Goal: Task Accomplishment & Management: Use online tool/utility

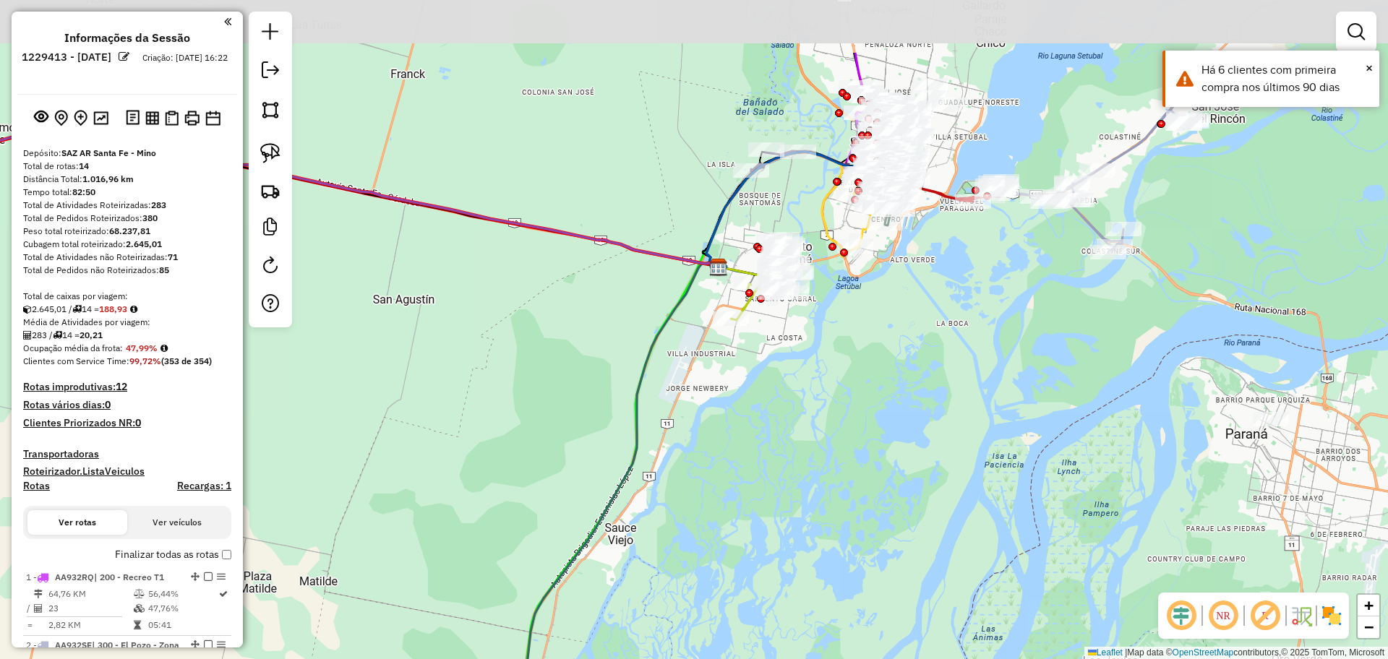
drag, startPoint x: 854, startPoint y: 322, endPoint x: 802, endPoint y: 460, distance: 147.5
click at [802, 460] on div "Janela de atendimento Grade de atendimento Capacidade Transportadoras Veículos …" at bounding box center [694, 329] width 1388 height 659
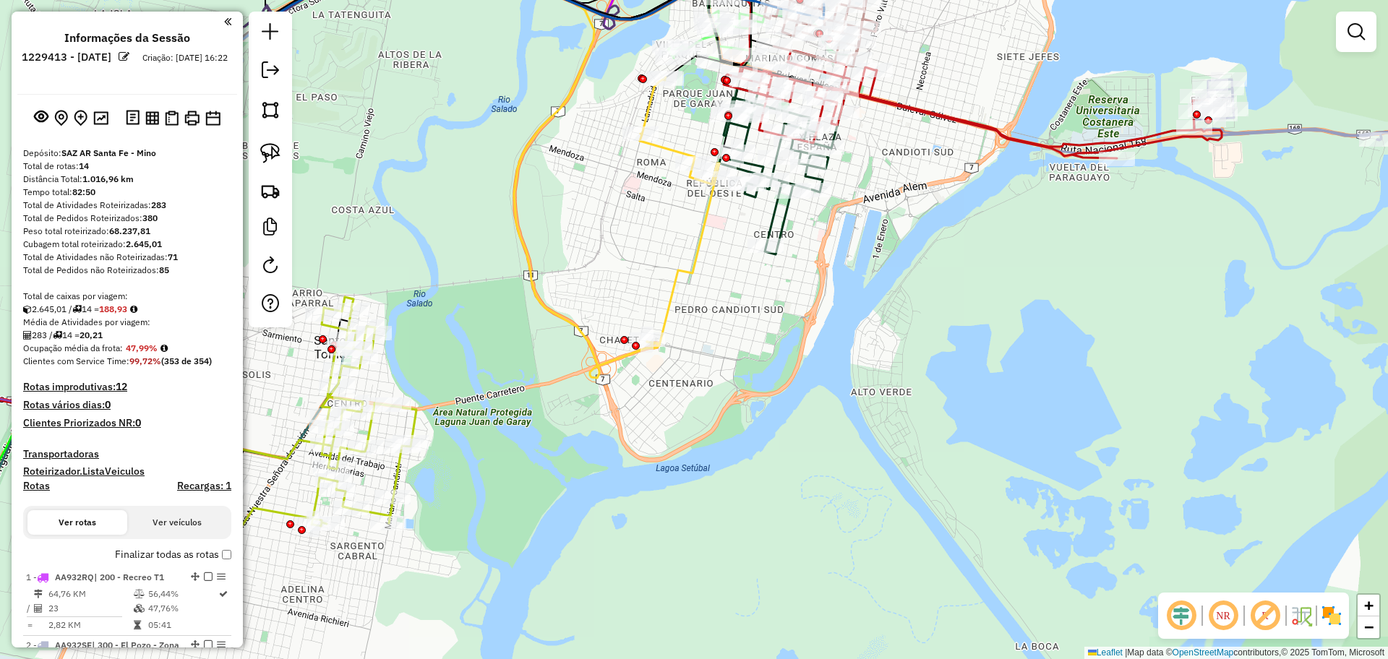
click at [1331, 616] on img at bounding box center [1331, 615] width 23 height 23
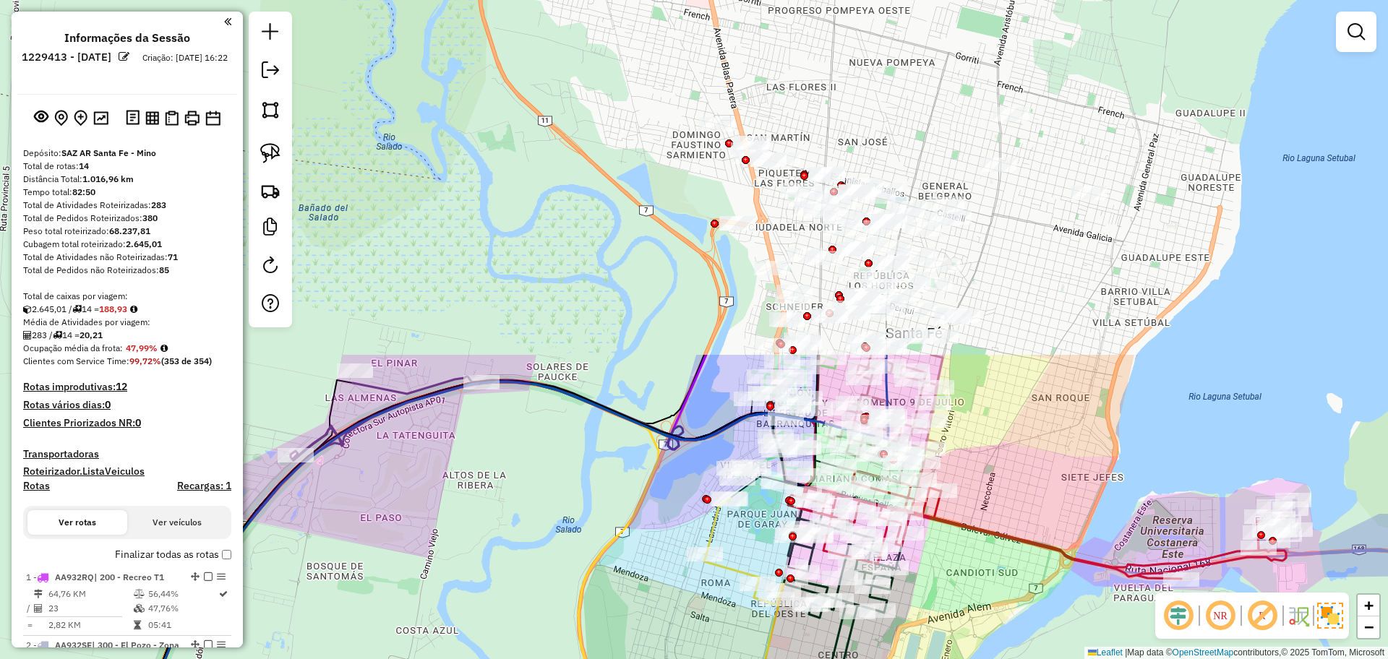
drag, startPoint x: 869, startPoint y: 176, endPoint x: 933, endPoint y: 598, distance: 426.2
click at [933, 598] on div "Janela de atendimento Grade de atendimento Capacidade Transportadoras Veículos …" at bounding box center [694, 329] width 1388 height 659
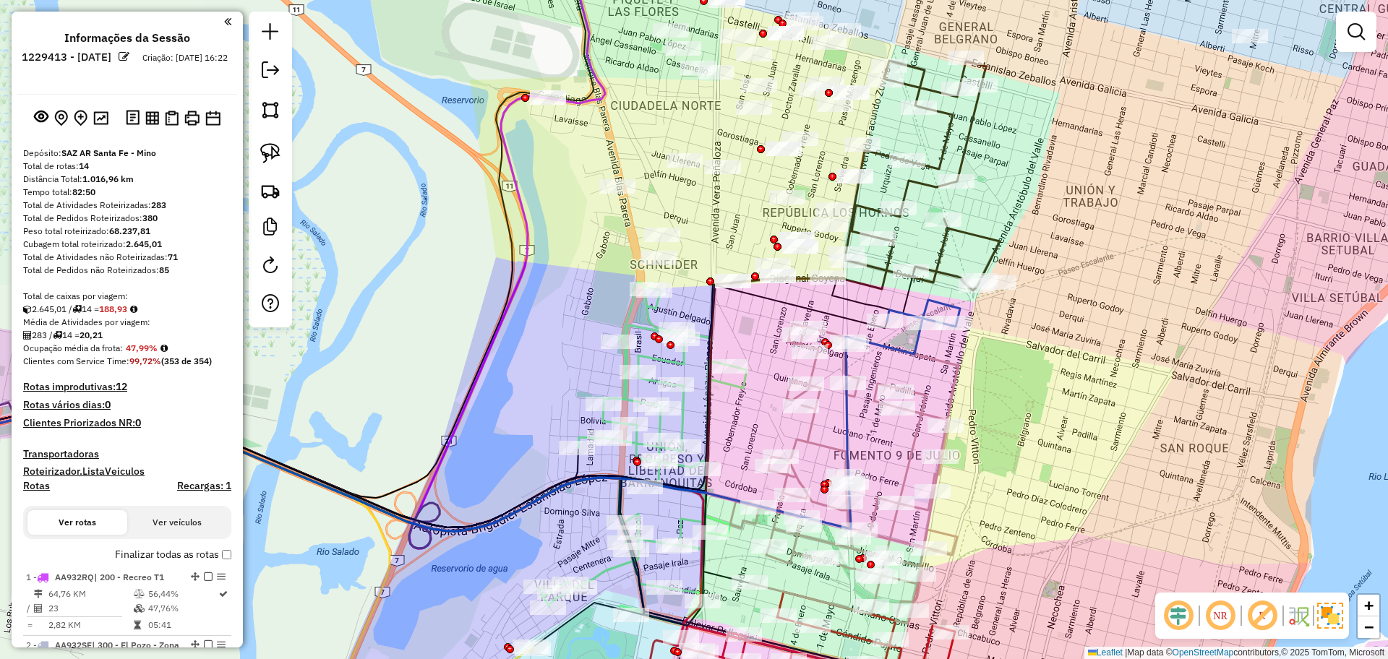
click at [916, 347] on icon at bounding box center [391, 426] width 1060 height 209
select select "**********"
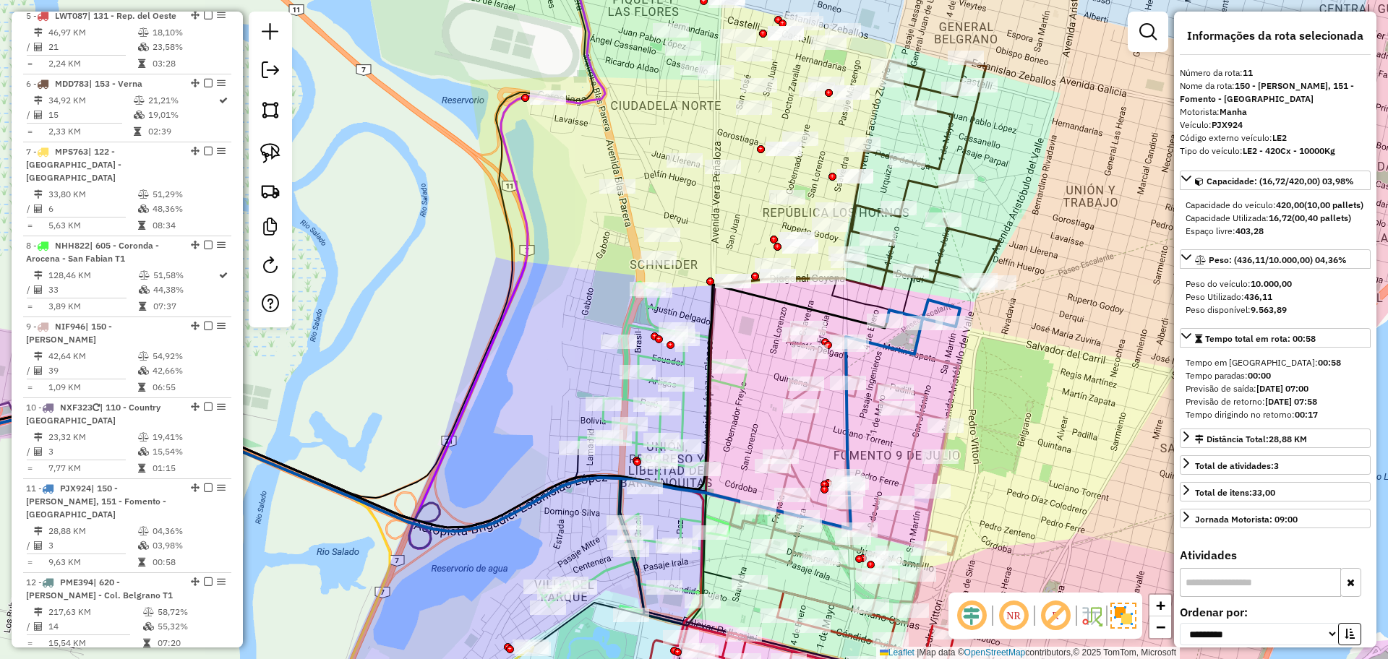
scroll to position [1340, 0]
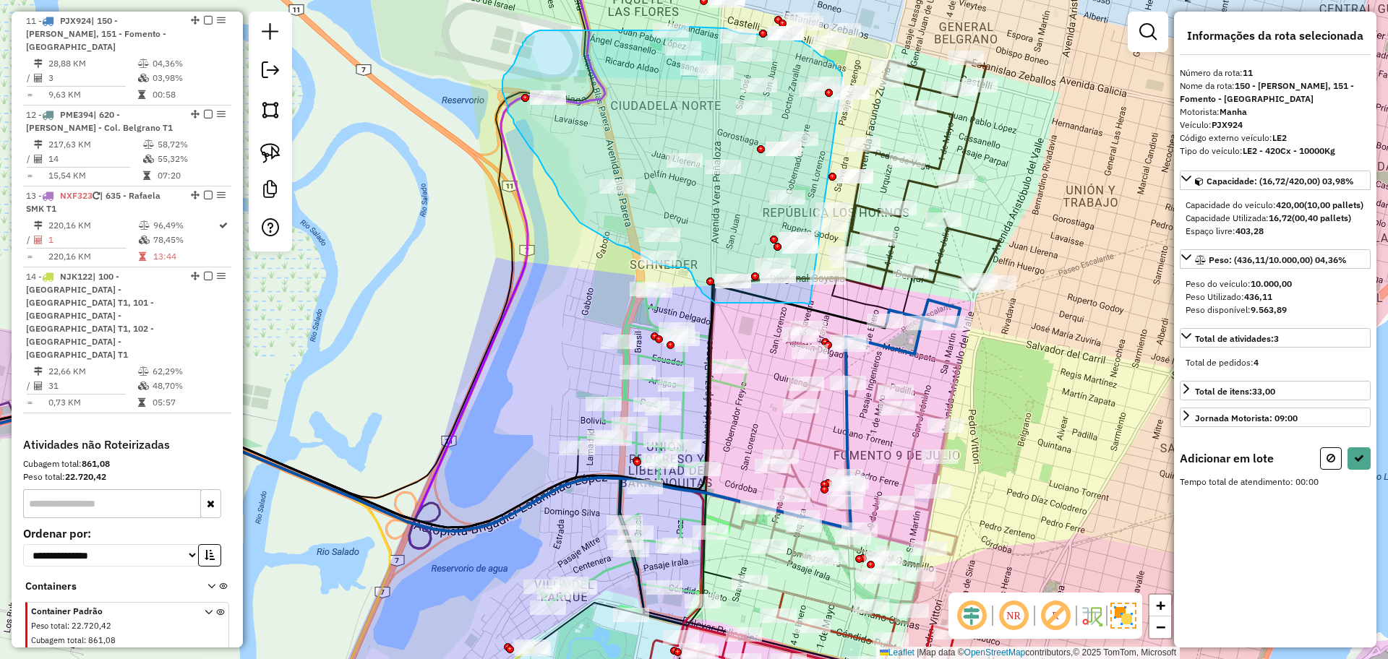
click at [9, 564] on div at bounding box center [9, 564] width 0 height 0
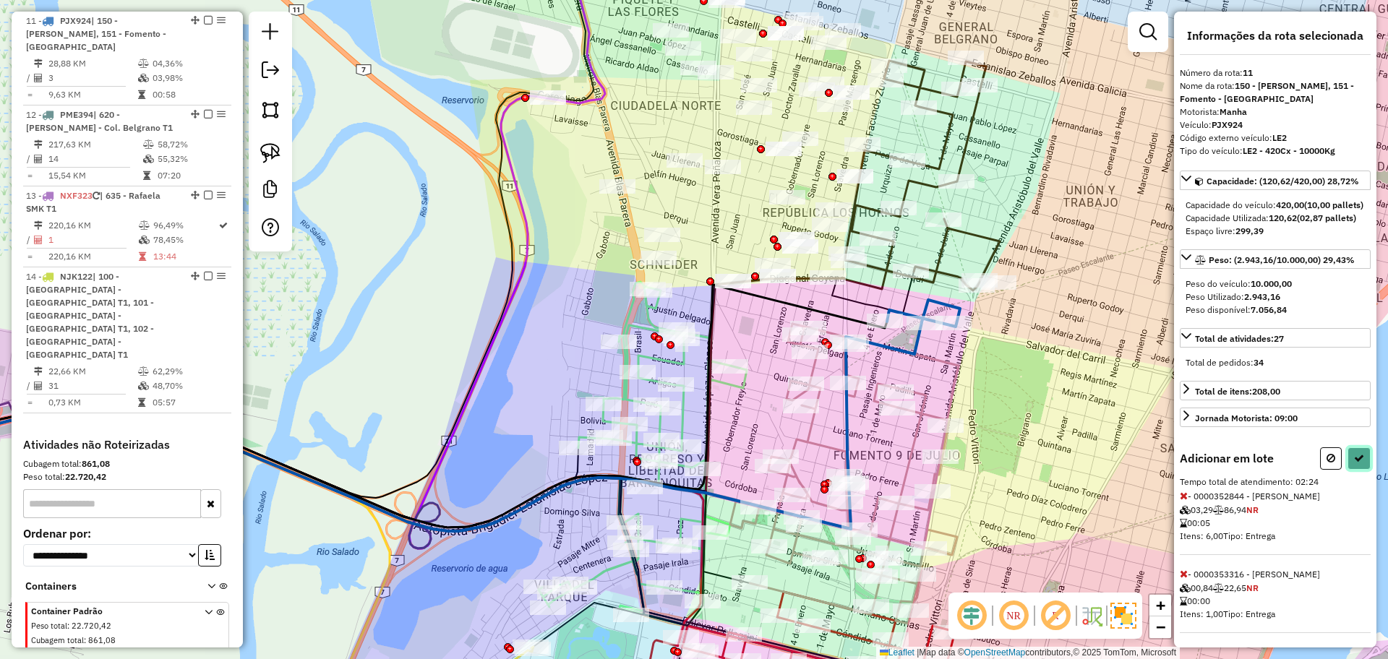
click at [1357, 463] on icon at bounding box center [1359, 458] width 10 height 10
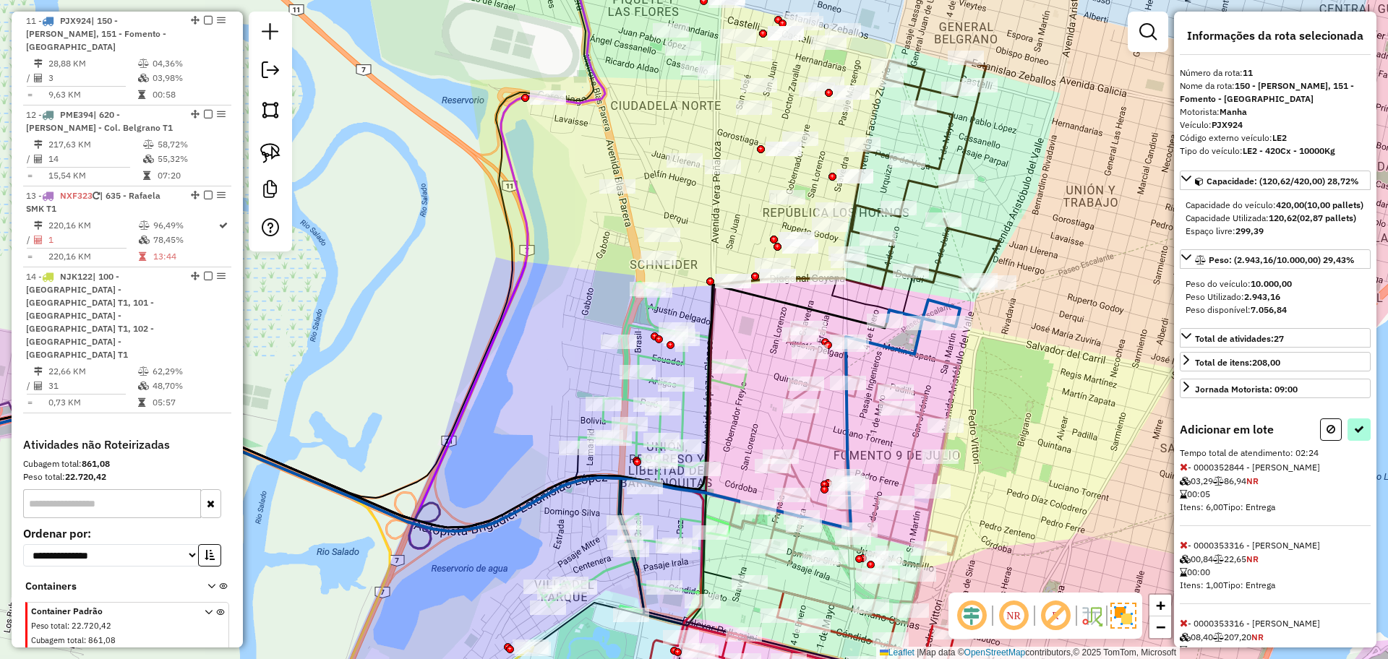
select select "**********"
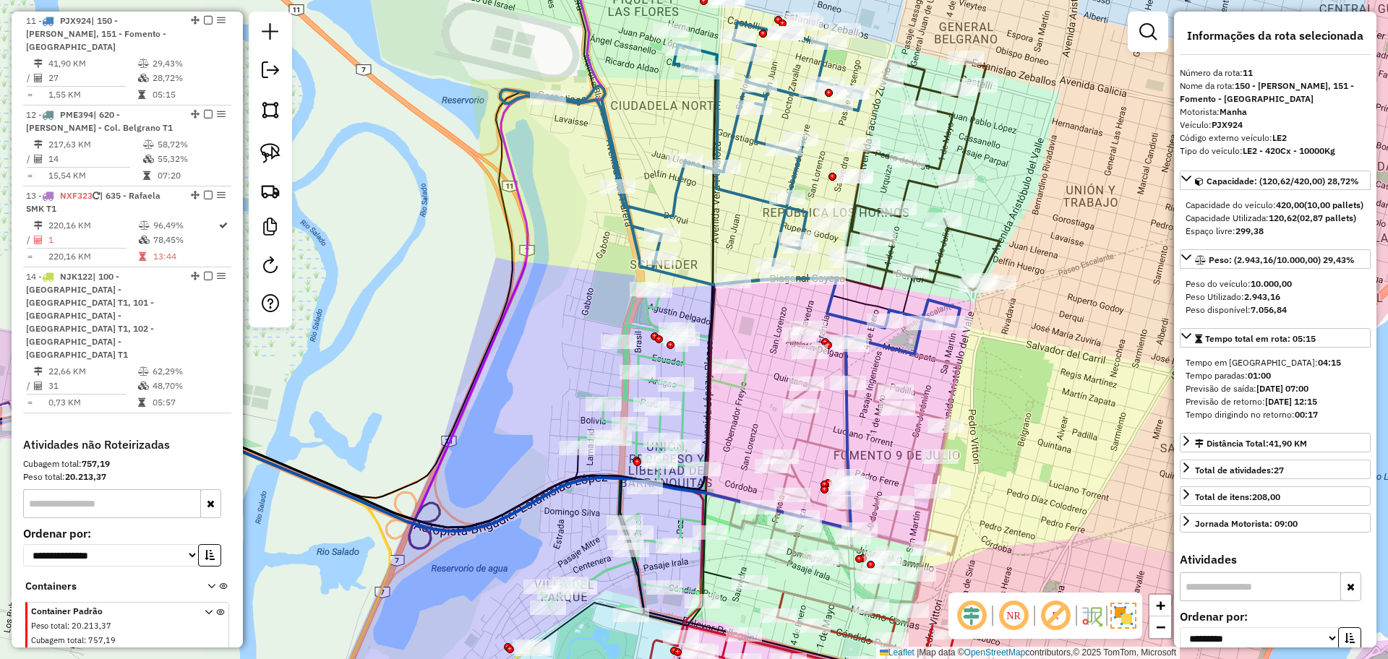
click at [993, 239] on icon at bounding box center [922, 176] width 155 height 230
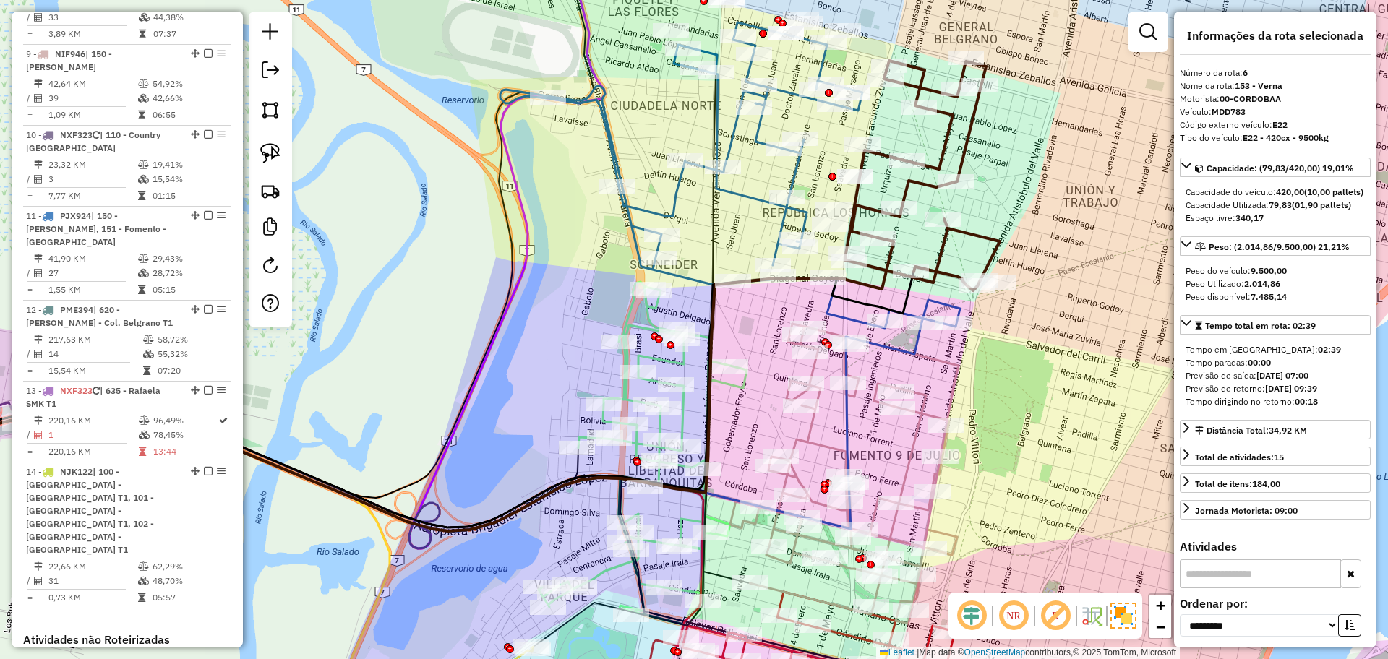
scroll to position [948, 0]
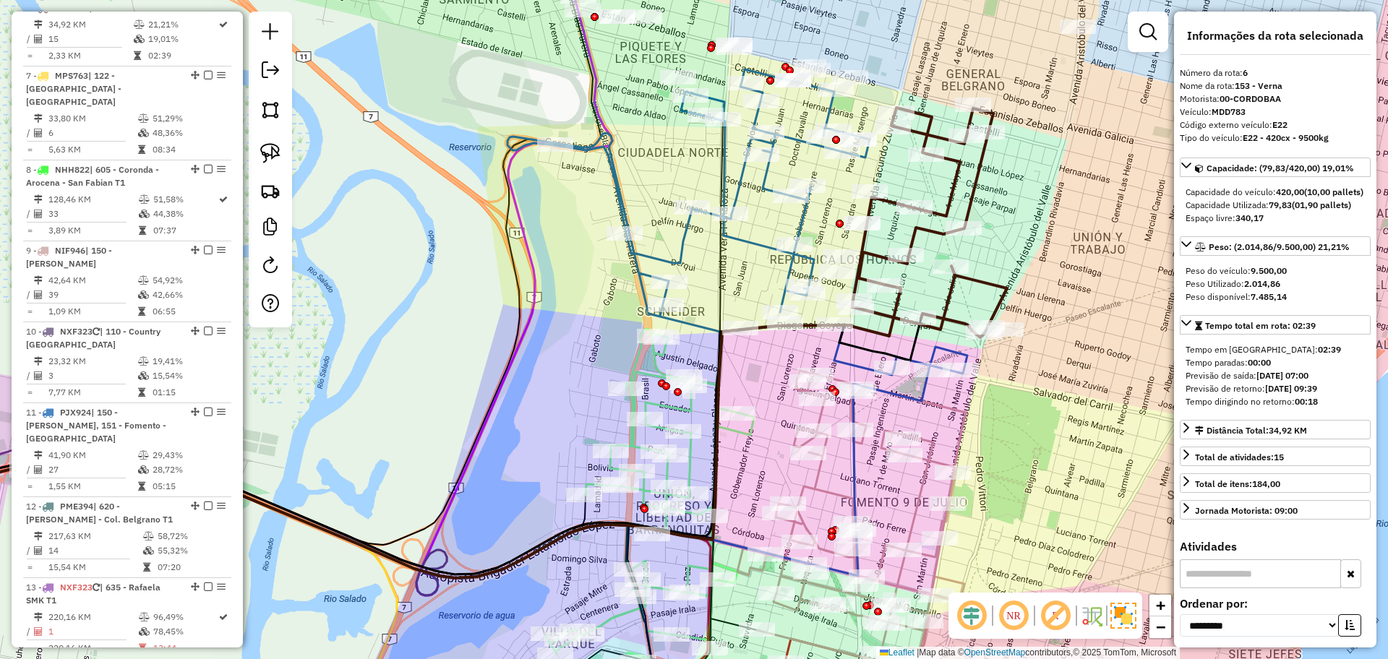
drag, startPoint x: 1016, startPoint y: 213, endPoint x: 1023, endPoint y: 260, distance: 47.5
click at [1023, 260] on div "Janela de atendimento Grade de atendimento Capacidade Transportadoras Veículos …" at bounding box center [694, 329] width 1388 height 659
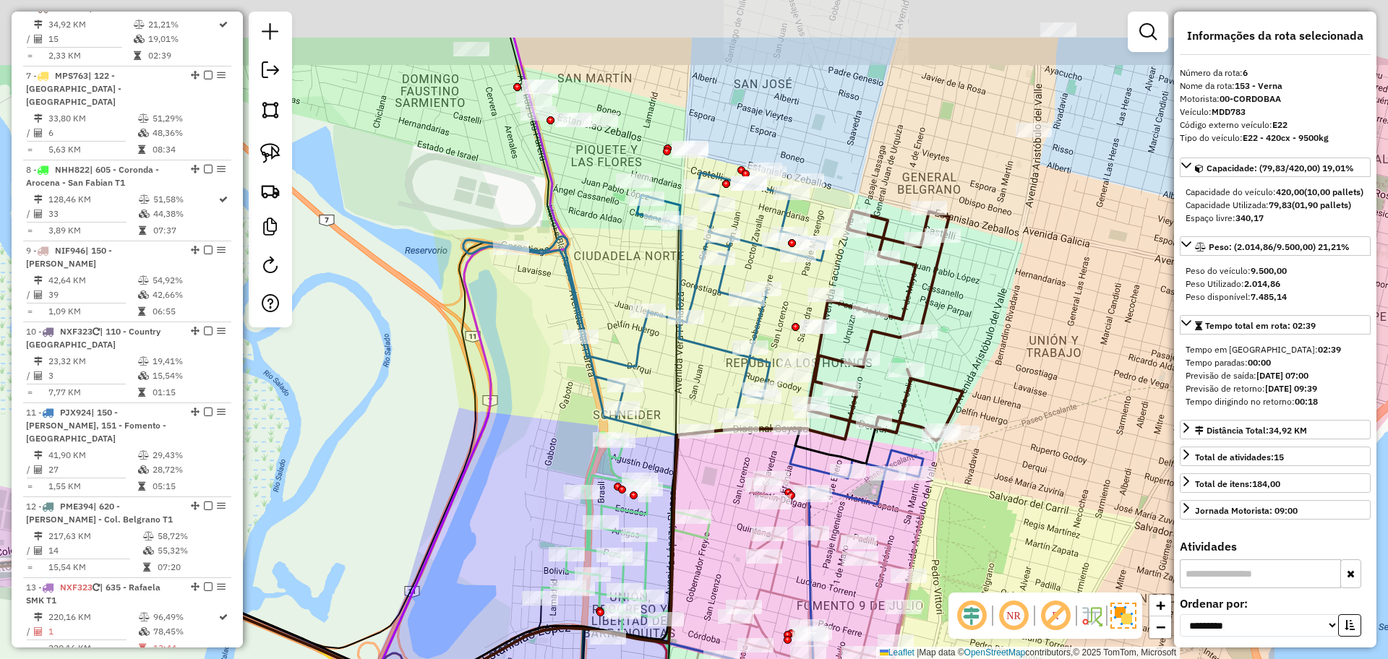
drag, startPoint x: 1023, startPoint y: 262, endPoint x: 979, endPoint y: 364, distance: 111.0
click at [979, 364] on div "Janela de atendimento Grade de atendimento Capacidade Transportadoras Veículos …" at bounding box center [694, 329] width 1388 height 659
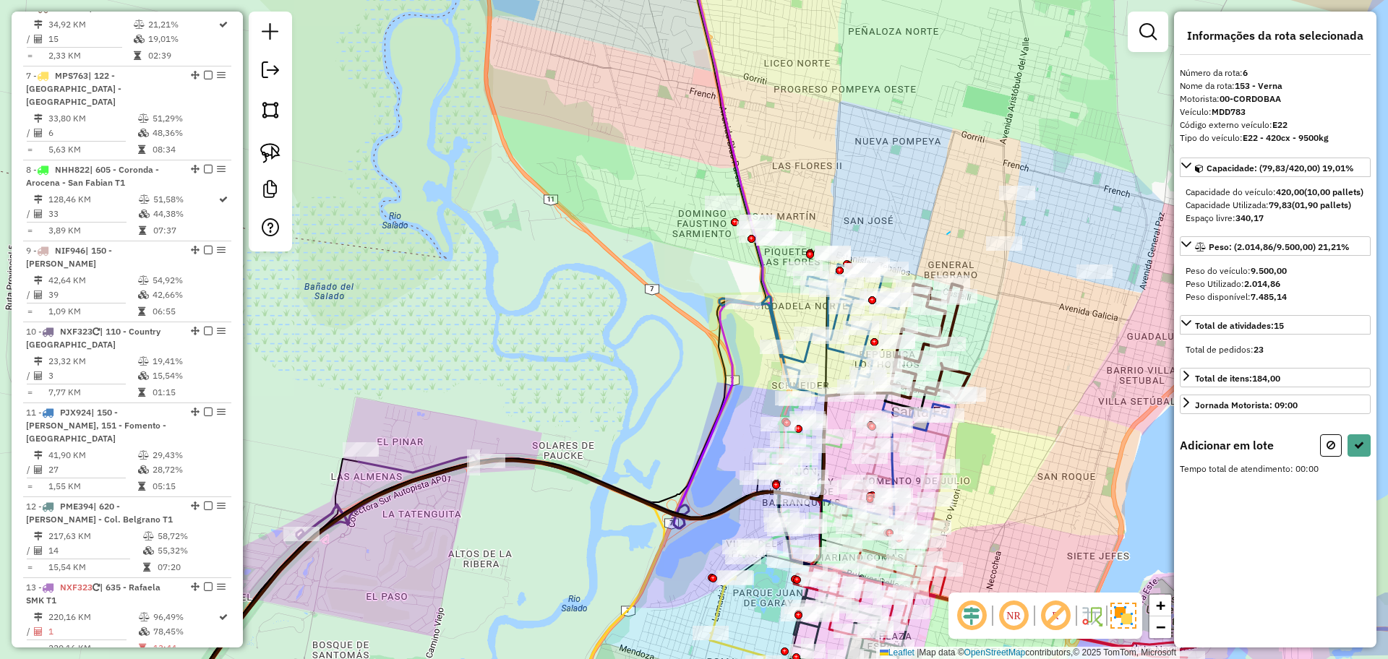
drag, startPoint x: 950, startPoint y: 232, endPoint x: 981, endPoint y: 175, distance: 65.4
click at [987, 173] on div "Janela de atendimento Grade de atendimento Capacidade Transportadoras Veículos …" at bounding box center [694, 329] width 1388 height 659
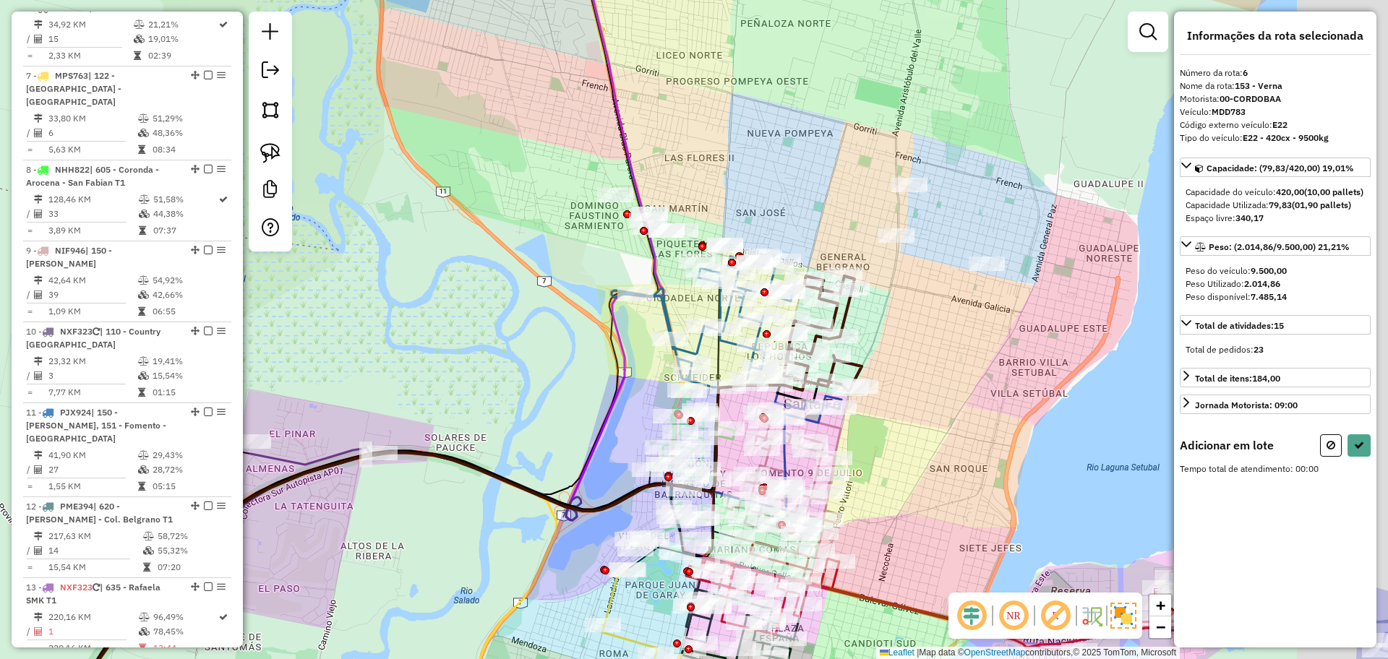
drag, startPoint x: 993, startPoint y: 173, endPoint x: 881, endPoint y: 165, distance: 112.4
click at [881, 165] on div "Janela de atendimento Grade de atendimento Capacidade Transportadoras Veículos …" at bounding box center [694, 329] width 1388 height 659
click at [860, 162] on div "Janela de atendimento Grade de atendimento Capacidade Transportadoras Veículos …" at bounding box center [694, 329] width 1388 height 659
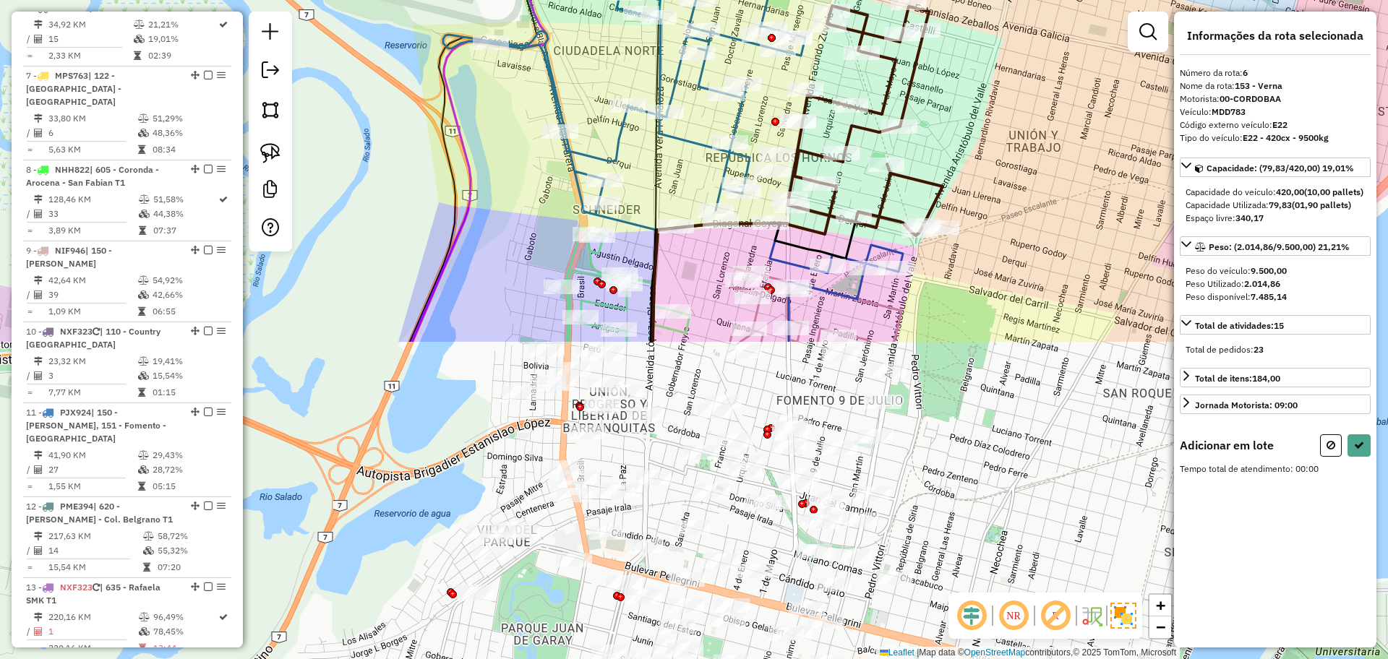
drag, startPoint x: 821, startPoint y: 307, endPoint x: 896, endPoint y: 4, distance: 312.0
click at [896, 3] on div "Janela de atendimento Grade de atendimento Capacidade Transportadoras Veículos …" at bounding box center [694, 329] width 1388 height 659
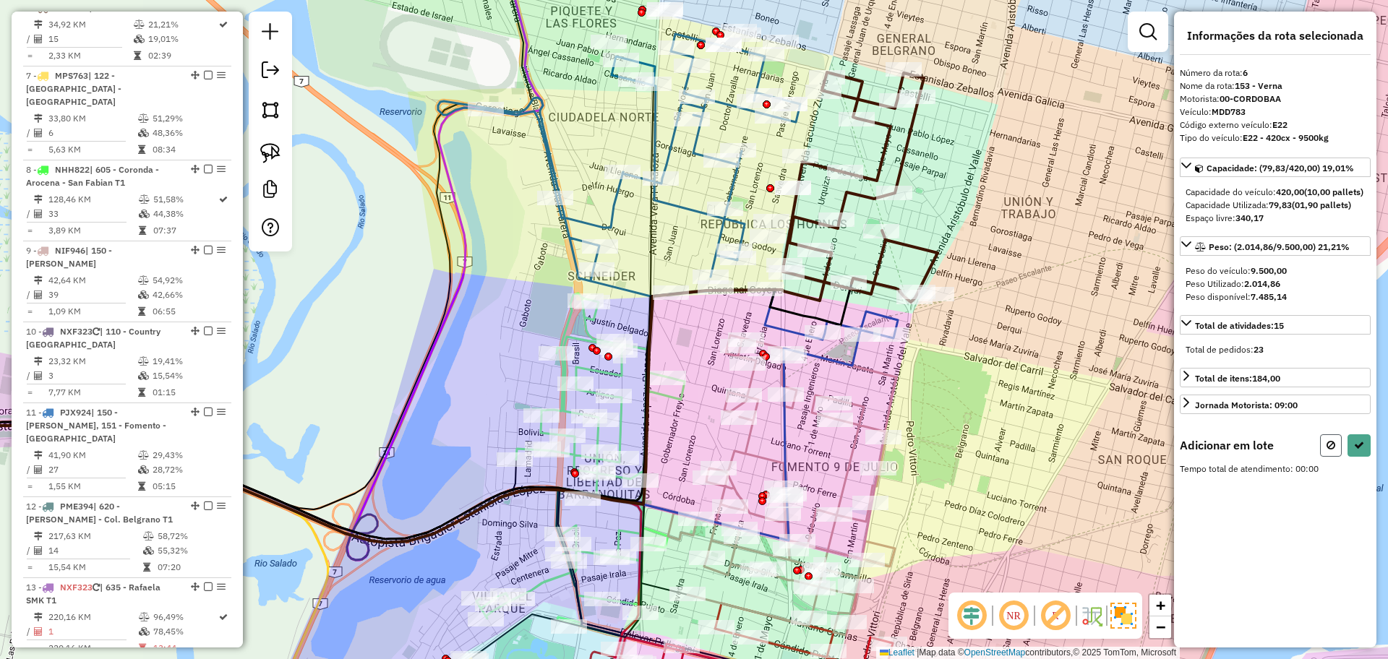
click at [1334, 450] on icon at bounding box center [1330, 445] width 9 height 10
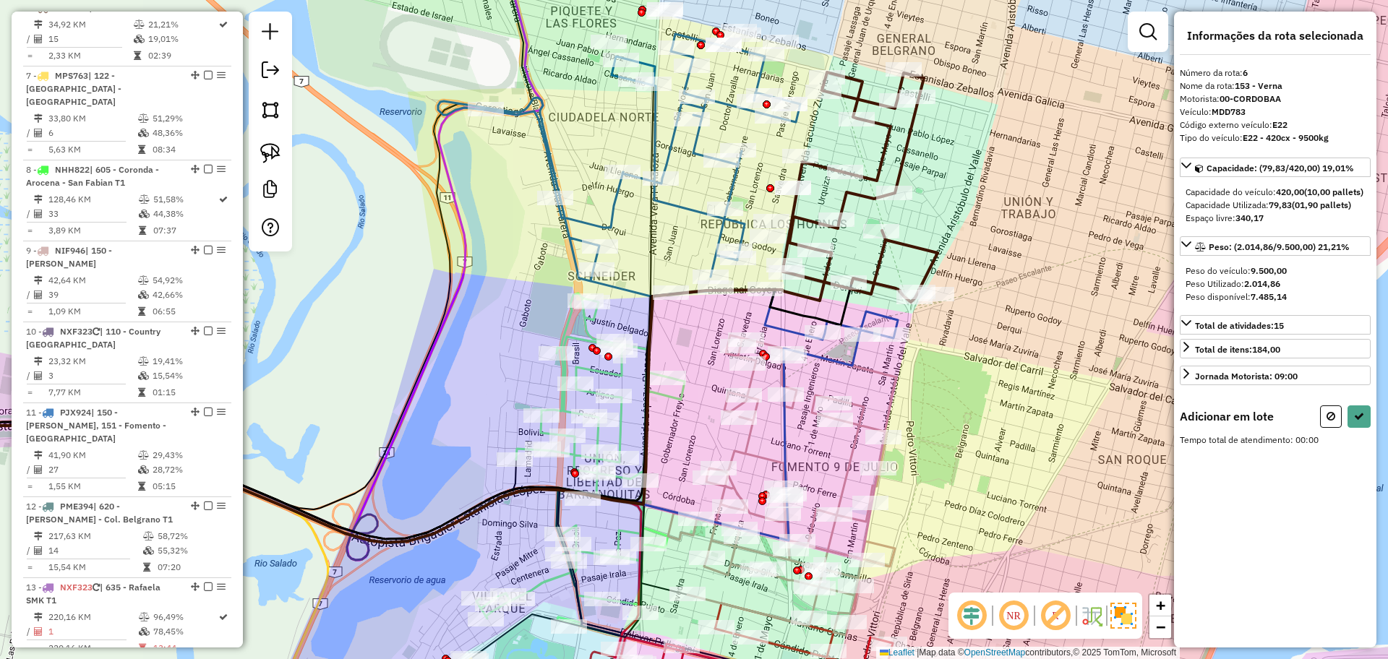
select select "**********"
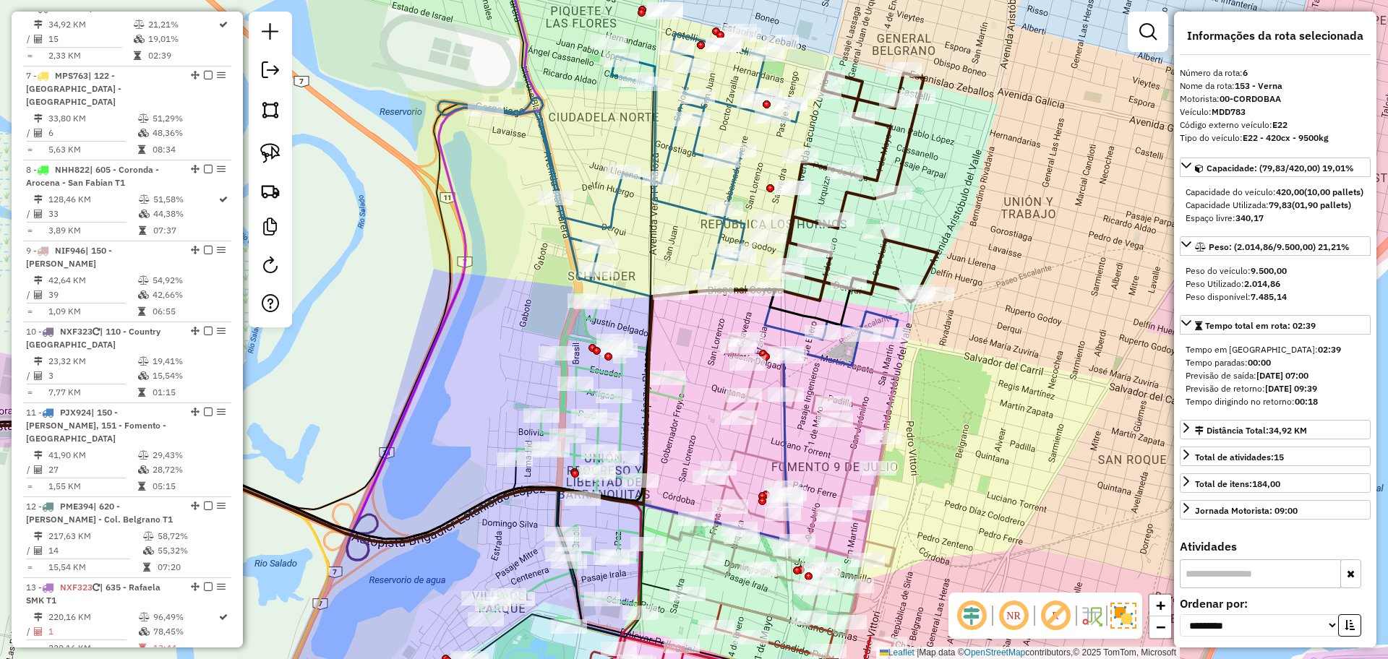
click at [896, 392] on icon at bounding box center [782, 485] width 228 height 300
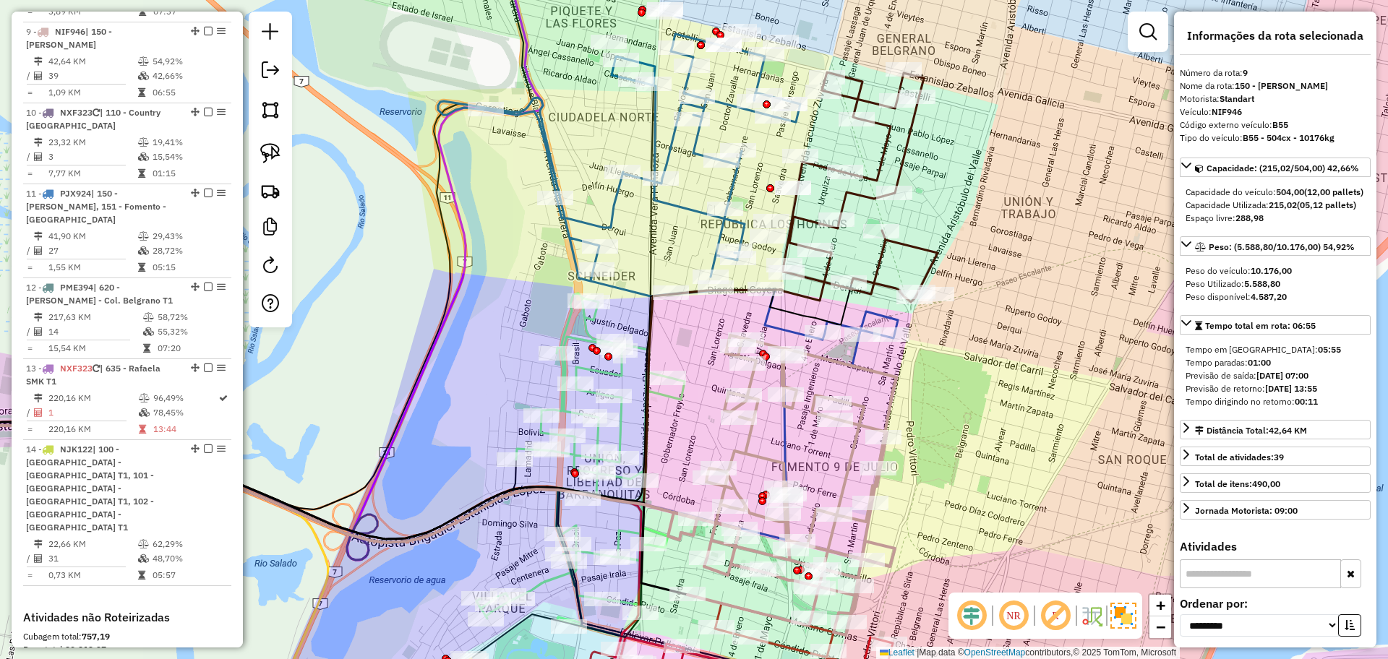
scroll to position [1178, 0]
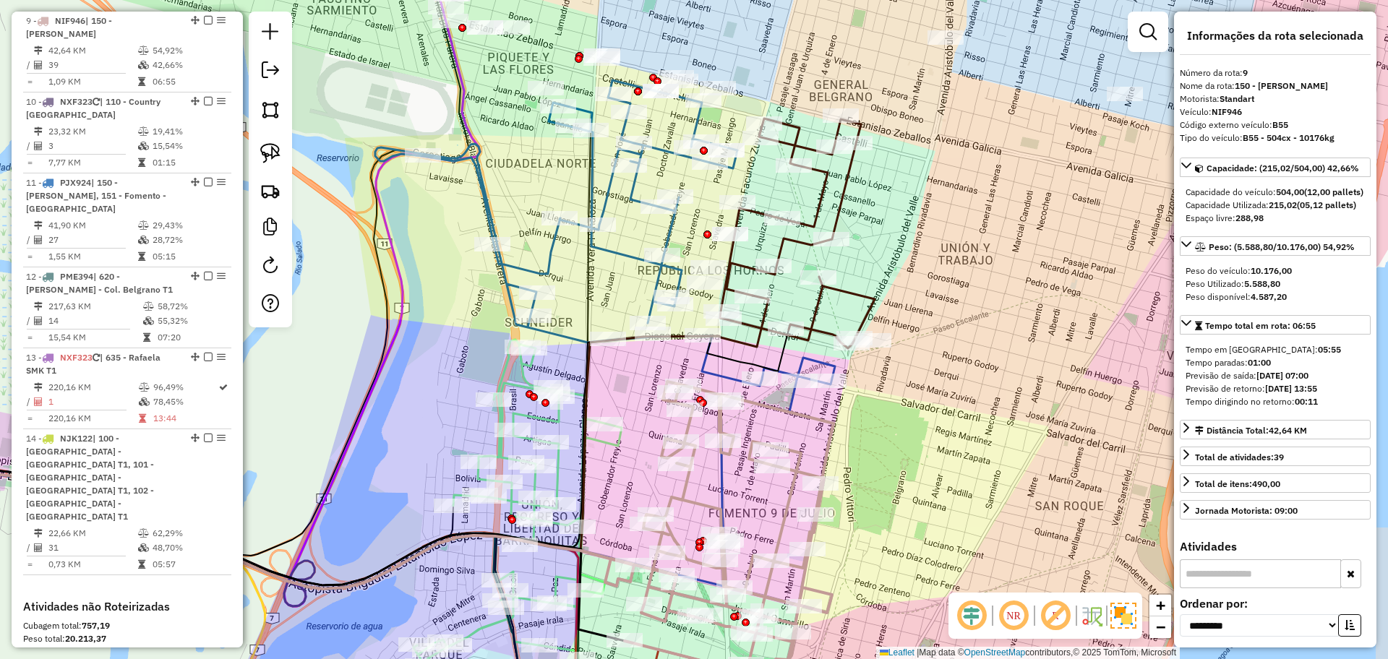
drag, startPoint x: 929, startPoint y: 377, endPoint x: 866, endPoint y: 424, distance: 78.5
click at [866, 424] on div "Janela de atendimento Grade de atendimento Capacidade Transportadoras Veículos …" at bounding box center [694, 329] width 1388 height 659
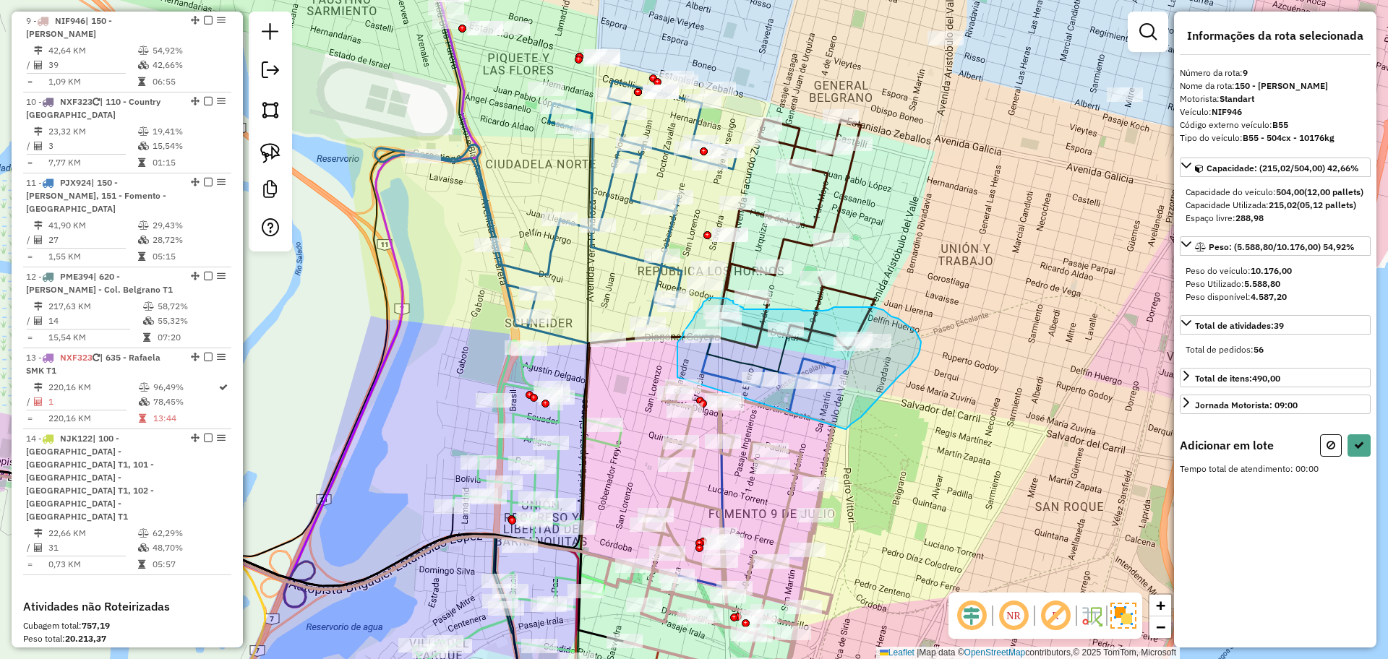
drag, startPoint x: 846, startPoint y: 429, endPoint x: 677, endPoint y: 377, distance: 176.9
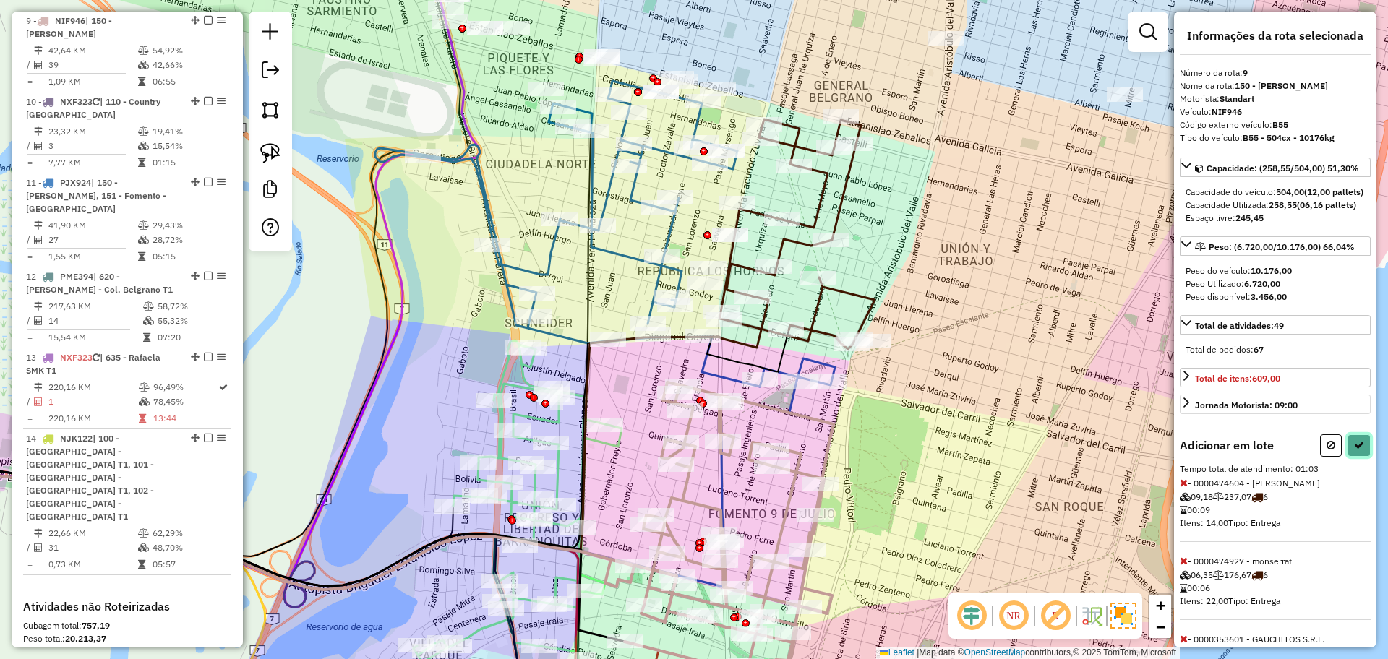
click at [1349, 457] on button at bounding box center [1358, 445] width 23 height 22
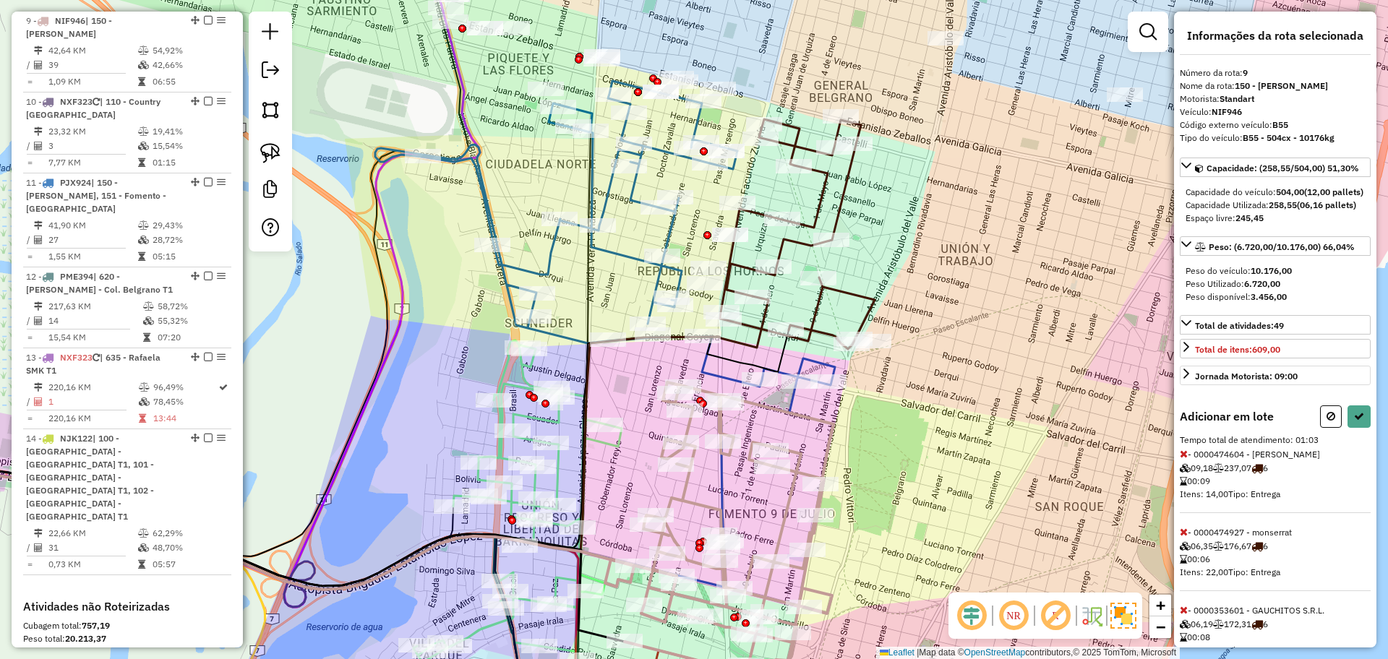
select select "**********"
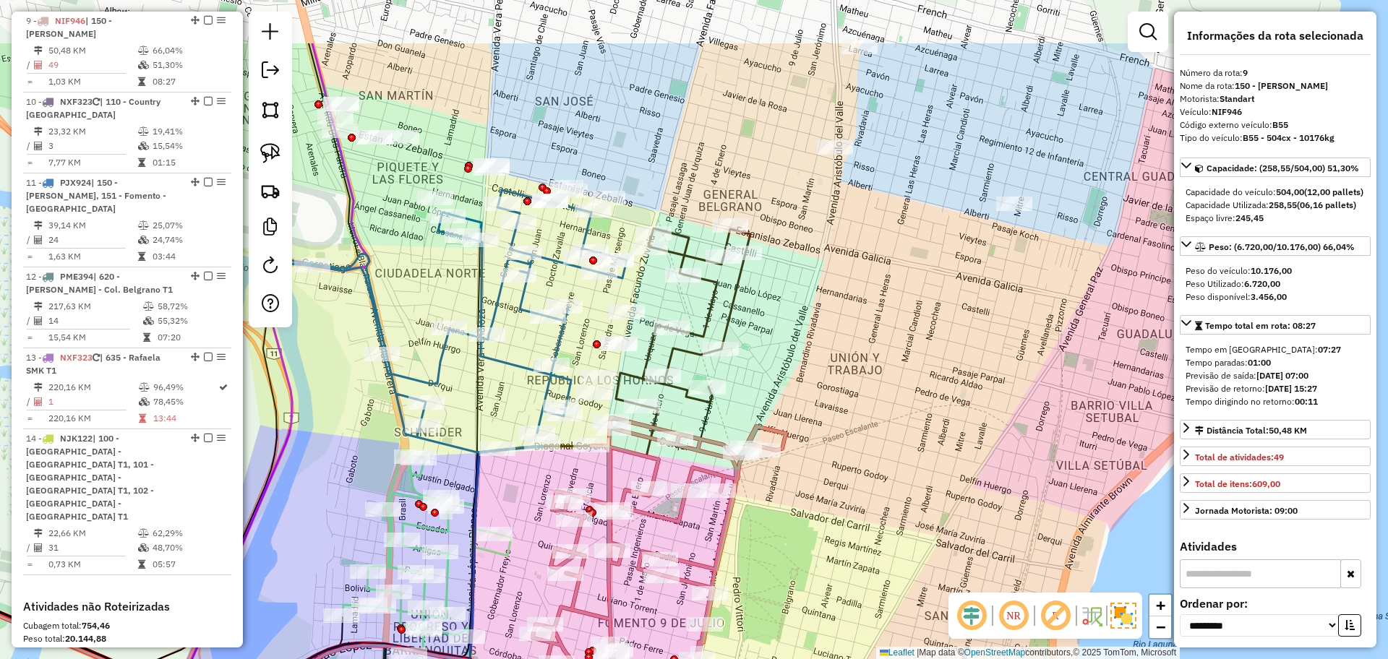
drag, startPoint x: 919, startPoint y: 178, endPoint x: 772, endPoint y: 358, distance: 232.2
click at [772, 358] on div "Janela de atendimento Grade de atendimento Capacidade Transportadoras Veículos …" at bounding box center [694, 329] width 1388 height 659
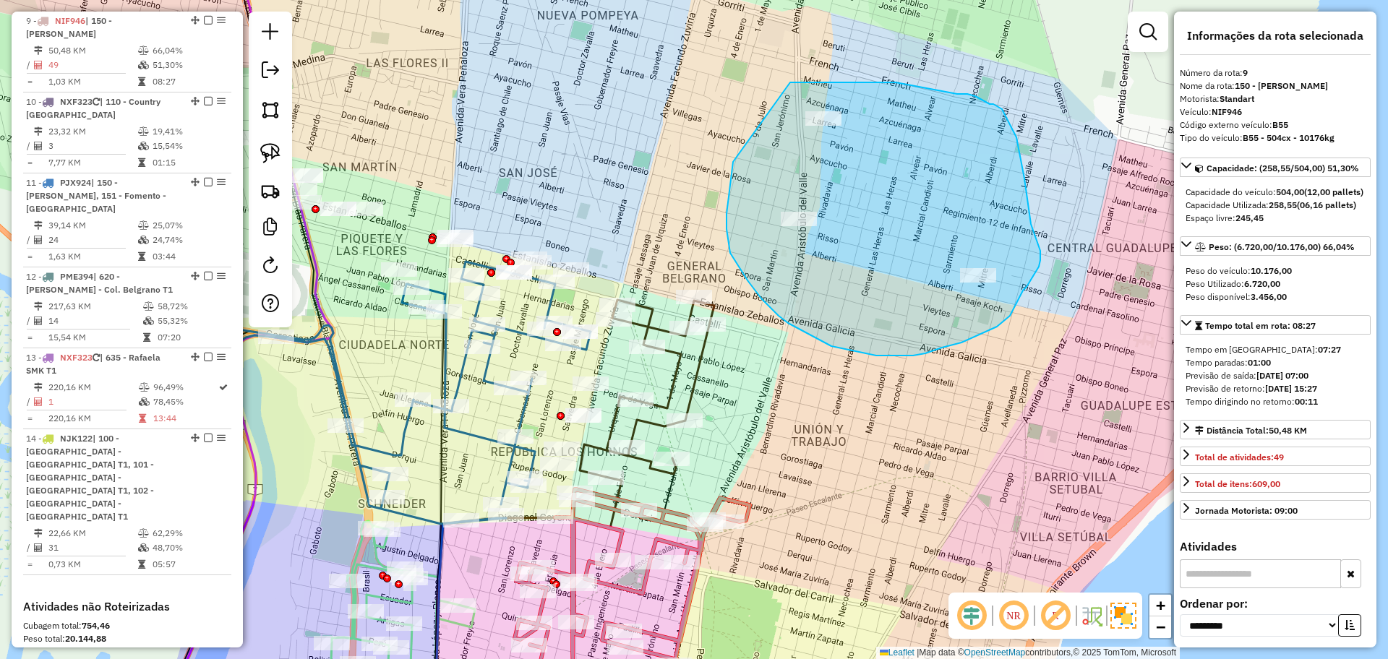
drag, startPoint x: 733, startPoint y: 162, endPoint x: 789, endPoint y: 82, distance: 97.5
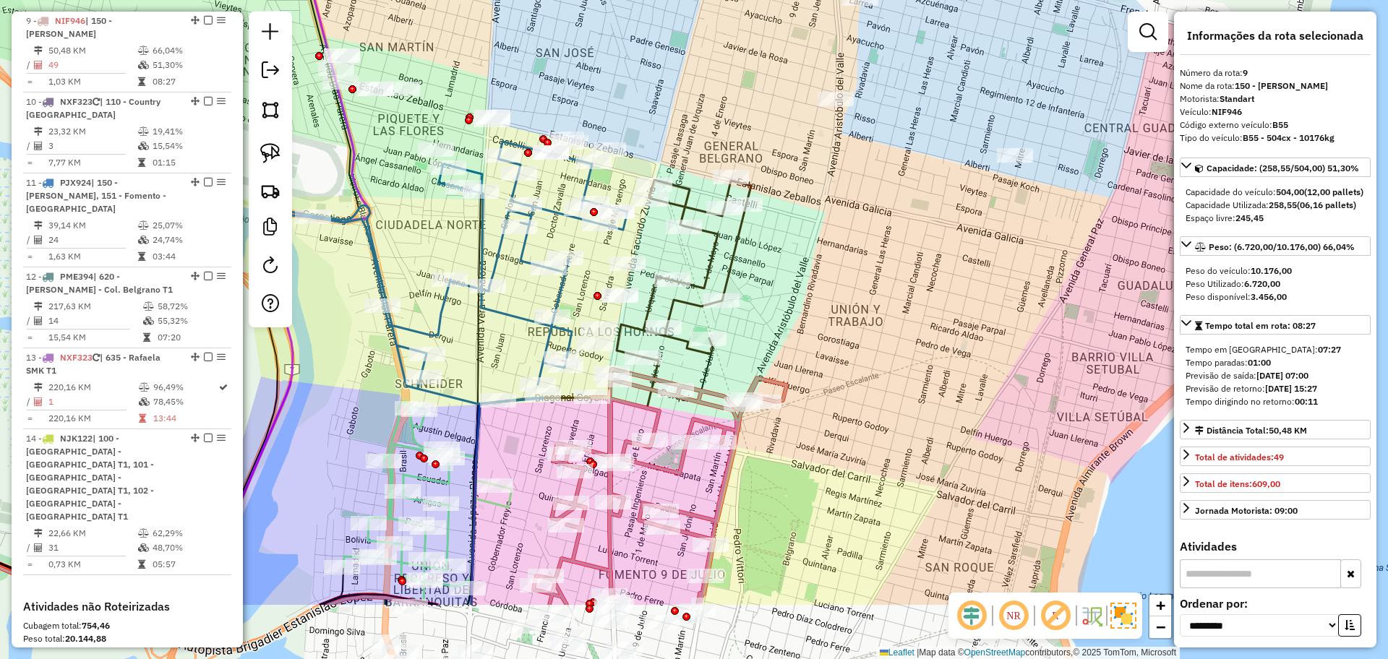
drag, startPoint x: 875, startPoint y: 441, endPoint x: 915, endPoint y: 317, distance: 129.8
click at [915, 317] on div "Janela de atendimento Grade de atendimento Capacidade Transportadoras Veículos …" at bounding box center [694, 329] width 1388 height 659
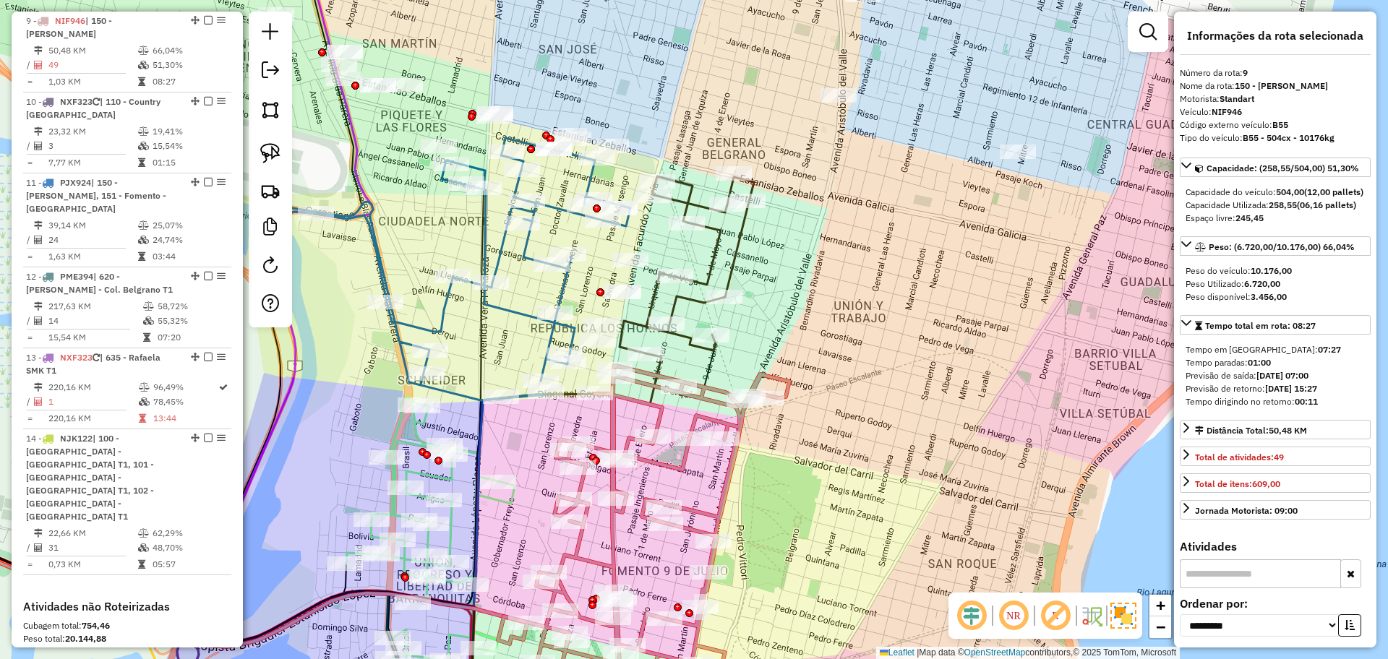
click at [740, 262] on icon at bounding box center [686, 264] width 134 height 177
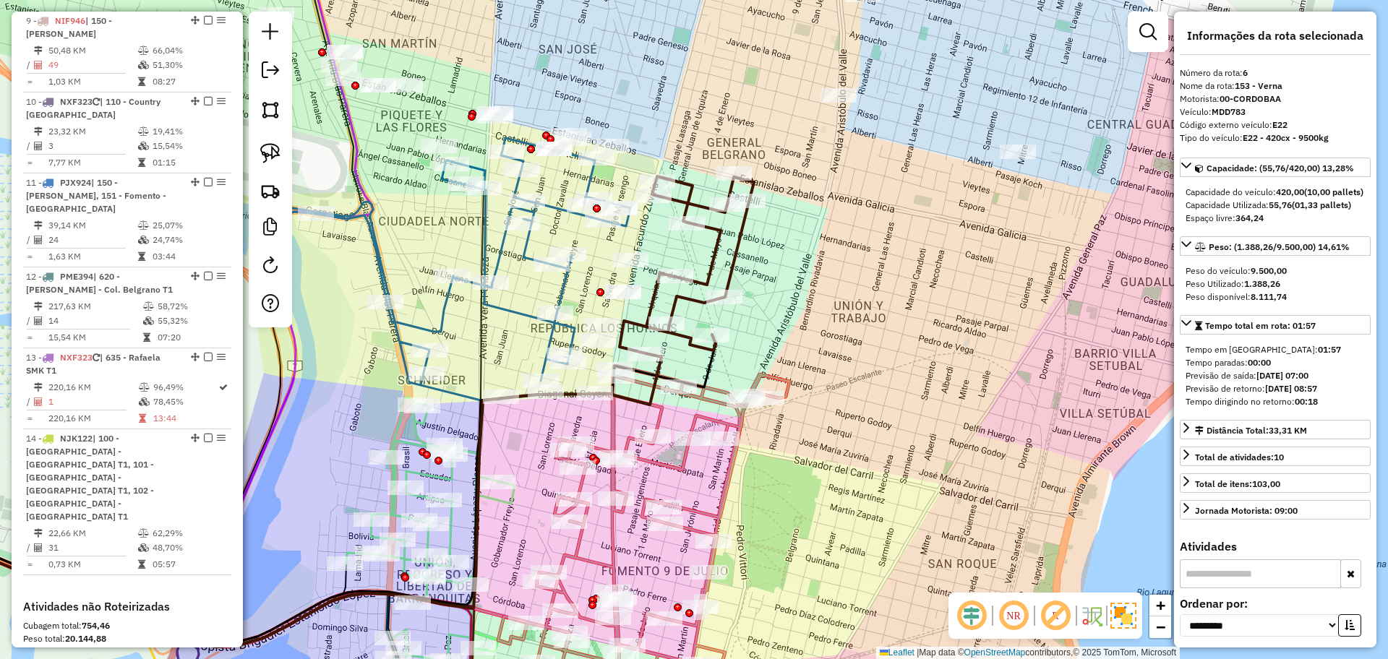
scroll to position [948, 0]
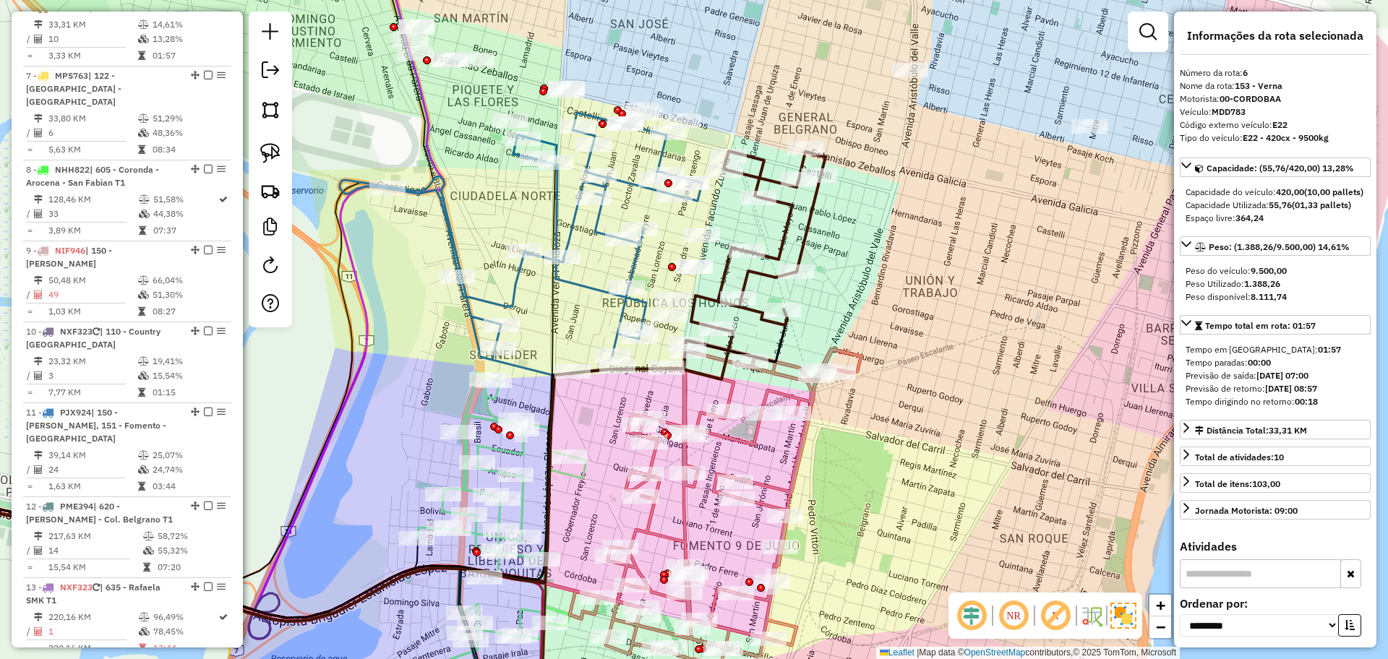
drag, startPoint x: 828, startPoint y: 338, endPoint x: 898, endPoint y: 321, distance: 71.3
click at [895, 321] on div "Janela de atendimento Grade de atendimento Capacidade Transportadoras Veículos …" at bounding box center [694, 329] width 1388 height 659
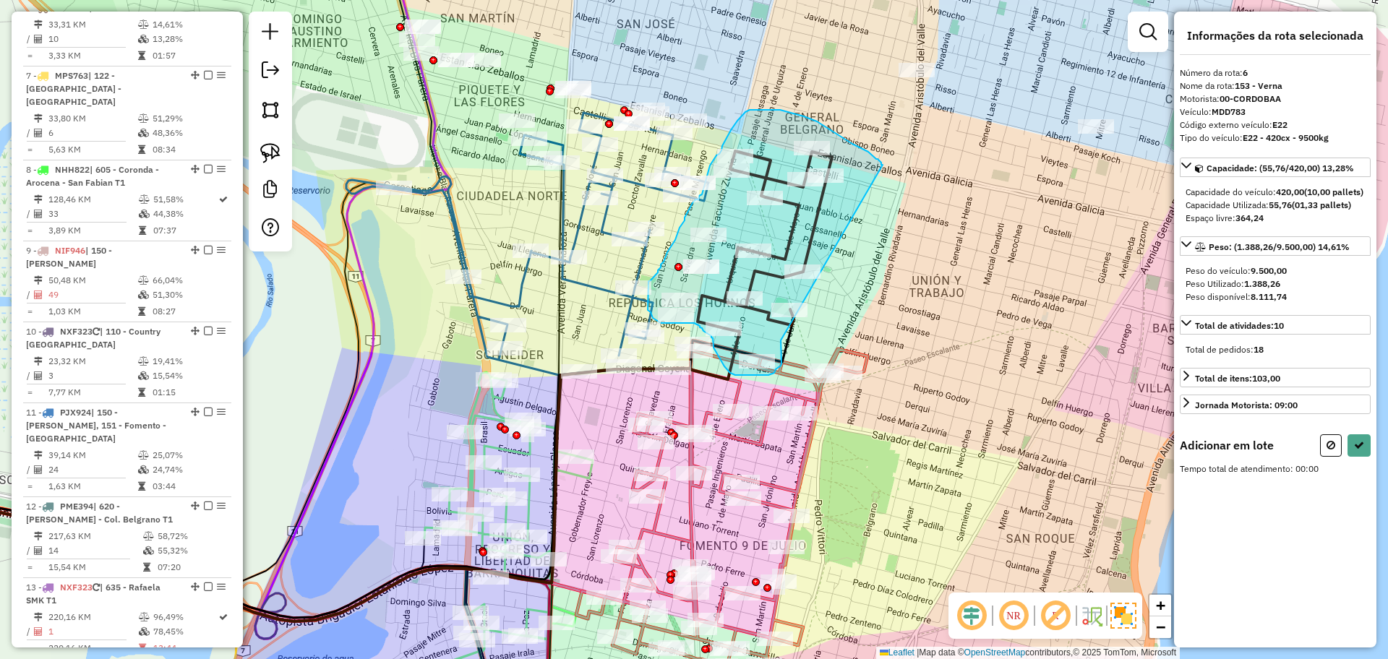
drag, startPoint x: 781, startPoint y: 340, endPoint x: 882, endPoint y: 165, distance: 203.0
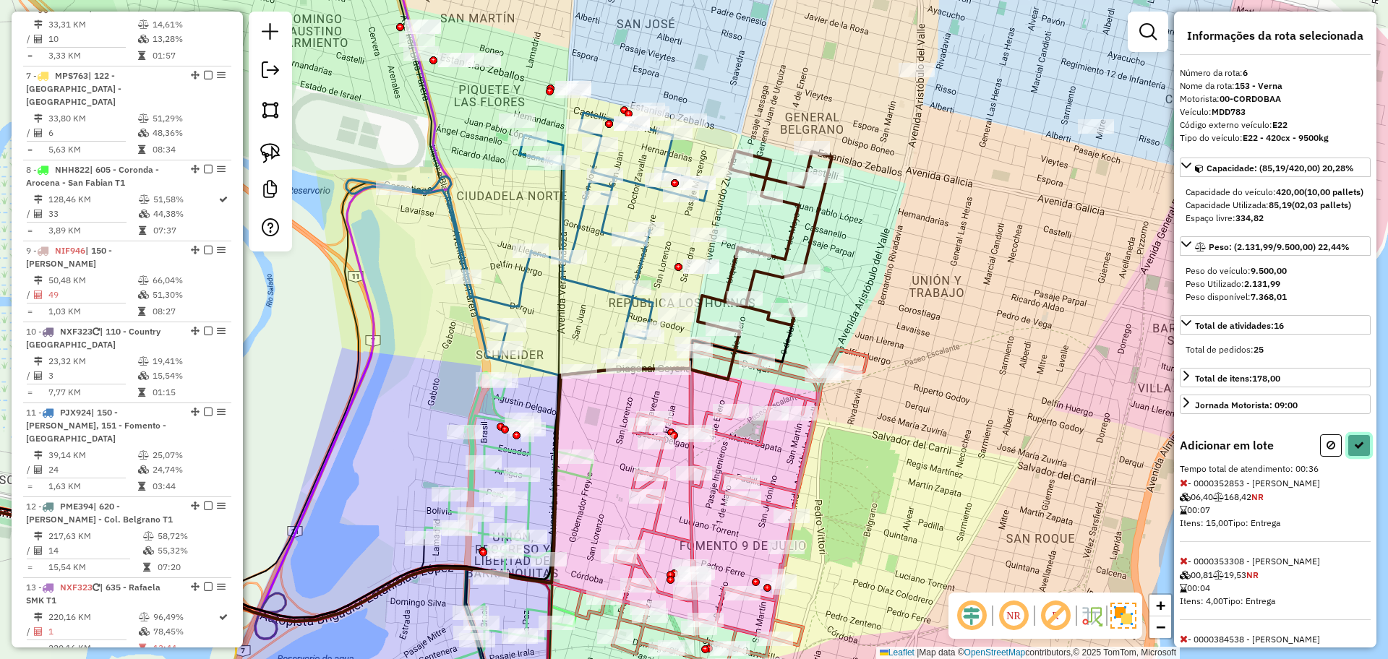
click at [1356, 457] on button at bounding box center [1358, 445] width 23 height 22
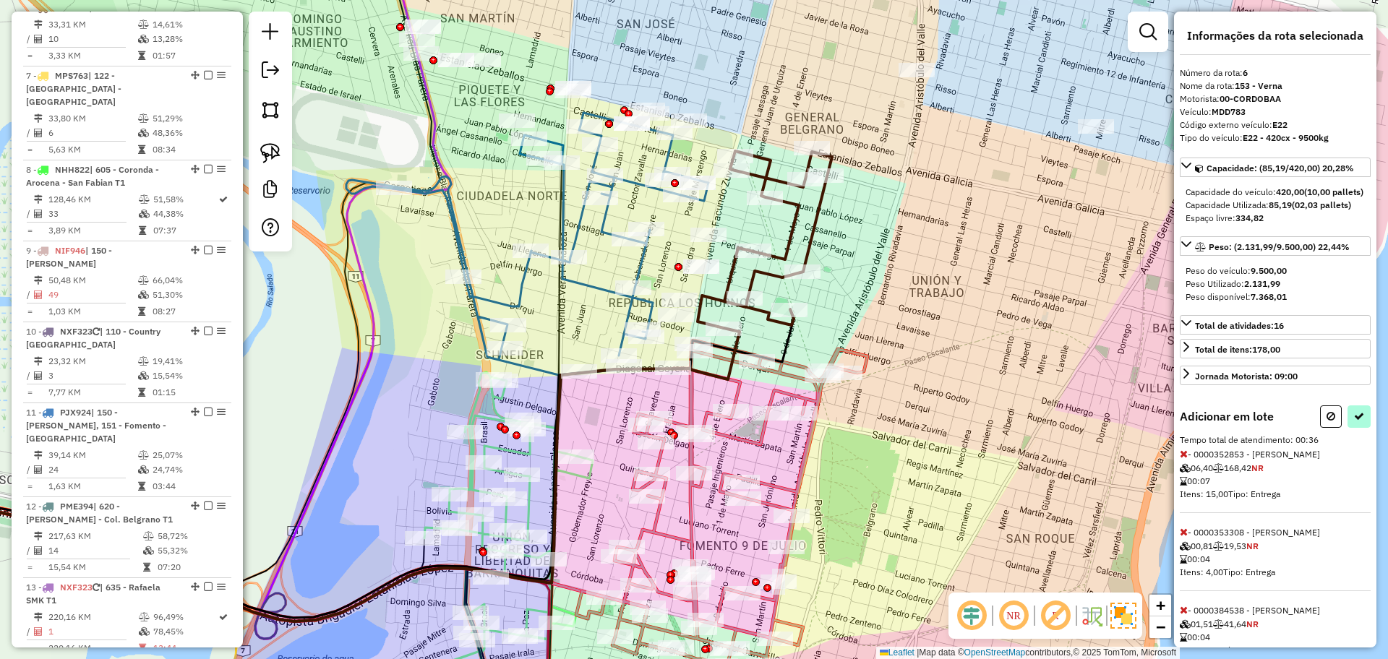
select select "**********"
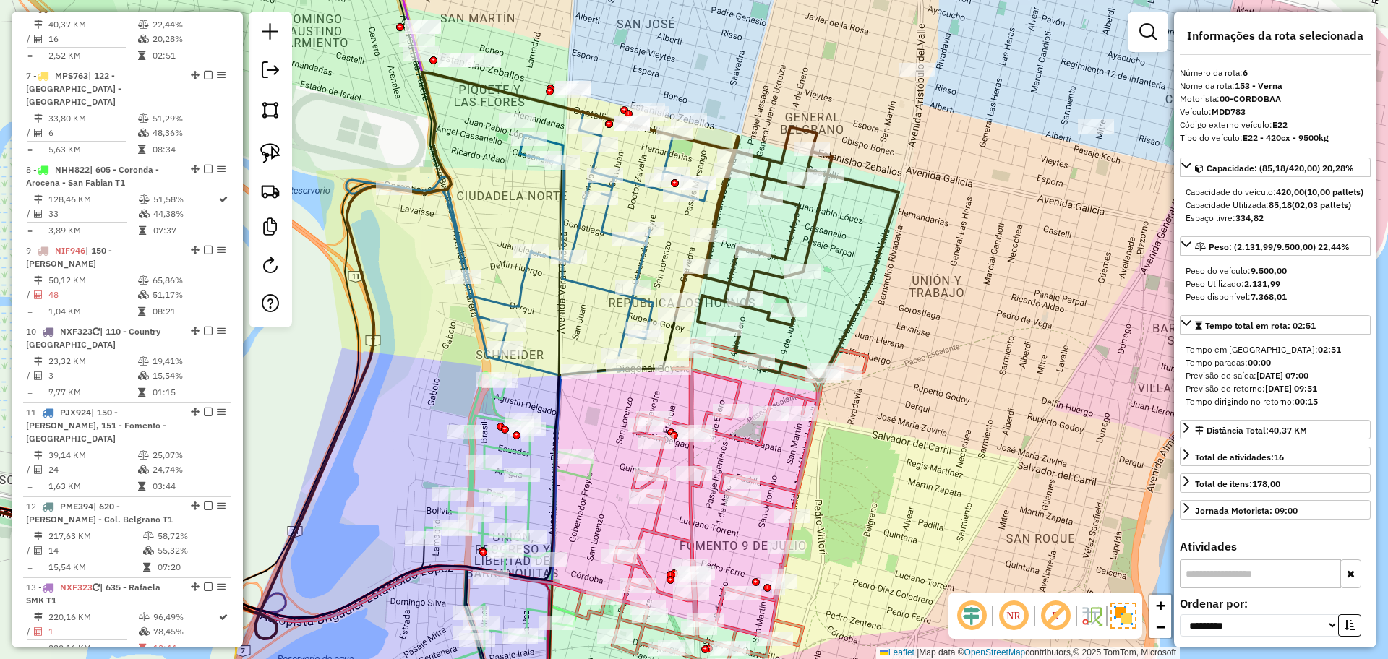
click at [796, 471] on icon at bounding box center [721, 527] width 291 height 374
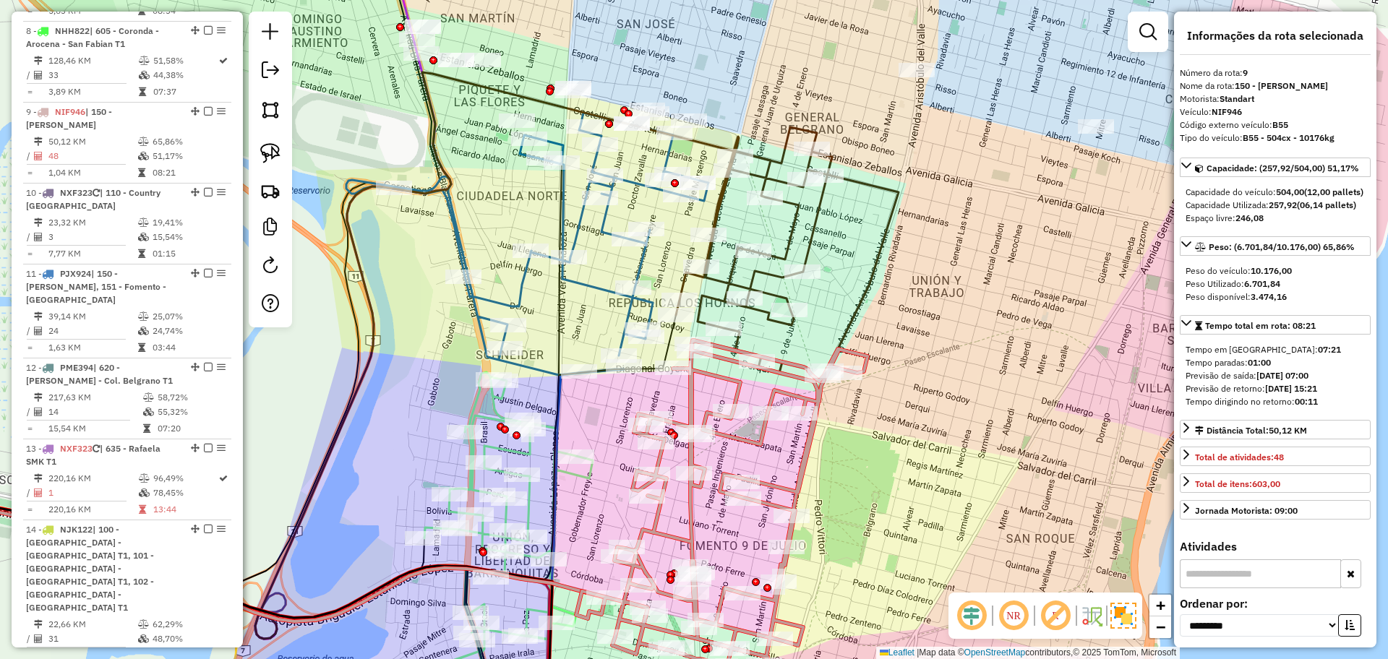
scroll to position [1178, 0]
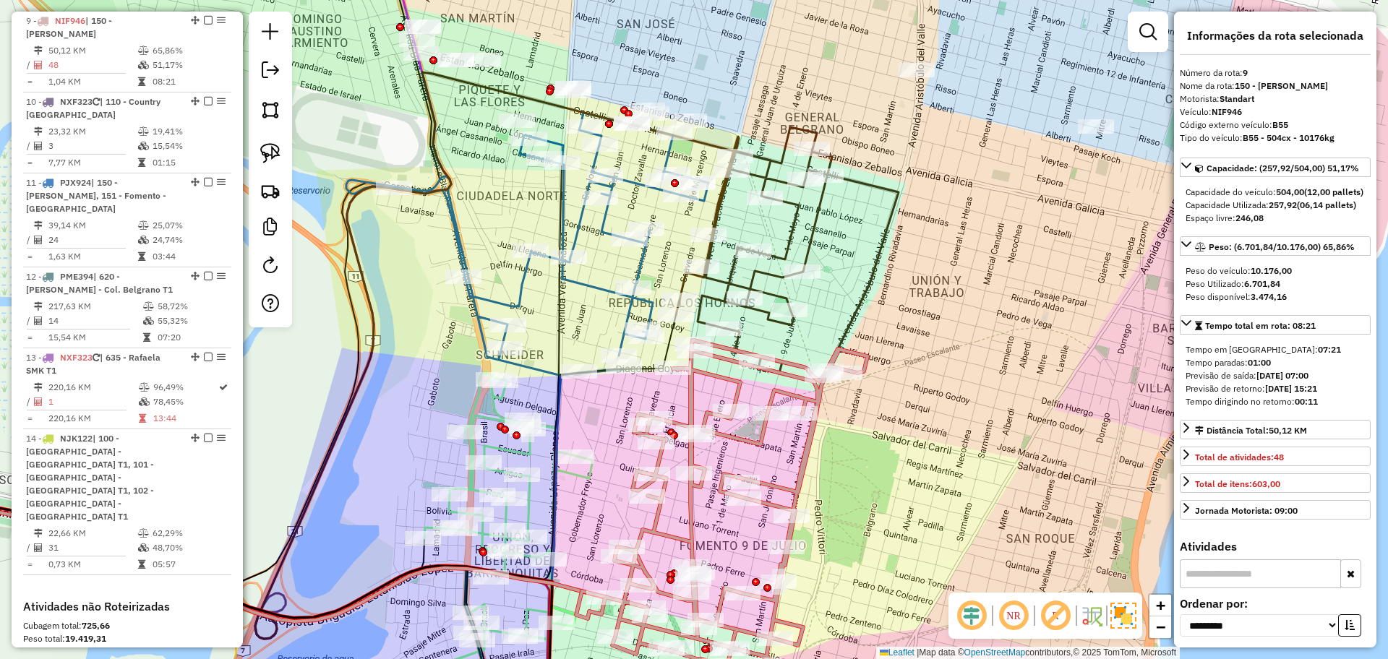
click at [770, 323] on icon at bounding box center [787, 259] width 223 height 244
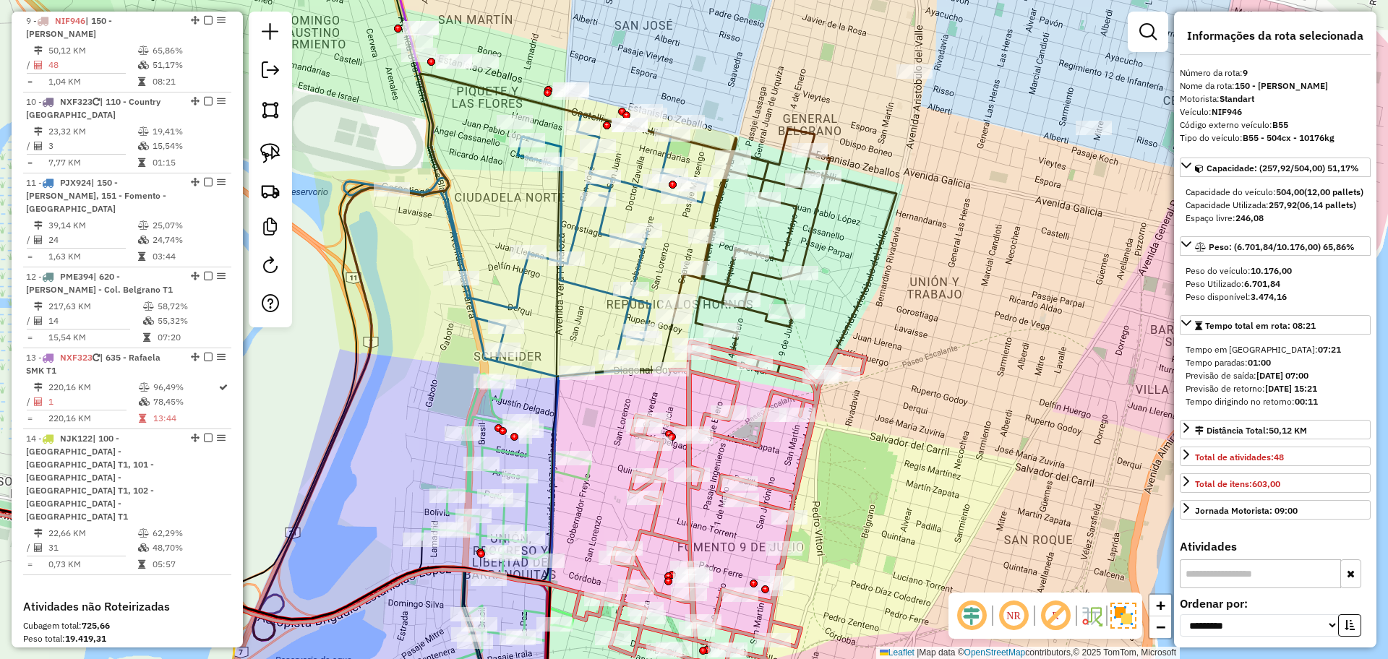
click at [786, 330] on icon at bounding box center [785, 260] width 223 height 244
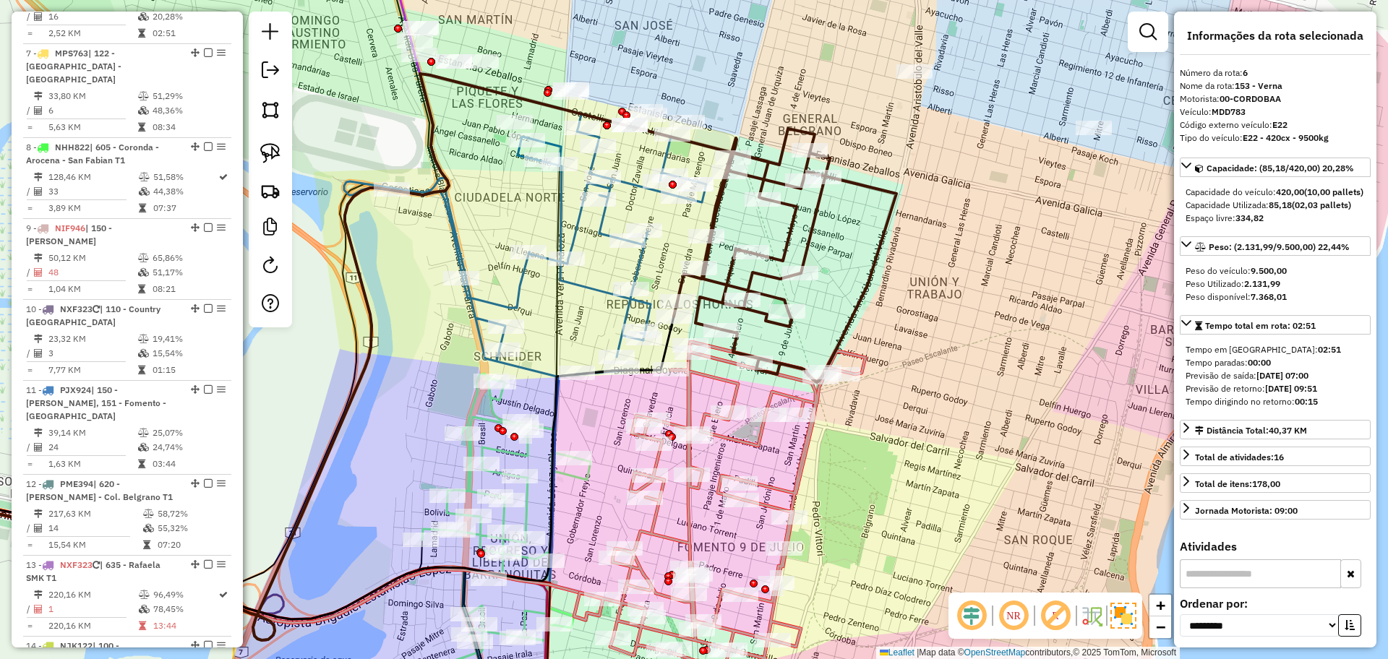
scroll to position [948, 0]
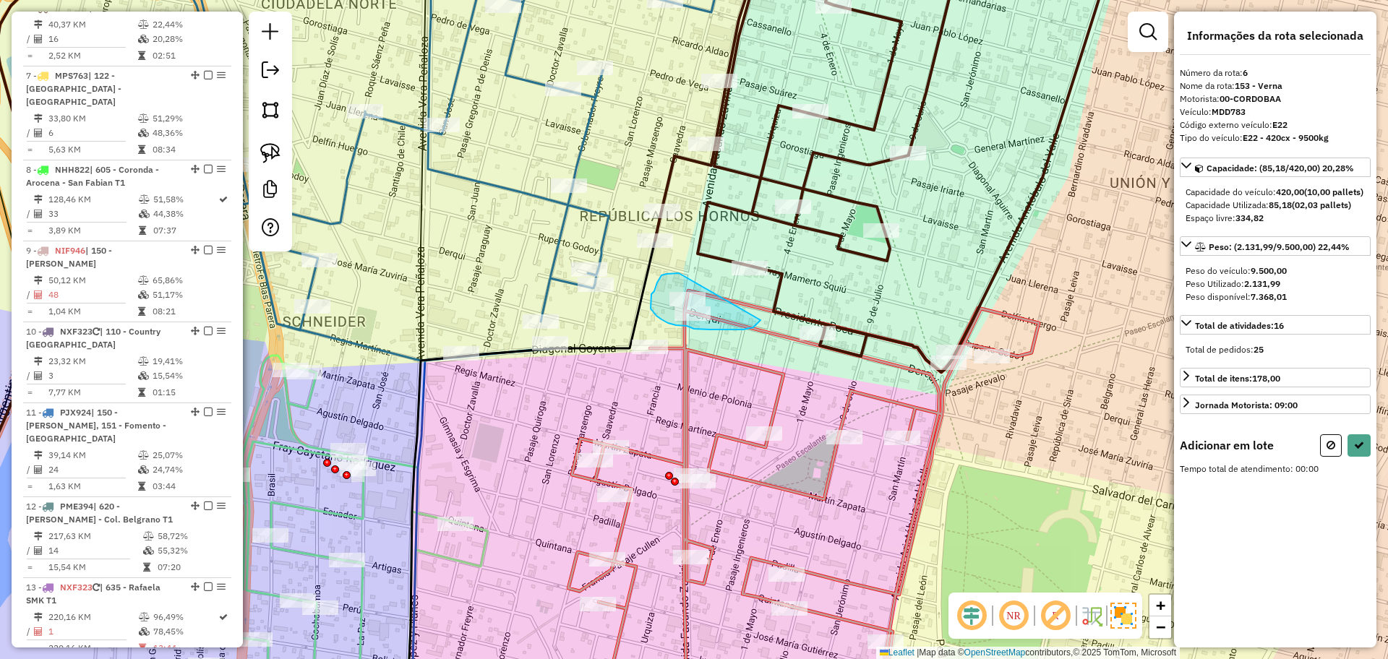
drag, startPoint x: 675, startPoint y: 274, endPoint x: 761, endPoint y: 319, distance: 97.0
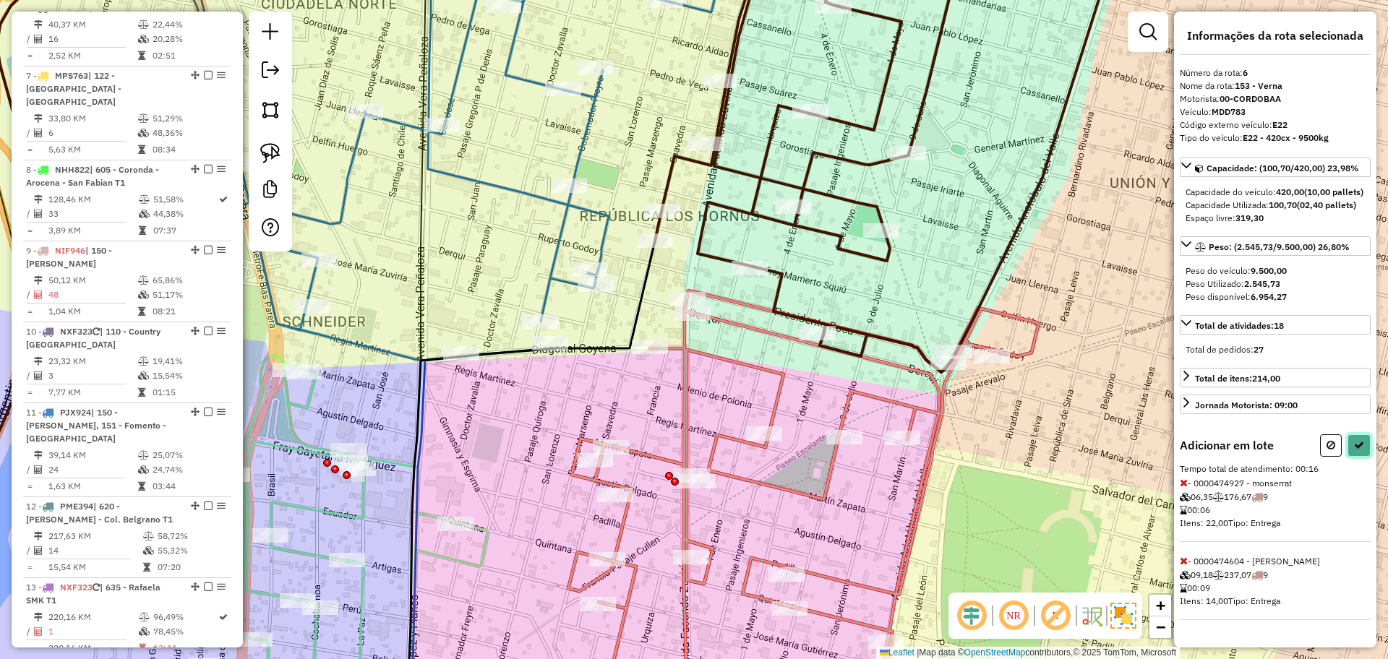
click at [1356, 450] on icon at bounding box center [1359, 445] width 10 height 10
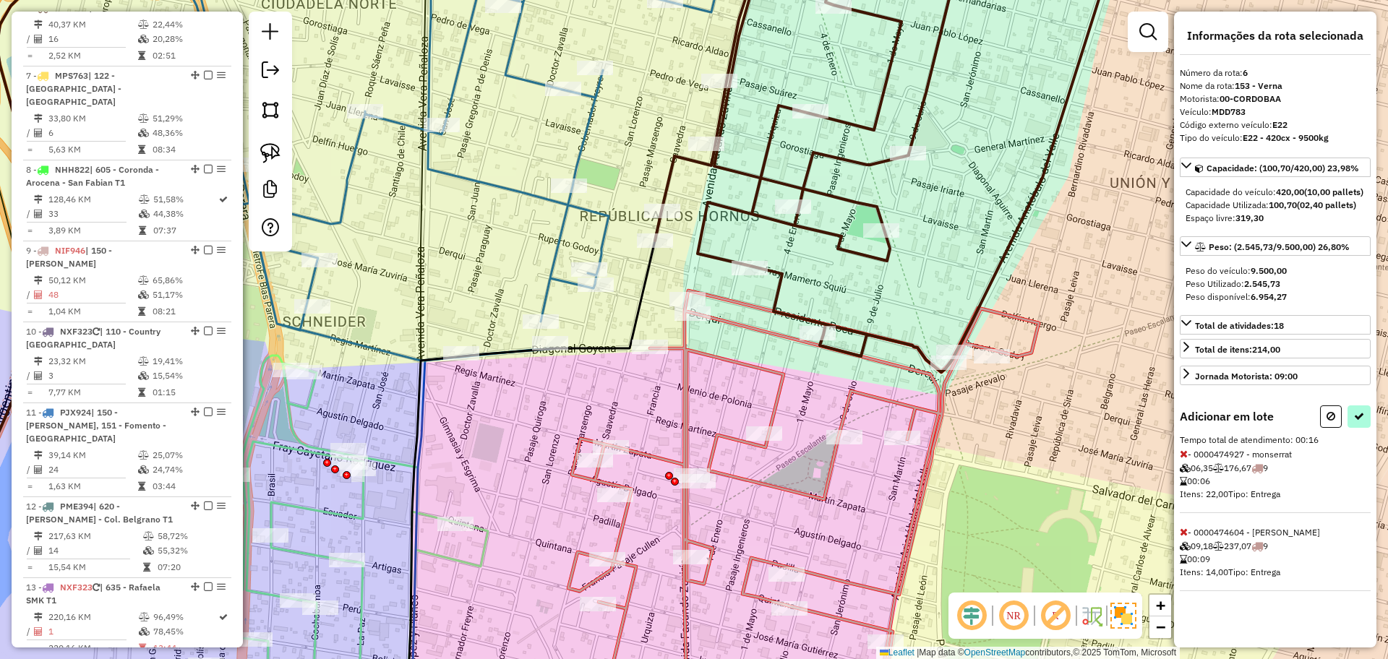
select select "**********"
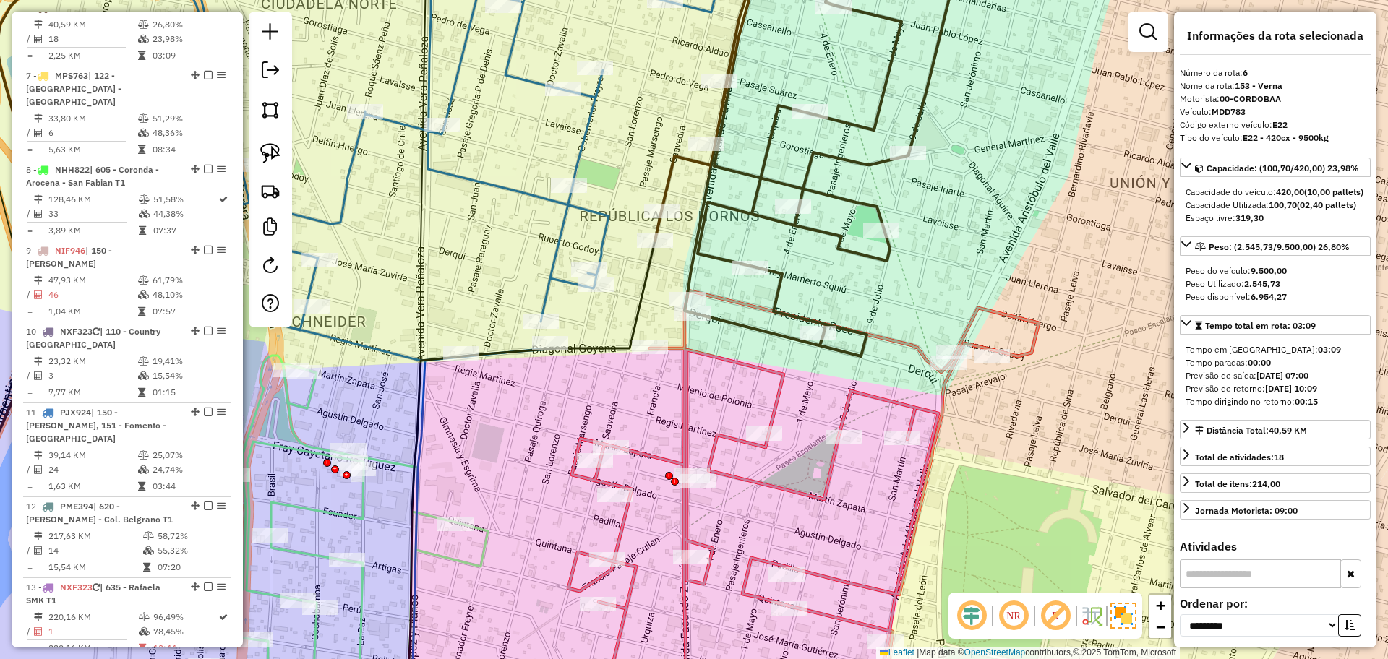
click at [798, 481] on div "Janela de atendimento Grade de atendimento Capacidade Transportadoras Veículos …" at bounding box center [694, 329] width 1388 height 659
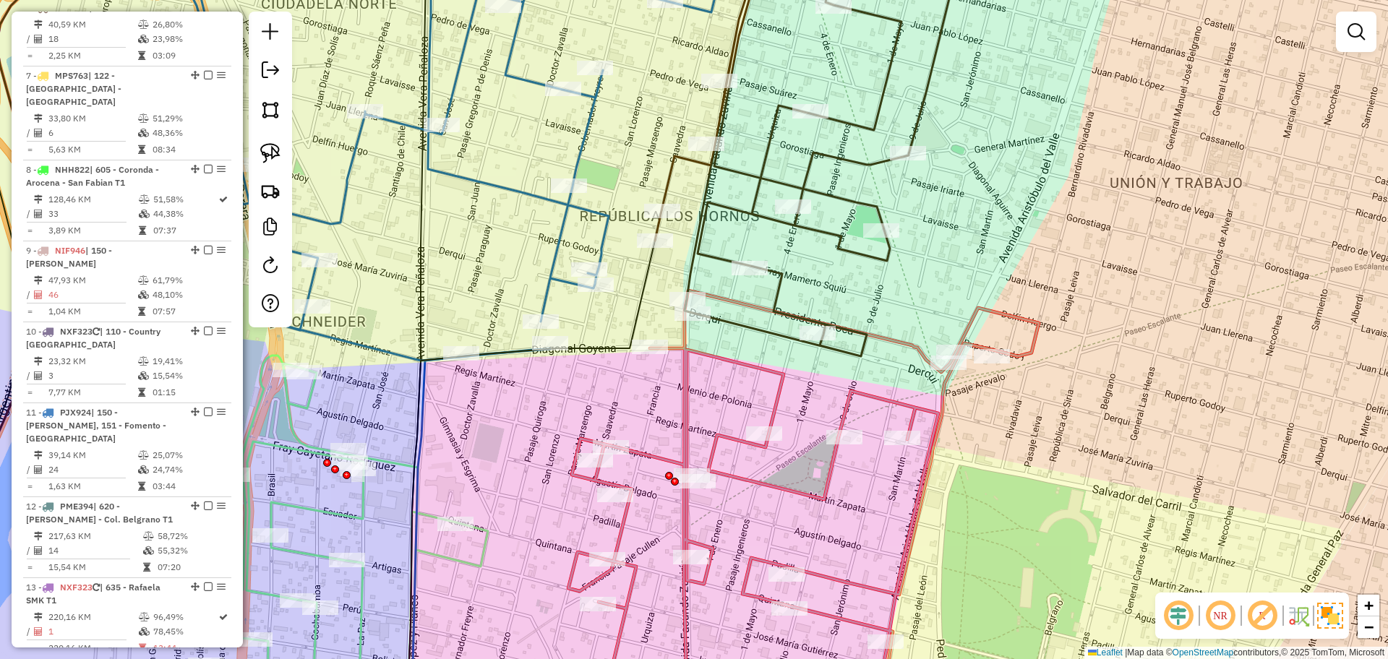
click at [810, 491] on icon at bounding box center [785, 508] width 505 height 434
select select "**********"
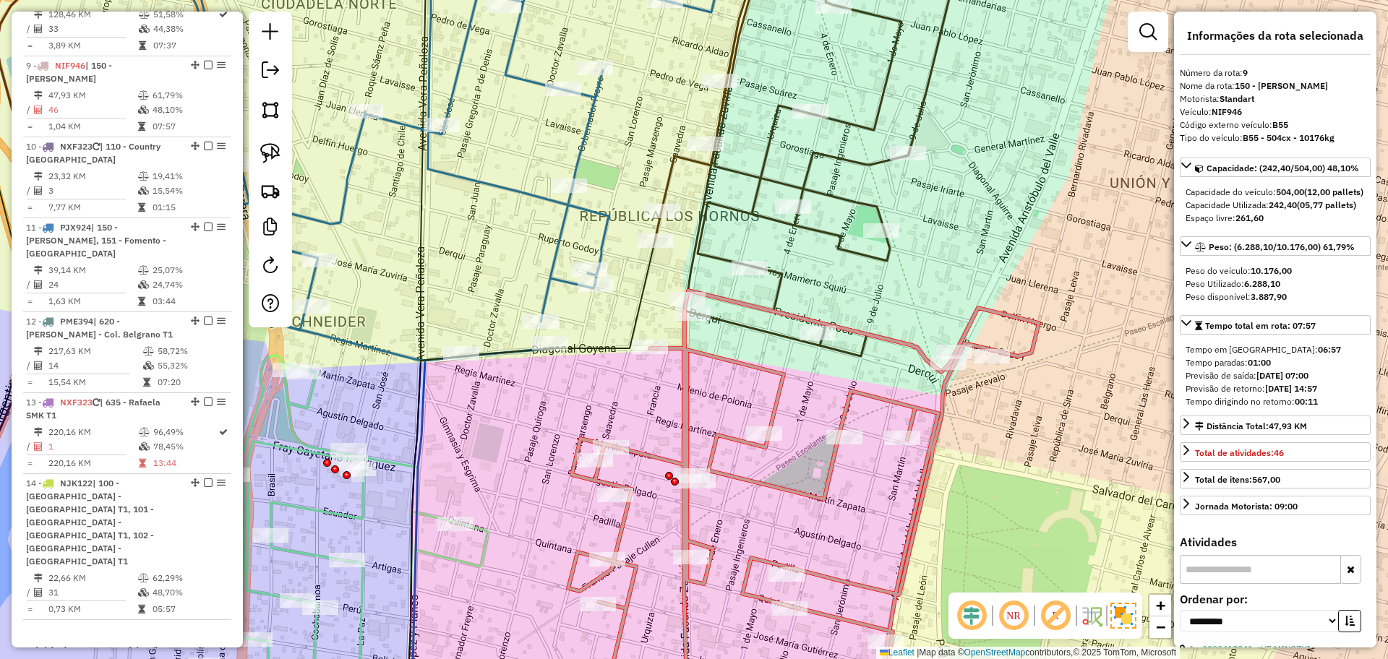
scroll to position [1178, 0]
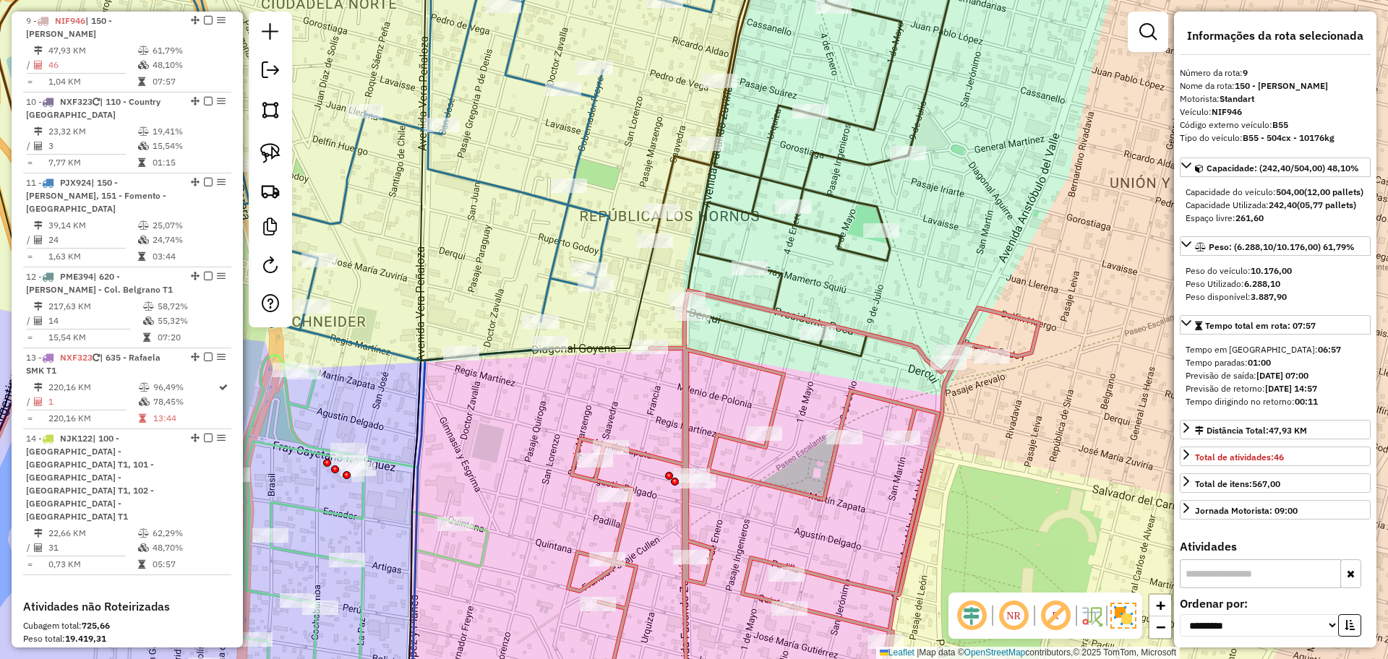
click at [786, 290] on icon at bounding box center [810, 145] width 310 height 422
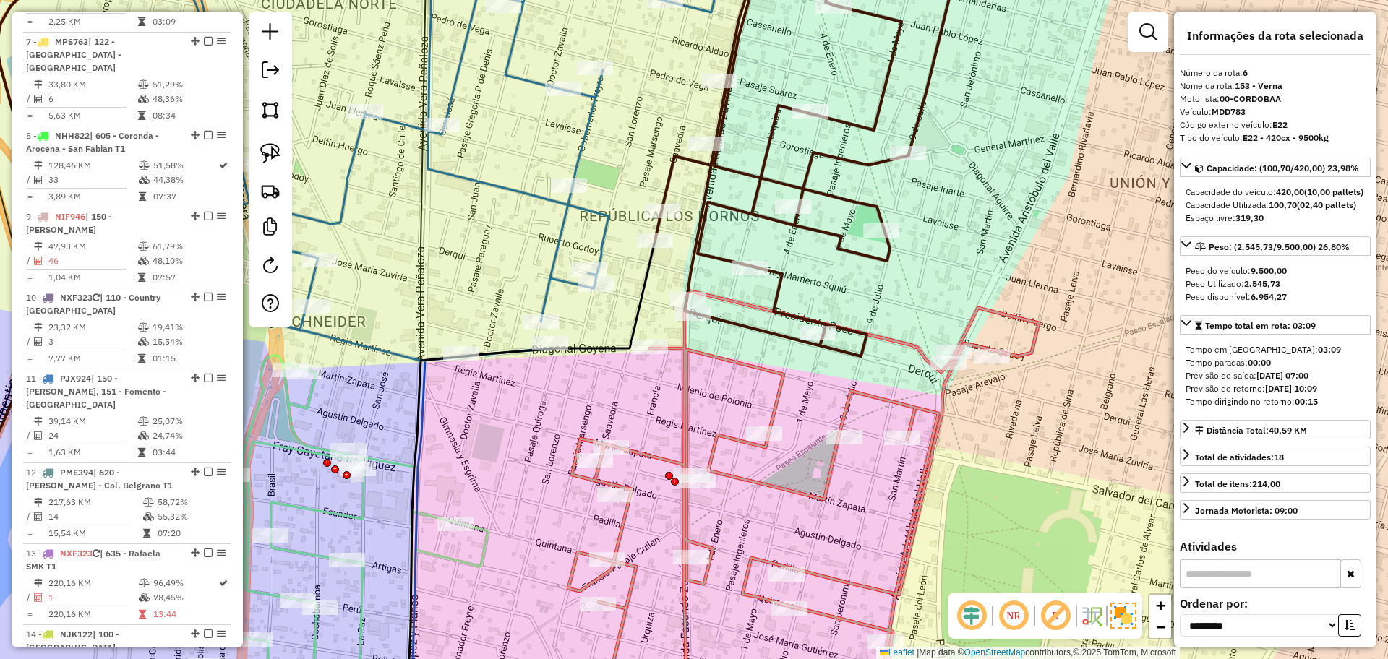
scroll to position [948, 0]
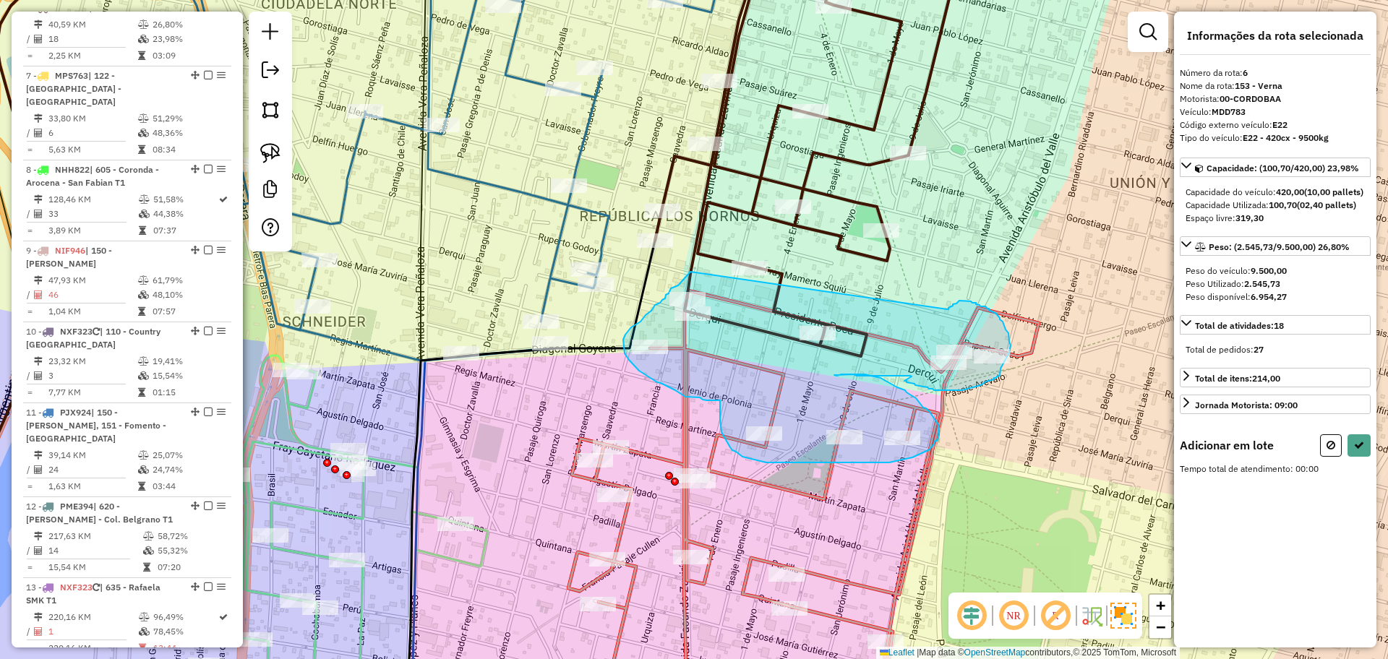
drag, startPoint x: 948, startPoint y: 309, endPoint x: 690, endPoint y: 272, distance: 260.7
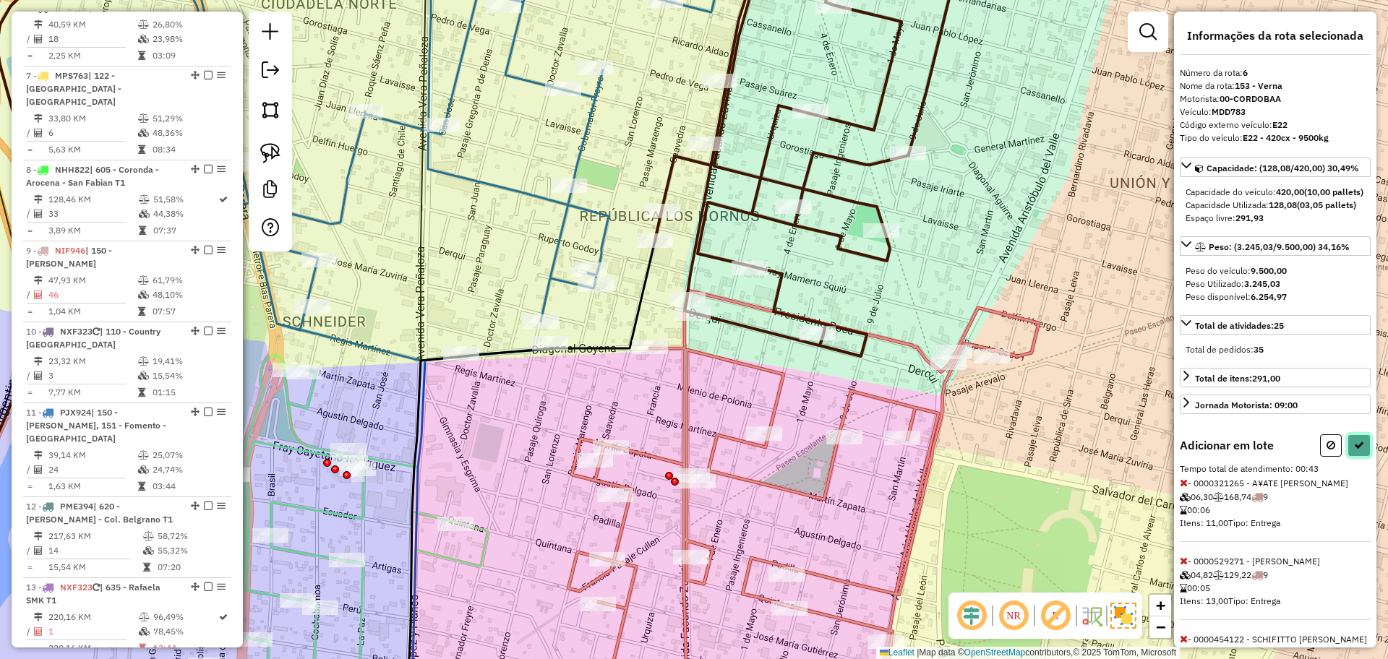
click at [1354, 450] on icon at bounding box center [1359, 445] width 10 height 10
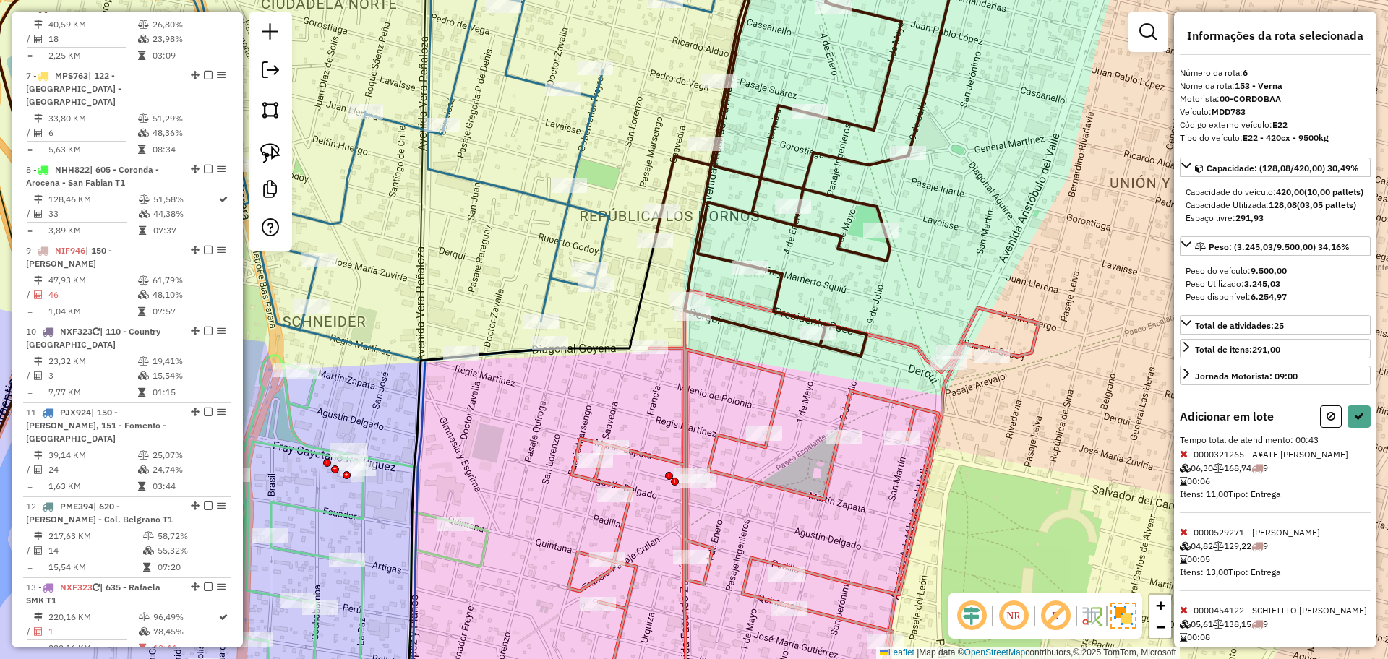
select select "**********"
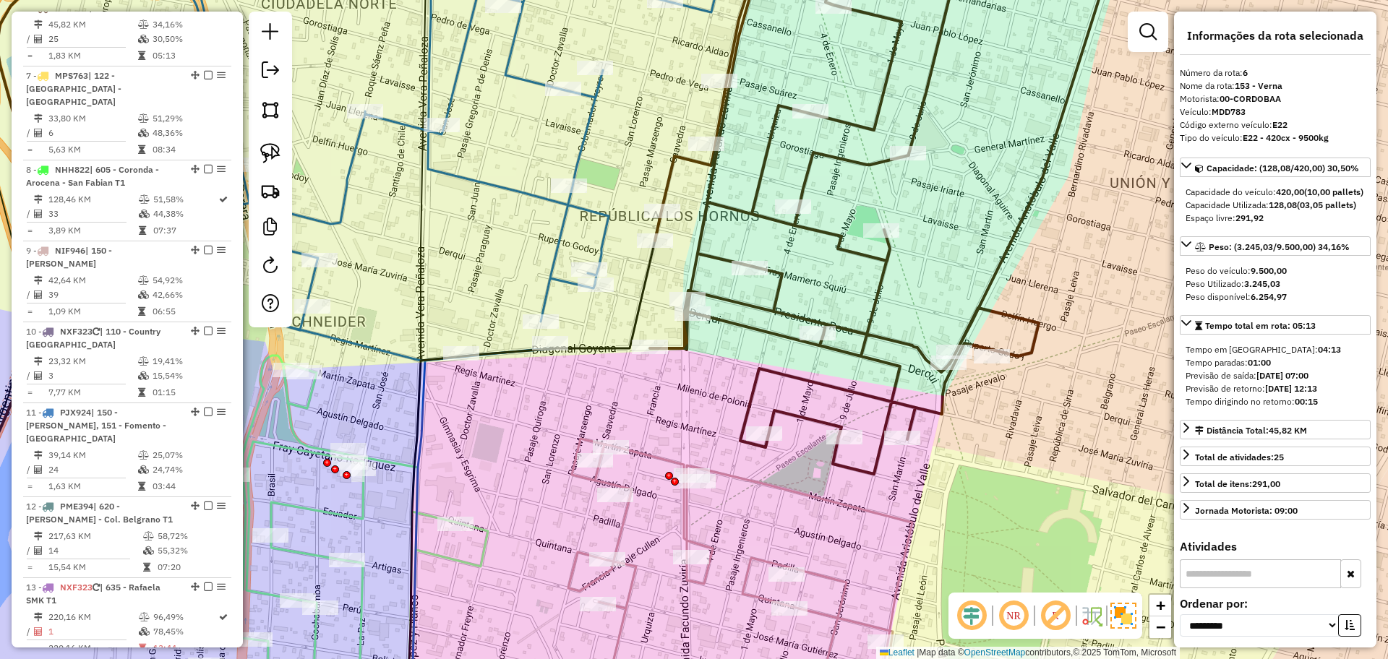
click at [854, 512] on icon at bounding box center [722, 582] width 379 height 286
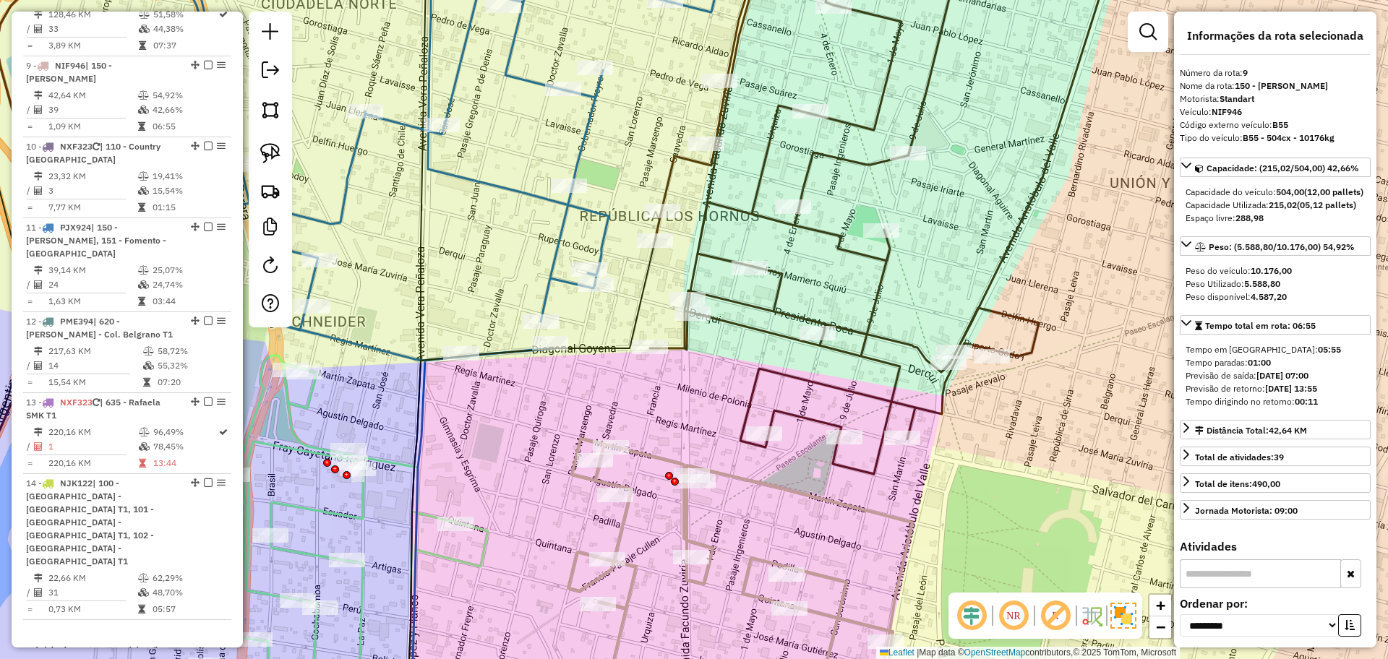
scroll to position [1178, 0]
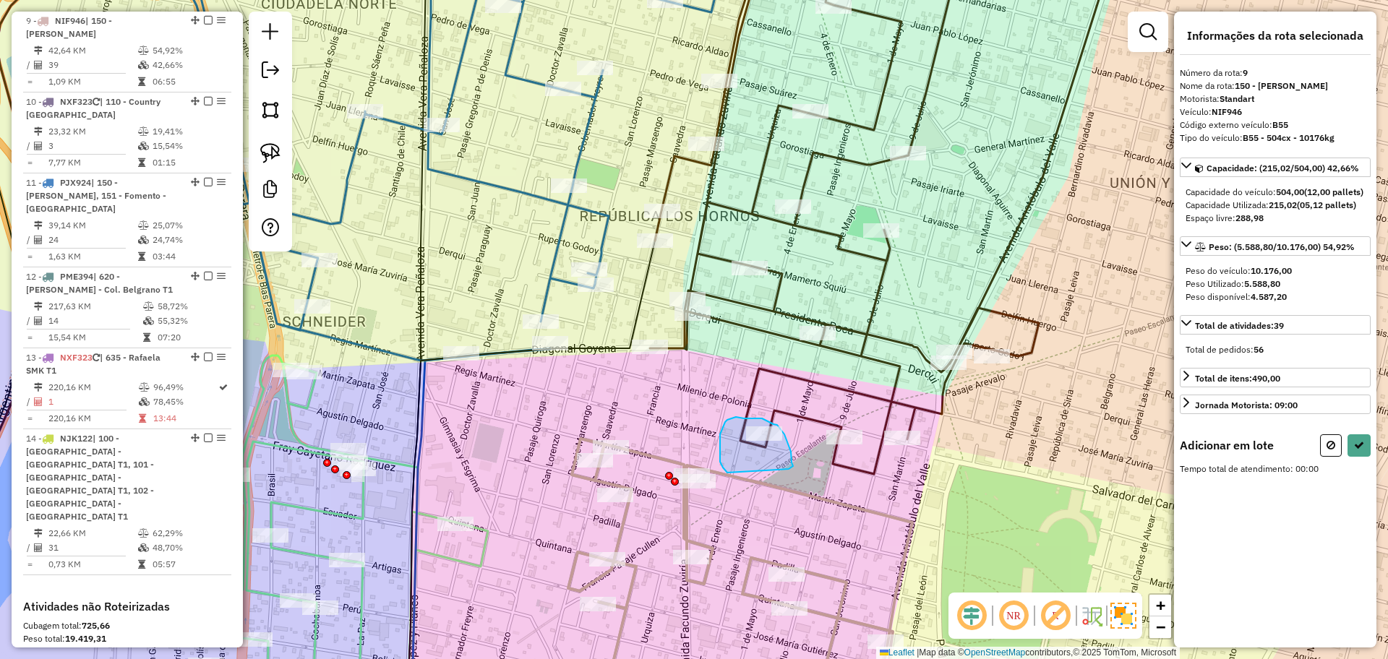
drag, startPoint x: 789, startPoint y: 469, endPoint x: 729, endPoint y: 478, distance: 60.0
click at [1359, 450] on icon at bounding box center [1359, 445] width 10 height 10
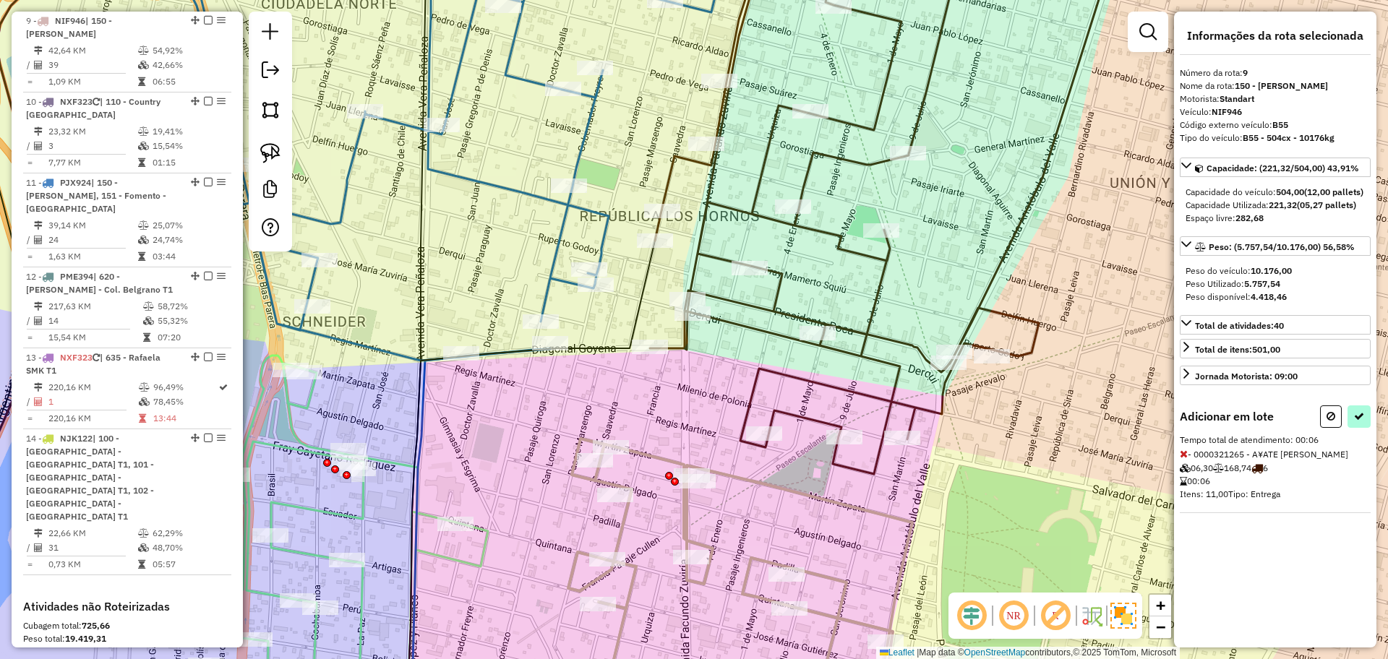
select select "**********"
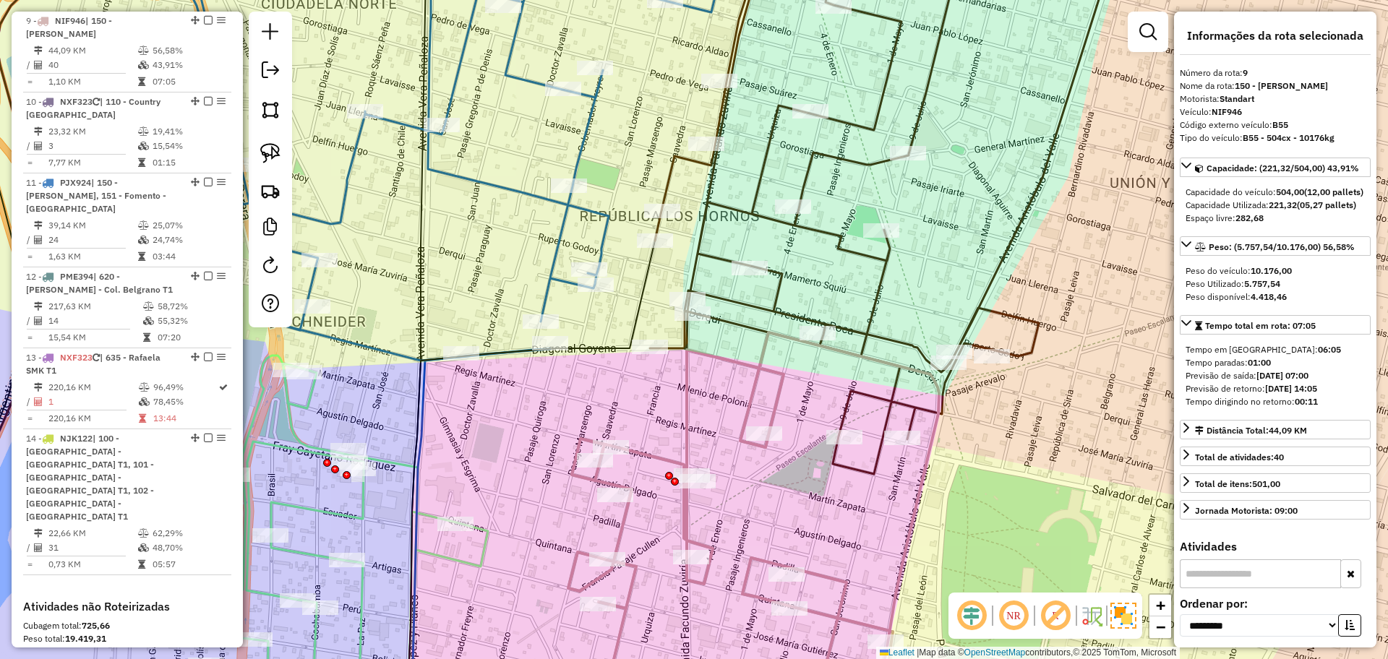
click at [885, 289] on icon at bounding box center [875, 204] width 450 height 540
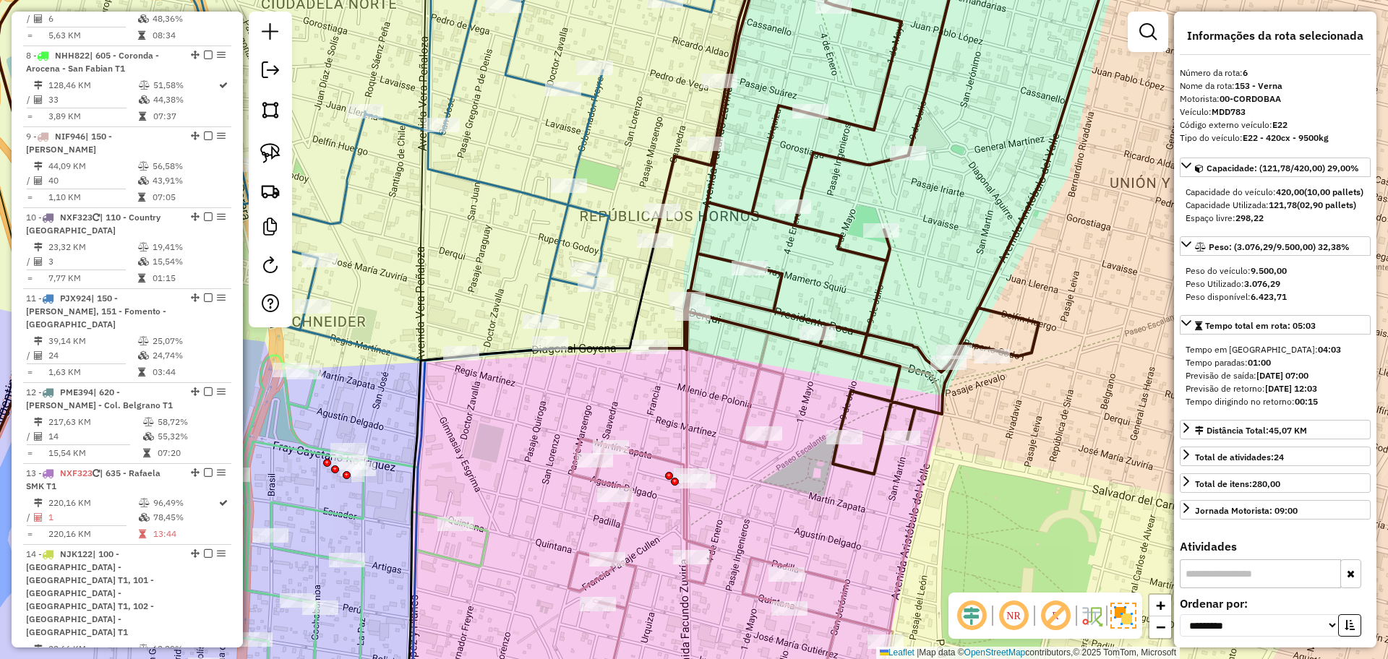
scroll to position [948, 0]
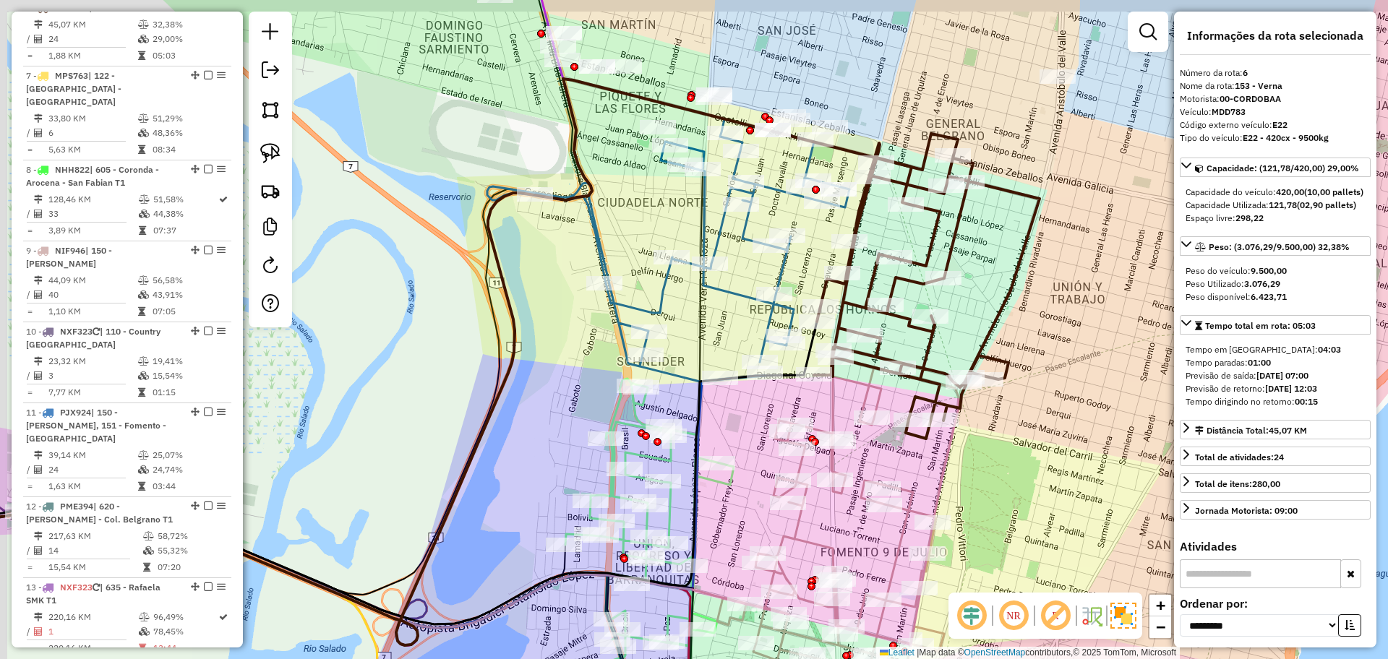
drag, startPoint x: 965, startPoint y: 237, endPoint x: 1014, endPoint y: 298, distance: 78.7
click at [1014, 298] on icon at bounding box center [926, 291] width 225 height 296
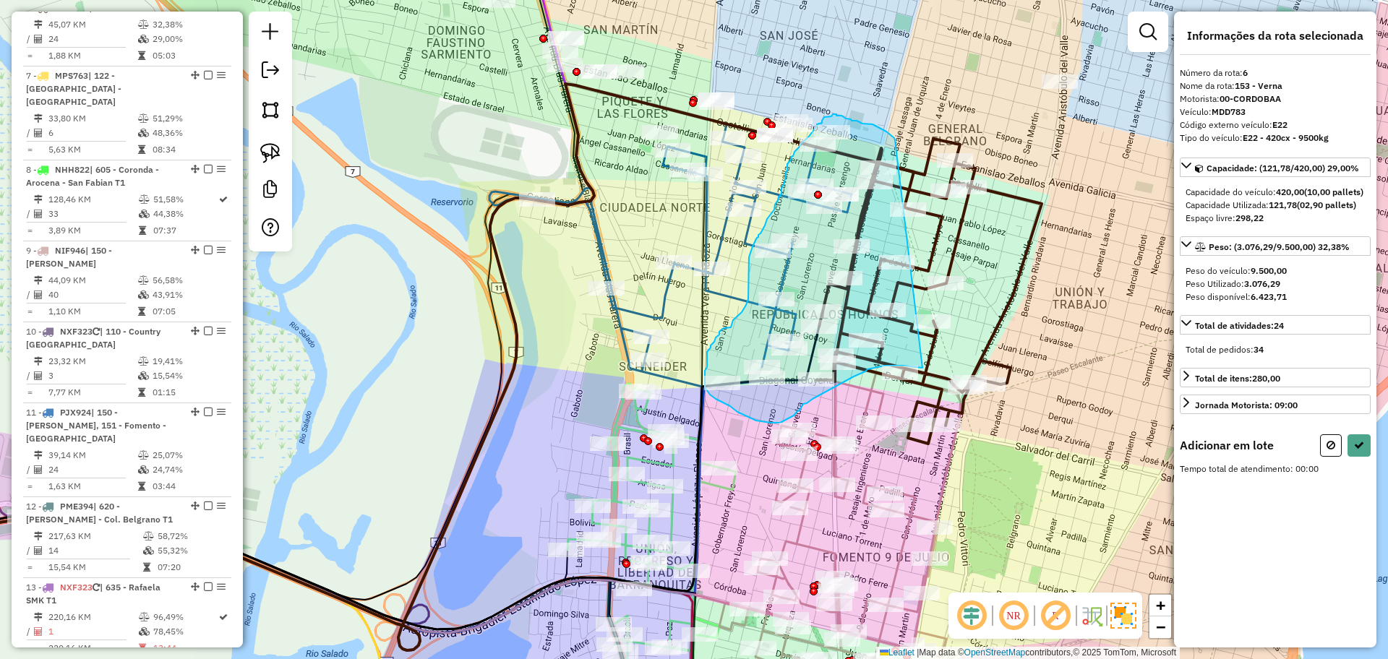
drag, startPoint x: 880, startPoint y: 129, endPoint x: 922, endPoint y: 368, distance: 242.9
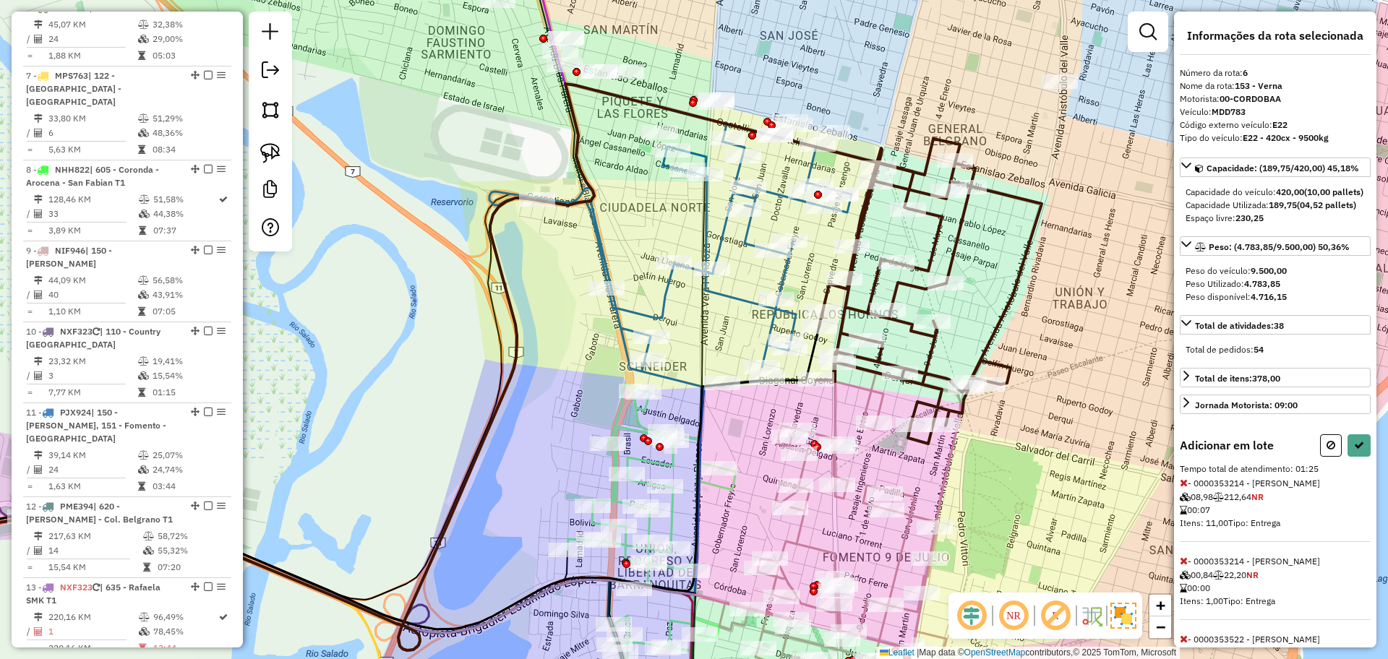
click at [1337, 457] on div at bounding box center [1345, 445] width 51 height 22
click at [1355, 450] on icon at bounding box center [1359, 445] width 10 height 10
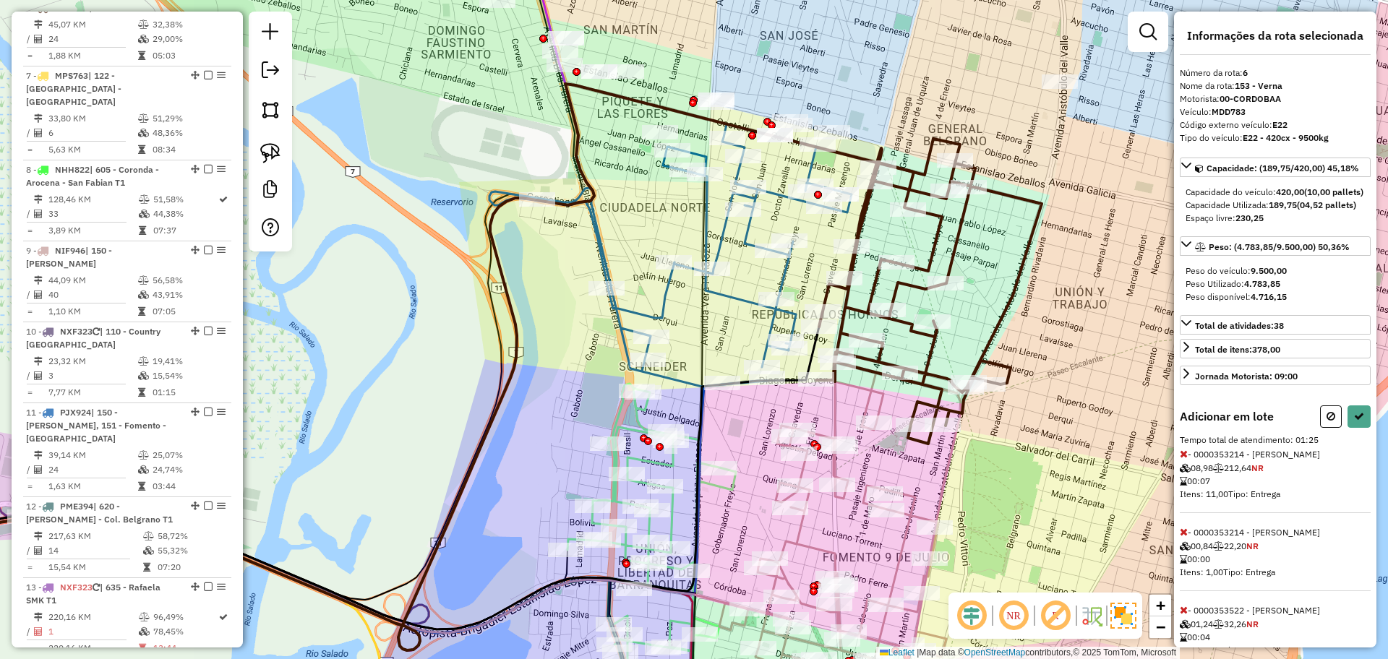
select select "**********"
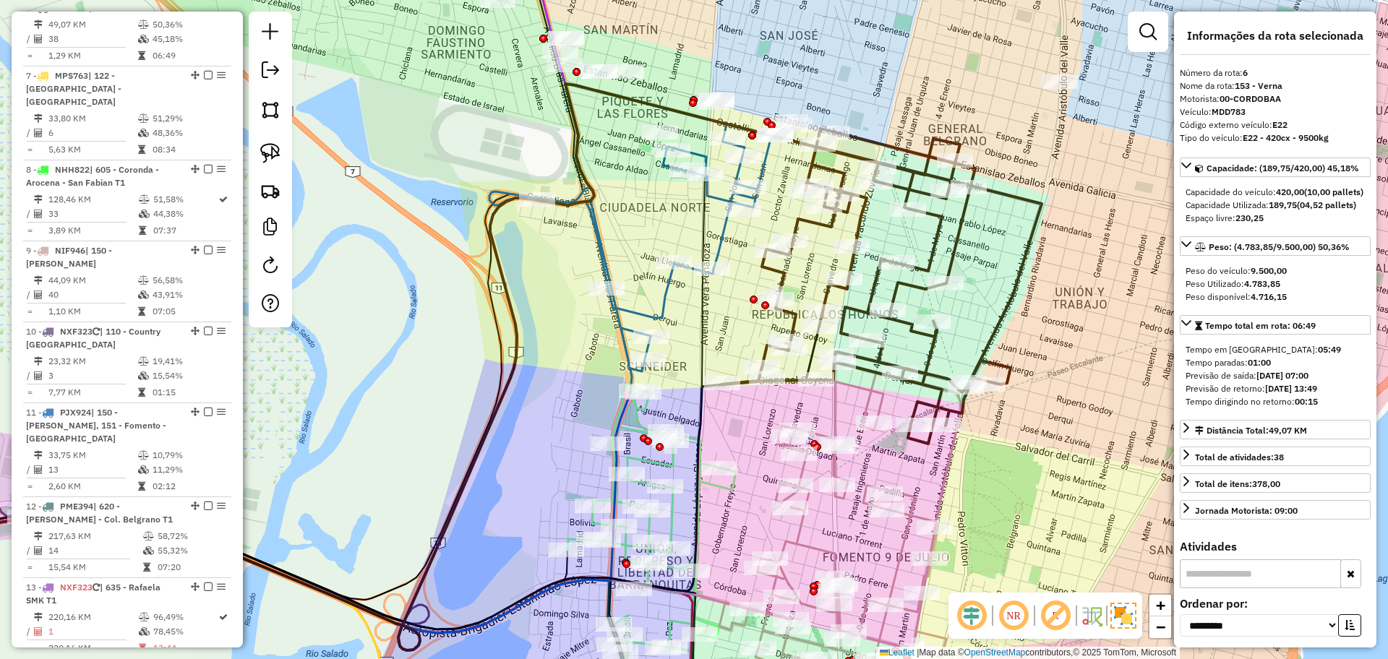
click at [721, 230] on icon at bounding box center [630, 247] width 282 height 247
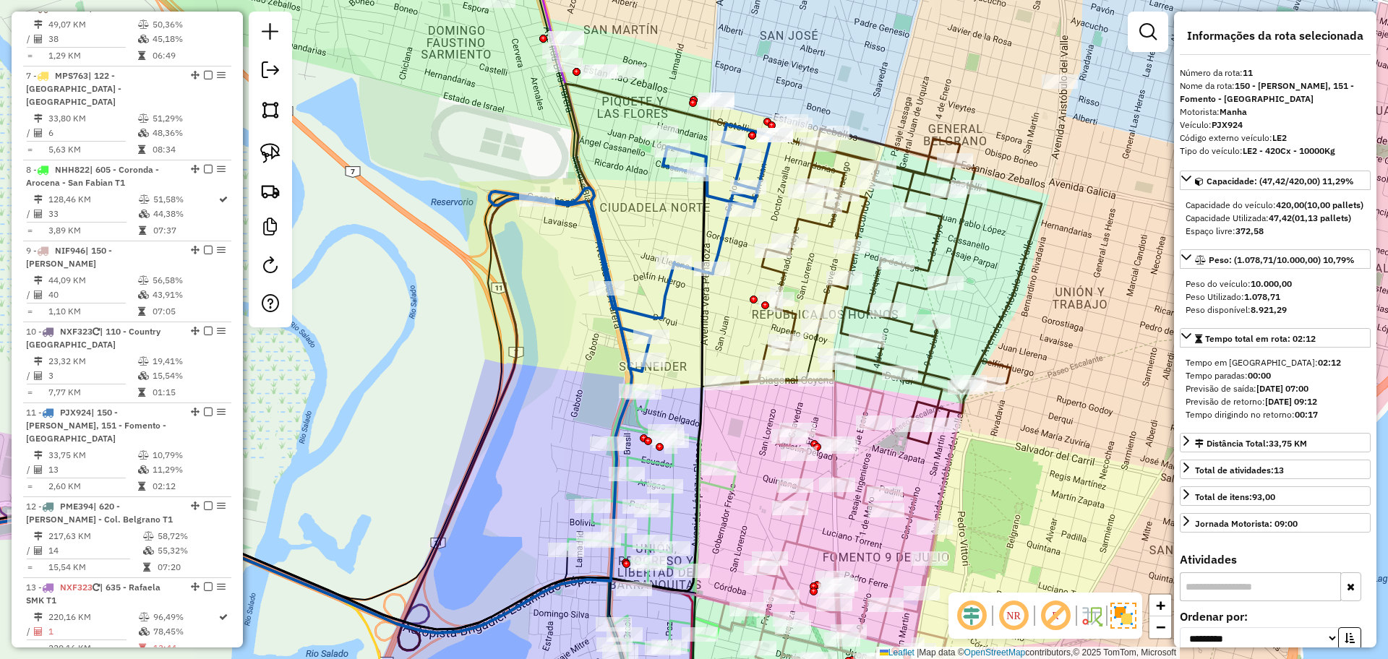
scroll to position [1340, 0]
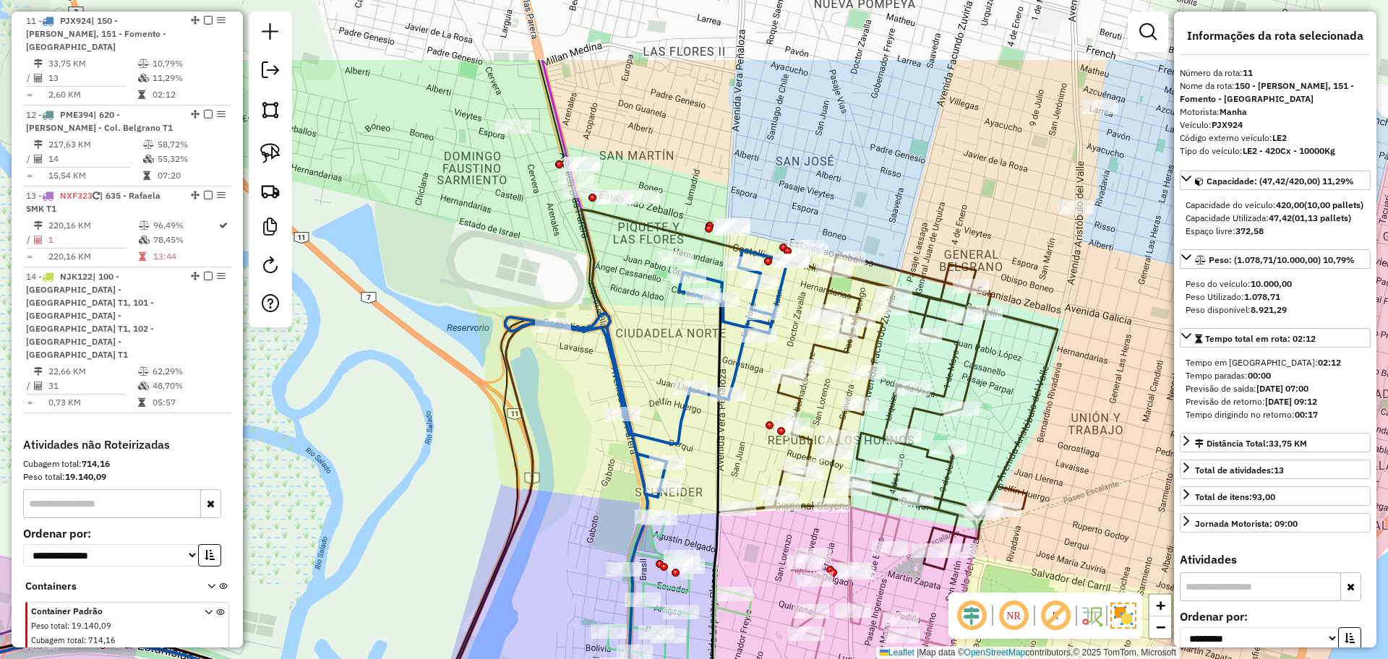
drag, startPoint x: 626, startPoint y: 206, endPoint x: 658, endPoint y: 364, distance: 160.9
click at [658, 364] on div "Janela de atendimento Grade de atendimento Capacidade Transportadoras Veículos …" at bounding box center [694, 329] width 1388 height 659
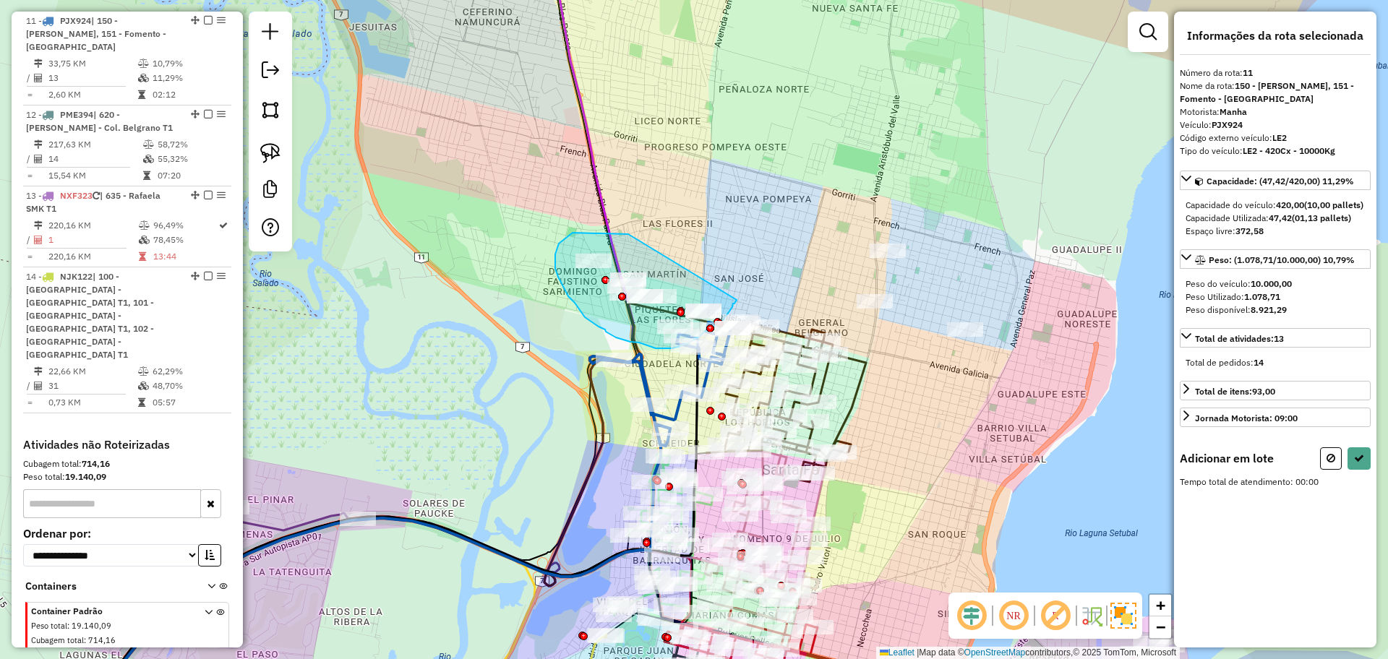
drag, startPoint x: 628, startPoint y: 234, endPoint x: 736, endPoint y: 300, distance: 126.8
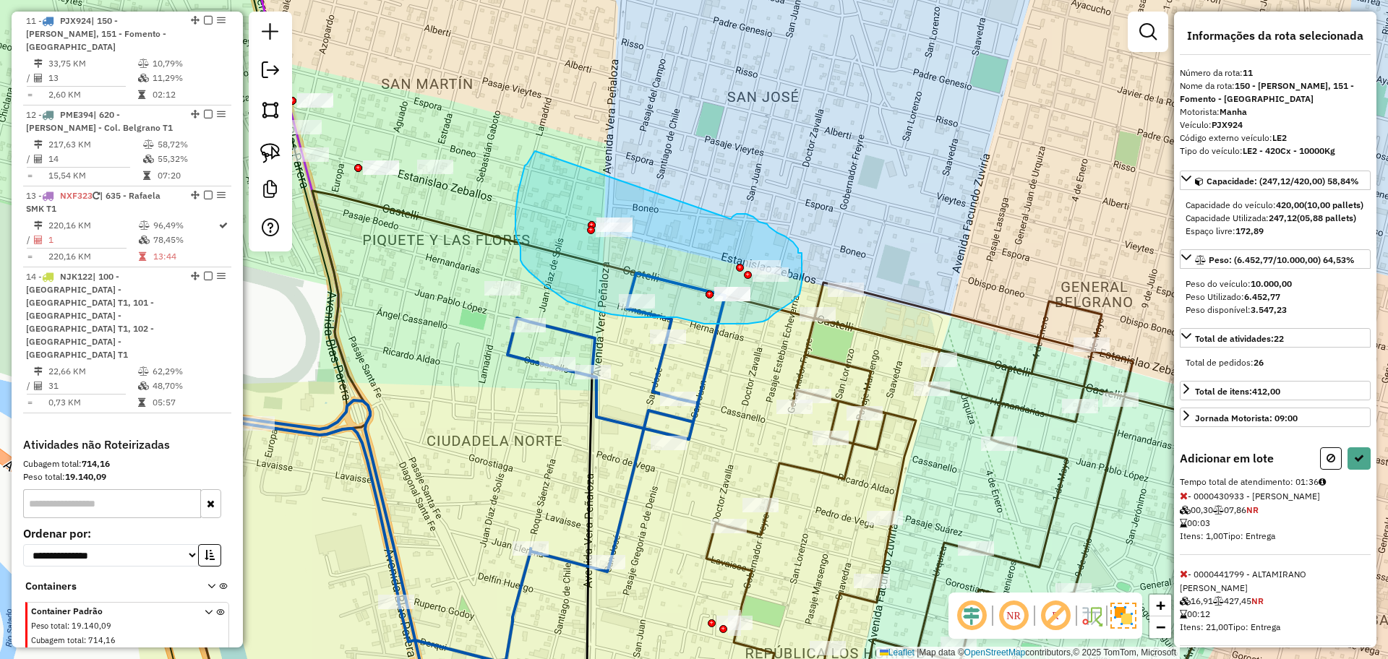
drag, startPoint x: 742, startPoint y: 214, endPoint x: 535, endPoint y: 151, distance: 216.7
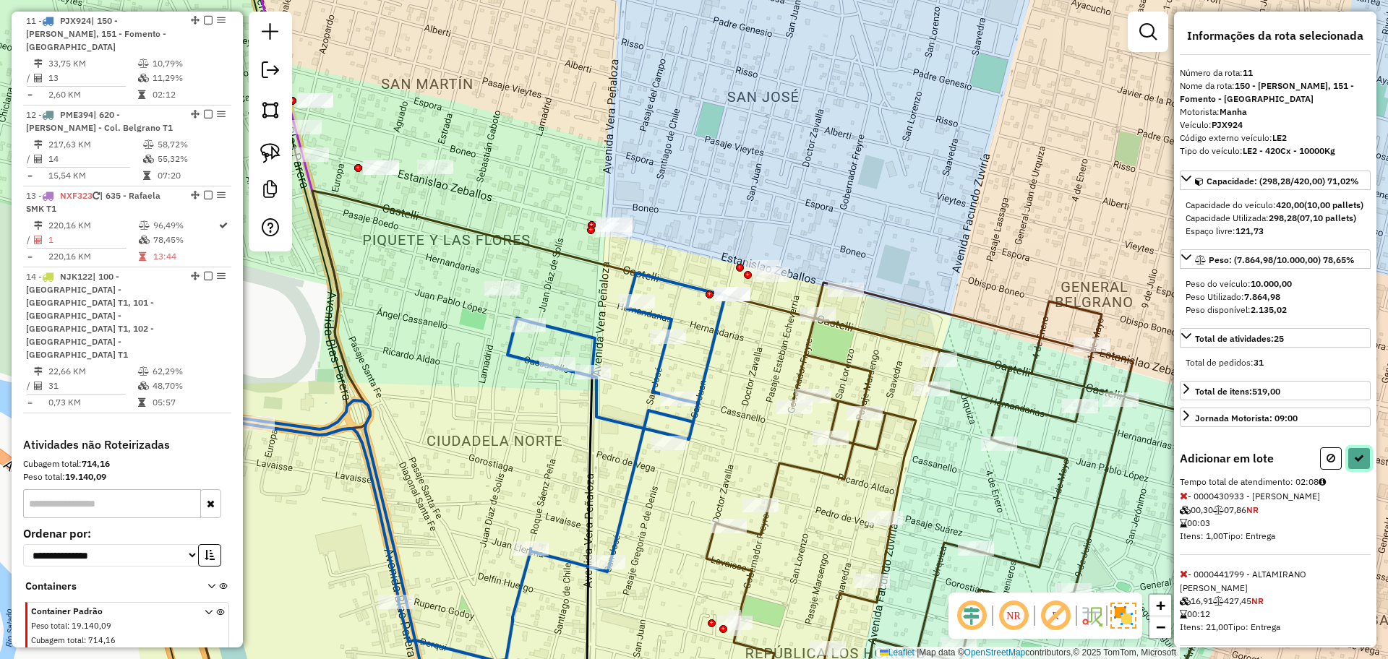
click at [1357, 463] on icon at bounding box center [1359, 458] width 10 height 10
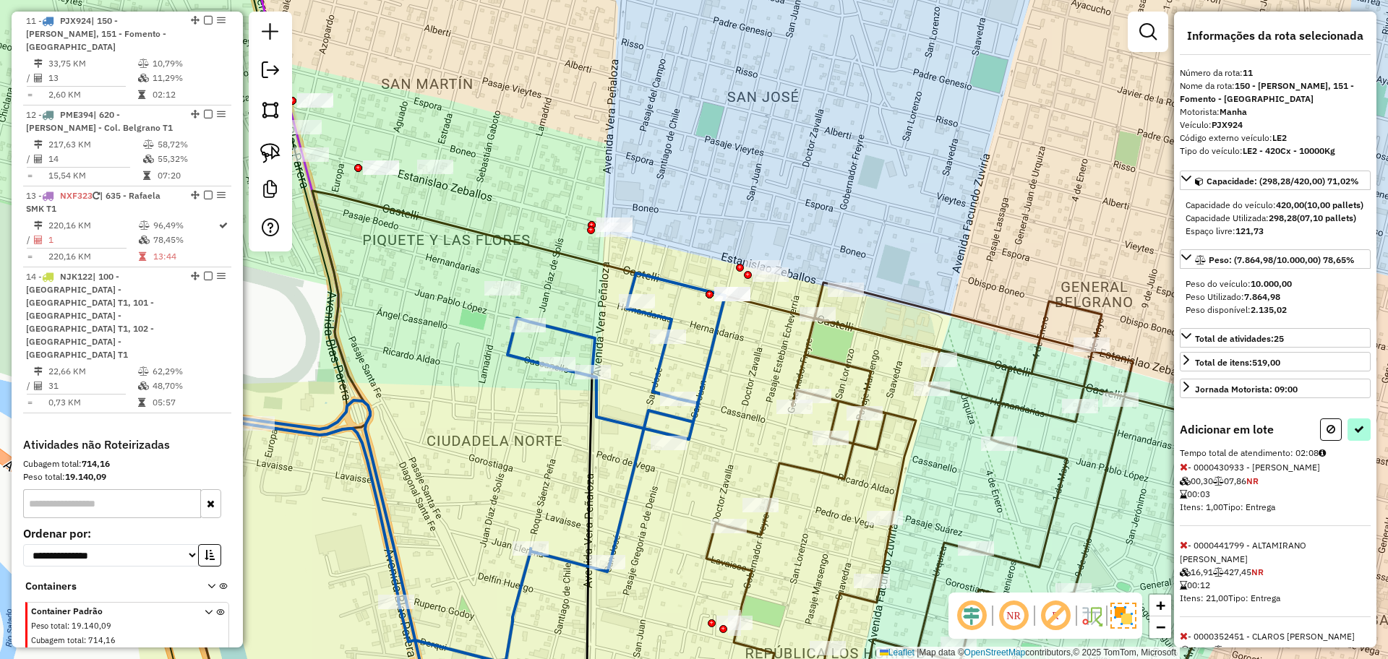
select select "**********"
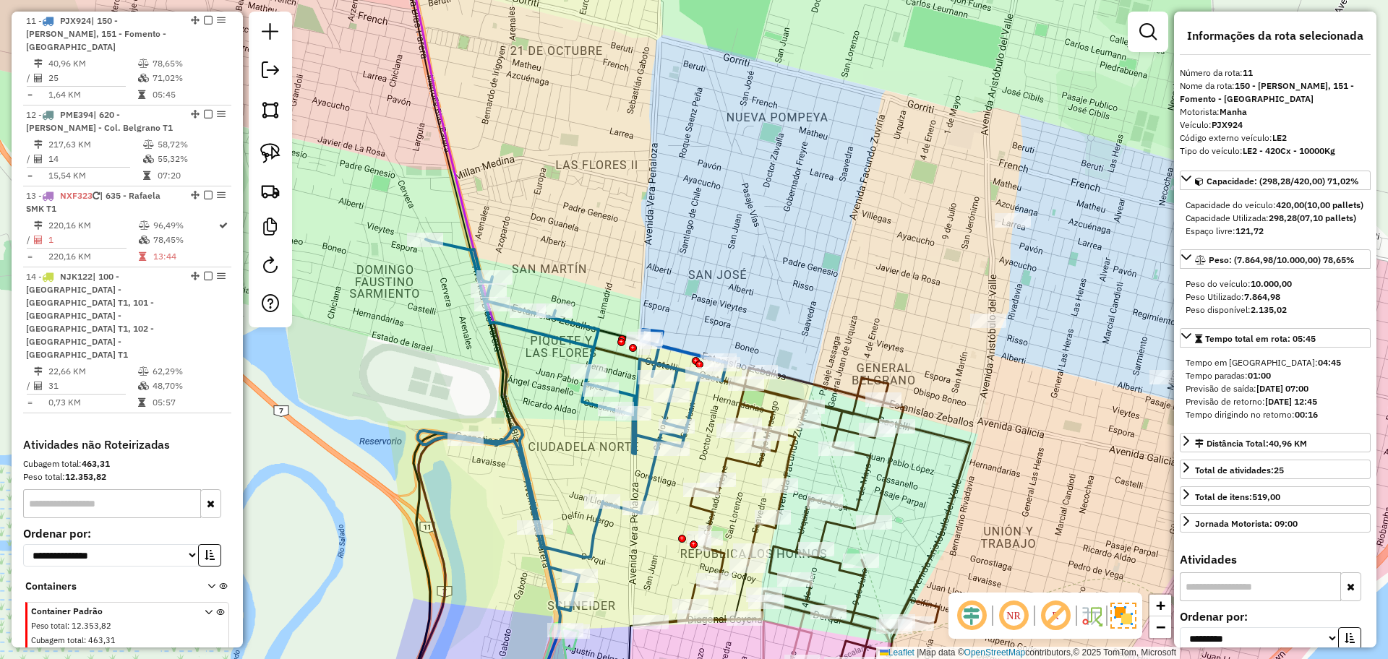
click at [650, 483] on icon at bounding box center [572, 424] width 309 height 371
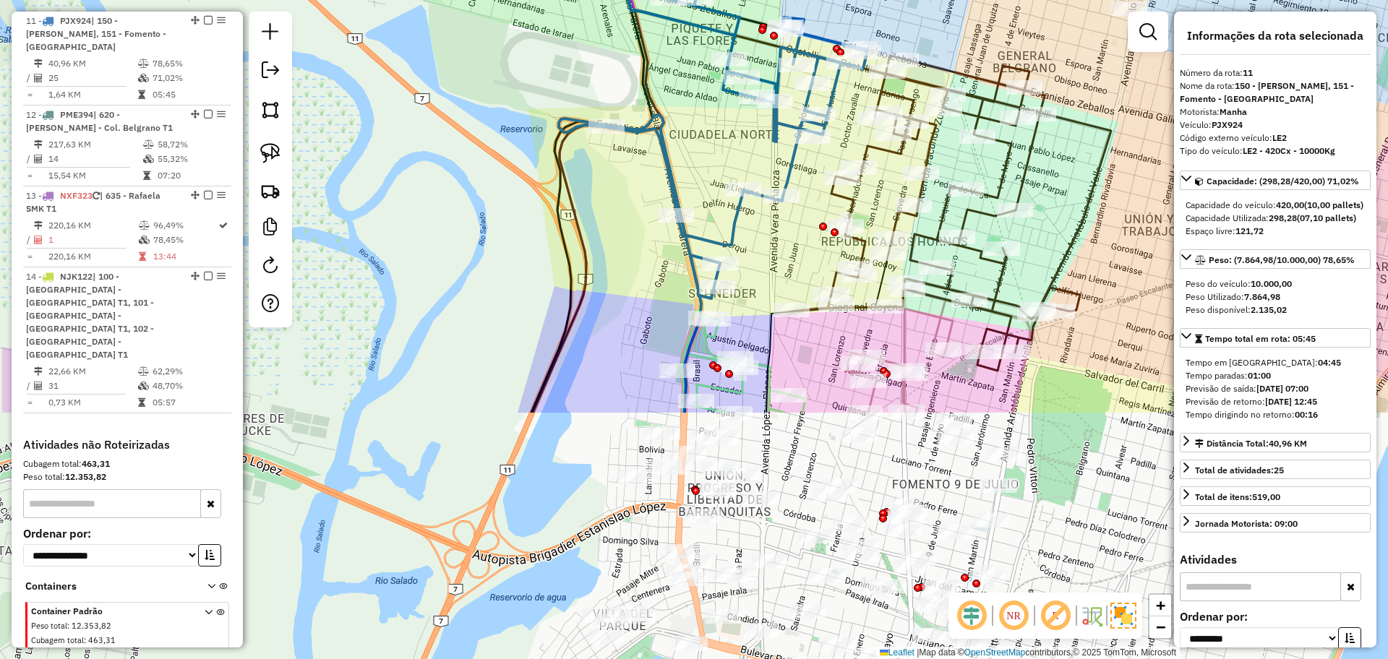
drag, startPoint x: 699, startPoint y: 463, endPoint x: 822, endPoint y: 176, distance: 312.4
click at [822, 177] on div "Janela de atendimento Grade de atendimento Capacidade Transportadoras Veículos …" at bounding box center [694, 329] width 1388 height 659
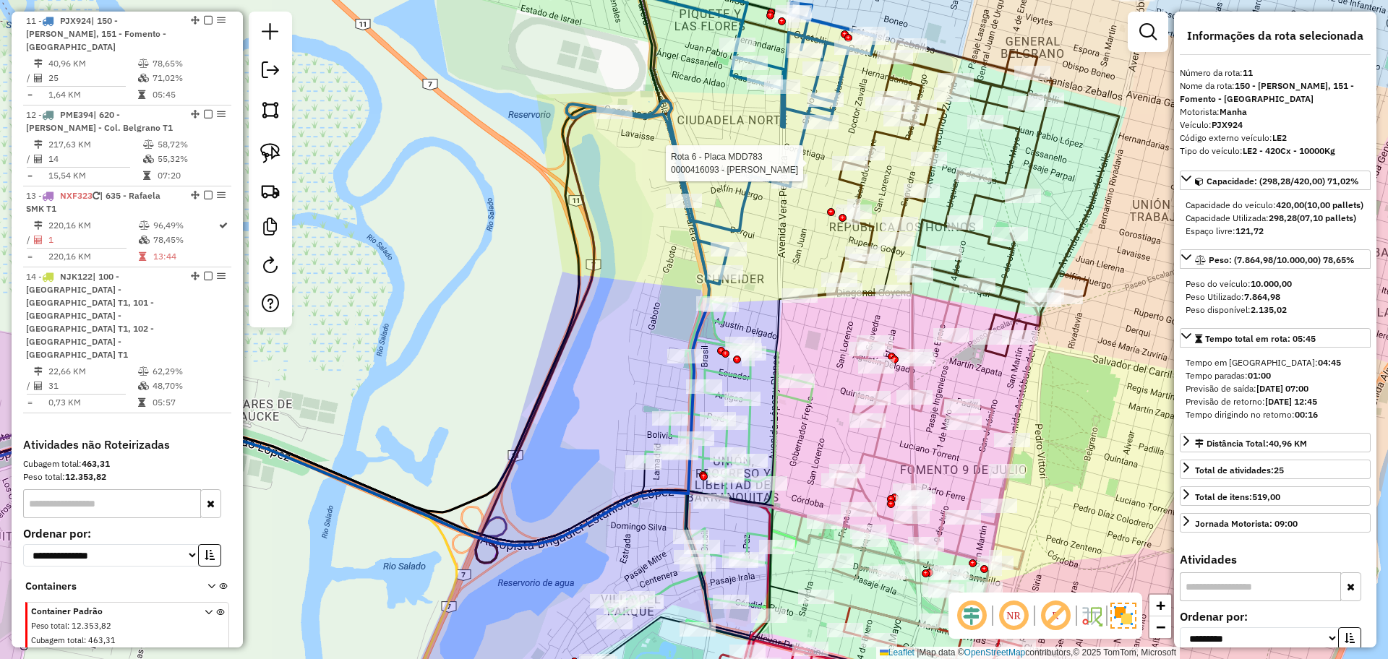
click at [671, 584] on icon at bounding box center [709, 468] width 208 height 344
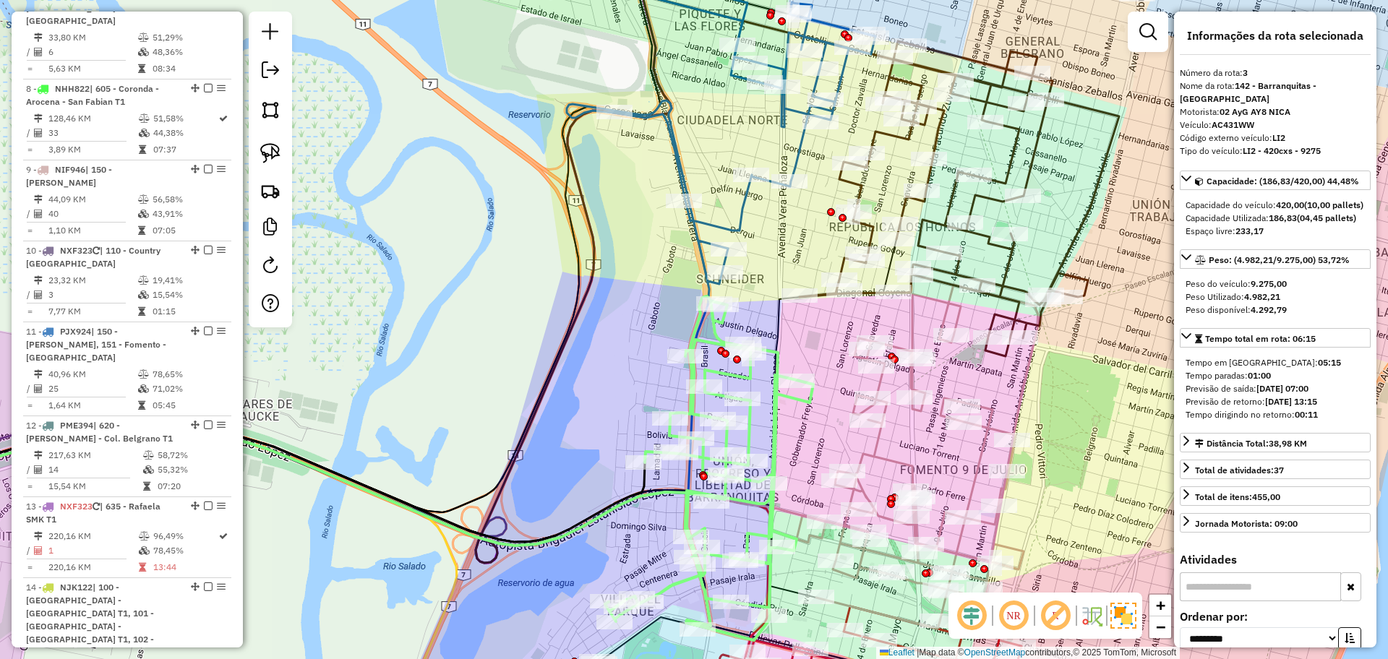
scroll to position [718, 0]
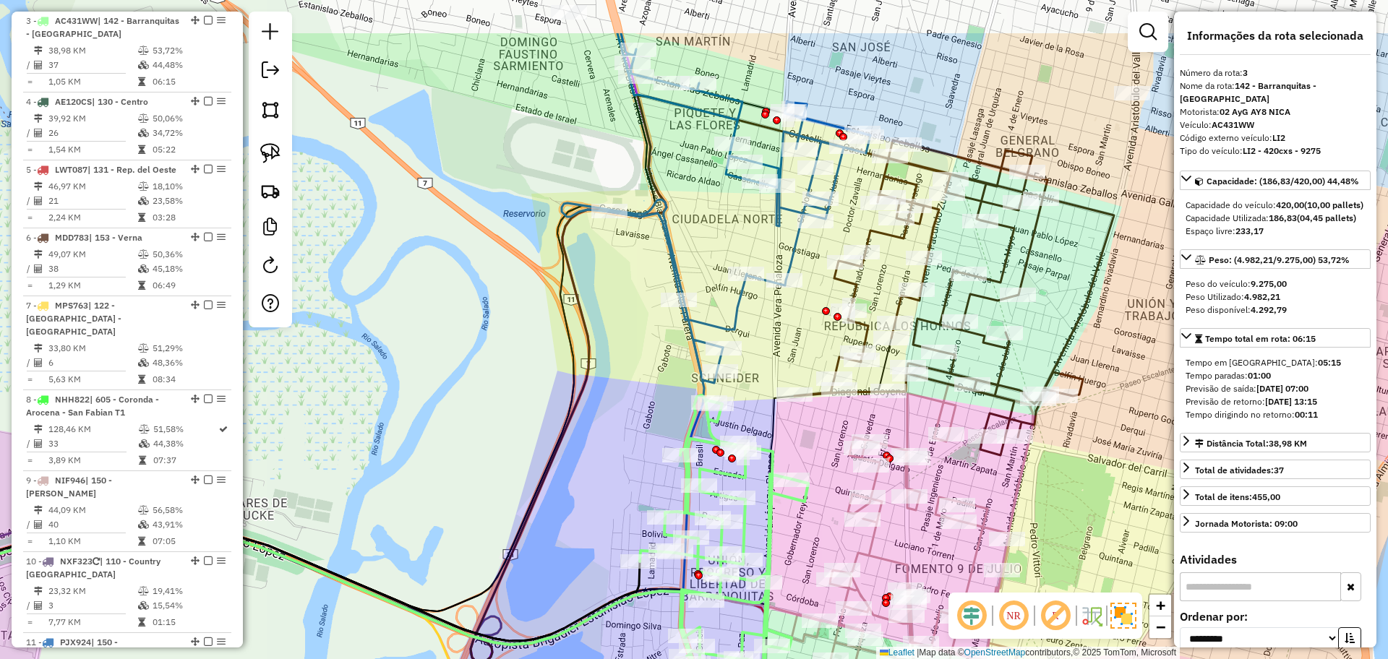
drag, startPoint x: 757, startPoint y: 285, endPoint x: 751, endPoint y: 384, distance: 99.2
click at [751, 384] on div "Janela de atendimento Grade de atendimento Capacidade Transportadoras Veículos …" at bounding box center [694, 329] width 1388 height 659
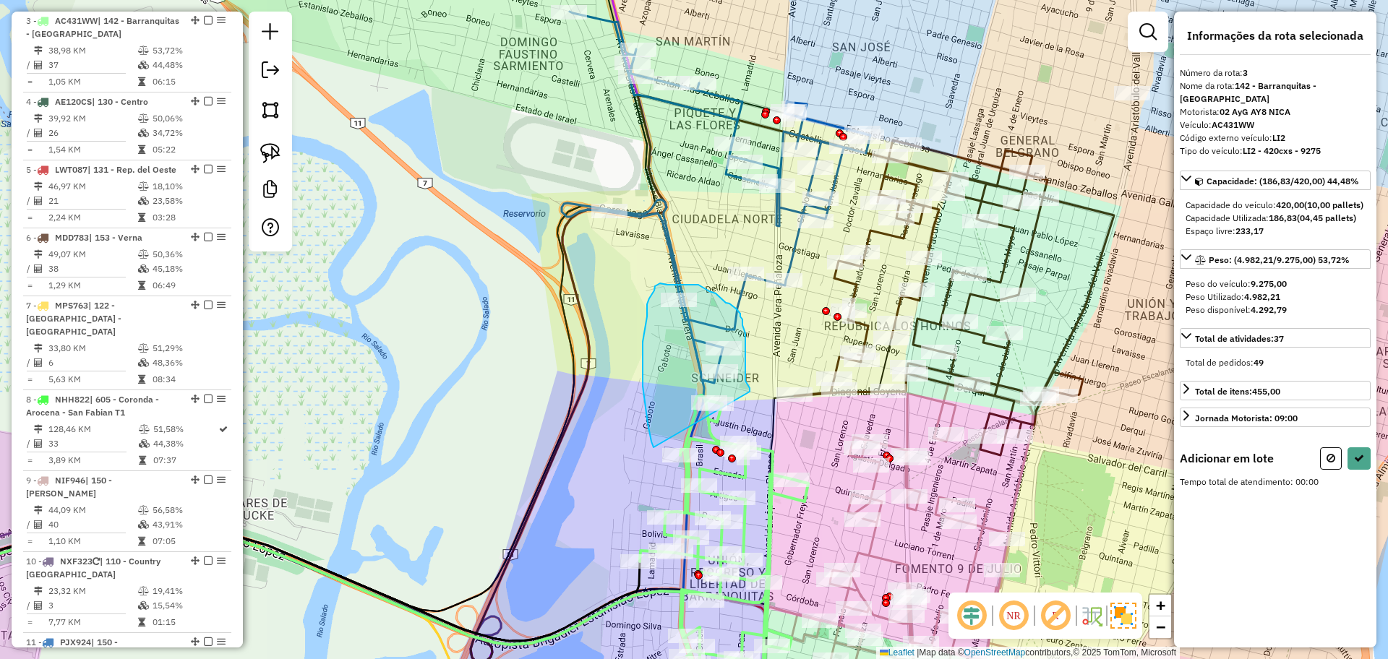
drag, startPoint x: 749, startPoint y: 391, endPoint x: 656, endPoint y: 458, distance: 115.5
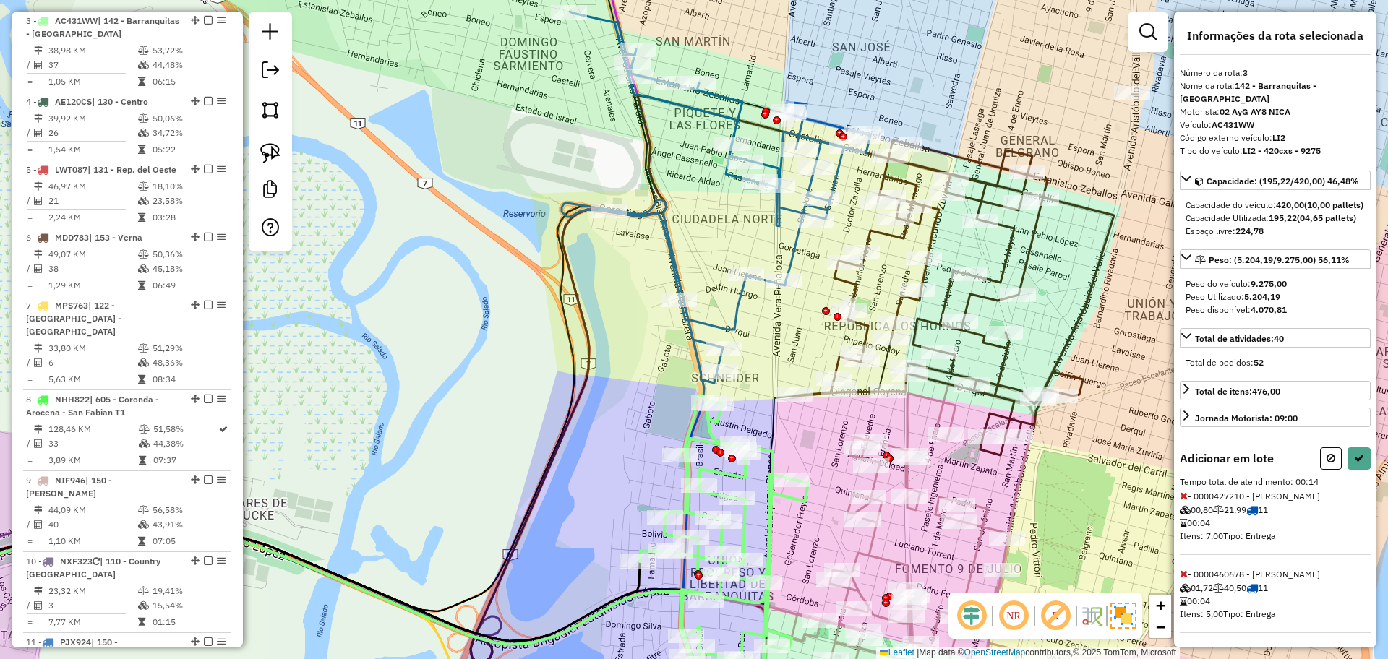
click at [1346, 496] on div "Adicionar em lote Tempo total de atendimento: 00:14 - 0000427210 - BENITEZ JESI…" at bounding box center [1275, 579] width 191 height 264
click at [1355, 463] on icon at bounding box center [1359, 458] width 10 height 10
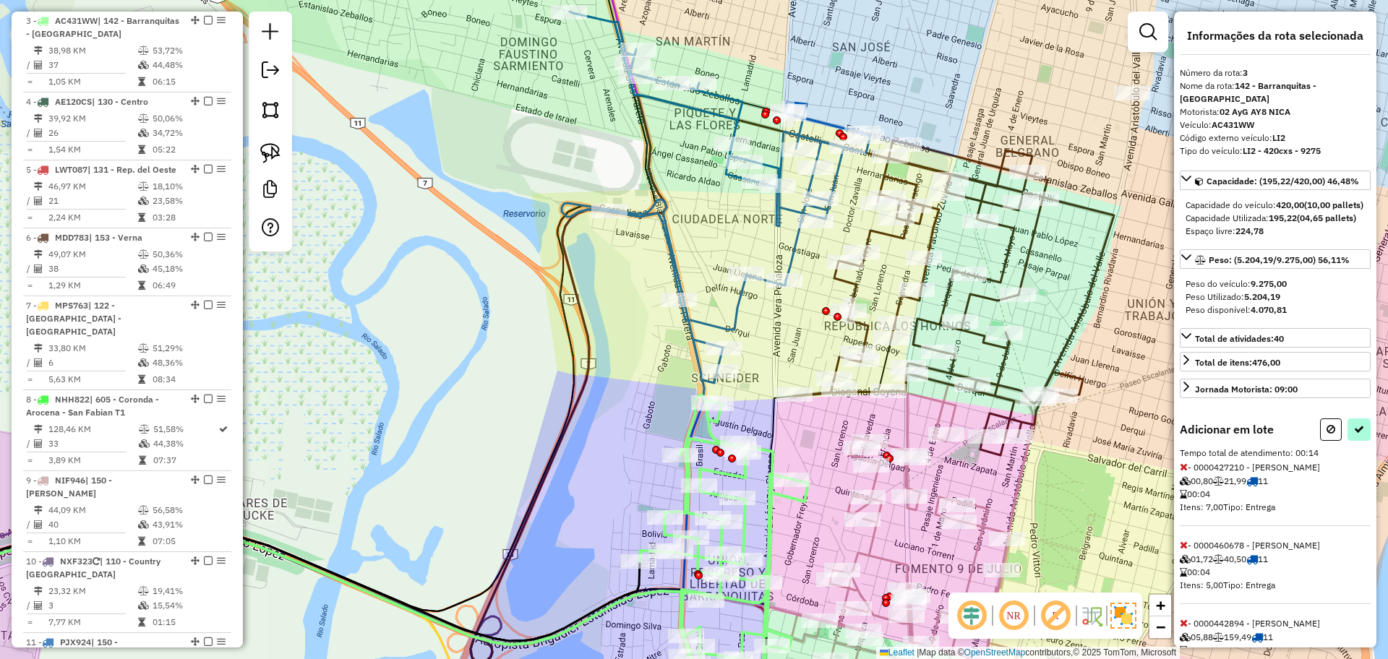
select select "**********"
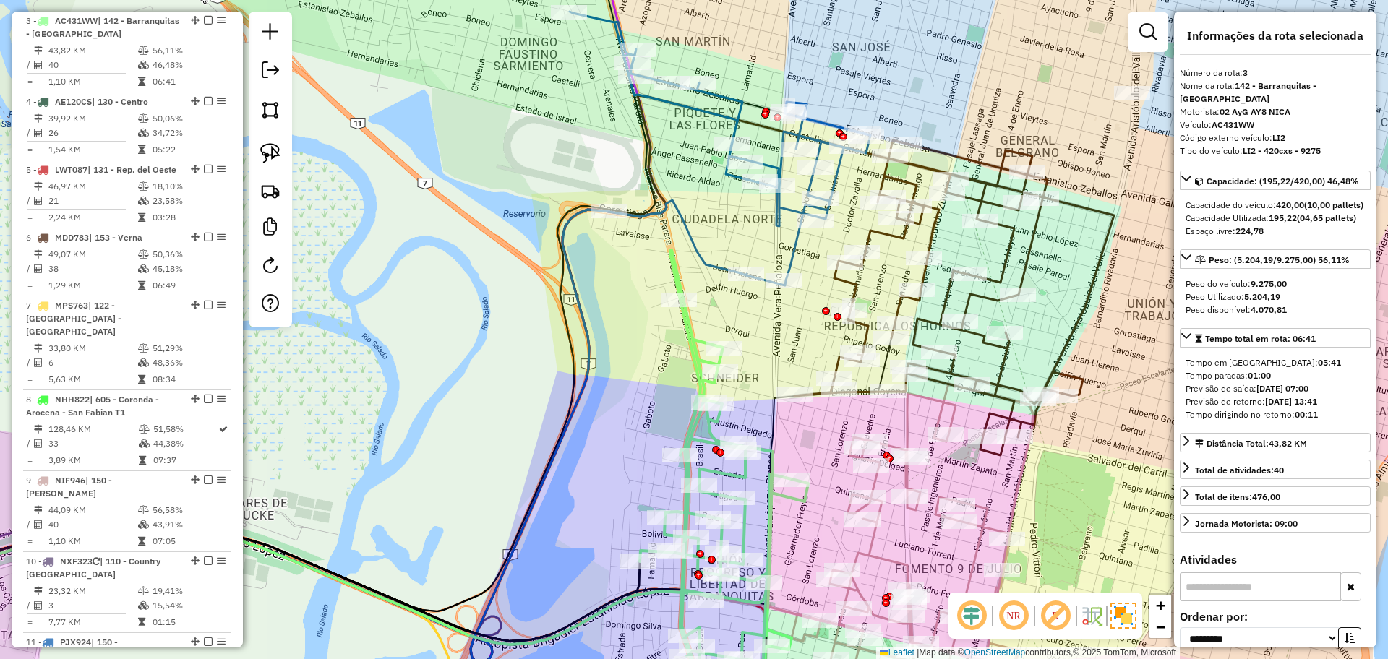
click at [851, 285] on icon at bounding box center [953, 297] width 319 height 315
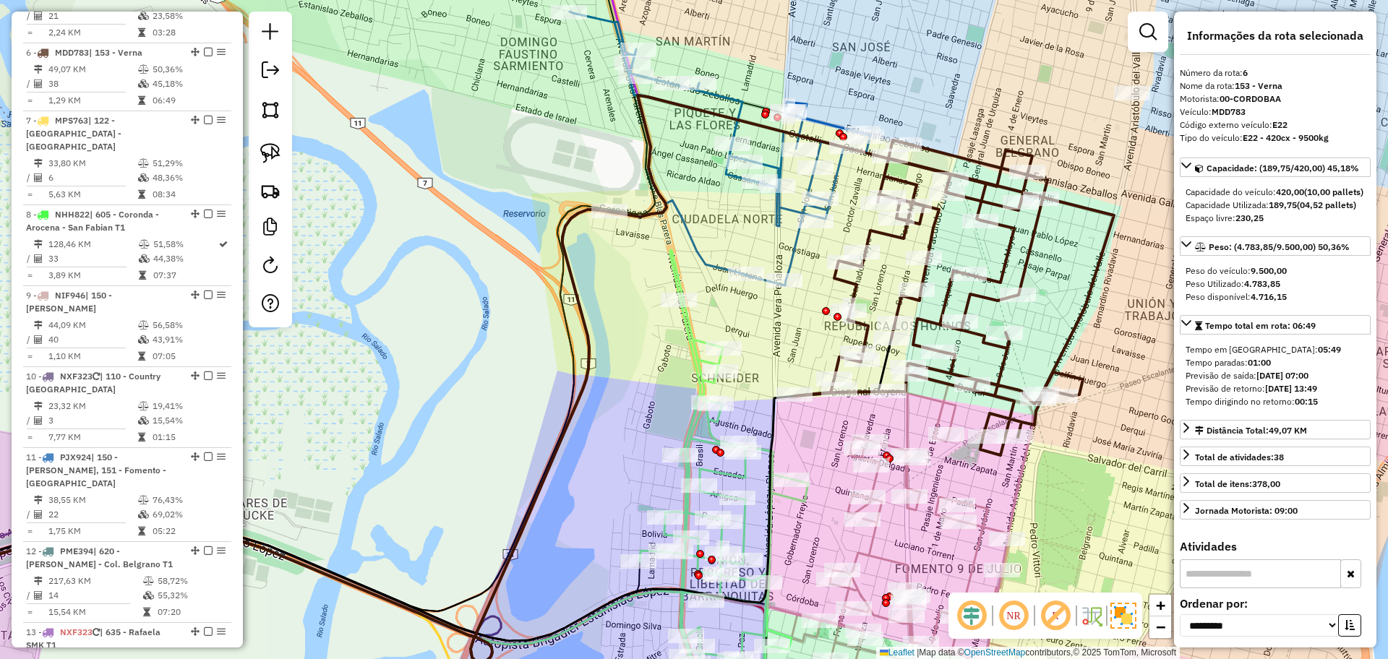
scroll to position [948, 0]
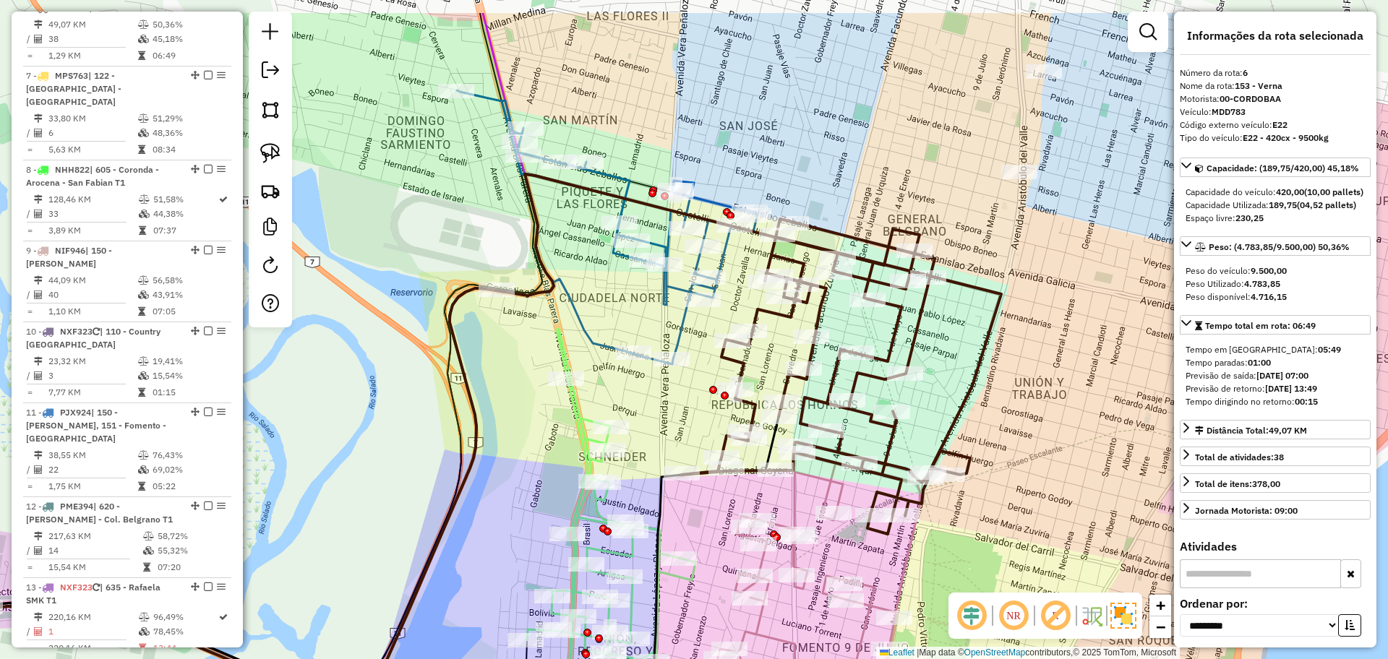
drag, startPoint x: 746, startPoint y: 311, endPoint x: 626, endPoint y: 392, distance: 144.7
click at [626, 392] on div "Janela de atendimento Grade de atendimento Capacidade Transportadoras Veículos …" at bounding box center [694, 329] width 1388 height 659
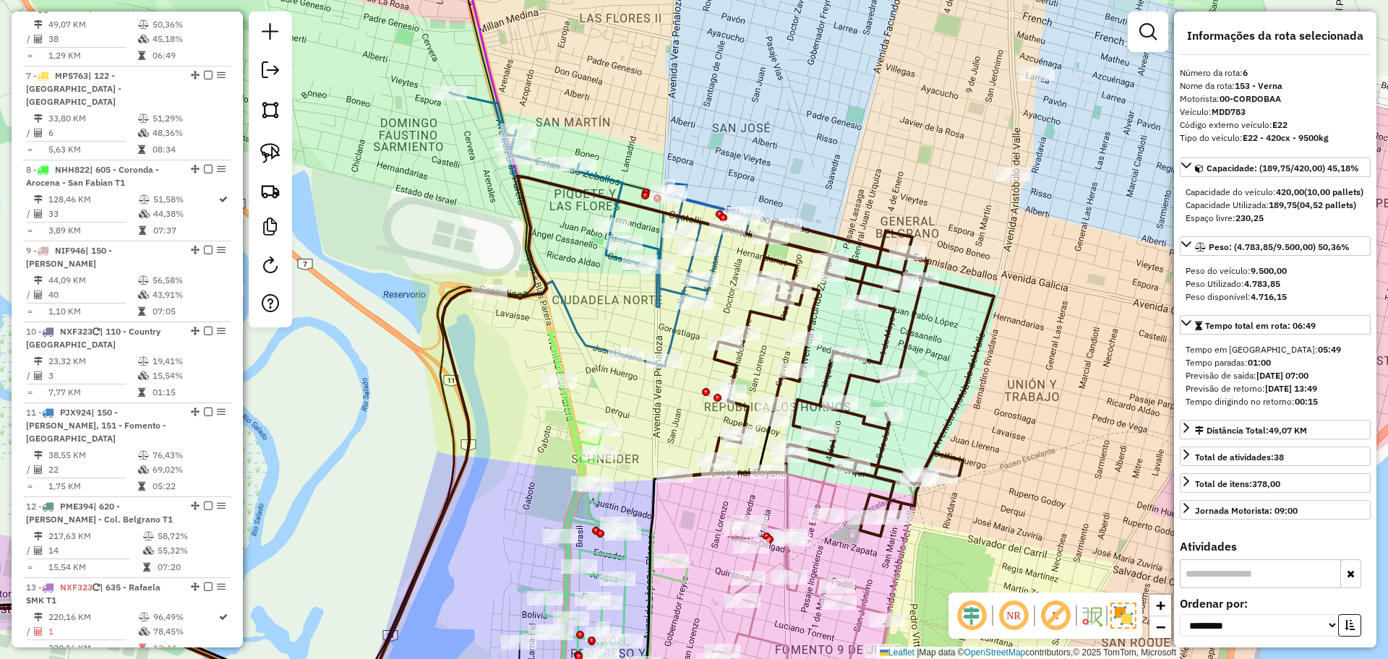
click at [674, 331] on icon at bounding box center [600, 230] width 301 height 274
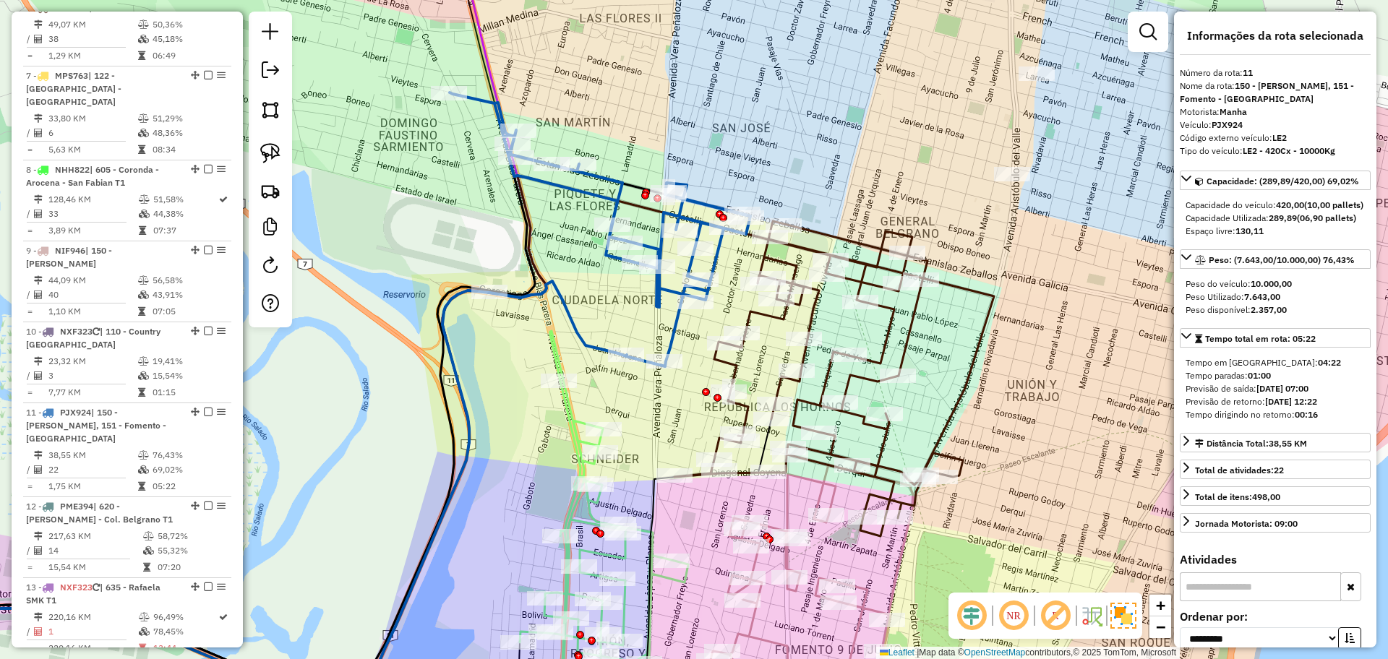
scroll to position [1340, 0]
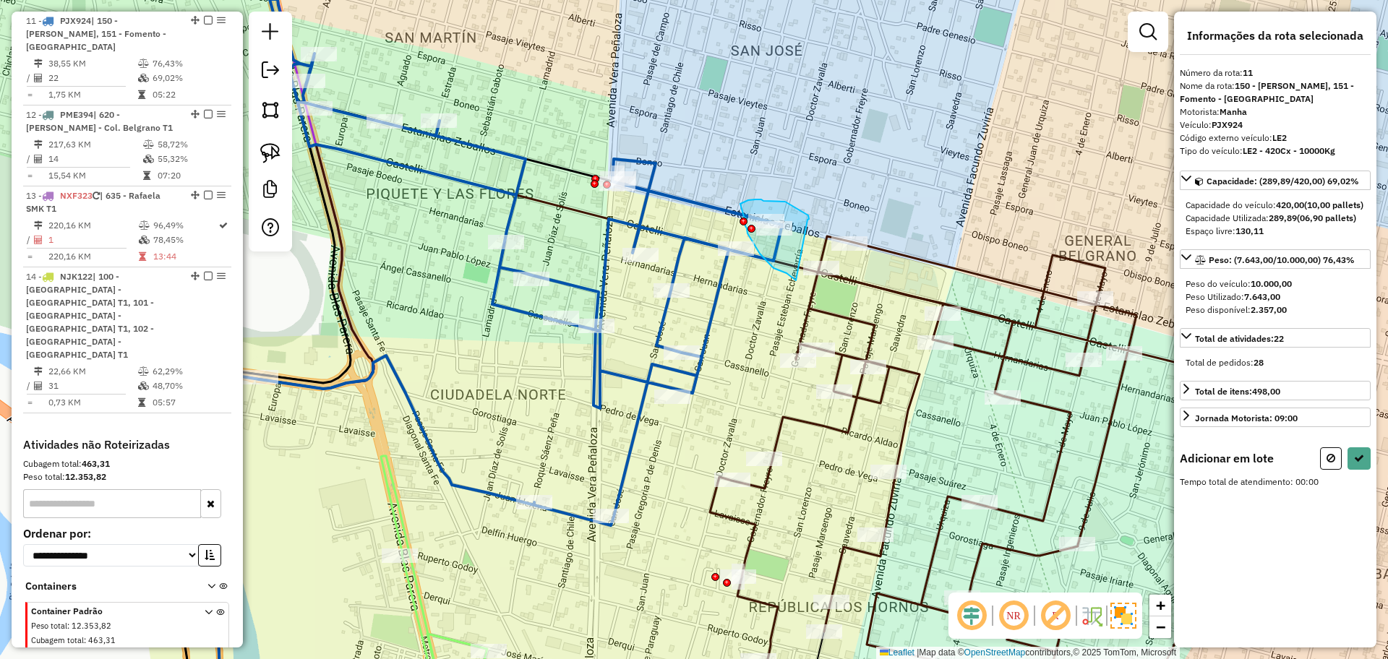
drag, startPoint x: 809, startPoint y: 219, endPoint x: 799, endPoint y: 283, distance: 64.3
drag, startPoint x: 1328, startPoint y: 472, endPoint x: 1155, endPoint y: 407, distance: 184.6
click at [1326, 463] on icon at bounding box center [1330, 458] width 9 height 10
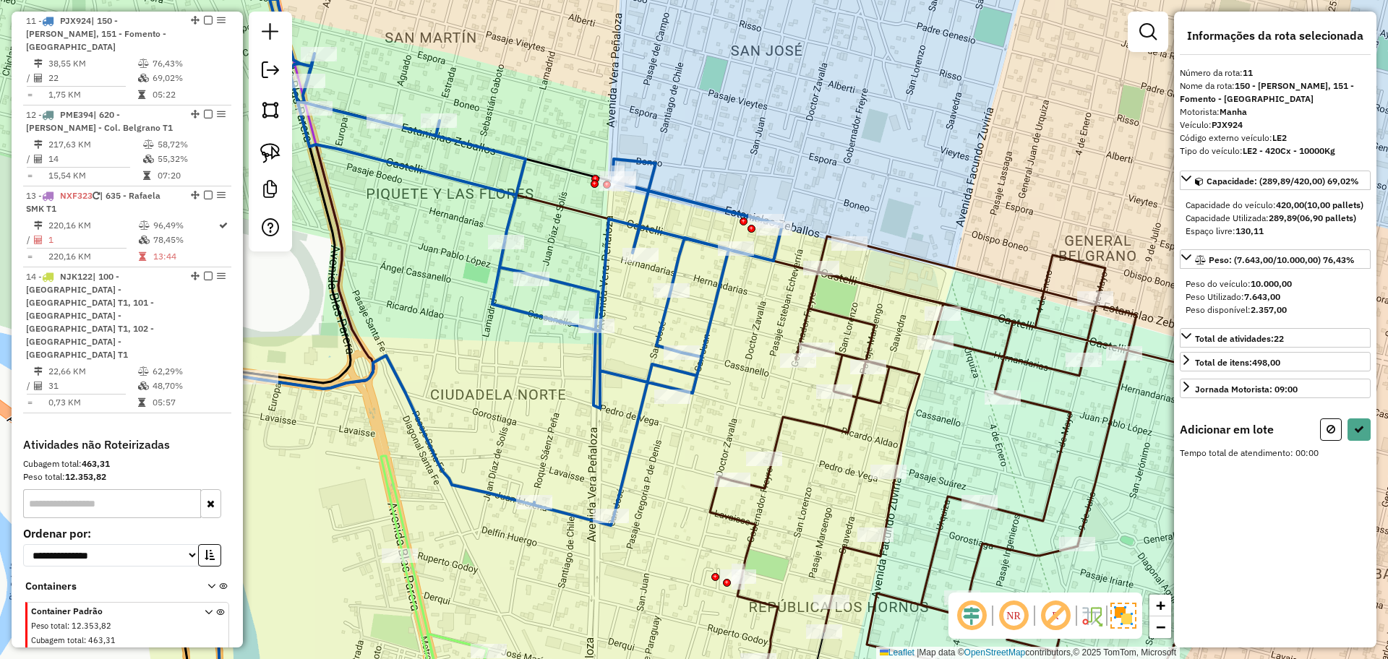
select select "**********"
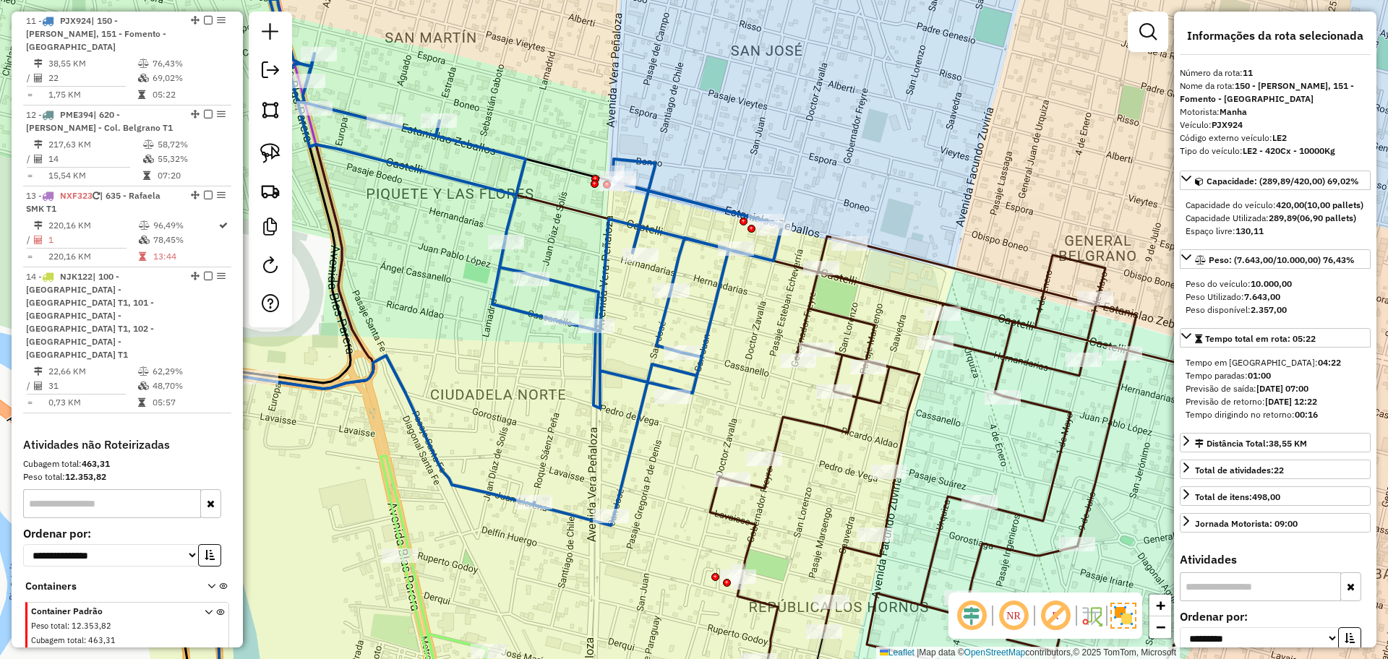
click at [1010, 360] on icon at bounding box center [987, 480] width 563 height 489
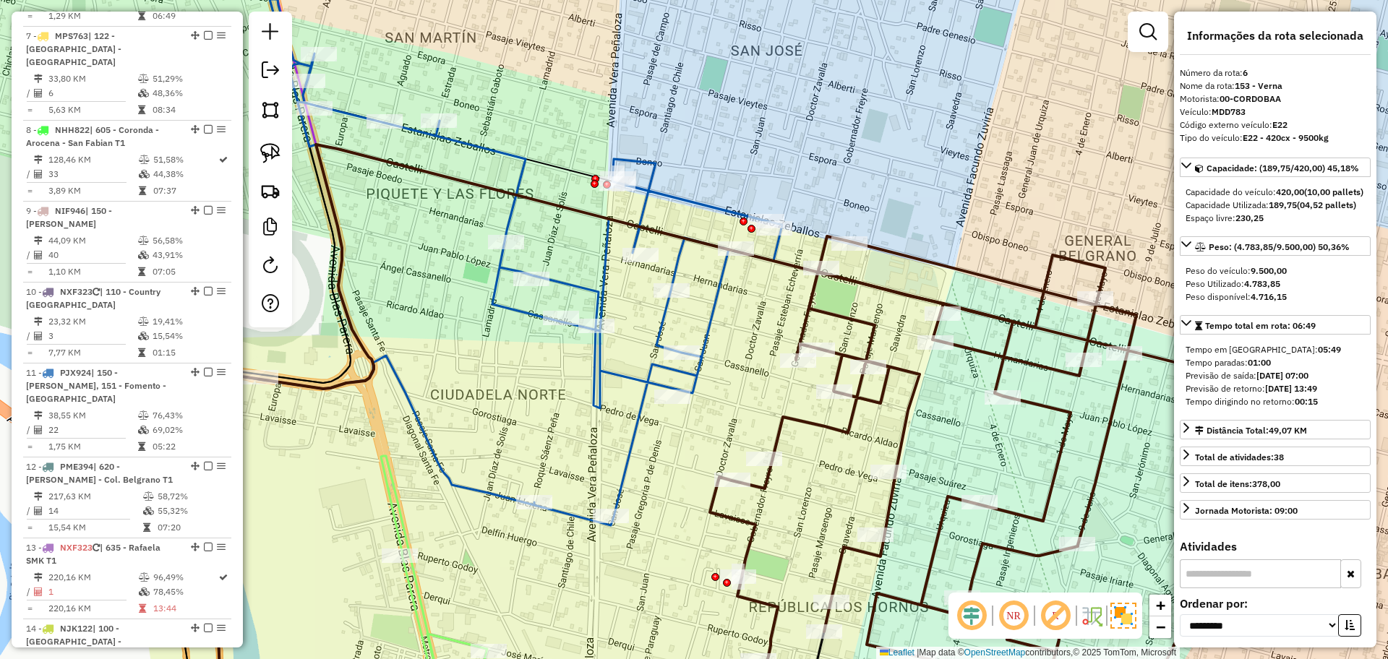
scroll to position [948, 0]
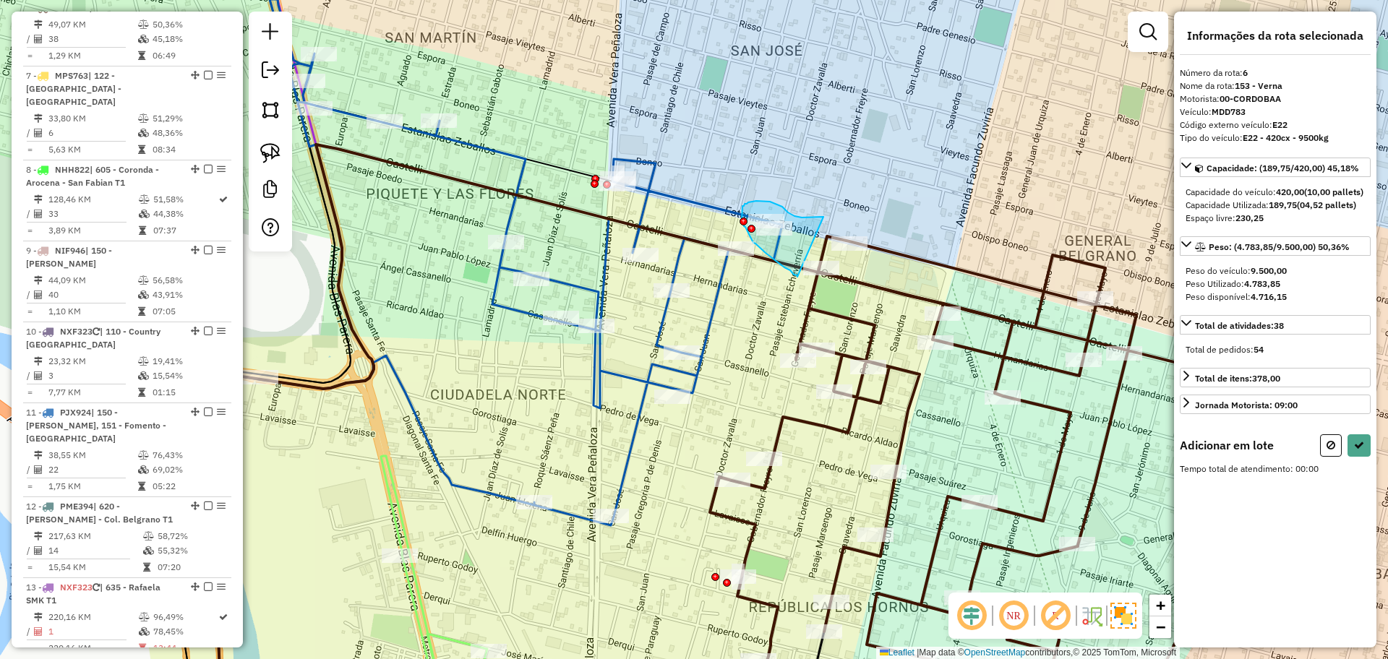
drag, startPoint x: 822, startPoint y: 217, endPoint x: 797, endPoint y: 277, distance: 64.8
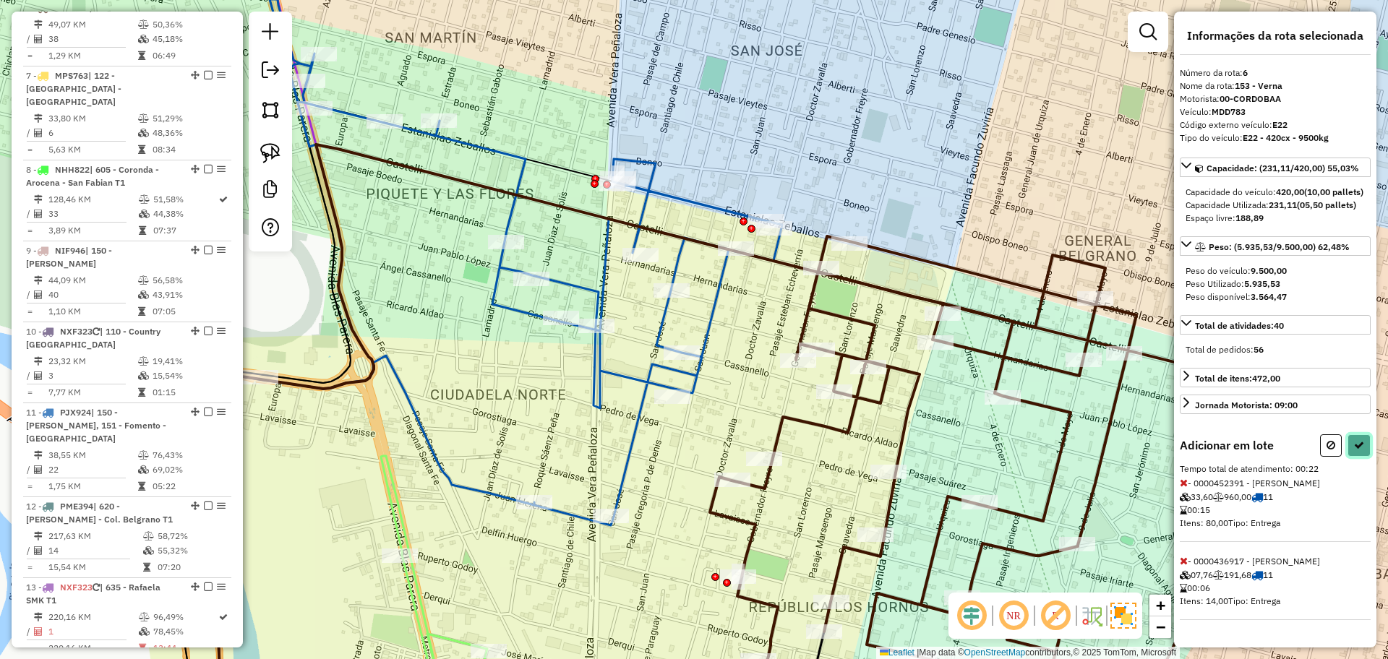
click at [1355, 450] on icon at bounding box center [1359, 445] width 10 height 10
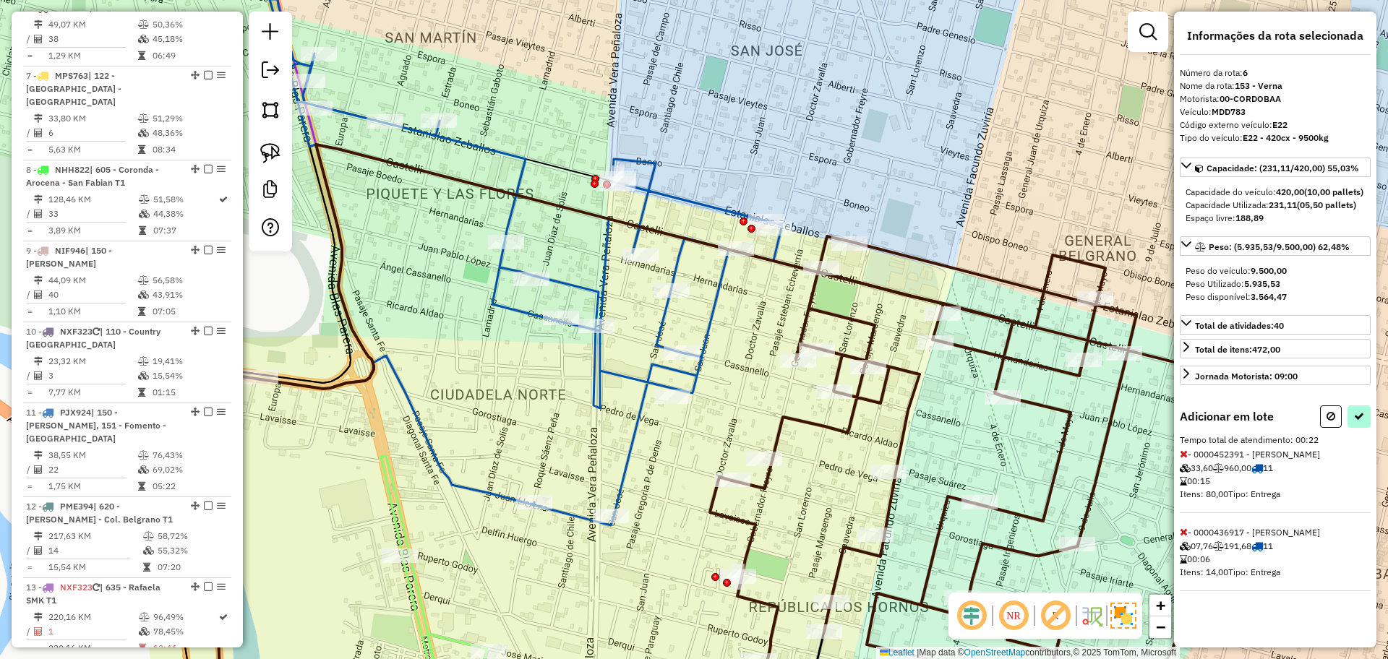
select select "**********"
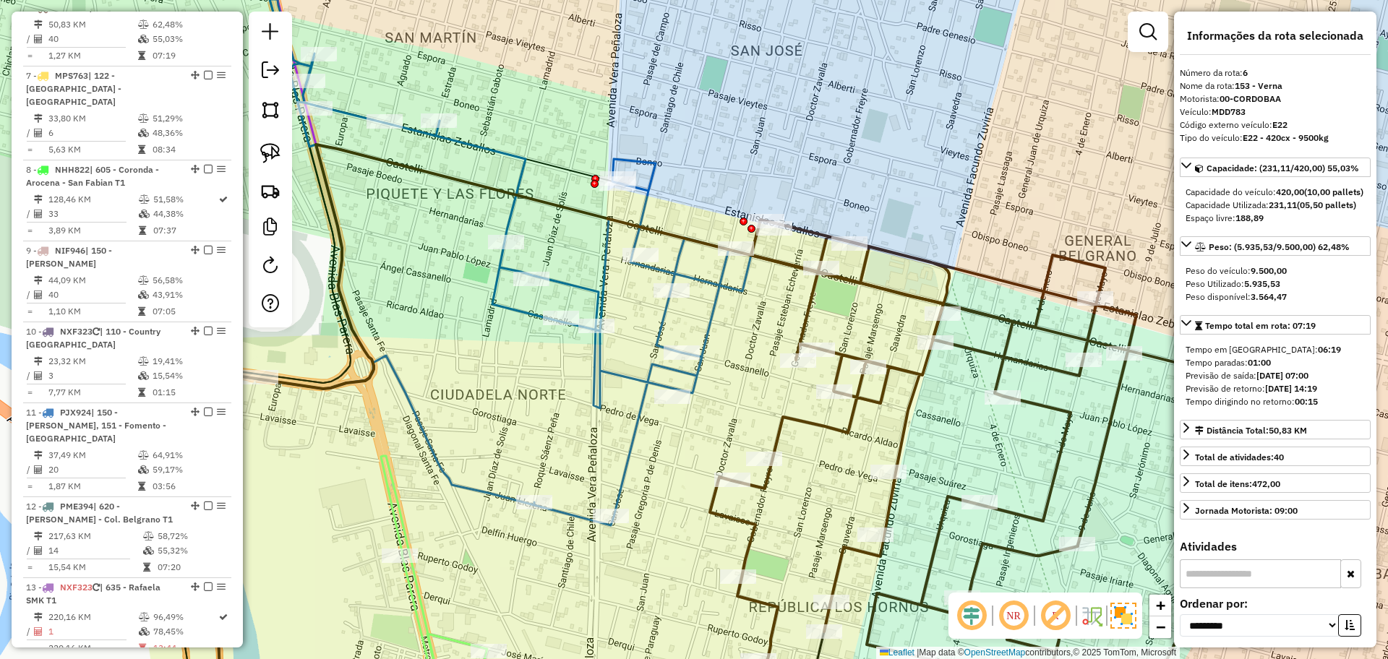
click at [705, 330] on icon at bounding box center [465, 252] width 571 height 546
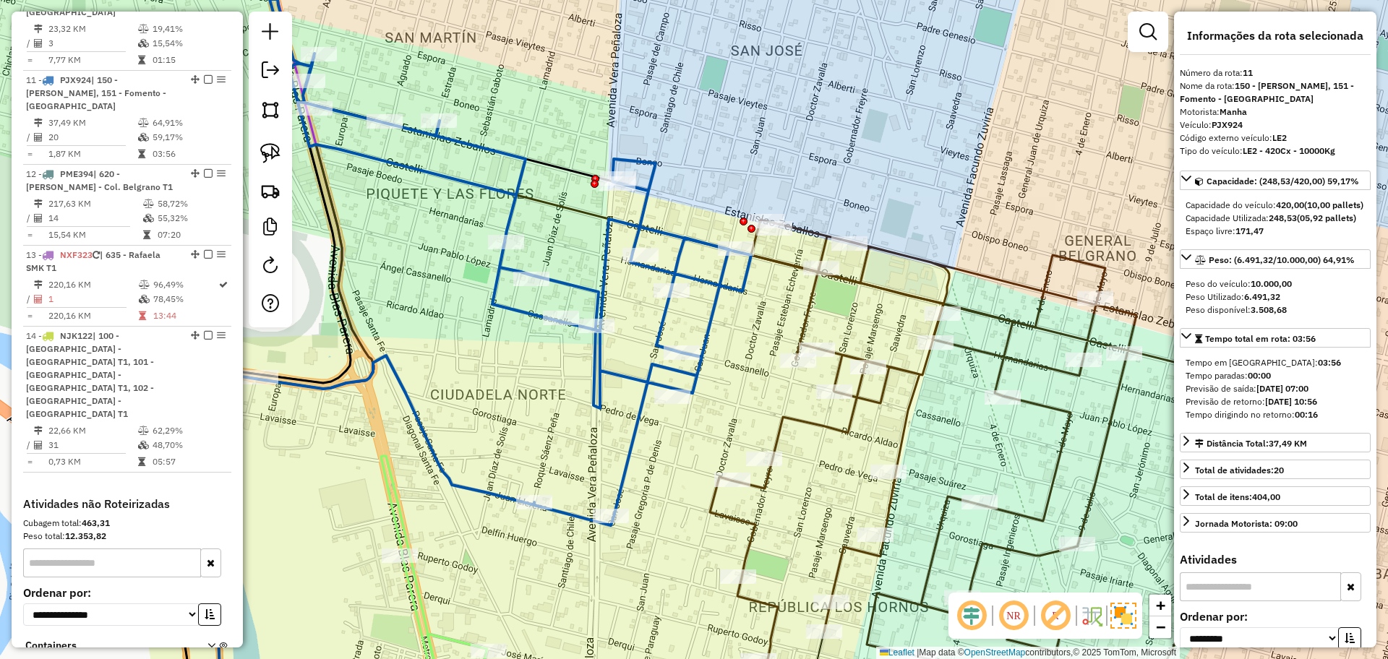
scroll to position [1340, 0]
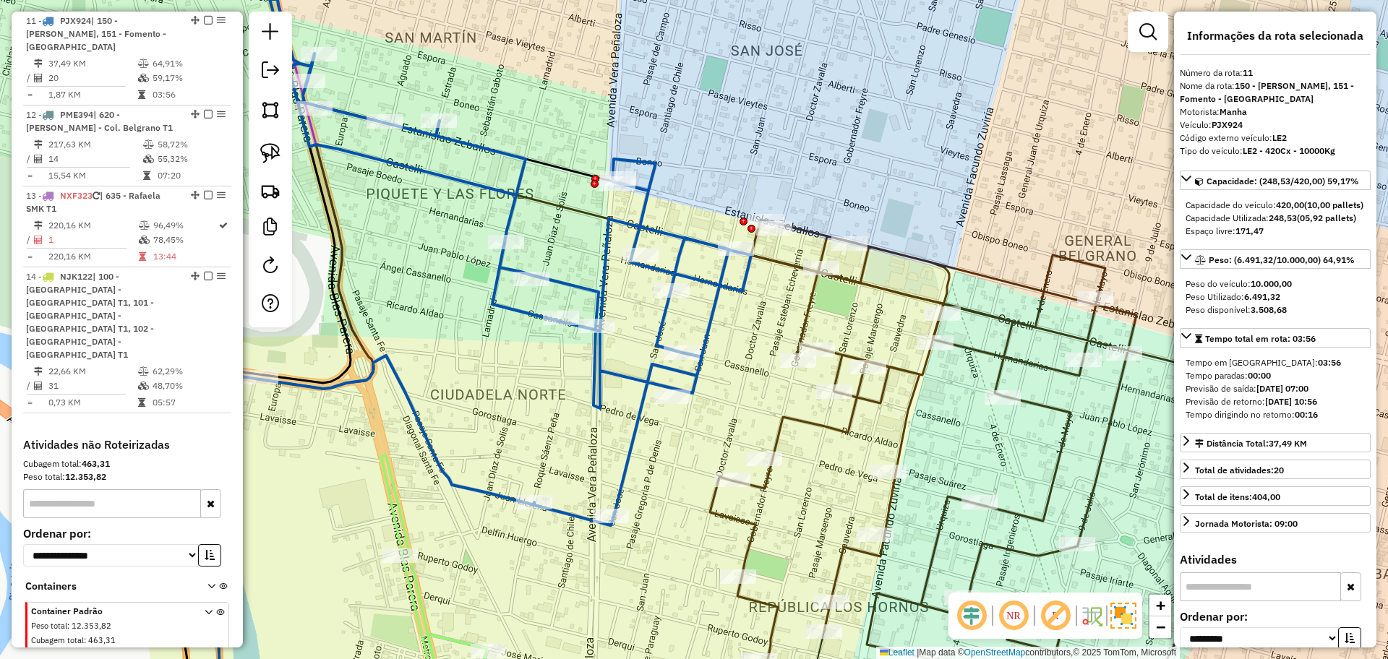
click at [915, 366] on icon at bounding box center [987, 472] width 563 height 505
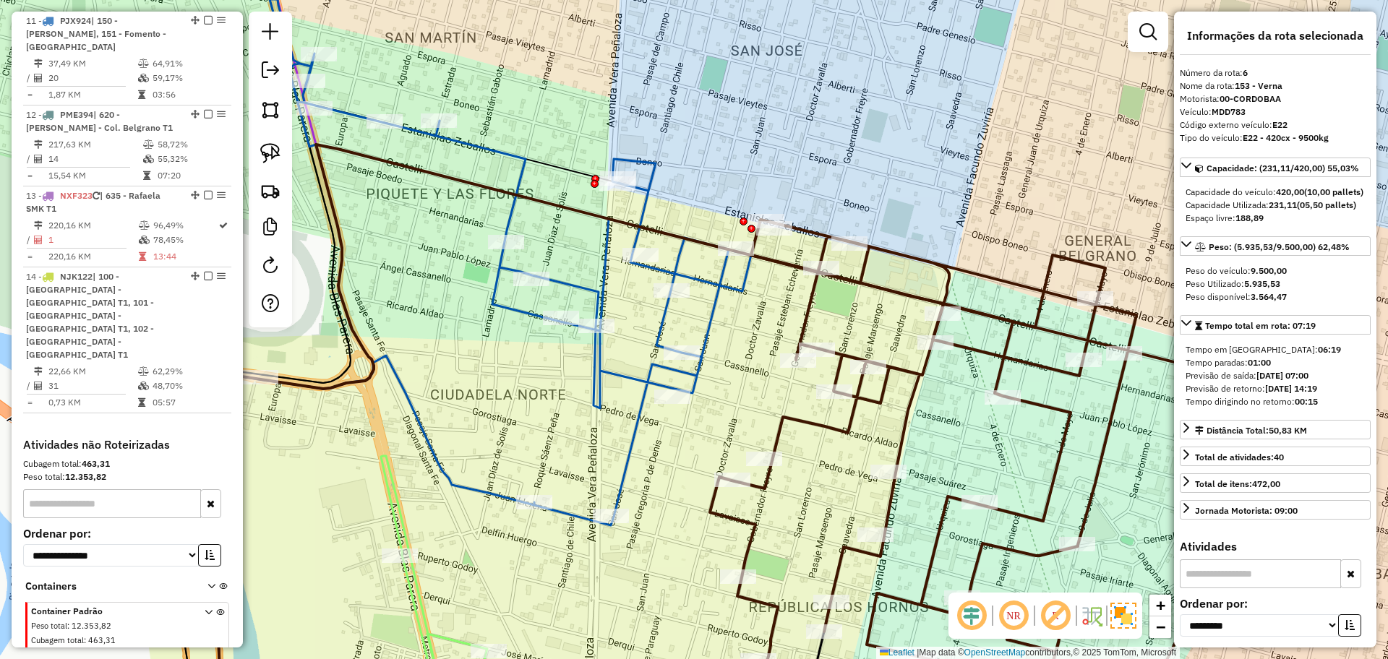
scroll to position [948, 0]
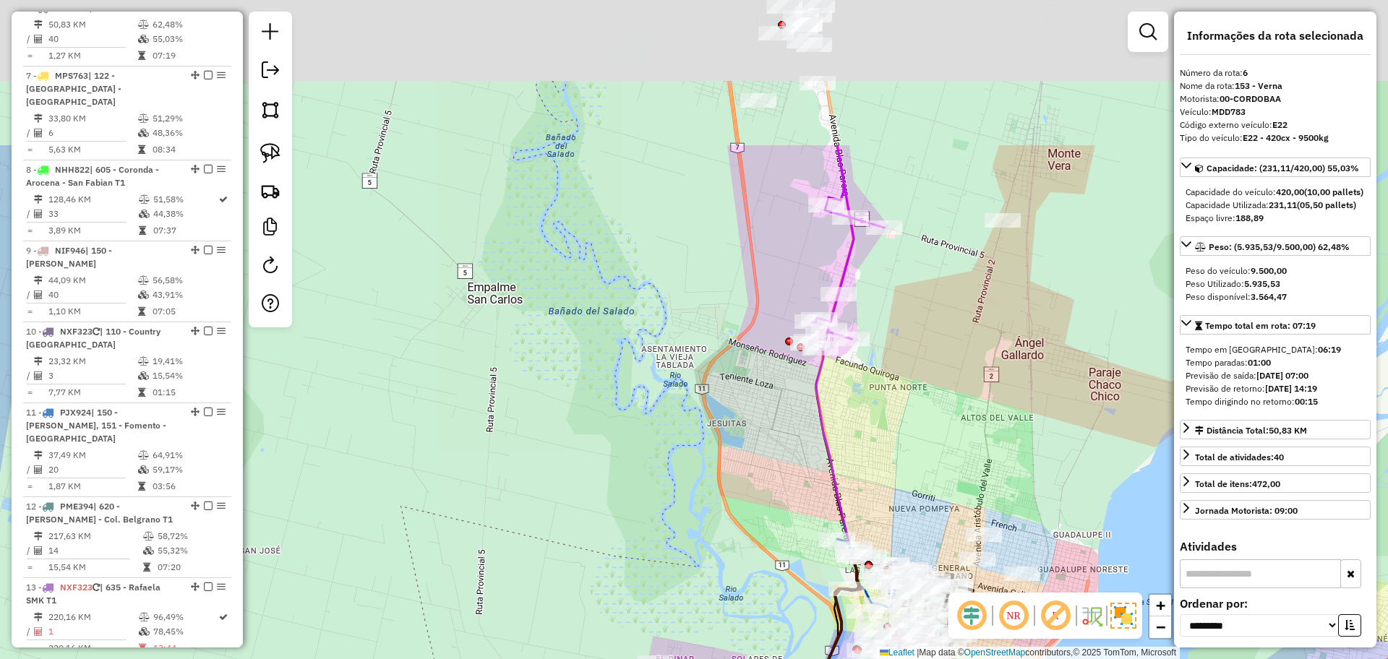
drag, startPoint x: 921, startPoint y: 278, endPoint x: 901, endPoint y: 586, distance: 308.5
click at [901, 586] on div "Janela de atendimento Grade de atendimento Capacidade Transportadoras Veículos …" at bounding box center [694, 329] width 1388 height 659
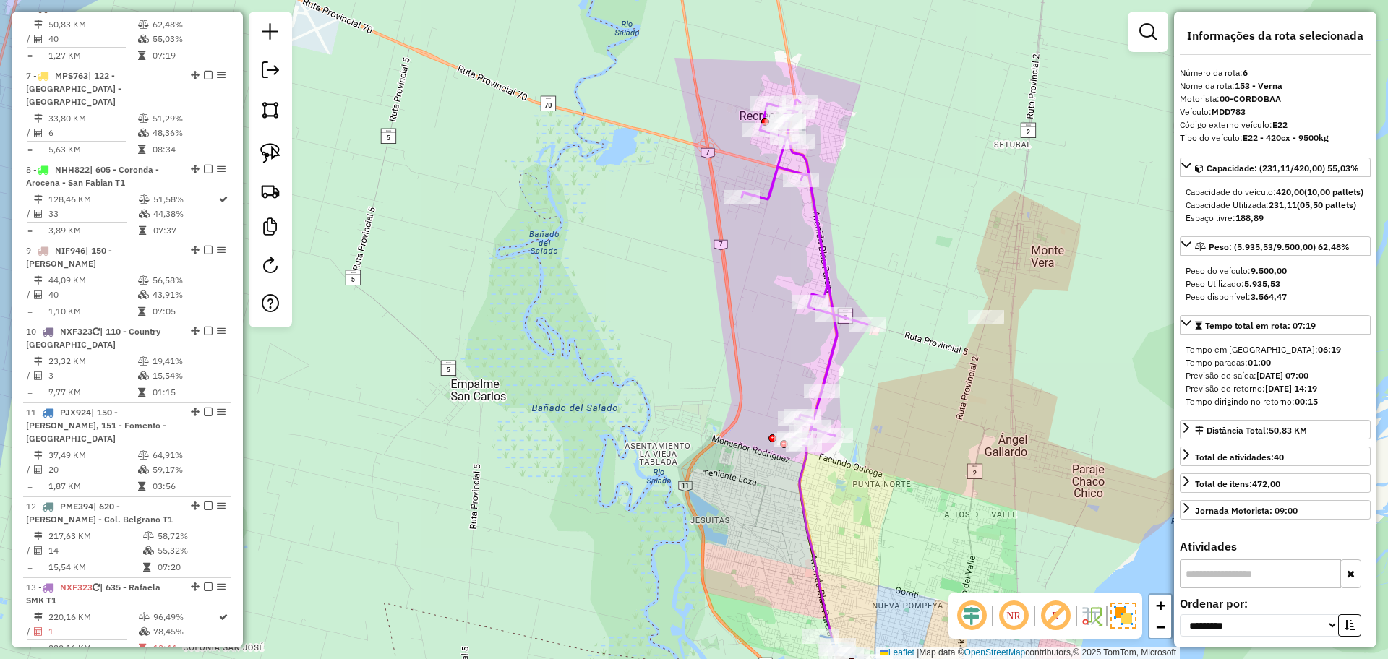
click at [828, 341] on icon at bounding box center [805, 272] width 126 height 345
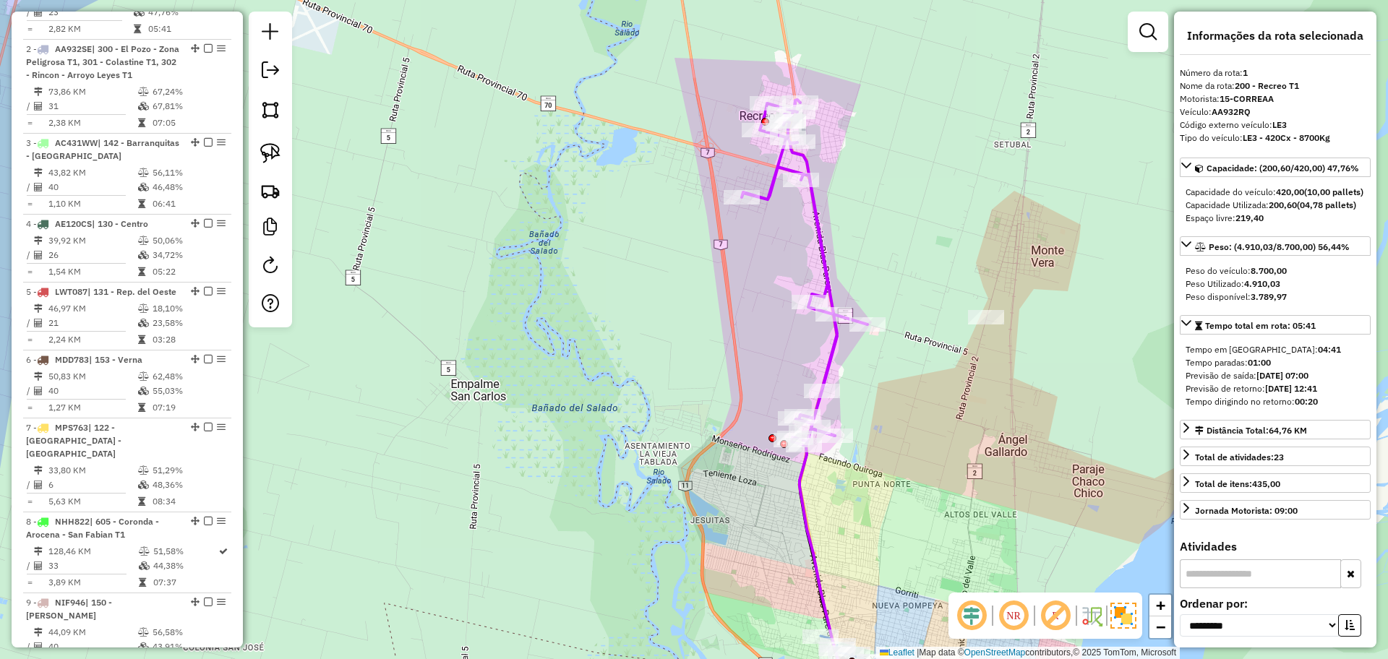
scroll to position [557, 0]
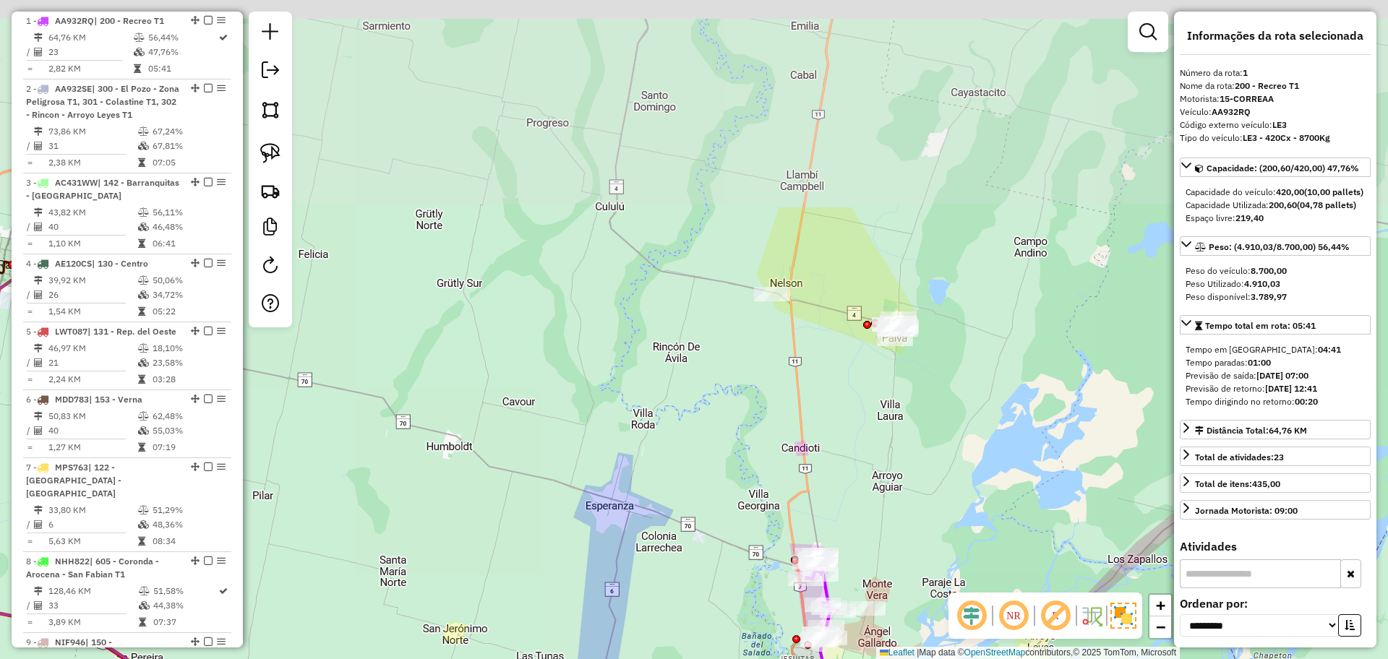
drag, startPoint x: 830, startPoint y: 171, endPoint x: 830, endPoint y: 446, distance: 274.6
click at [830, 446] on div "Janela de atendimento Grade de atendimento Capacidade Transportadoras Veículos …" at bounding box center [694, 329] width 1388 height 659
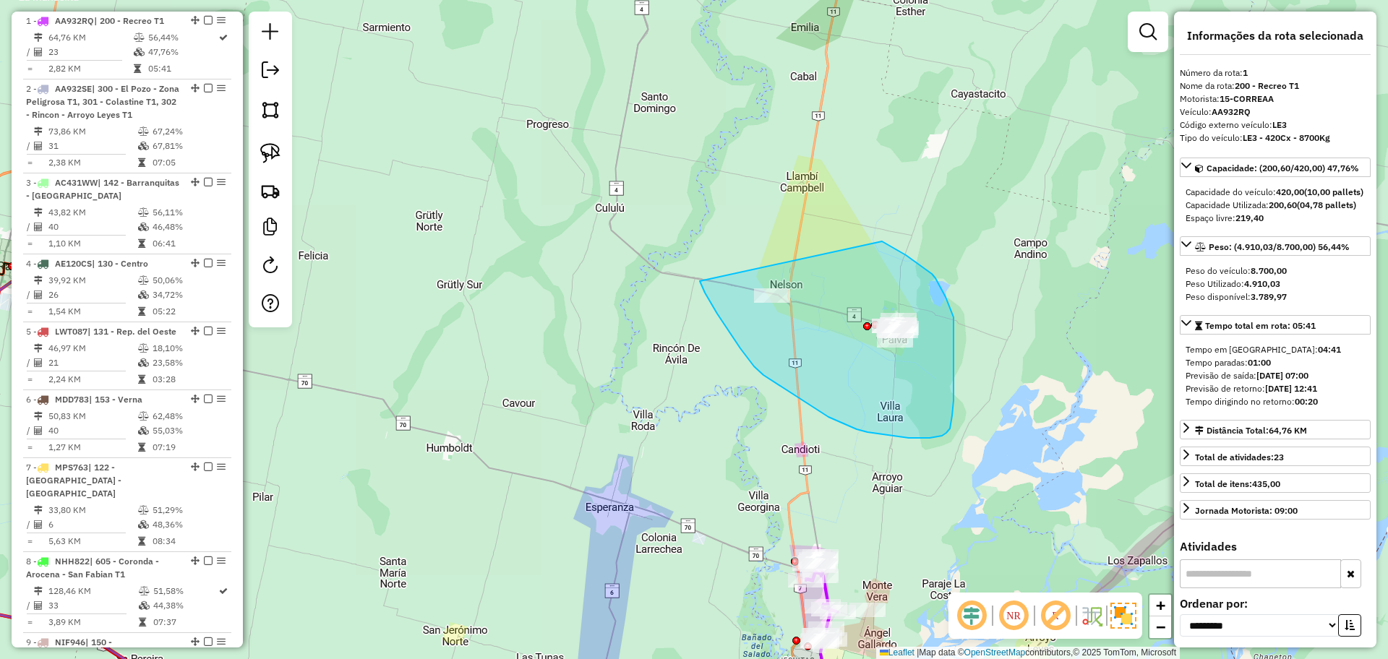
drag, startPoint x: 700, startPoint y: 281, endPoint x: 875, endPoint y: 237, distance: 180.4
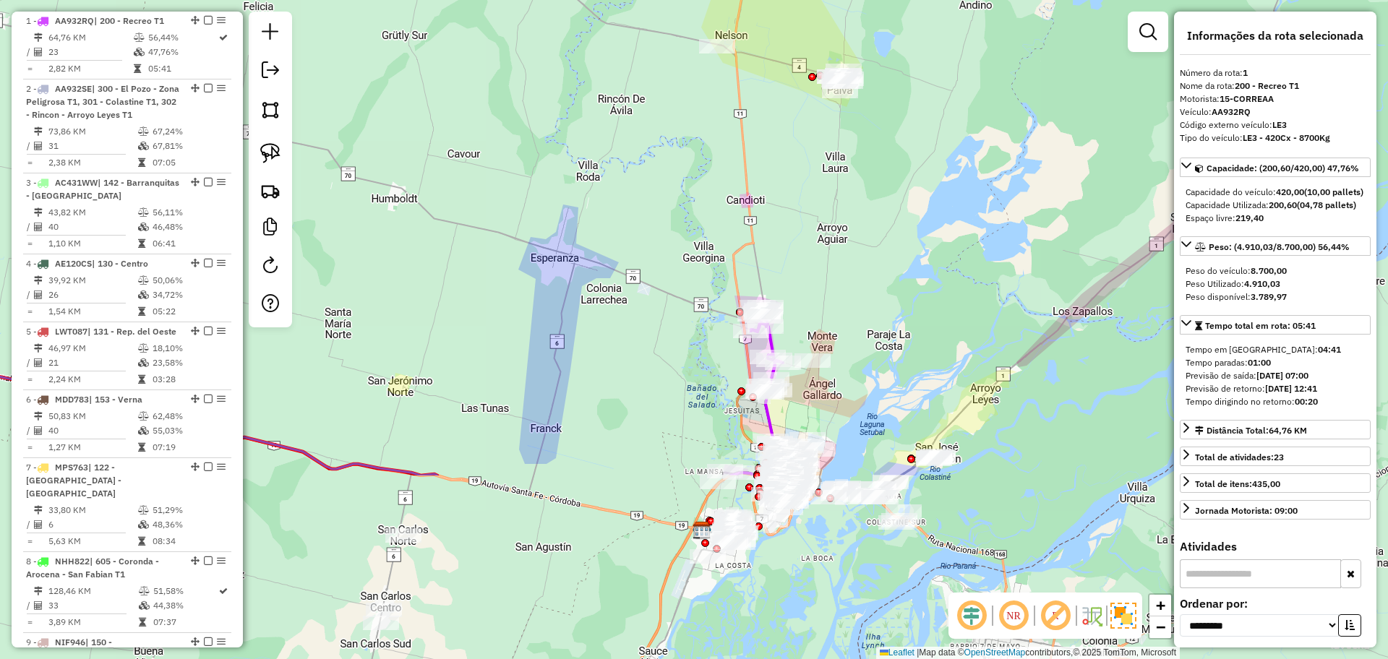
drag, startPoint x: 867, startPoint y: 486, endPoint x: 786, endPoint y: 158, distance: 338.8
click at [786, 158] on div "Janela de atendimento Grade de atendimento Capacidade Transportadoras Veículos …" at bounding box center [694, 329] width 1388 height 659
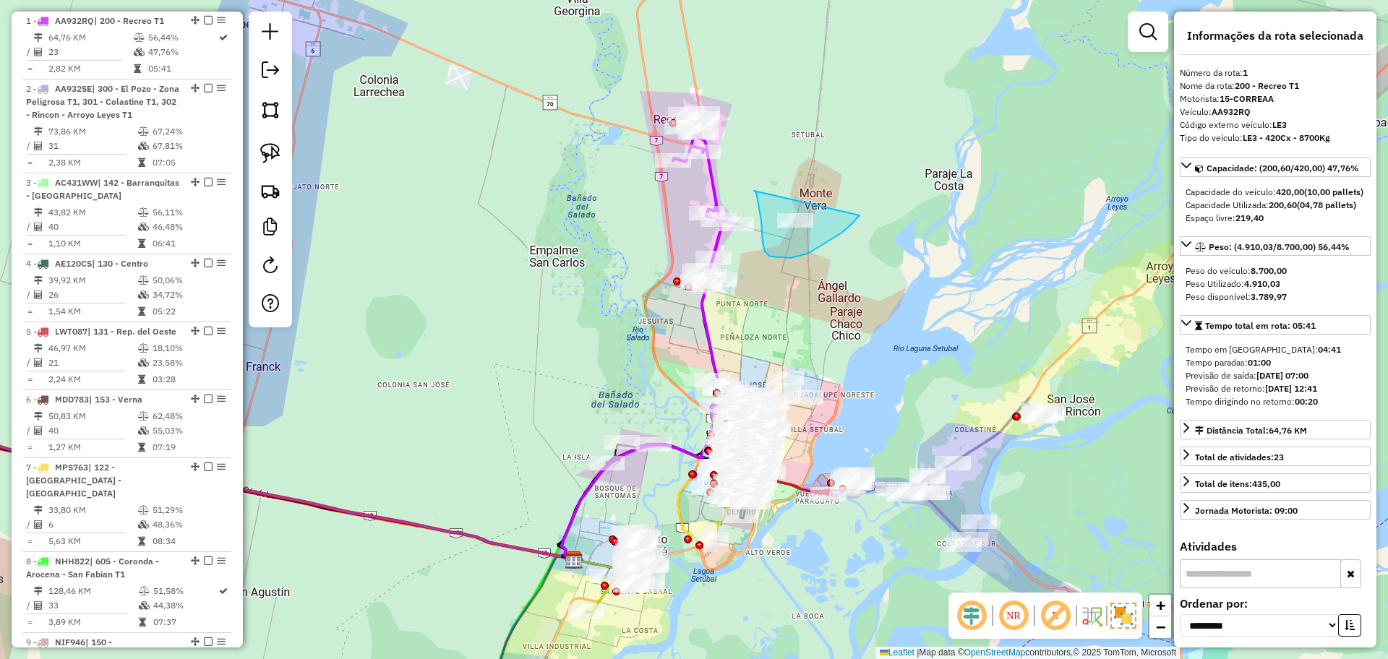
drag, startPoint x: 754, startPoint y: 191, endPoint x: 853, endPoint y: 177, distance: 100.0
drag, startPoint x: 781, startPoint y: 180, endPoint x: 859, endPoint y: 221, distance: 88.9
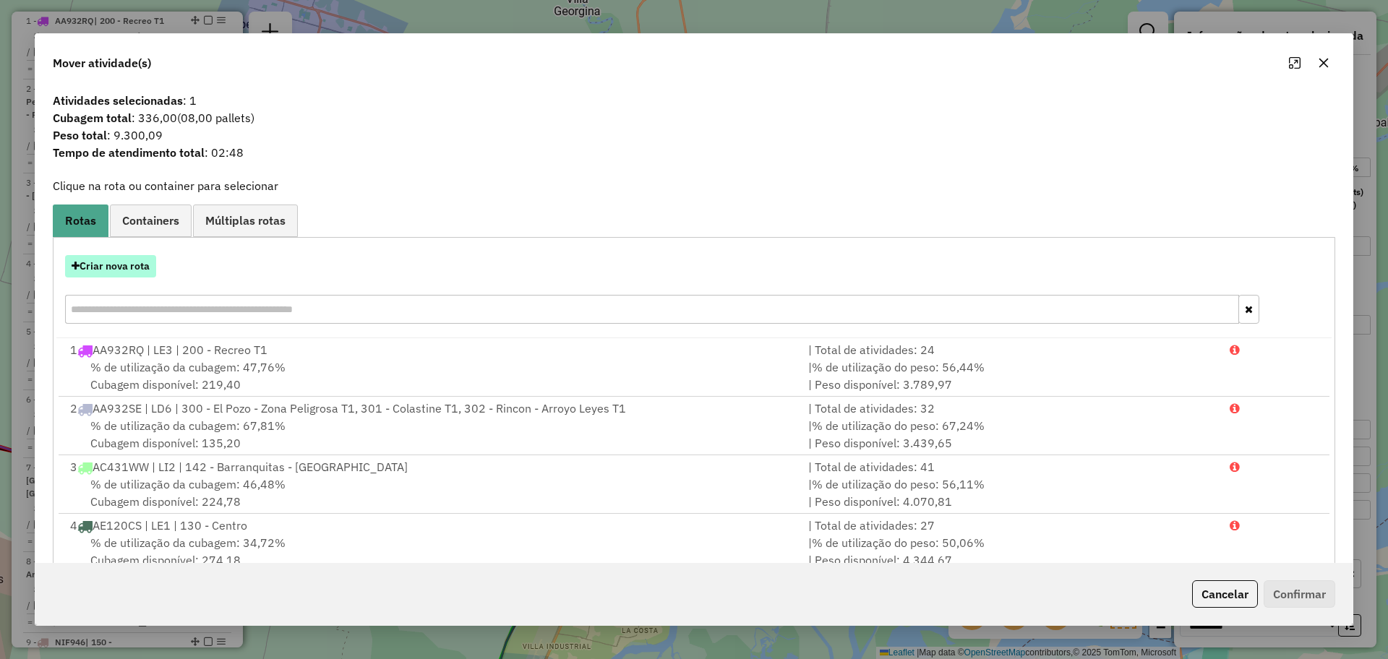
click at [111, 269] on button "Criar nova rota" at bounding box center [110, 266] width 91 height 22
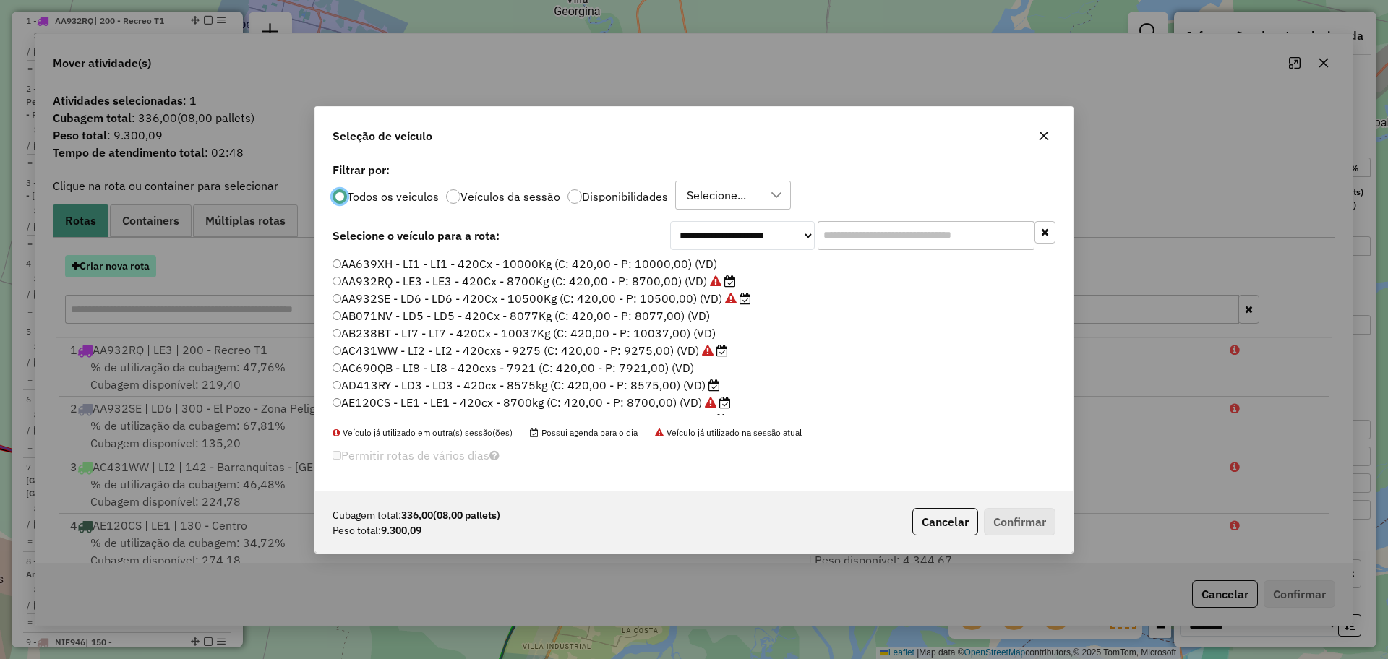
scroll to position [8, 4]
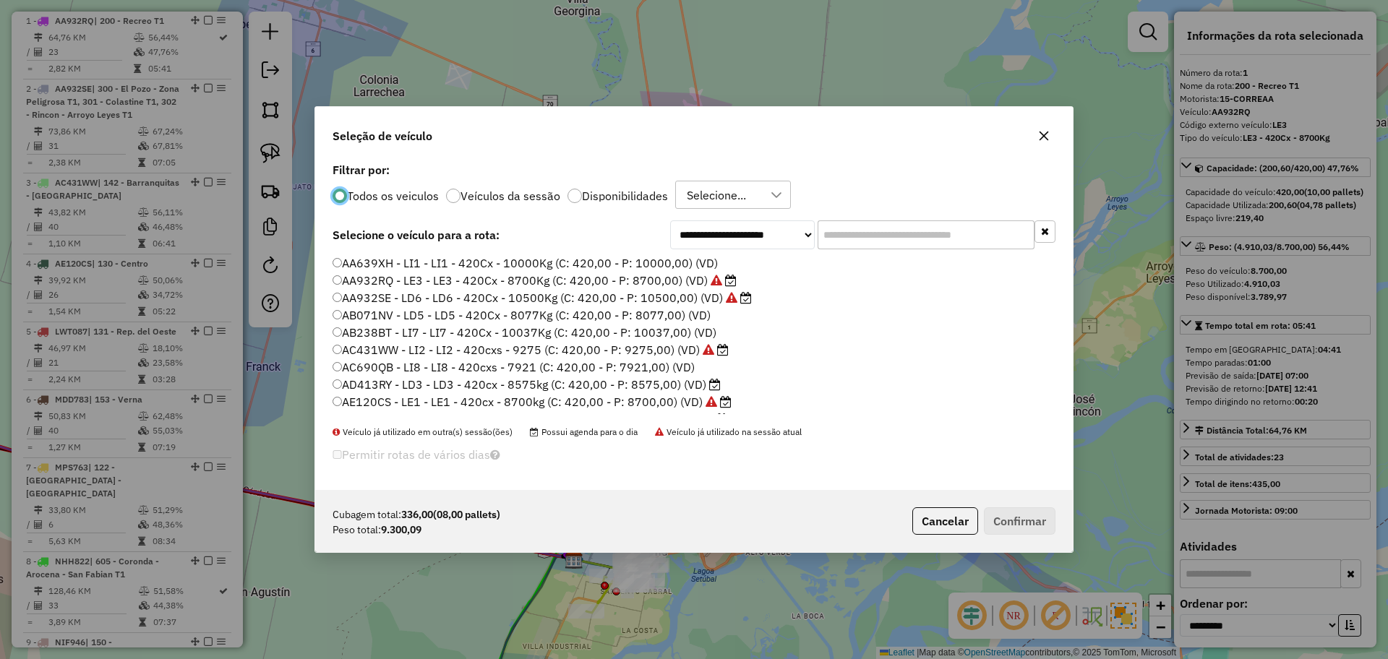
click at [624, 189] on p-radiobutton "Disponibilidades" at bounding box center [617, 196] width 100 height 14
click at [831, 239] on input "text" at bounding box center [925, 234] width 217 height 29
paste input "*******"
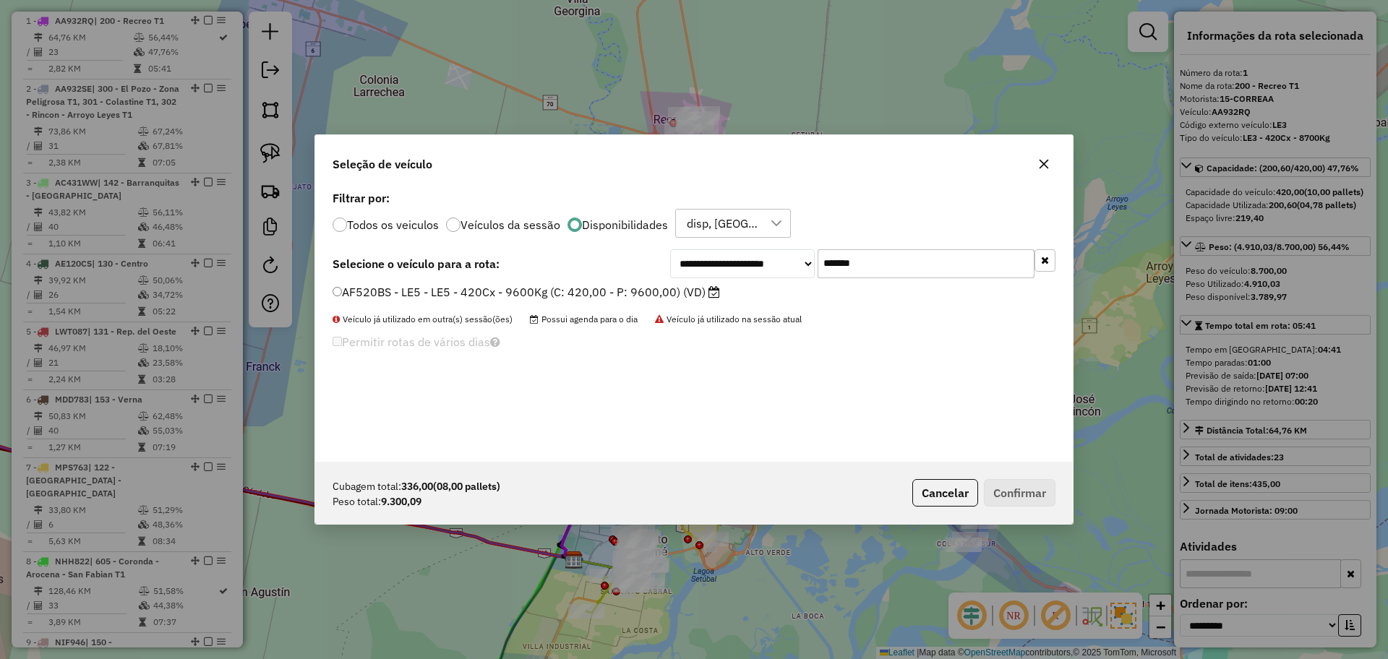
type input "*******"
click at [622, 290] on label "AF520BS - LE5 - LE5 - 420Cx - 9600Kg (C: 420,00 - P: 9600,00) (VD)" at bounding box center [525, 291] width 387 height 17
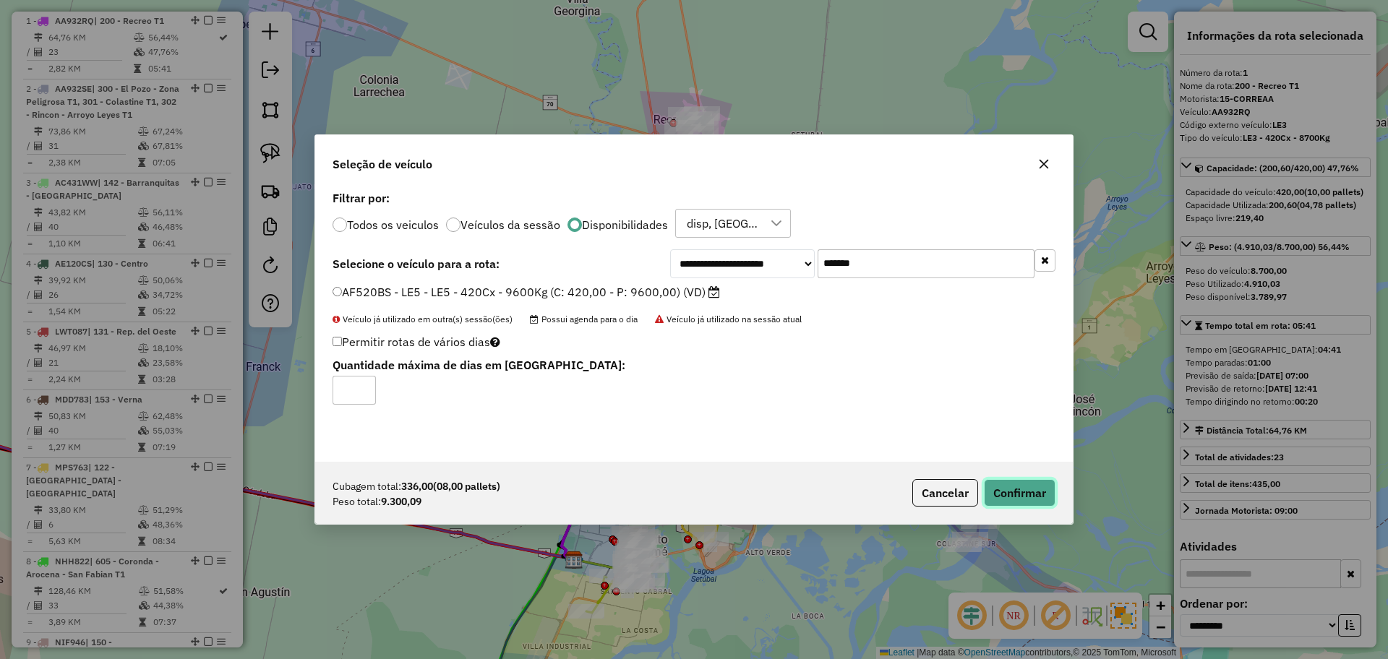
click at [1009, 489] on button "Confirmar" at bounding box center [1020, 492] width 72 height 27
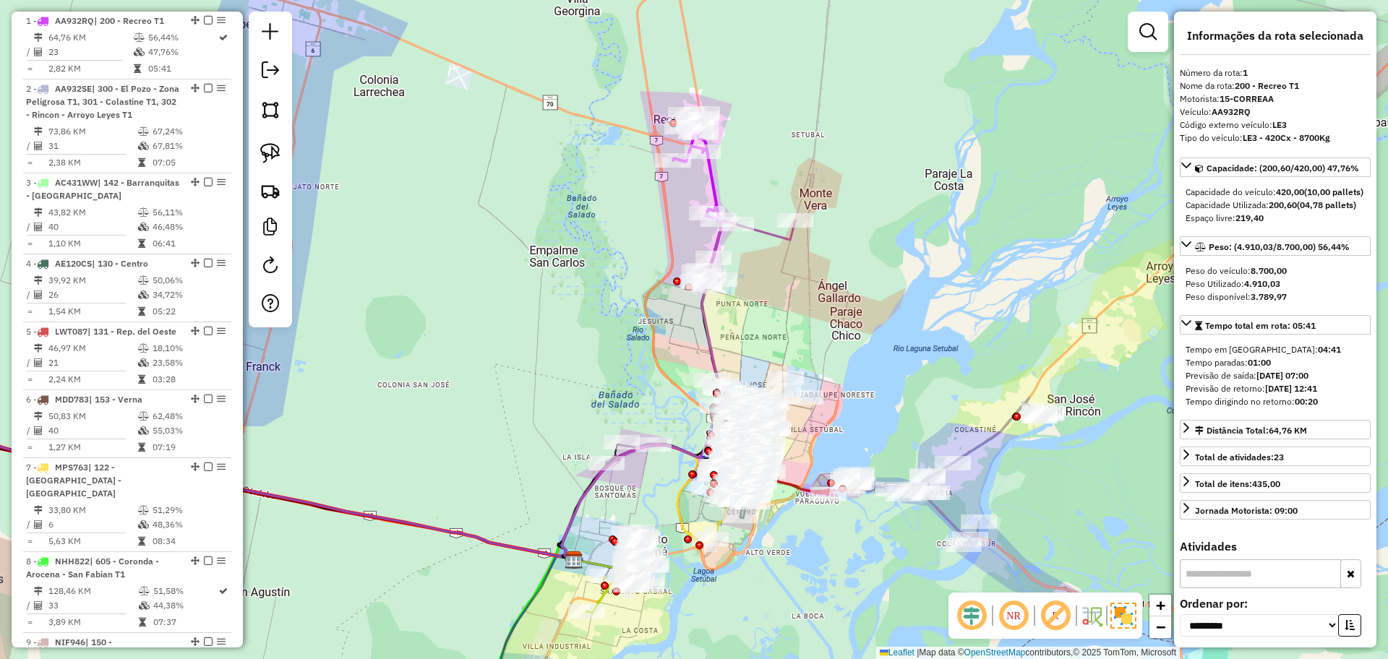
click at [767, 232] on icon at bounding box center [678, 390] width 233 height 340
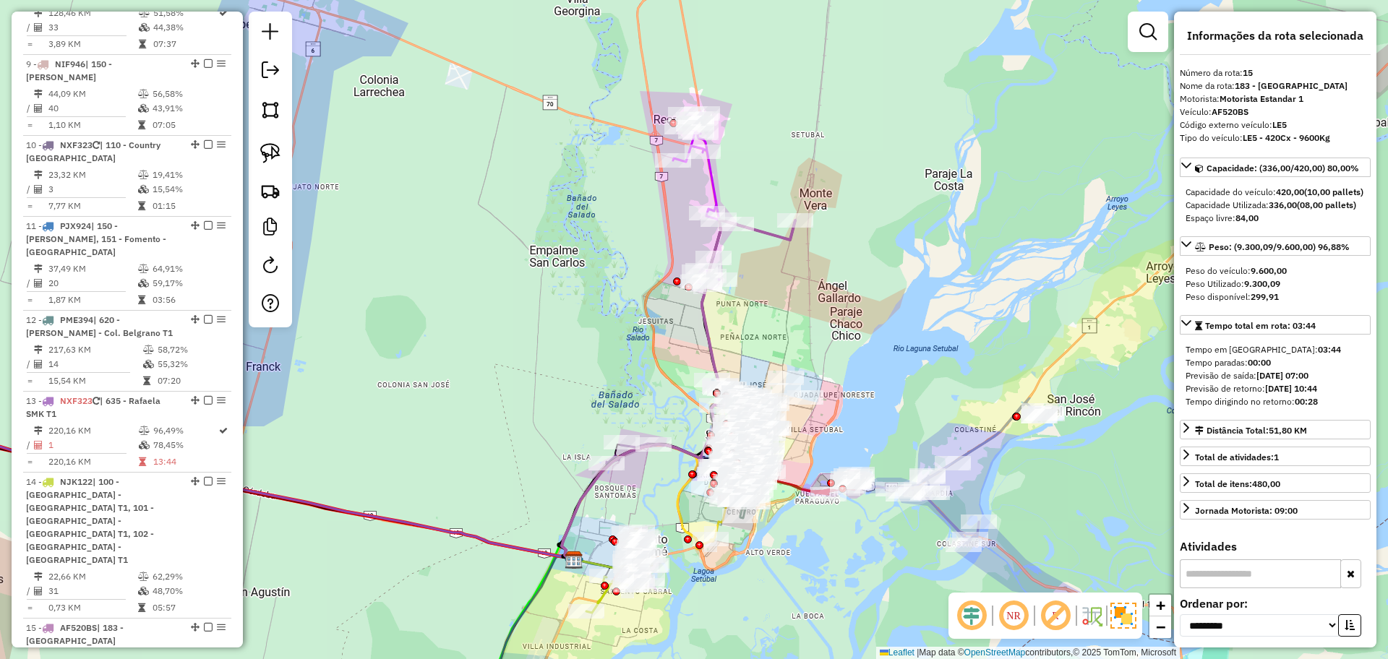
scroll to position [1485, 0]
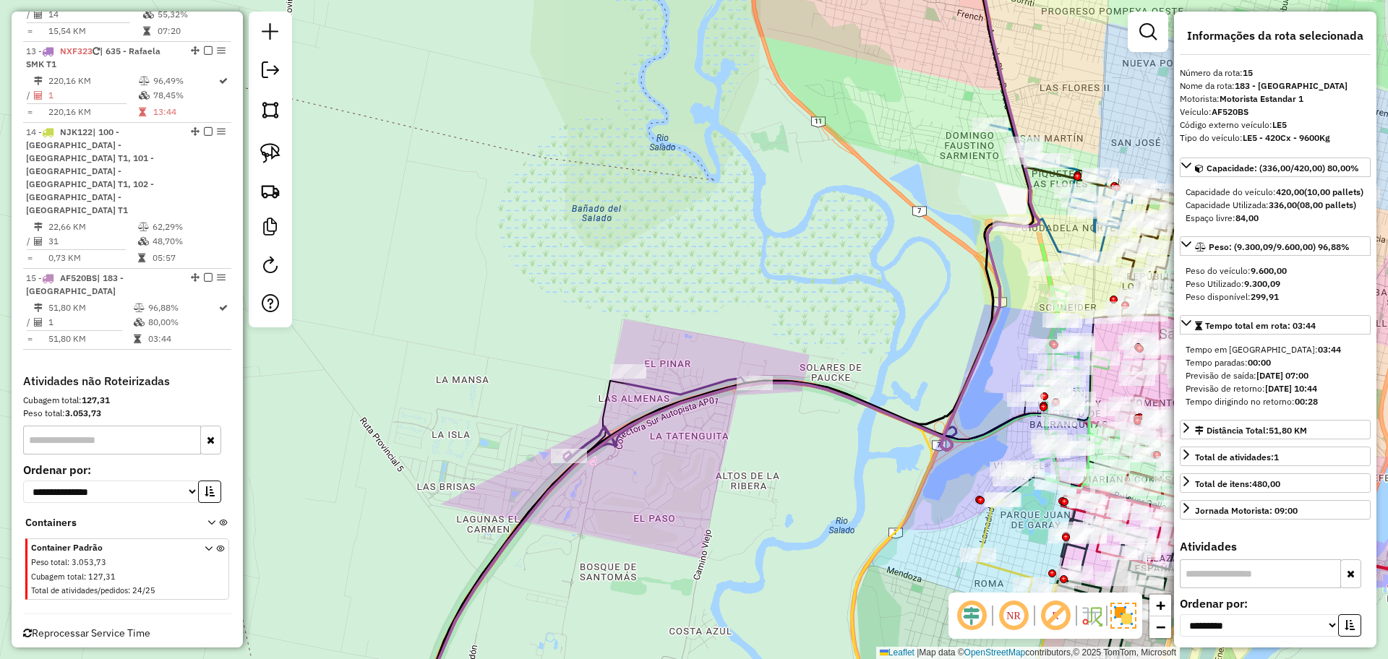
click at [603, 409] on icon at bounding box center [518, 553] width 215 height 344
click at [603, 409] on icon at bounding box center [518, 553] width 214 height 343
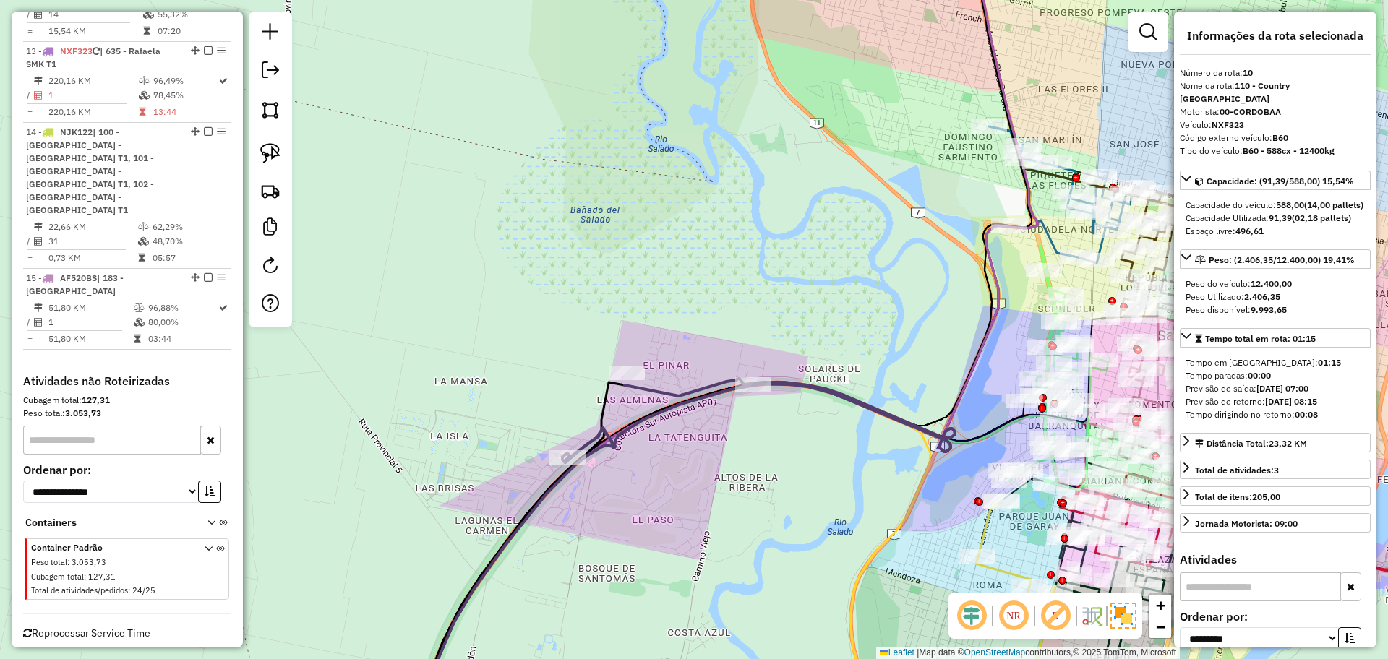
scroll to position [1259, 0]
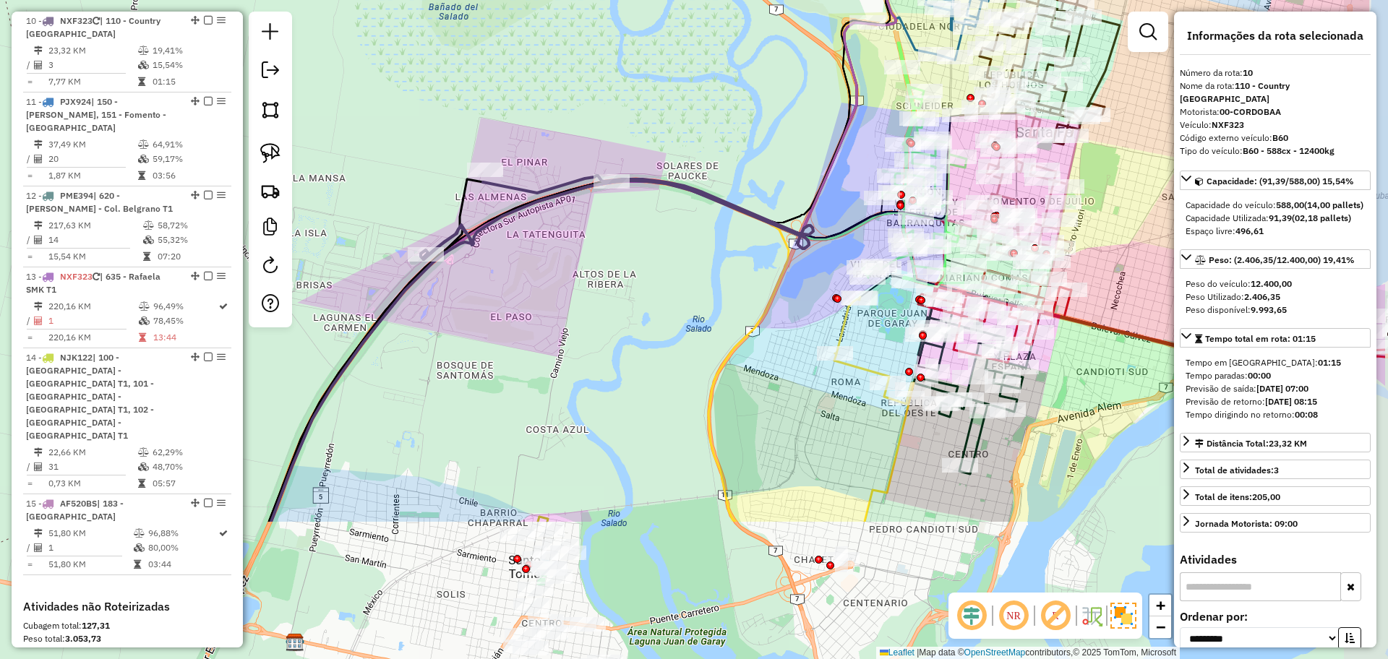
drag, startPoint x: 712, startPoint y: 547, endPoint x: 565, endPoint y: 338, distance: 255.3
click at [565, 338] on div "Janela de atendimento Grade de atendimento Capacidade Transportadoras Veículos …" at bounding box center [694, 329] width 1388 height 659
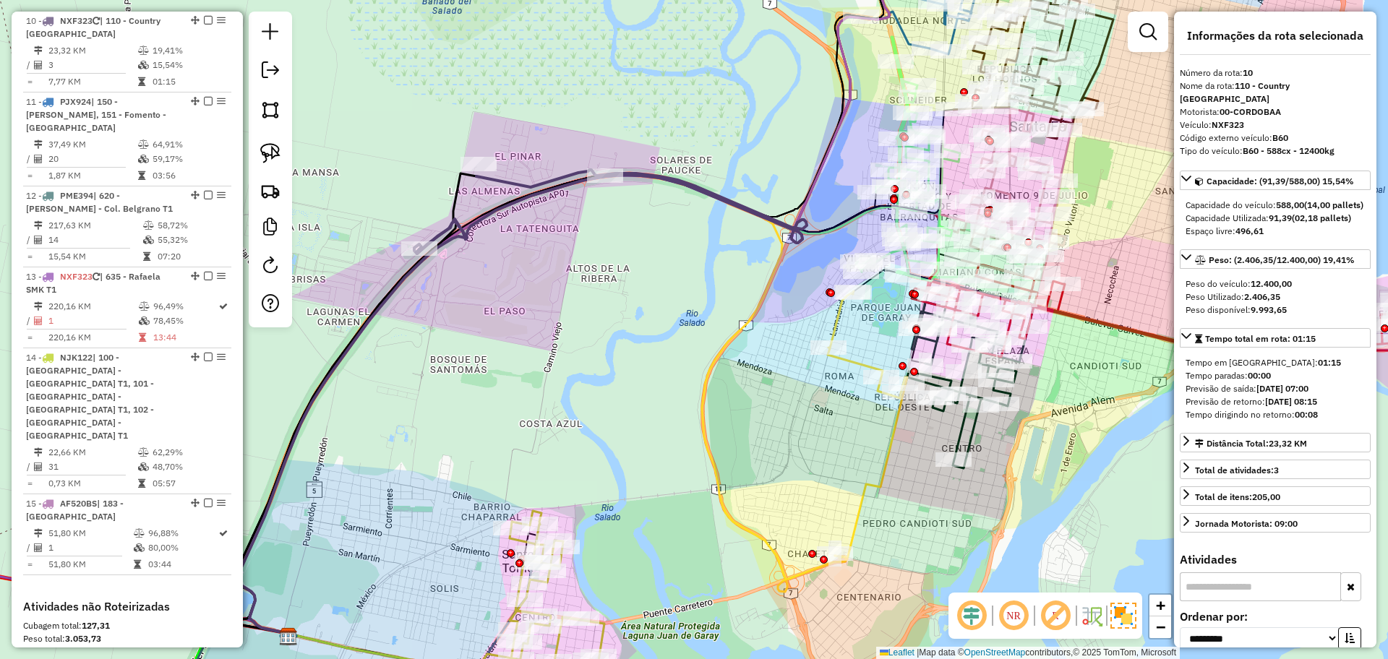
click at [974, 438] on icon at bounding box center [959, 385] width 114 height 166
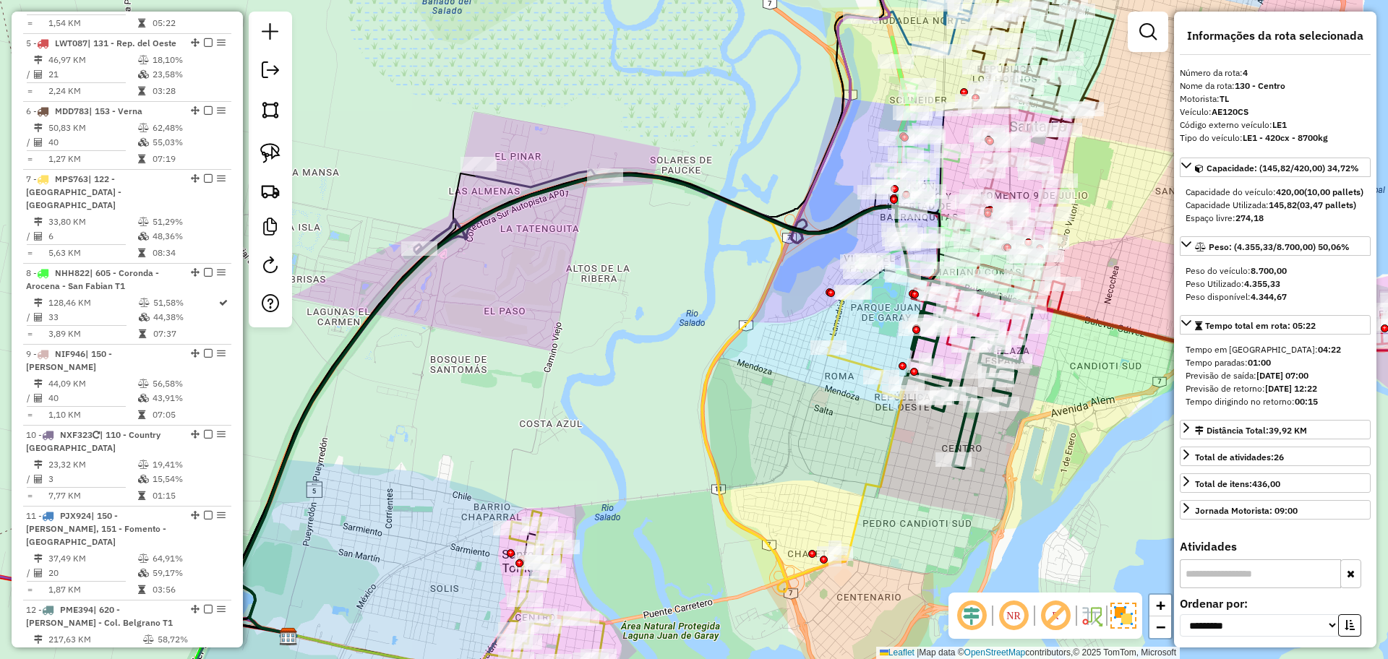
scroll to position [799, 0]
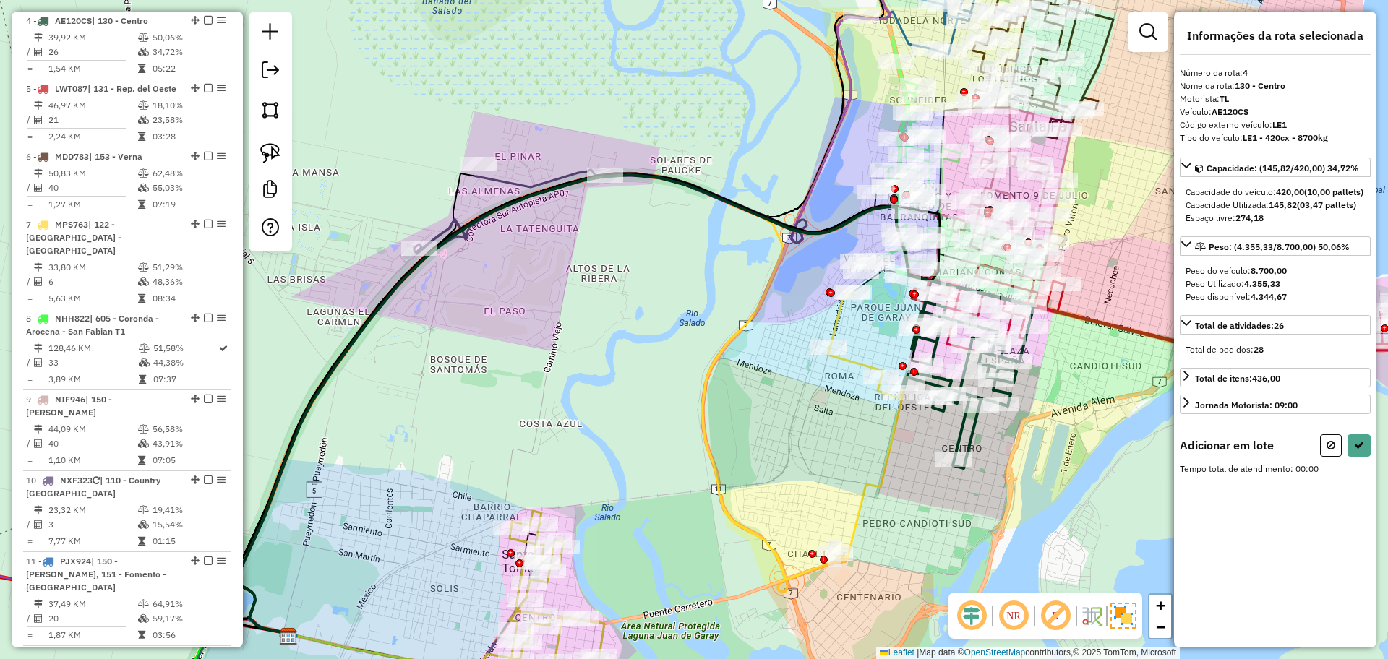
click at [527, 182] on icon at bounding box center [611, 212] width 390 height 84
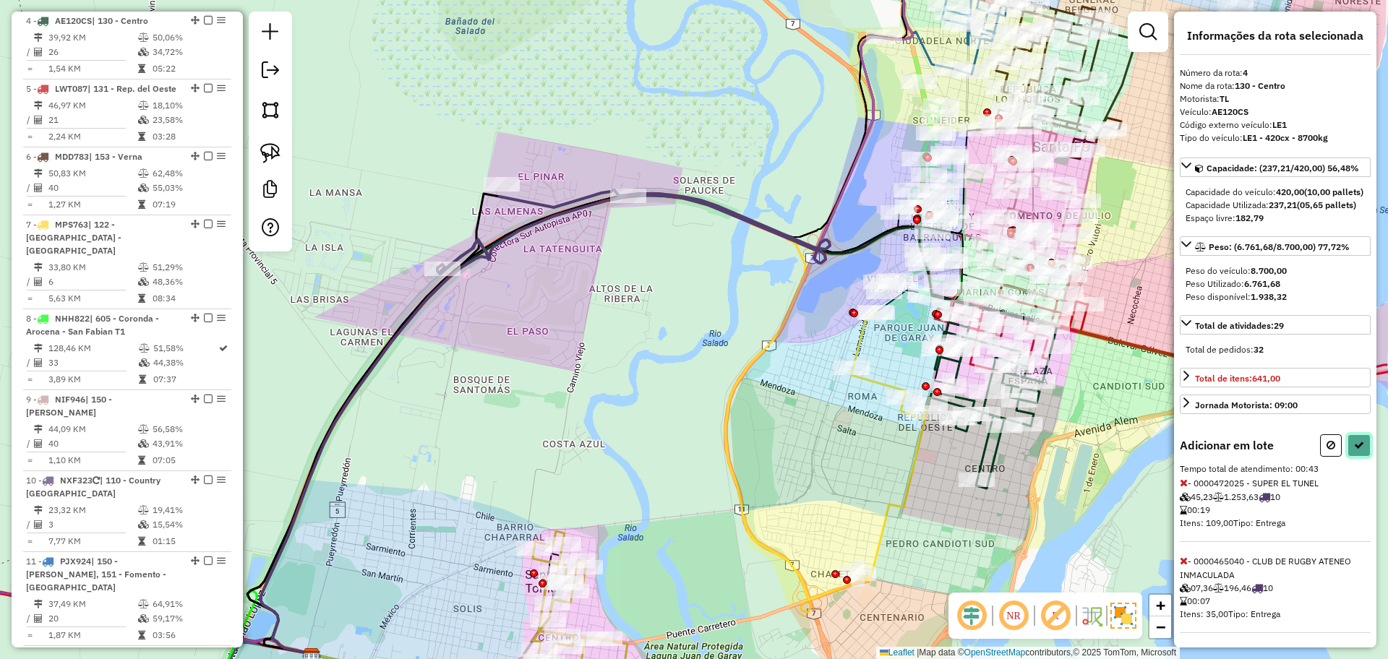
click at [1356, 457] on button at bounding box center [1358, 445] width 23 height 22
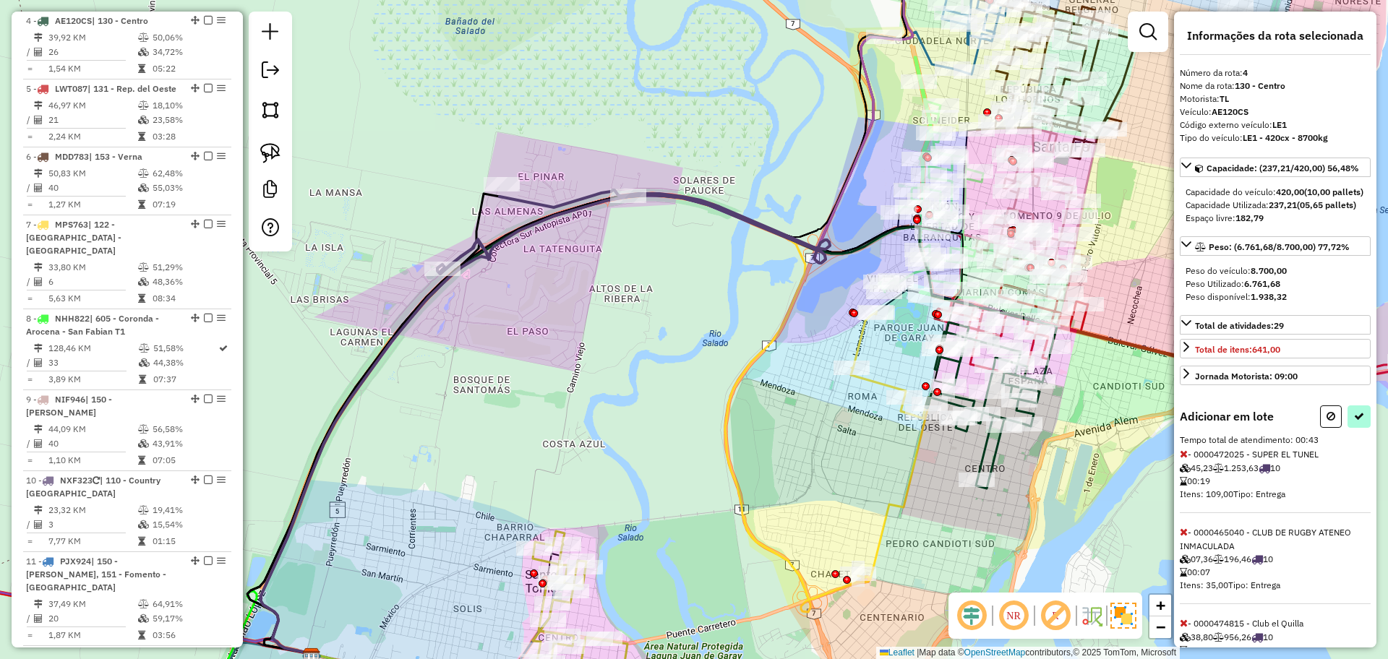
select select "**********"
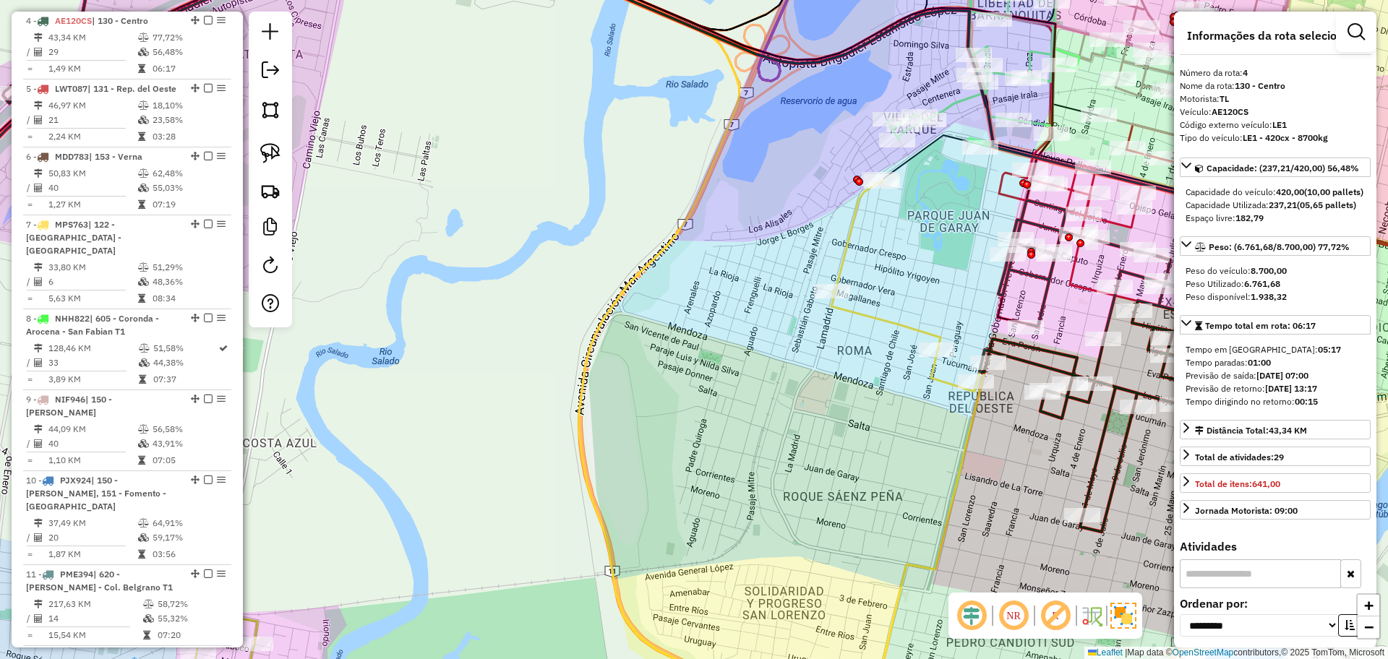
click at [907, 324] on icon at bounding box center [910, 449] width 158 height 540
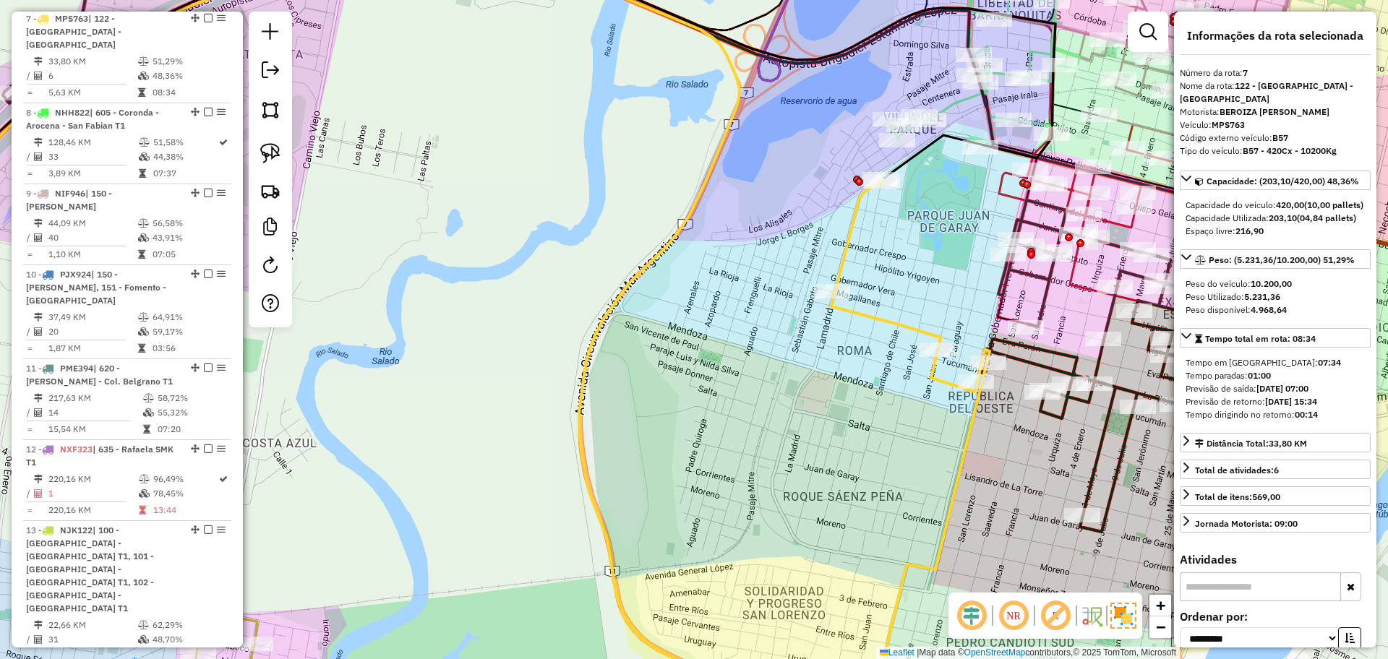
scroll to position [1016, 0]
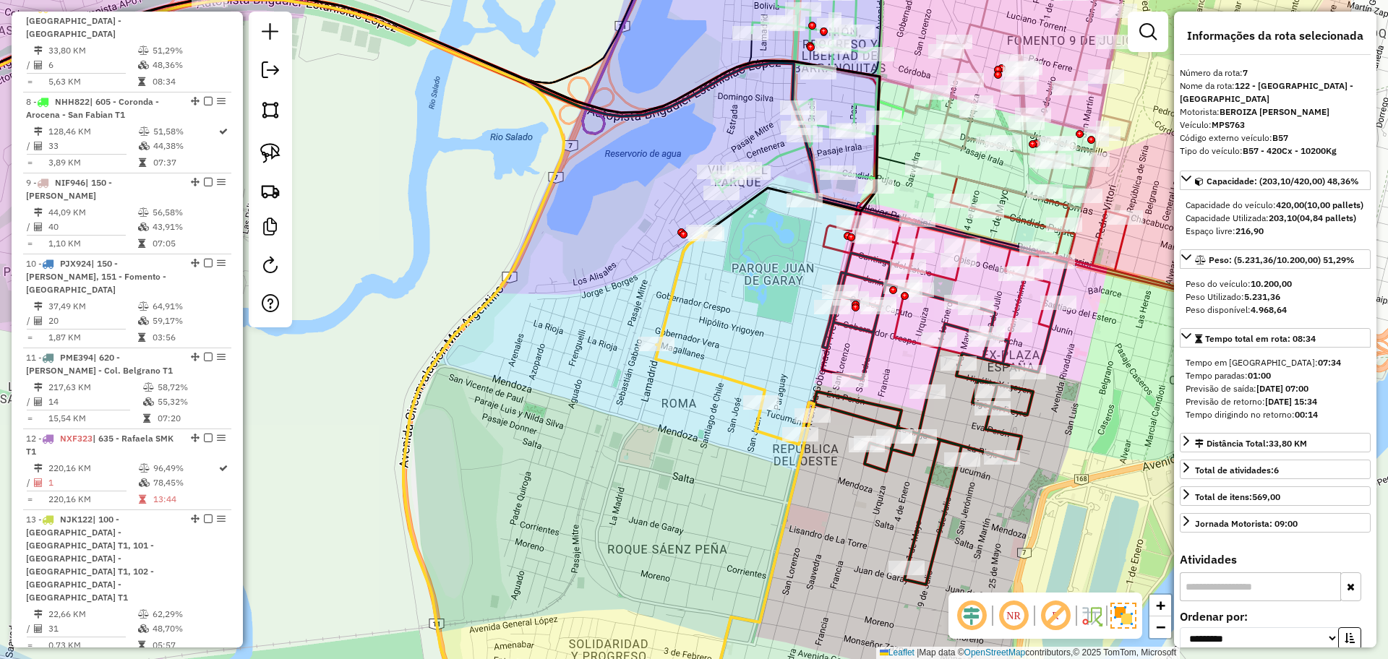
drag, startPoint x: 903, startPoint y: 452, endPoint x: 721, endPoint y: 507, distance: 190.2
click at [721, 507] on div "Janela de atendimento Grade de atendimento Capacidade Transportadoras Veículos …" at bounding box center [694, 329] width 1388 height 659
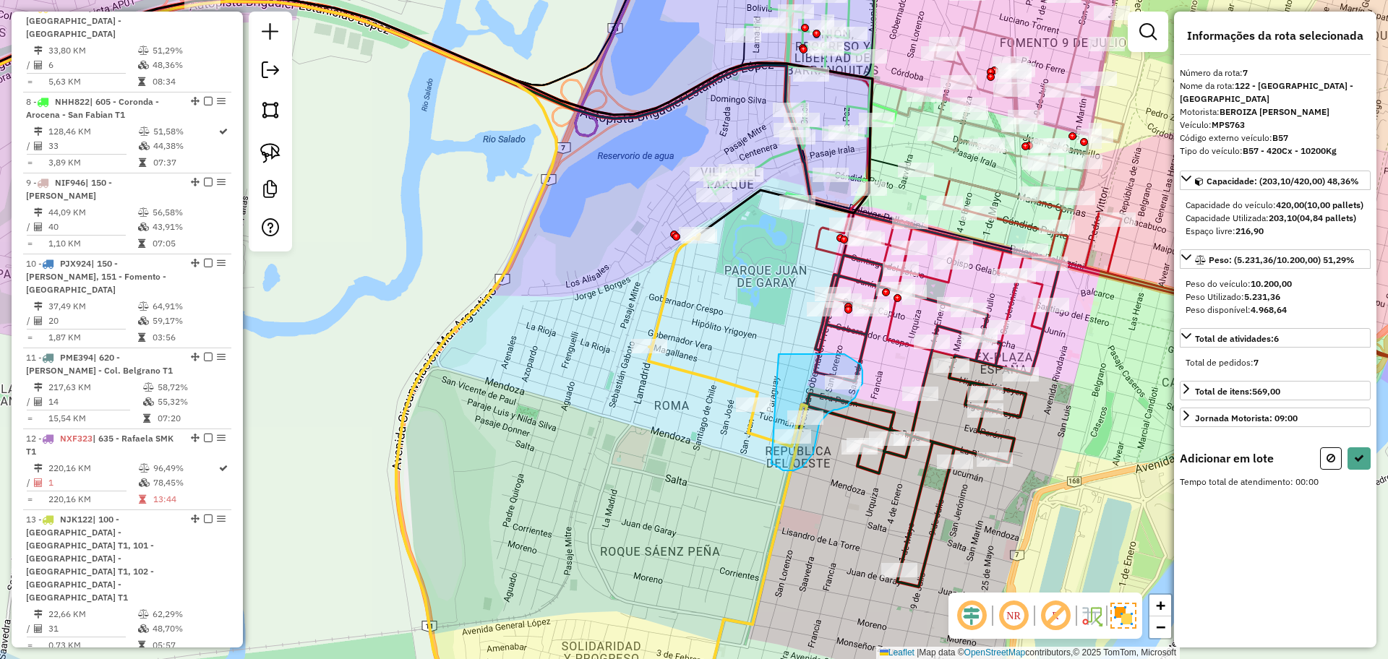
drag, startPoint x: 771, startPoint y: 464, endPoint x: 767, endPoint y: 354, distance: 109.9
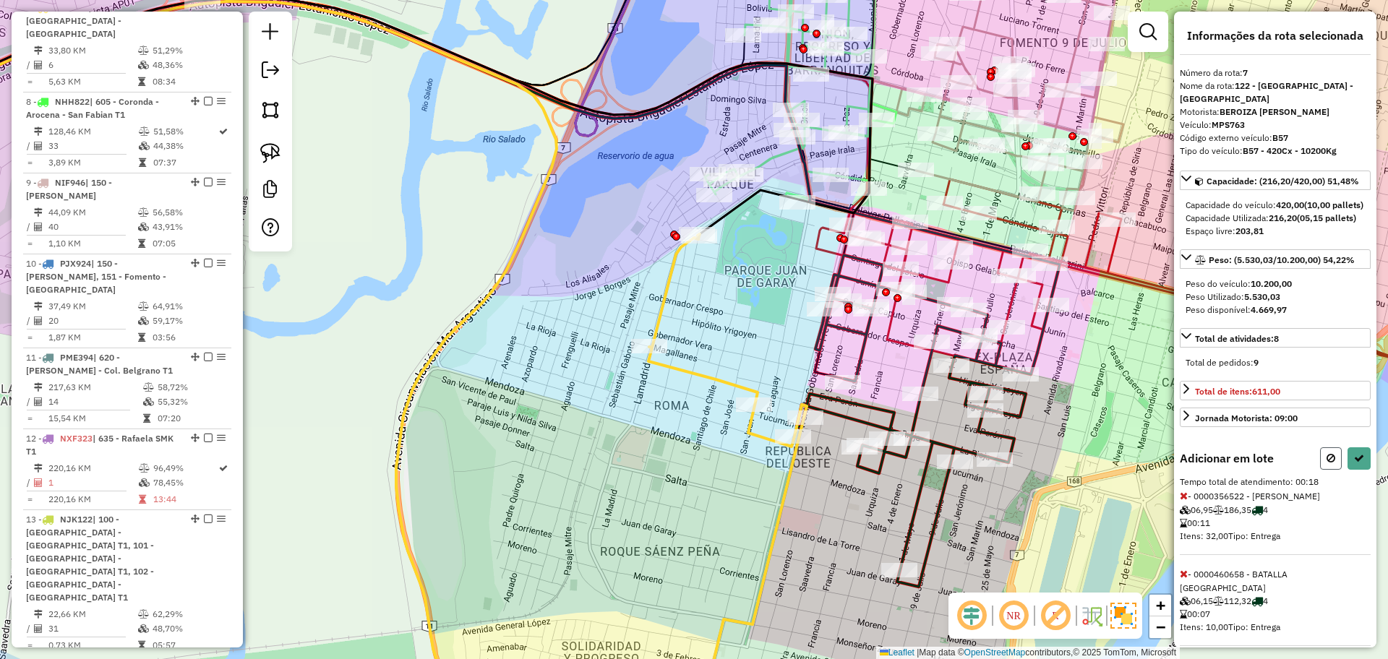
click at [1320, 470] on button at bounding box center [1331, 458] width 22 height 22
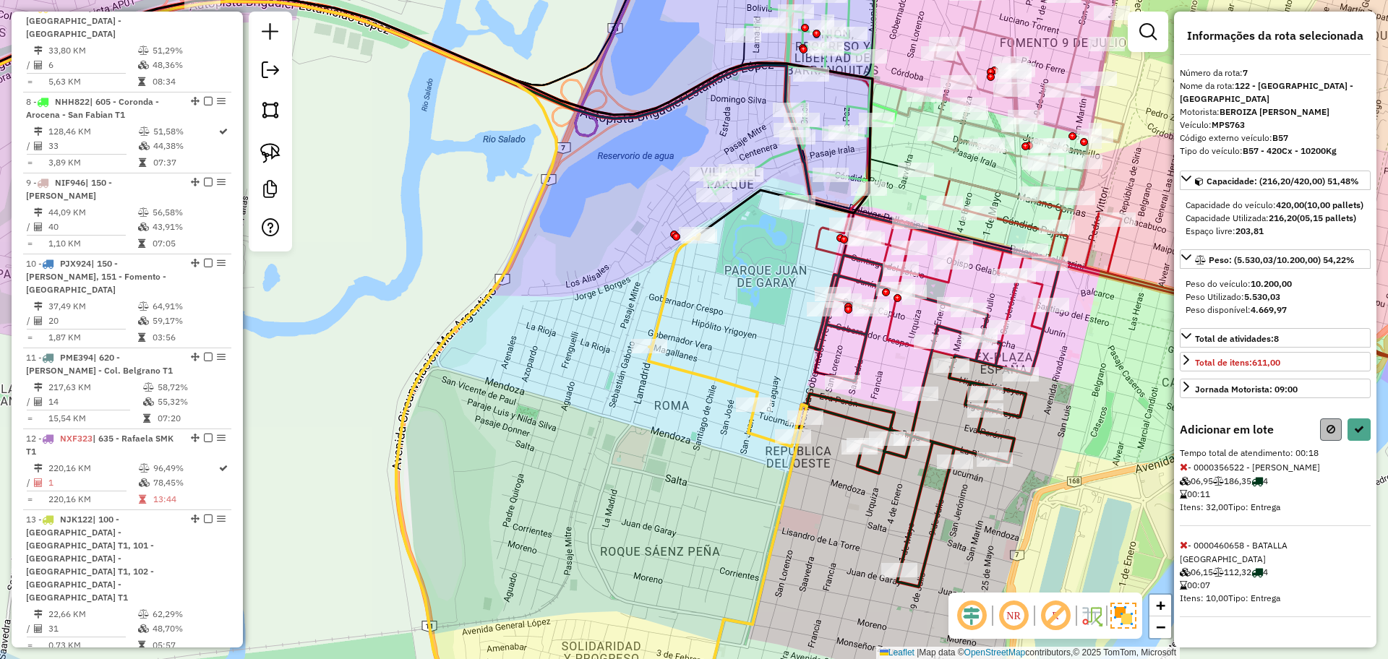
select select "**********"
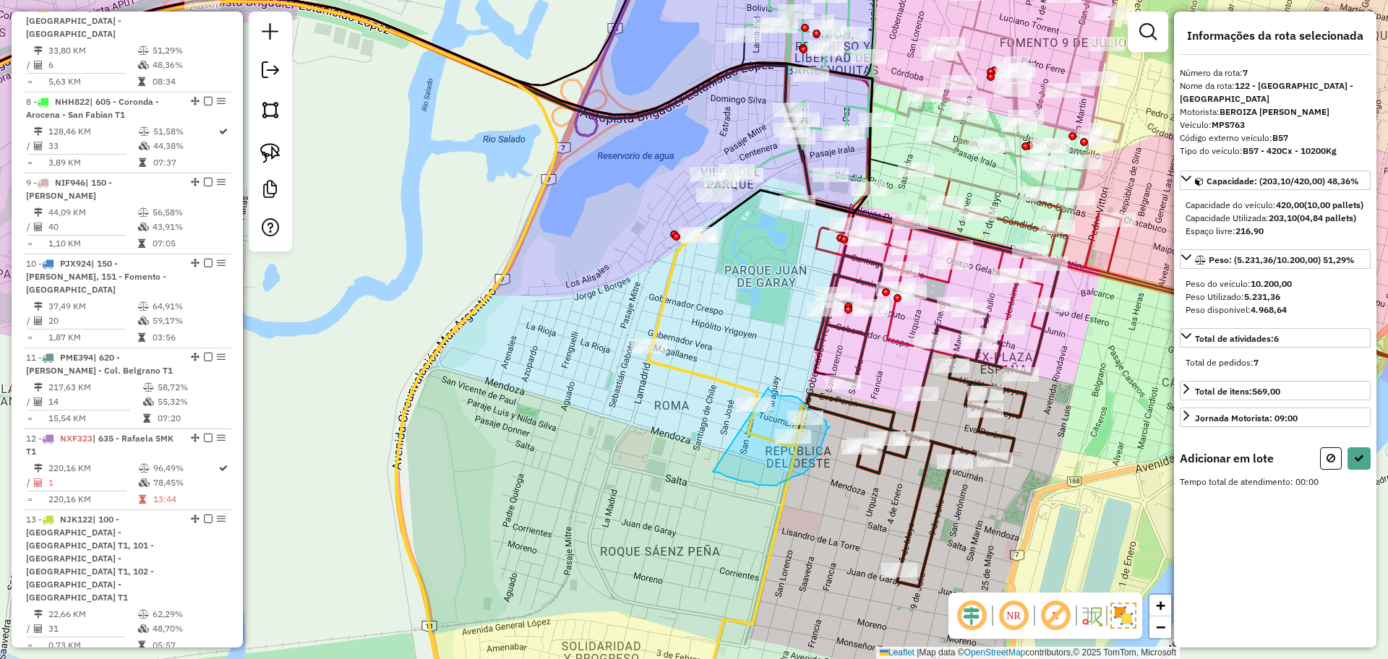
drag, startPoint x: 713, startPoint y: 472, endPoint x: 768, endPoint y: 387, distance: 100.8
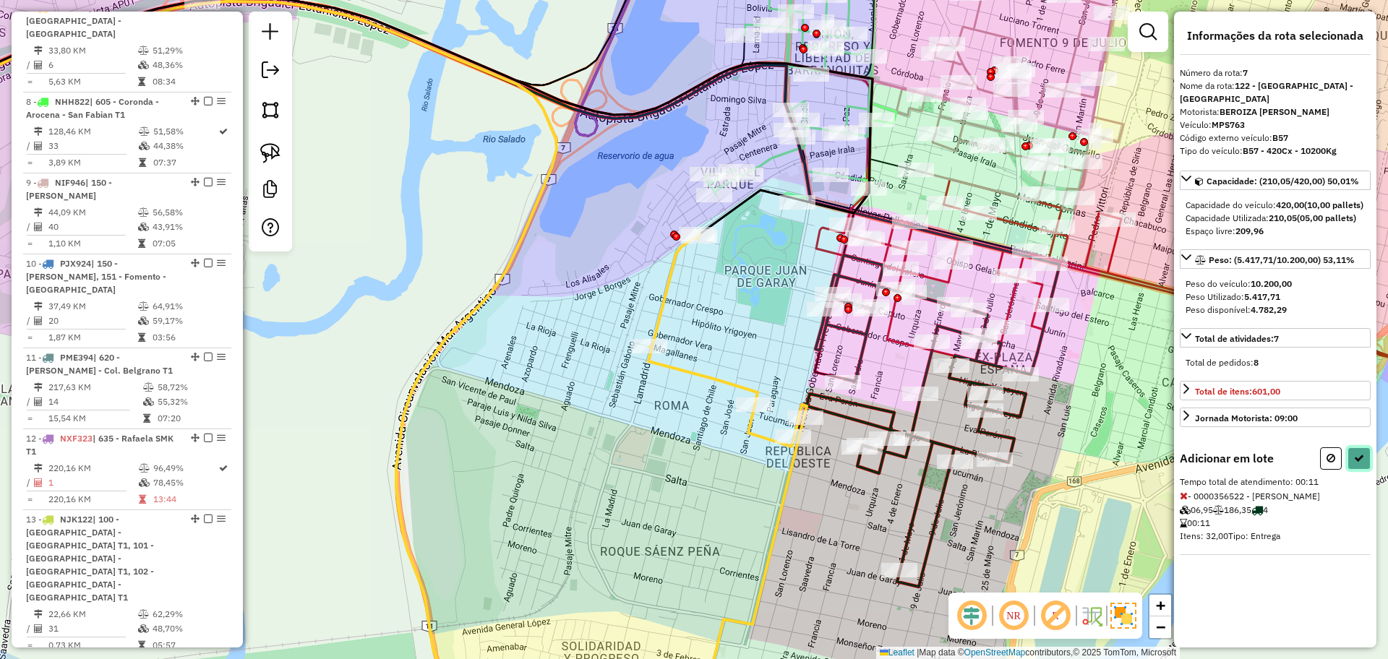
click at [1351, 470] on button at bounding box center [1358, 458] width 23 height 22
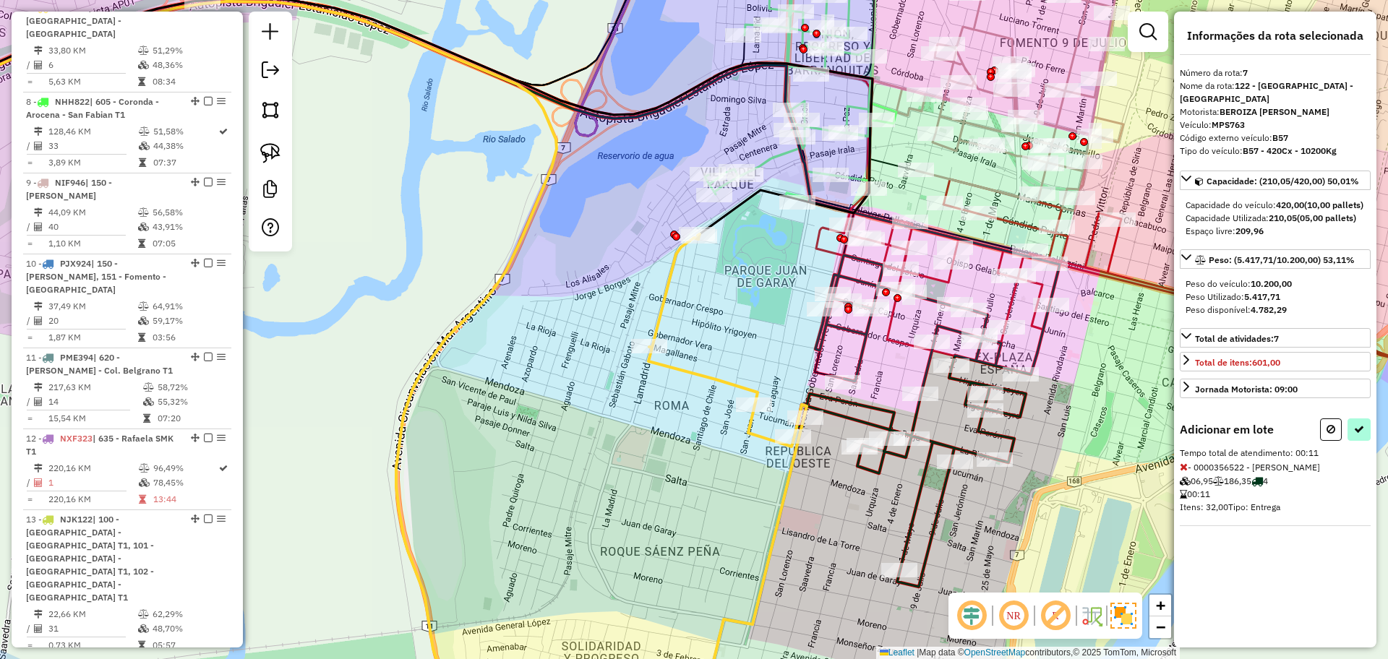
select select "**********"
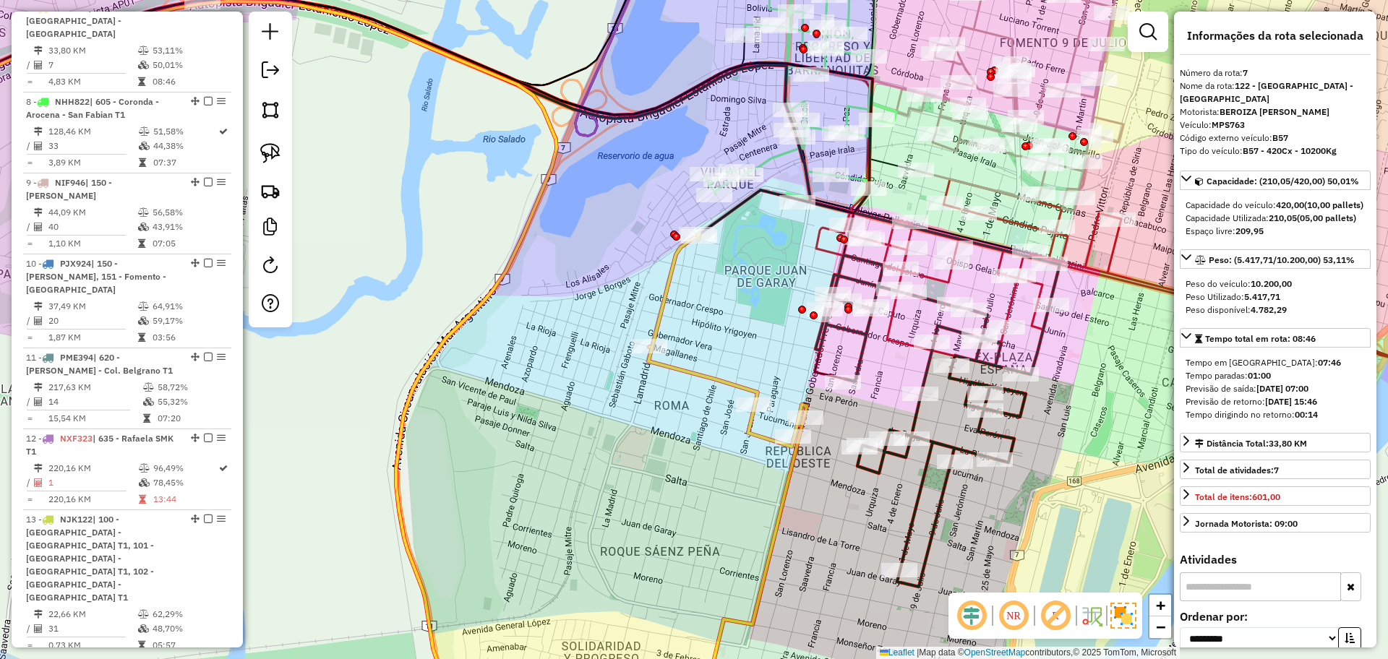
click at [772, 154] on icon at bounding box center [809, 73] width 208 height 279
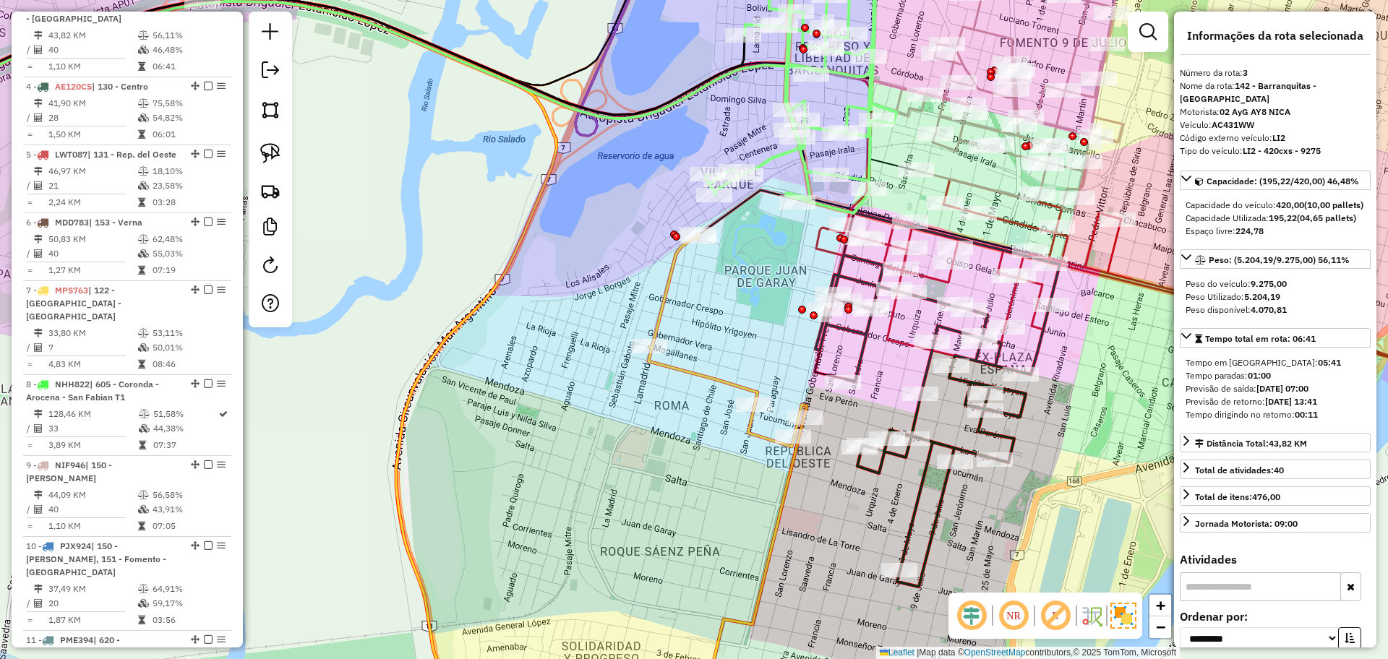
scroll to position [718, 0]
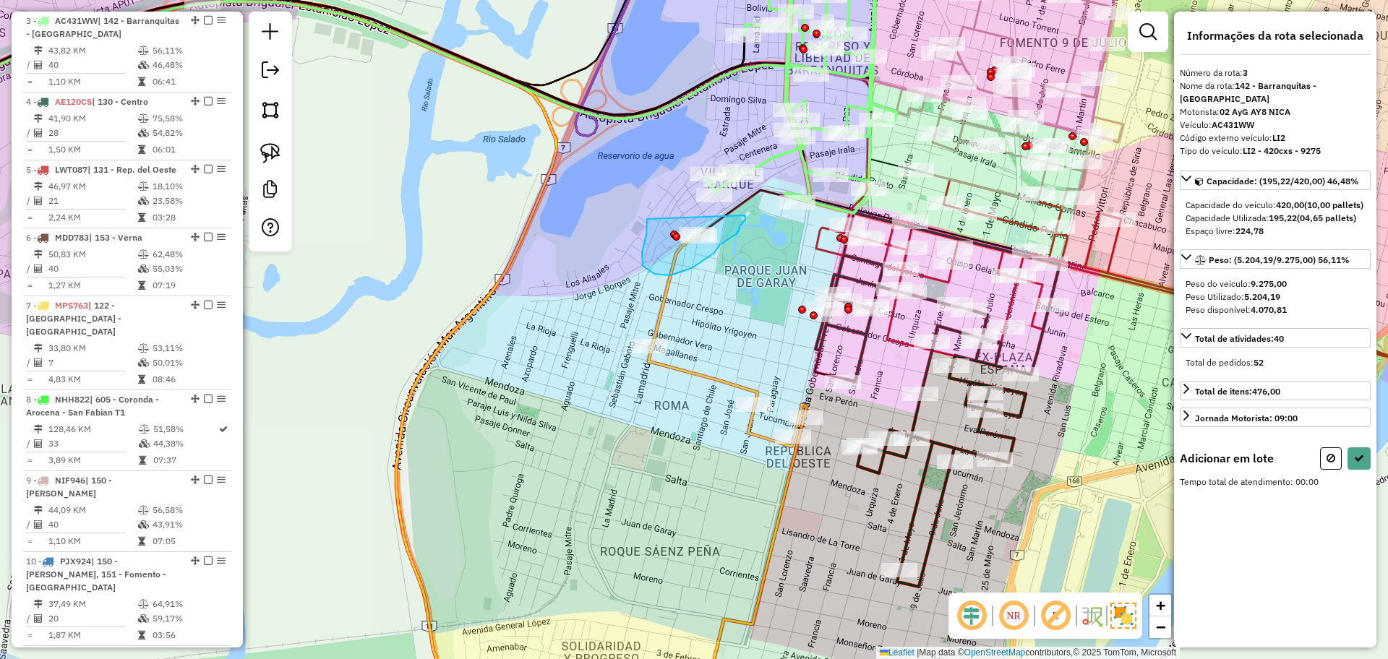
drag, startPoint x: 647, startPoint y: 220, endPoint x: 737, endPoint y: 222, distance: 90.4
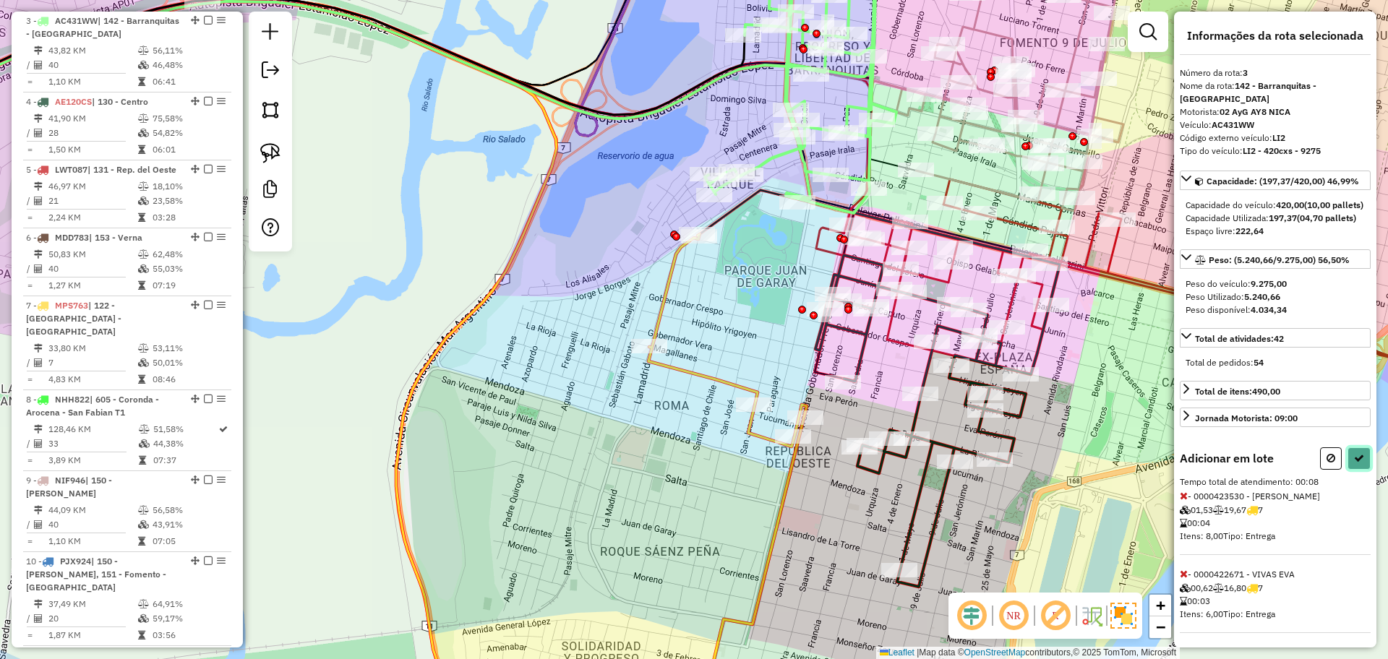
drag, startPoint x: 1352, startPoint y: 484, endPoint x: 1359, endPoint y: 481, distance: 7.8
click at [1359, 470] on button at bounding box center [1358, 458] width 23 height 22
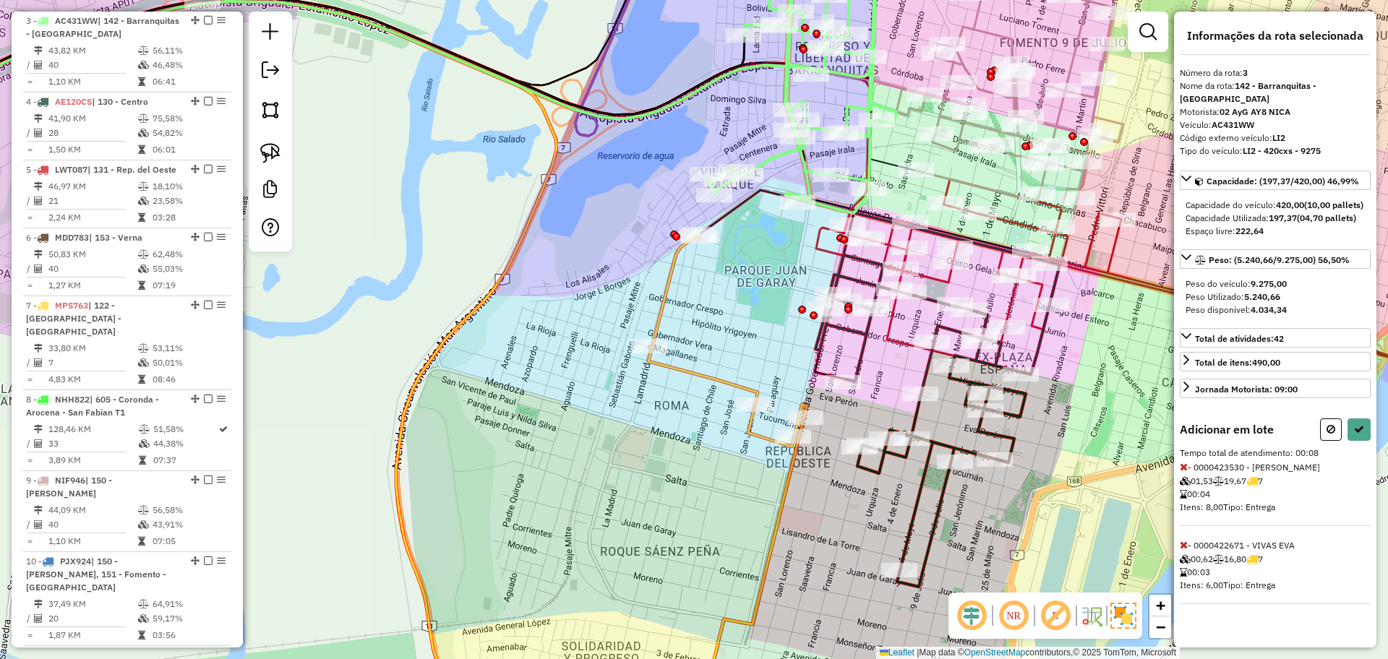
select select "**********"
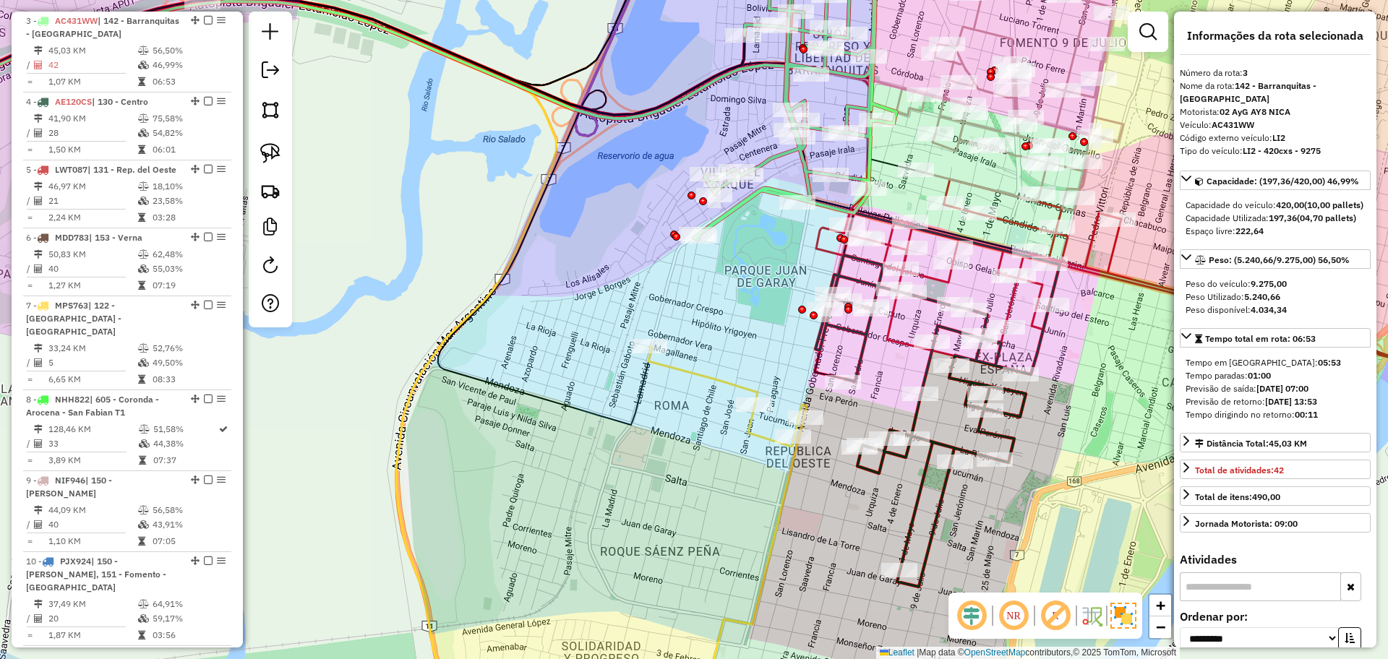
click at [689, 375] on icon at bounding box center [727, 536] width 158 height 378
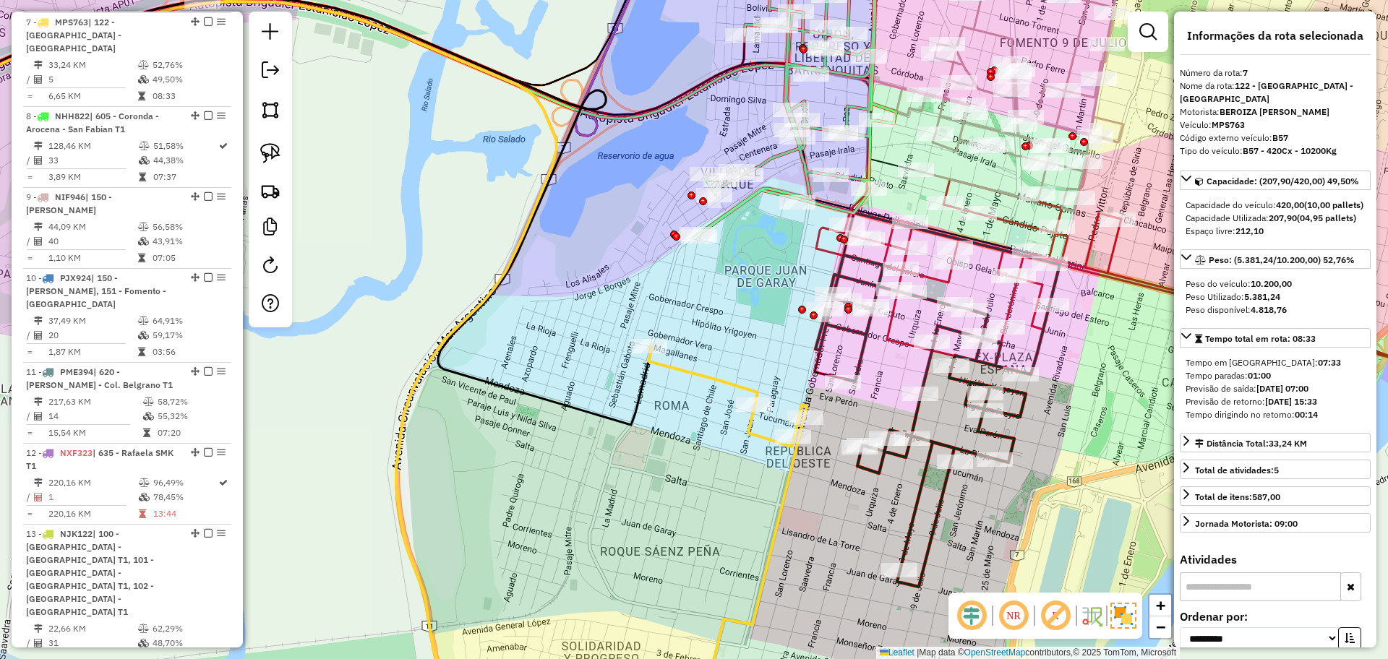
scroll to position [1016, 0]
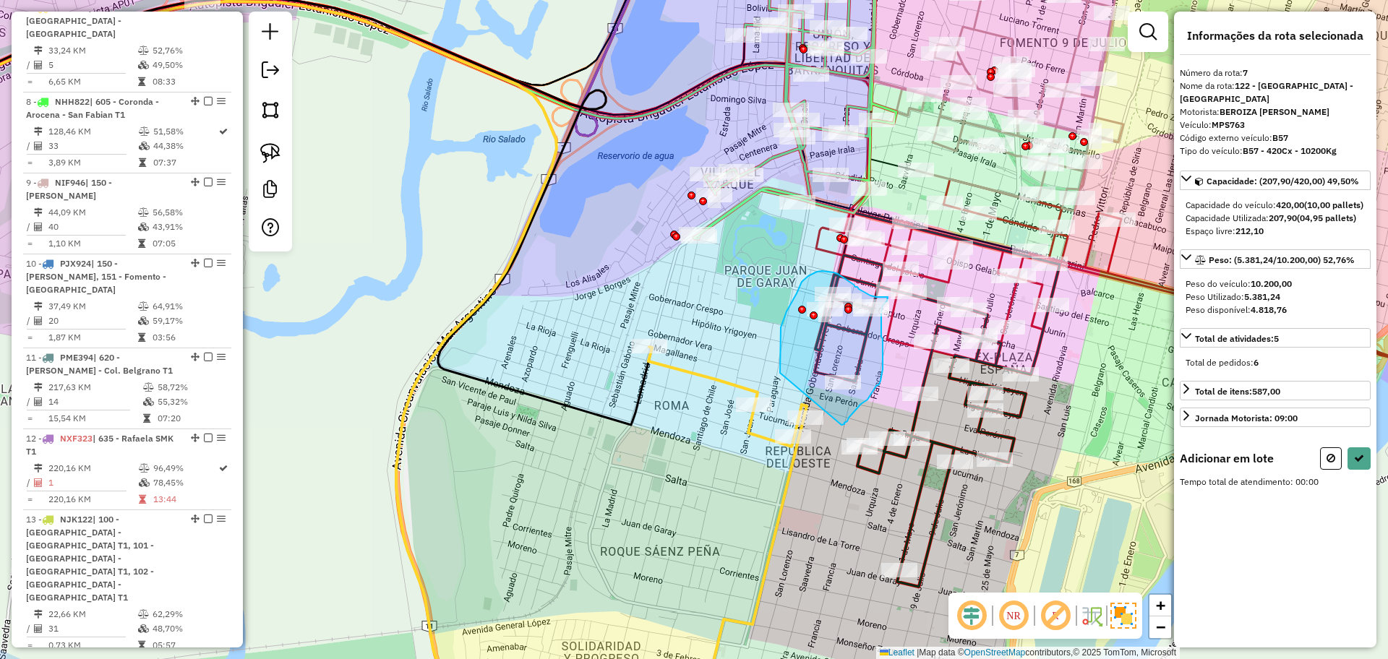
drag, startPoint x: 841, startPoint y: 425, endPoint x: 780, endPoint y: 377, distance: 78.2
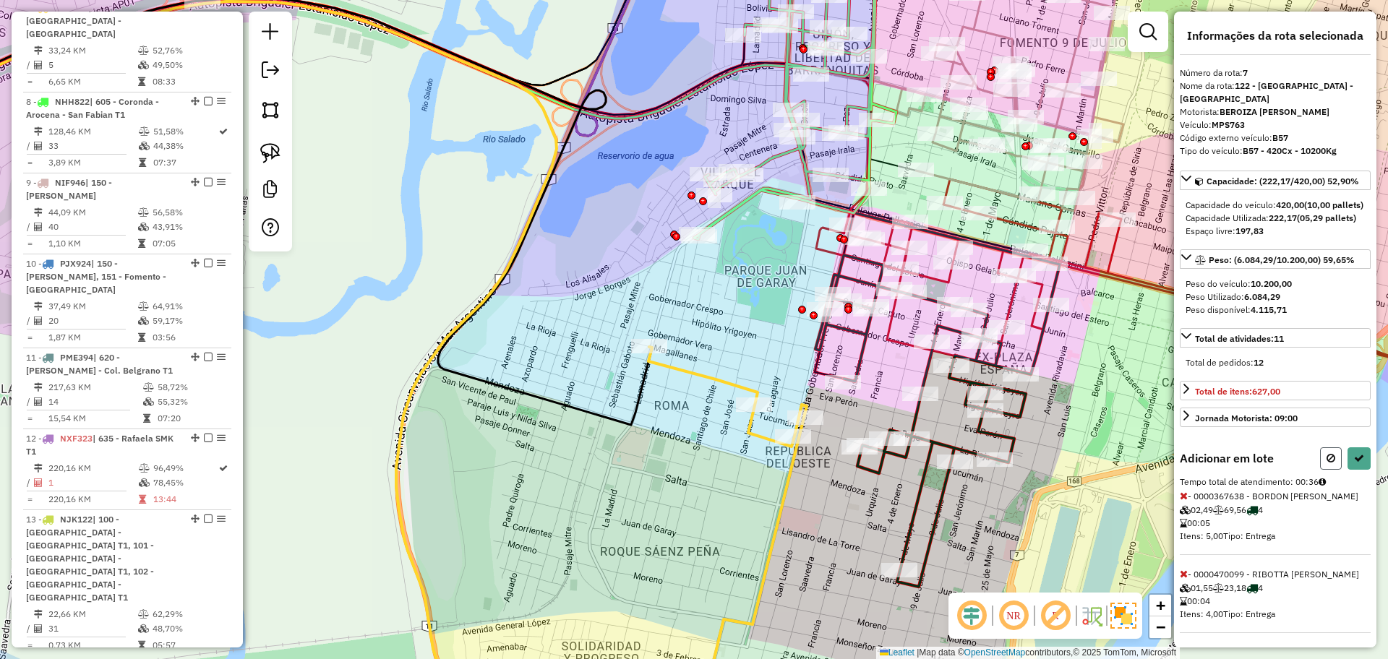
click at [1325, 470] on button at bounding box center [1331, 458] width 22 height 22
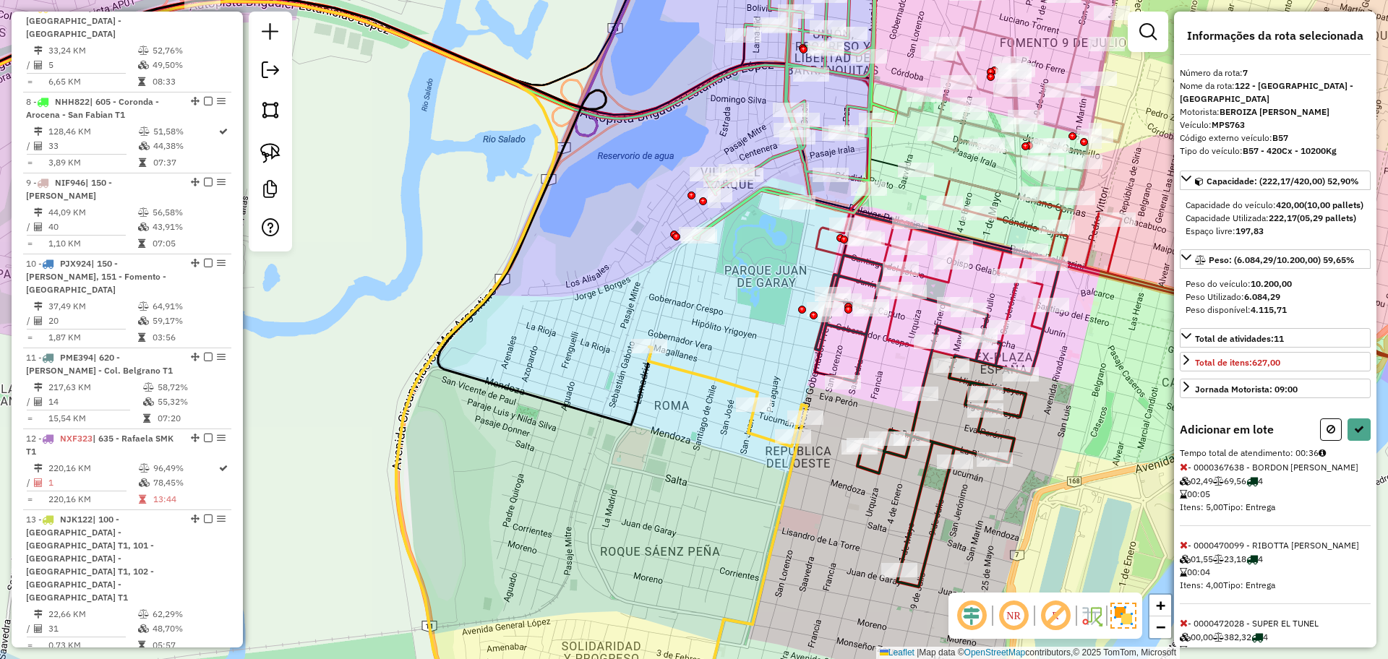
select select "**********"
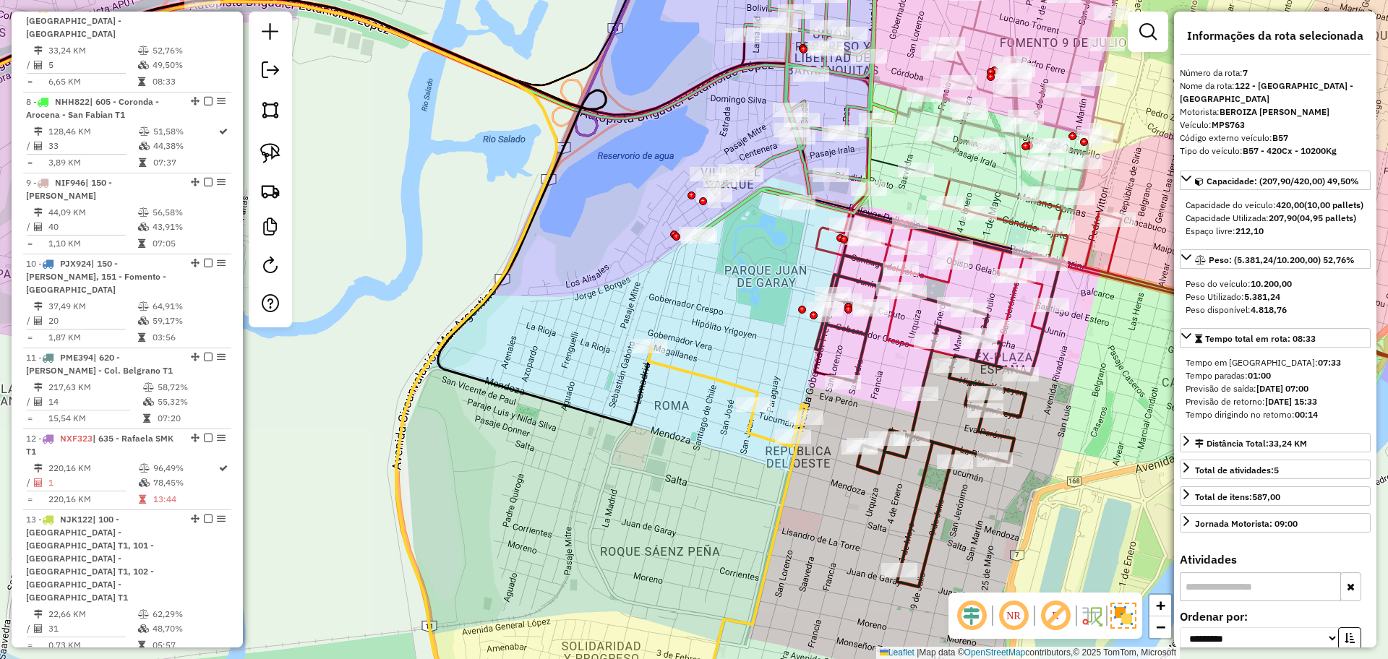
click at [773, 512] on icon at bounding box center [727, 536] width 158 height 378
click at [782, 523] on icon at bounding box center [727, 536] width 158 height 378
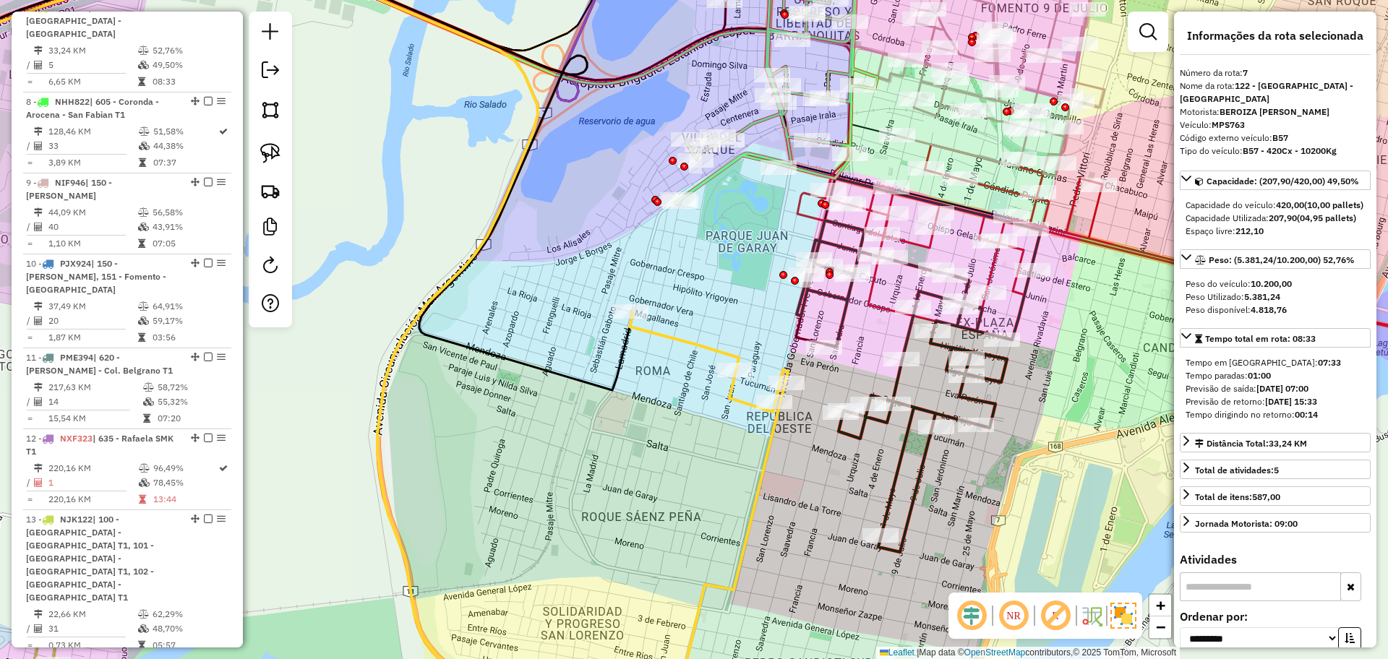
drag, startPoint x: 810, startPoint y: 520, endPoint x: 780, endPoint y: 490, distance: 42.4
click at [786, 491] on div "Janela de atendimento Grade de atendimento Capacidade Transportadoras Veículos …" at bounding box center [694, 329] width 1388 height 659
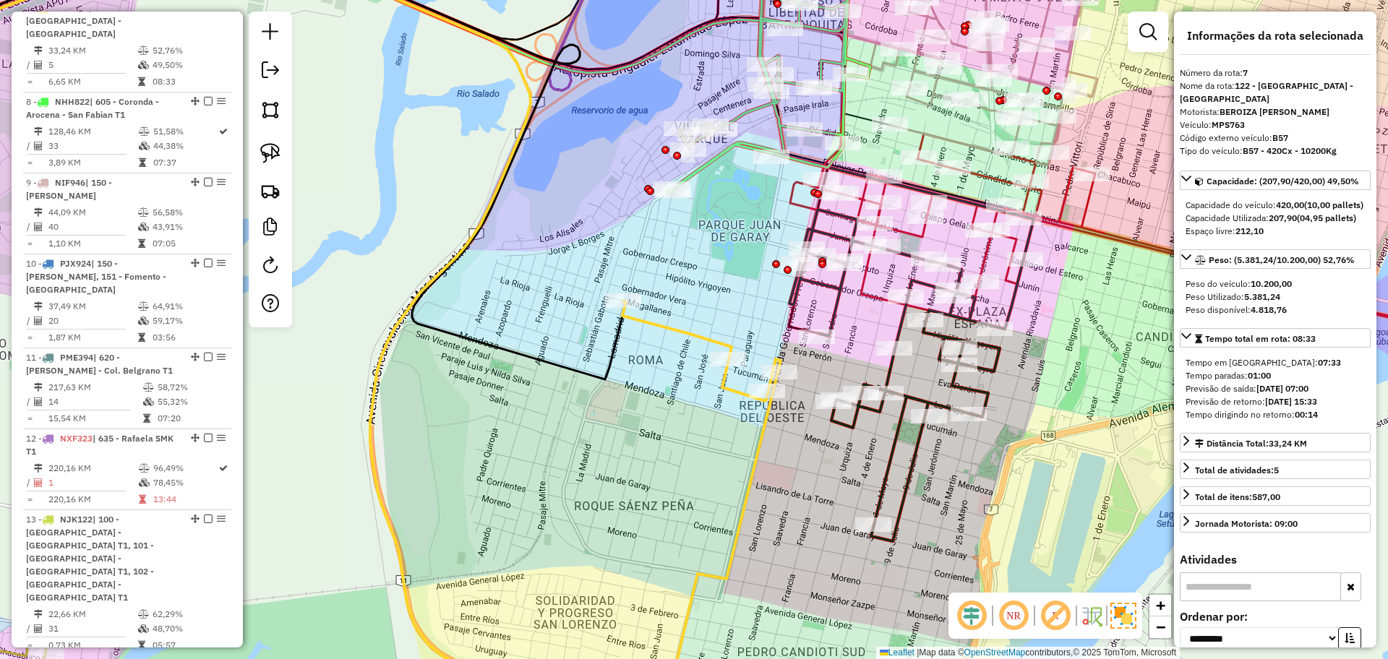
click at [753, 476] on icon at bounding box center [701, 513] width 158 height 424
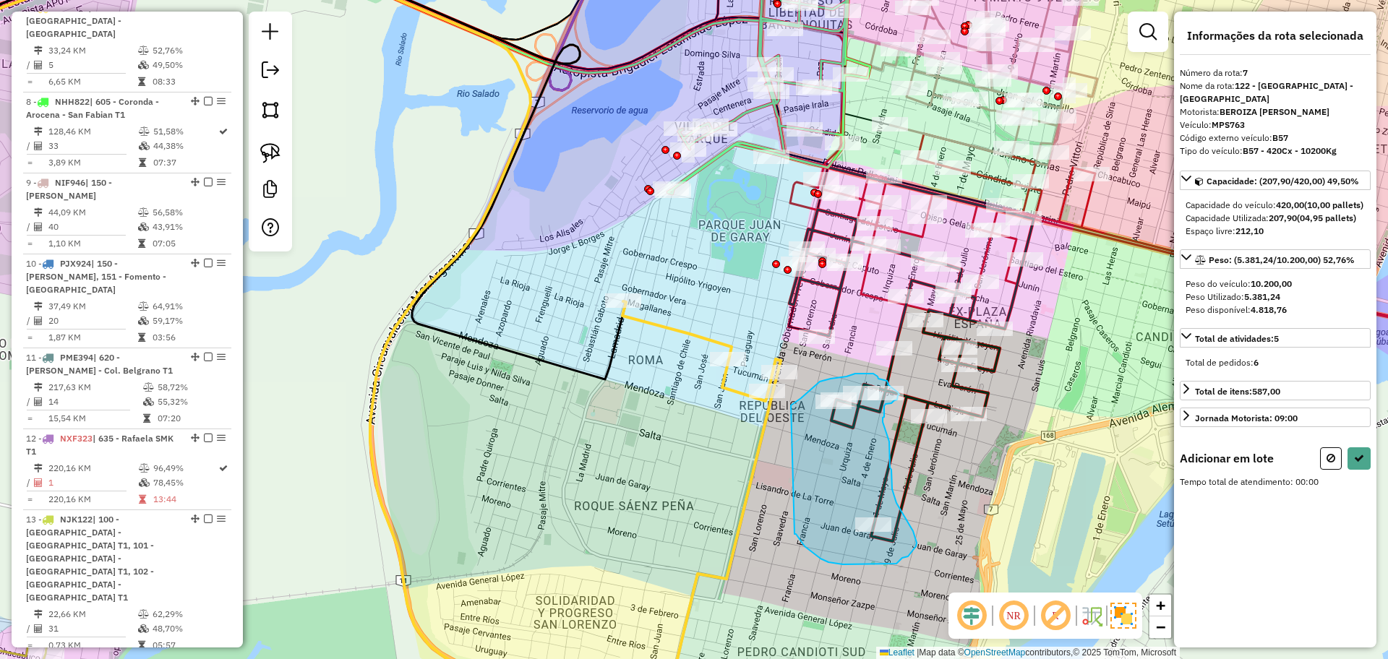
drag, startPoint x: 794, startPoint y: 534, endPoint x: 789, endPoint y: 407, distance: 127.3
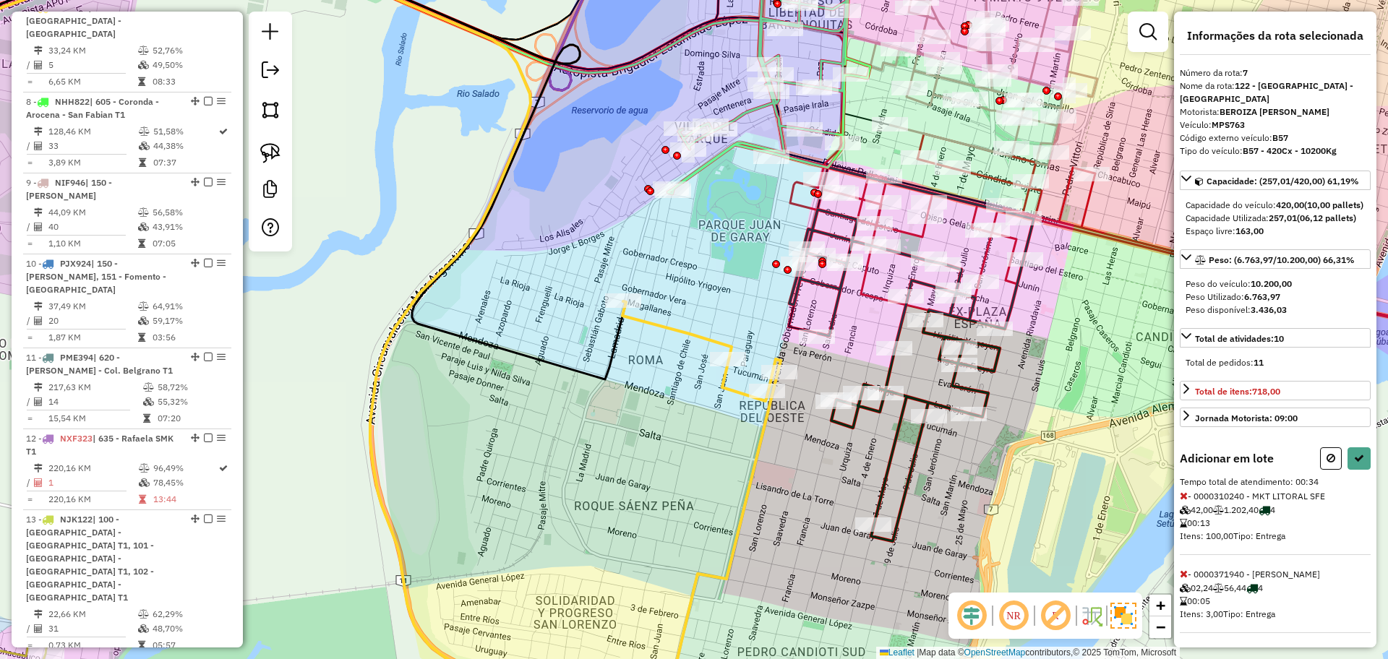
click at [1314, 470] on div "Adicionar em lote" at bounding box center [1275, 458] width 191 height 22
click at [1330, 470] on button at bounding box center [1331, 458] width 22 height 22
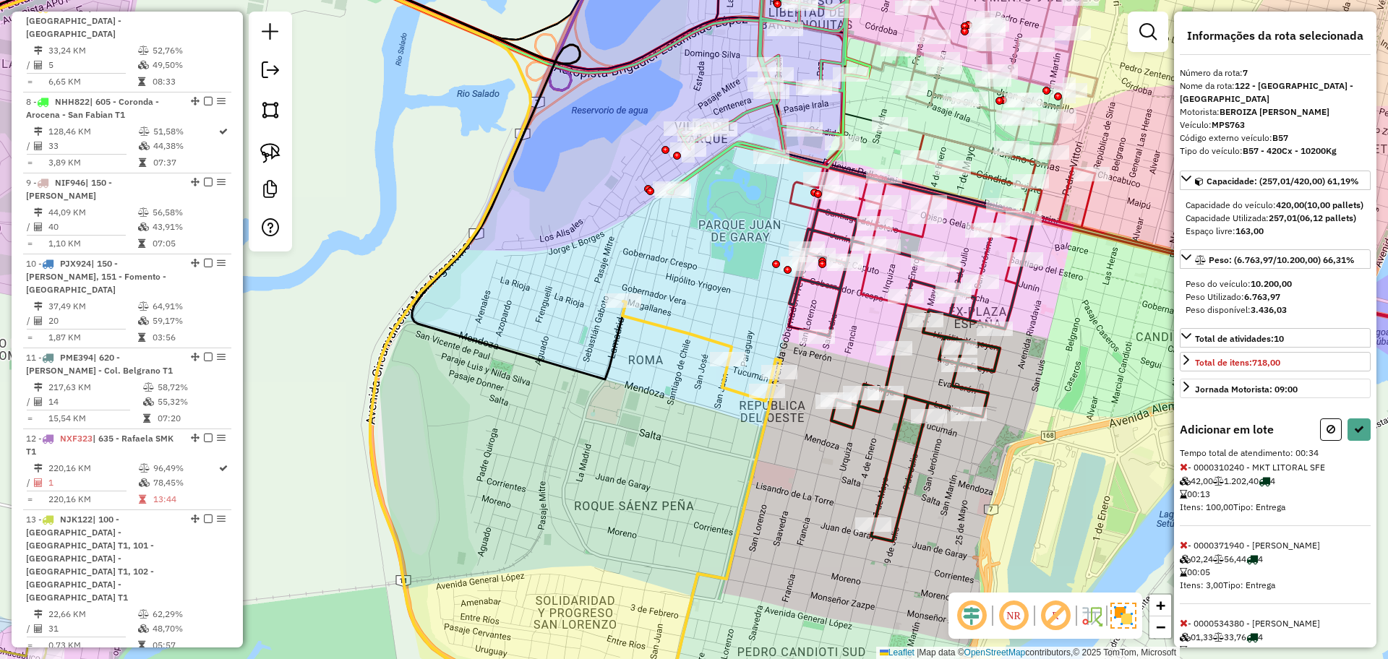
select select "**********"
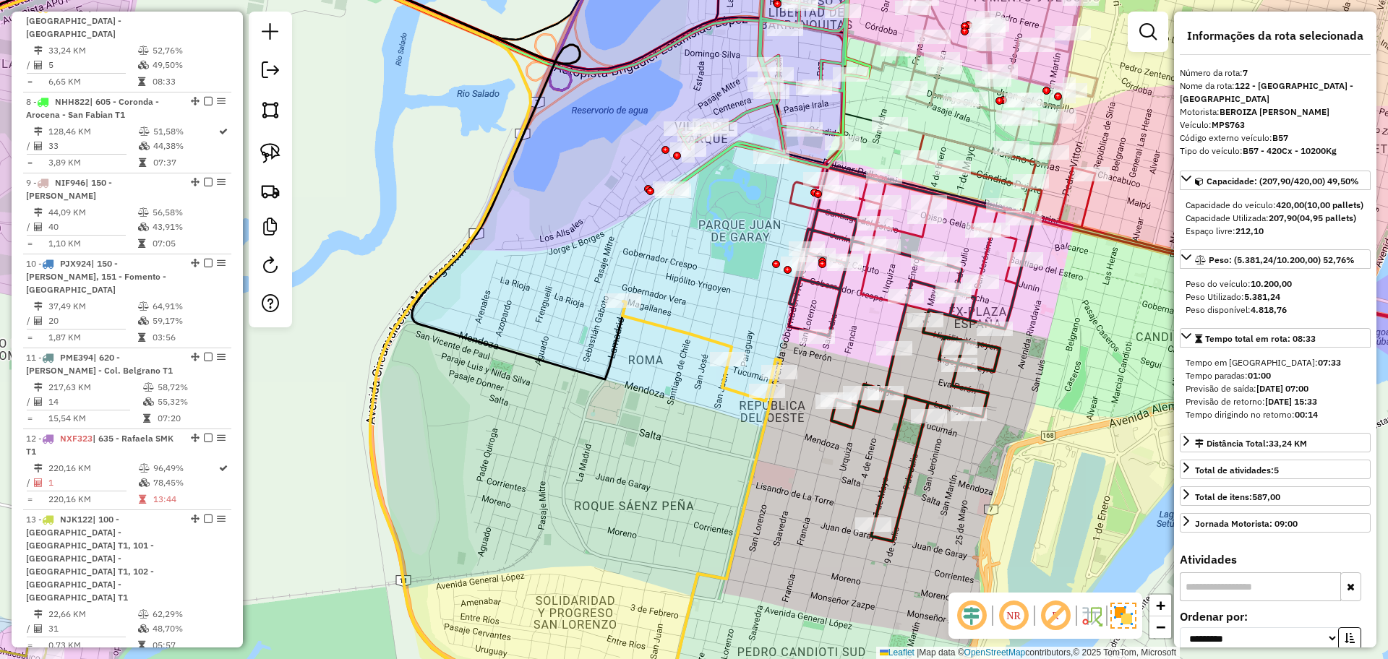
click at [751, 484] on icon at bounding box center [701, 513] width 158 height 424
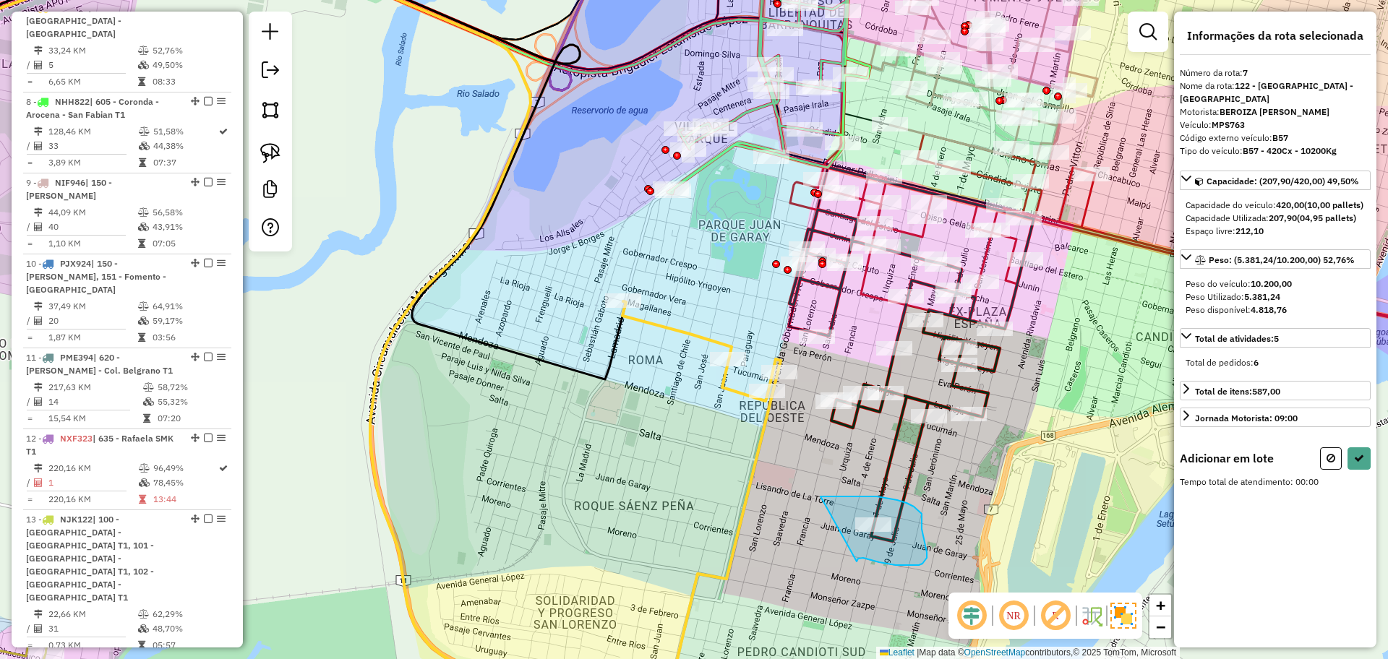
drag, startPoint x: 856, startPoint y: 562, endPoint x: 815, endPoint y: 498, distance: 76.2
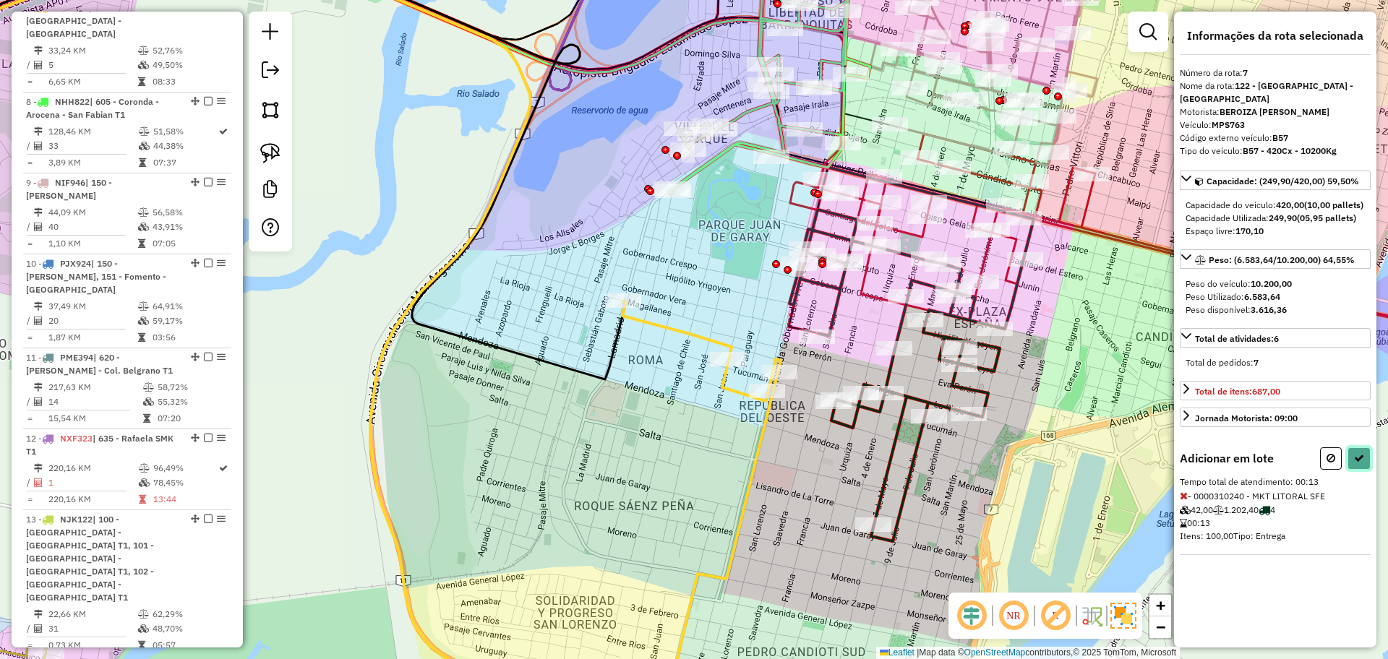
click at [1357, 463] on icon at bounding box center [1359, 458] width 10 height 10
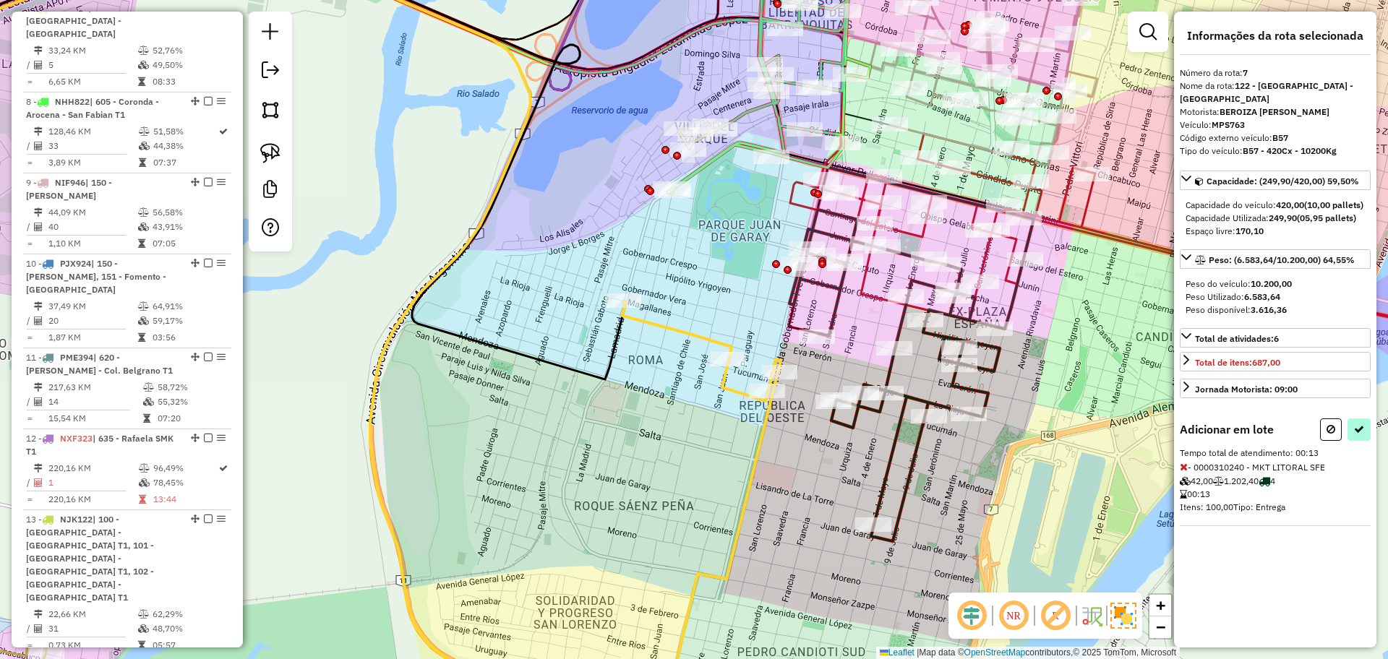
select select "**********"
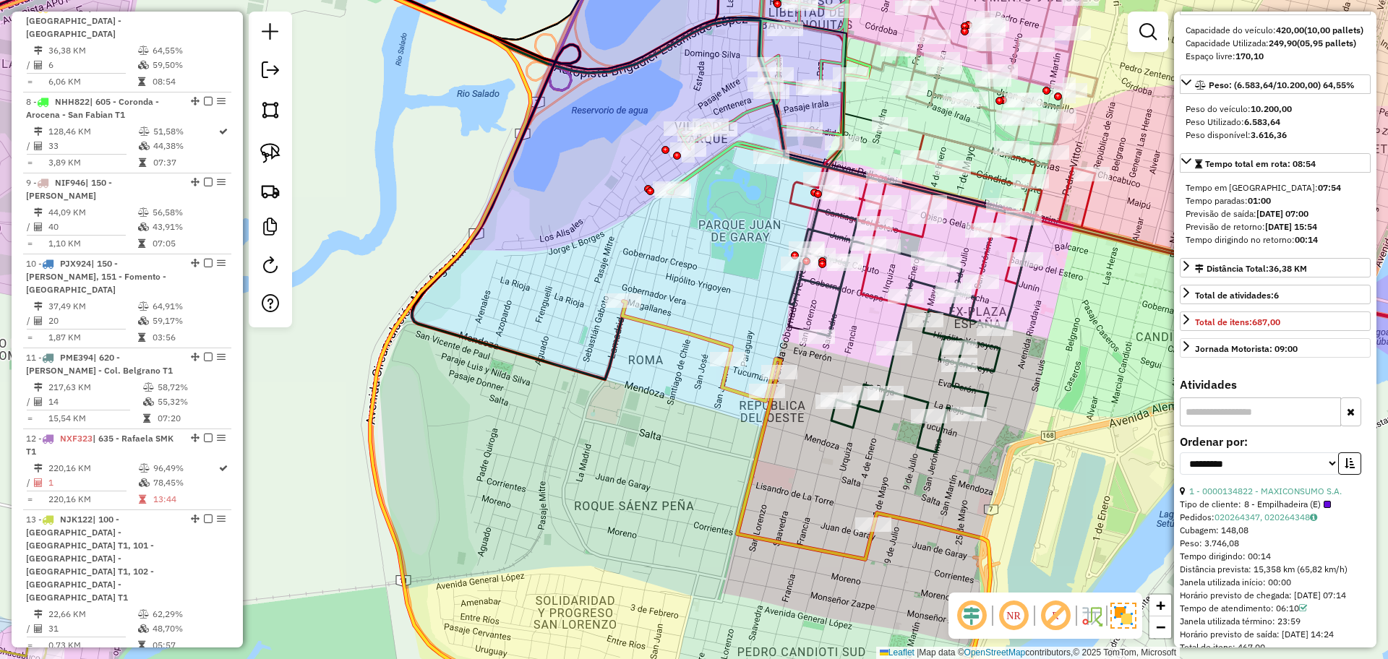
scroll to position [181, 0]
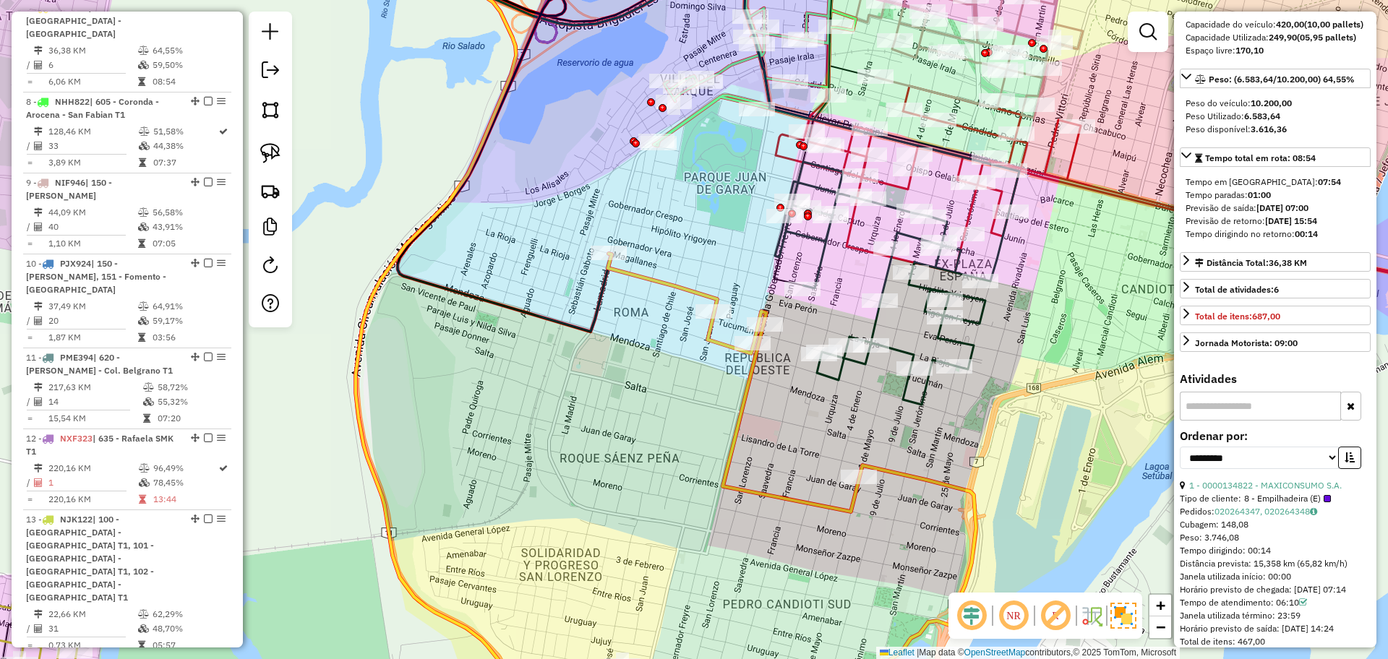
click at [841, 377] on icon at bounding box center [440, 169] width 1158 height 471
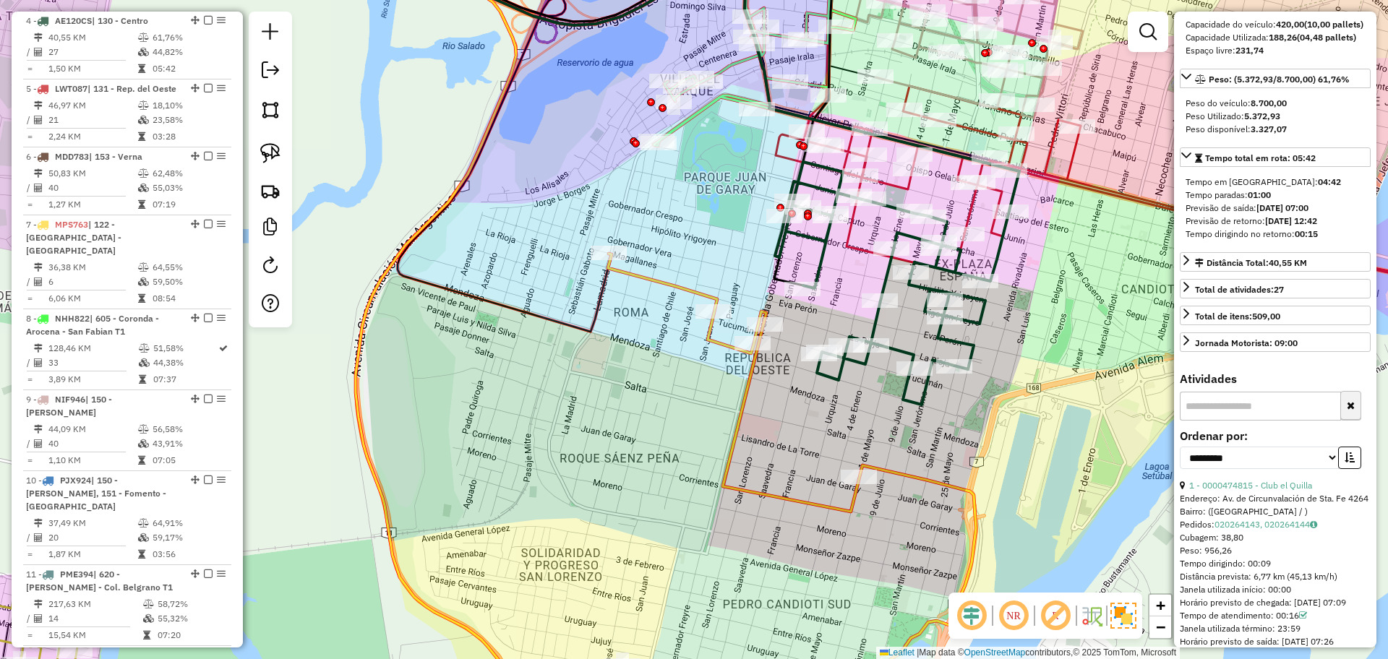
scroll to position [0, 0]
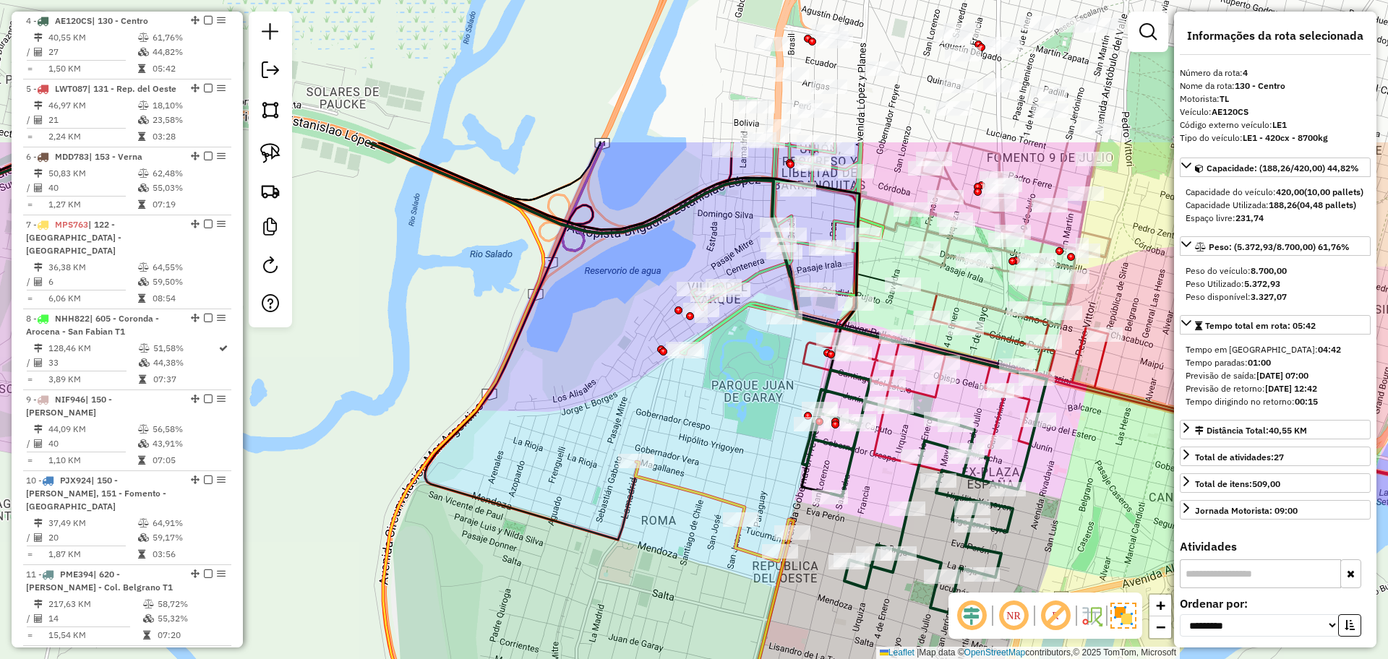
drag, startPoint x: 1028, startPoint y: 372, endPoint x: 1056, endPoint y: 580, distance: 210.0
click at [1056, 580] on div "Janela de atendimento Grade de atendimento Capacidade Transportadoras Veículos …" at bounding box center [694, 329] width 1388 height 659
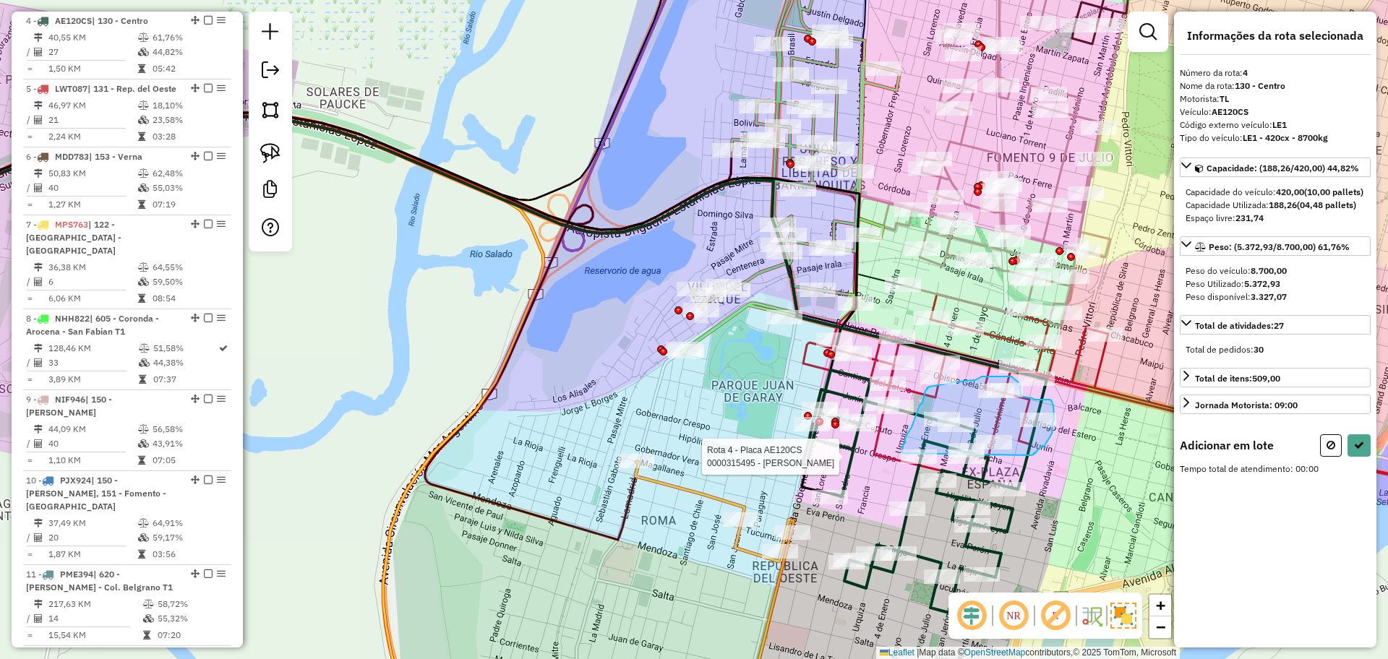
drag, startPoint x: 1030, startPoint y: 455, endPoint x: 900, endPoint y: 458, distance: 130.1
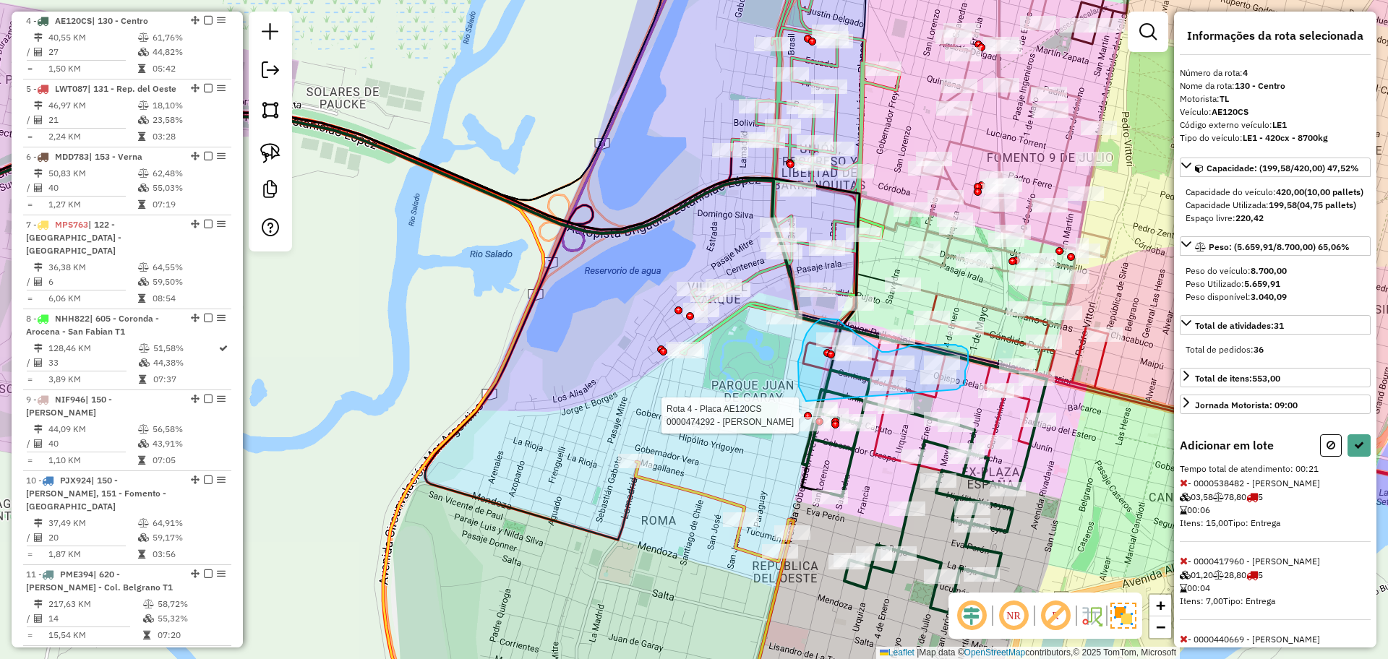
drag, startPoint x: 960, startPoint y: 386, endPoint x: 807, endPoint y: 403, distance: 154.1
click at [807, 403] on div "Rota 4 - Placa AE120CS 0000474292 - SASTRE FLAVIO LUCAS Janela de atendimento G…" at bounding box center [694, 329] width 1388 height 659
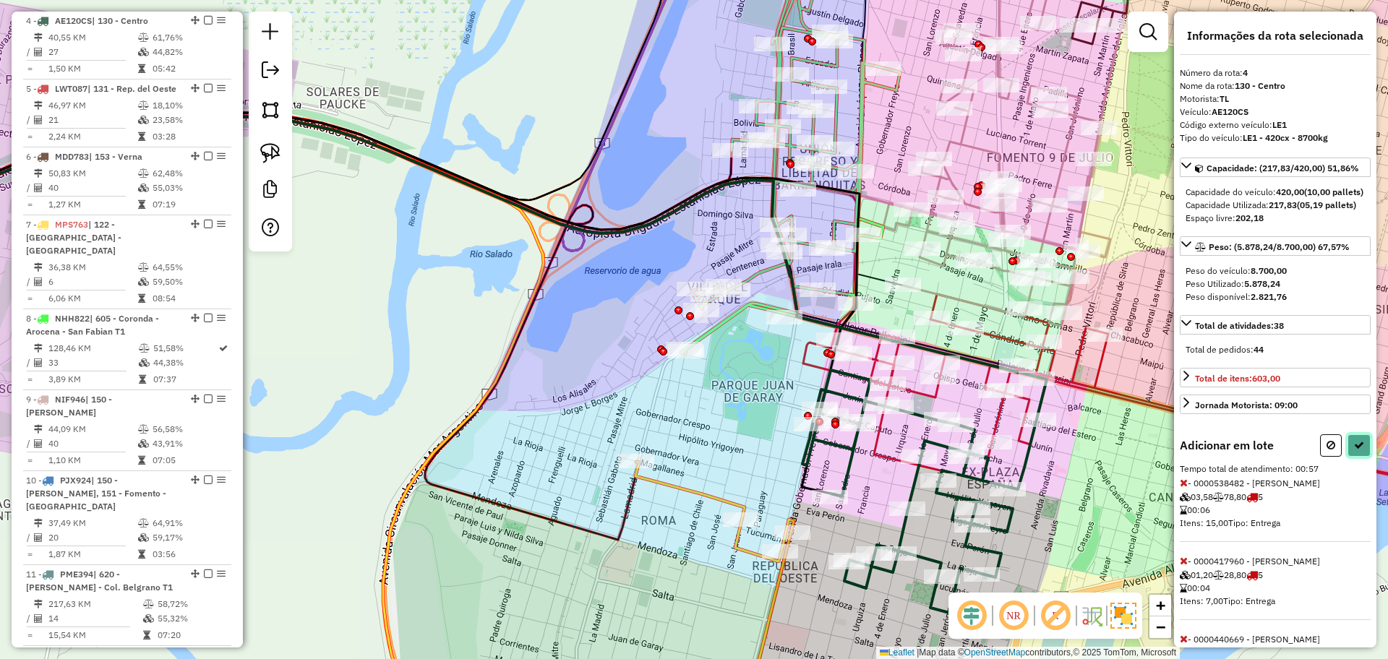
click at [1347, 457] on button at bounding box center [1358, 445] width 23 height 22
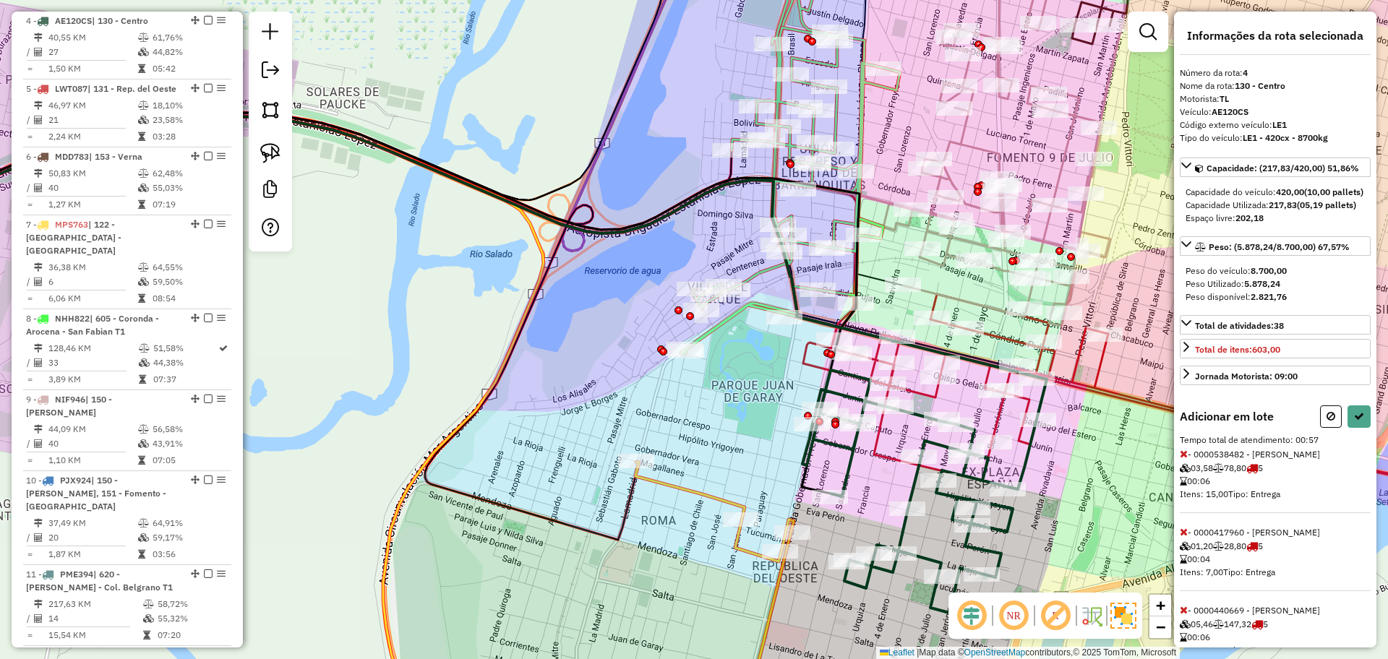
select select "**********"
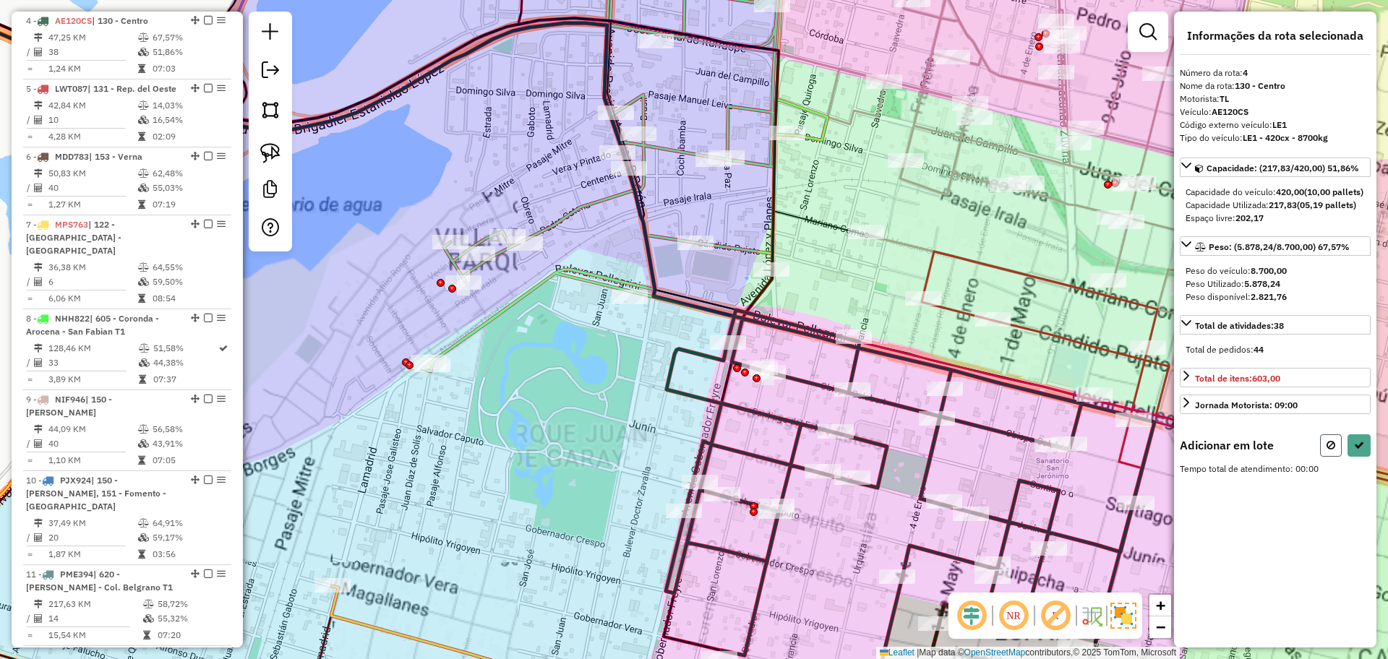
drag, startPoint x: 1328, startPoint y: 462, endPoint x: 1306, endPoint y: 462, distance: 21.7
click at [1326, 450] on icon at bounding box center [1330, 445] width 9 height 10
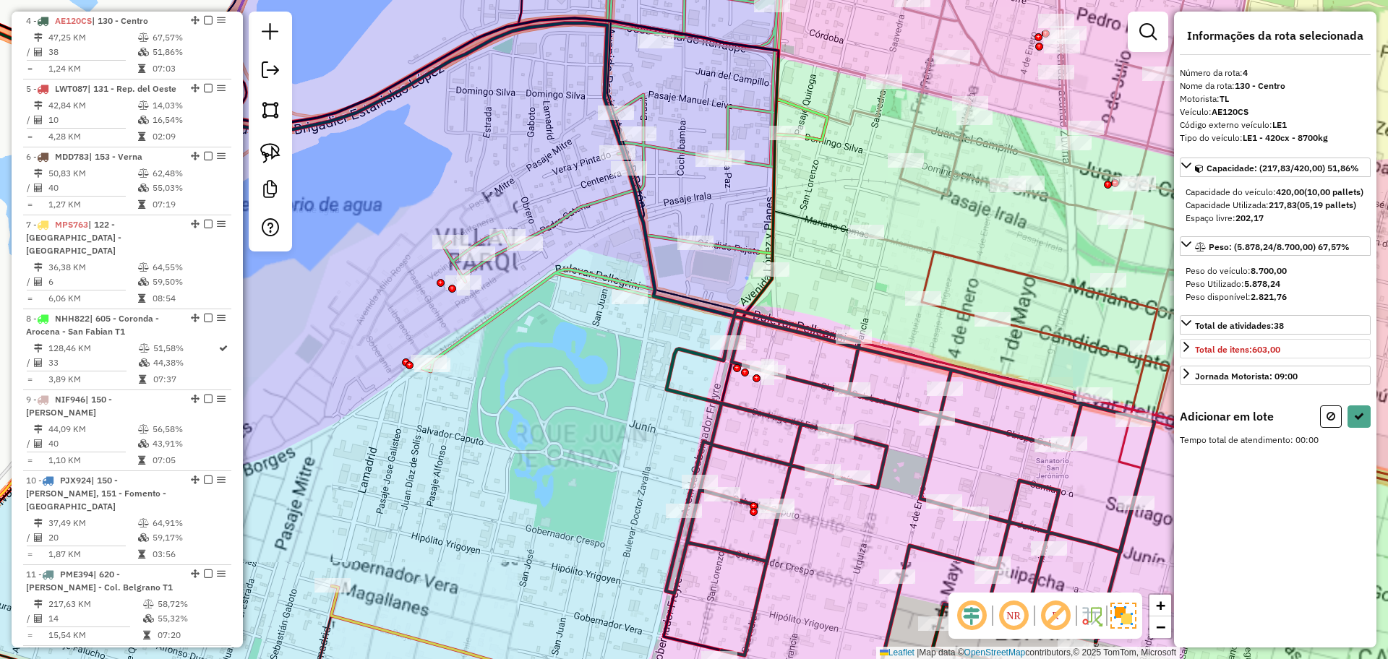
select select "**********"
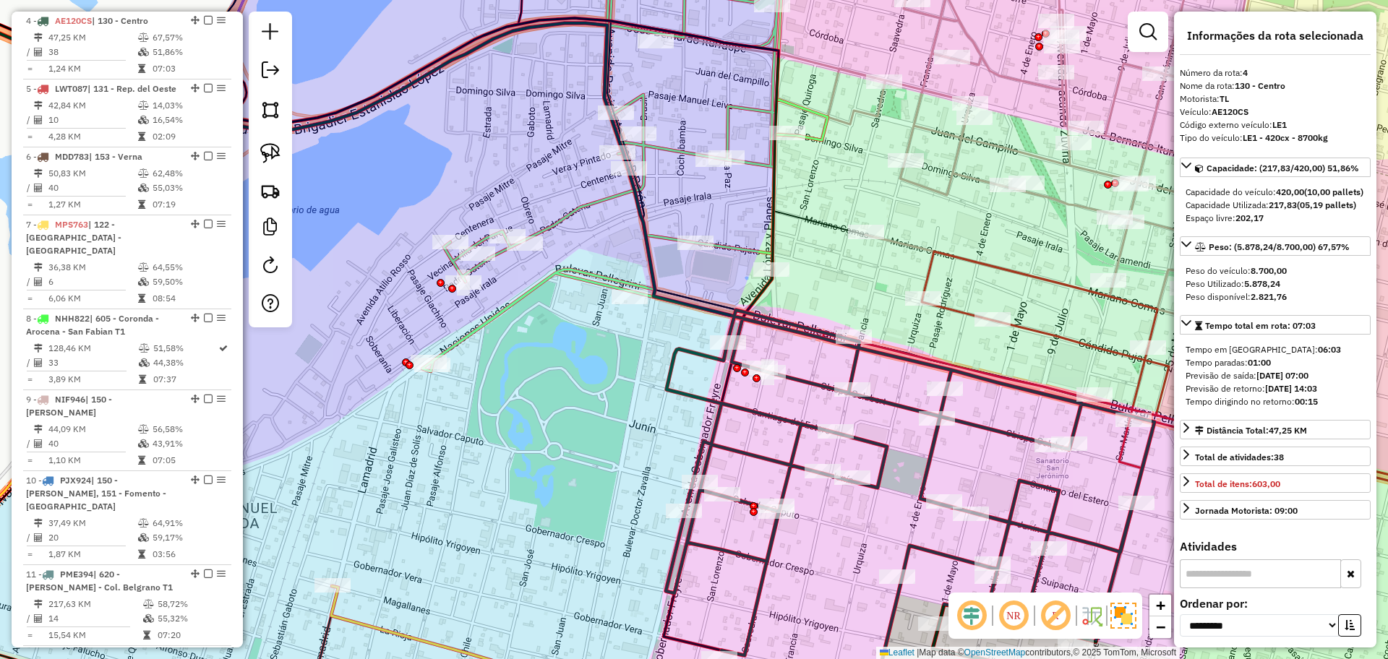
click at [930, 265] on icon at bounding box center [1174, 384] width 704 height 265
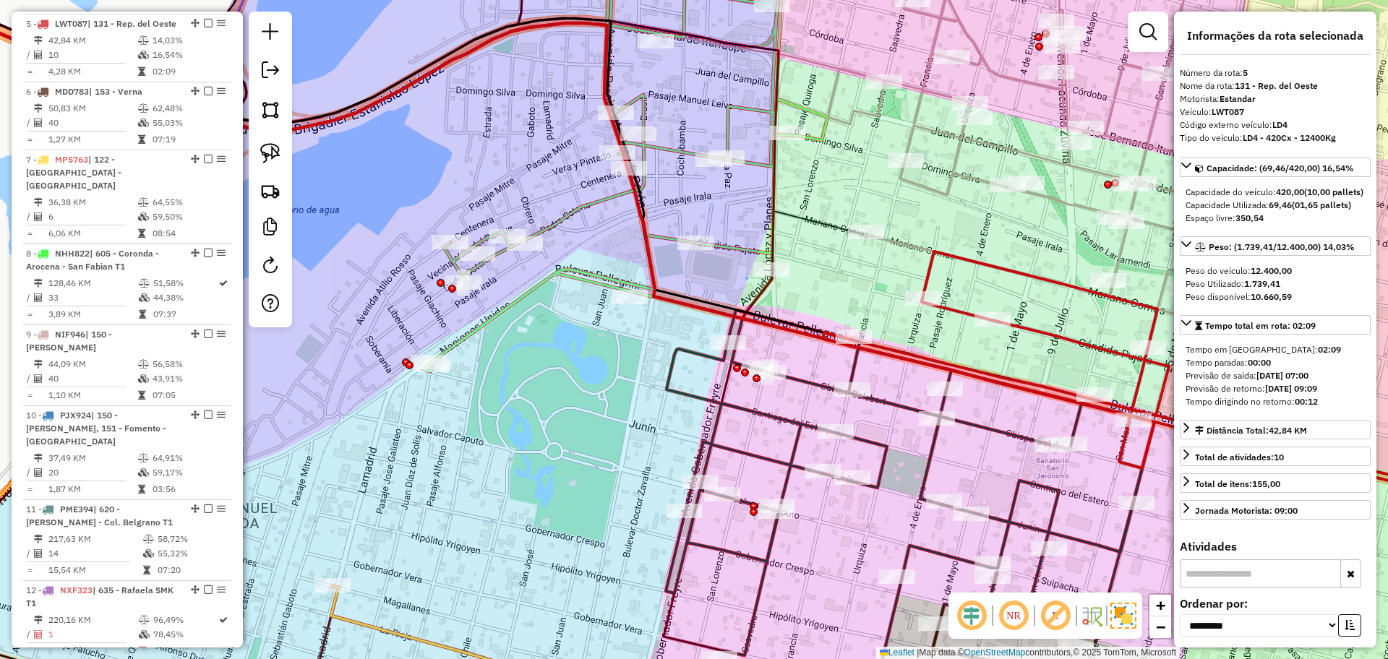
scroll to position [867, 0]
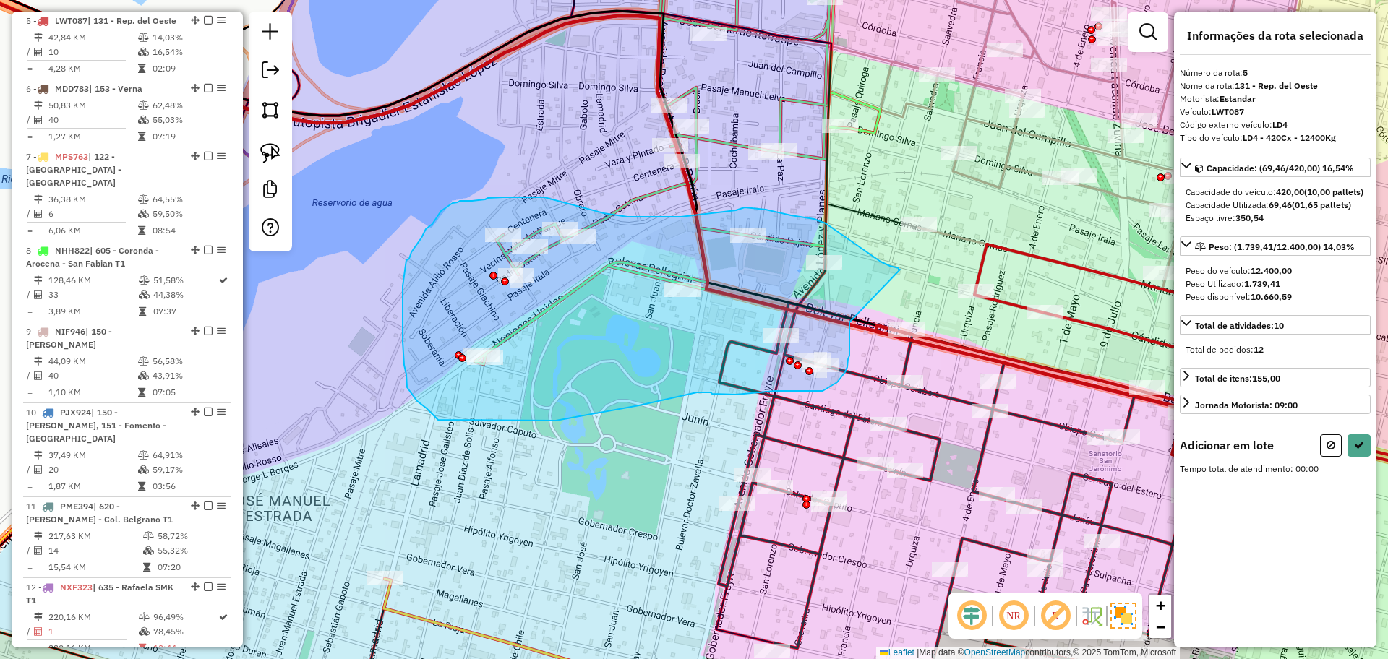
drag, startPoint x: 849, startPoint y: 323, endPoint x: 901, endPoint y: 270, distance: 73.6
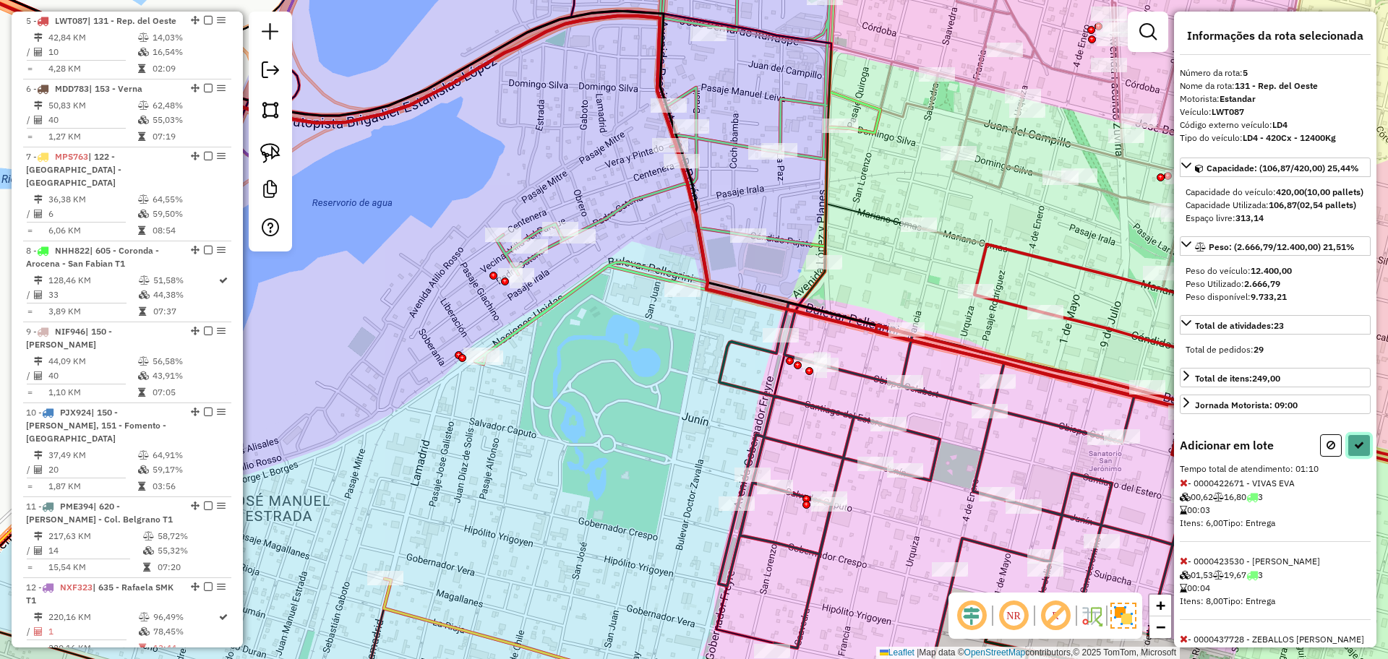
click at [1357, 450] on icon at bounding box center [1359, 445] width 10 height 10
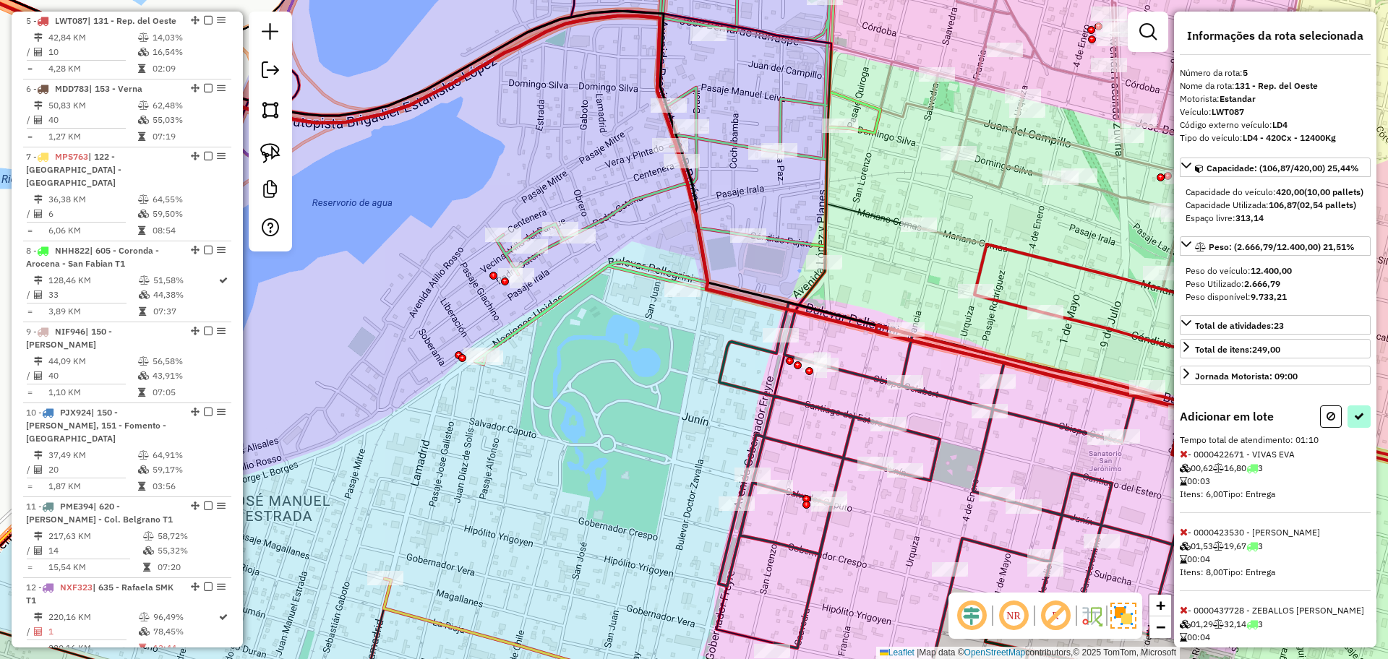
select select "**********"
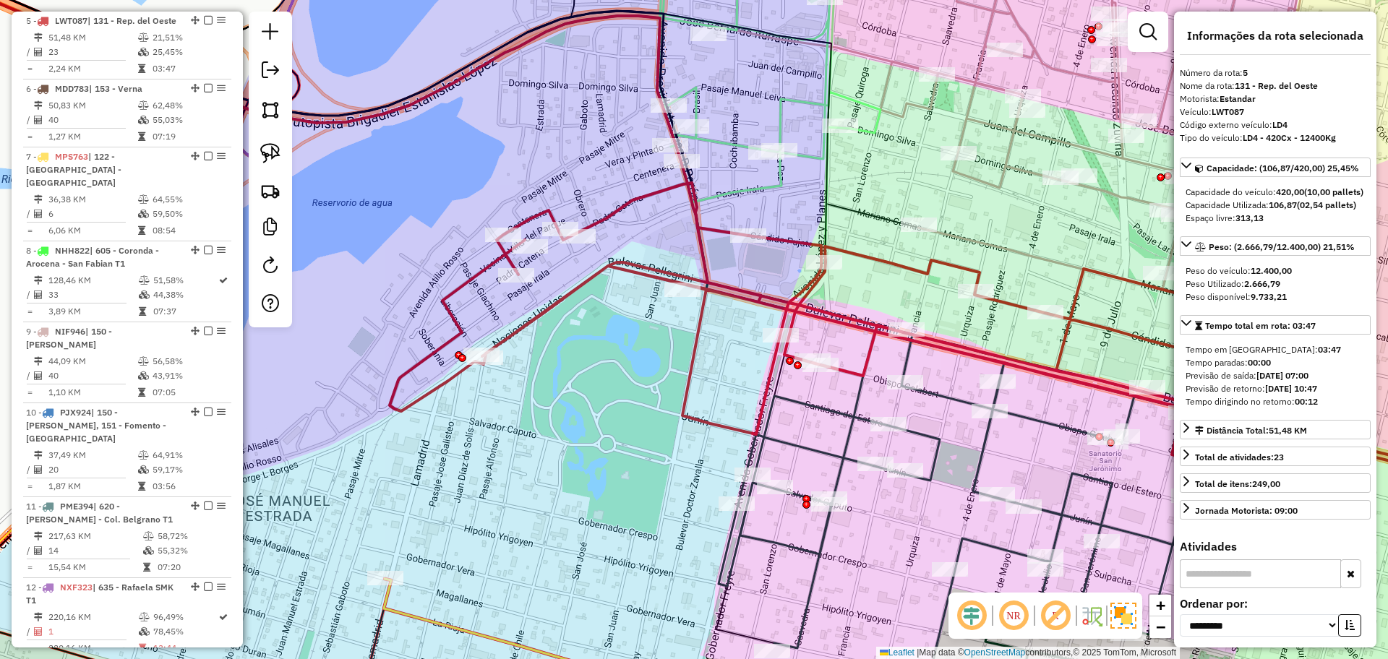
click at [812, 579] on icon at bounding box center [534, 335] width 1346 height 779
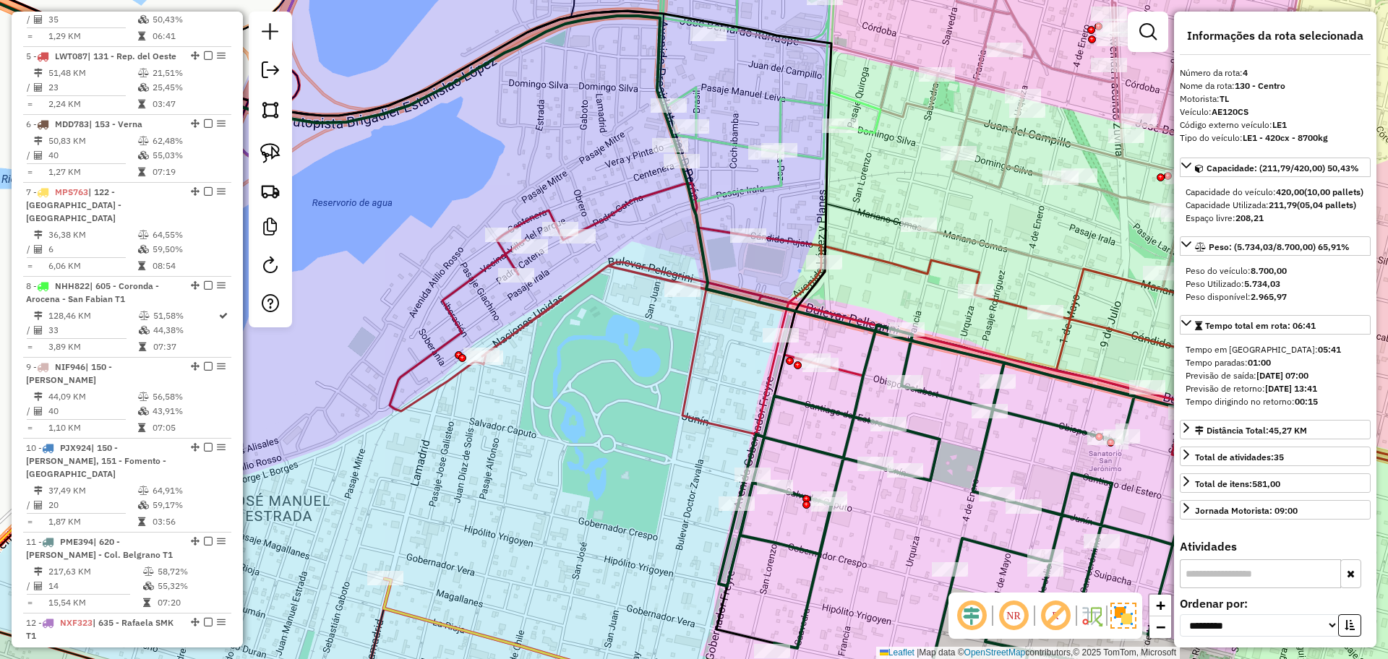
scroll to position [799, 0]
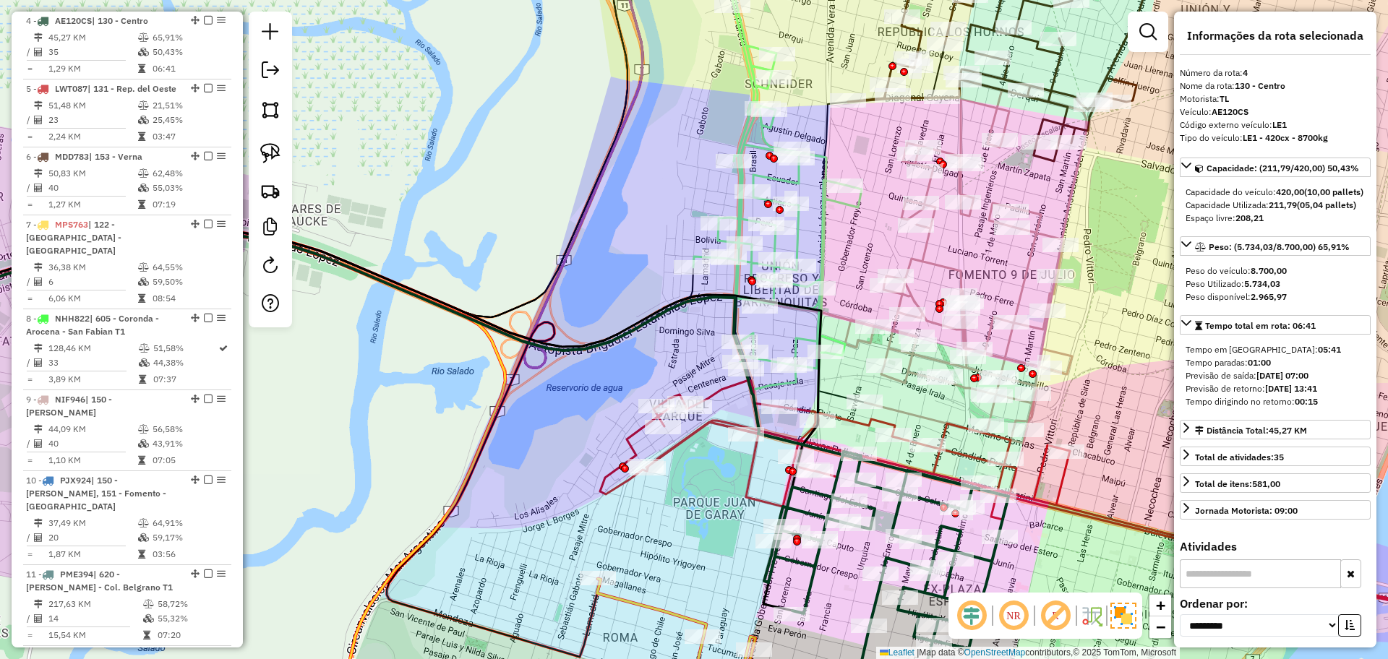
click at [854, 418] on icon at bounding box center [1063, 504] width 927 height 246
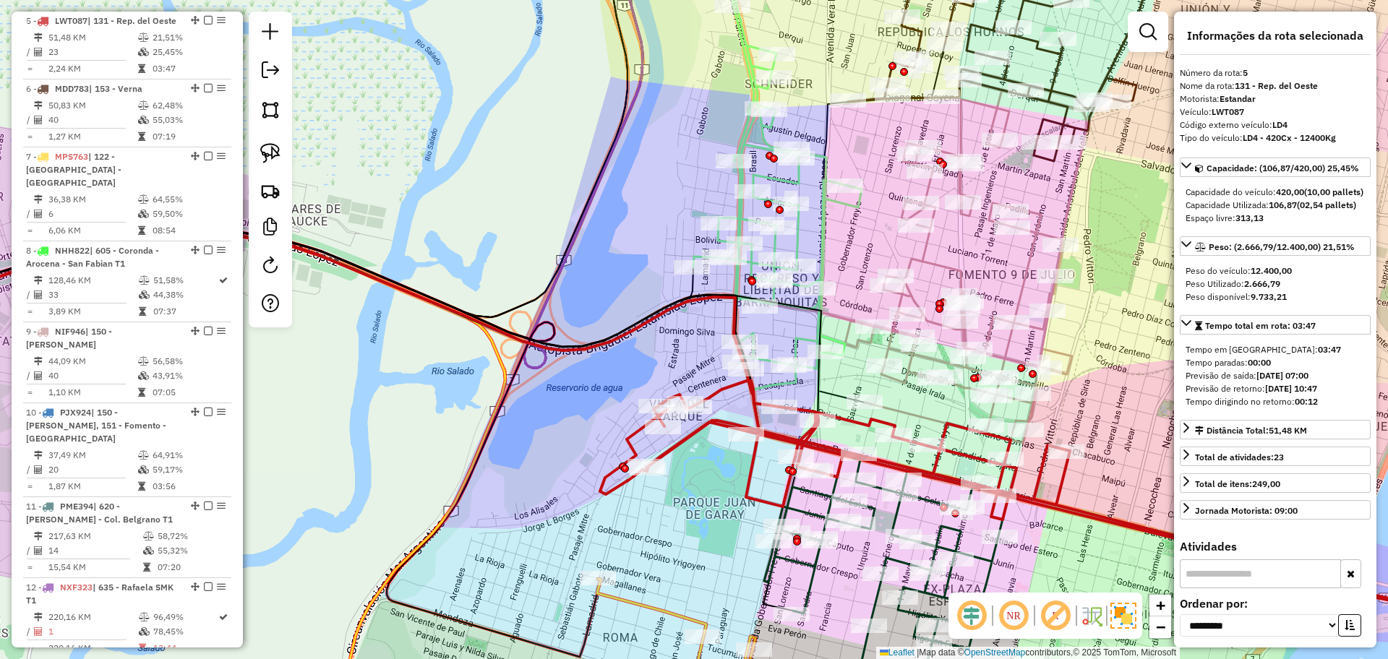
scroll to position [867, 0]
click at [833, 338] on icon at bounding box center [777, 200] width 168 height 489
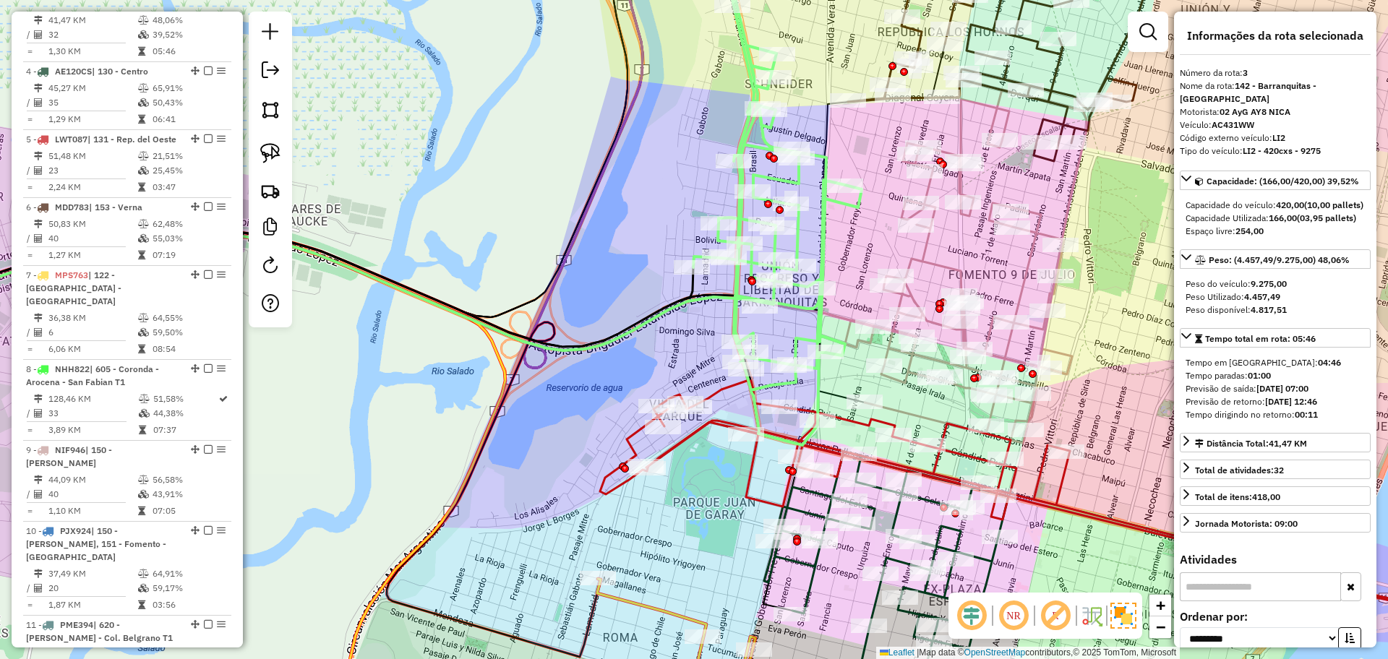
scroll to position [718, 0]
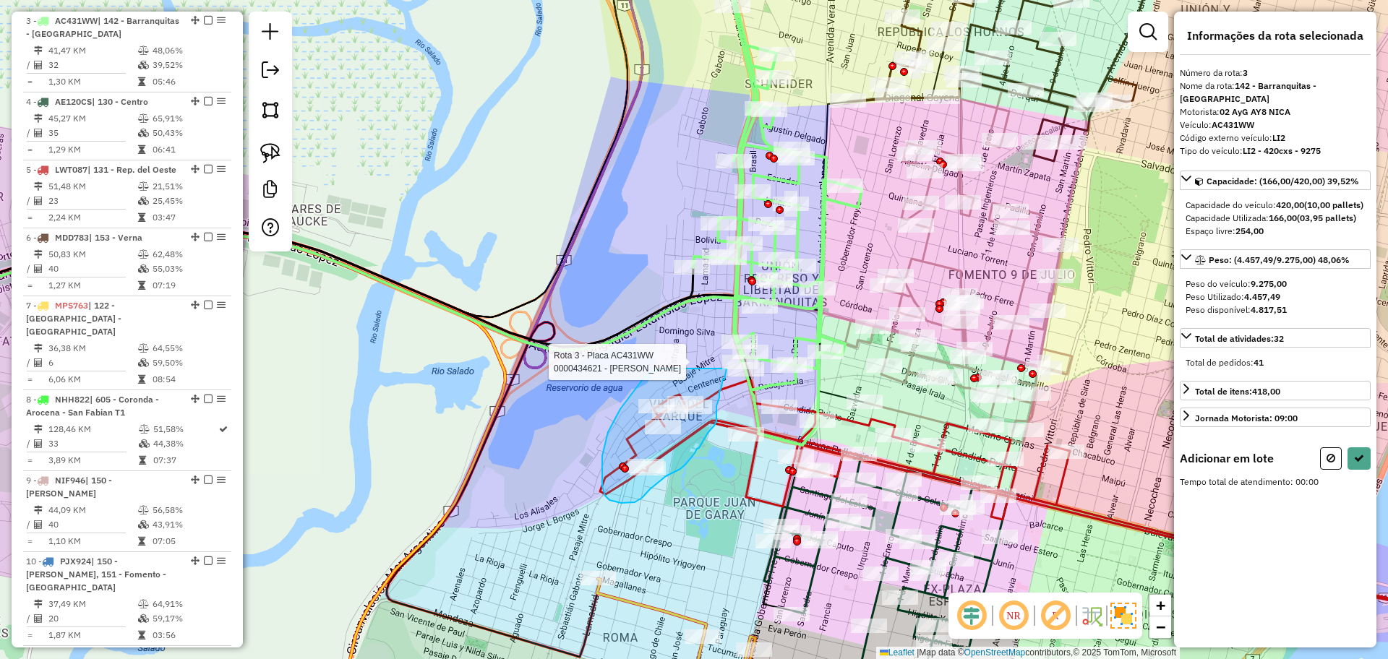
click at [726, 369] on div "Rota 3 - Placa AC431WW 0000434621 - RUIZ DIAZ ROLANDO DANIEL Janela de atendime…" at bounding box center [694, 329] width 1388 height 659
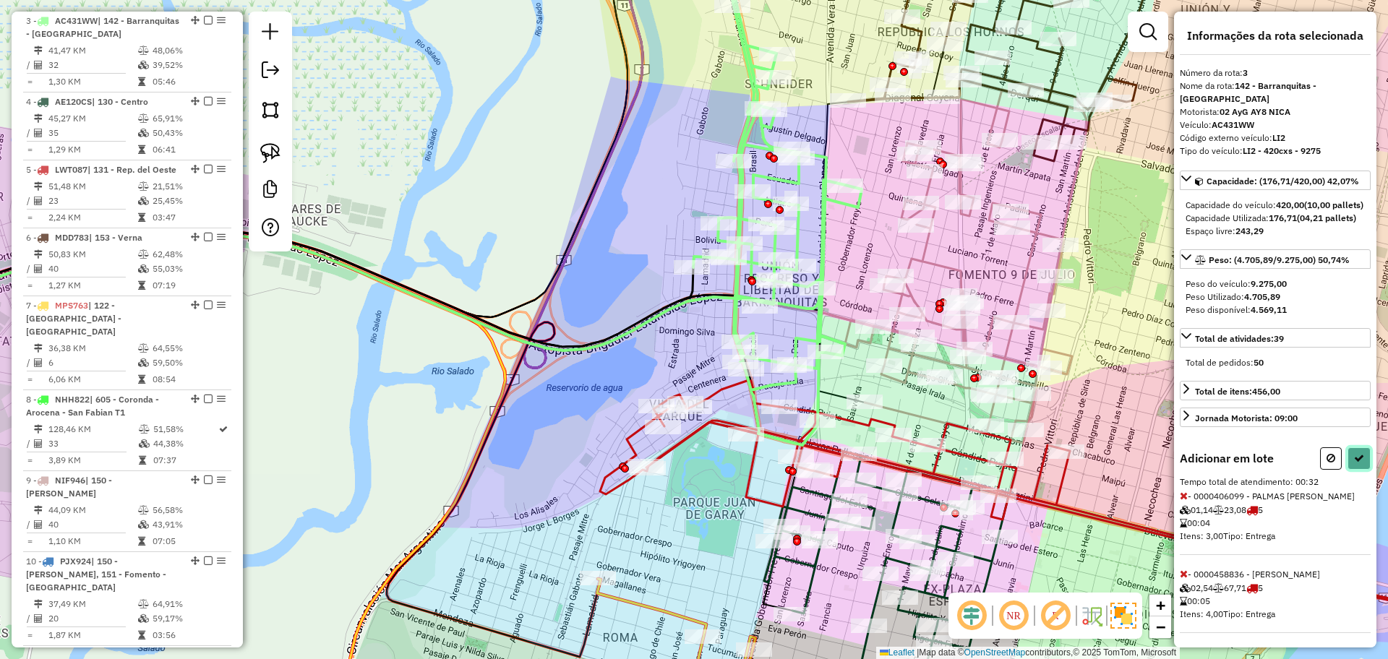
click at [1354, 463] on icon at bounding box center [1359, 458] width 10 height 10
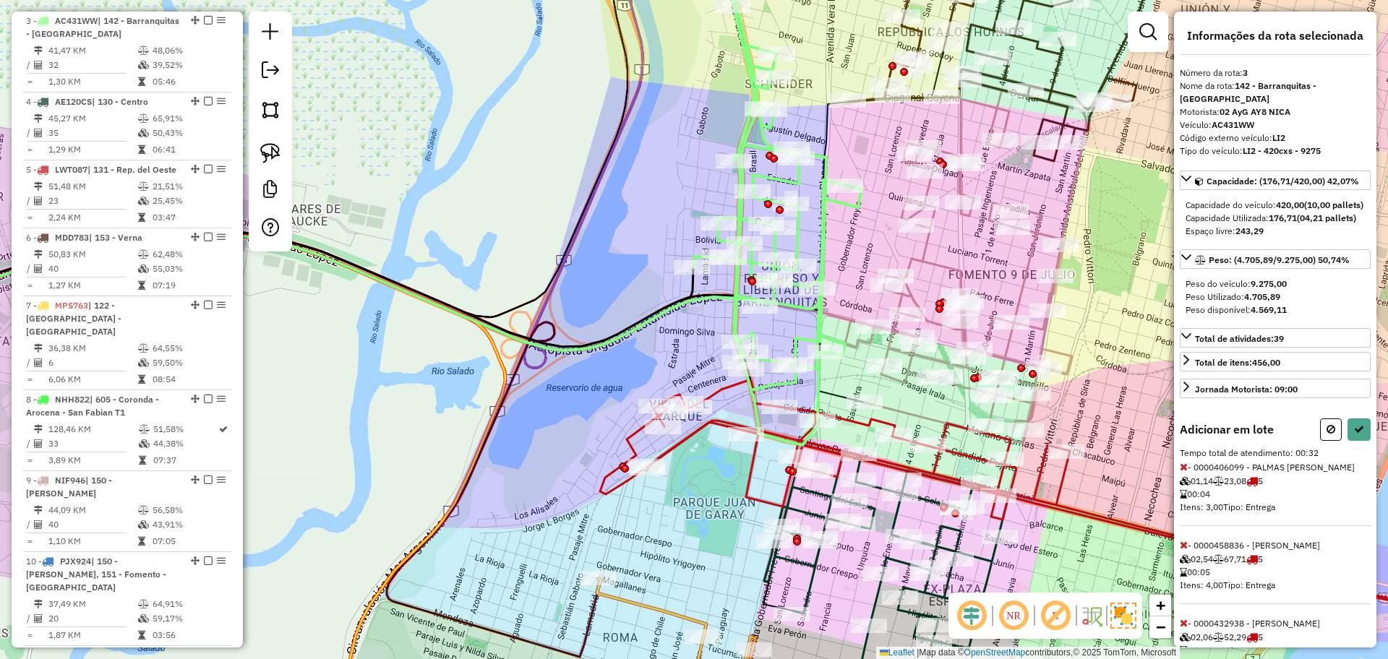
select select "**********"
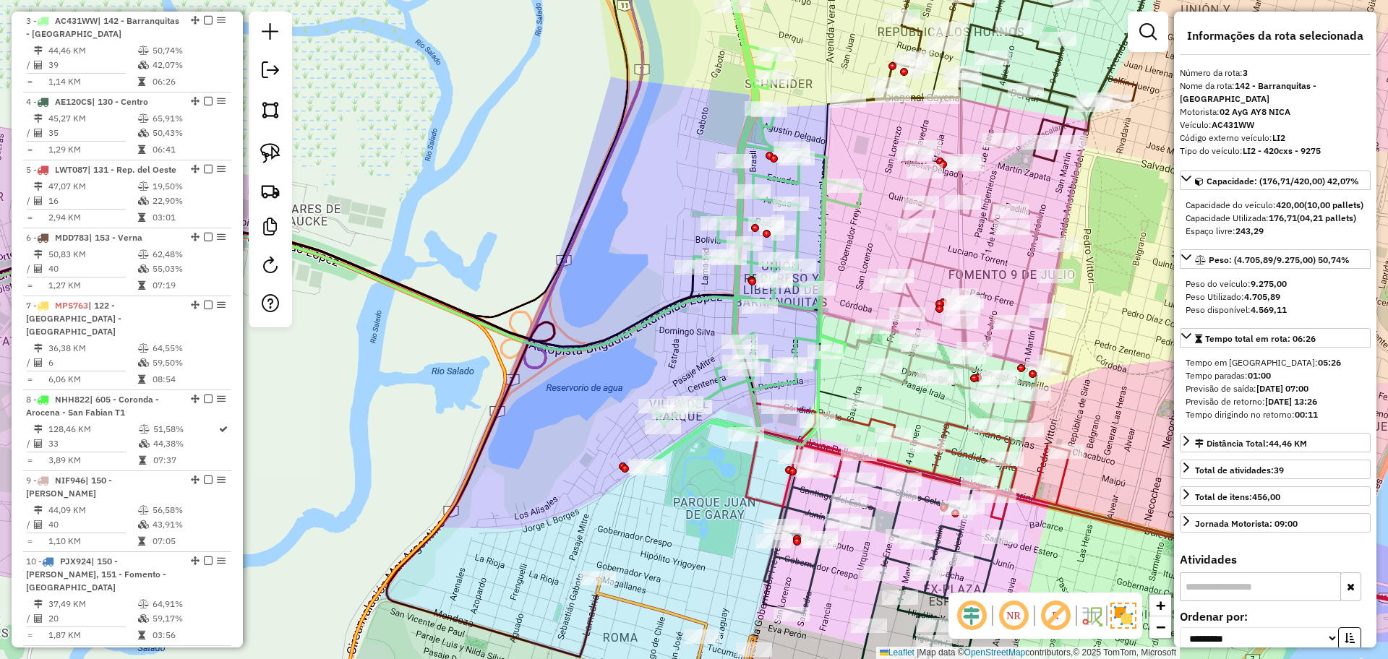
click at [866, 420] on icon at bounding box center [1130, 517] width 792 height 220
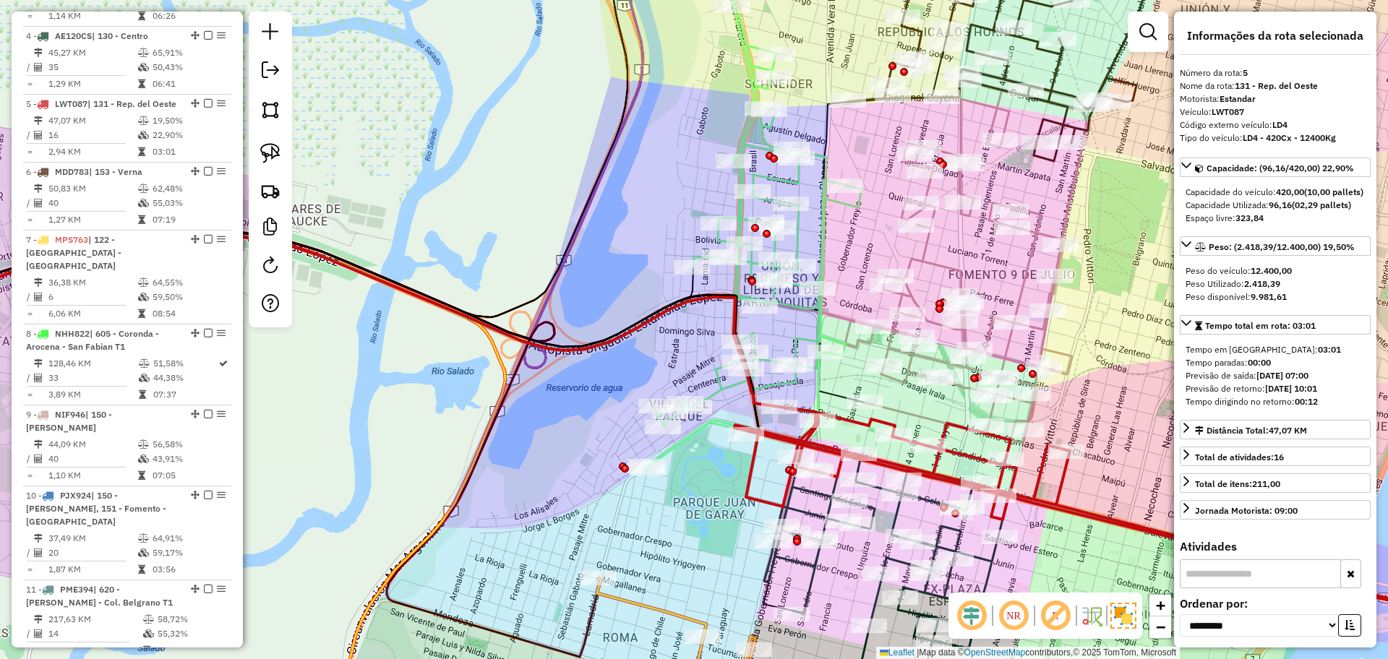
scroll to position [867, 0]
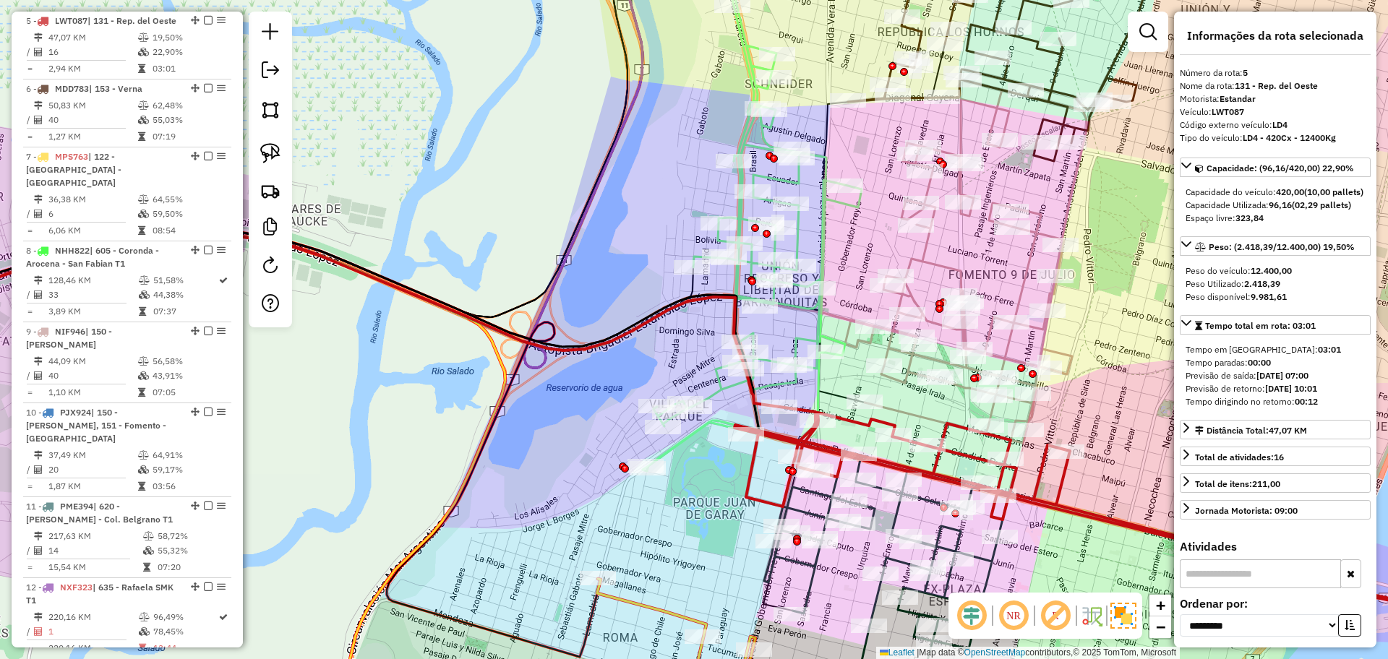
click at [726, 389] on icon at bounding box center [752, 213] width 219 height 515
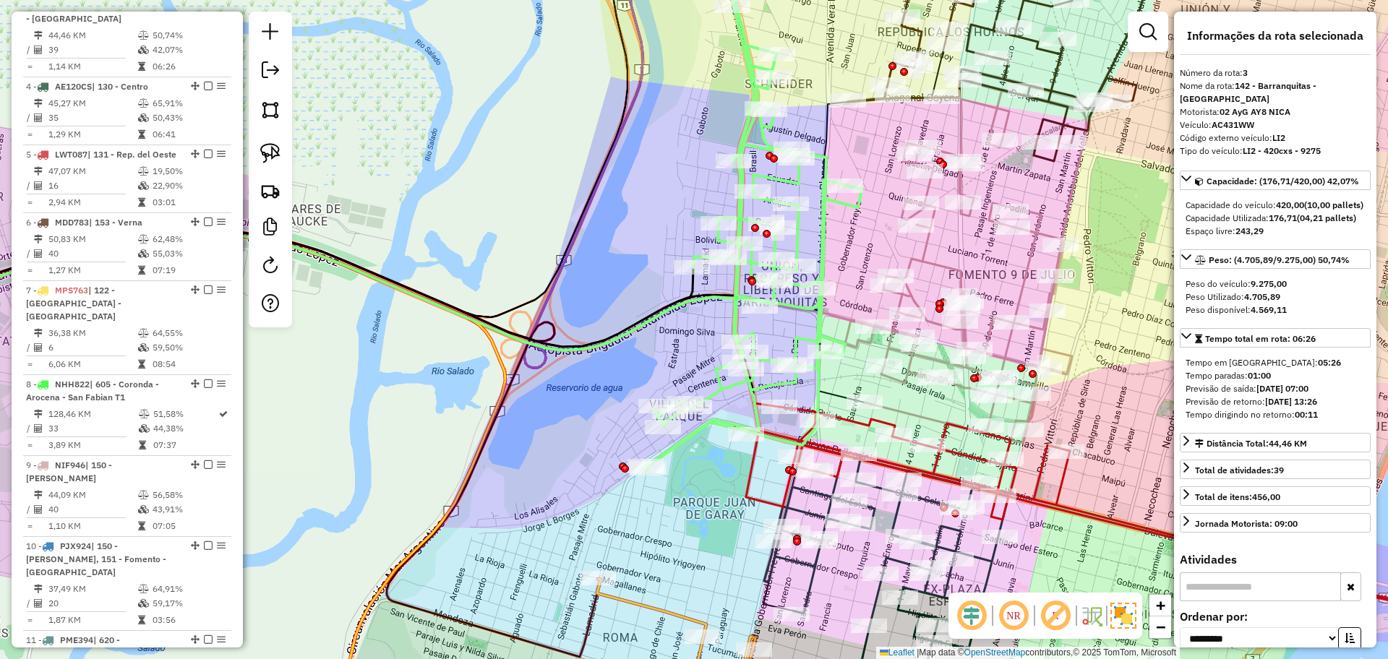
scroll to position [718, 0]
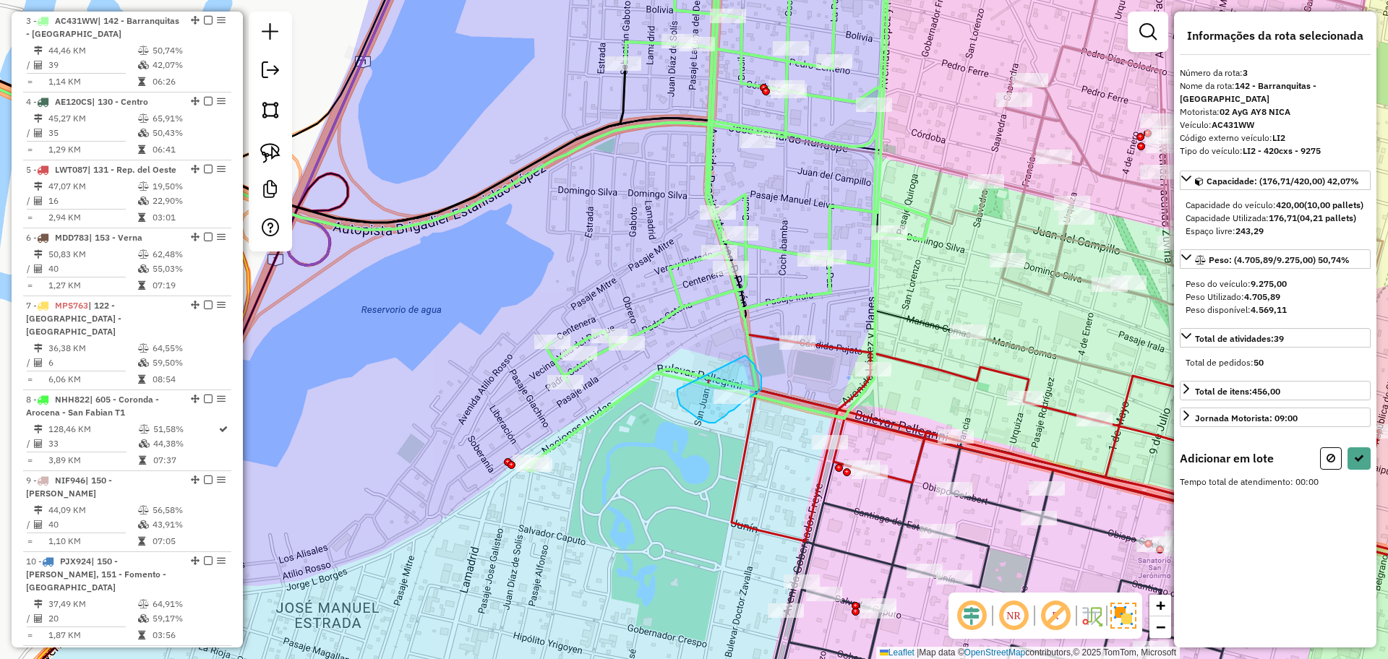
drag, startPoint x: 677, startPoint y: 390, endPoint x: 745, endPoint y: 356, distance: 76.0
click at [1361, 470] on button at bounding box center [1358, 458] width 23 height 22
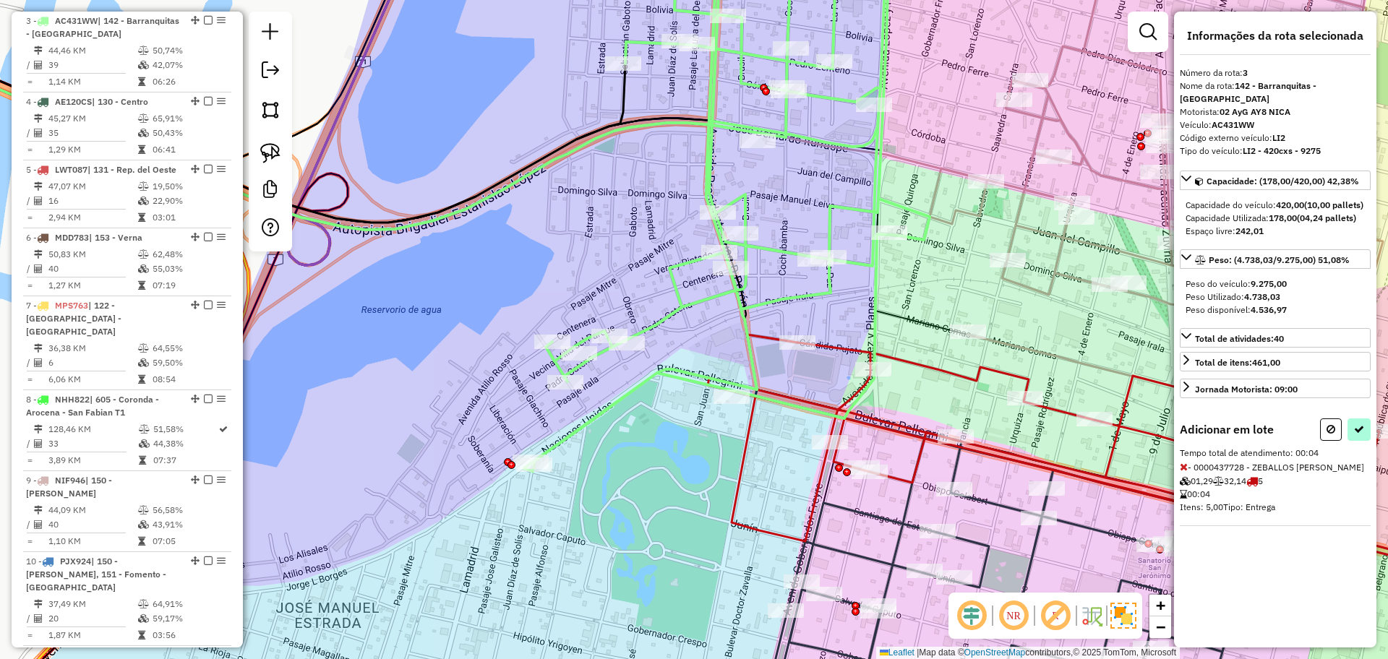
select select "**********"
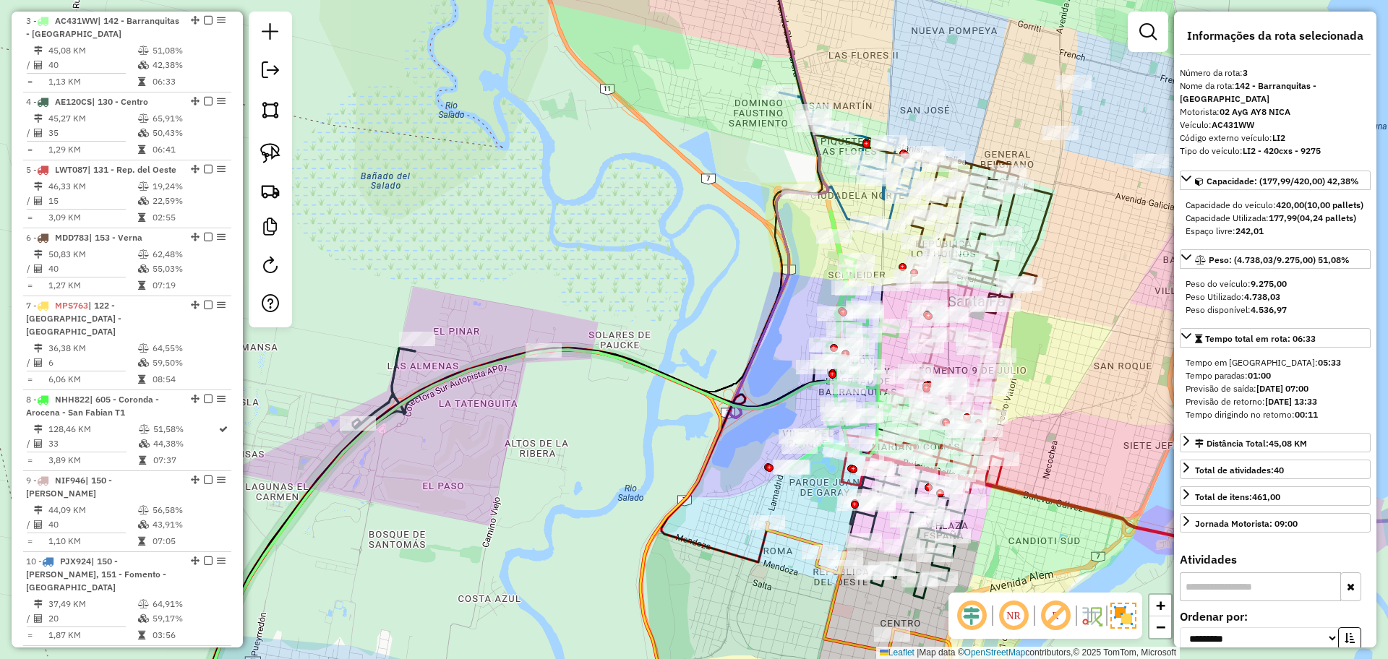
click at [839, 592] on icon at bounding box center [858, 624] width 184 height 202
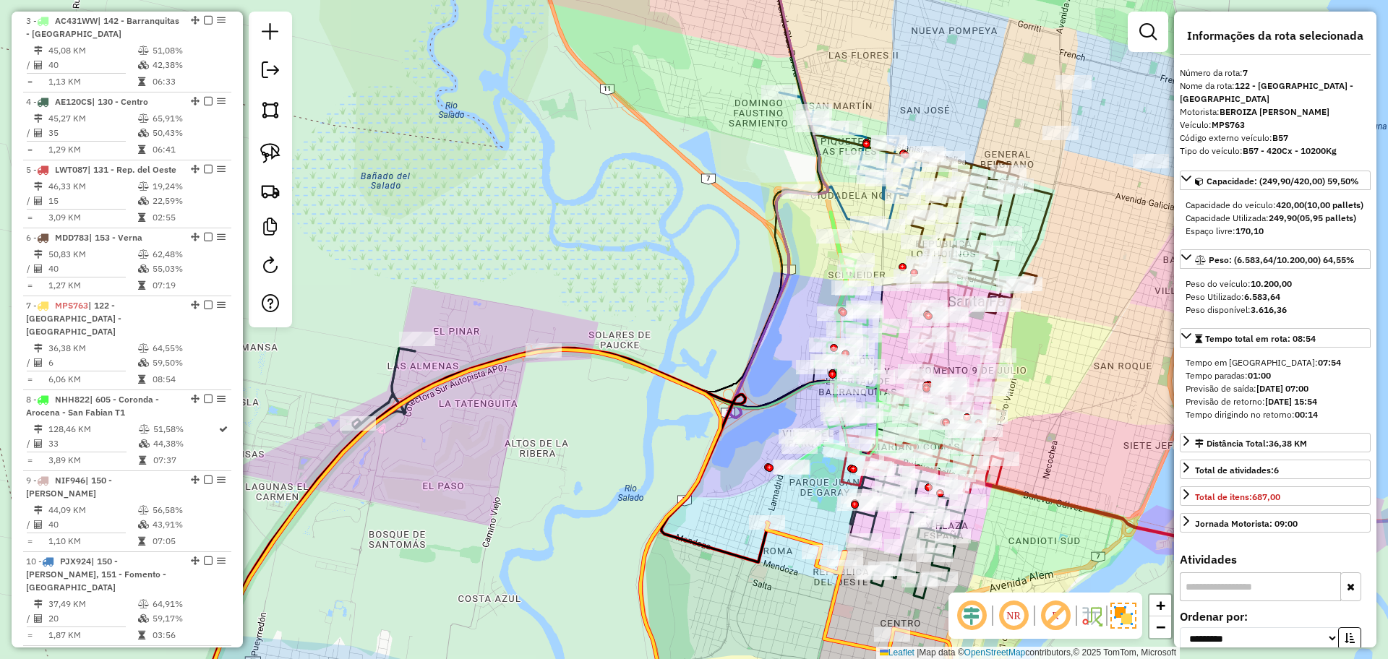
scroll to position [1016, 0]
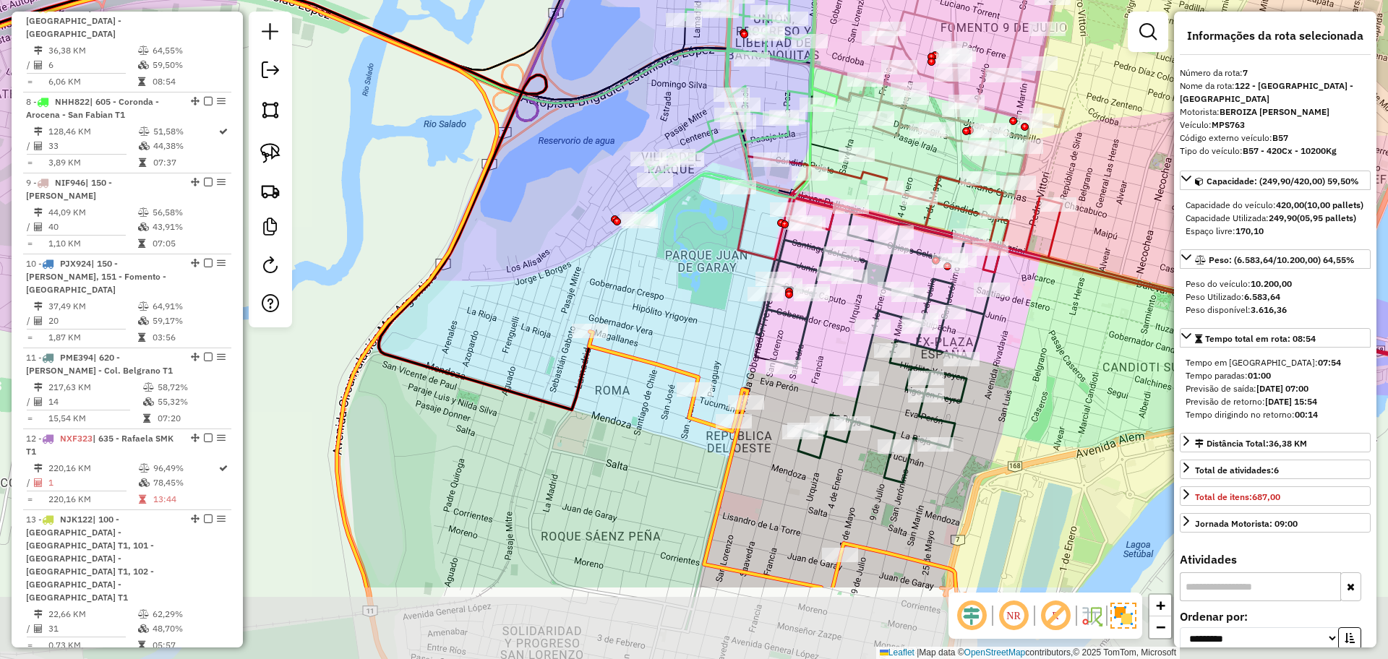
drag, startPoint x: 1013, startPoint y: 510, endPoint x: 1054, endPoint y: 374, distance: 142.7
click at [1054, 374] on div "Janela de atendimento Grade de atendimento Capacidade Transportadoras Veículos …" at bounding box center [694, 329] width 1388 height 659
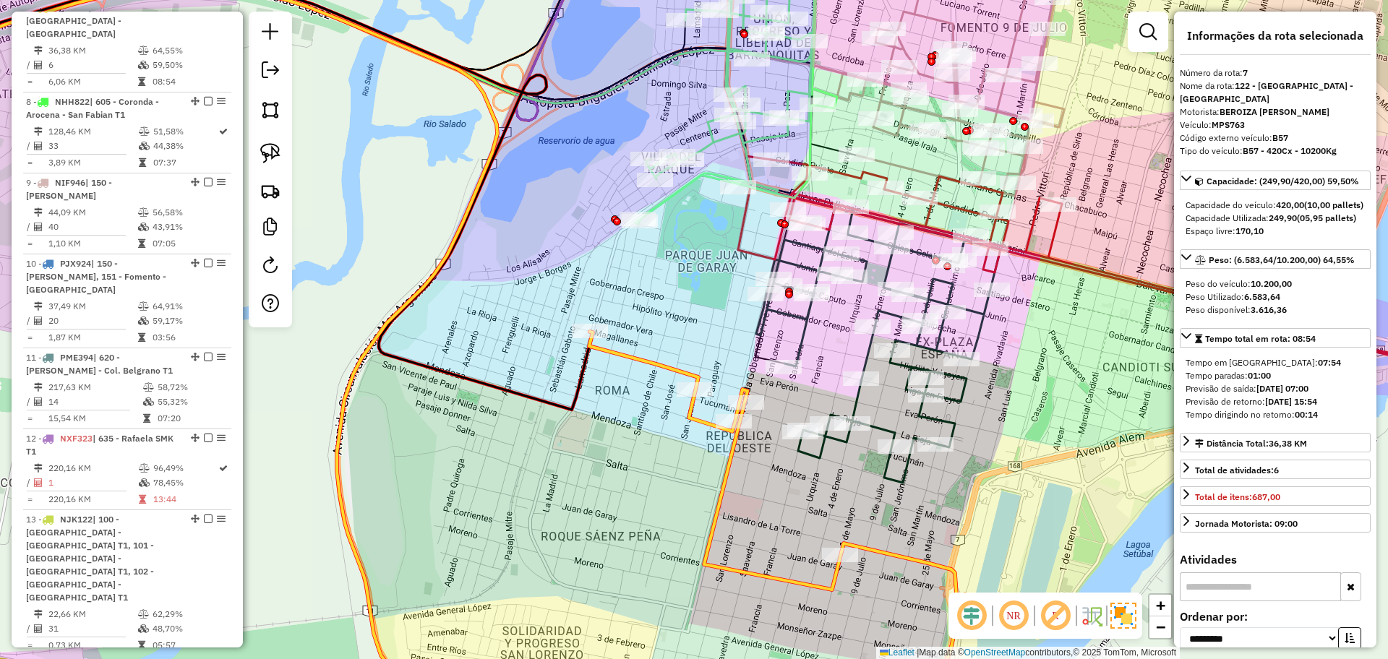
click at [820, 456] on icon at bounding box center [430, 233] width 1139 height 499
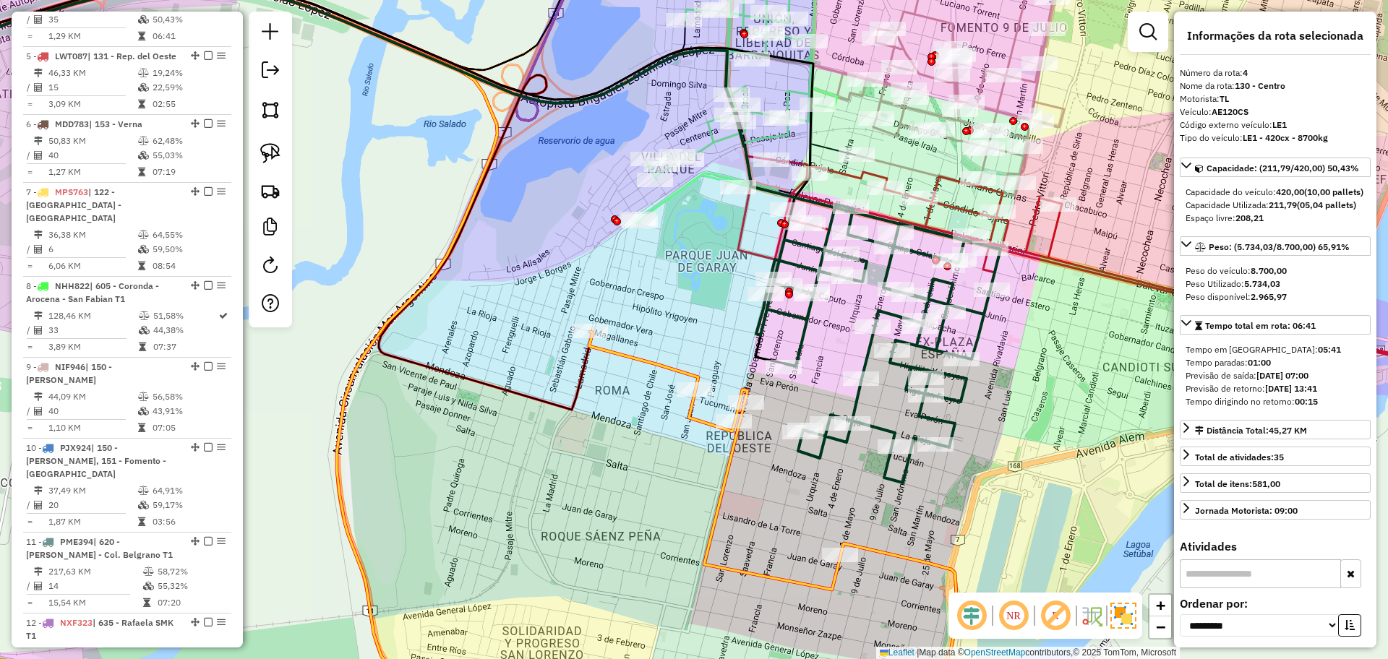
scroll to position [799, 0]
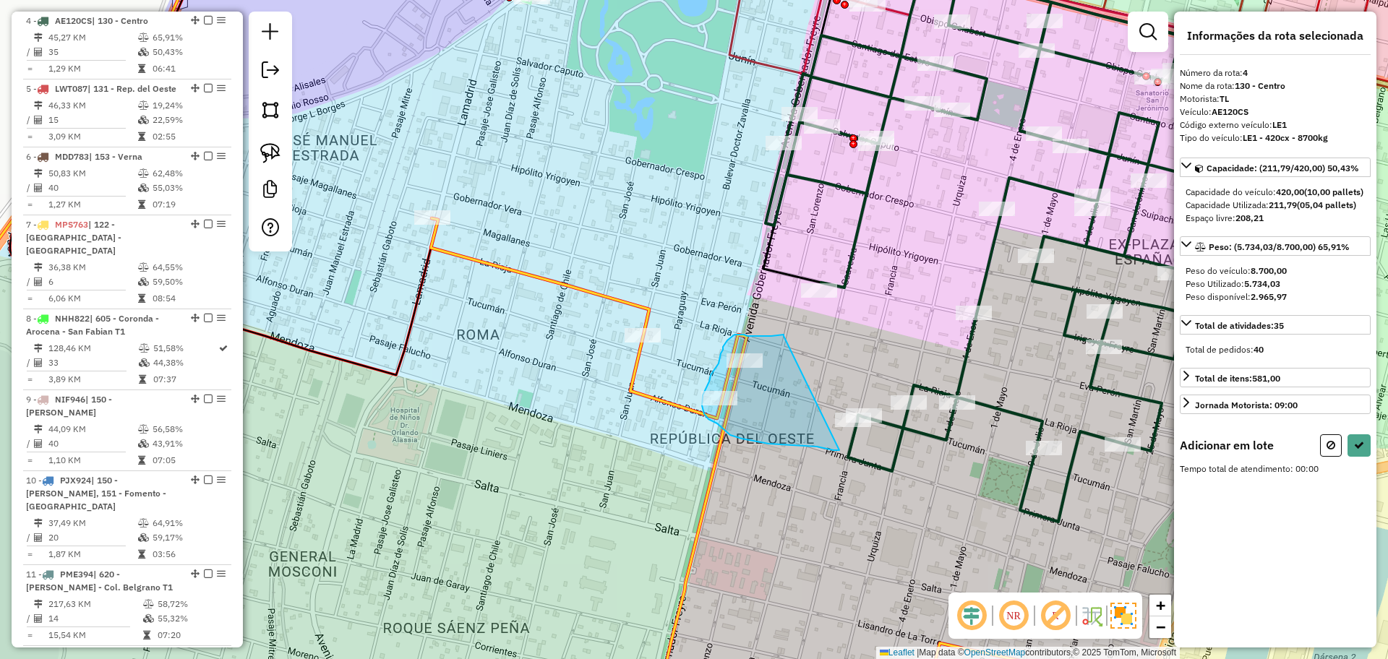
drag, startPoint x: 783, startPoint y: 336, endPoint x: 878, endPoint y: 459, distance: 155.1
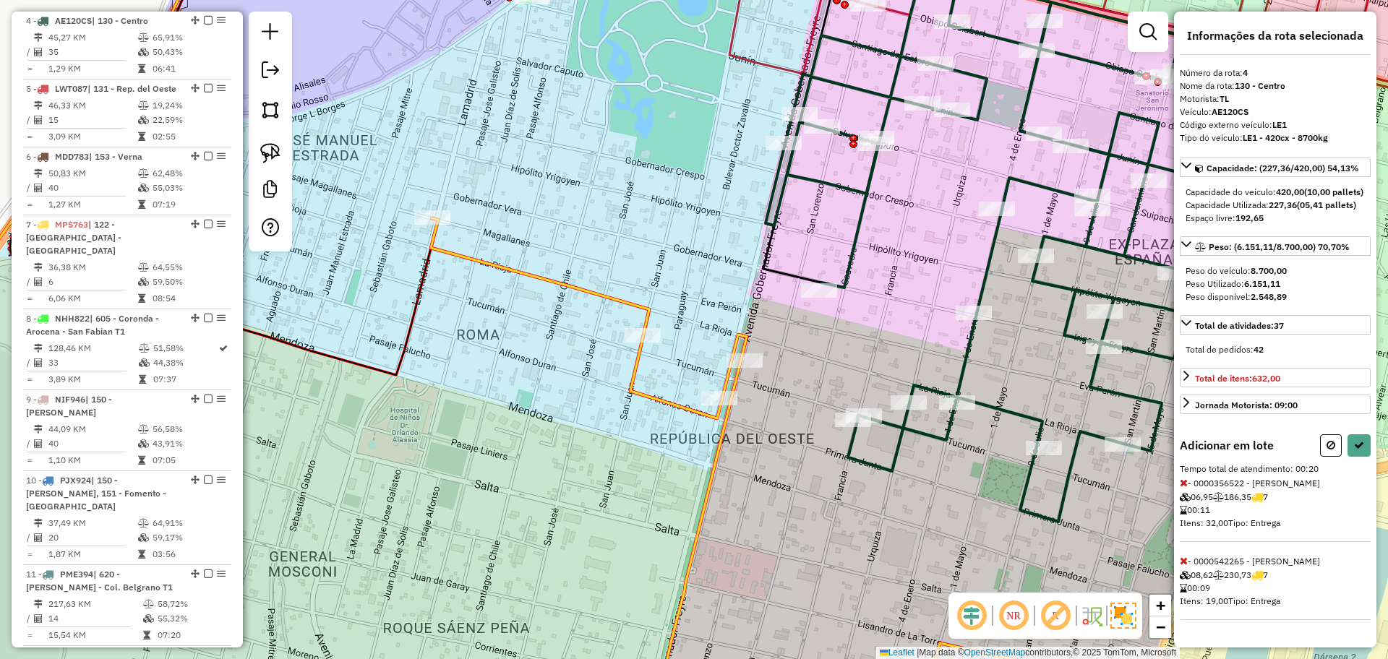
click at [1185, 566] on icon at bounding box center [1184, 561] width 8 height 10
click at [1340, 457] on button at bounding box center [1331, 445] width 22 height 22
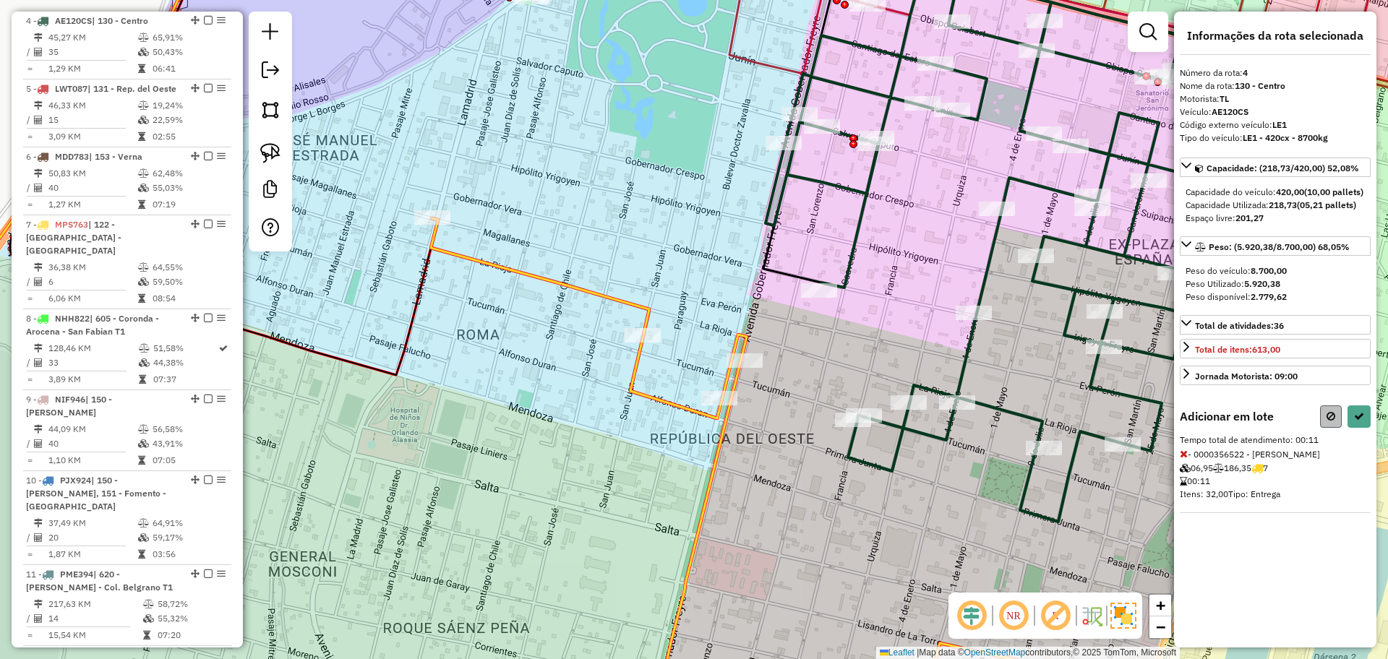
select select "**********"
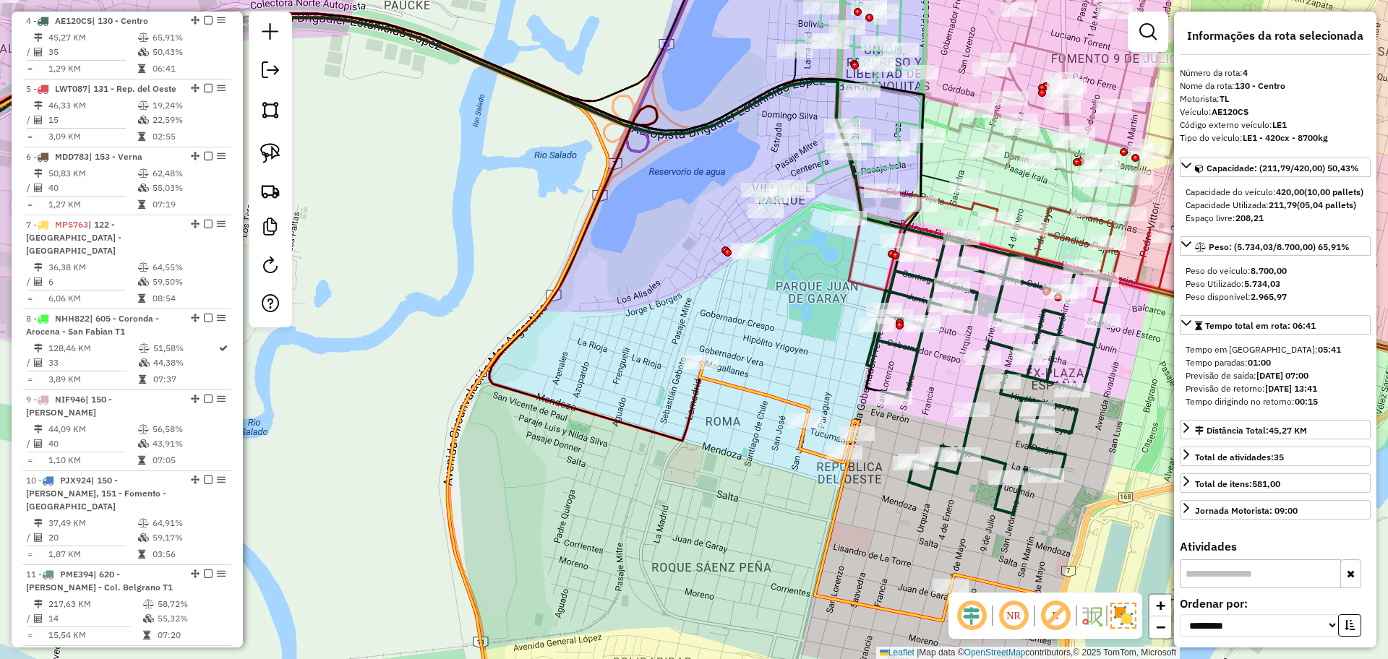
click at [832, 531] on icon at bounding box center [884, 544] width 368 height 362
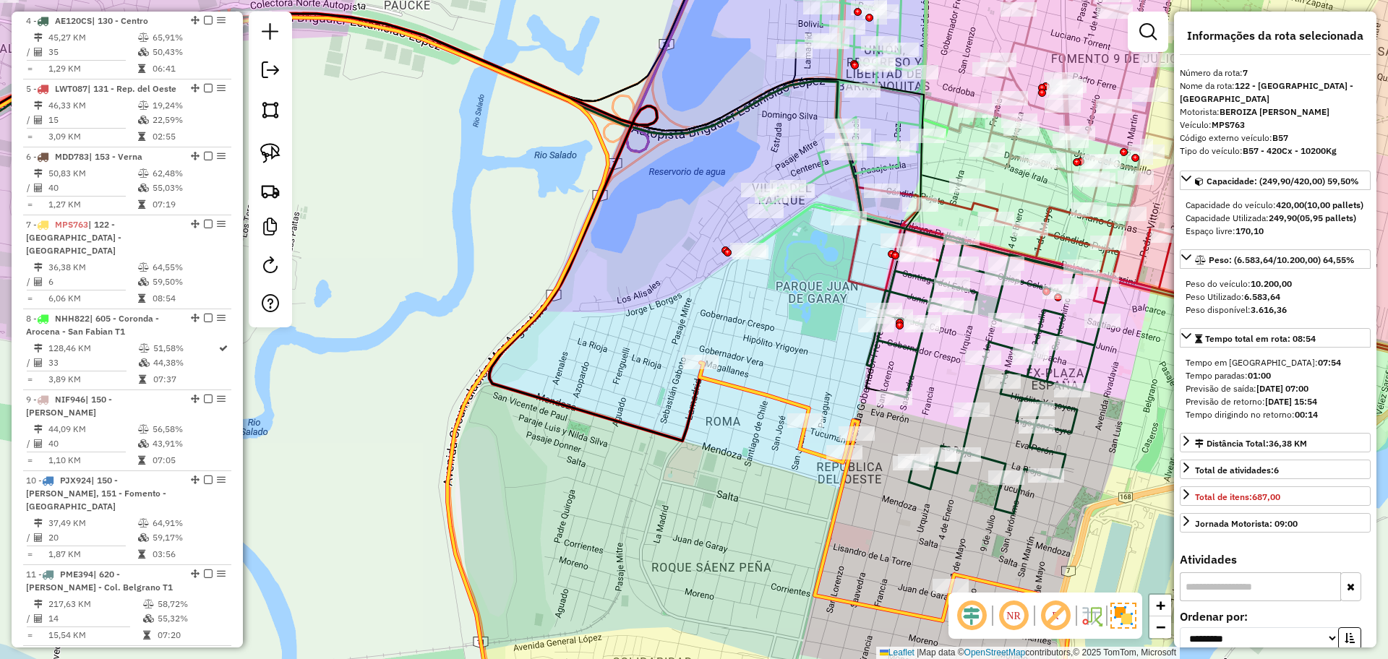
scroll to position [1016, 0]
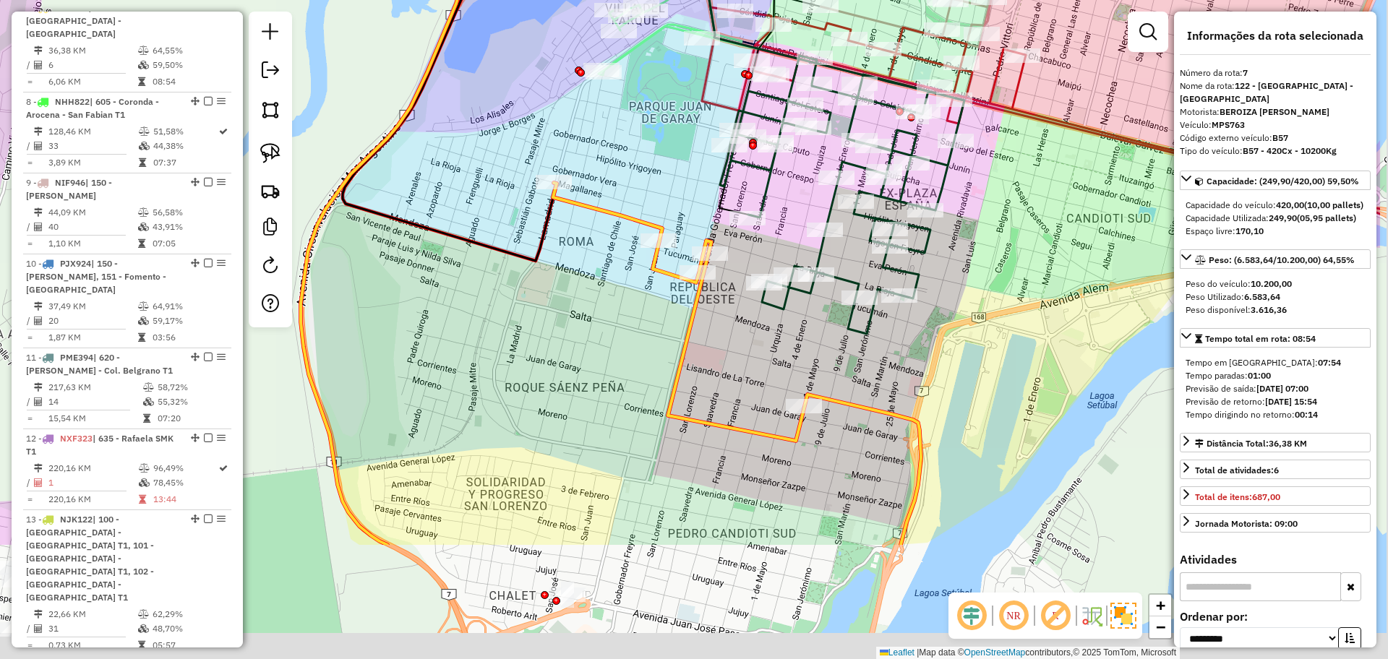
drag, startPoint x: 911, startPoint y: 549, endPoint x: 760, endPoint y: 379, distance: 227.3
click at [760, 379] on div "Janela de atendimento Grade de atendimento Capacidade Transportadoras Veículos …" at bounding box center [694, 329] width 1388 height 659
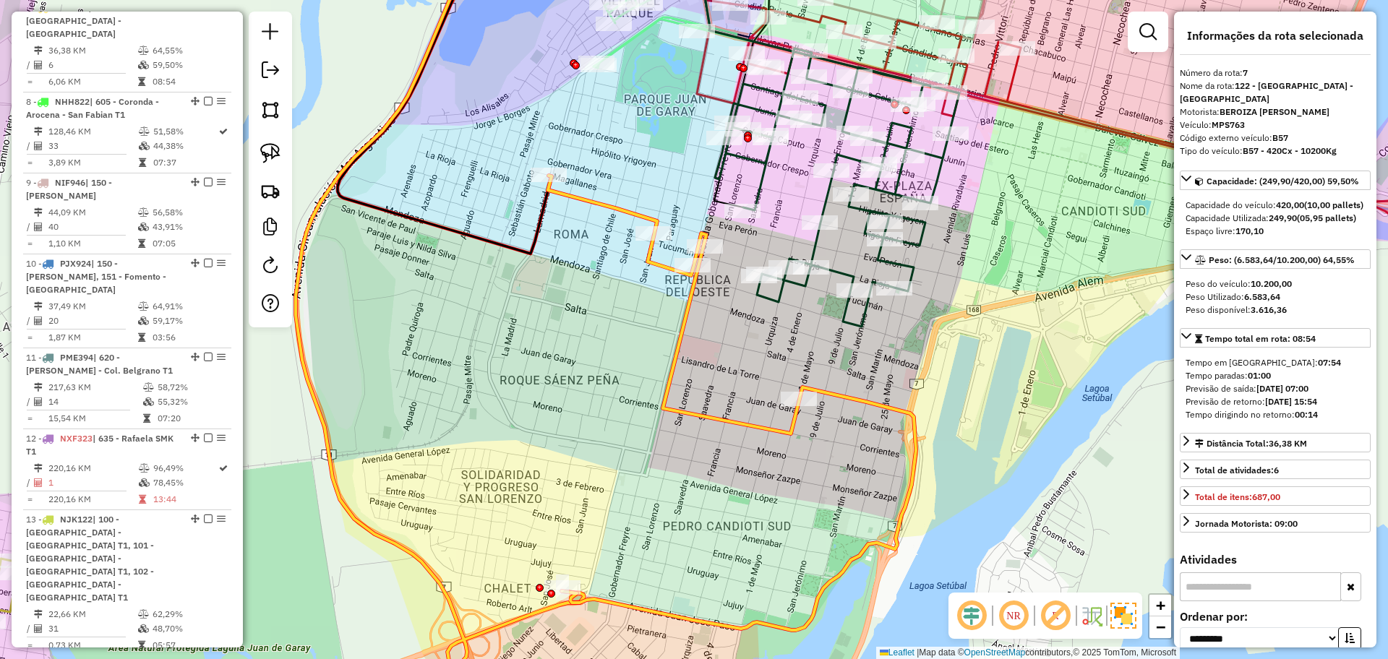
click at [621, 48] on icon at bounding box center [694, 1] width 202 height 134
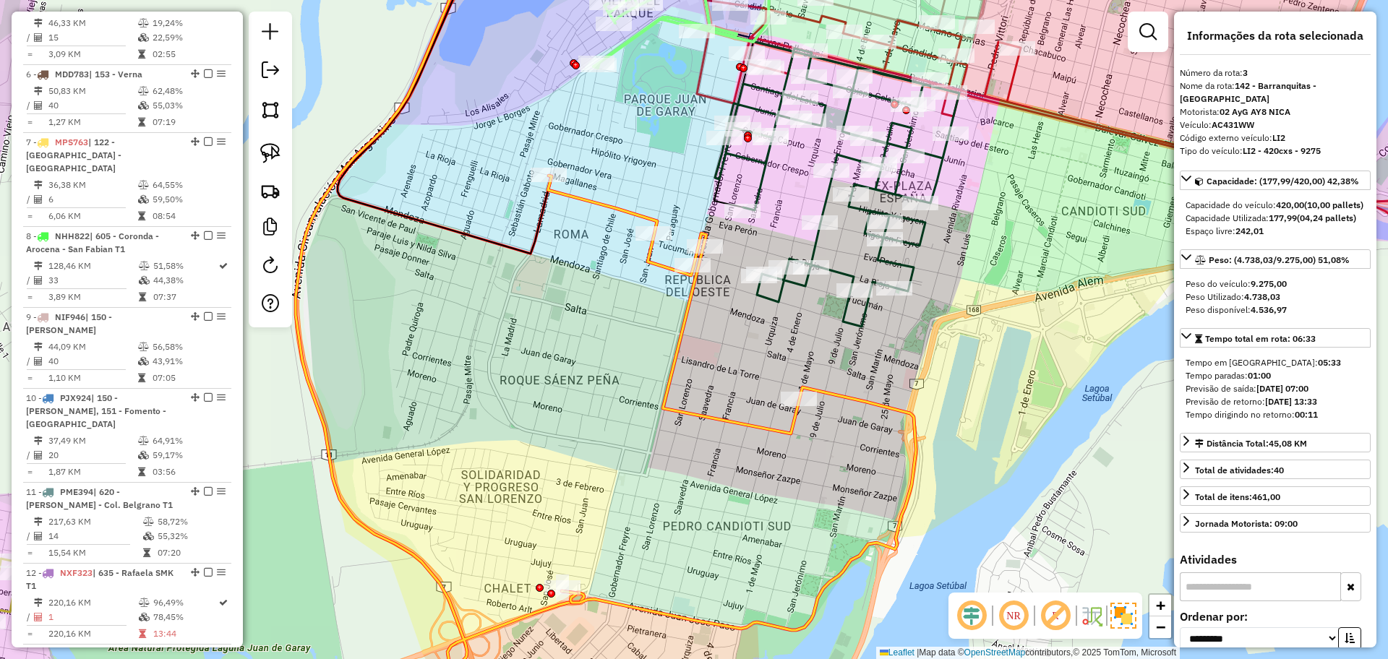
scroll to position [718, 0]
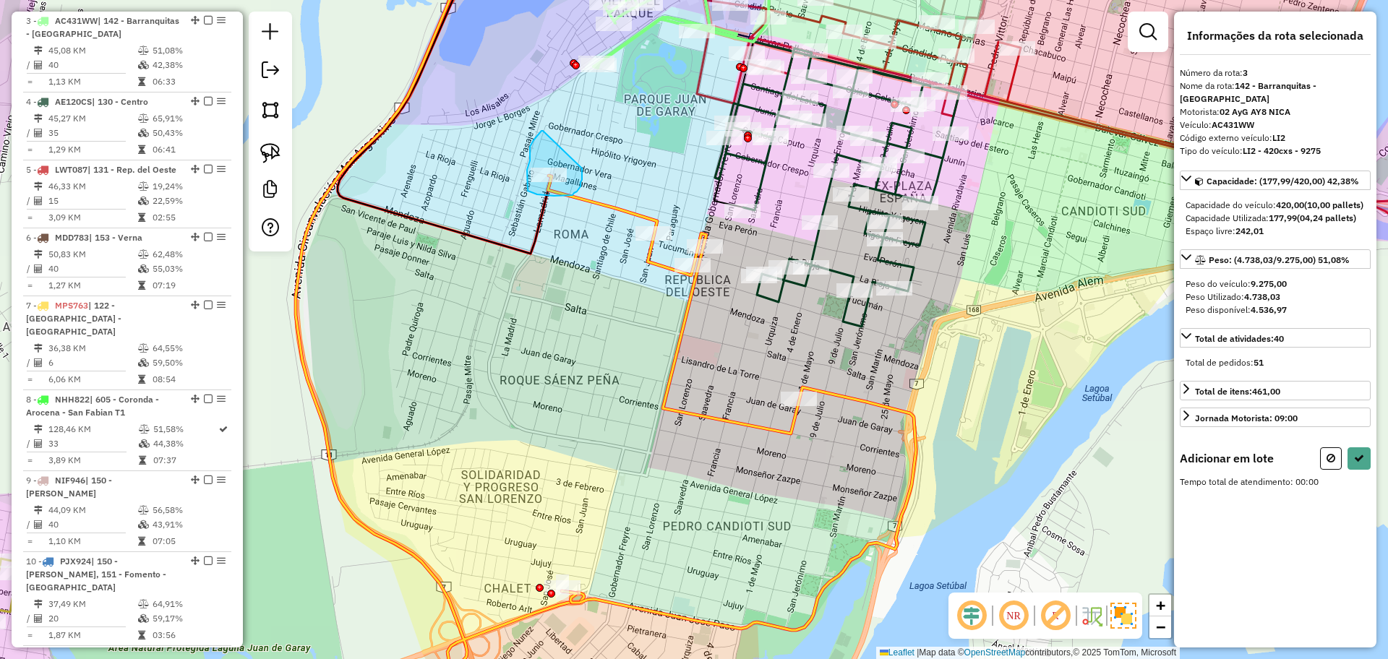
drag, startPoint x: 543, startPoint y: 131, endPoint x: 584, endPoint y: 161, distance: 51.2
click at [1354, 463] on icon at bounding box center [1359, 458] width 10 height 10
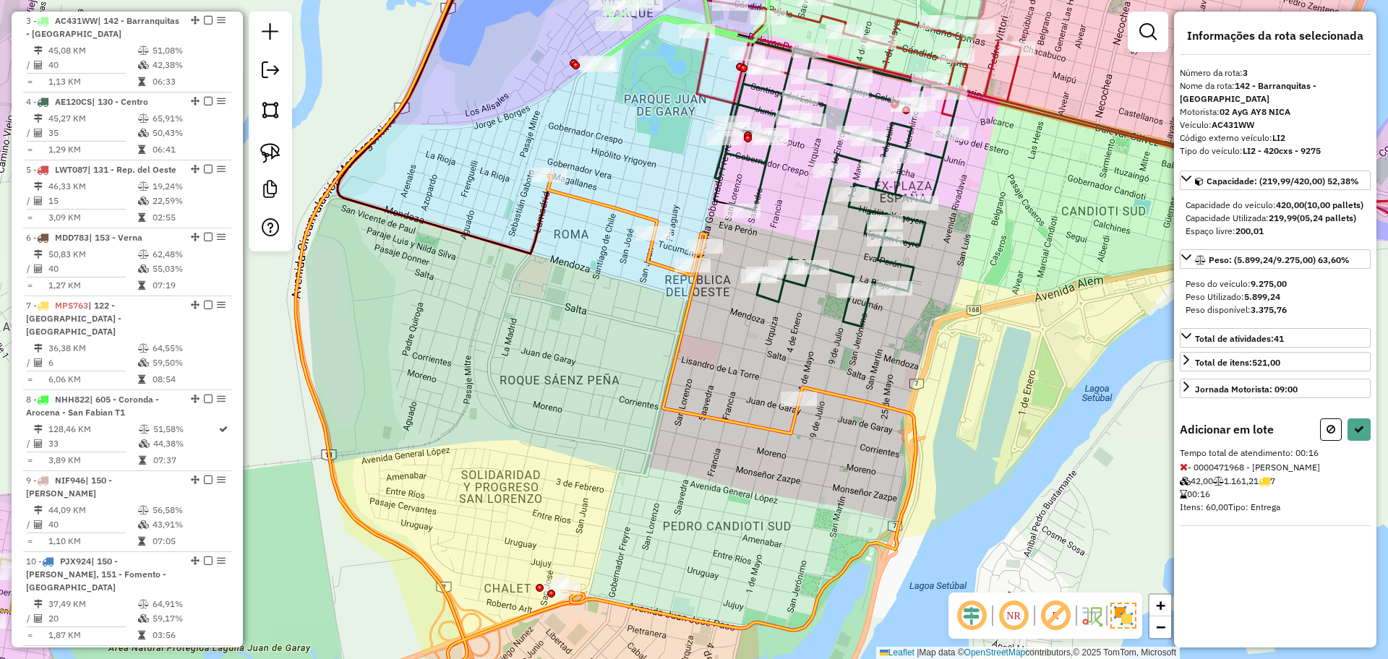
select select "**********"
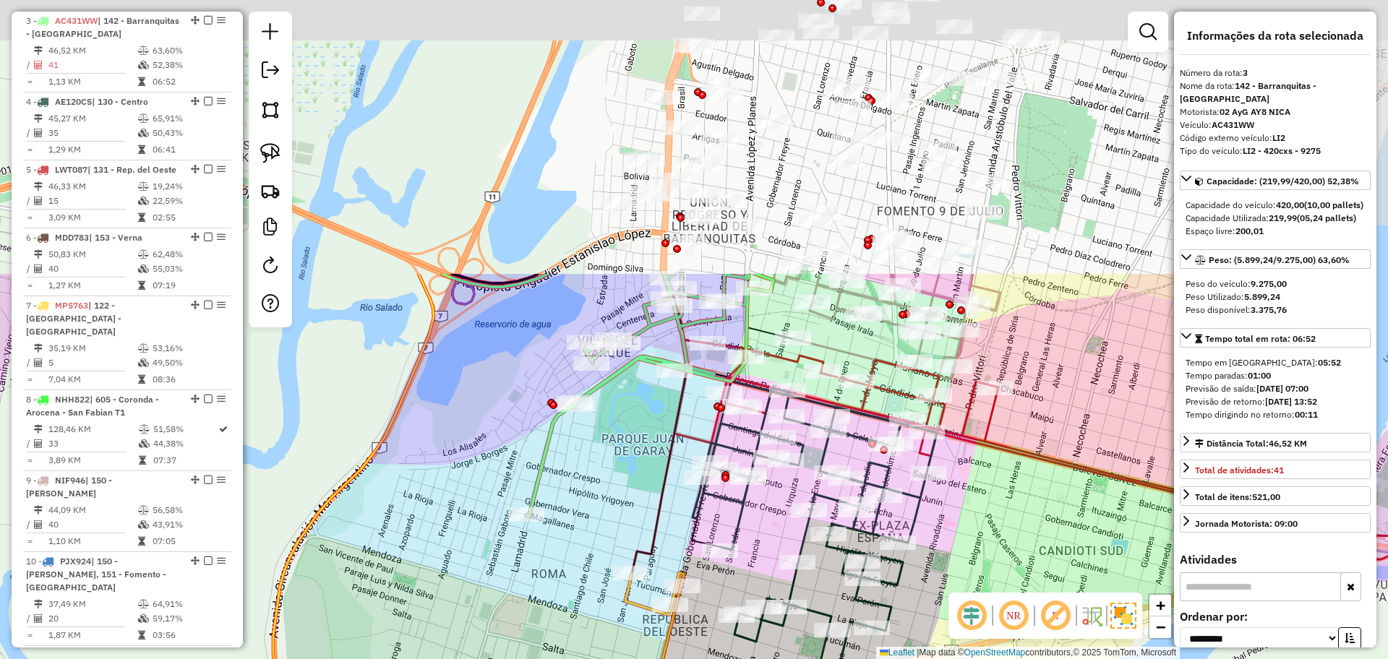
drag, startPoint x: 878, startPoint y: 372, endPoint x: 848, endPoint y: 701, distance: 330.2
click at [848, 658] on html "Aguarde... Pop-up bloqueado! Seu navegador bloqueou automáticamente a abertura …" at bounding box center [694, 329] width 1388 height 659
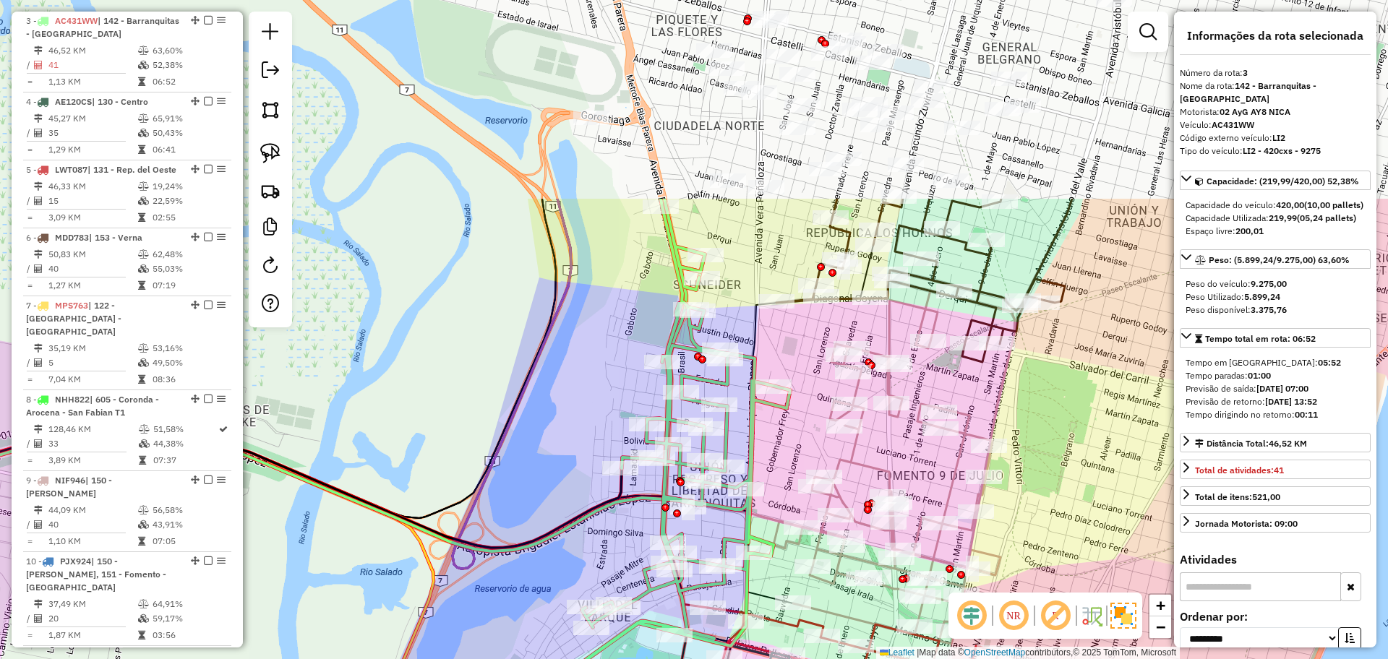
drag, startPoint x: 786, startPoint y: 70, endPoint x: 791, endPoint y: 340, distance: 270.4
click at [791, 338] on div "Janela de atendimento Grade de atendimento Capacidade Transportadoras Veículos …" at bounding box center [694, 329] width 1388 height 659
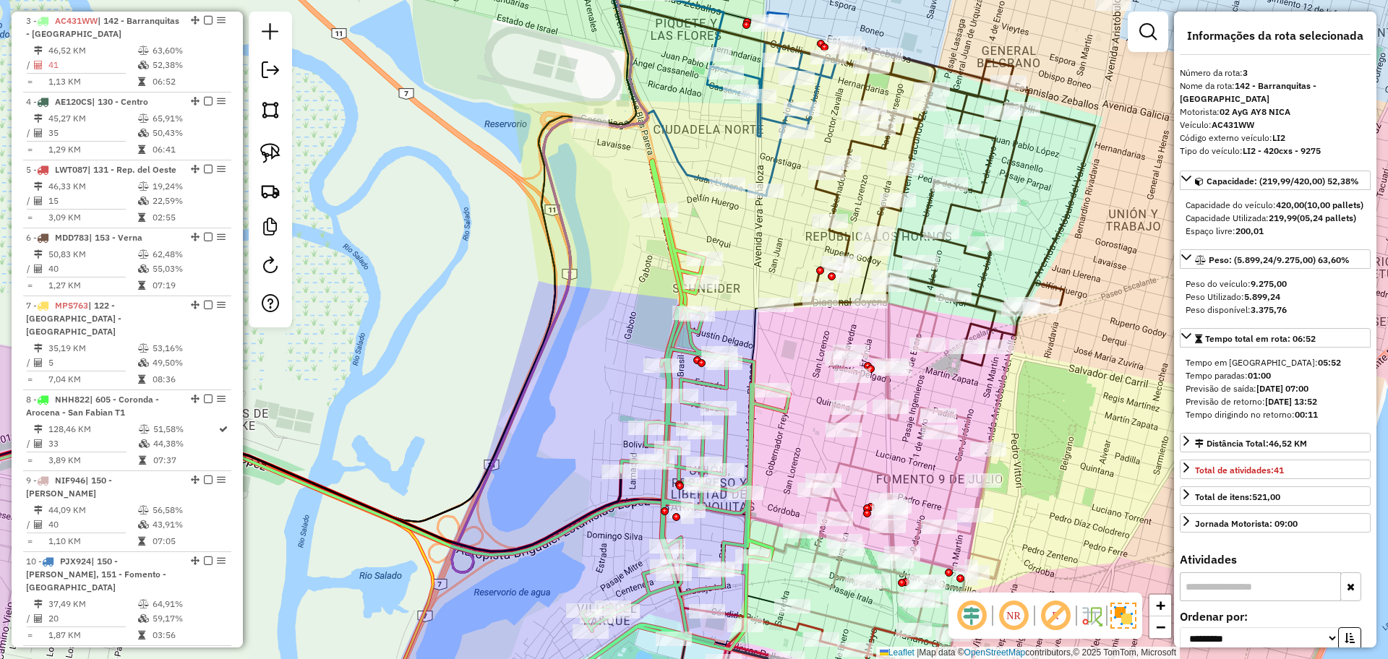
click at [674, 145] on icon at bounding box center [713, 65] width 246 height 262
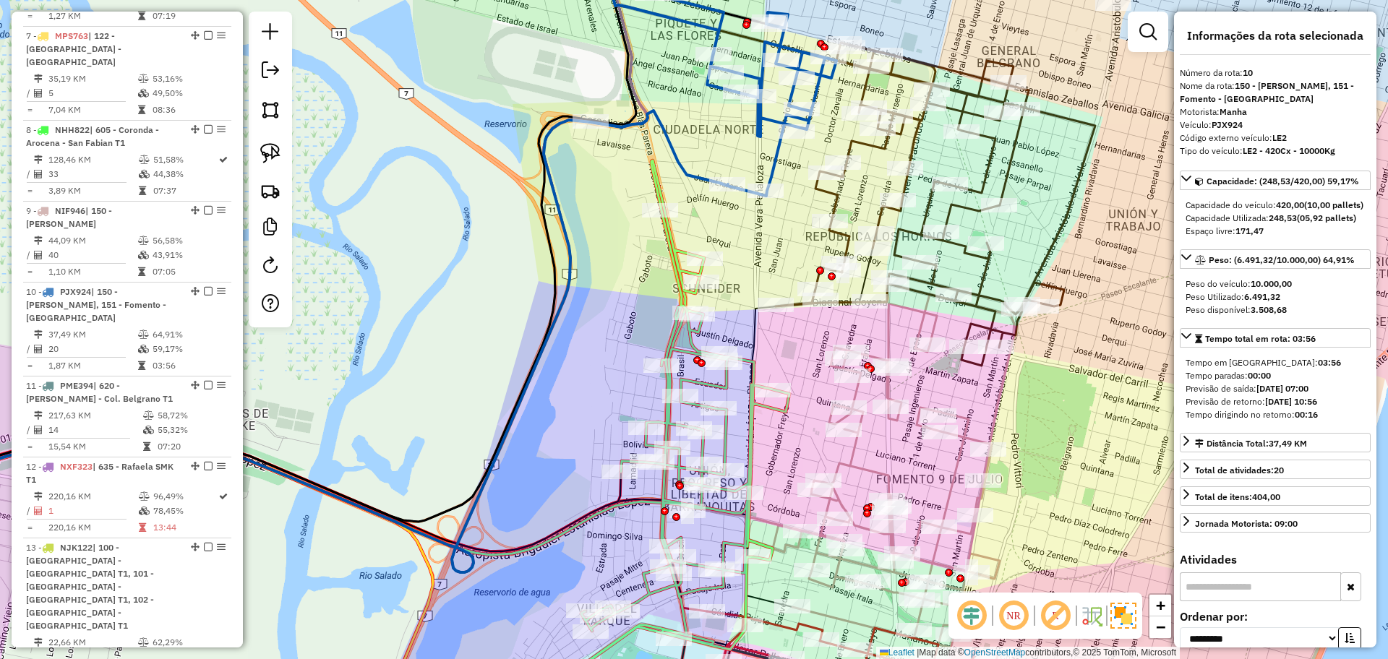
scroll to position [1259, 0]
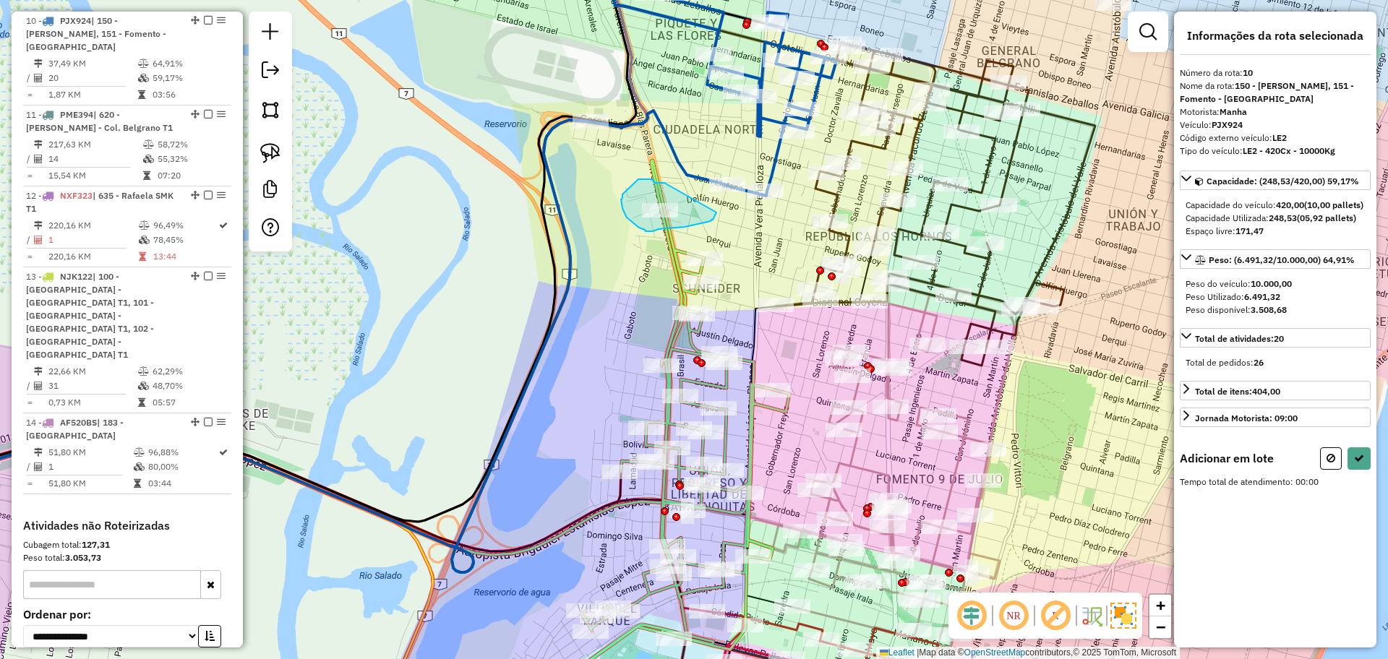
drag, startPoint x: 664, startPoint y: 183, endPoint x: 716, endPoint y: 212, distance: 59.9
click at [1360, 463] on icon at bounding box center [1359, 458] width 10 height 10
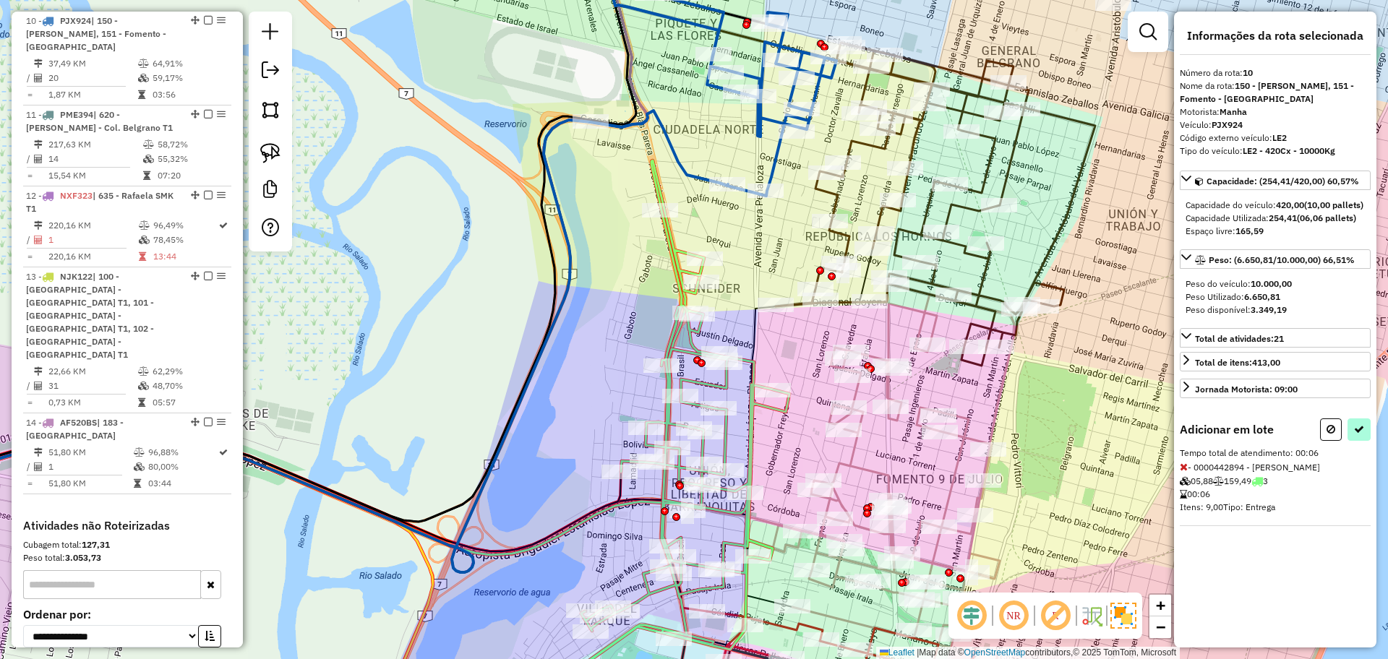
select select "**********"
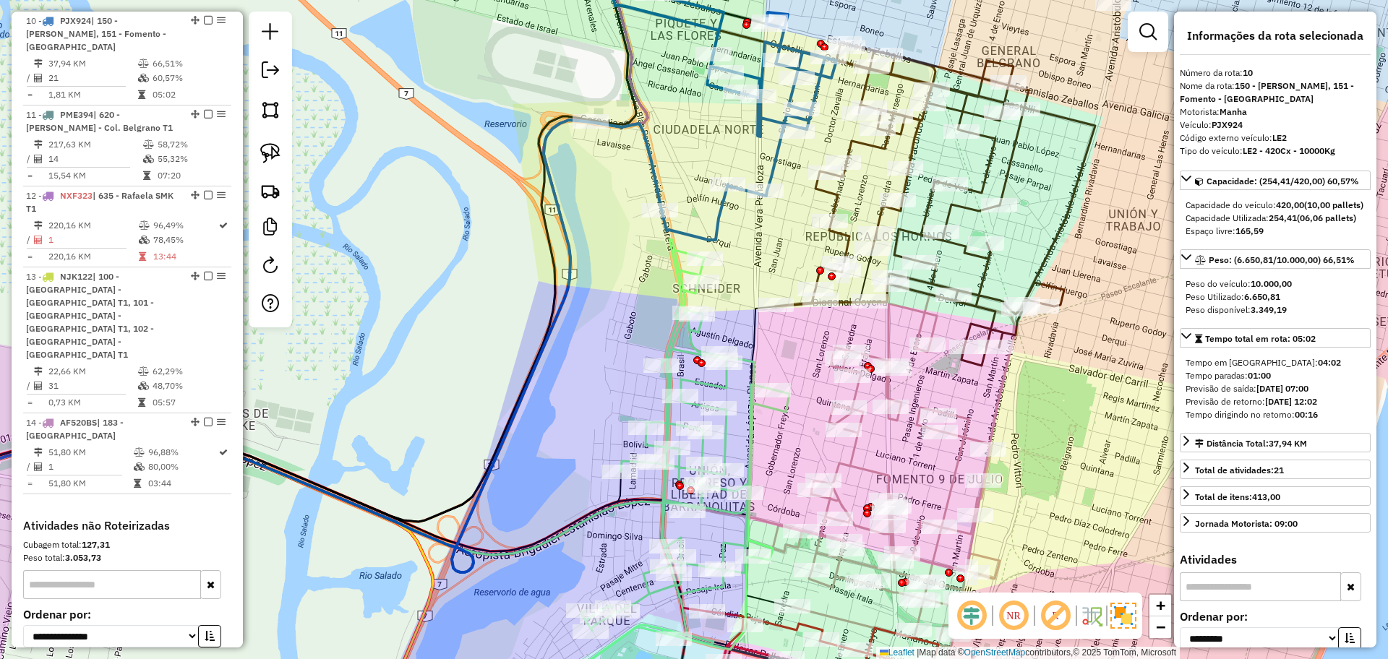
click at [746, 405] on icon at bounding box center [666, 482] width 246 height 486
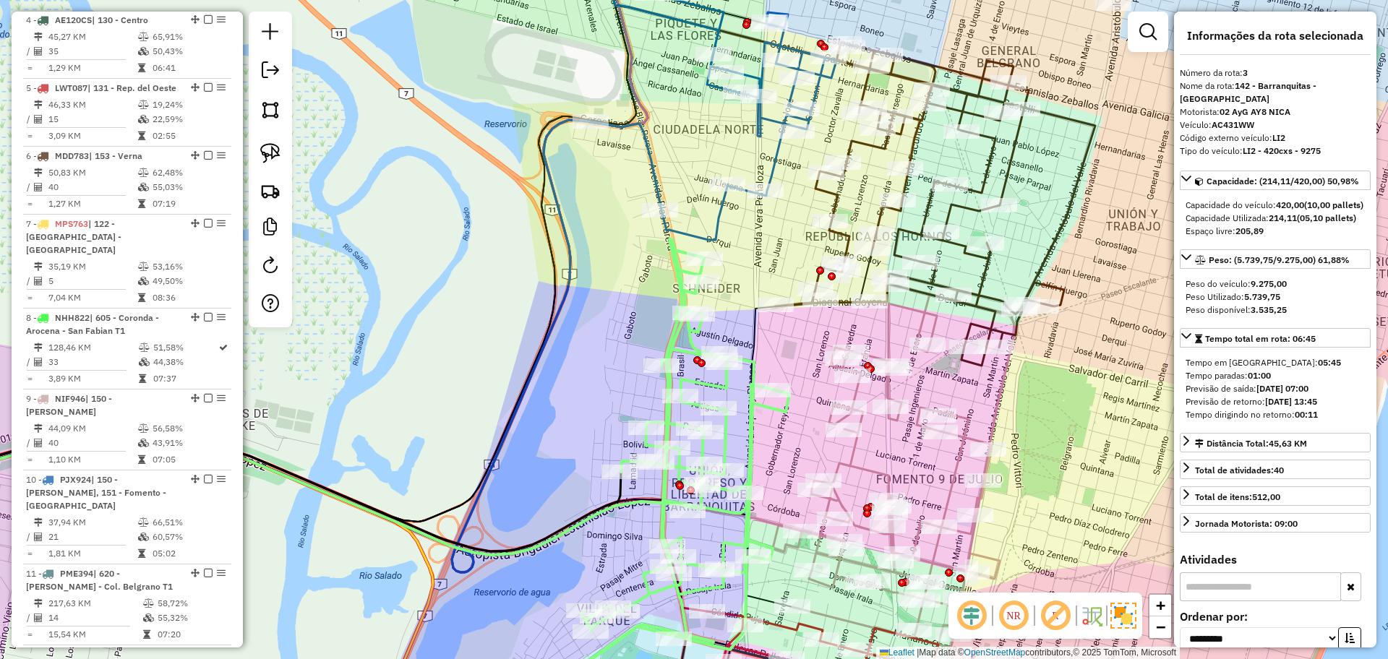
scroll to position [718, 0]
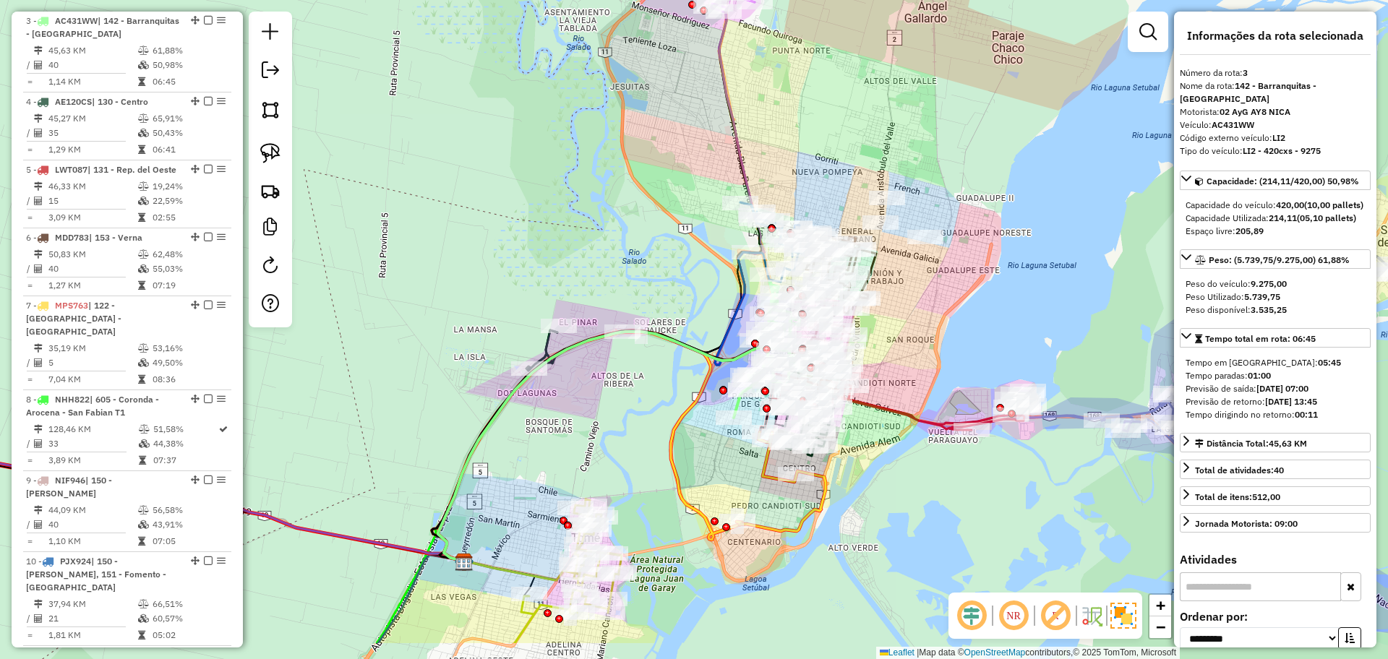
drag, startPoint x: 899, startPoint y: 438, endPoint x: 949, endPoint y: 351, distance: 100.0
click at [949, 351] on div "Janela de atendimento Grade de atendimento Capacidade Transportadoras Veículos …" at bounding box center [694, 329] width 1388 height 659
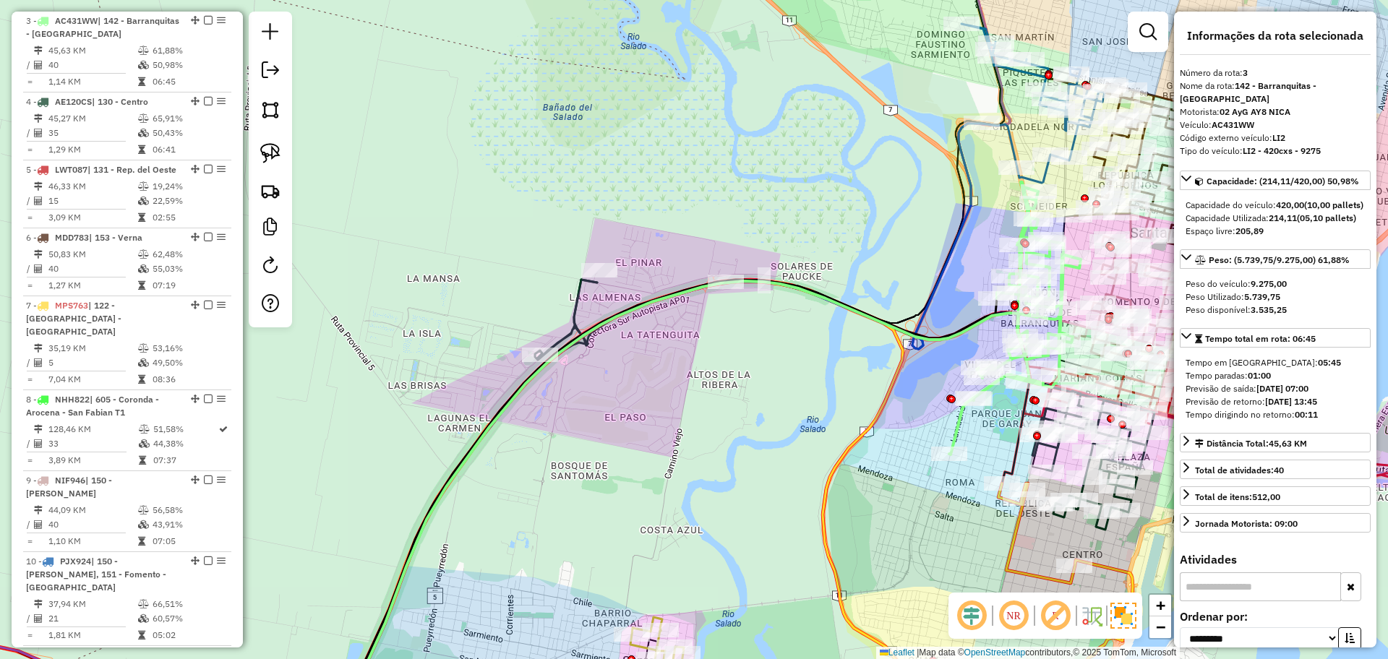
click at [572, 314] on icon at bounding box center [844, 405] width 619 height 250
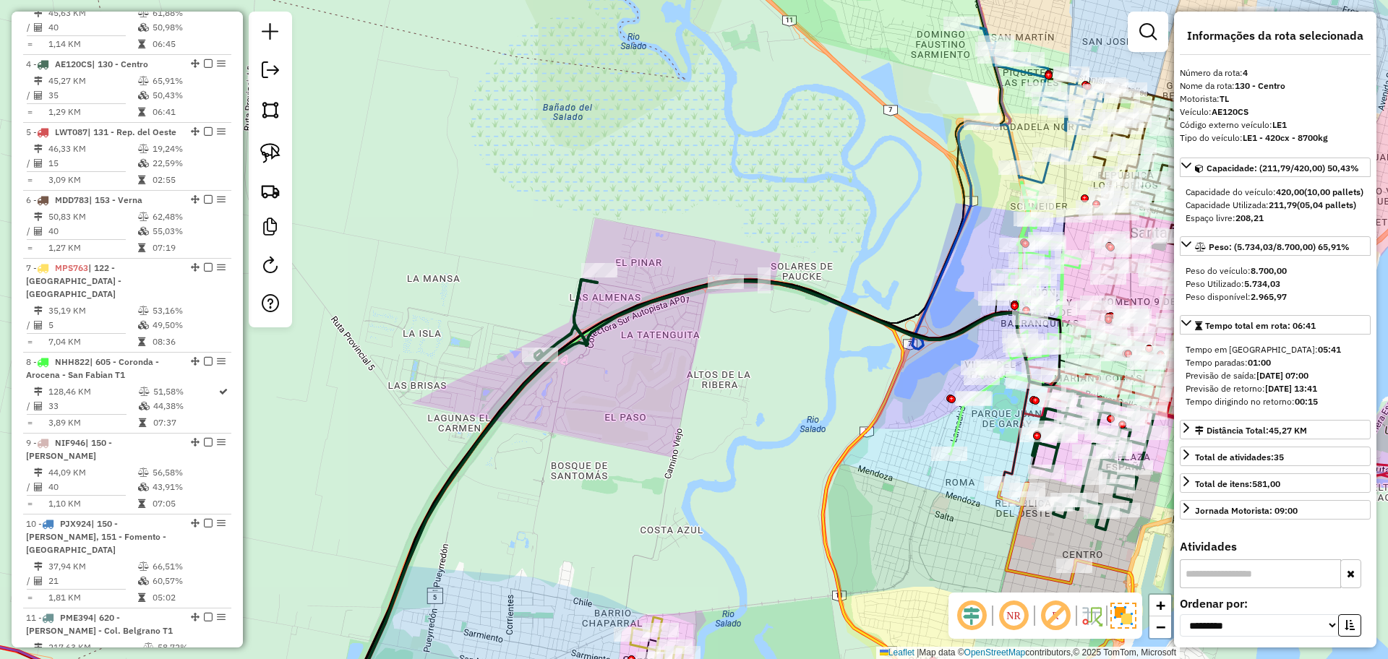
scroll to position [799, 0]
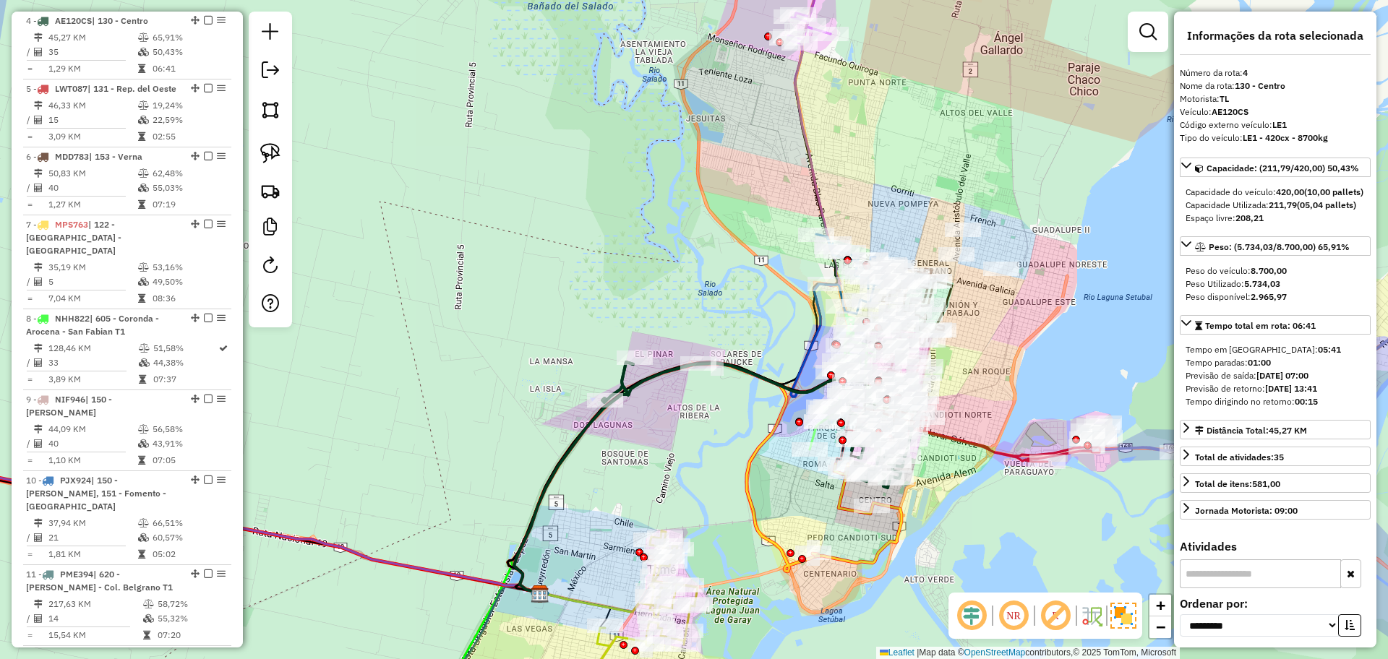
click at [906, 416] on hb-router-mapa "Informações da Sessão 1229413 - 14/08/2025 Criação: 13/08/2025 16:22 Depósito: …" at bounding box center [694, 329] width 1388 height 659
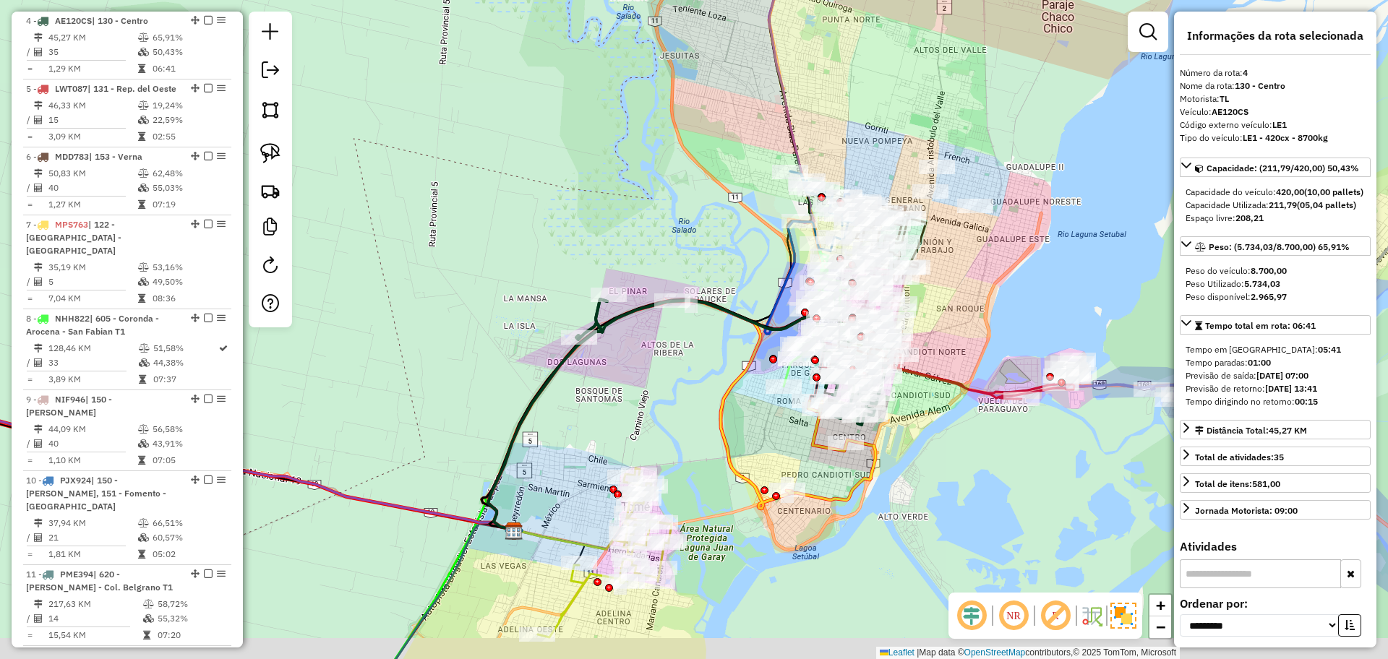
drag, startPoint x: 1023, startPoint y: 515, endPoint x: 967, endPoint y: 194, distance: 325.0
click at [967, 194] on div "Janela de atendimento Grade de atendimento Capacidade Transportadoras Veículos …" at bounding box center [694, 329] width 1388 height 659
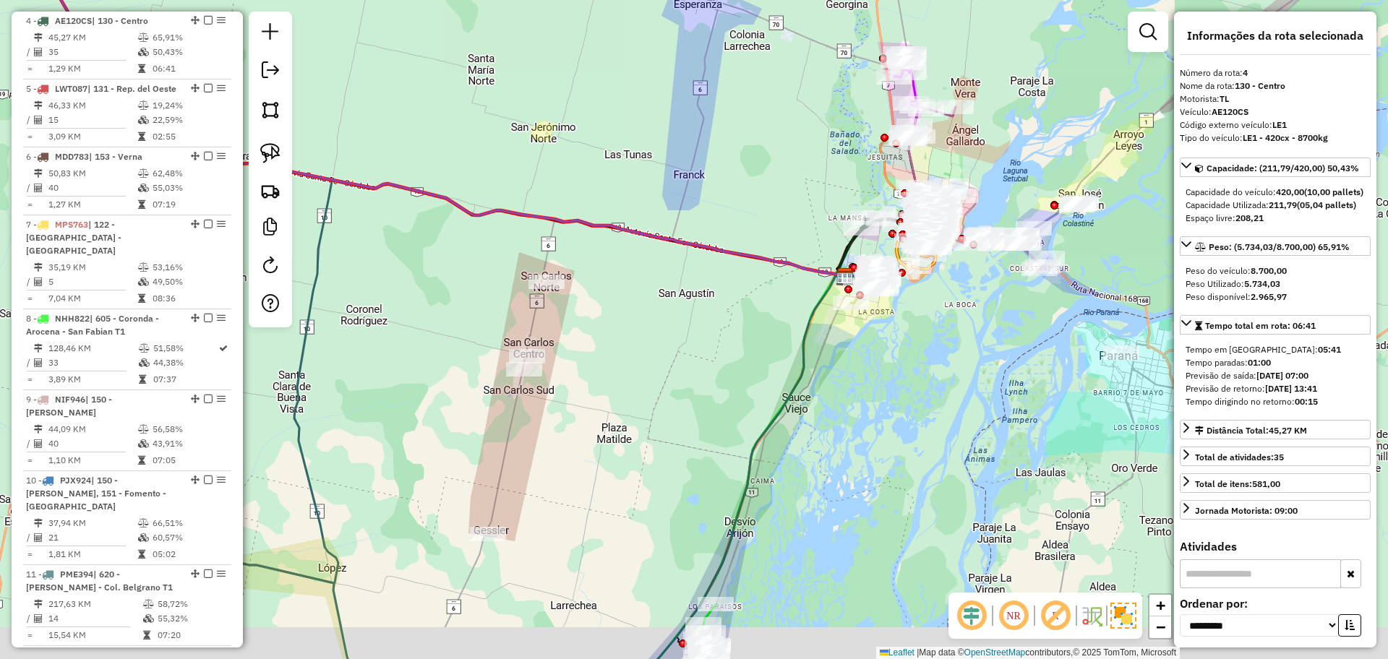
drag, startPoint x: 884, startPoint y: 421, endPoint x: 1049, endPoint y: 160, distance: 308.4
click at [1049, 160] on div "Janela de atendimento Grade de atendimento Capacidade Transportadoras Veículos …" at bounding box center [694, 329] width 1388 height 659
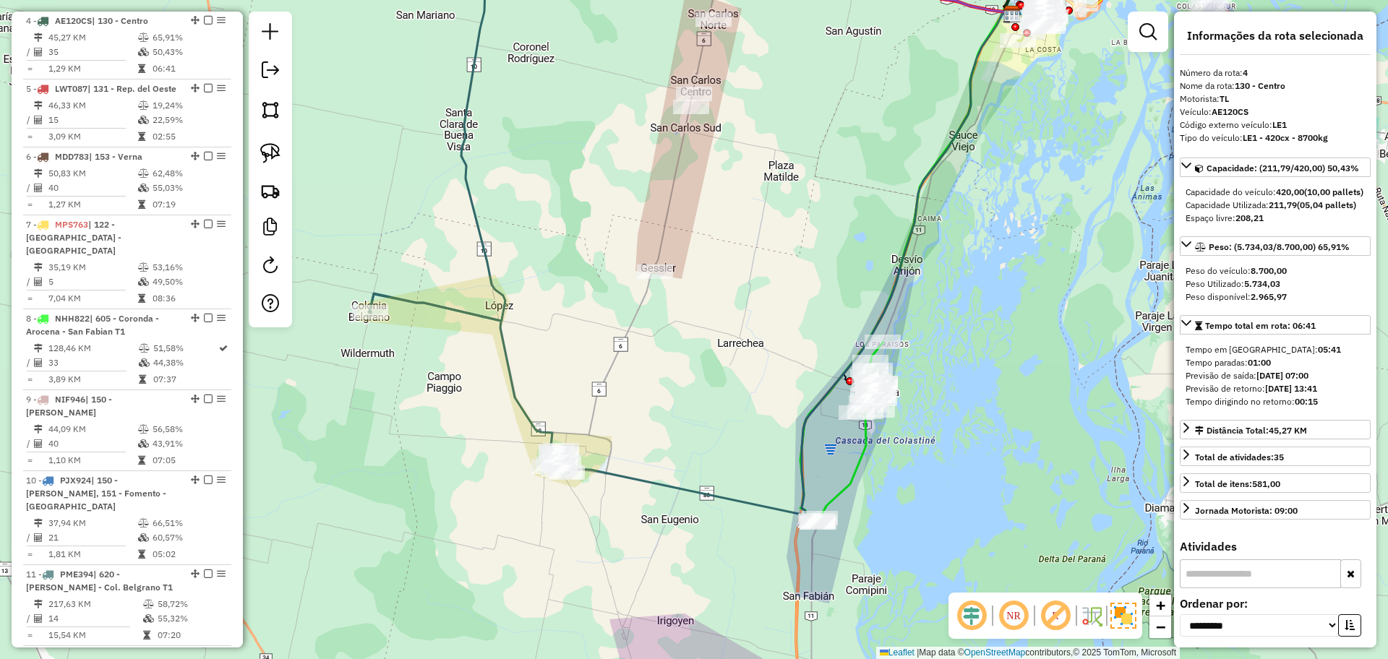
click at [530, 412] on icon at bounding box center [706, 259] width 674 height 511
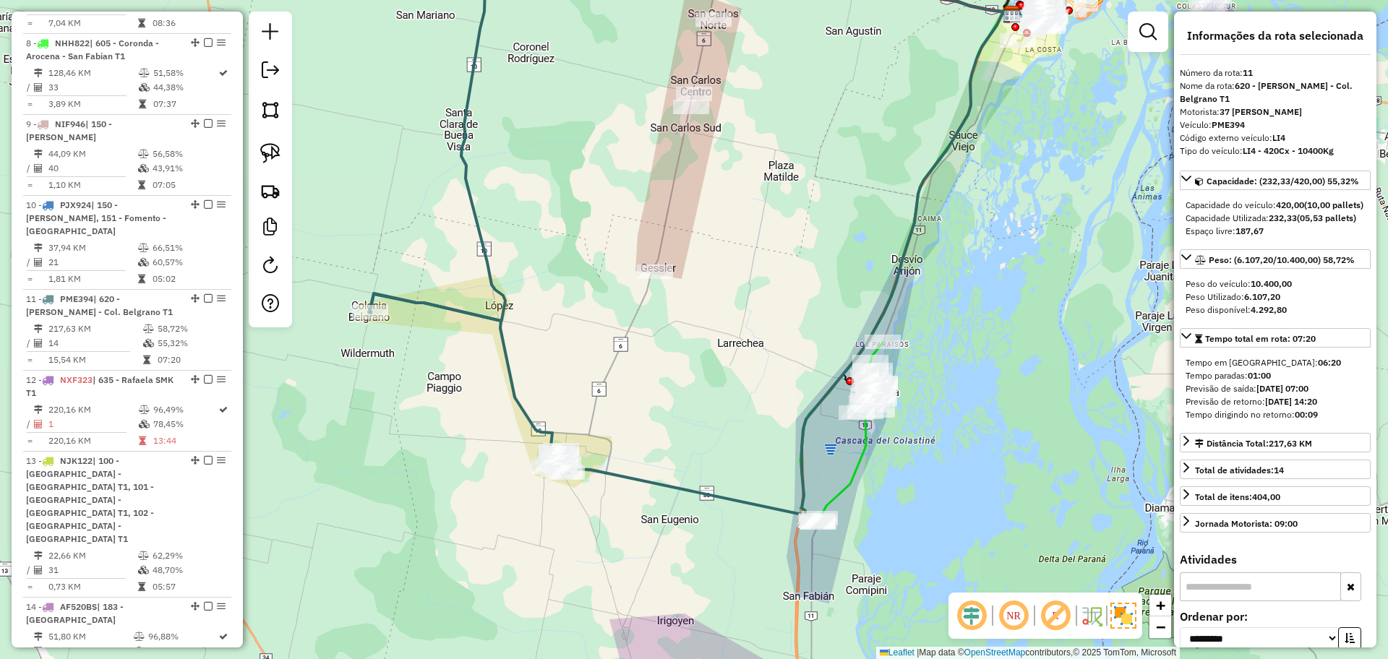
scroll to position [1353, 0]
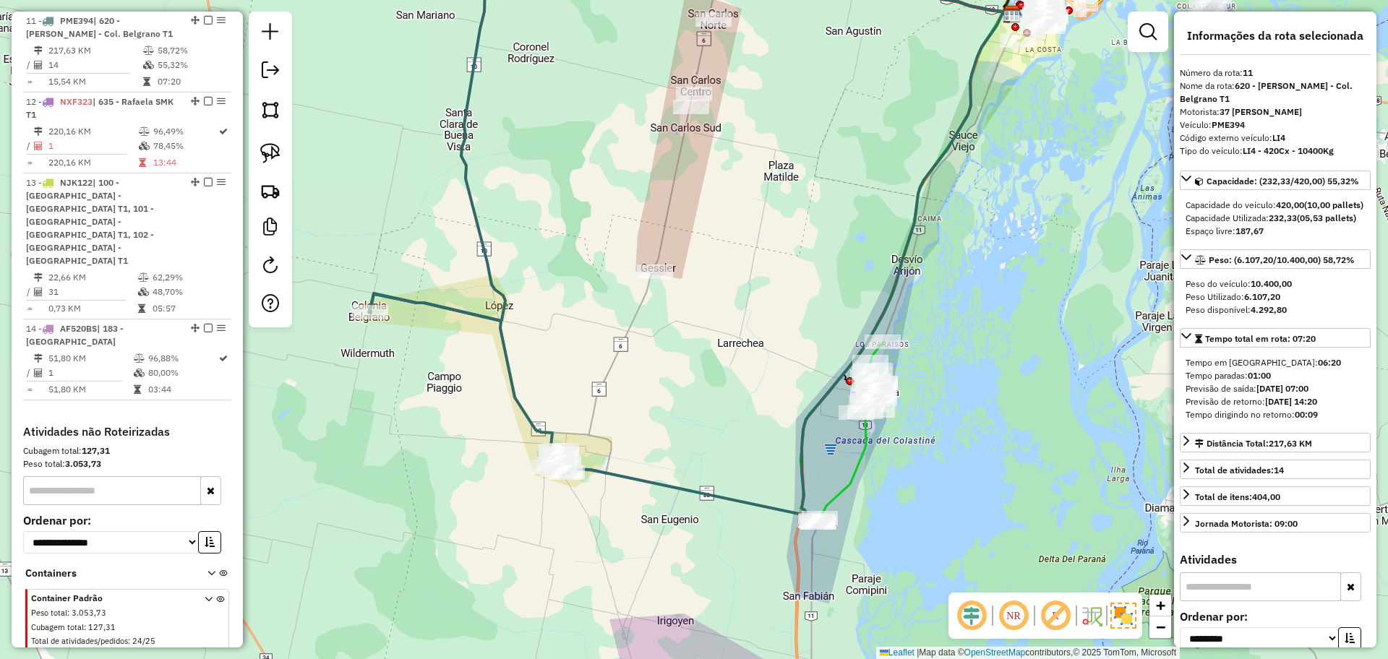
click at [857, 467] on icon at bounding box center [849, 432] width 67 height 181
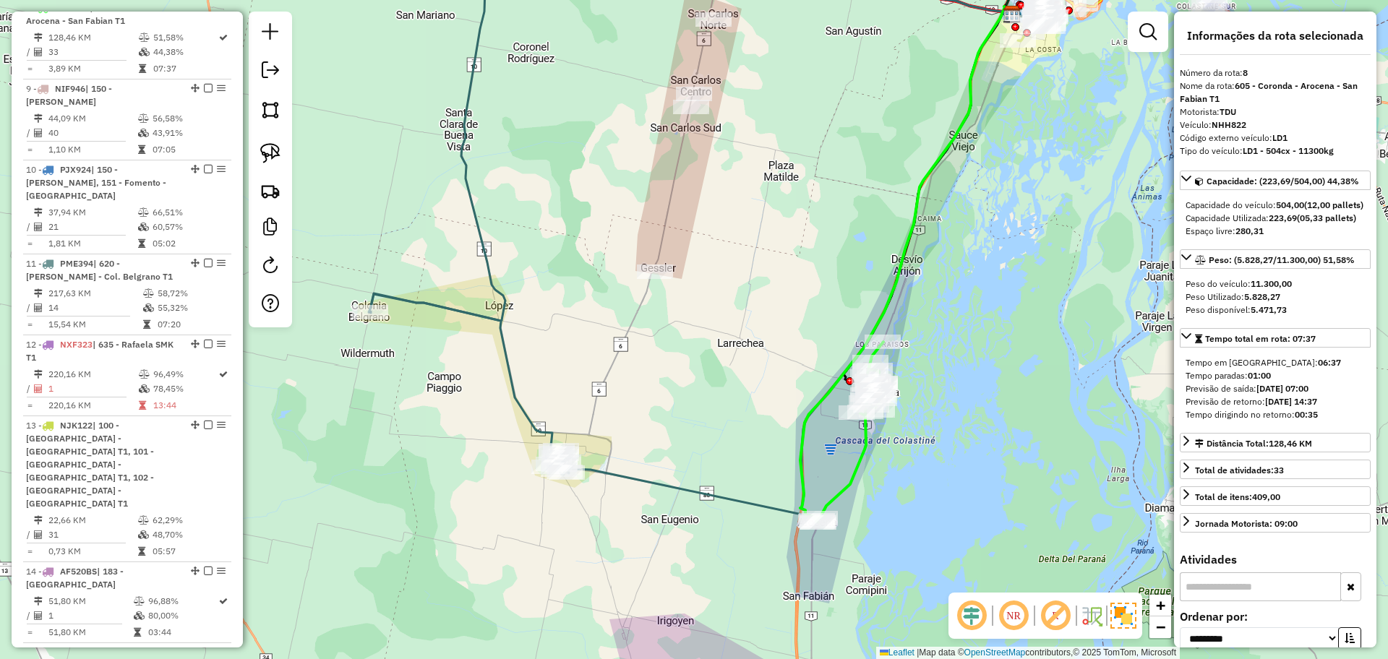
scroll to position [1097, 0]
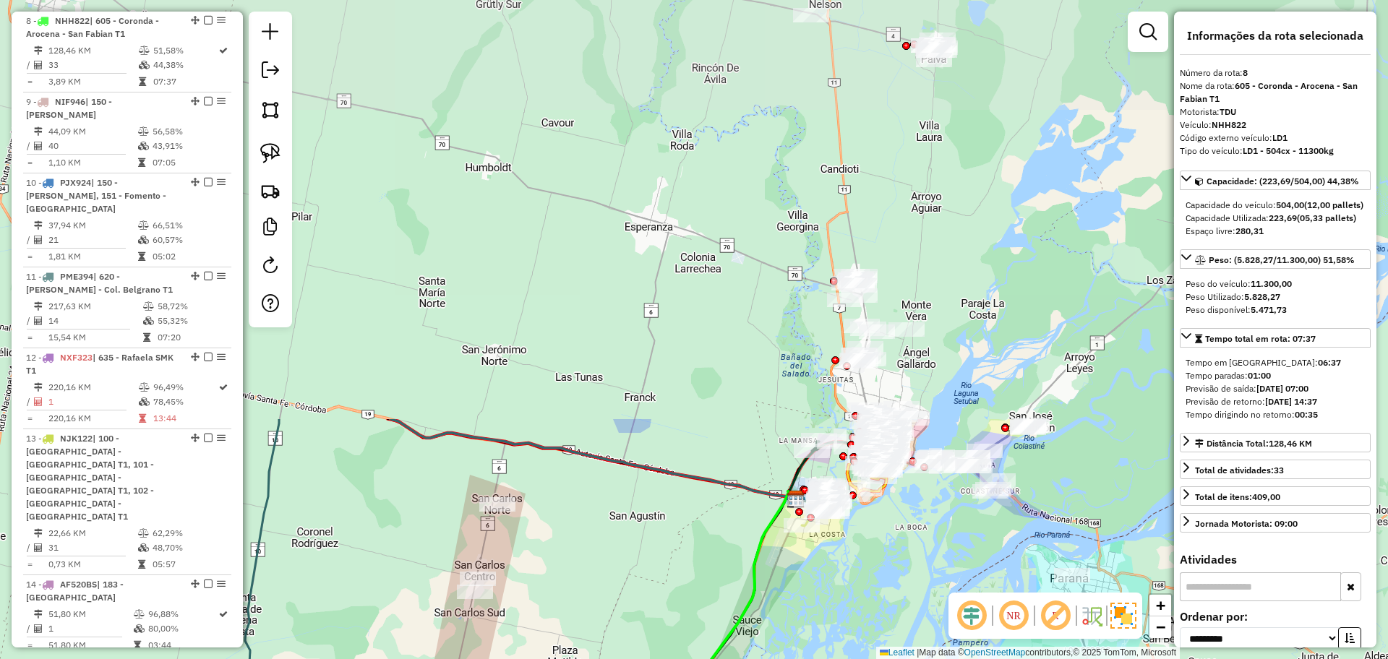
drag, startPoint x: 1041, startPoint y: 210, endPoint x: 822, endPoint y: 698, distance: 535.1
click at [822, 658] on html "Aguarde... Pop-up bloqueado! Seu navegador bloqueou automáticamente a abertura …" at bounding box center [694, 329] width 1388 height 659
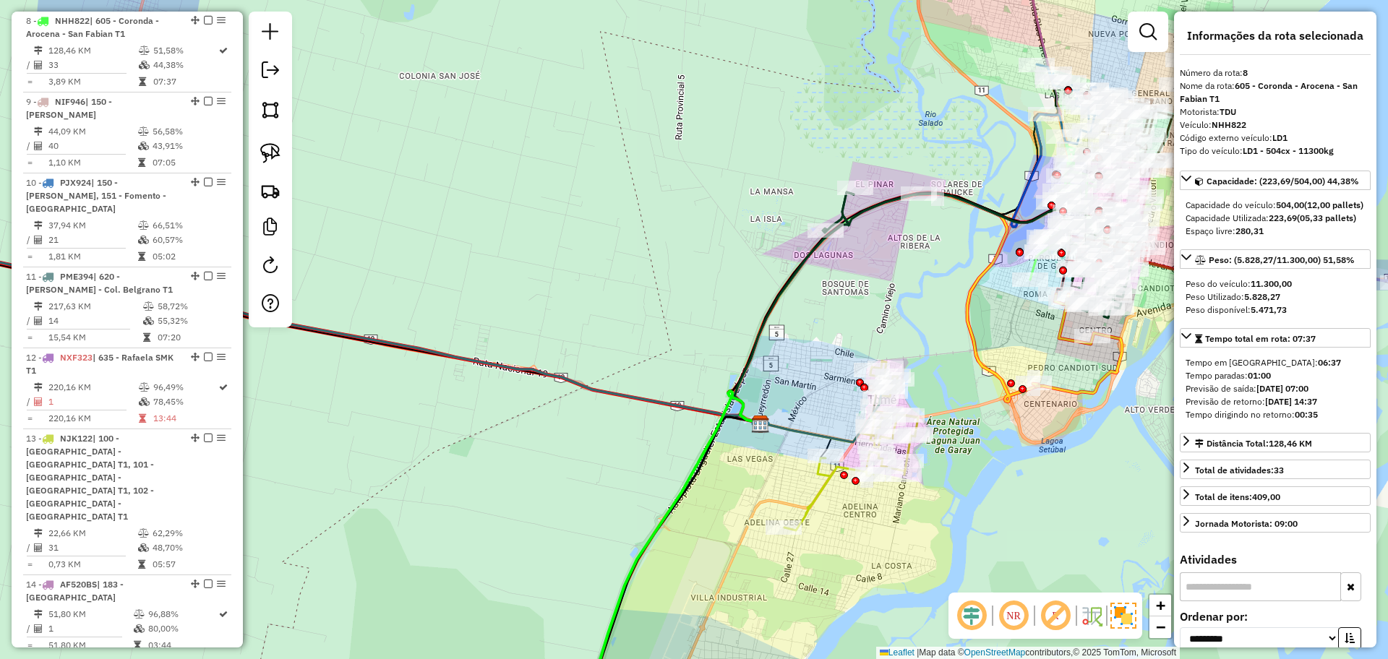
click at [813, 493] on icon at bounding box center [851, 445] width 134 height 169
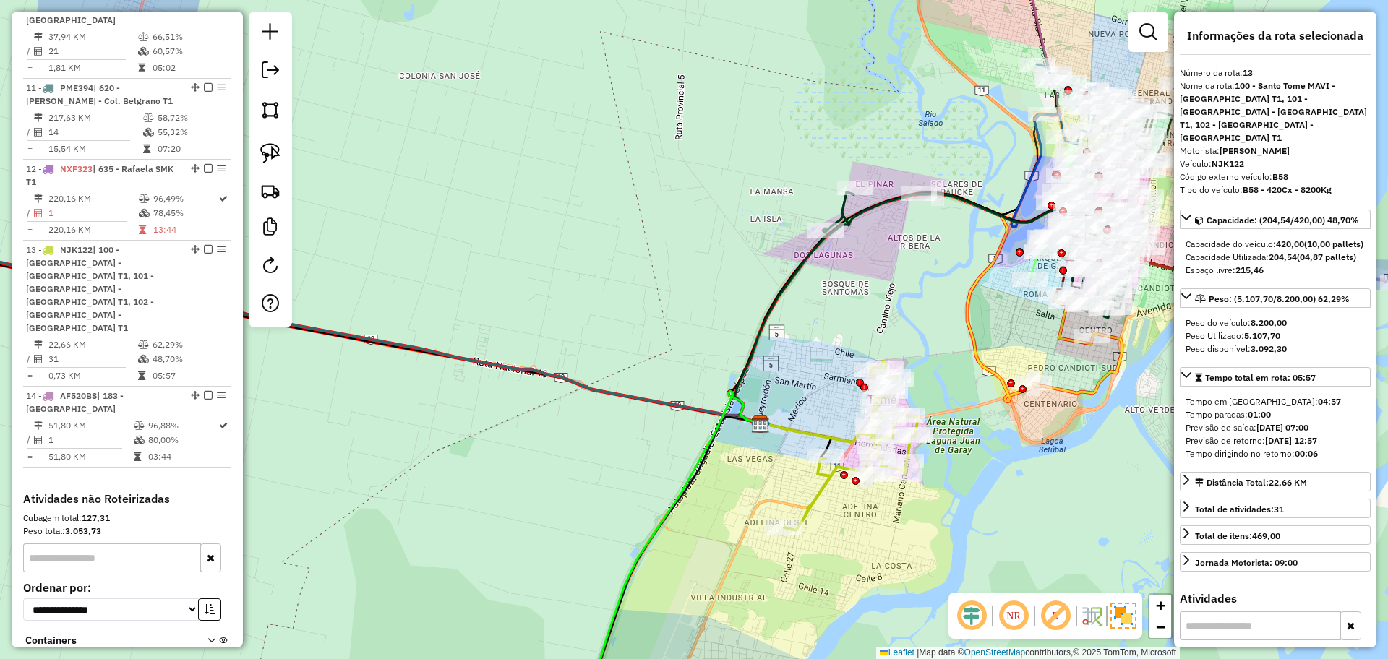
scroll to position [1404, 0]
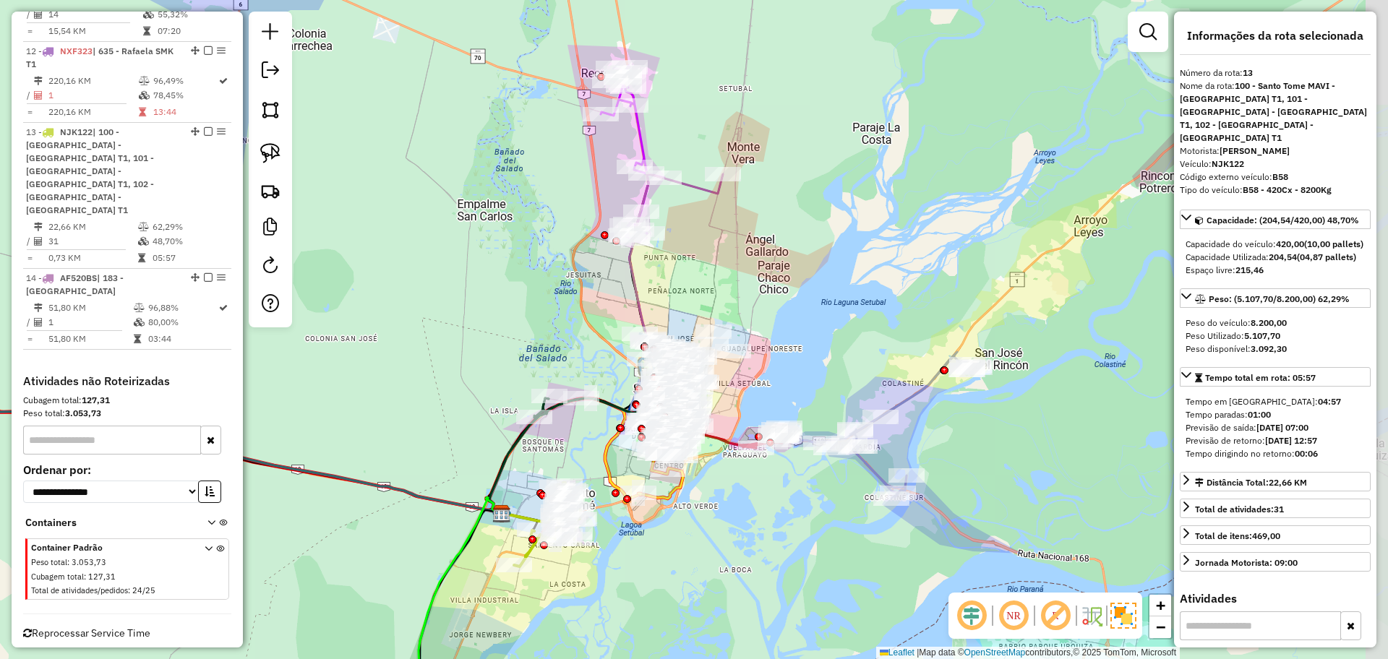
drag, startPoint x: 1068, startPoint y: 476, endPoint x: 712, endPoint y: 525, distance: 359.7
click at [712, 525] on div "Janela de atendimento Grade de atendimento Capacidade Transportadoras Veículos …" at bounding box center [694, 329] width 1388 height 659
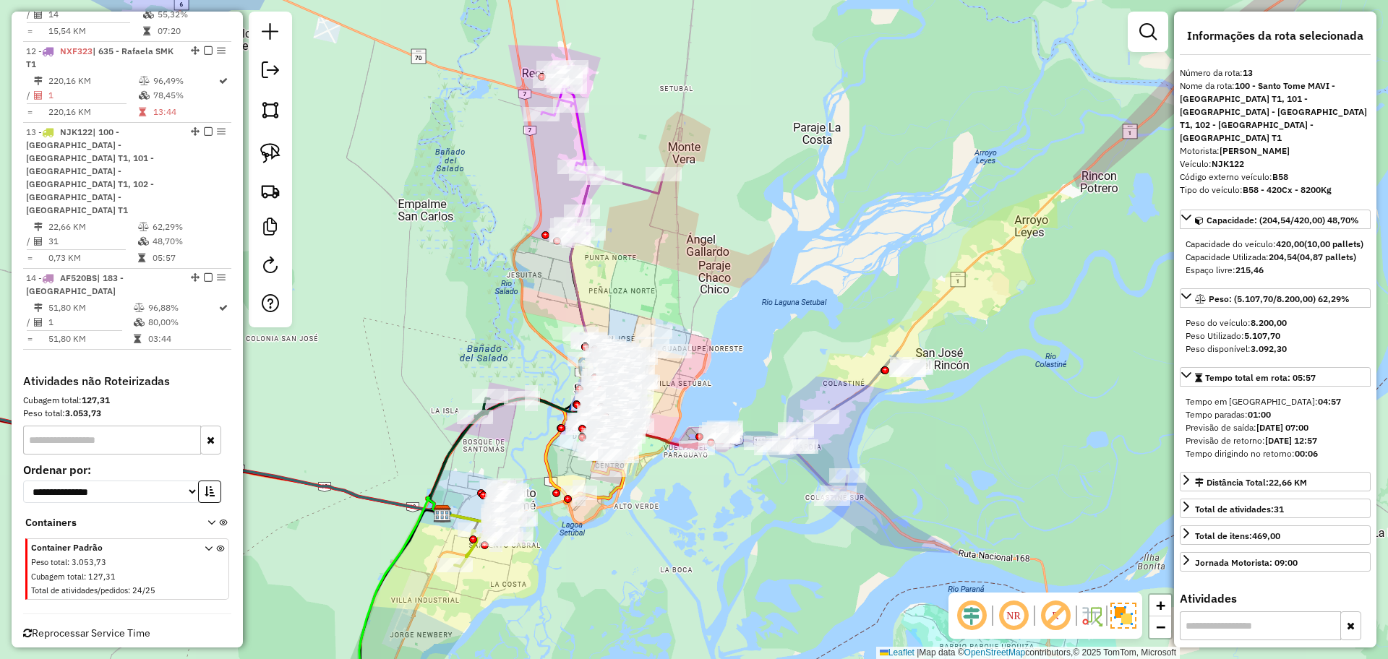
click at [862, 403] on div "Janela de atendimento Grade de atendimento Capacidade Transportadoras Veículos …" at bounding box center [694, 329] width 1388 height 659
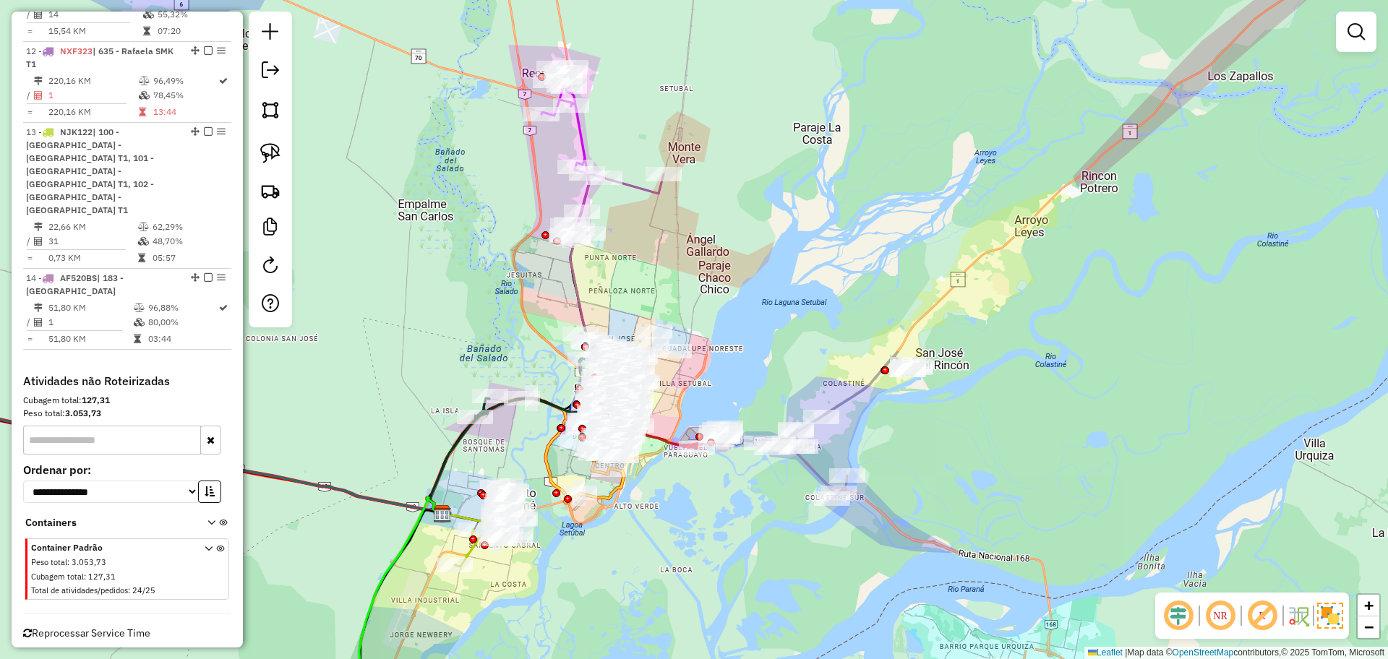
click at [851, 400] on icon at bounding box center [815, 425] width 199 height 146
select select "**********"
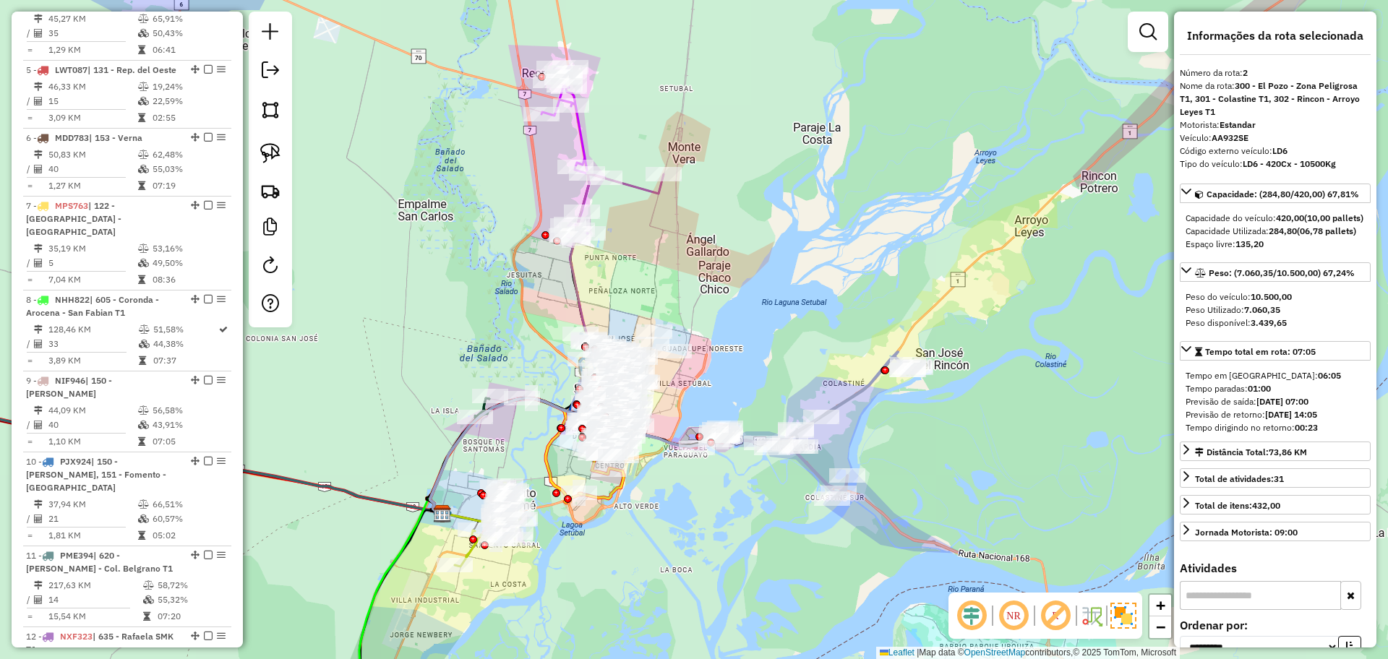
scroll to position [624, 0]
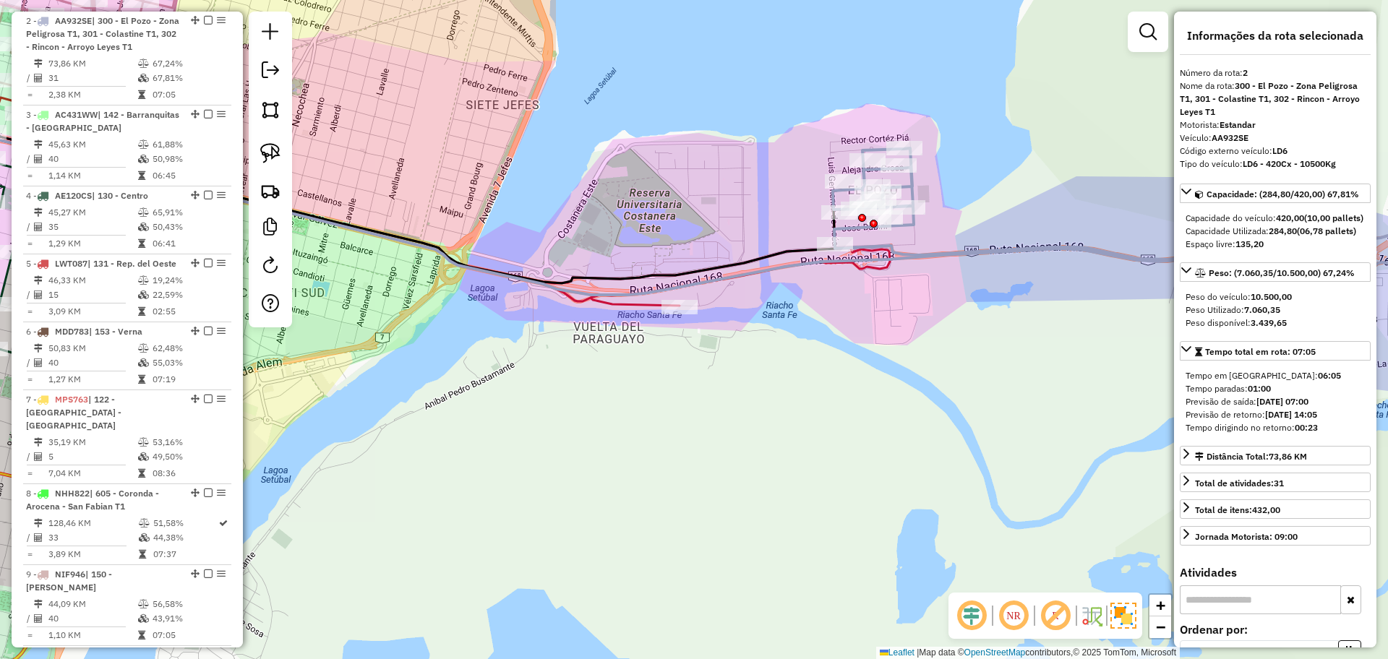
click at [617, 306] on icon at bounding box center [383, 195] width 1014 height 220
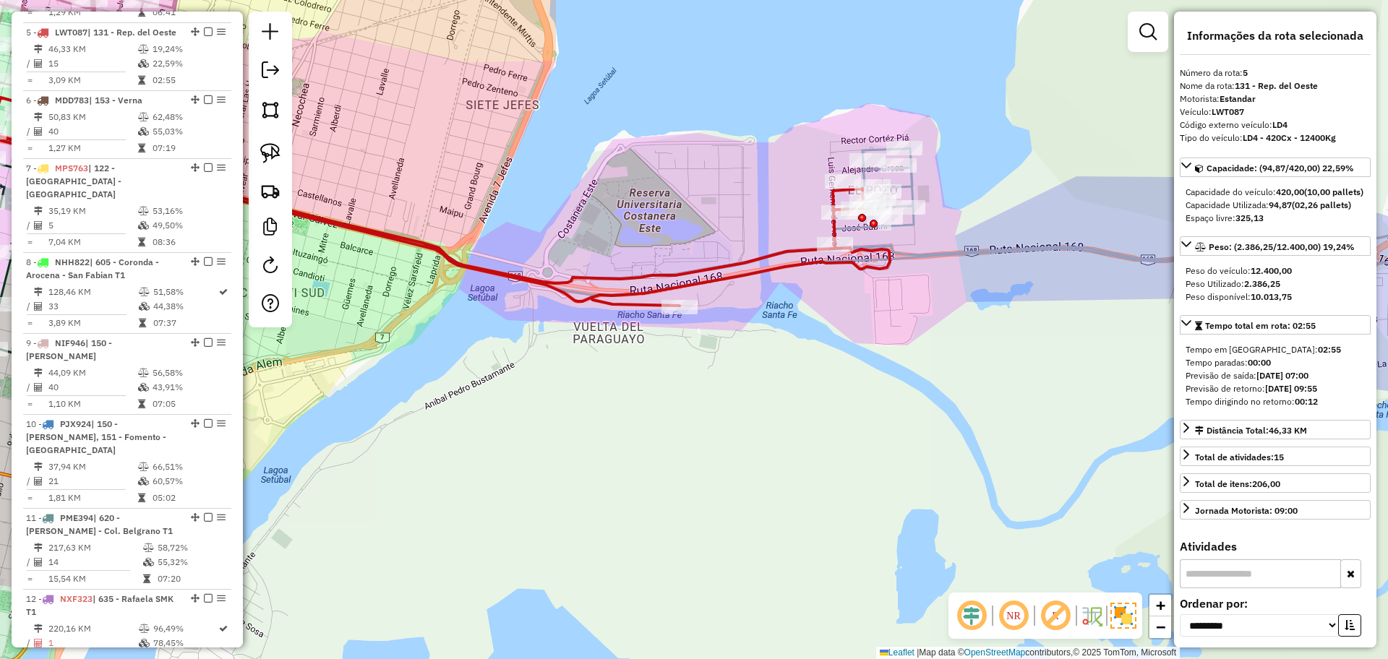
scroll to position [867, 0]
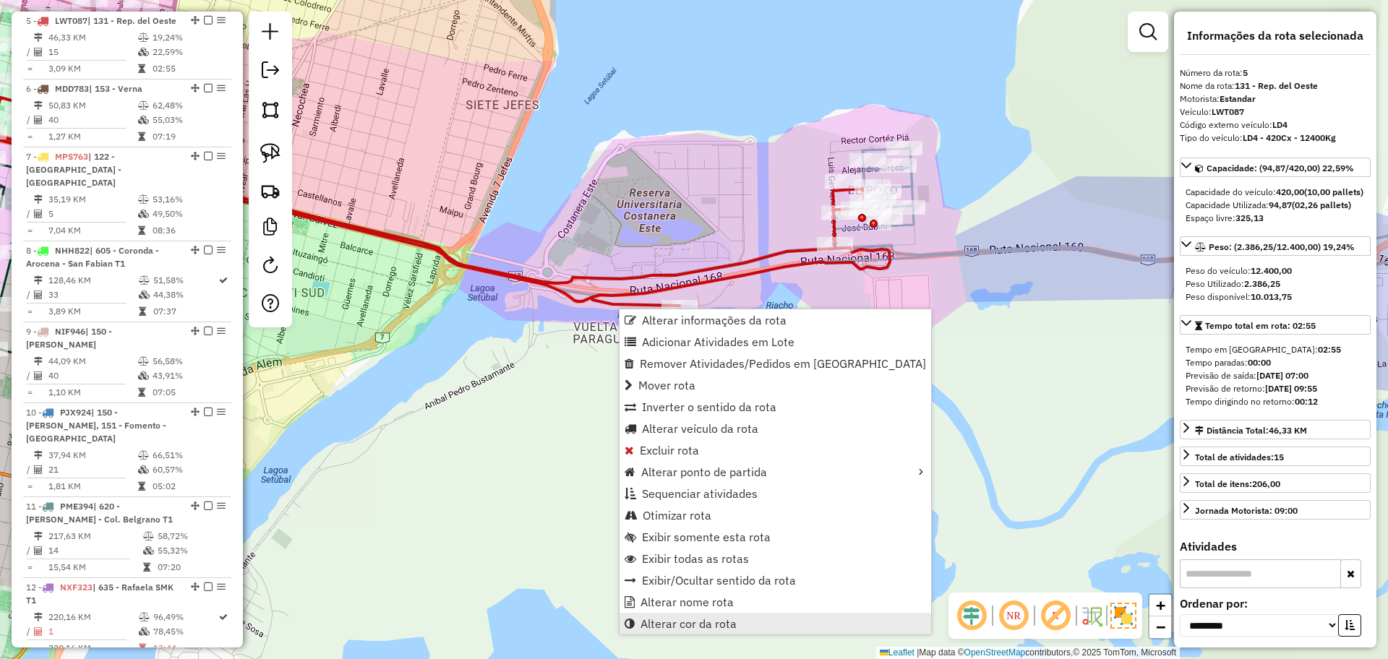
click at [688, 618] on span "Alterar cor da rota" at bounding box center [688, 624] width 96 height 12
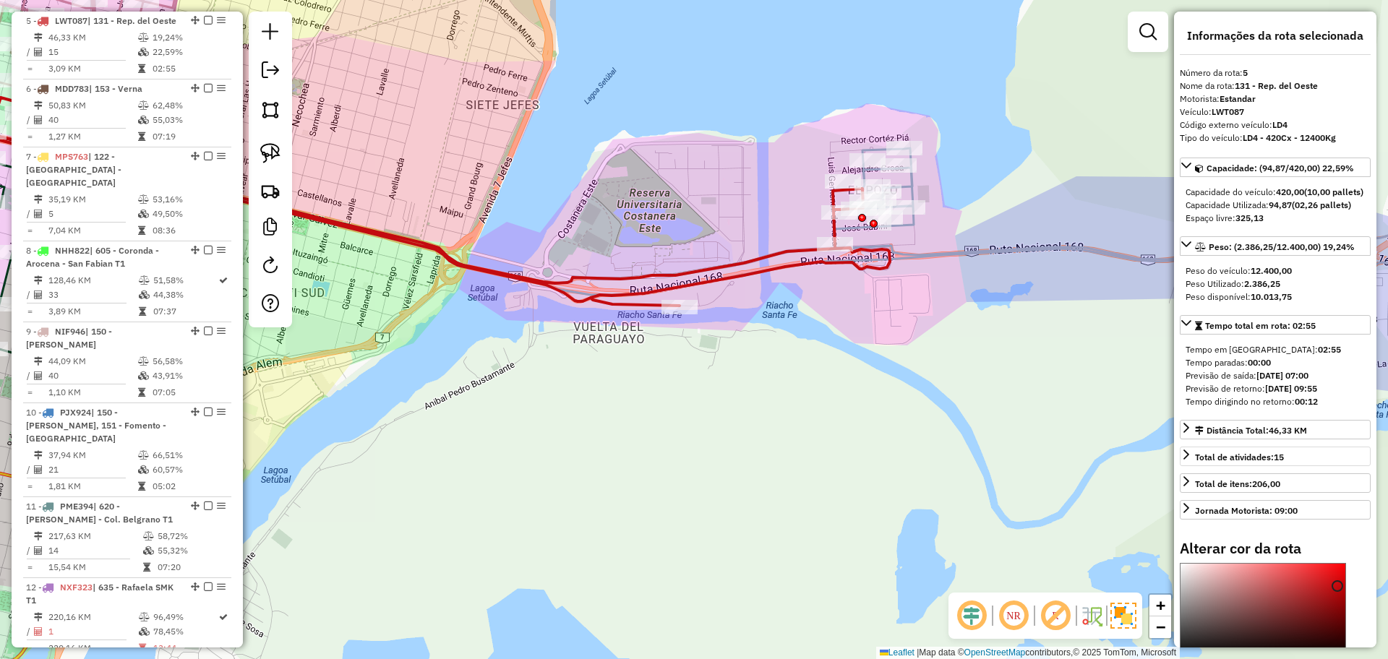
scroll to position [181, 0]
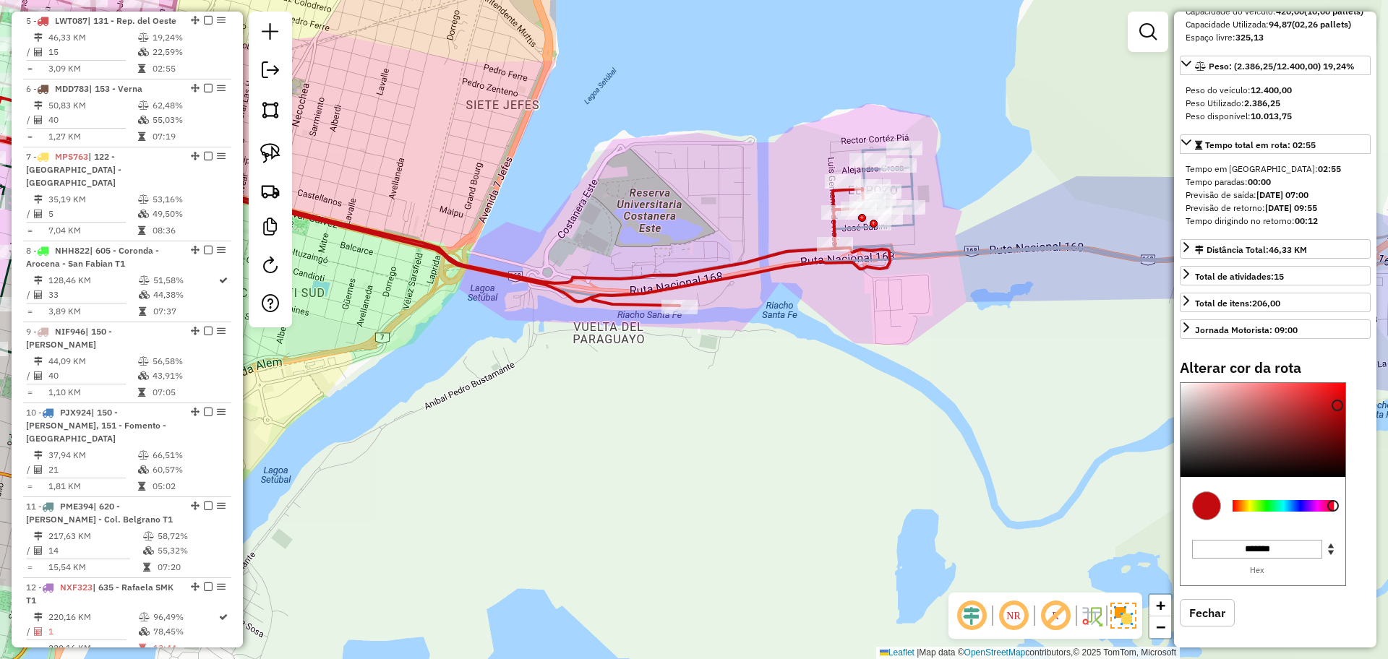
click at [1318, 512] on div at bounding box center [1282, 506] width 101 height 12
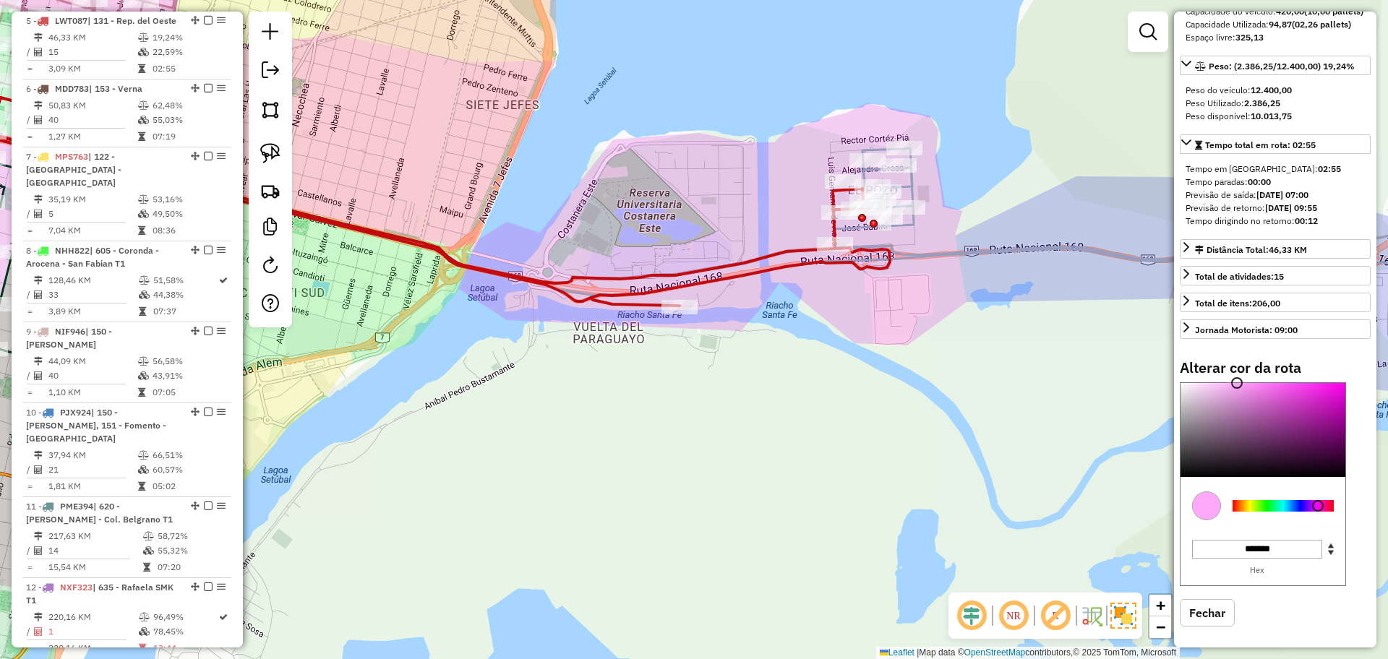
drag, startPoint x: 1298, startPoint y: 459, endPoint x: 1236, endPoint y: 370, distance: 108.5
click at [1236, 370] on div "Alterar cor da rota C M Y K *** *** ** H S L *** *** *** R G B ******* Hex Fech…" at bounding box center [1275, 503] width 191 height 289
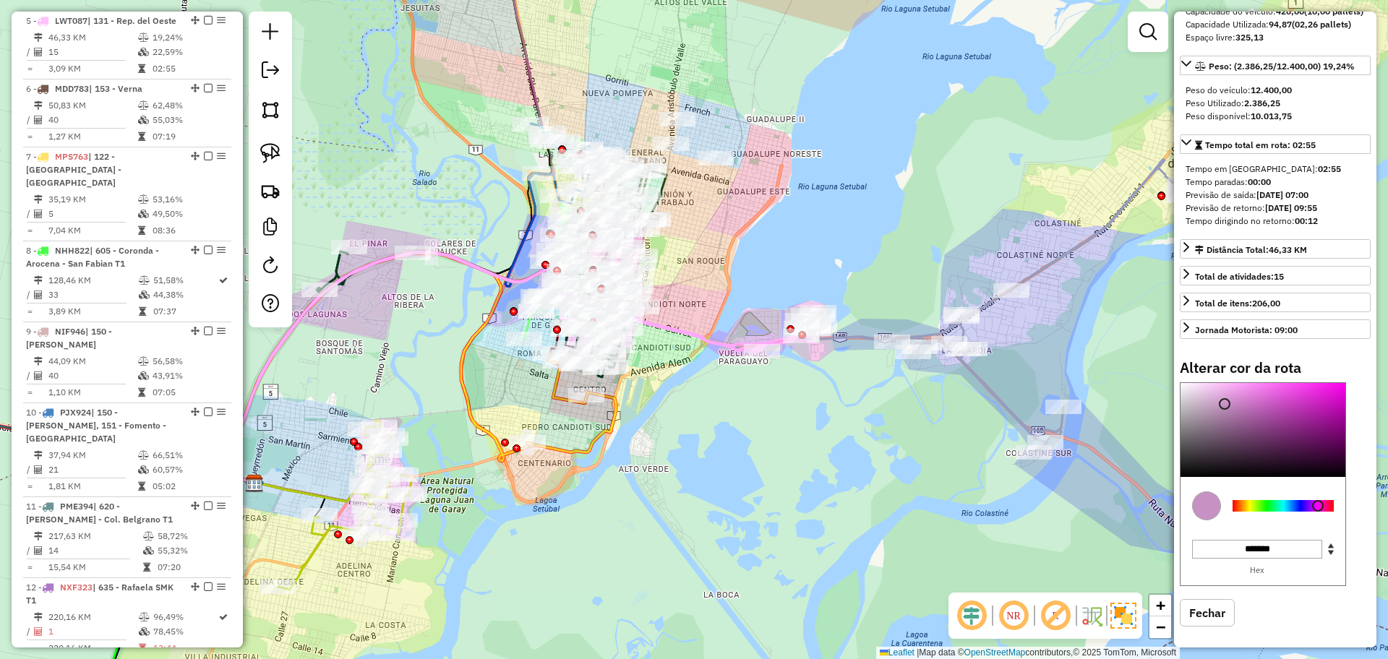
drag, startPoint x: 1235, startPoint y: 392, endPoint x: 1224, endPoint y: 417, distance: 27.2
click at [1224, 410] on div at bounding box center [1225, 404] width 12 height 12
type input "*******"
drag, startPoint x: 1230, startPoint y: 412, endPoint x: 1226, endPoint y: 403, distance: 9.7
click at [1226, 403] on div at bounding box center [1262, 430] width 165 height 94
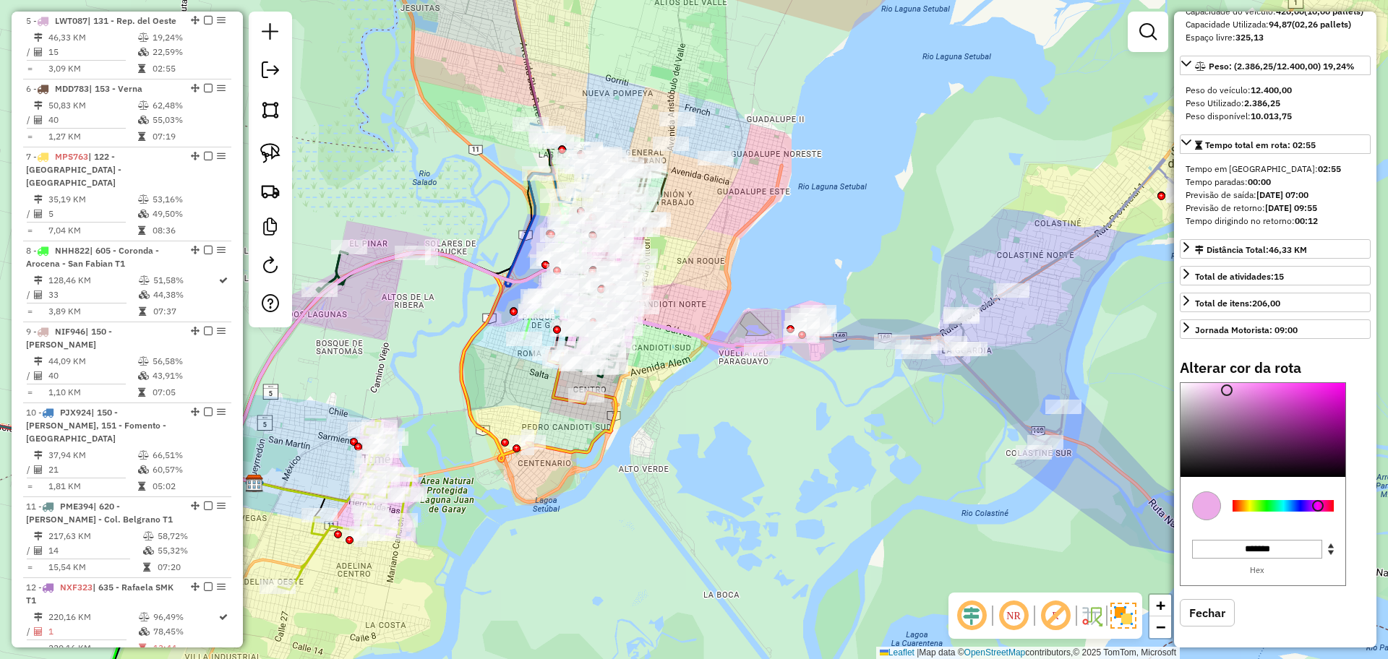
click at [708, 460] on div "Janela de atendimento Grade de atendimento Capacidade Transportadoras Veículos …" at bounding box center [694, 329] width 1388 height 659
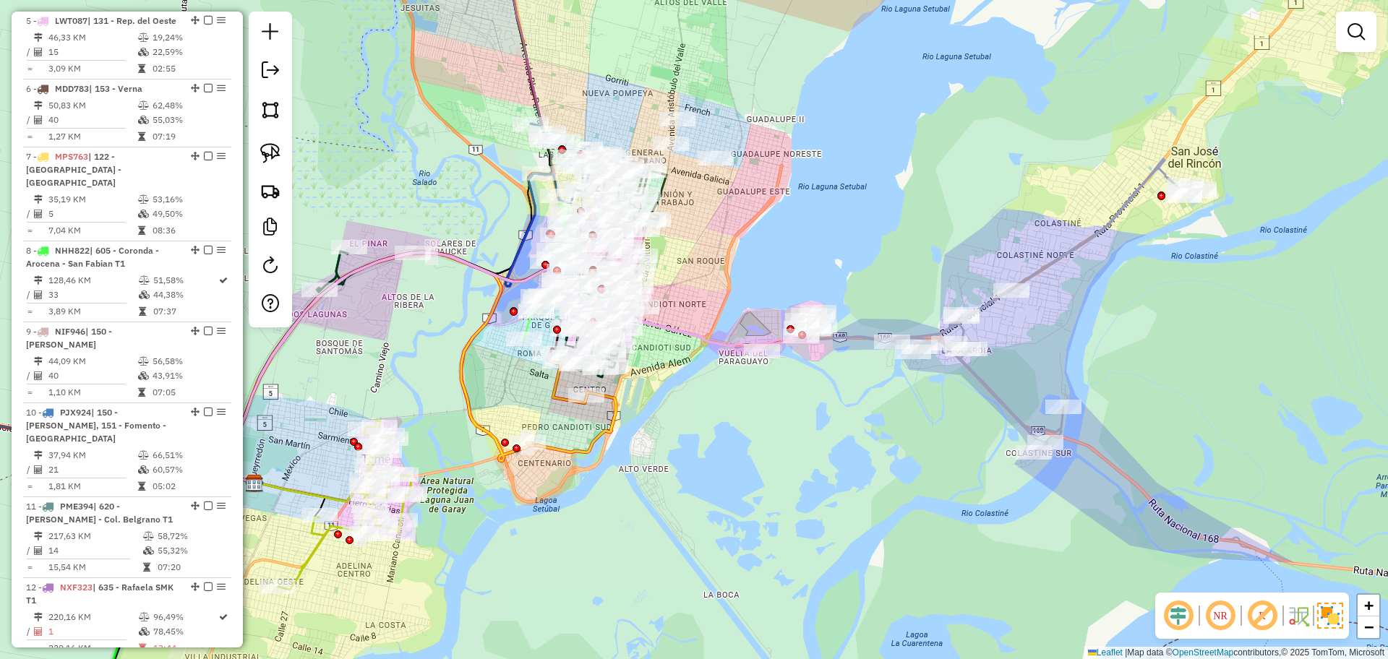
click at [610, 418] on icon at bounding box center [571, 402] width 89 height 99
select select "**********"
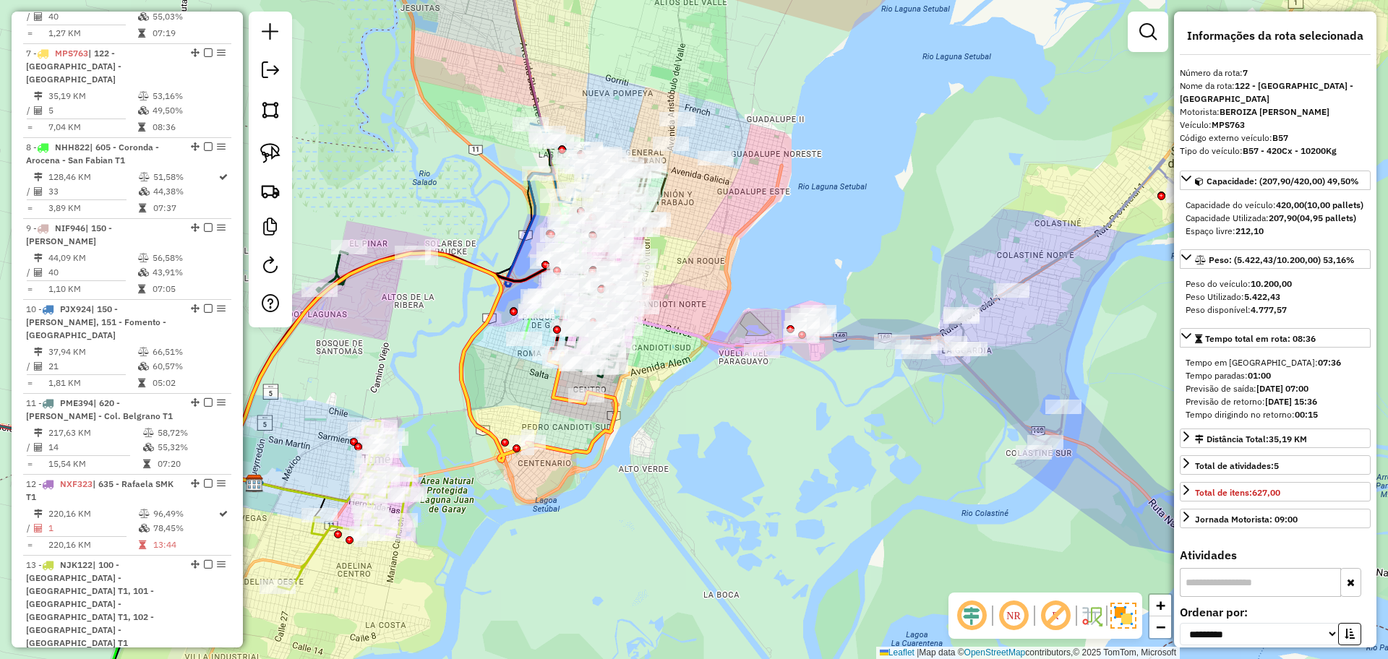
scroll to position [1016, 0]
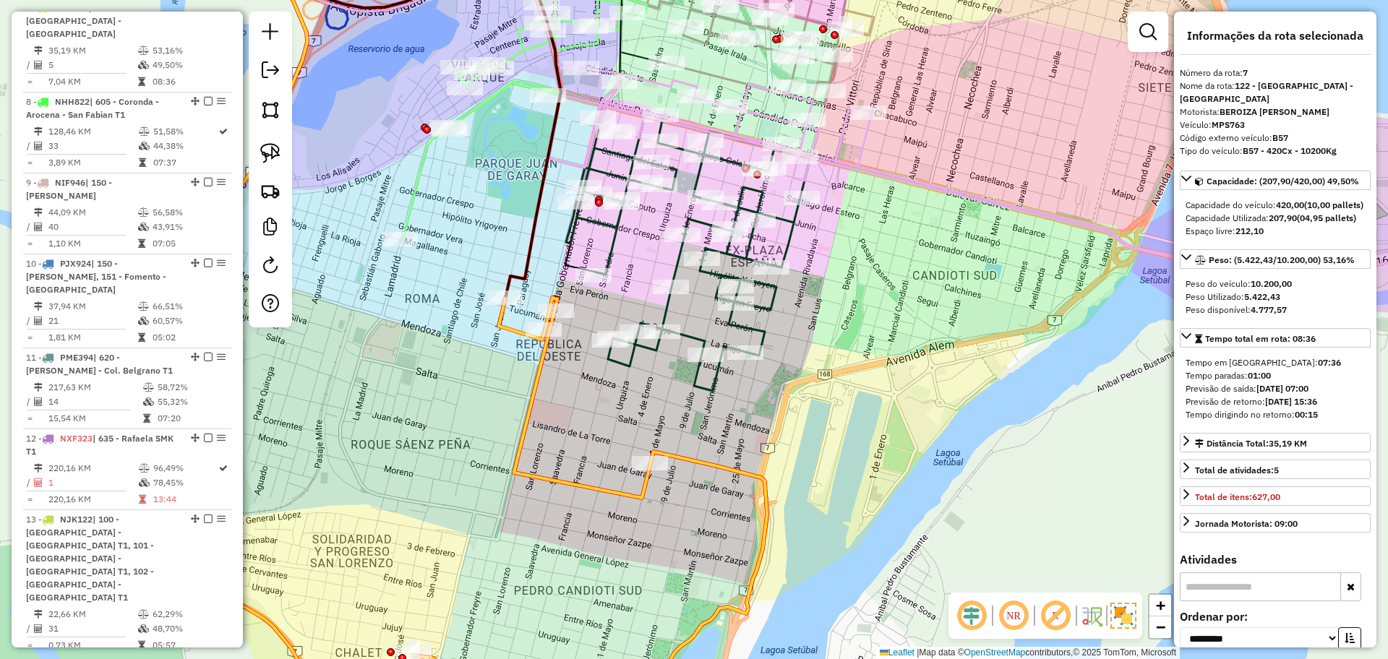
click at [740, 473] on icon at bounding box center [590, 496] width 354 height 397
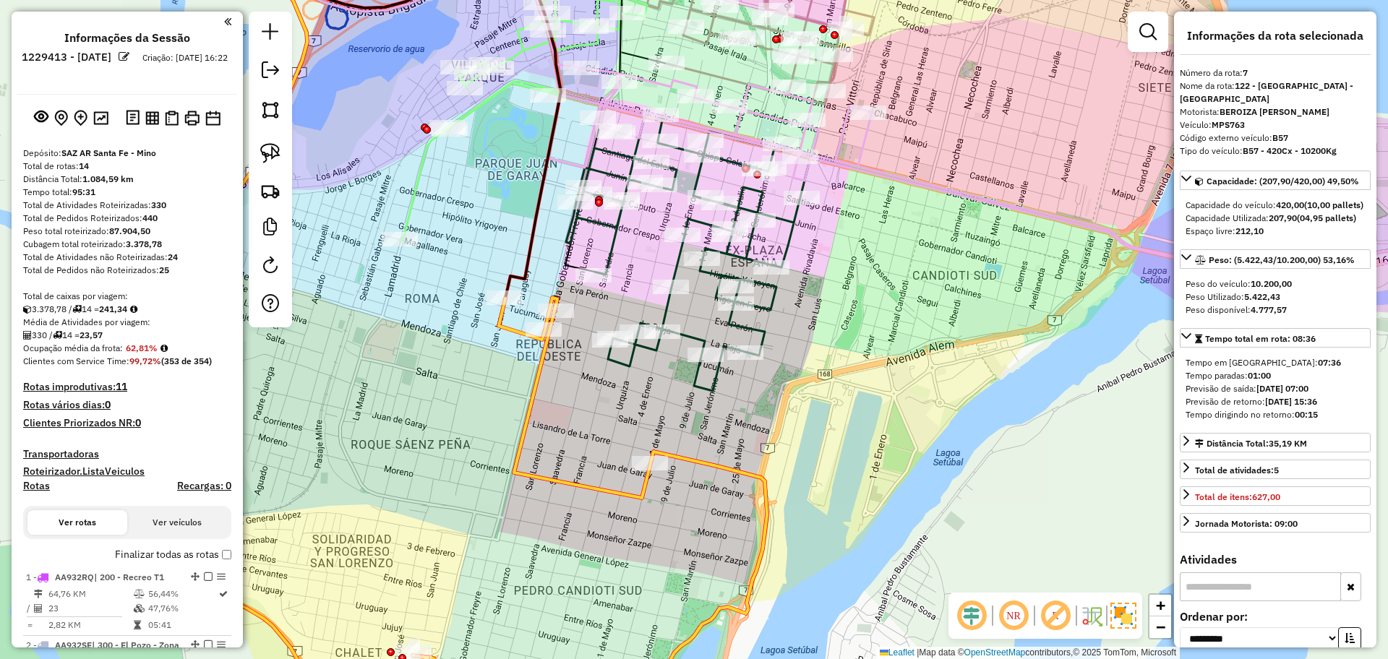
select select "**********"
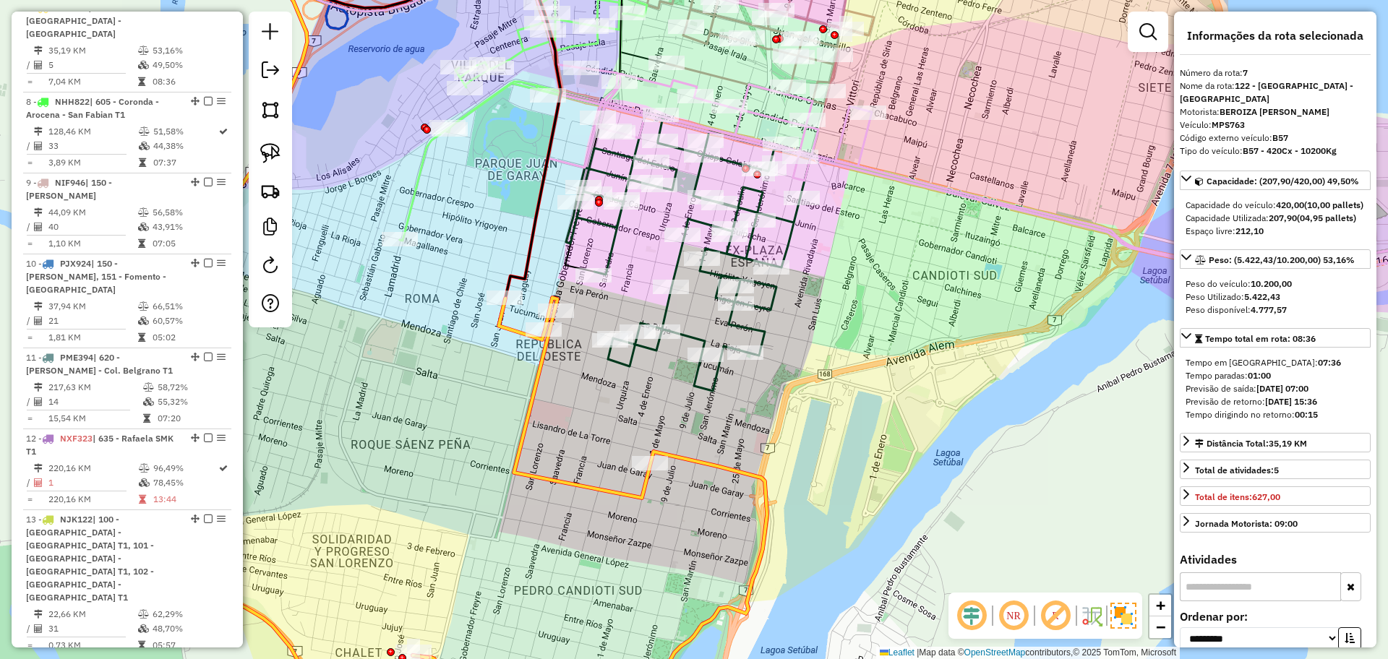
click at [411, 202] on icon at bounding box center [523, 87] width 247 height 306
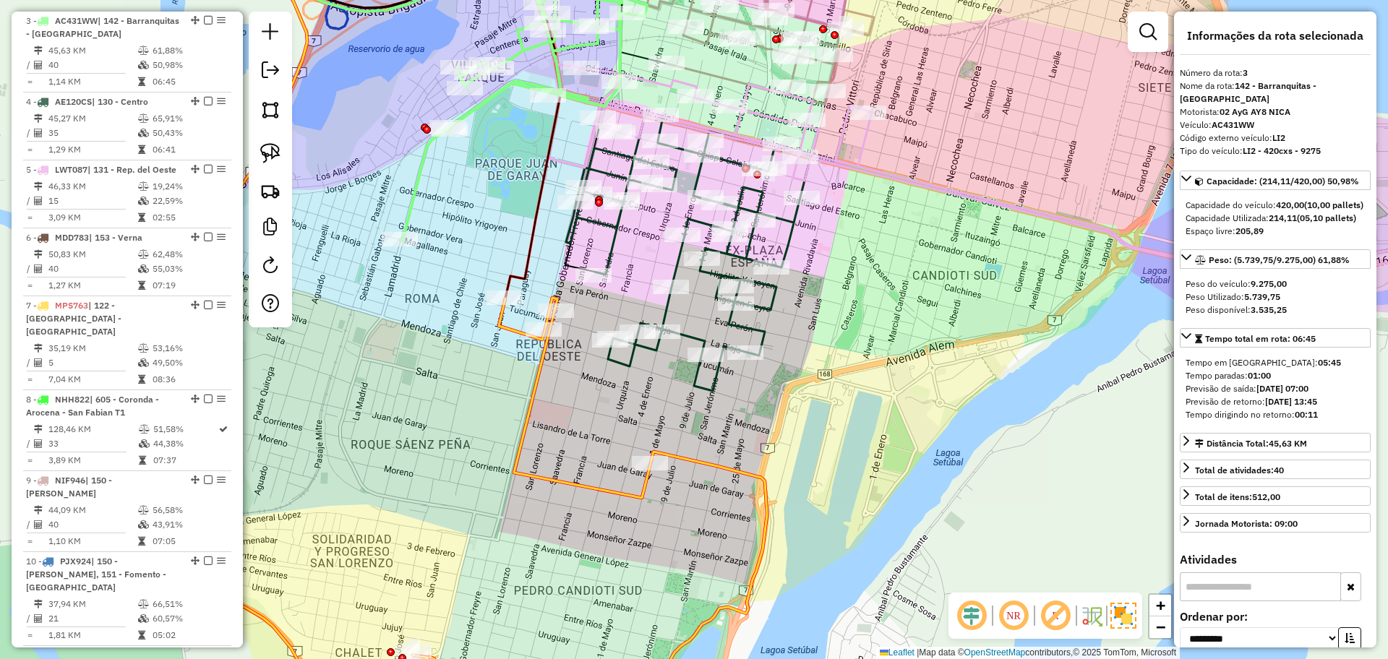
scroll to position [718, 0]
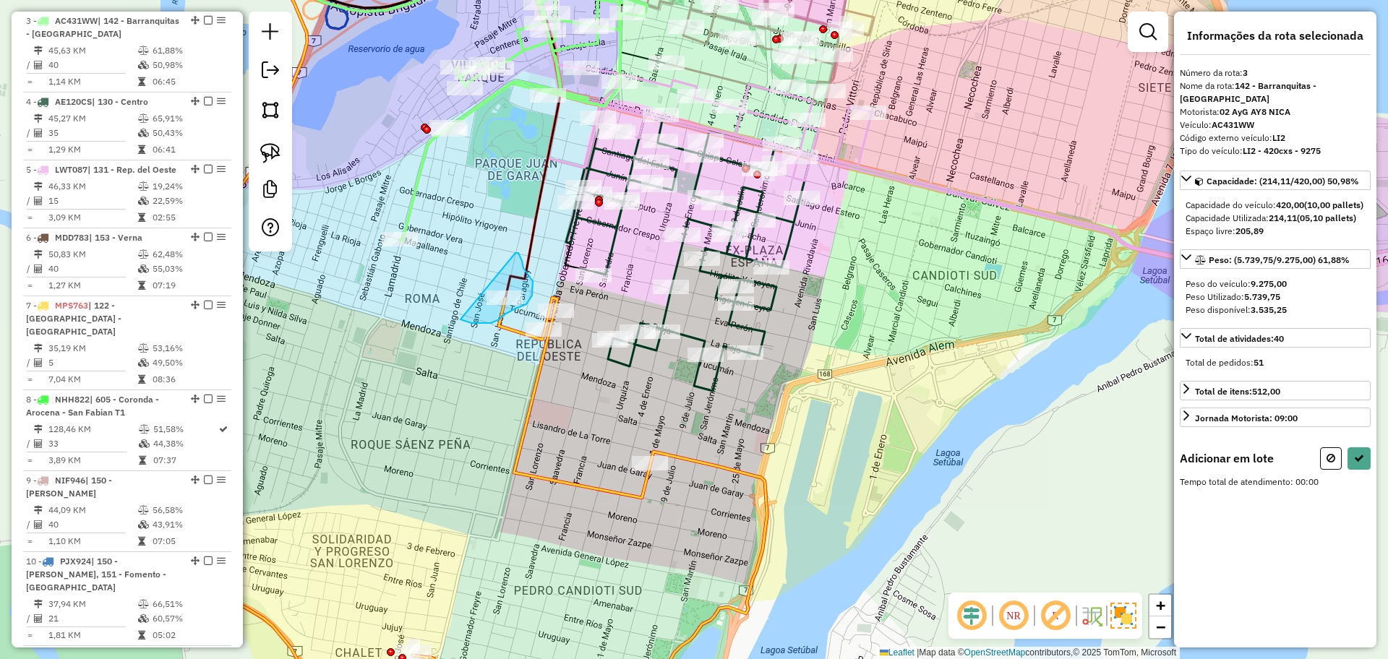
drag, startPoint x: 515, startPoint y: 253, endPoint x: 442, endPoint y: 309, distance: 92.4
click at [1358, 463] on icon at bounding box center [1359, 458] width 10 height 10
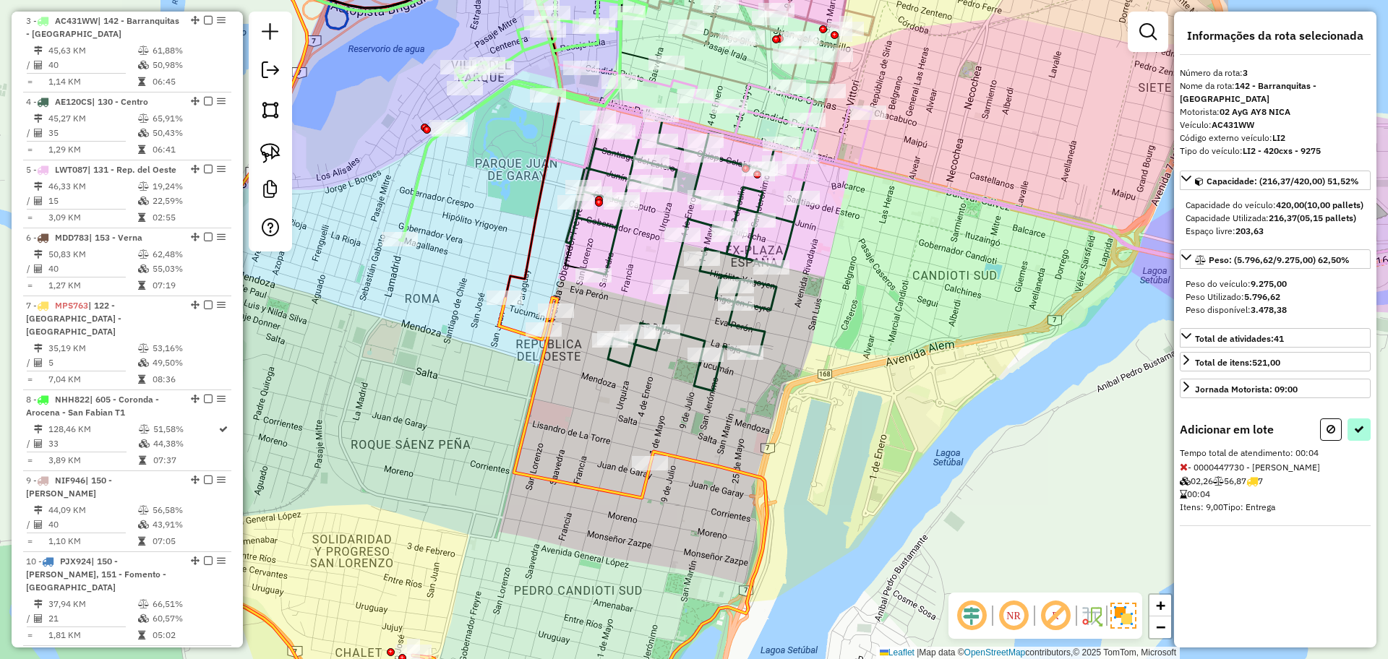
select select "**********"
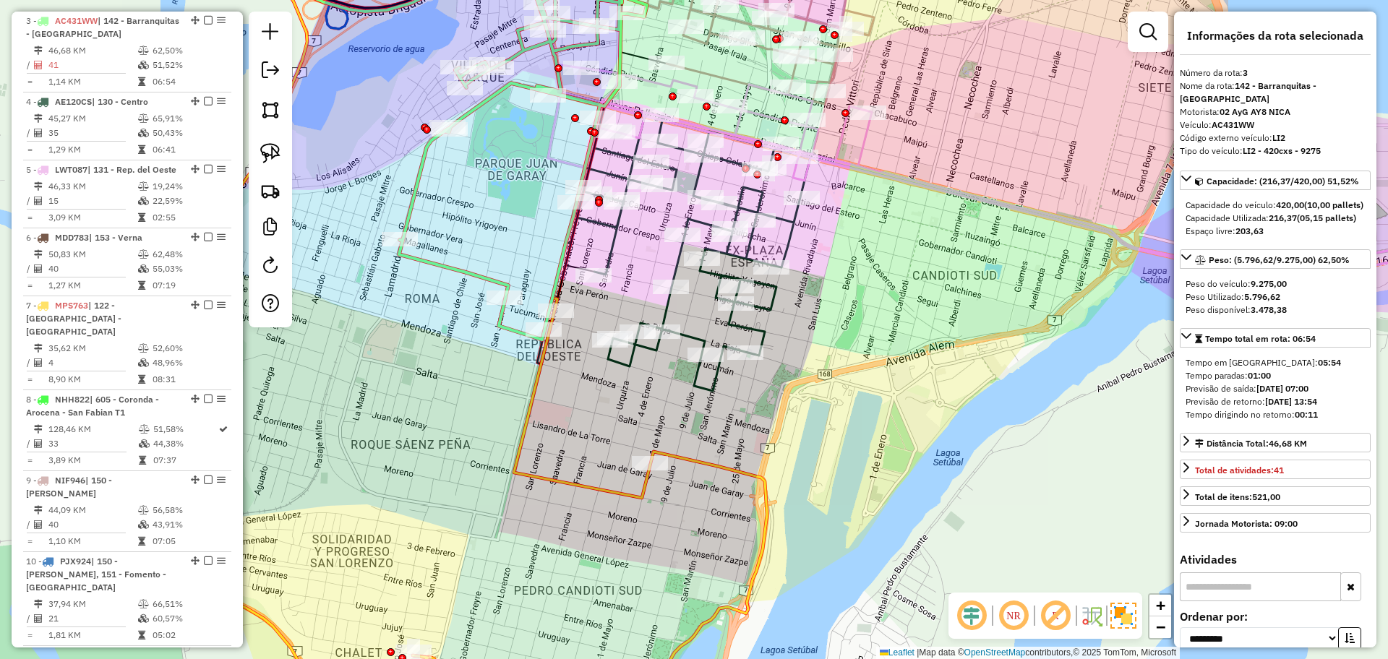
click at [760, 474] on icon at bounding box center [590, 496] width 354 height 397
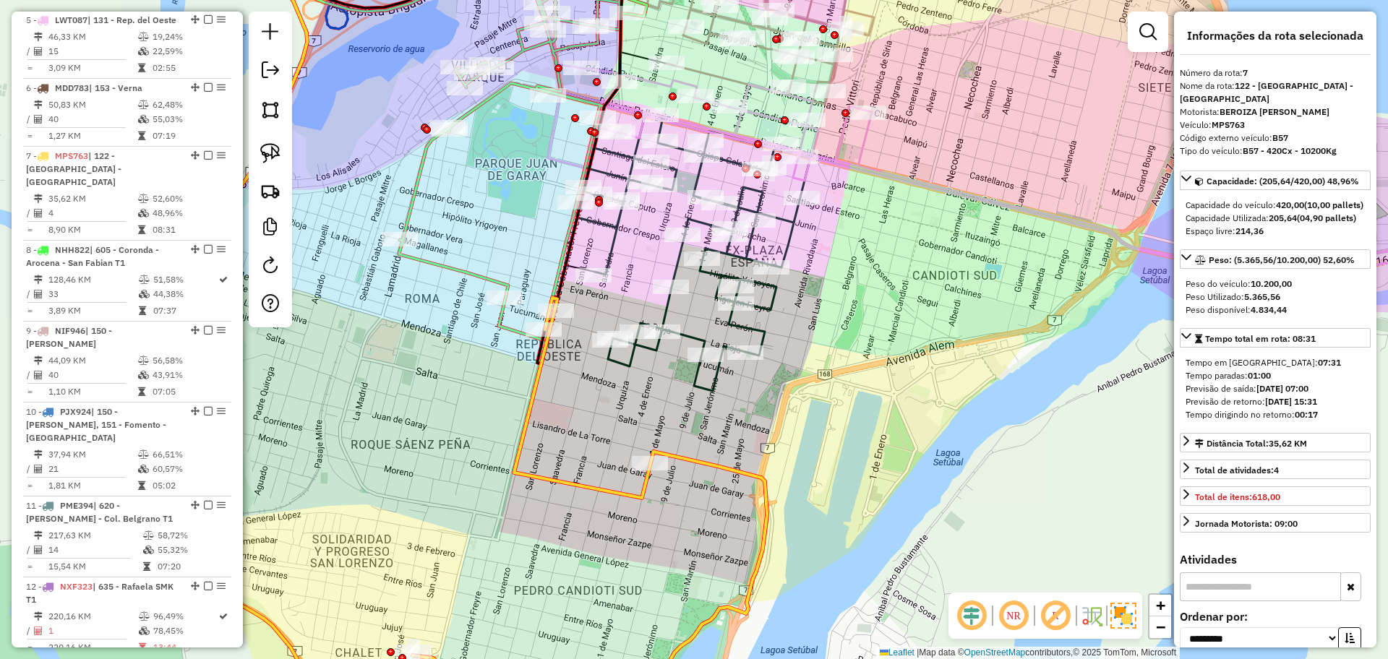
scroll to position [1016, 0]
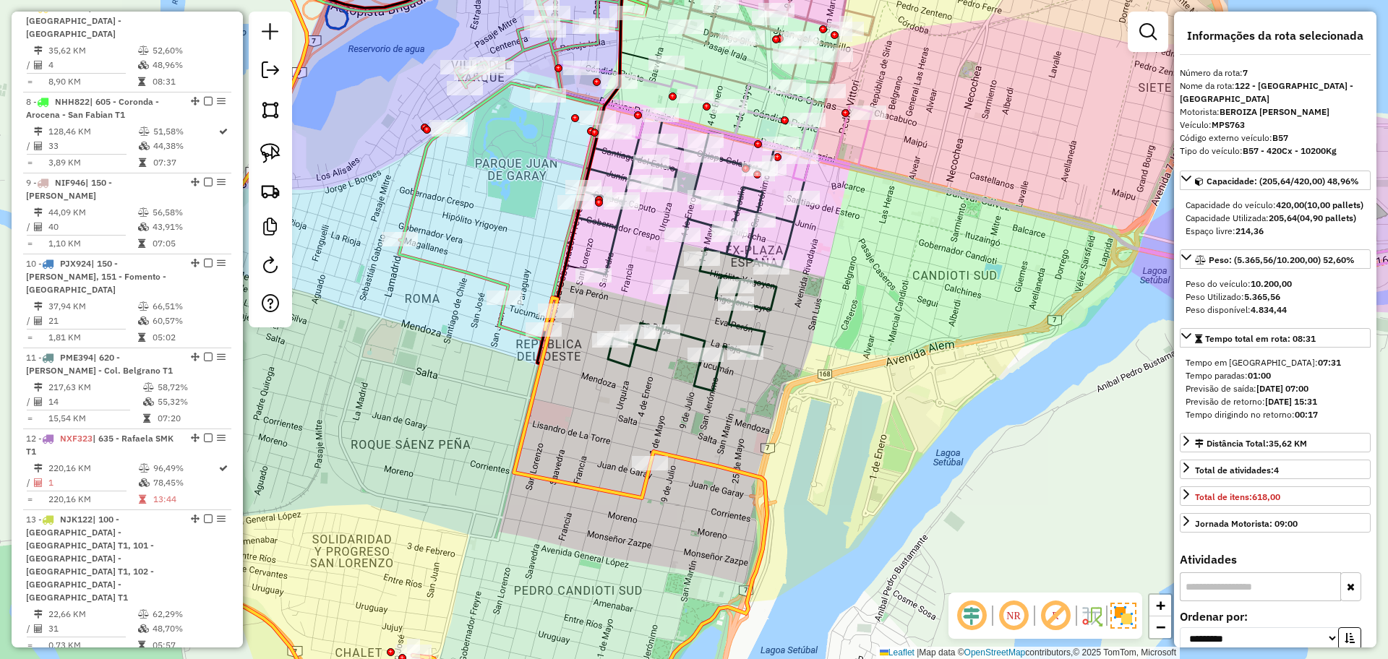
click at [464, 277] on icon at bounding box center [523, 136] width 248 height 405
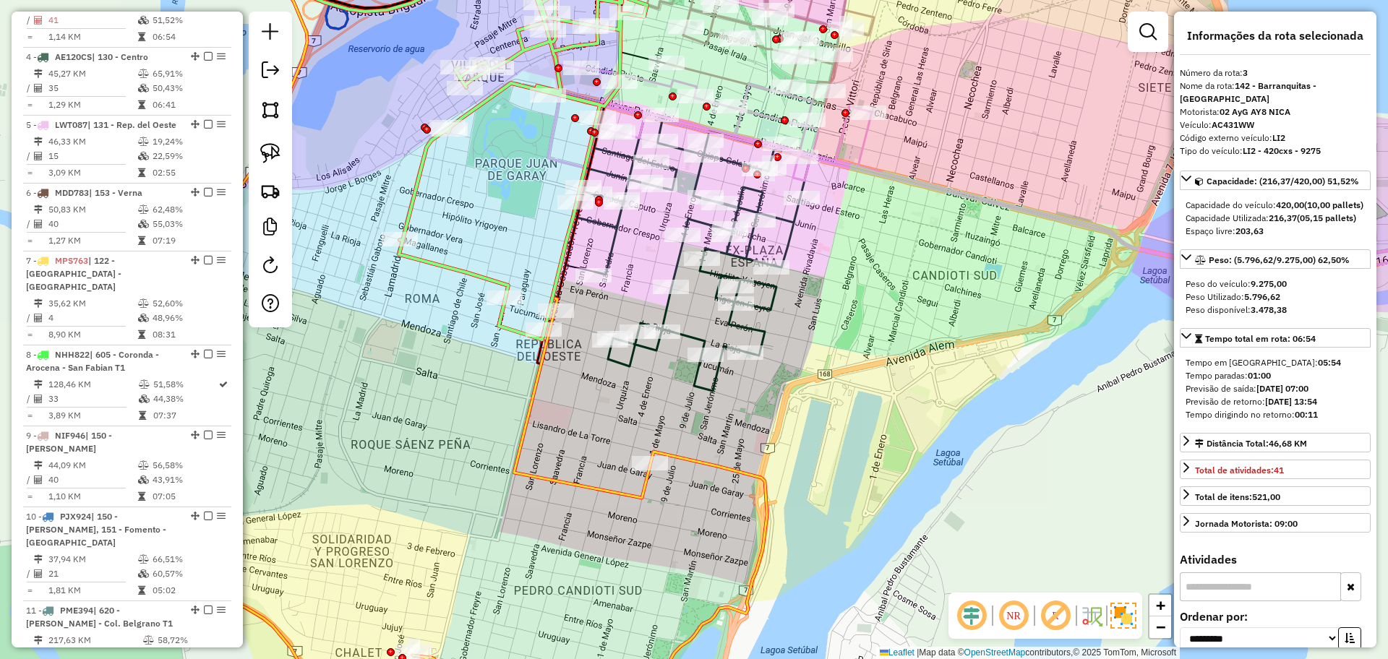
scroll to position [718, 0]
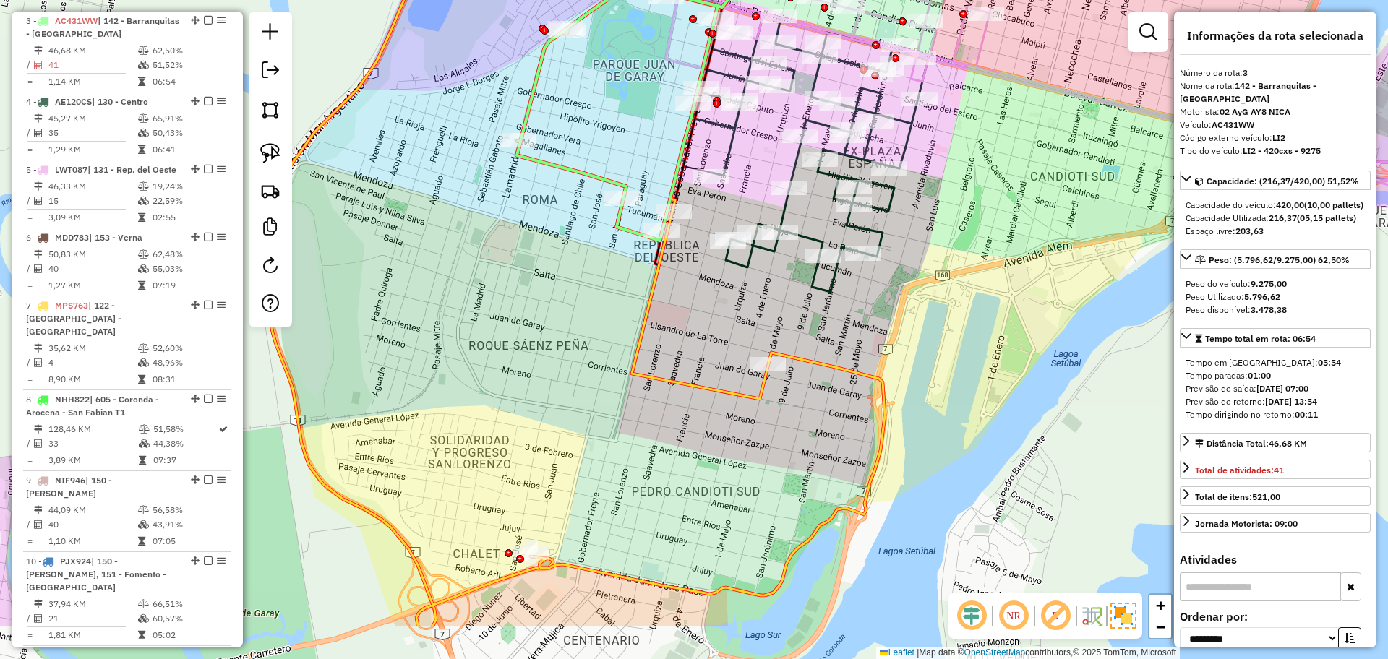
drag, startPoint x: 592, startPoint y: 429, endPoint x: 829, endPoint y: 385, distance: 241.0
click at [706, 332] on div "Janela de atendimento Grade de atendimento Capacidade Transportadoras Veículos …" at bounding box center [694, 329] width 1388 height 659
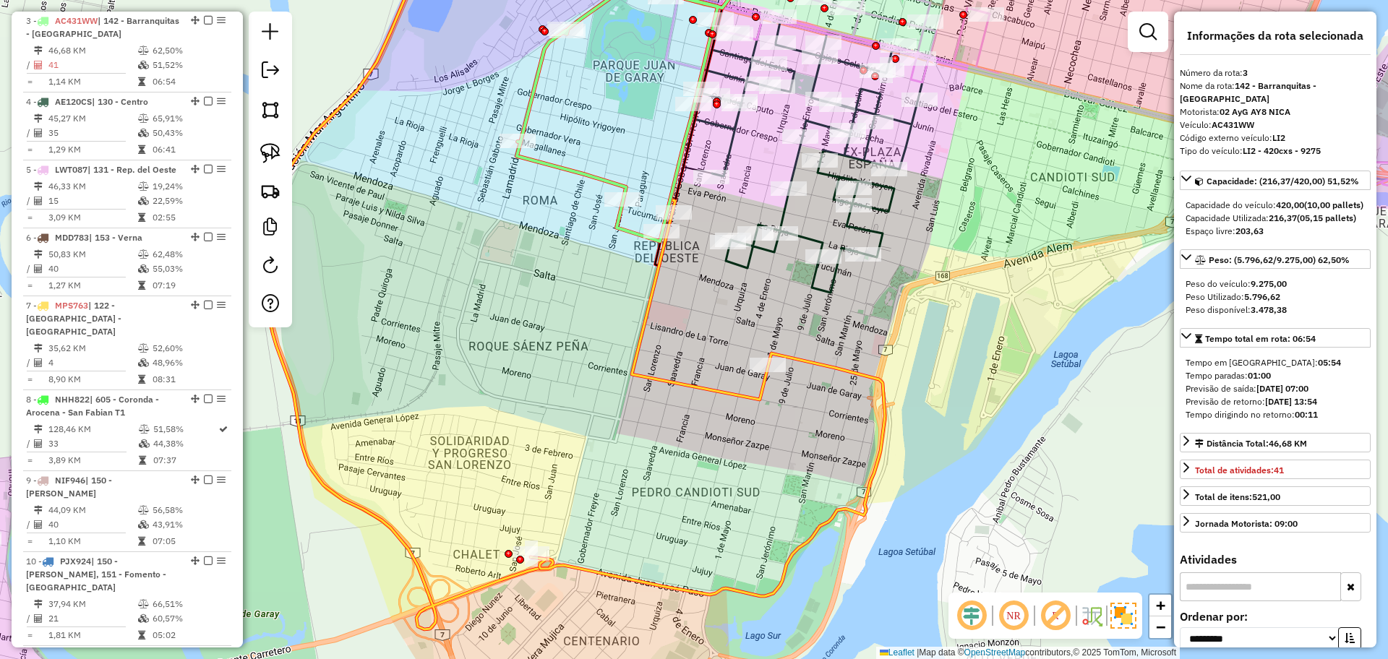
click at [349, 458] on div "Janela de atendimento Grade de atendimento Capacidade Transportadoras Veículos …" at bounding box center [694, 329] width 1388 height 659
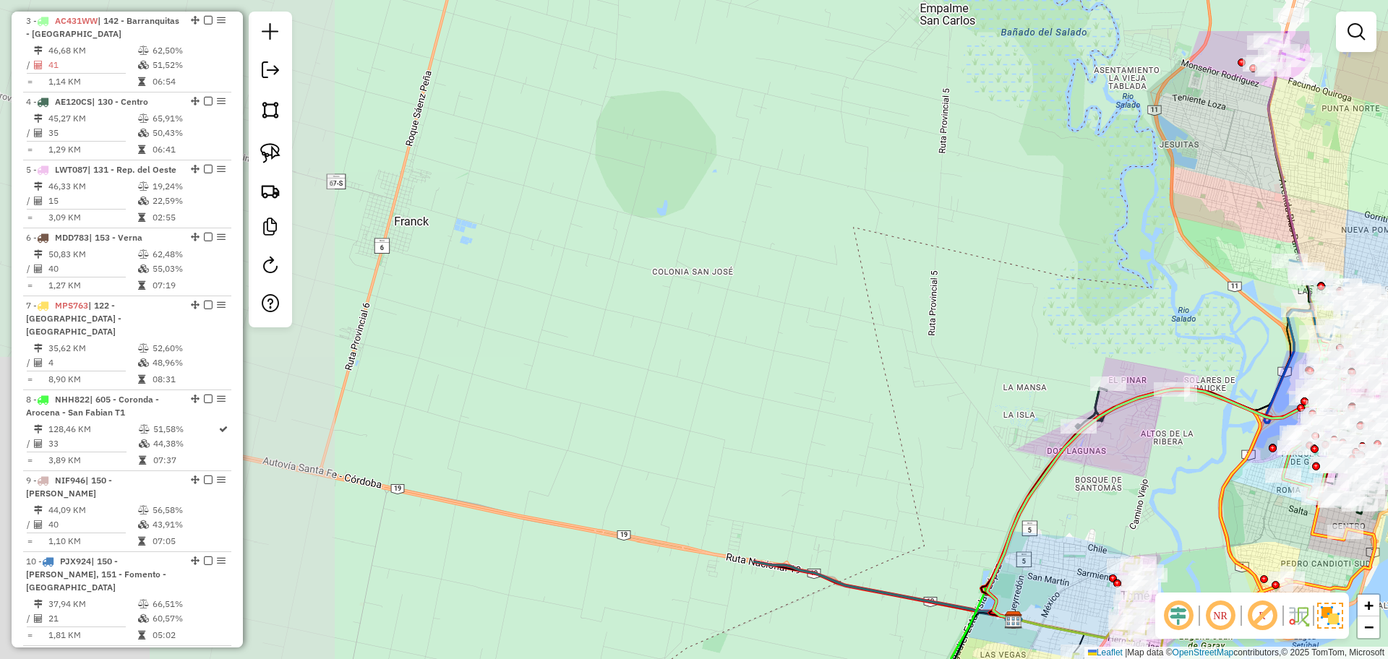
drag, startPoint x: 349, startPoint y: 449, endPoint x: 1240, endPoint y: 538, distance: 895.6
click at [1240, 538] on div "Janela de atendimento Grade de atendimento Capacidade Transportadoras Veículos …" at bounding box center [694, 329] width 1388 height 659
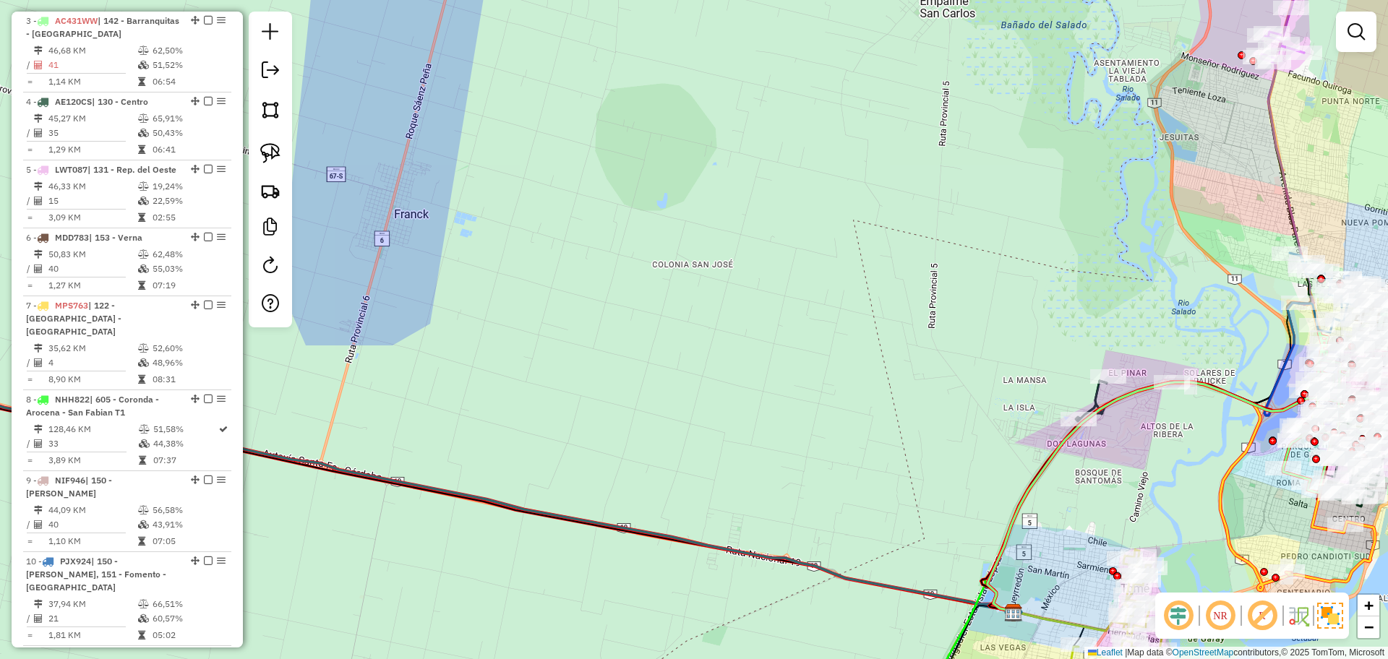
click at [472, 496] on icon at bounding box center [437, 498] width 1152 height 226
click at [472, 496] on icon at bounding box center [438, 497] width 1154 height 227
select select "**********"
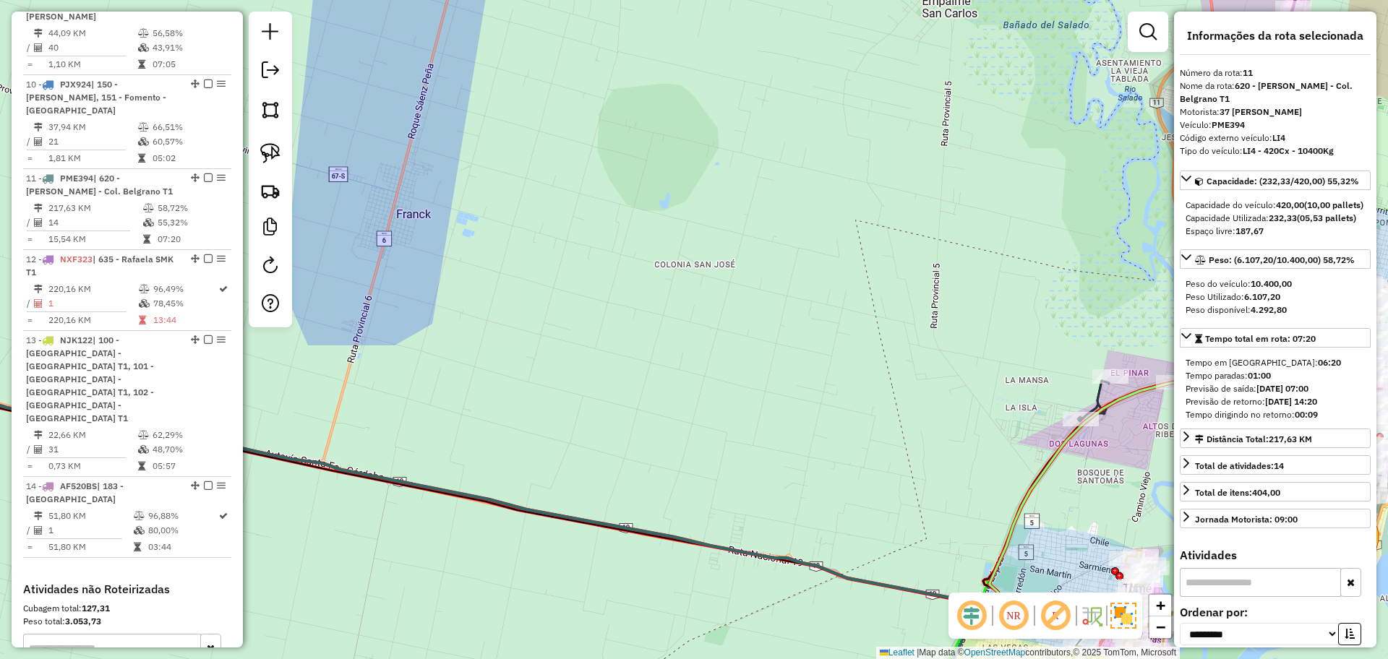
scroll to position [1353, 0]
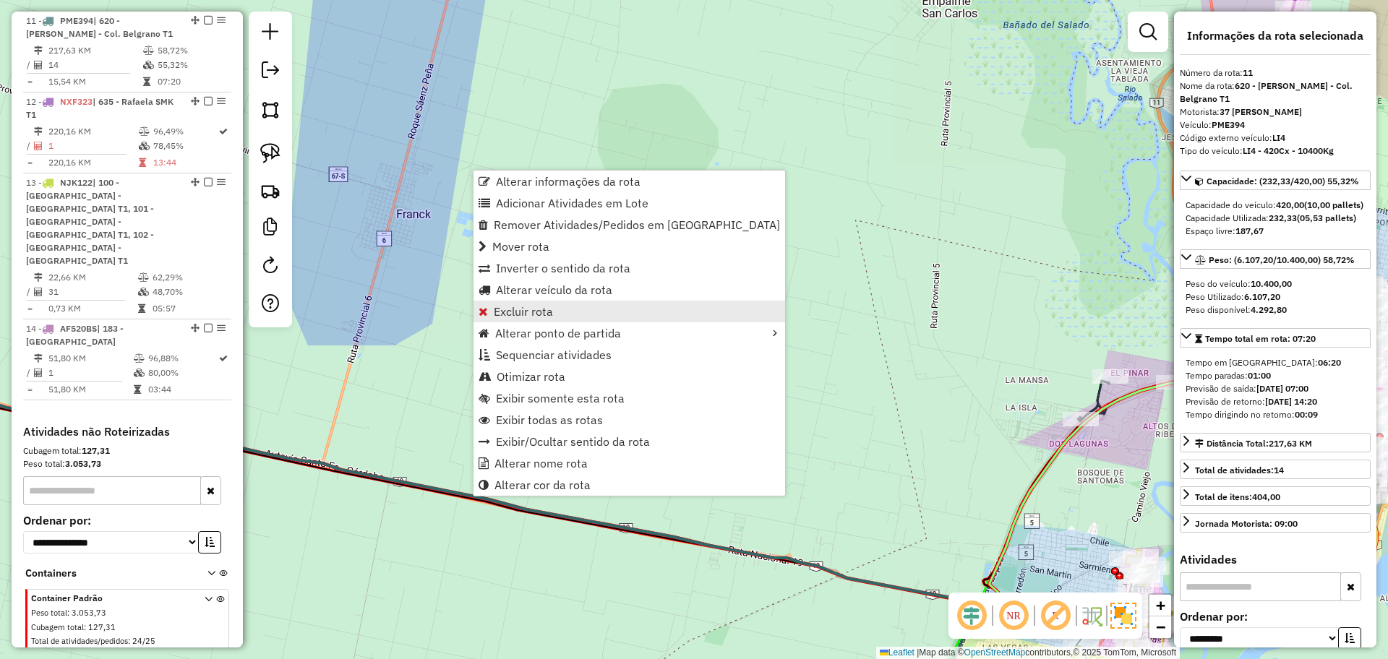
click at [564, 309] on link "Excluir rota" at bounding box center [629, 312] width 312 height 22
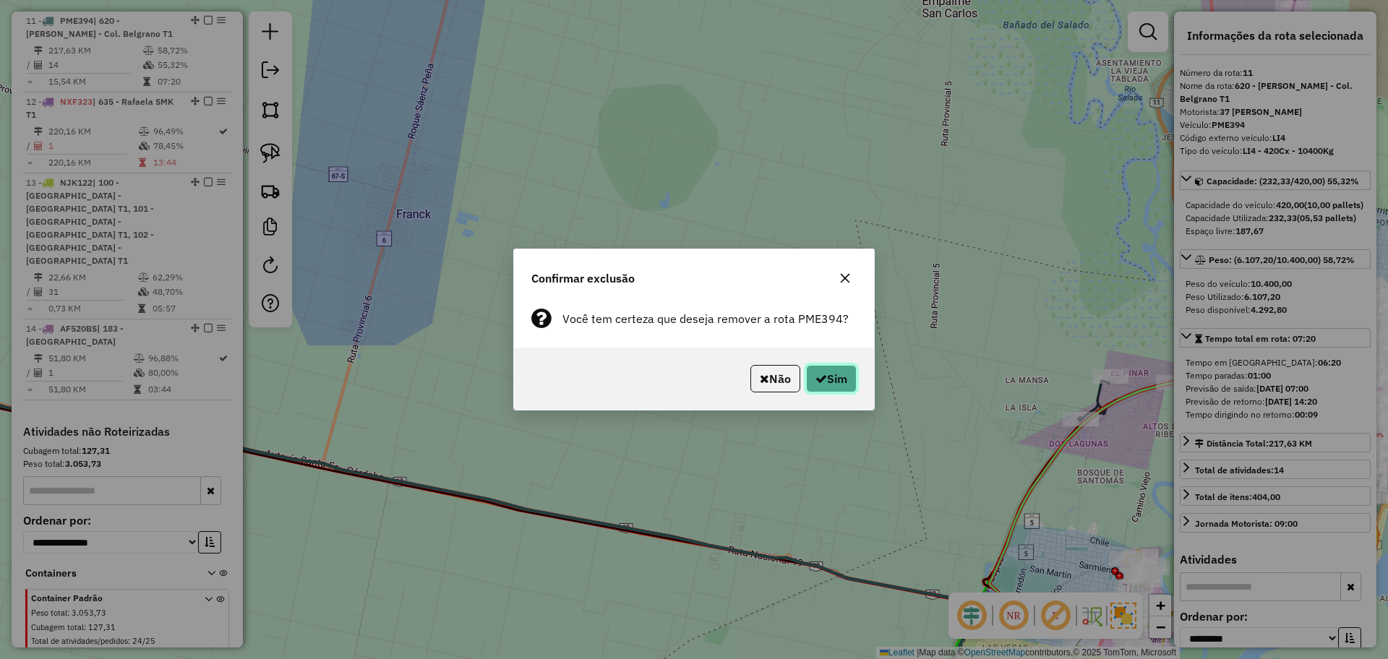
click at [841, 374] on button "Sim" at bounding box center [831, 378] width 51 height 27
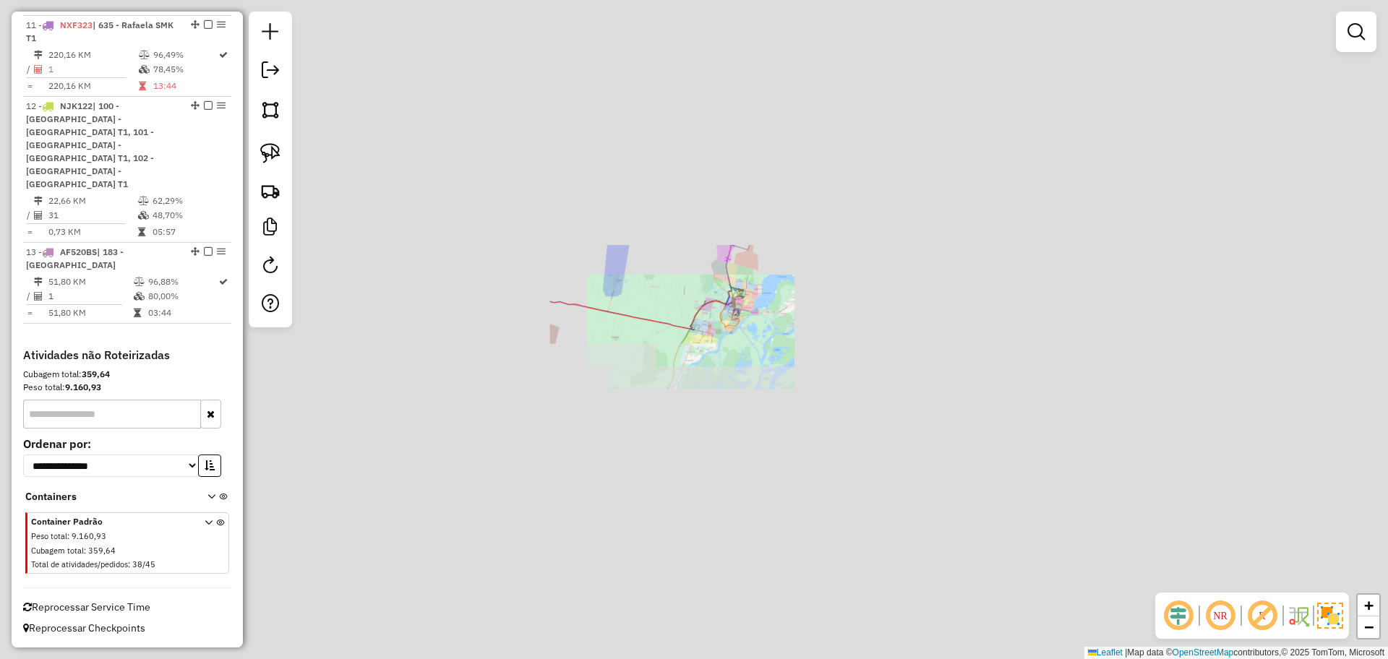
scroll to position [1272, 0]
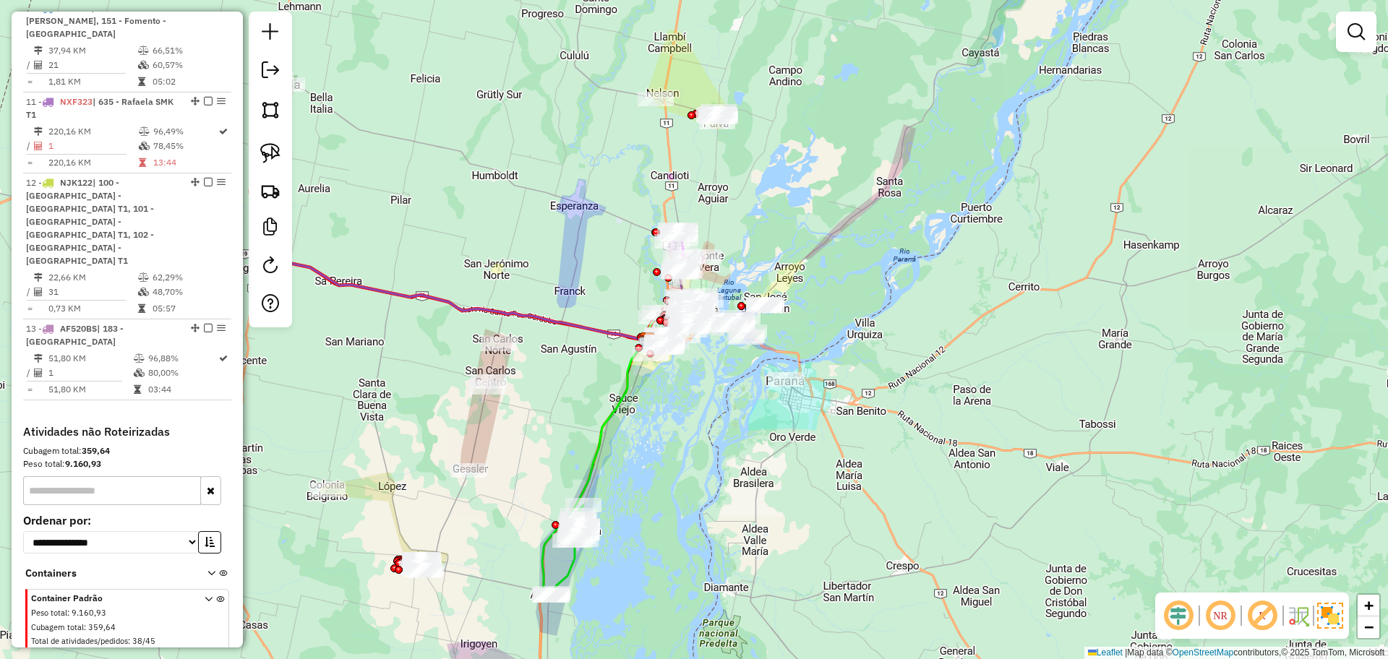
drag, startPoint x: 469, startPoint y: 252, endPoint x: 817, endPoint y: 345, distance: 359.9
click at [814, 343] on div "Janela de atendimento Grade de atendimento Capacidade Transportadoras Veículos …" at bounding box center [694, 329] width 1388 height 659
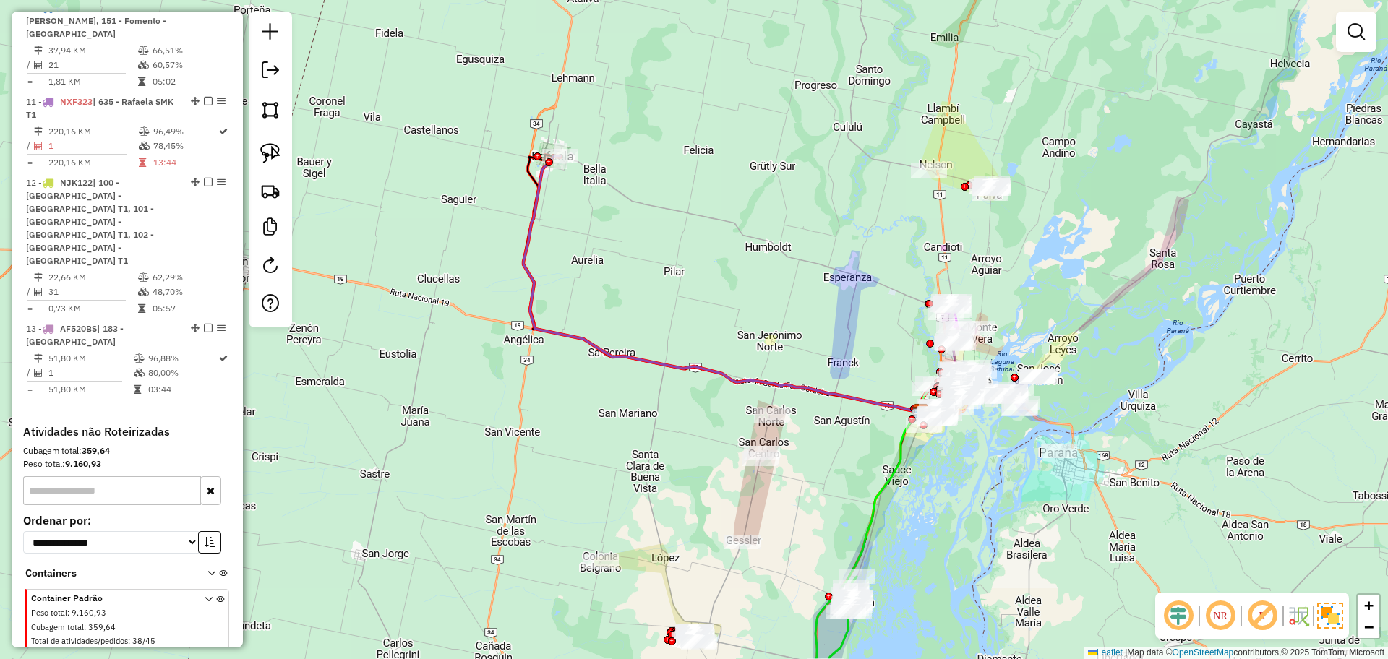
click at [633, 361] on icon at bounding box center [722, 284] width 398 height 257
select select "**********"
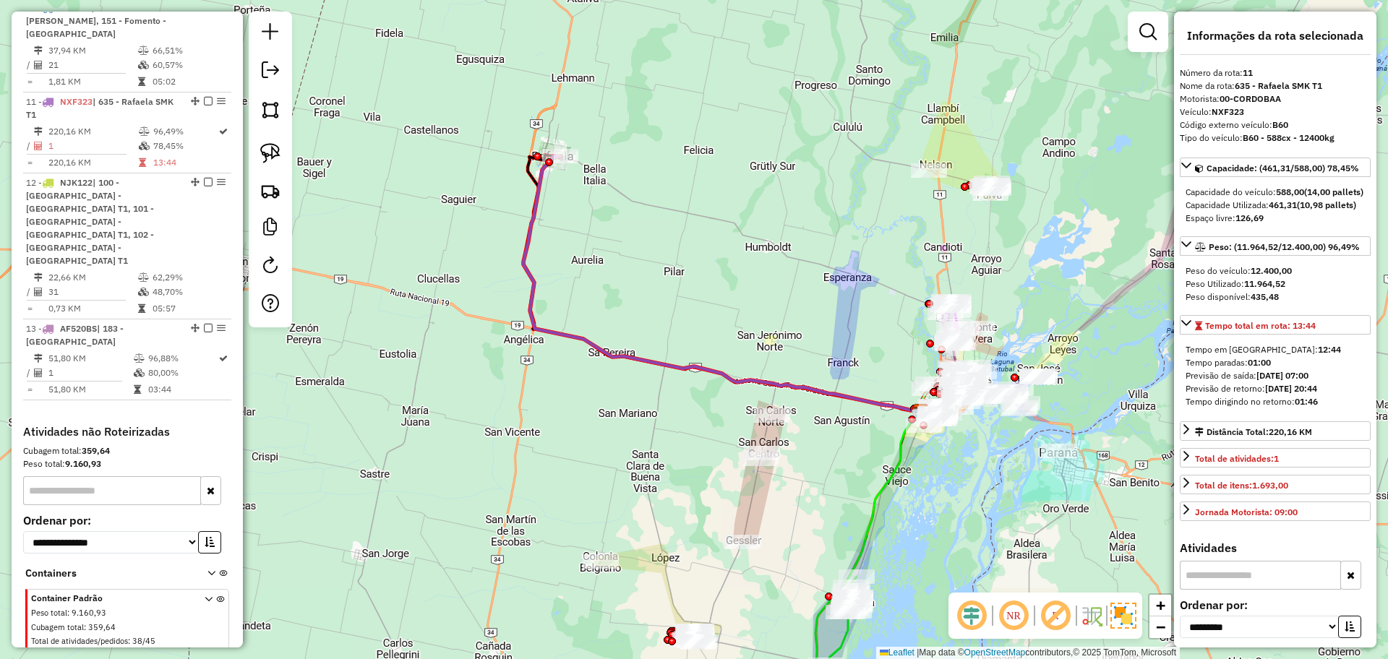
scroll to position [1323, 0]
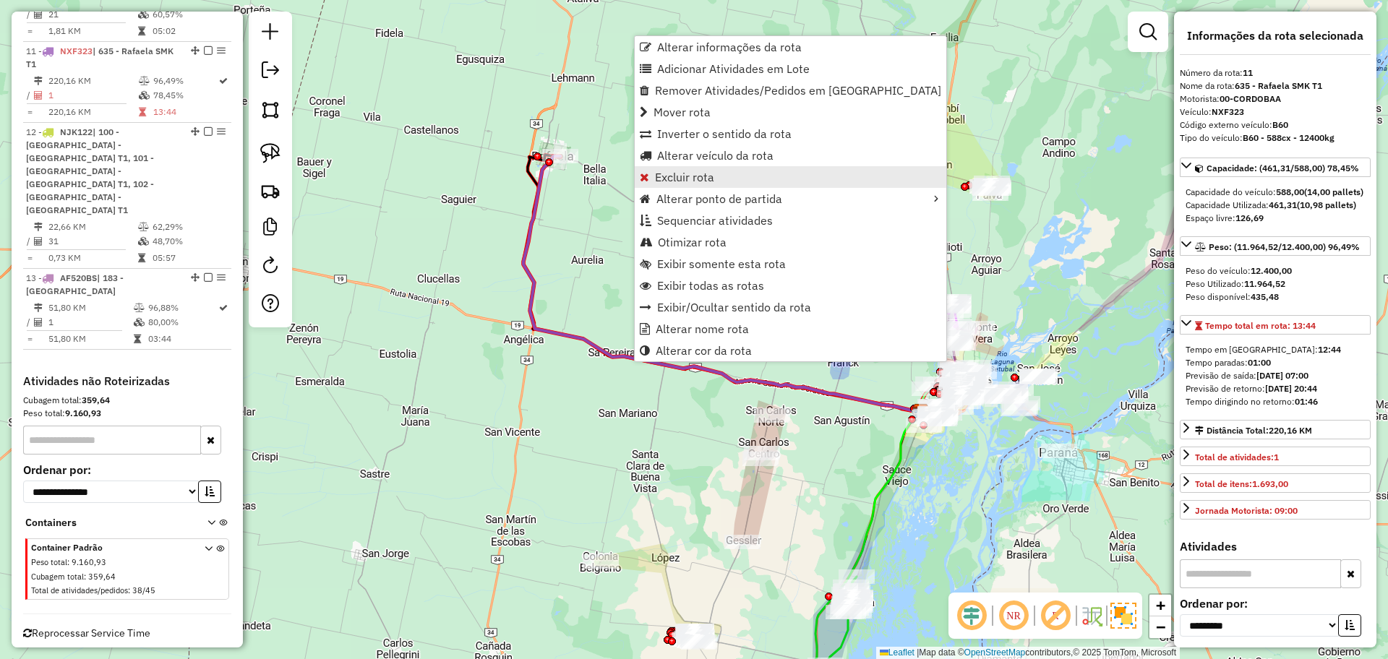
click at [693, 176] on span "Excluir rota" at bounding box center [684, 177] width 59 height 12
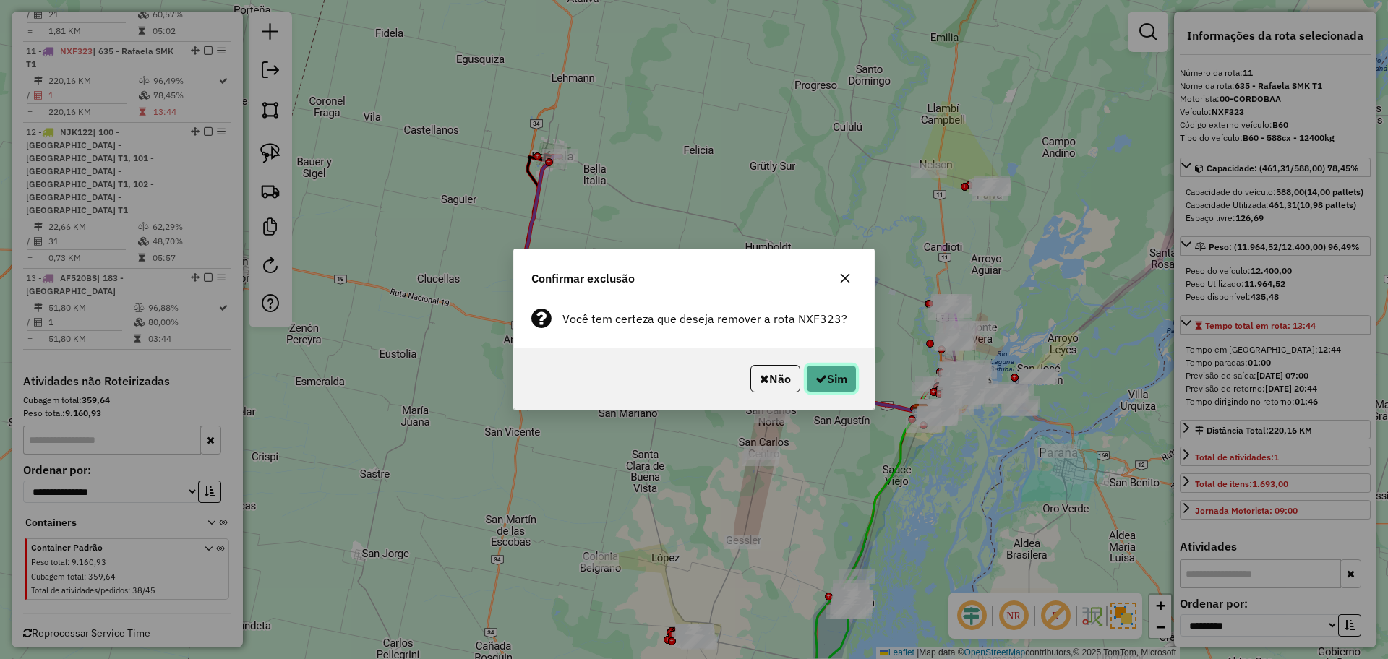
click at [844, 385] on button "Sim" at bounding box center [831, 378] width 51 height 27
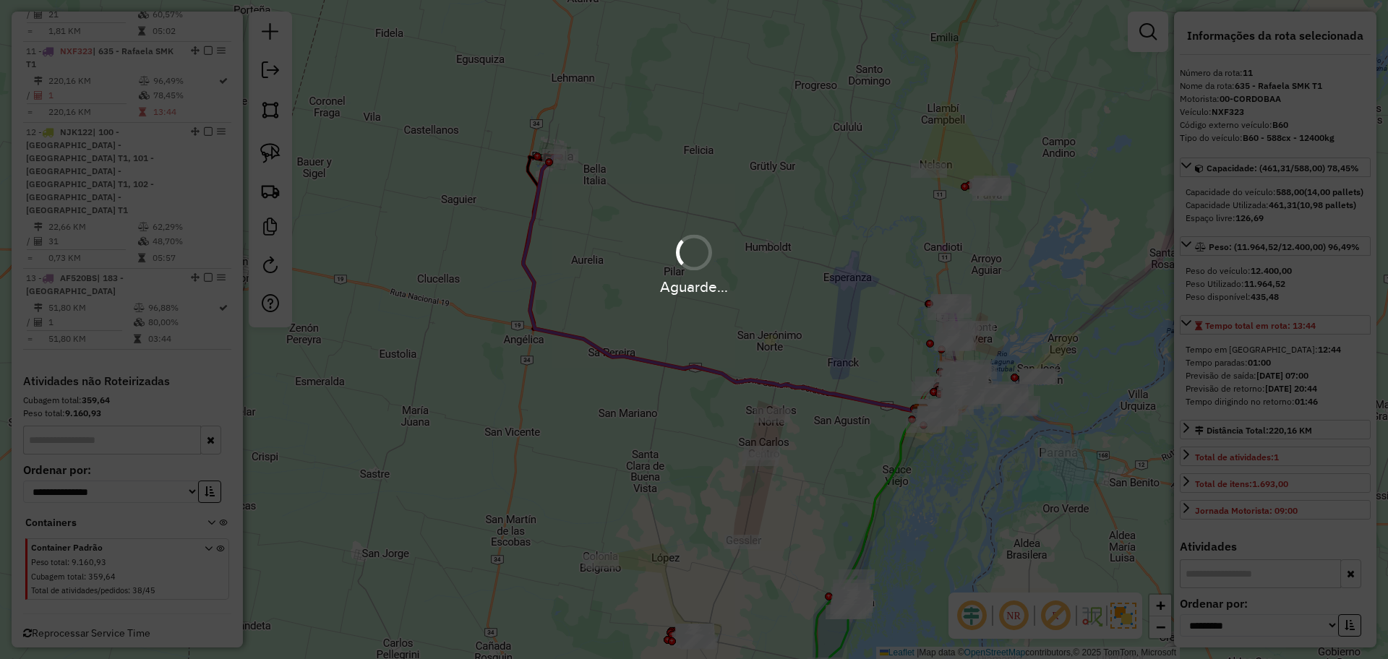
scroll to position [1242, 0]
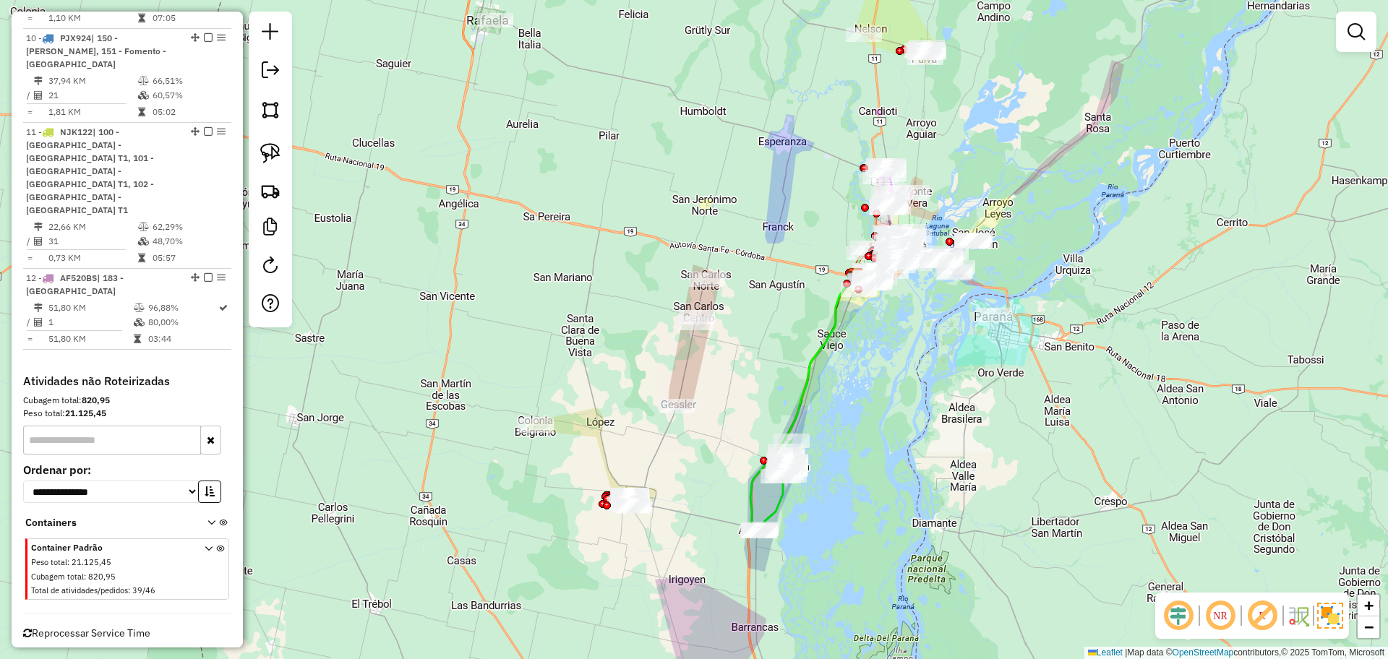
drag, startPoint x: 553, startPoint y: 512, endPoint x: 716, endPoint y: 459, distance: 171.0
click at [716, 459] on div "Janela de atendimento Grade de atendimento Capacidade Transportadoras Veículos …" at bounding box center [694, 329] width 1388 height 659
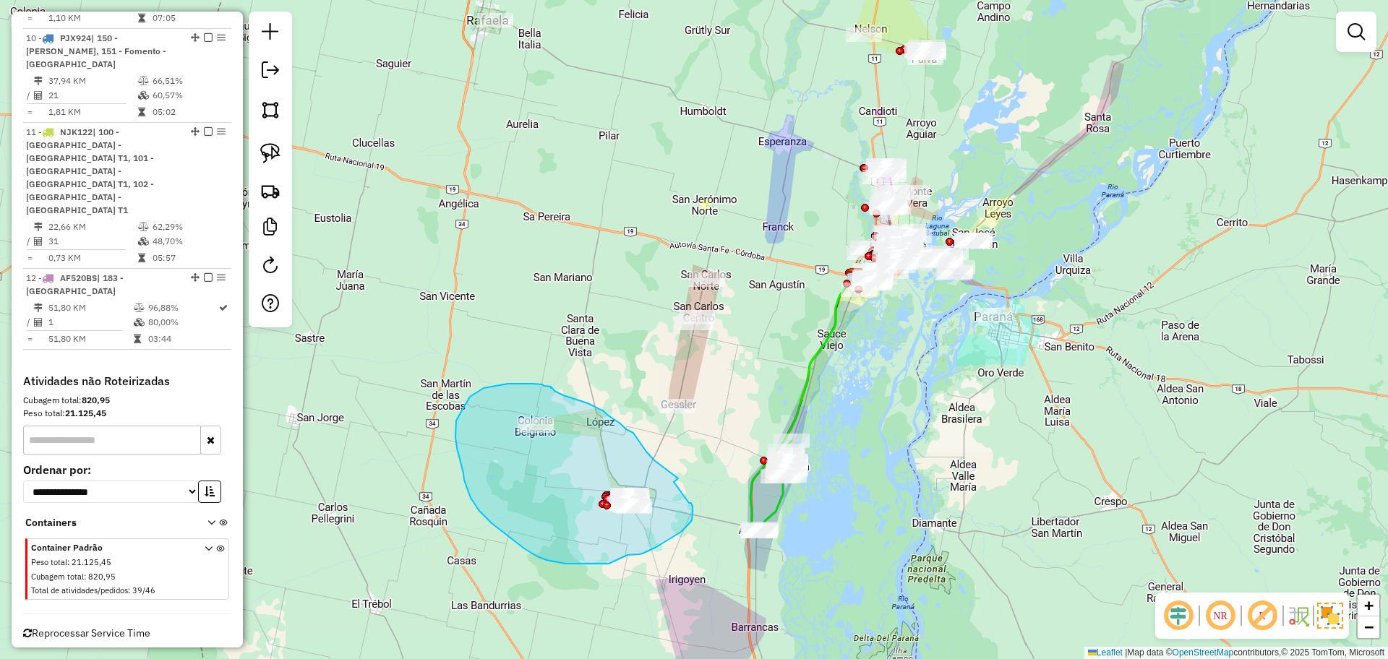
drag, startPoint x: 678, startPoint y: 478, endPoint x: 687, endPoint y: 503, distance: 26.3
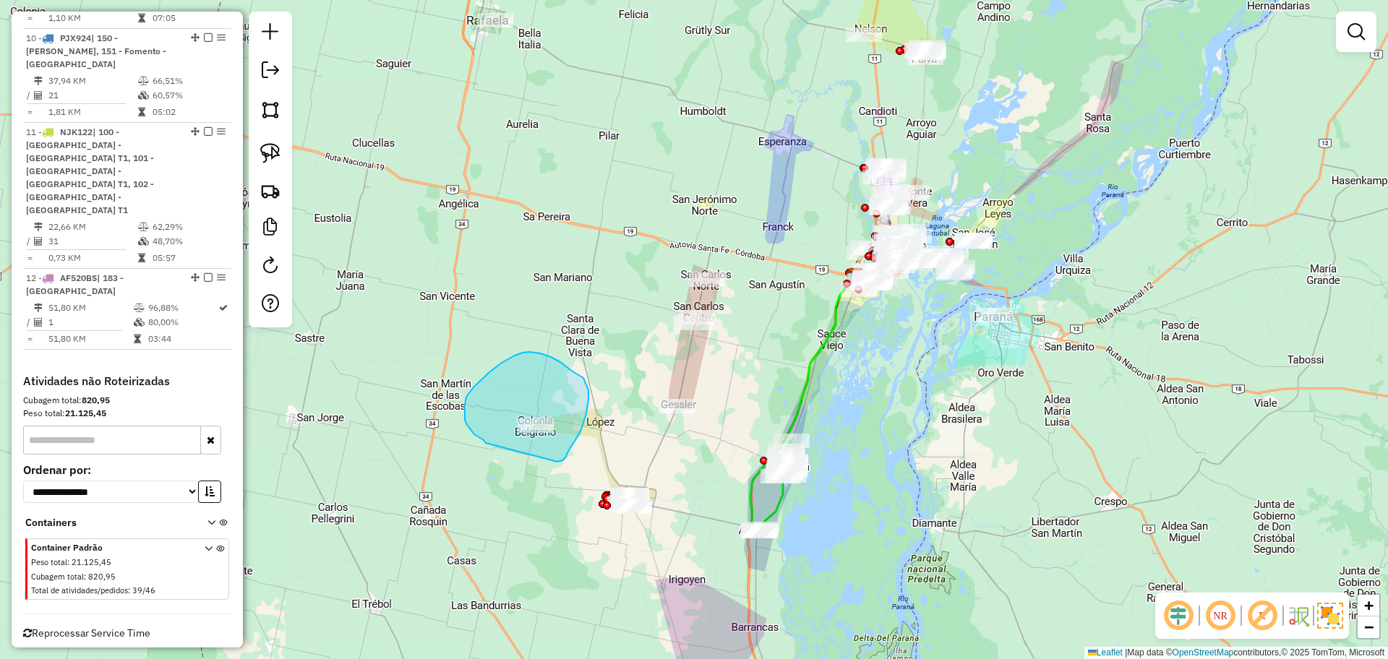
drag, startPoint x: 564, startPoint y: 457, endPoint x: 487, endPoint y: 445, distance: 78.3
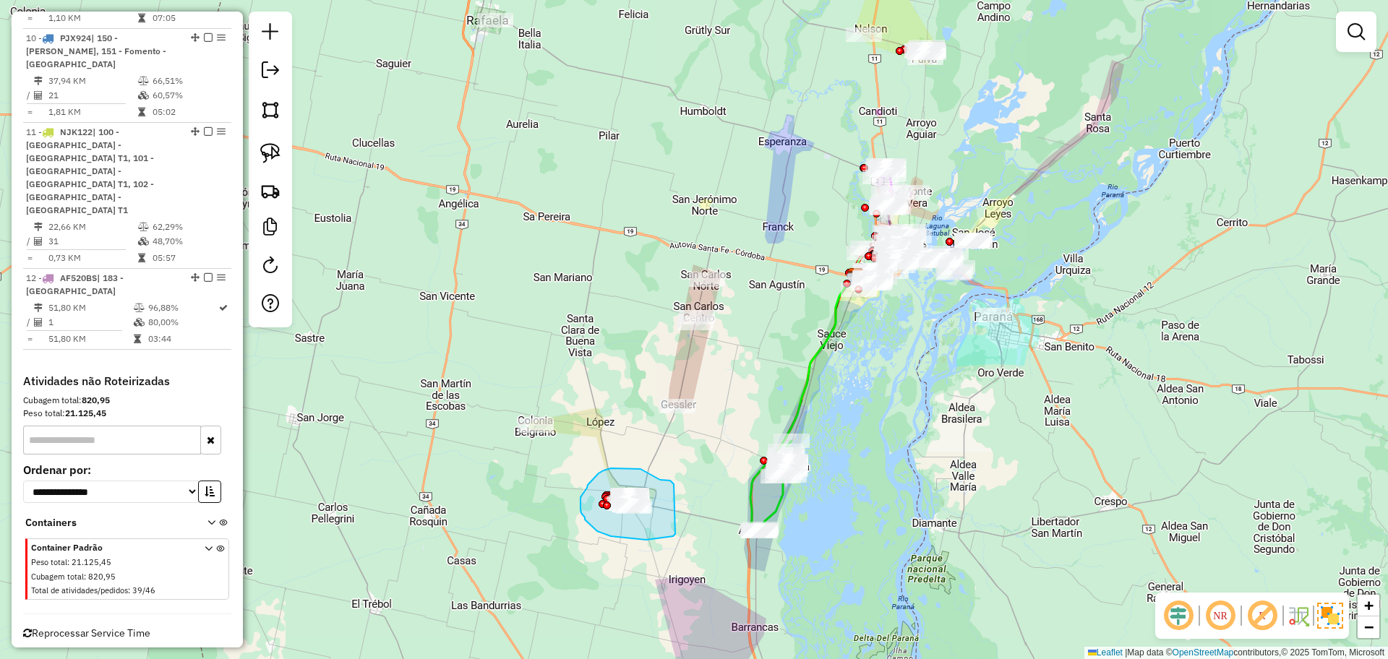
drag, startPoint x: 674, startPoint y: 484, endPoint x: 675, endPoint y: 534, distance: 49.9
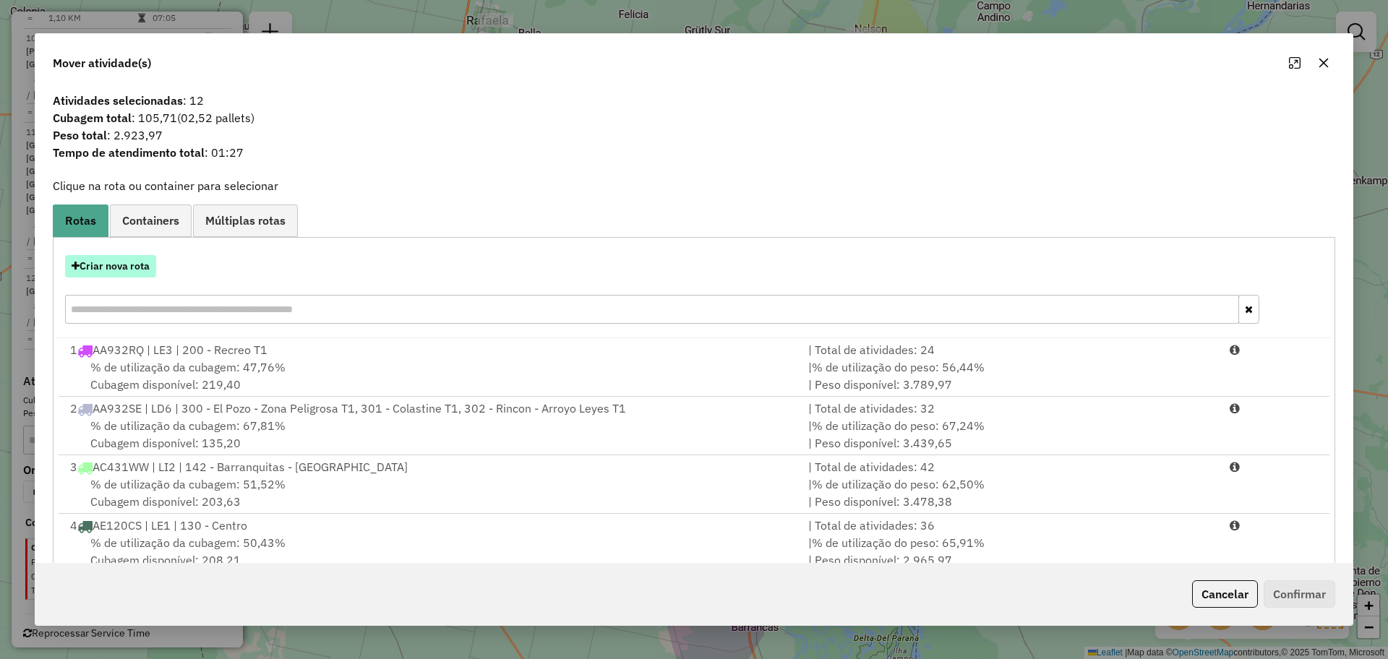
click at [111, 270] on button "Criar nova rota" at bounding box center [110, 266] width 91 height 22
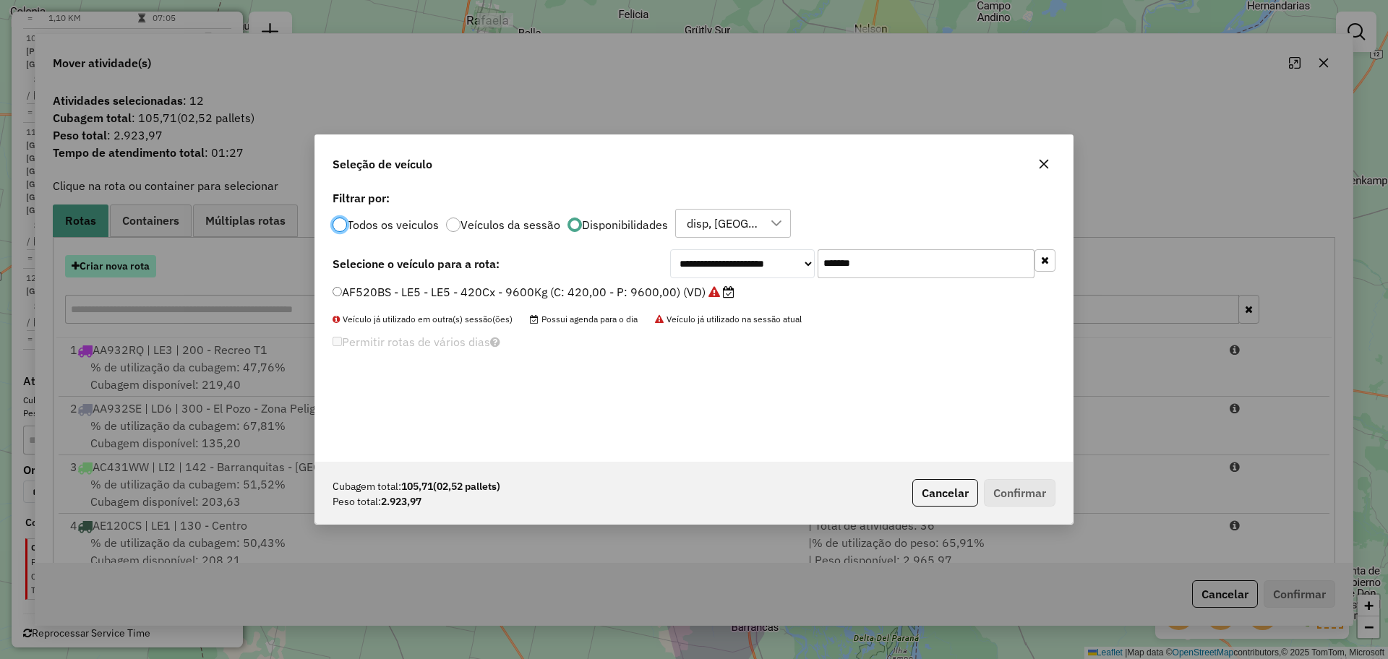
scroll to position [8, 4]
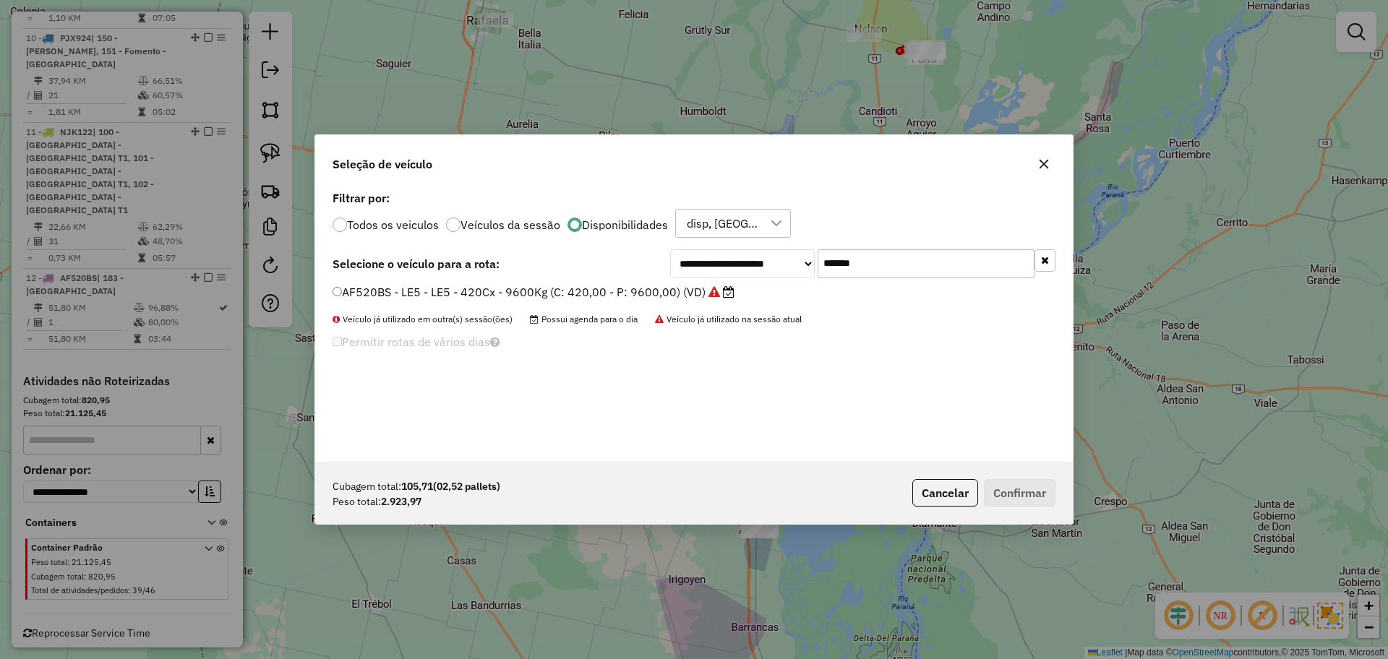
drag, startPoint x: 846, startPoint y: 256, endPoint x: 765, endPoint y: 256, distance: 81.7
click at [765, 256] on div "**********" at bounding box center [862, 263] width 385 height 29
paste input "text"
type input "******"
click at [661, 295] on label "PME394 - LI4 - LI4 - 420Cx - 10400Kg (C: 420,00 - P: 10400,00) (VD)" at bounding box center [528, 291] width 393 height 17
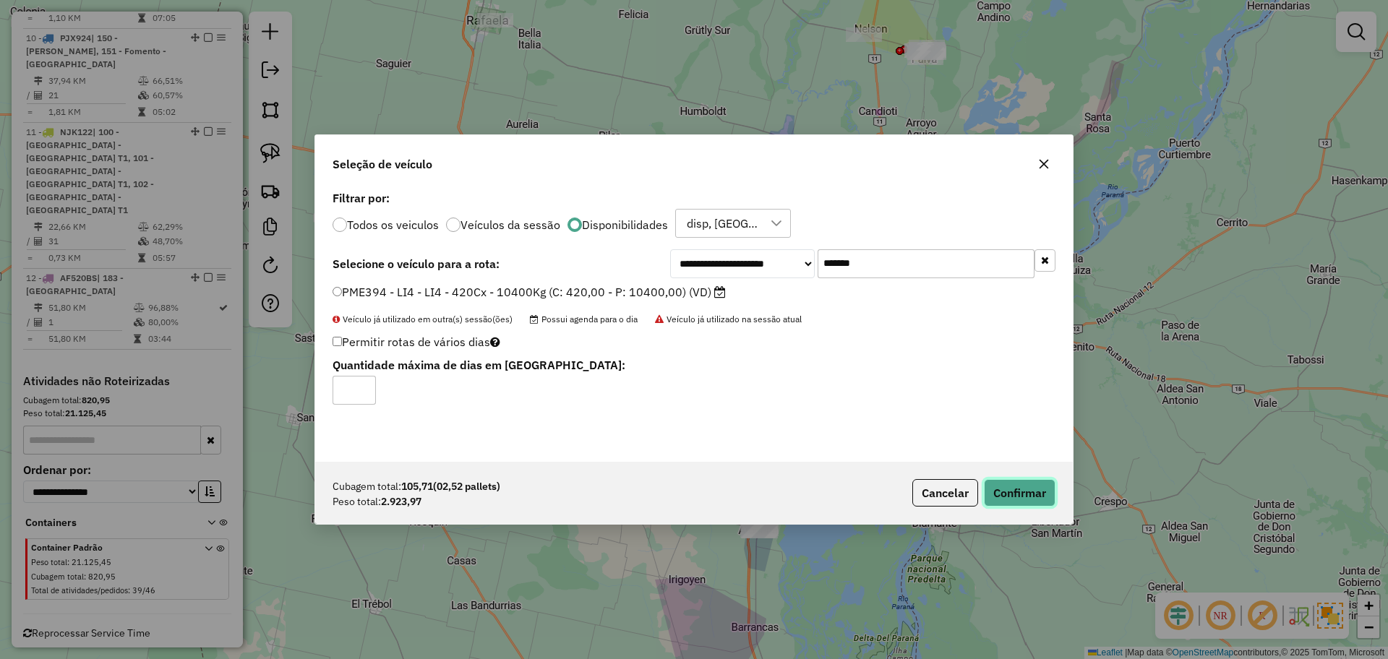
click at [1015, 490] on button "Confirmar" at bounding box center [1020, 492] width 72 height 27
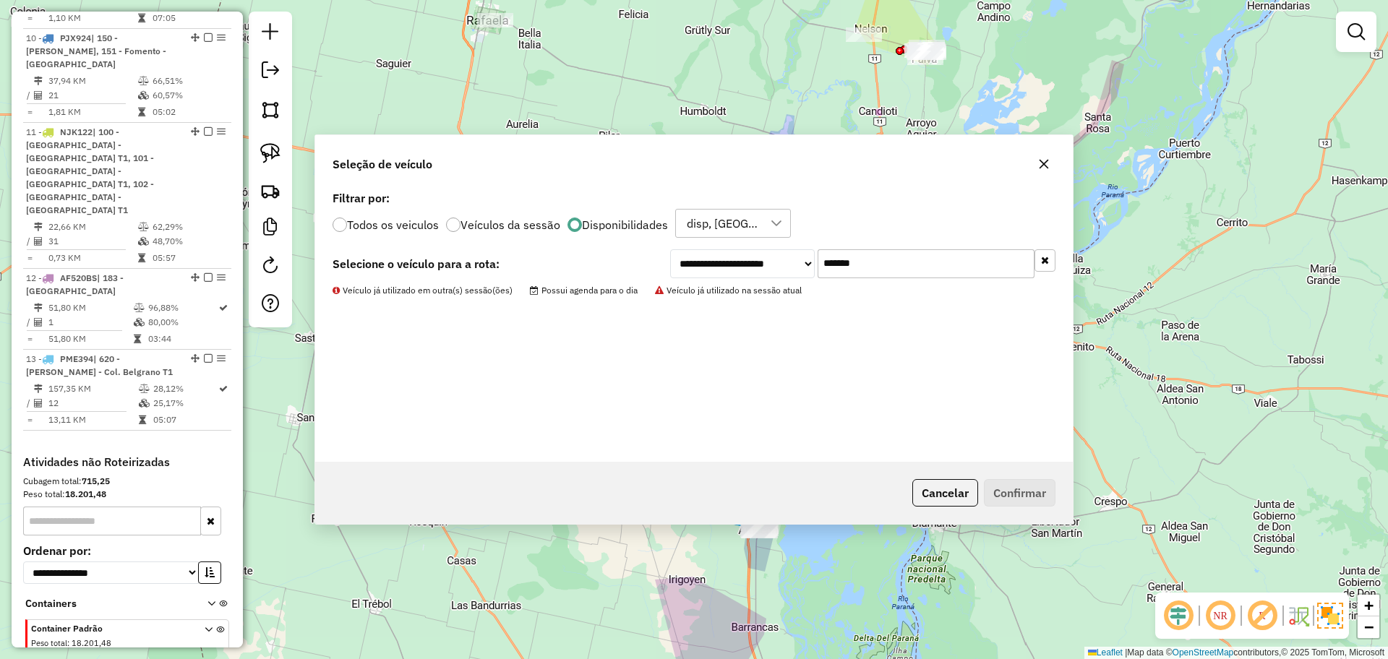
scroll to position [1323, 0]
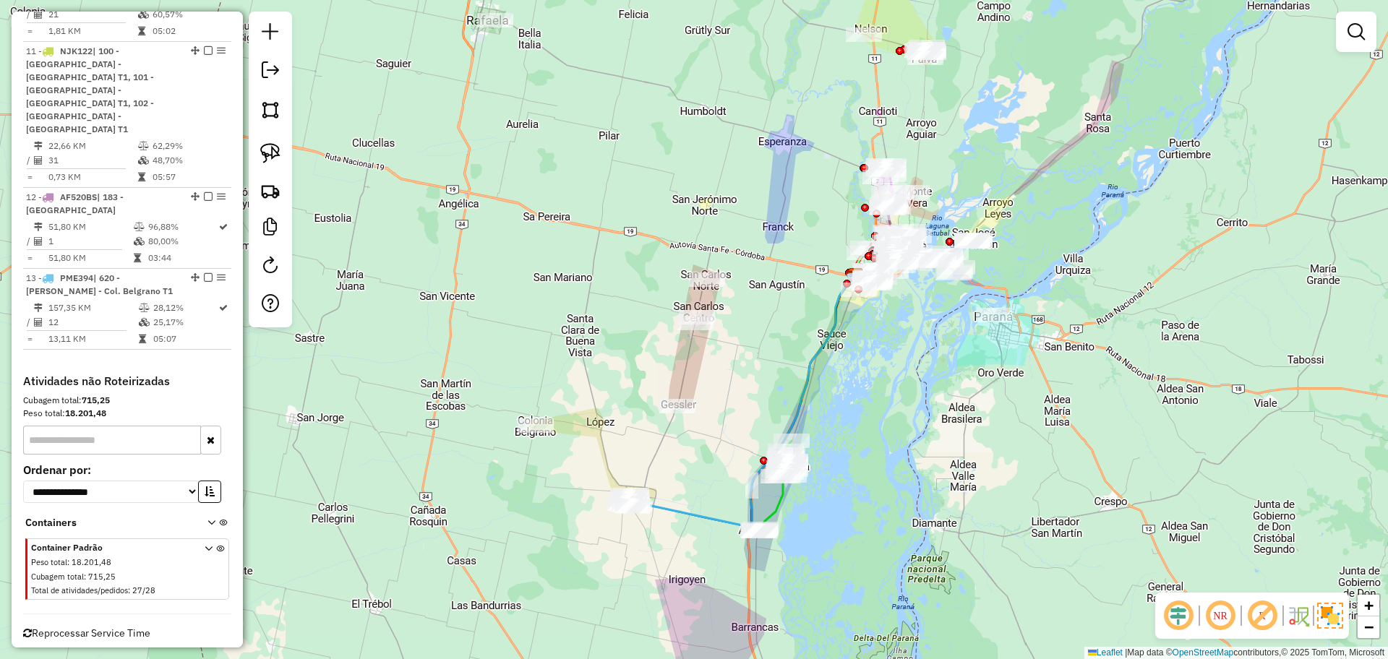
click at [697, 514] on icon at bounding box center [742, 400] width 225 height 254
select select "**********"
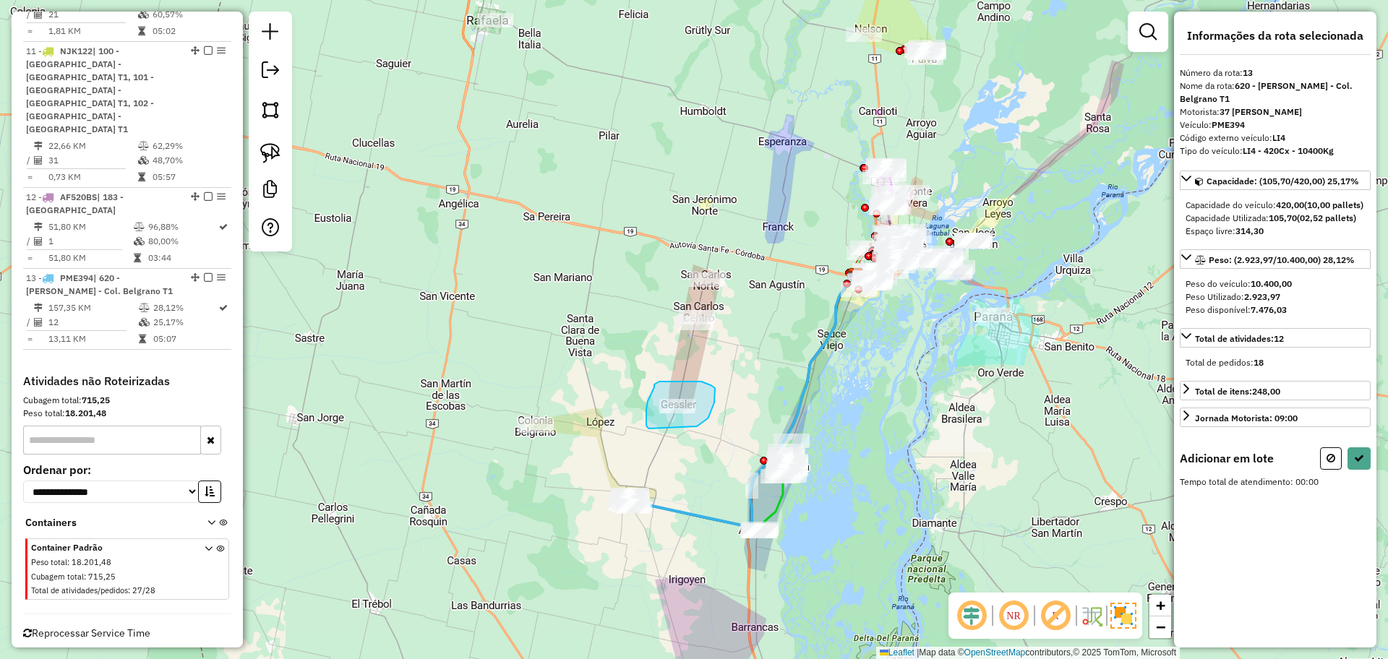
drag, startPoint x: 713, startPoint y: 408, endPoint x: 648, endPoint y: 429, distance: 67.9
click at [1330, 463] on icon at bounding box center [1330, 458] width 9 height 10
select select "**********"
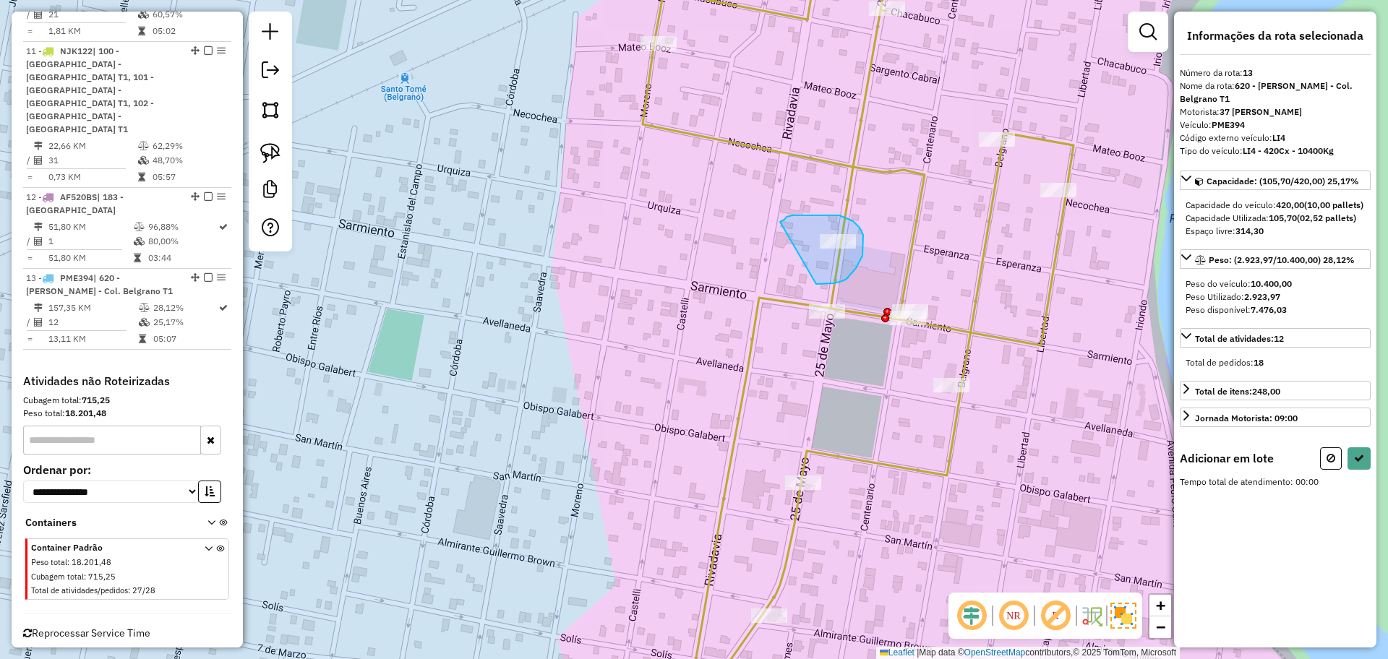
drag, startPoint x: 788, startPoint y: 216, endPoint x: 765, endPoint y: 279, distance: 66.8
click at [765, 279] on hb-app "Aguarde... Pop-up bloqueado! Seu navegador bloqueou automáticamente a abertura …" at bounding box center [694, 329] width 1388 height 659
click at [1365, 470] on button at bounding box center [1358, 458] width 23 height 22
select select "**********"
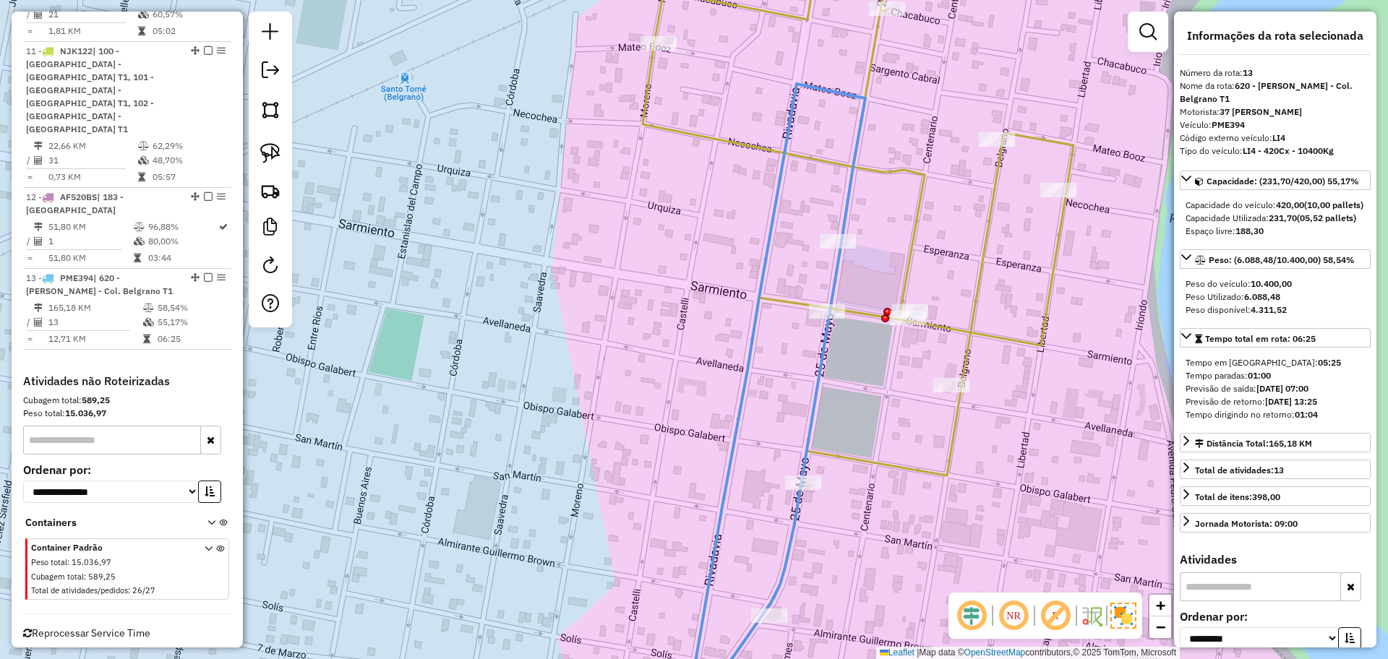
click at [971, 309] on icon at bounding box center [858, 329] width 431 height 791
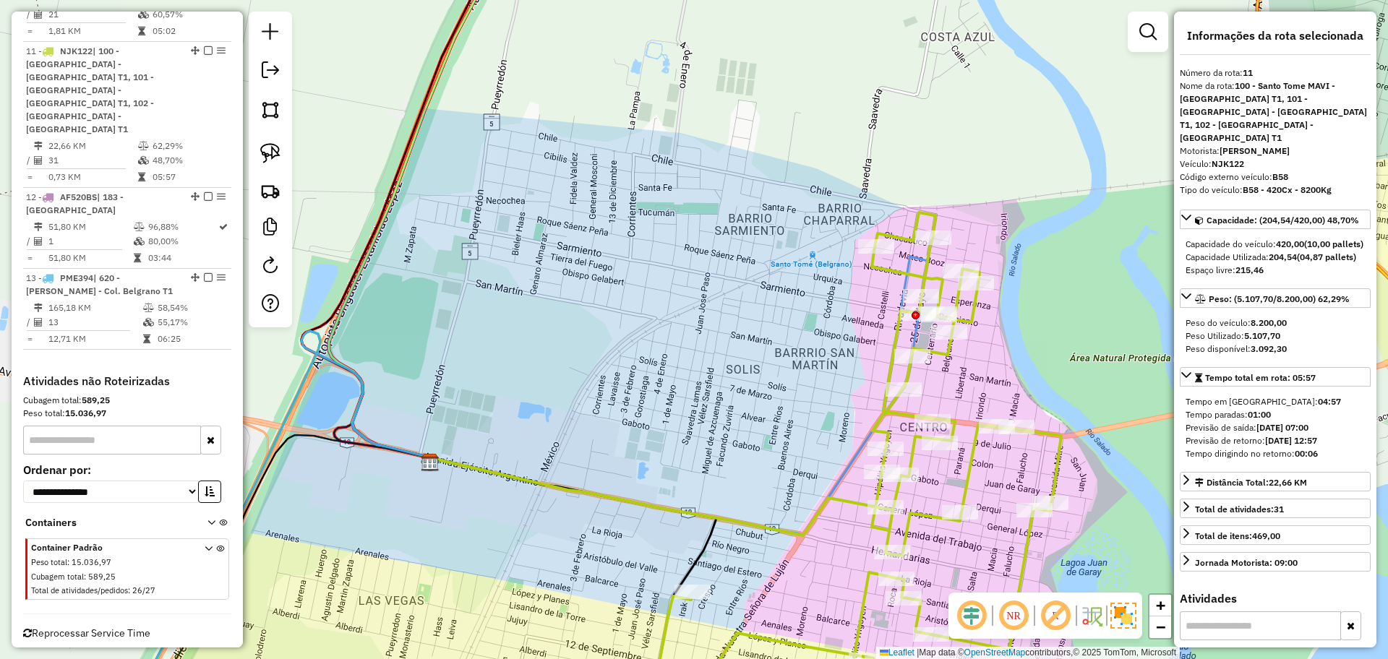
drag, startPoint x: 1073, startPoint y: 271, endPoint x: 626, endPoint y: 461, distance: 486.1
click at [626, 461] on div "Janela de atendimento Grade de atendimento Capacidade Transportadoras Veículos …" at bounding box center [694, 329] width 1388 height 659
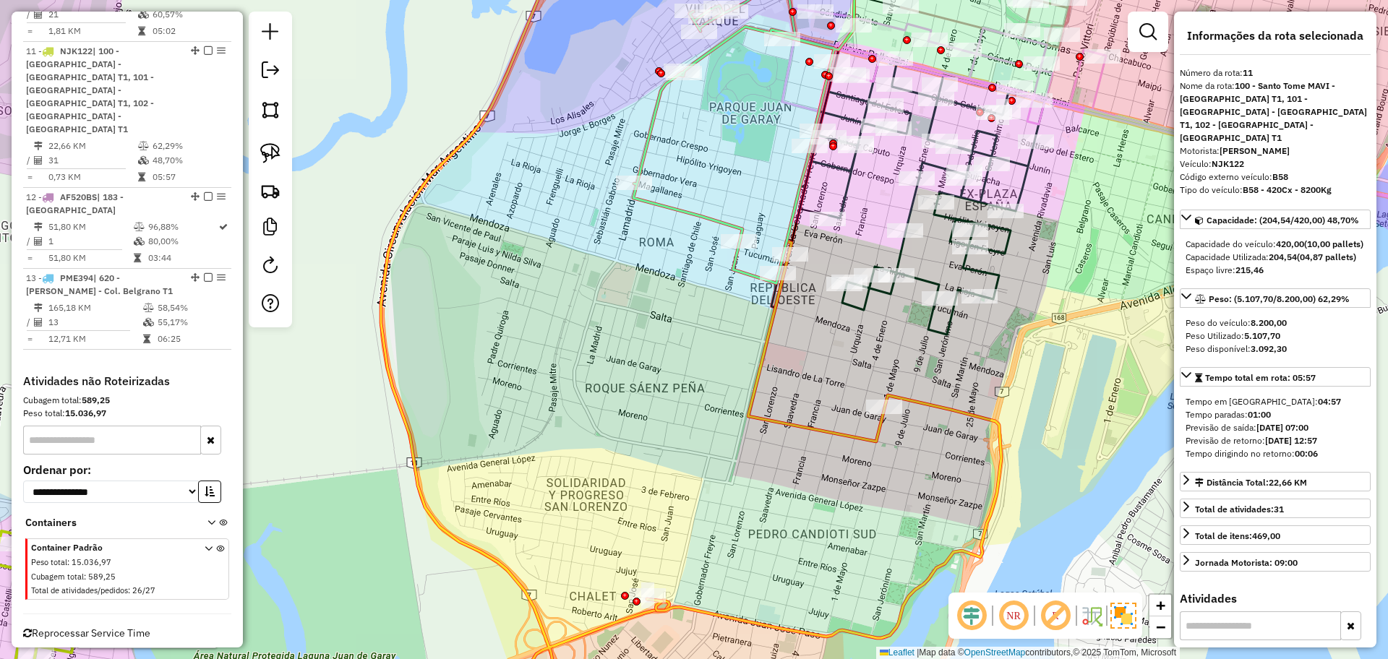
click at [860, 306] on icon at bounding box center [452, 134] width 1183 height 400
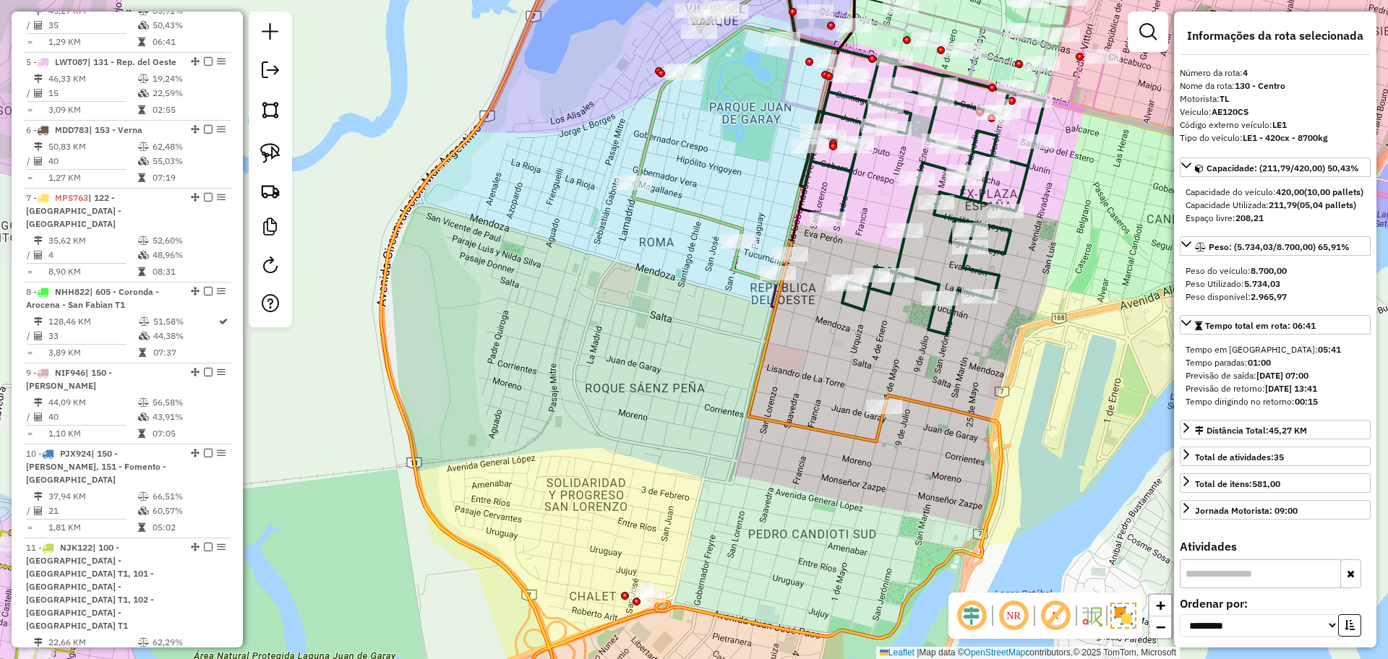
scroll to position [799, 0]
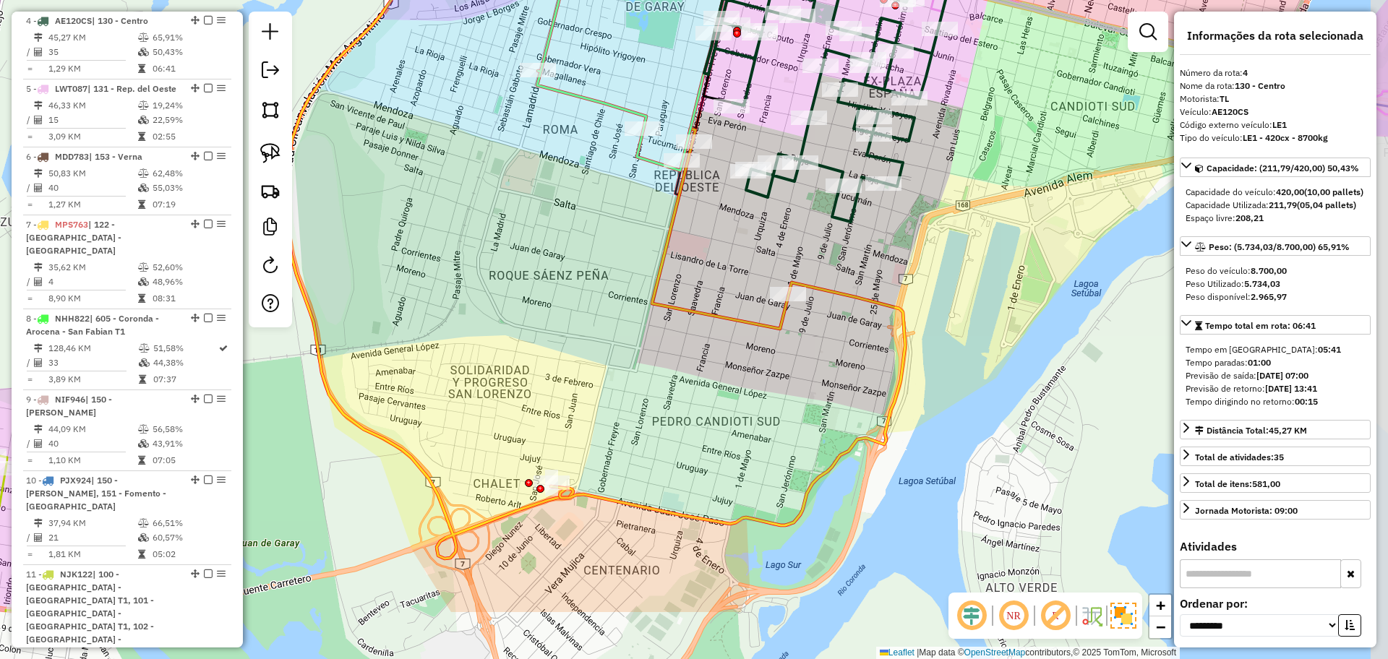
drag, startPoint x: 913, startPoint y: 341, endPoint x: 817, endPoint y: 228, distance: 148.7
click at [817, 228] on div "Janela de atendimento Grade de atendimento Capacidade Transportadoras Veículos …" at bounding box center [694, 329] width 1388 height 659
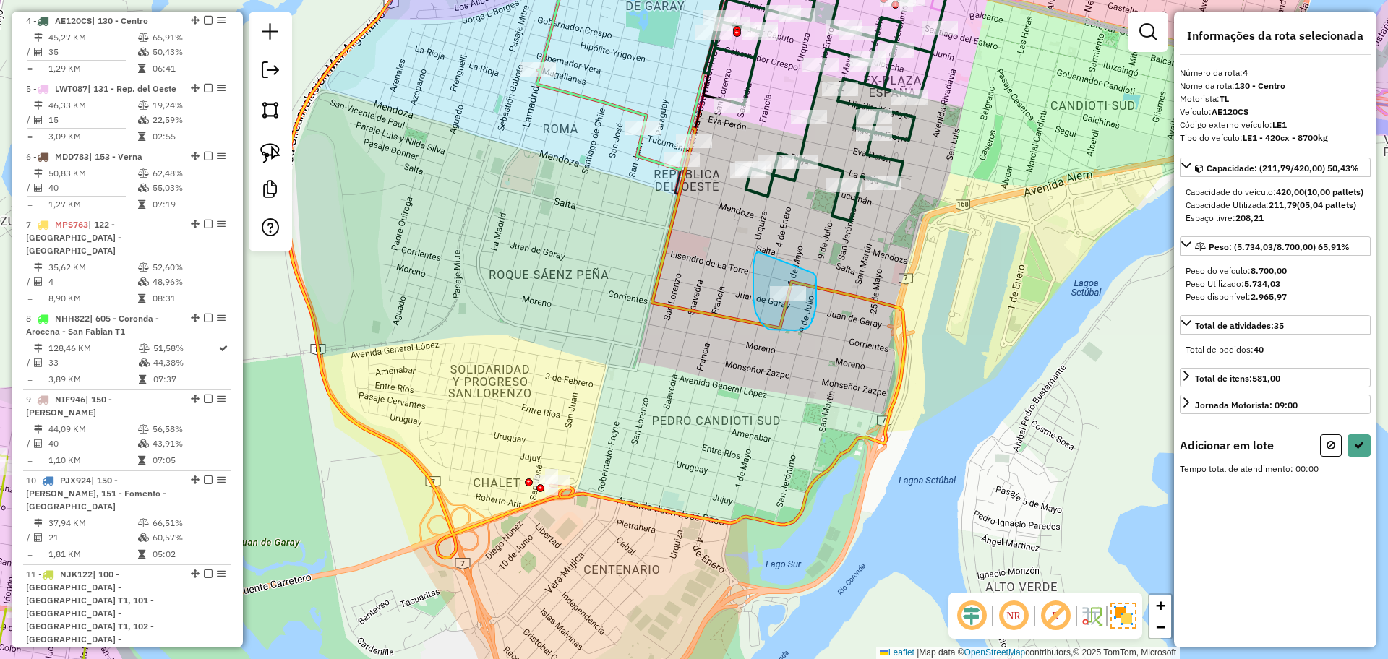
drag, startPoint x: 757, startPoint y: 252, endPoint x: 813, endPoint y: 273, distance: 60.4
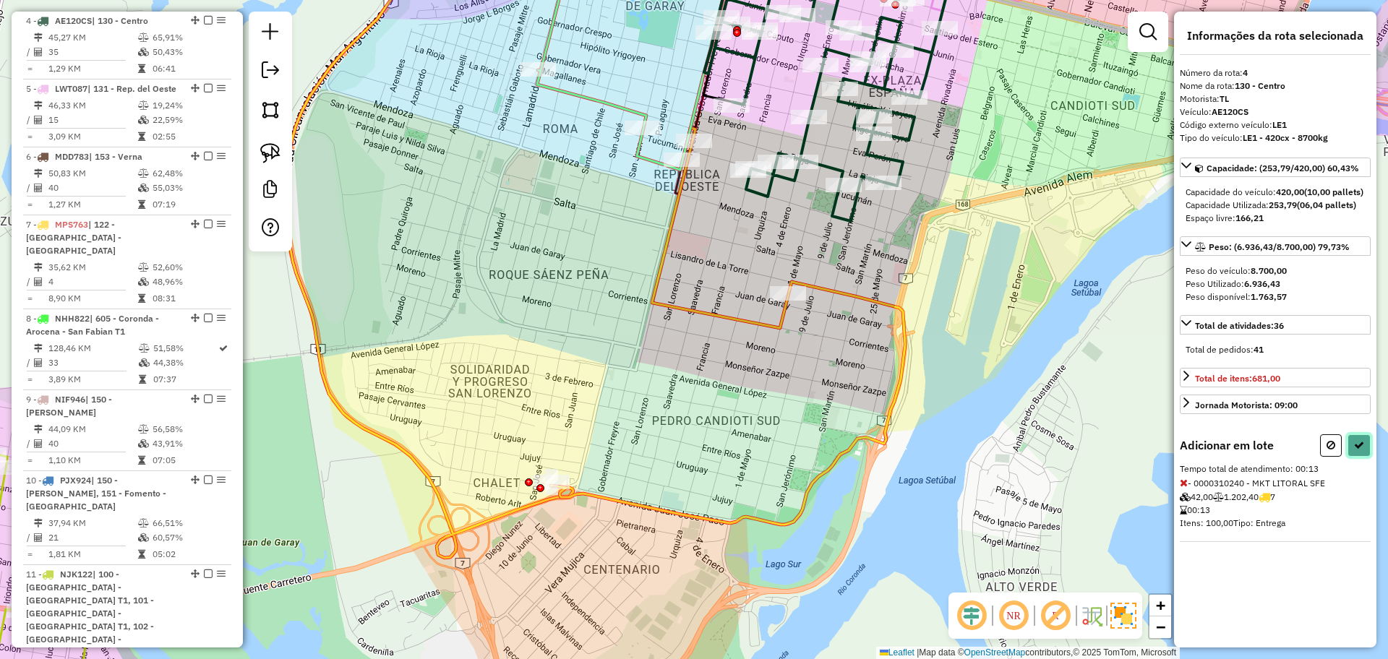
click at [1352, 457] on button at bounding box center [1358, 445] width 23 height 22
select select "**********"
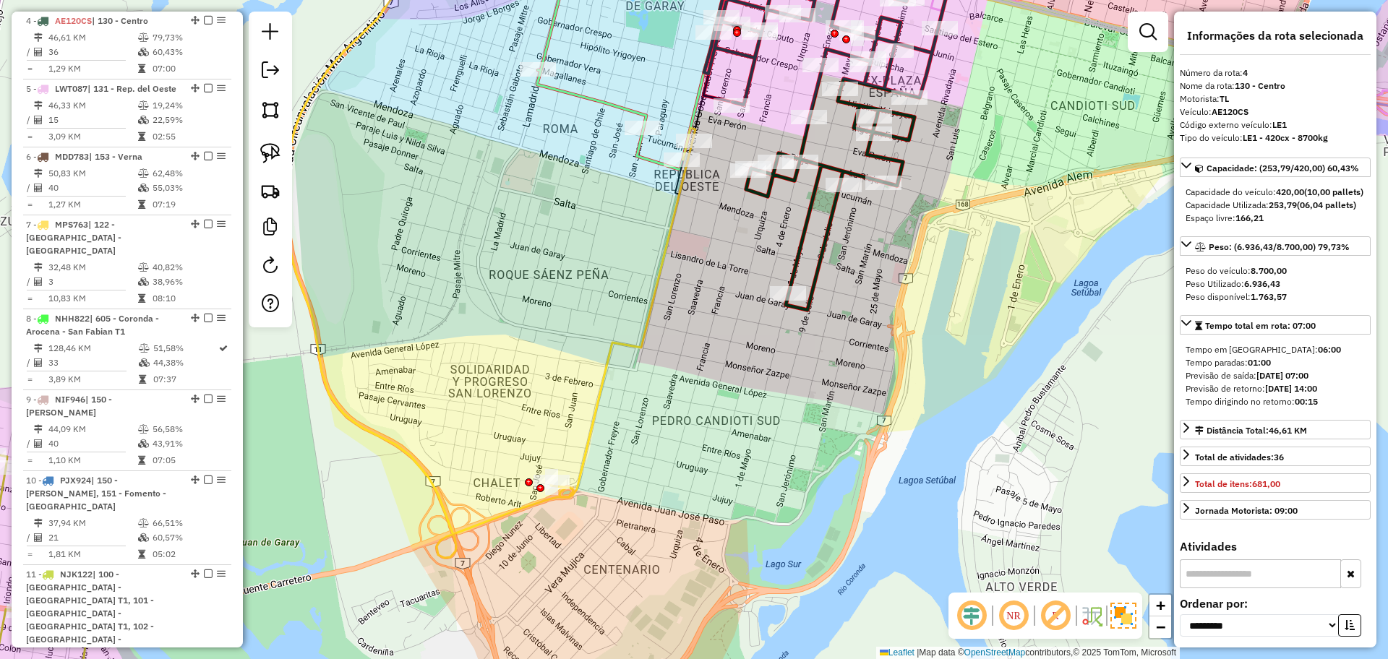
click at [596, 404] on icon at bounding box center [623, 312] width 145 height 369
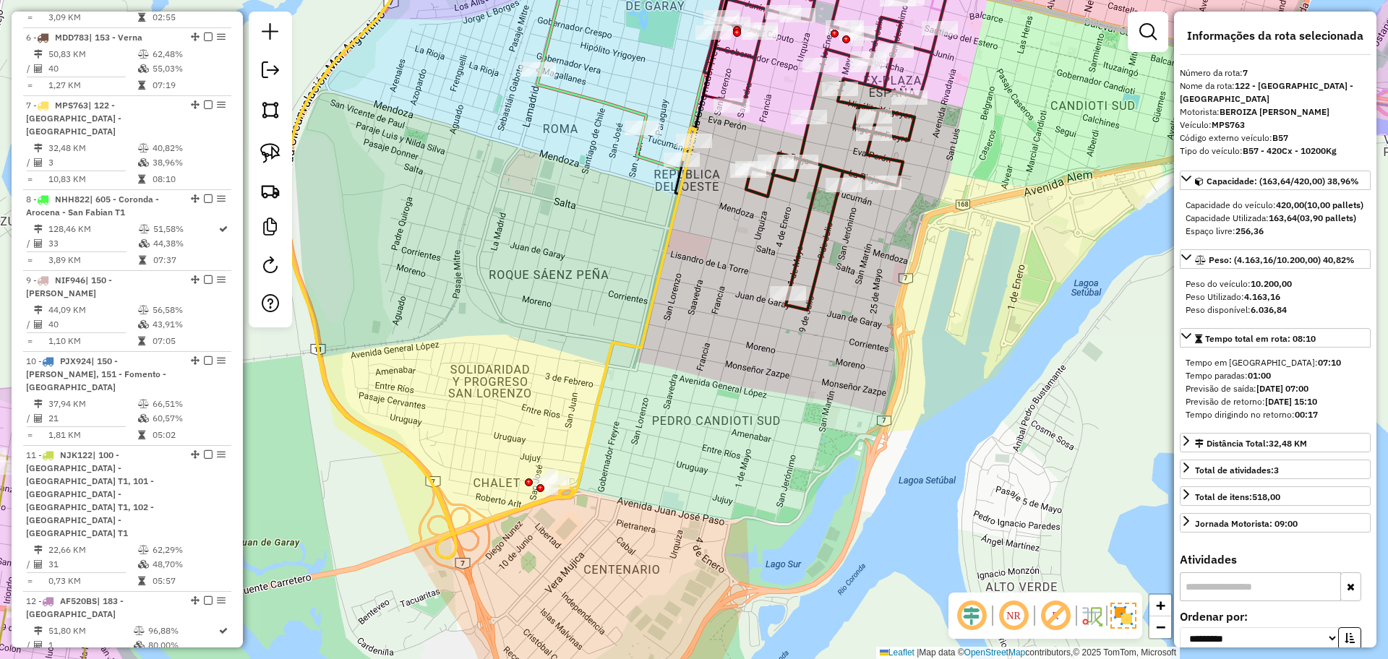
scroll to position [1016, 0]
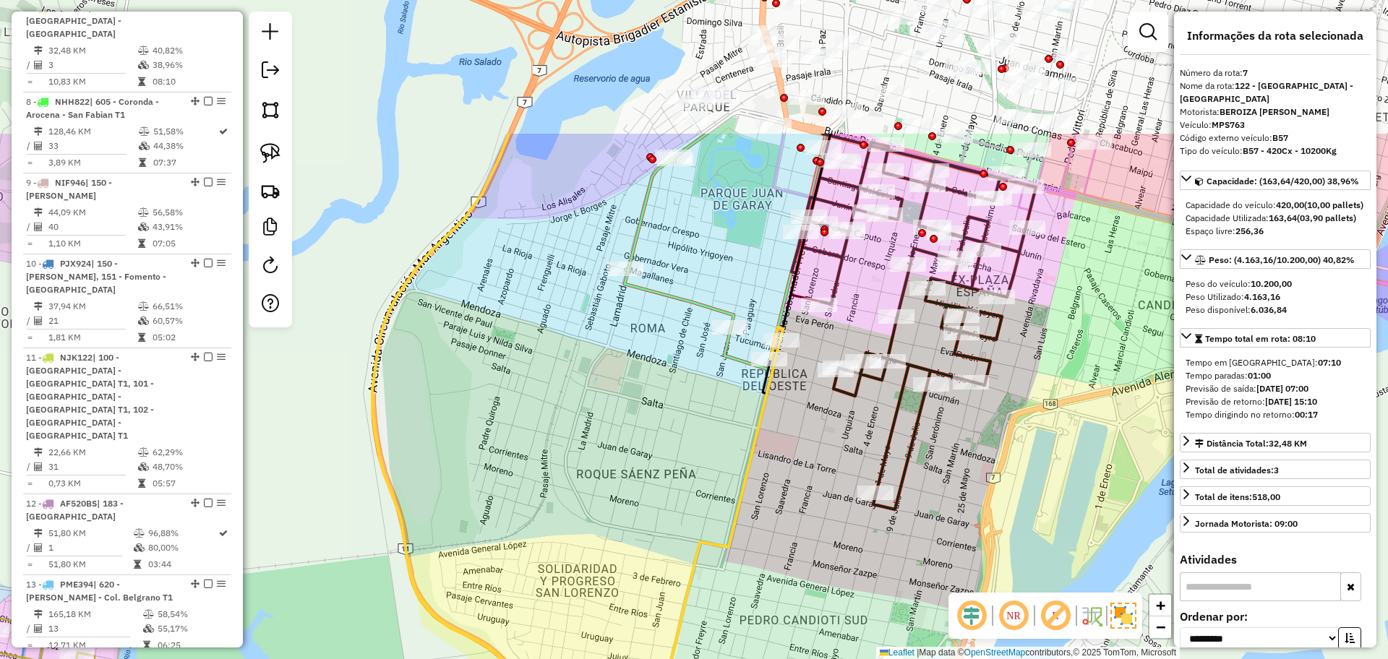
drag, startPoint x: 666, startPoint y: 398, endPoint x: 753, endPoint y: 597, distance: 217.8
click at [753, 597] on div "Janela de atendimento Grade de atendimento Capacidade Transportadoras Veículos …" at bounding box center [694, 329] width 1388 height 659
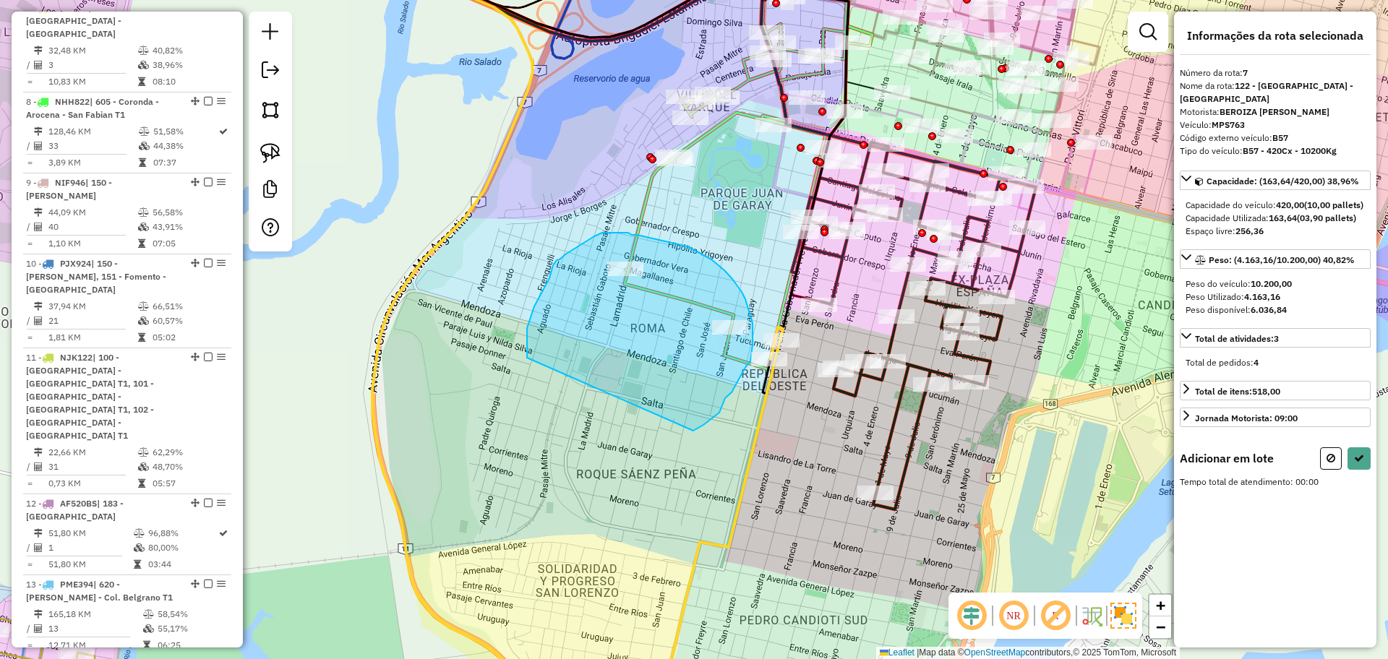
drag, startPoint x: 695, startPoint y: 429, endPoint x: 527, endPoint y: 358, distance: 183.0
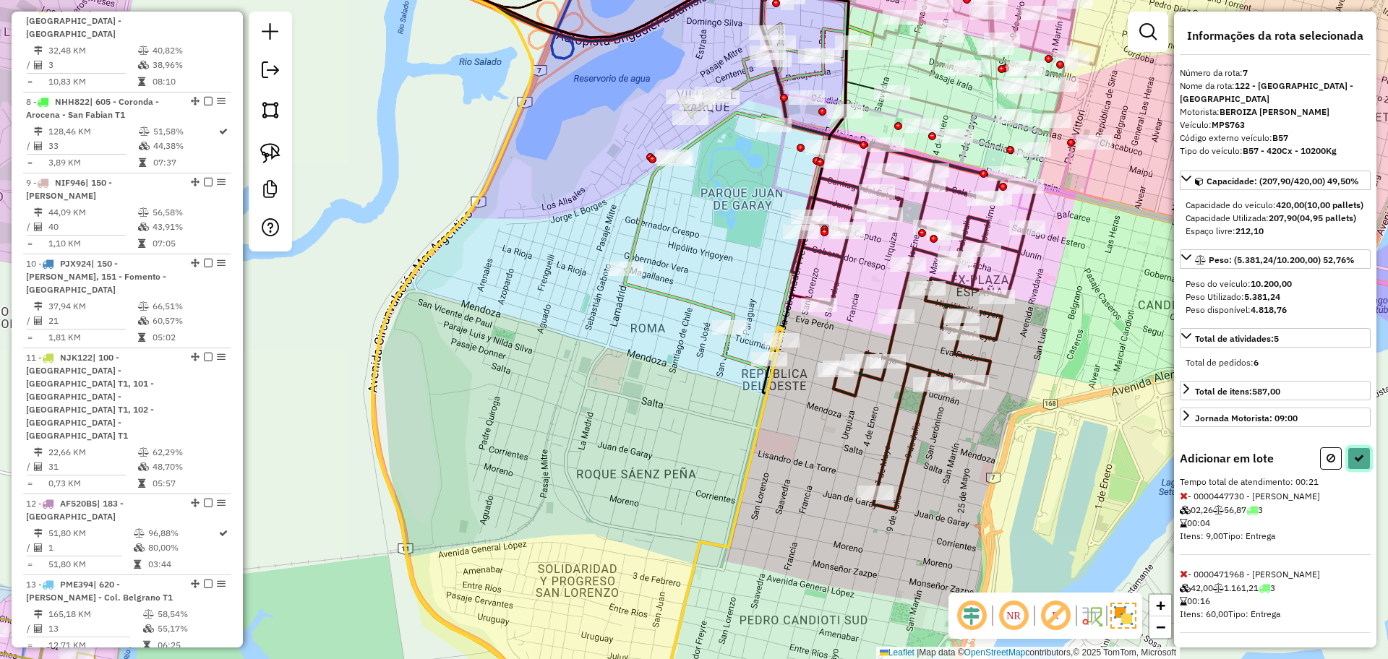
click at [1354, 463] on icon at bounding box center [1359, 458] width 10 height 10
select select "**********"
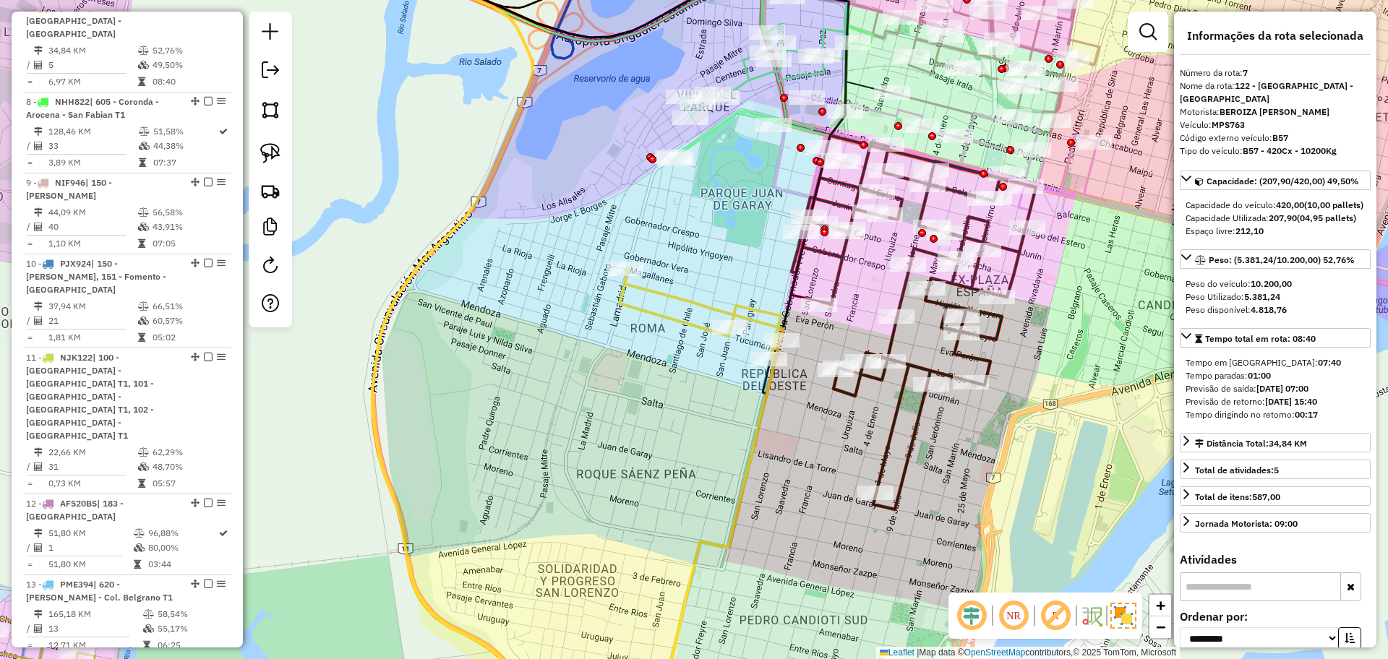
click at [757, 434] on icon at bounding box center [700, 483] width 163 height 427
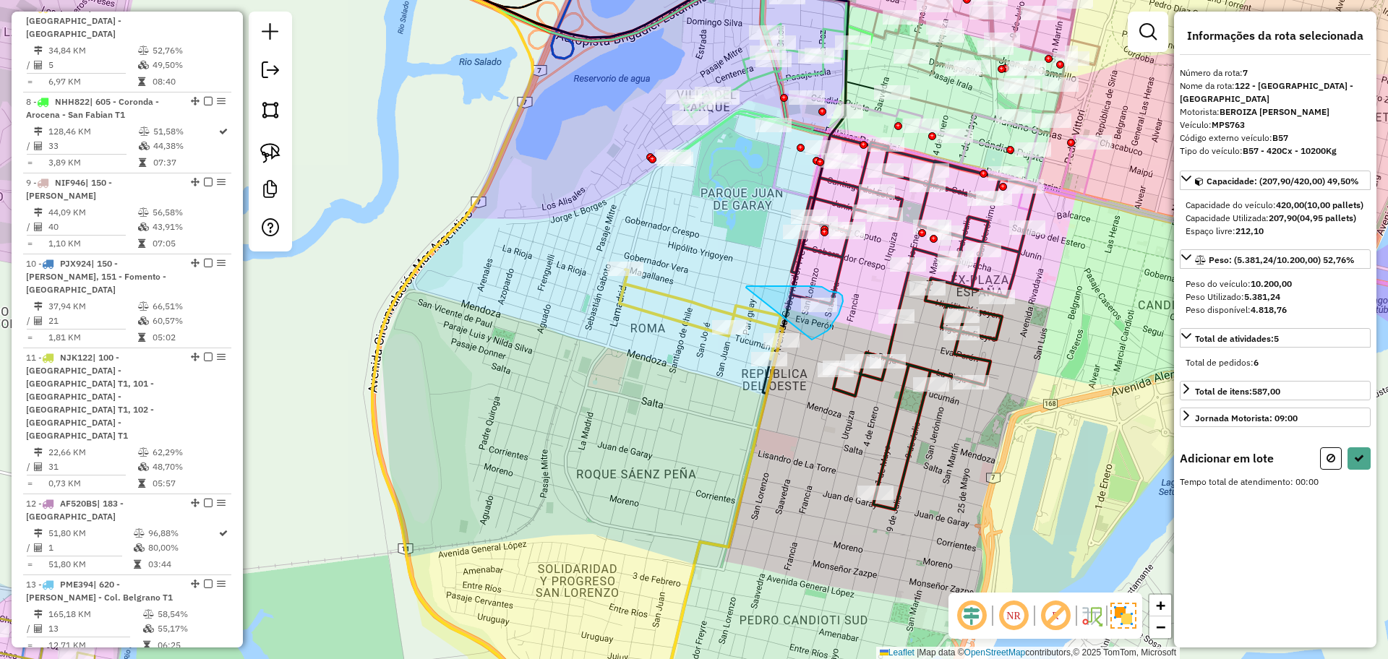
drag, startPoint x: 812, startPoint y: 340, endPoint x: 746, endPoint y: 288, distance: 83.9
click at [1354, 463] on icon at bounding box center [1359, 458] width 10 height 10
select select "**********"
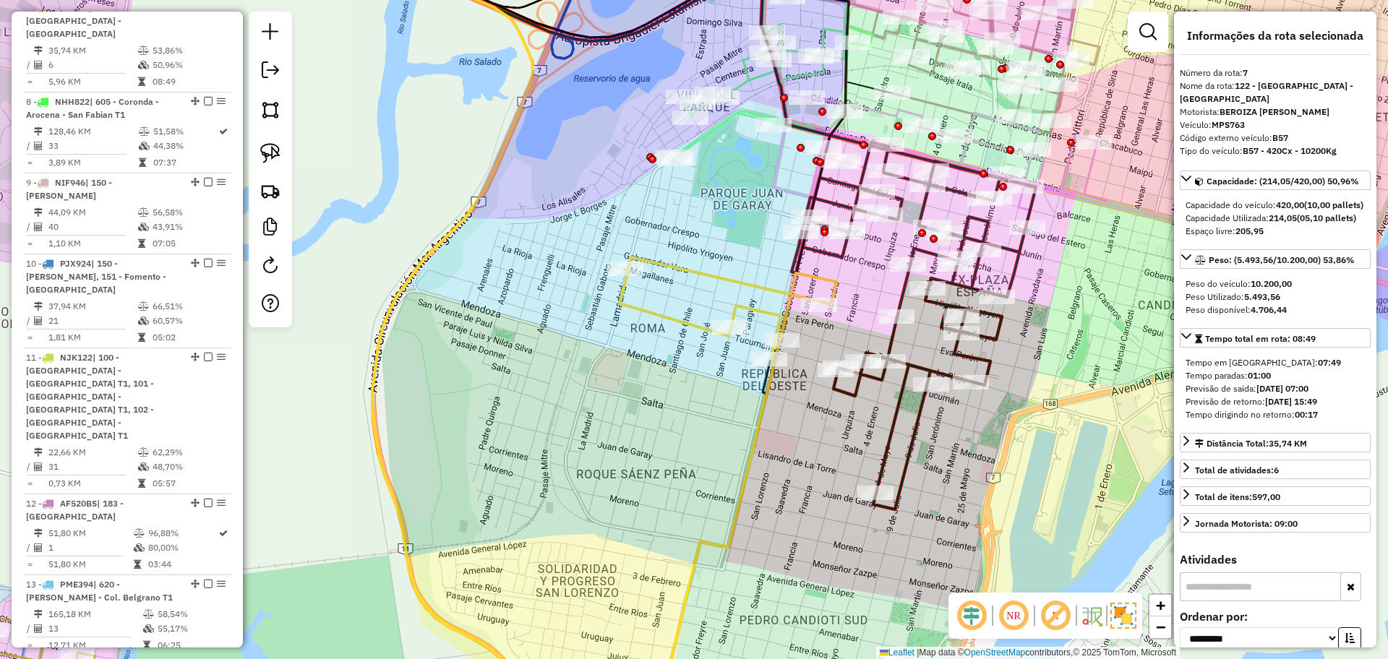
click at [792, 292] on icon at bounding box center [727, 476] width 217 height 439
click at [906, 429] on div "Janela de atendimento Grade de atendimento Capacidade Transportadoras Veículos …" at bounding box center [694, 329] width 1388 height 659
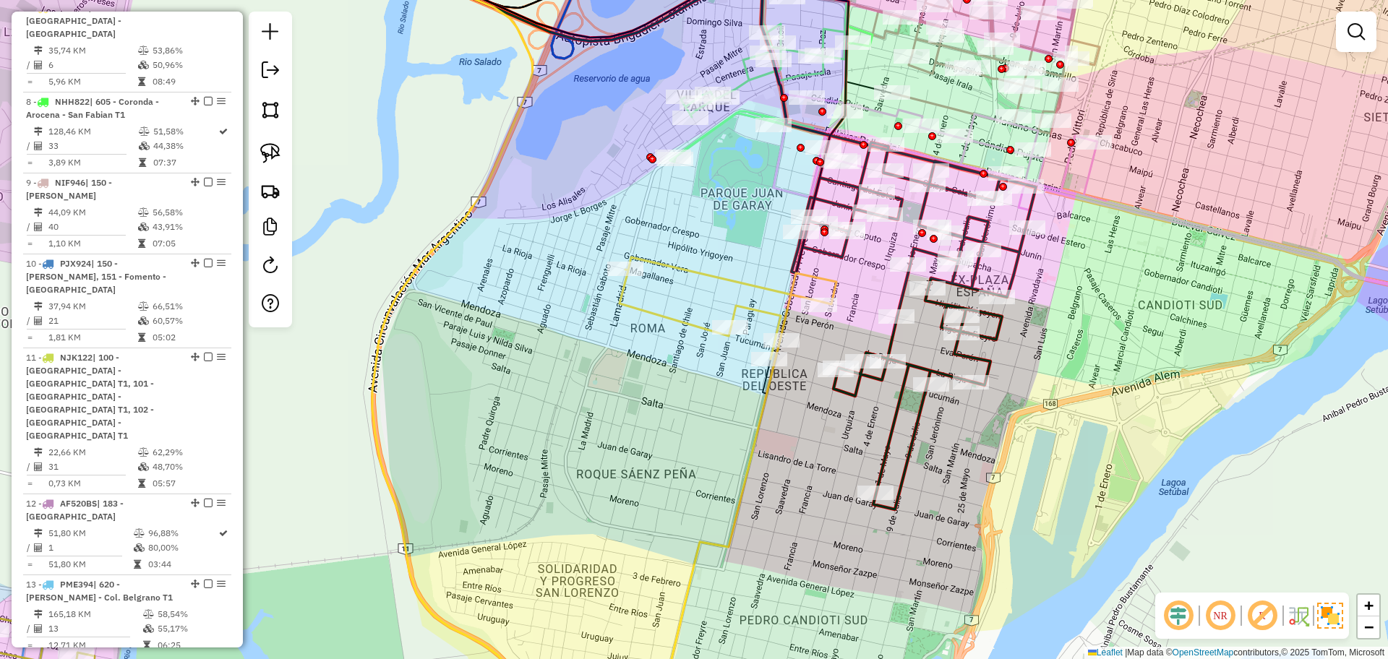
click at [913, 434] on icon at bounding box center [448, 221] width 1174 height 575
select select "**********"
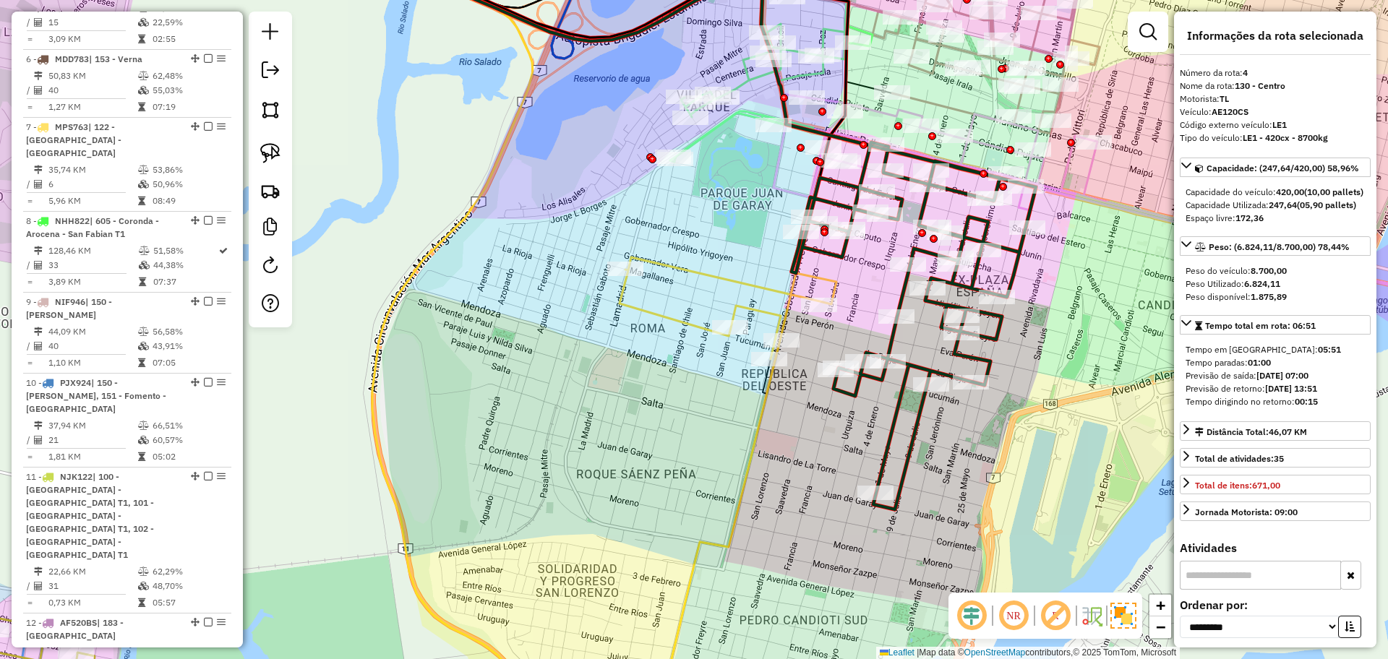
scroll to position [799, 0]
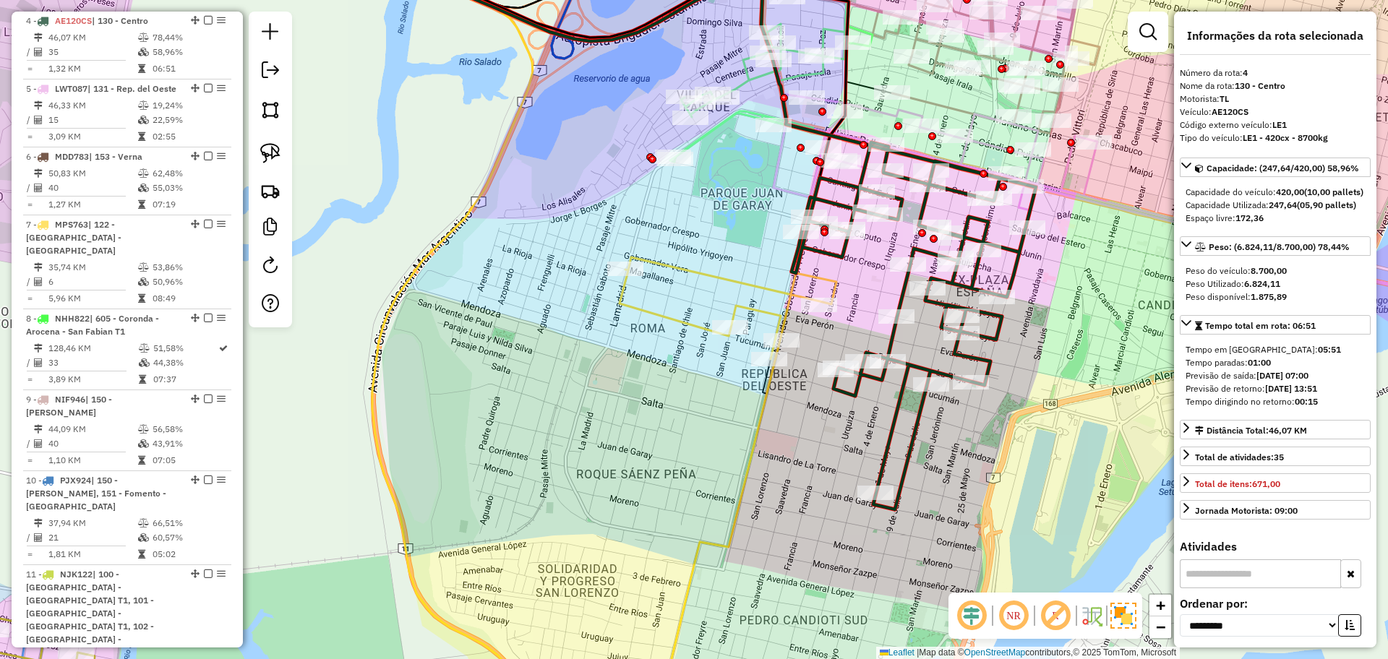
click at [745, 288] on icon at bounding box center [727, 476] width 217 height 439
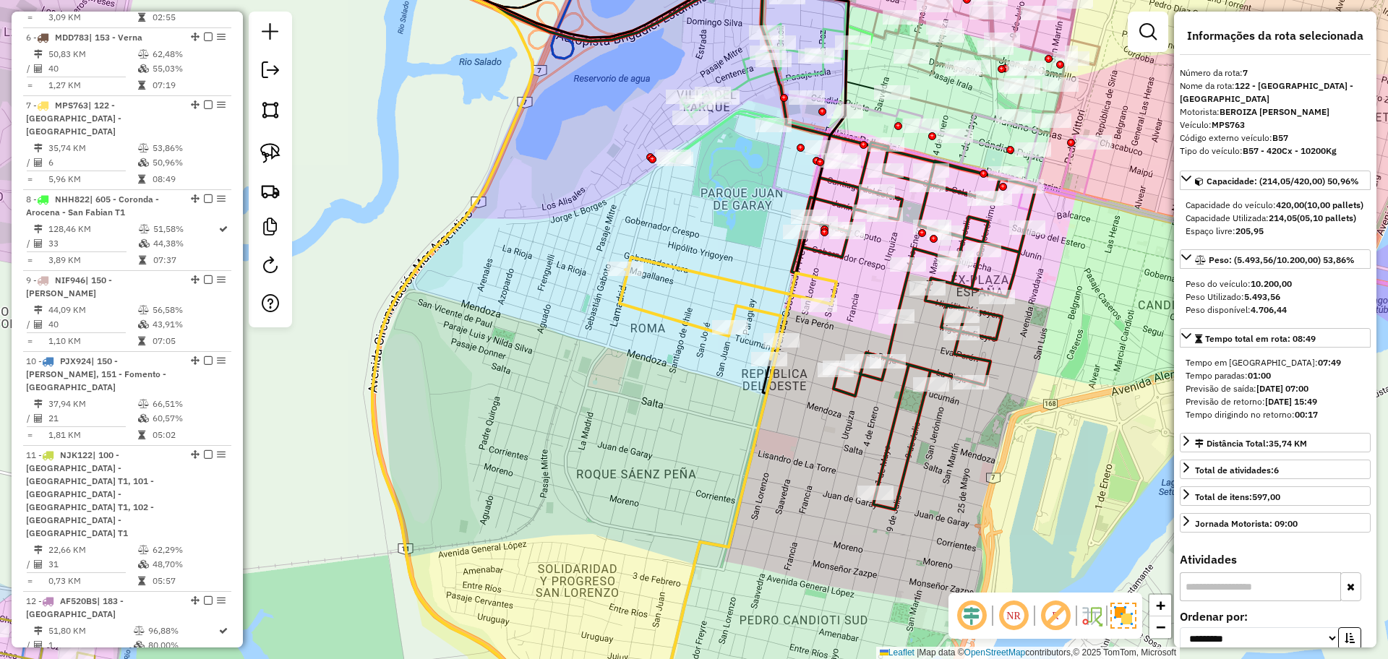
scroll to position [1016, 0]
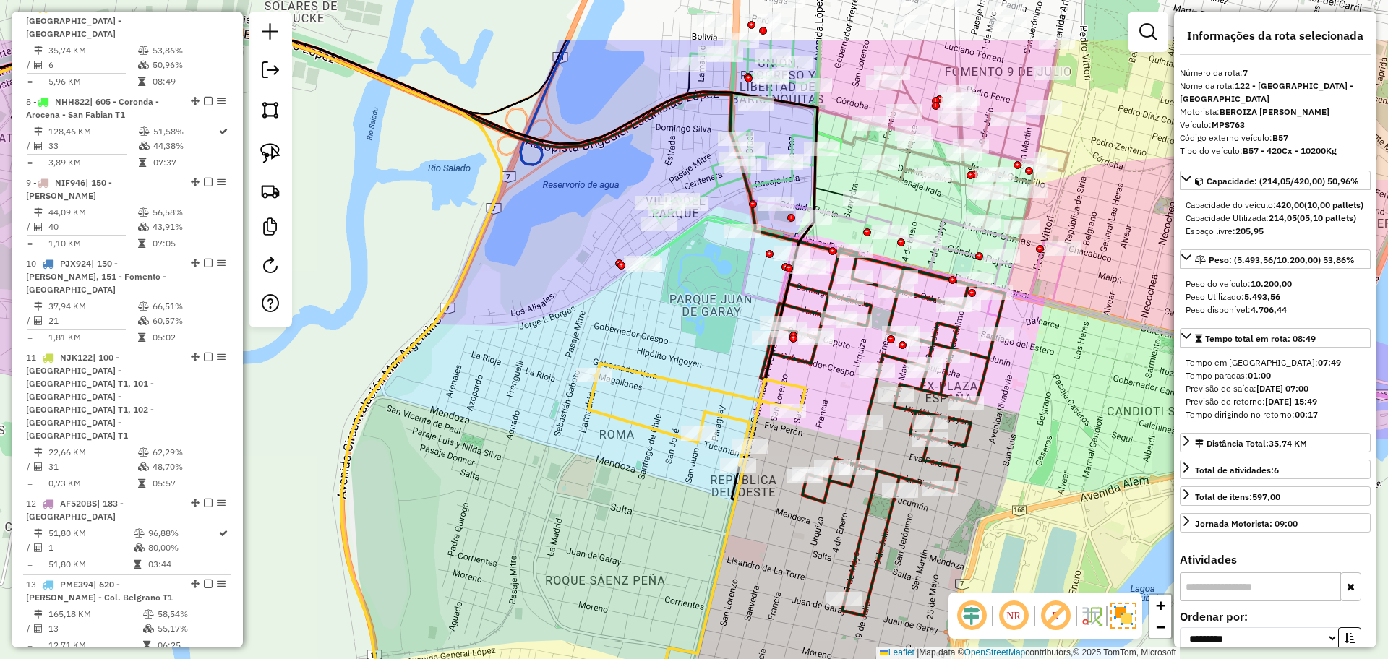
drag, startPoint x: 862, startPoint y: 272, endPoint x: 830, endPoint y: 378, distance: 110.4
click at [830, 378] on div "Janela de atendimento Grade de atendimento Capacidade Transportadoras Veículos …" at bounding box center [694, 329] width 1388 height 659
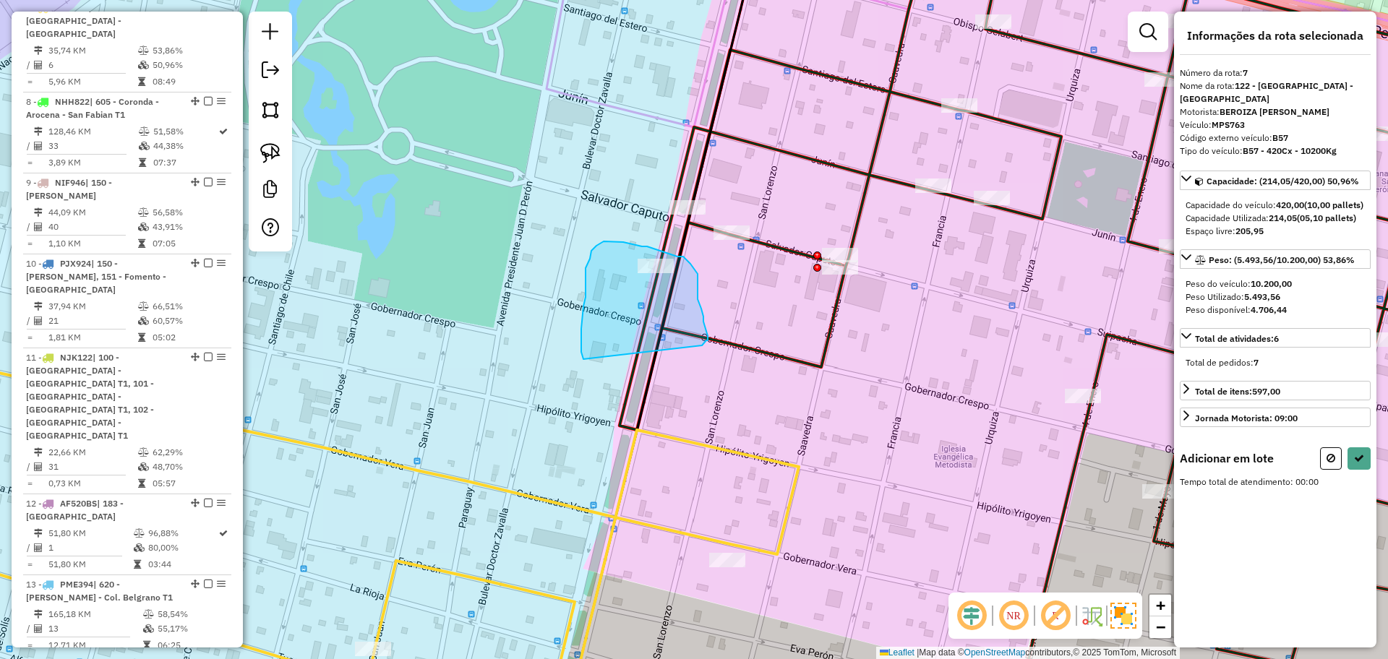
drag, startPoint x: 708, startPoint y: 339, endPoint x: 584, endPoint y: 365, distance: 126.3
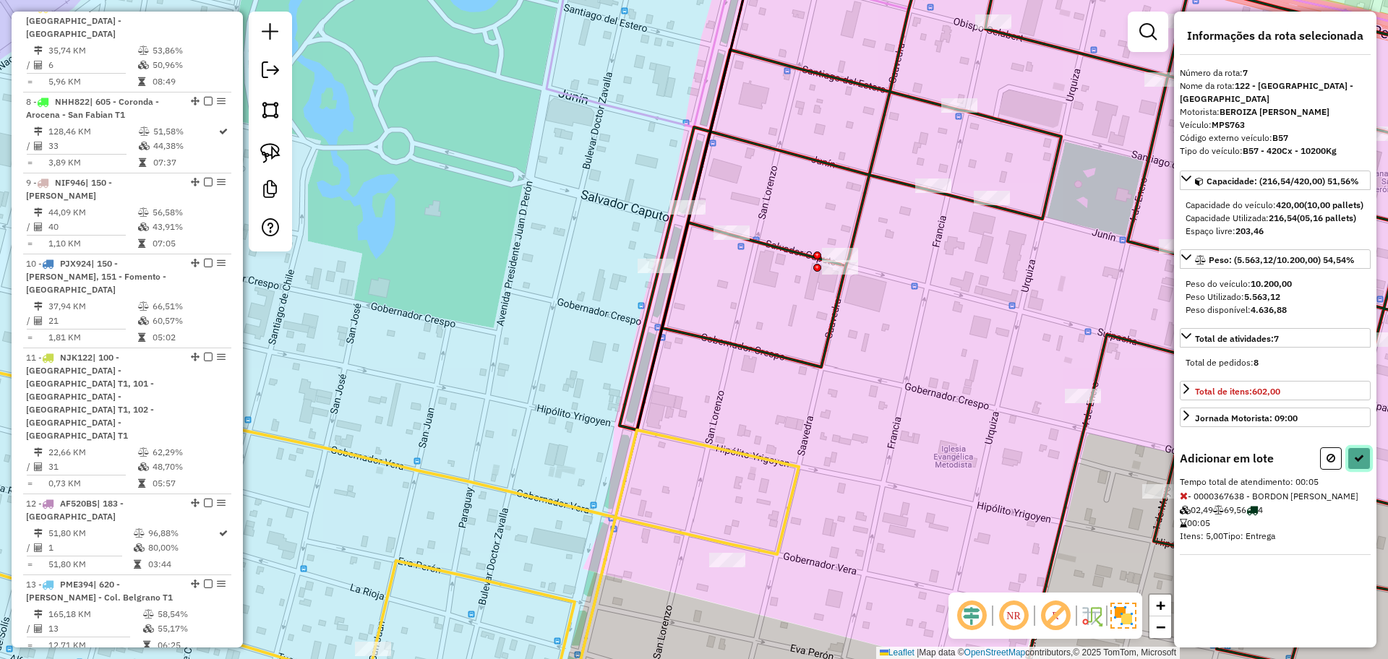
click at [1364, 470] on button at bounding box center [1358, 458] width 23 height 22
select select "**********"
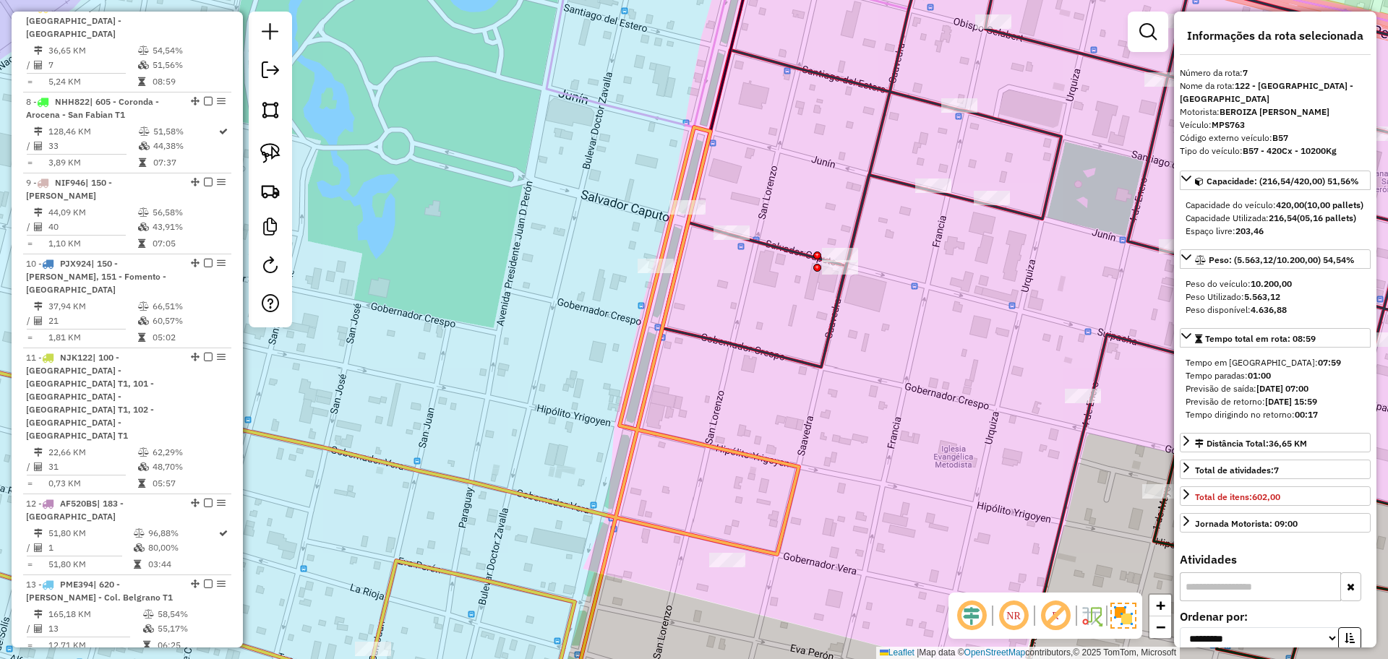
click at [812, 346] on div "Janela de atendimento Grade de atendimento Capacidade Transportadoras Veículos …" at bounding box center [694, 329] width 1388 height 659
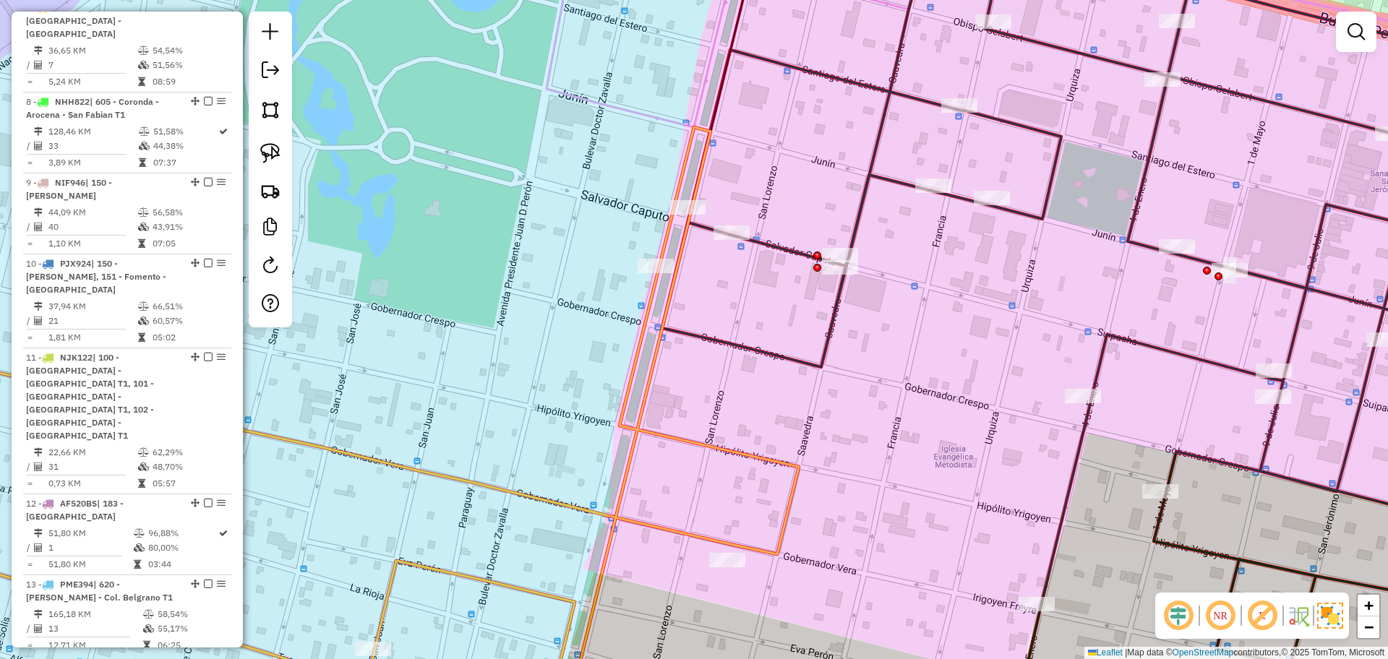
click at [818, 360] on icon at bounding box center [1094, 329] width 864 height 791
select select "**********"
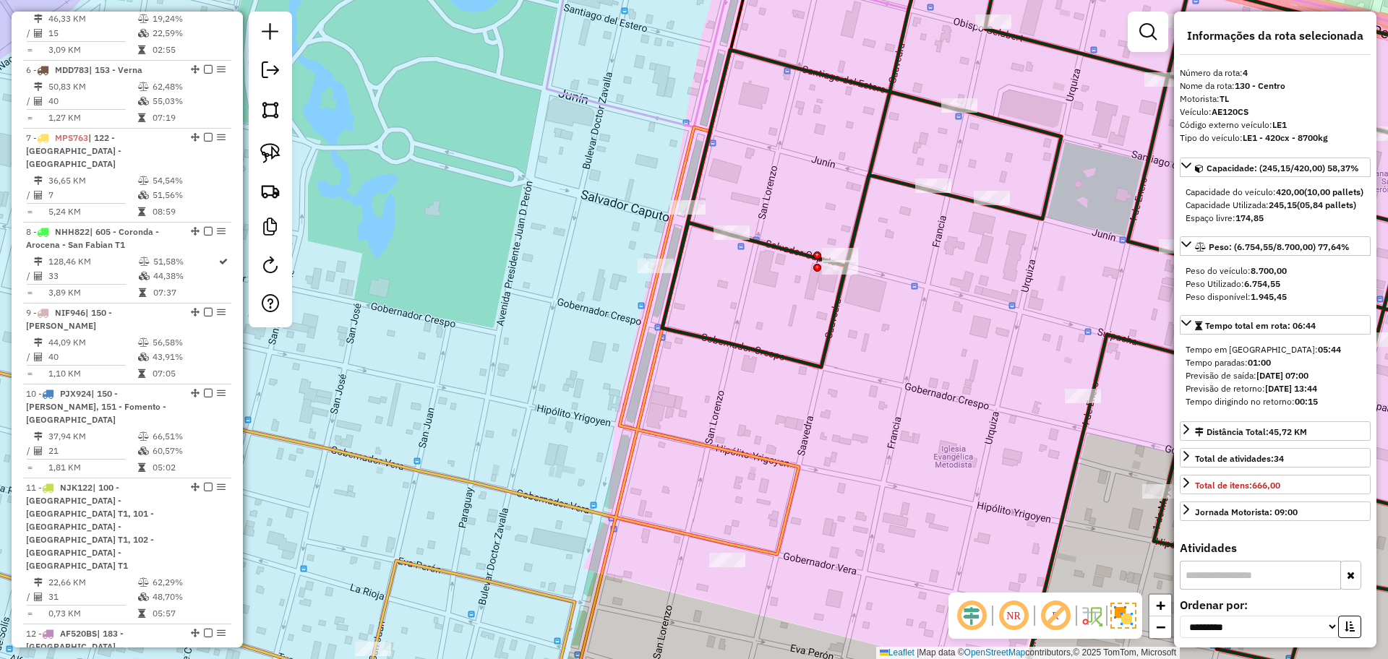
scroll to position [799, 0]
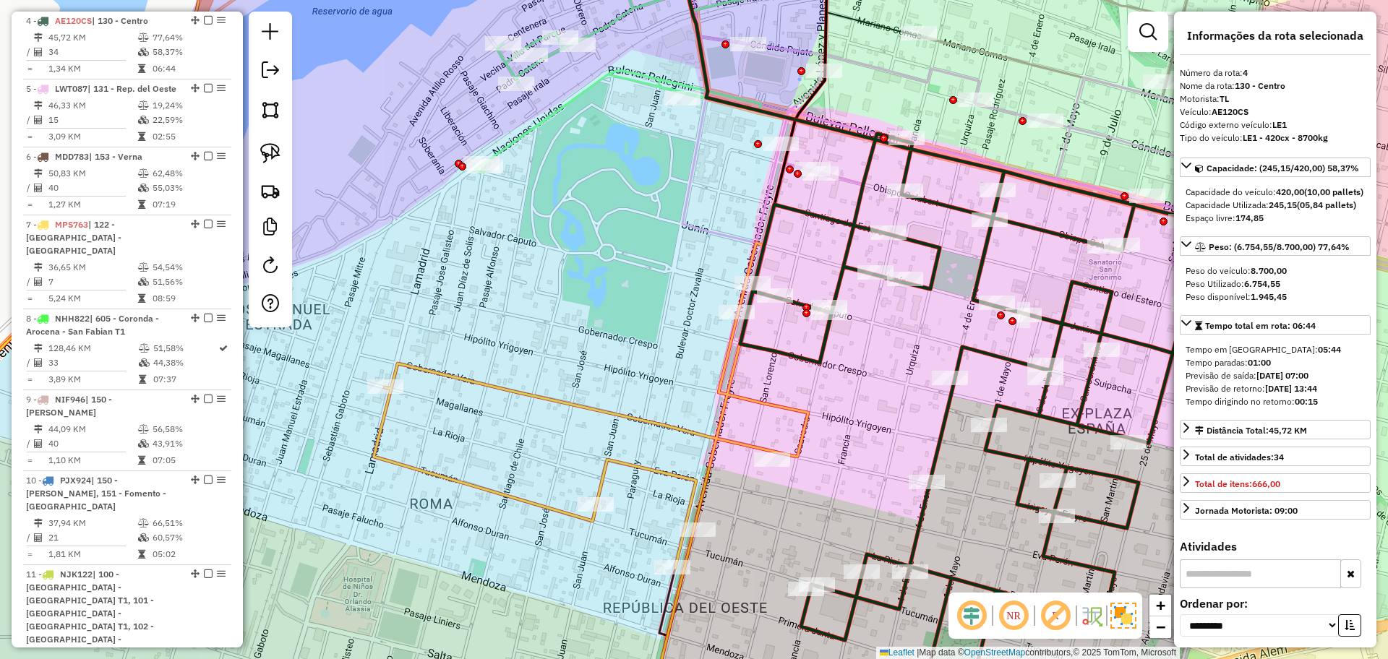
click at [809, 361] on icon at bounding box center [938, 329] width 538 height 791
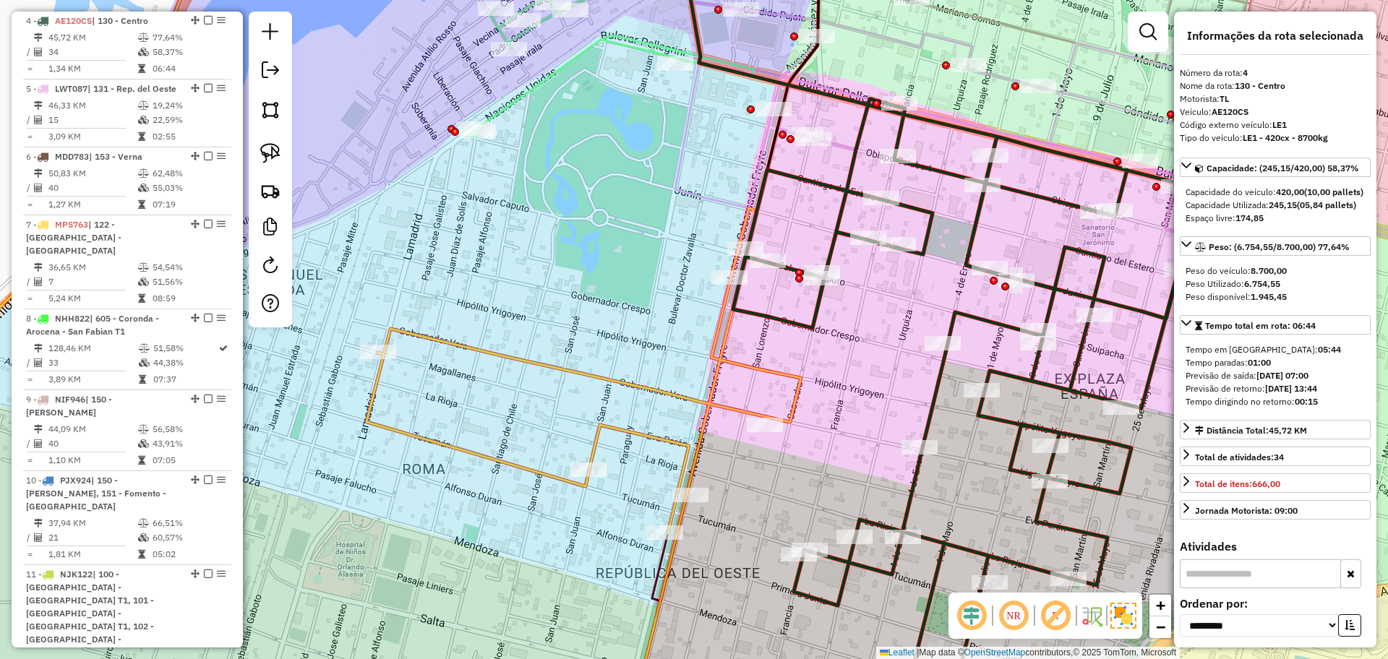
drag, startPoint x: 849, startPoint y: 432, endPoint x: 838, endPoint y: 385, distance: 48.2
click at [838, 385] on div "Janela de atendimento Grade de atendimento Capacidade Transportadoras Veículos …" at bounding box center [694, 329] width 1388 height 659
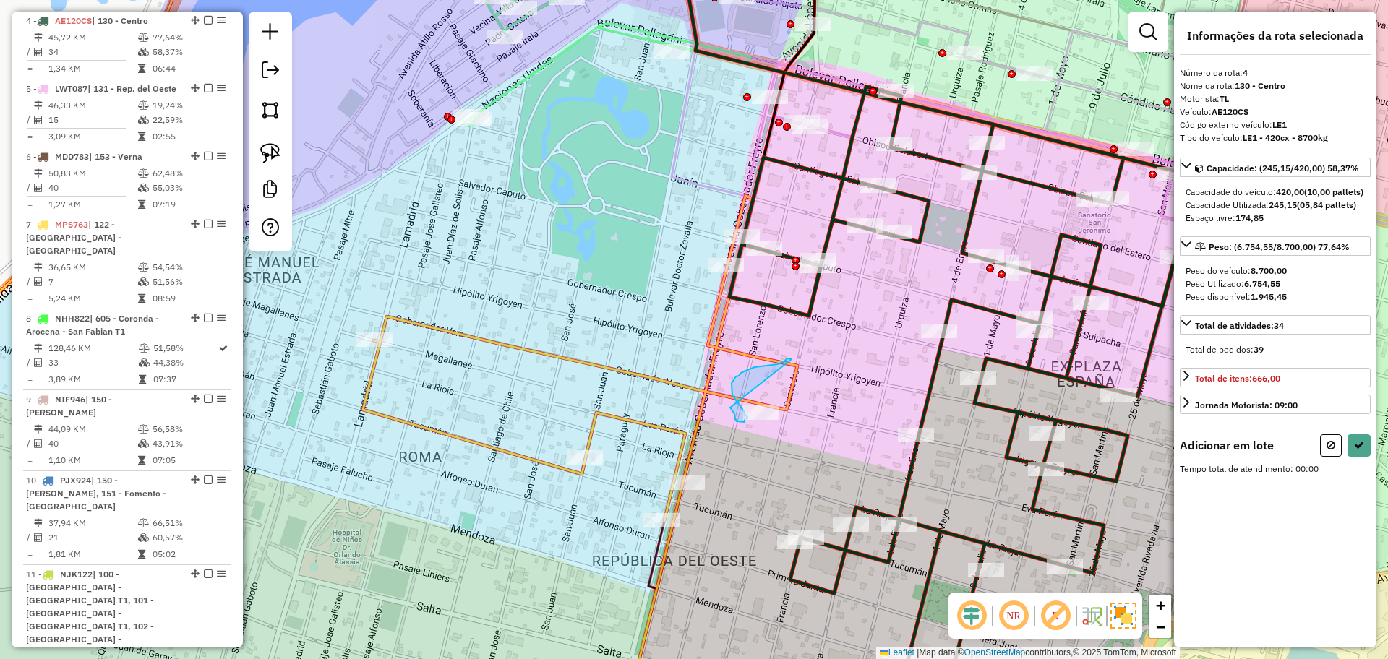
drag, startPoint x: 791, startPoint y: 359, endPoint x: 728, endPoint y: 404, distance: 77.8
click at [1322, 457] on button at bounding box center [1331, 445] width 22 height 22
select select "**********"
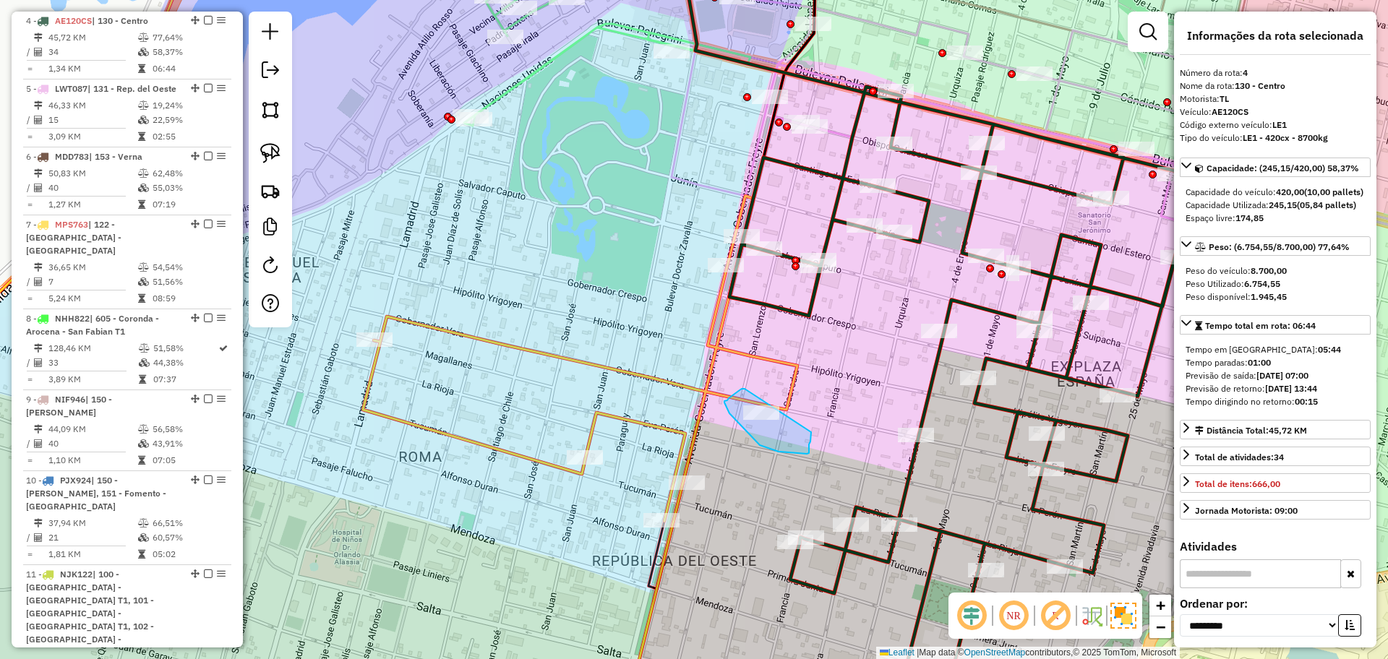
drag, startPoint x: 745, startPoint y: 389, endPoint x: 811, endPoint y: 432, distance: 78.8
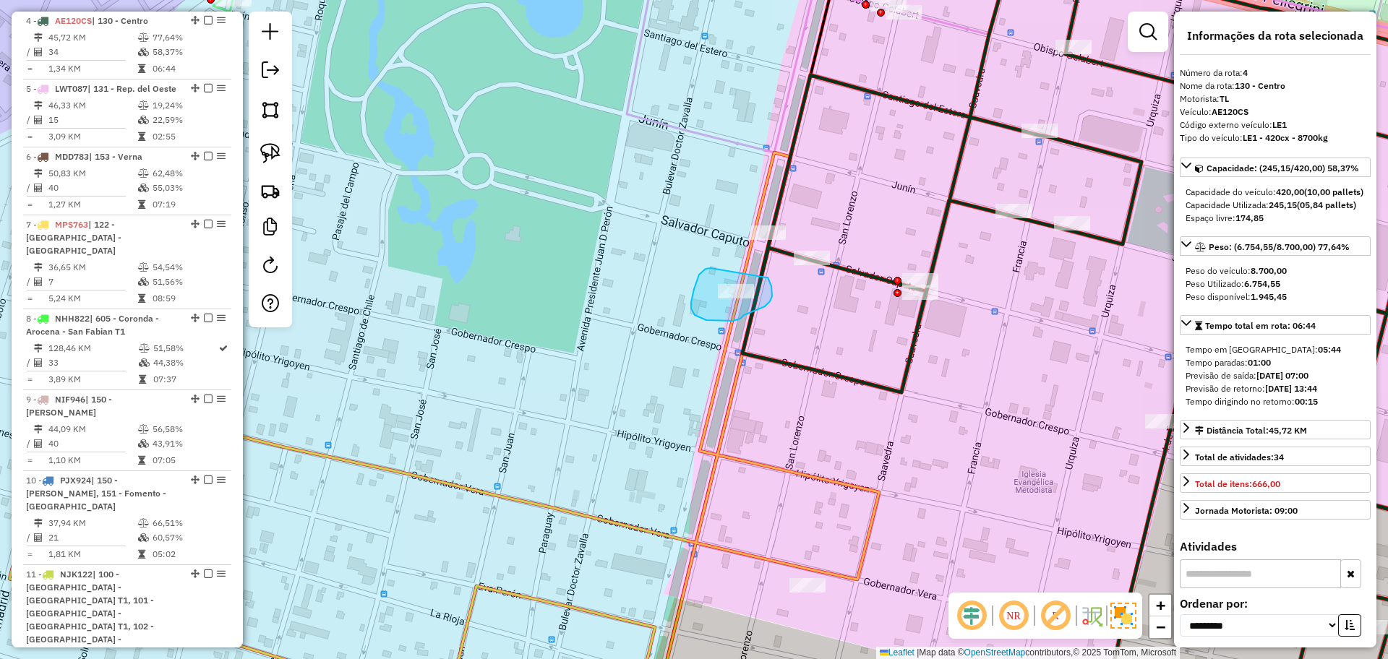
drag, startPoint x: 709, startPoint y: 268, endPoint x: 766, endPoint y: 278, distance: 57.9
click at [854, 378] on icon at bounding box center [1134, 329] width 784 height 791
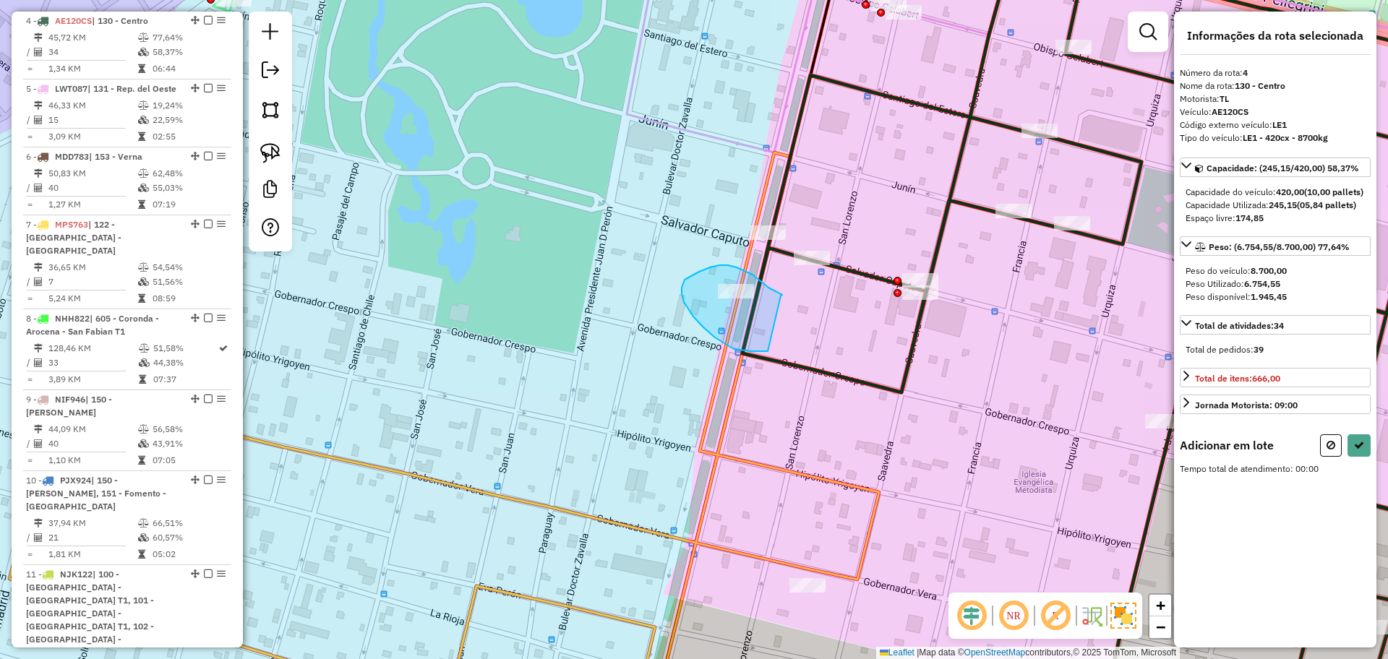
drag, startPoint x: 779, startPoint y: 293, endPoint x: 778, endPoint y: 350, distance: 56.4
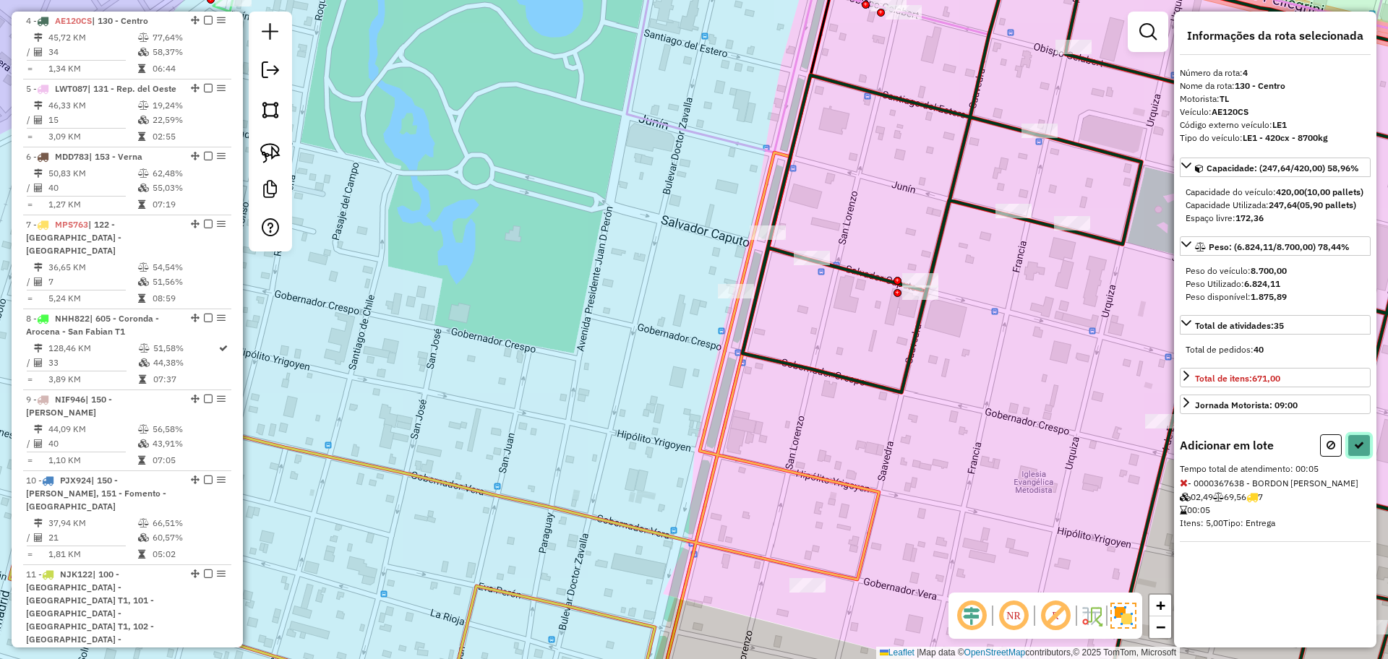
click at [1357, 457] on button at bounding box center [1358, 445] width 23 height 22
select select "**********"
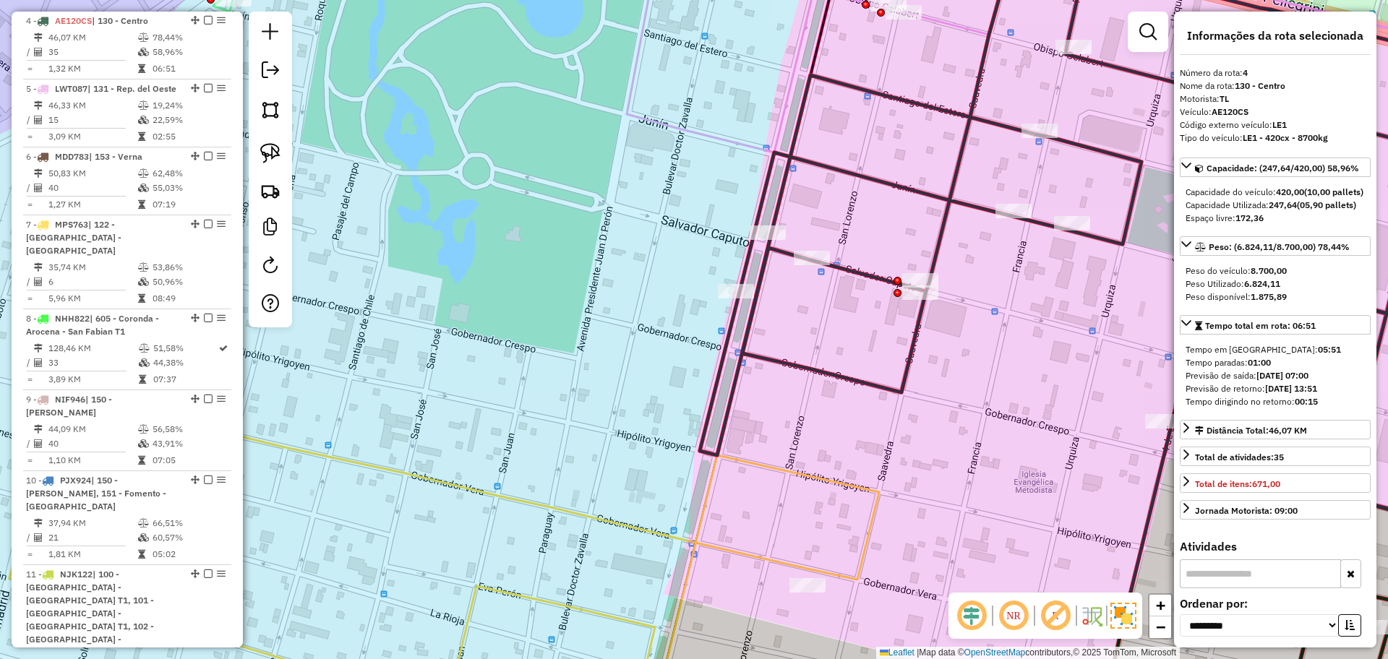
click at [866, 564] on icon at bounding box center [443, 559] width 869 height 332
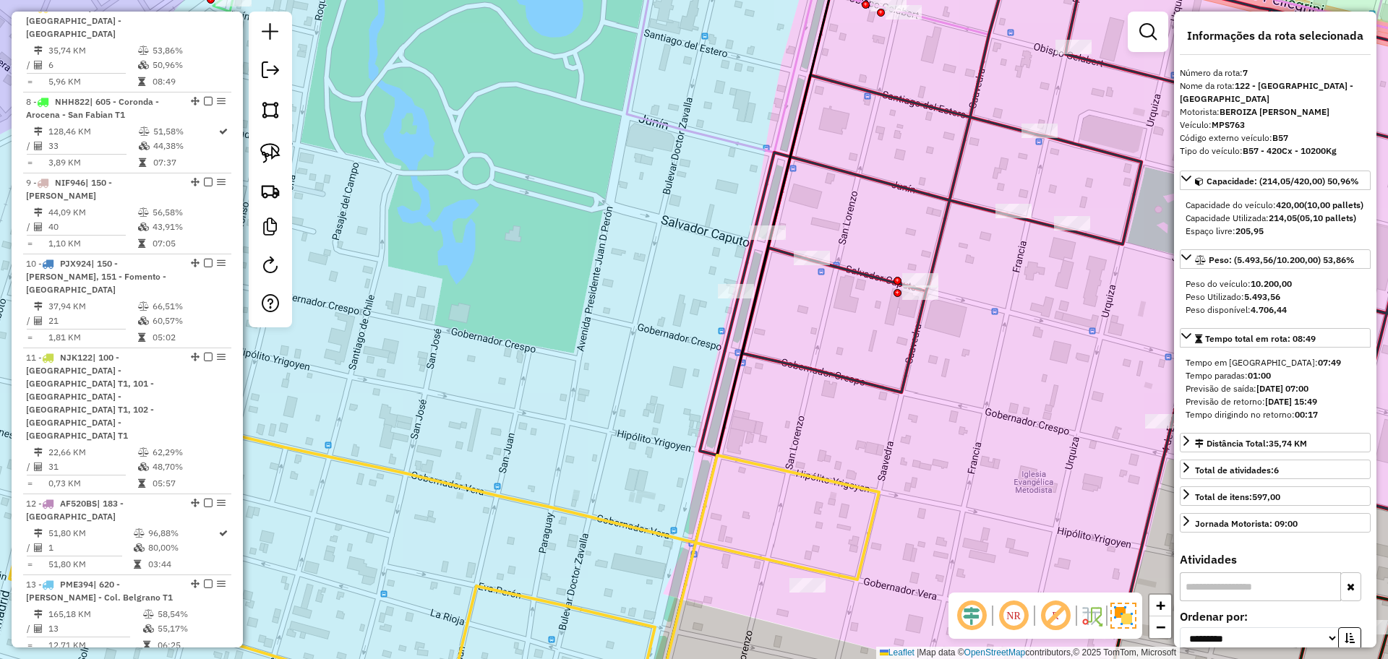
scroll to position [1016, 0]
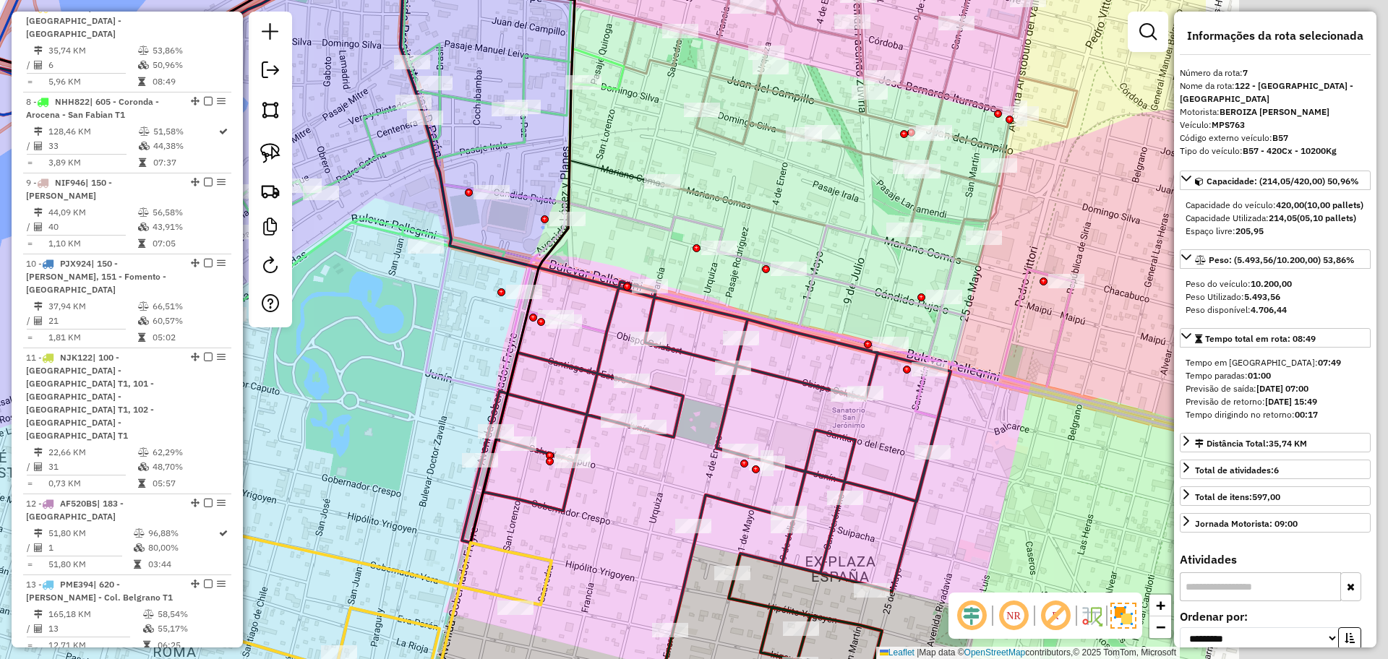
drag, startPoint x: 704, startPoint y: 404, endPoint x: 380, endPoint y: 437, distance: 325.5
click at [380, 437] on div "Janela de atendimento Grade de atendimento Capacidade Transportadoras Veículos …" at bounding box center [694, 329] width 1388 height 659
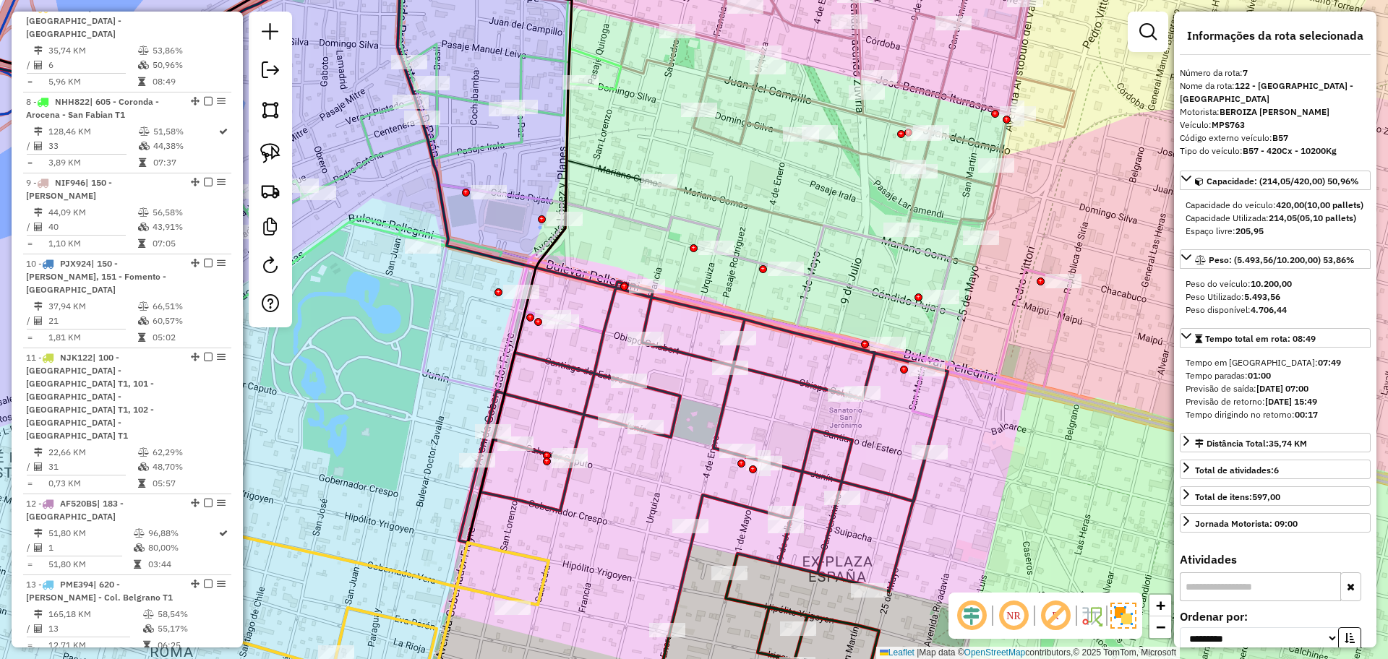
click at [591, 331] on icon at bounding box center [975, 354] width 1104 height 325
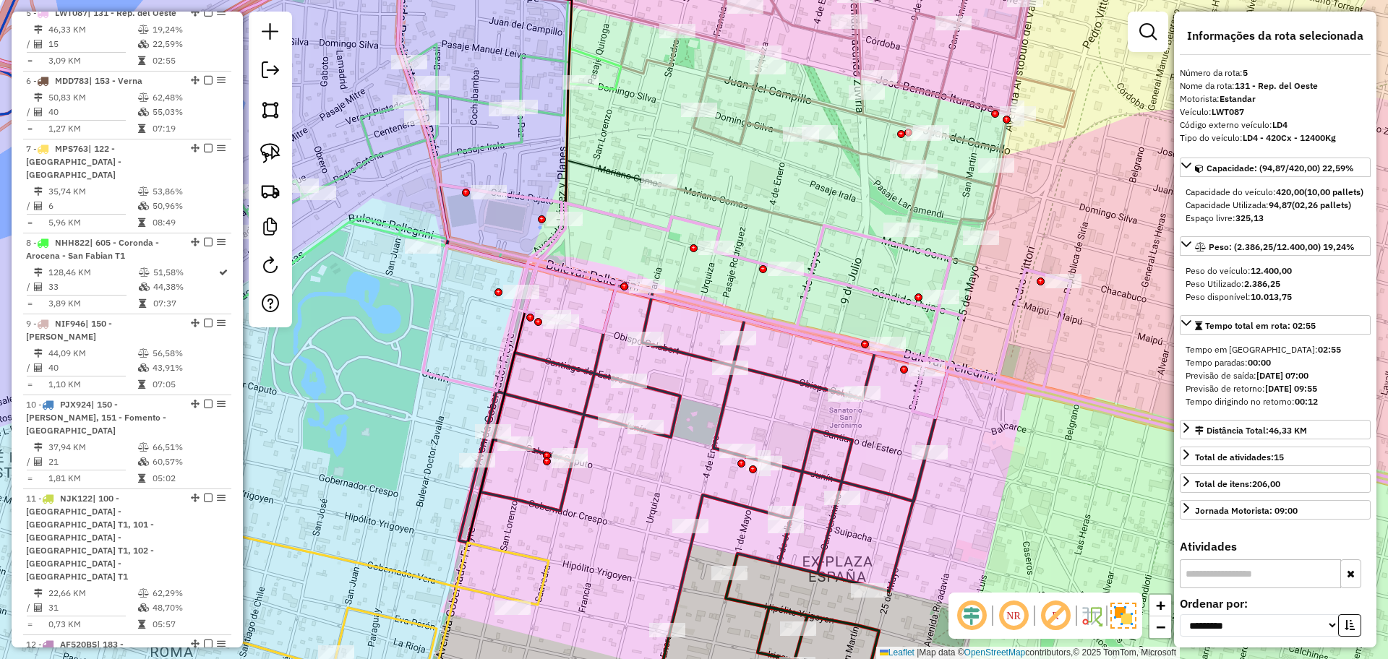
scroll to position [867, 0]
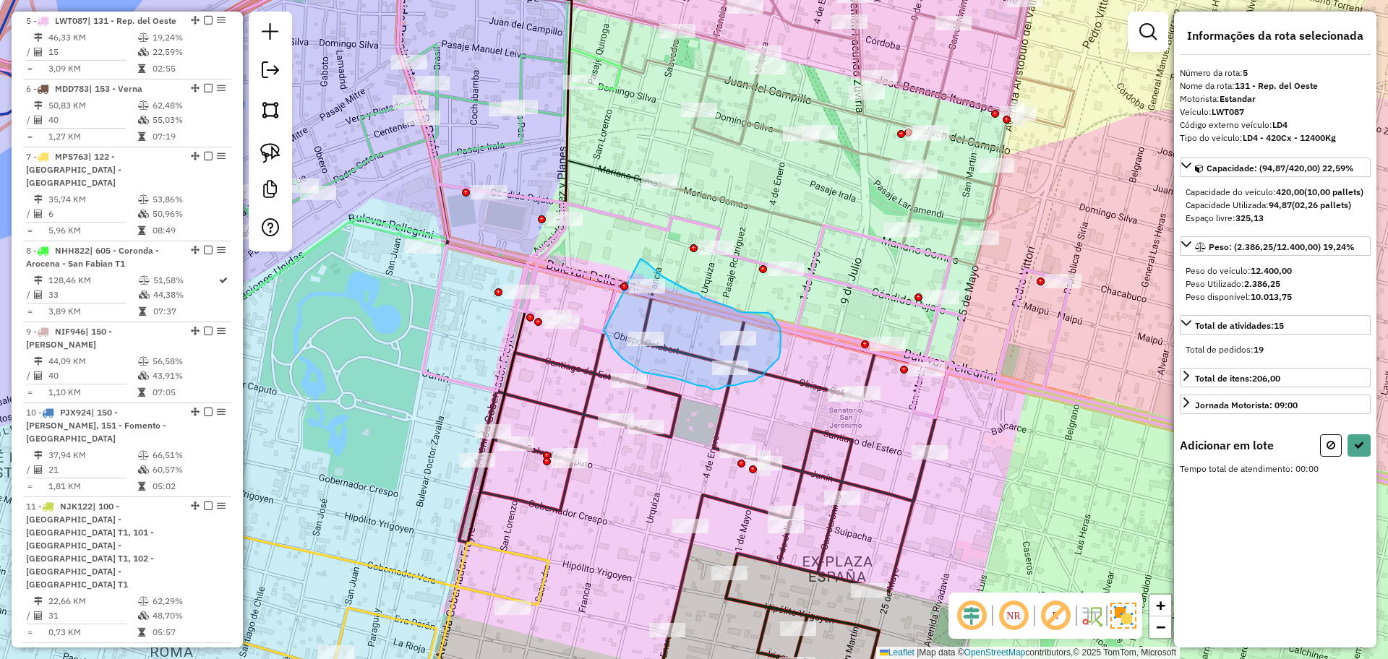
drag, startPoint x: 603, startPoint y: 331, endPoint x: 636, endPoint y: 257, distance: 81.2
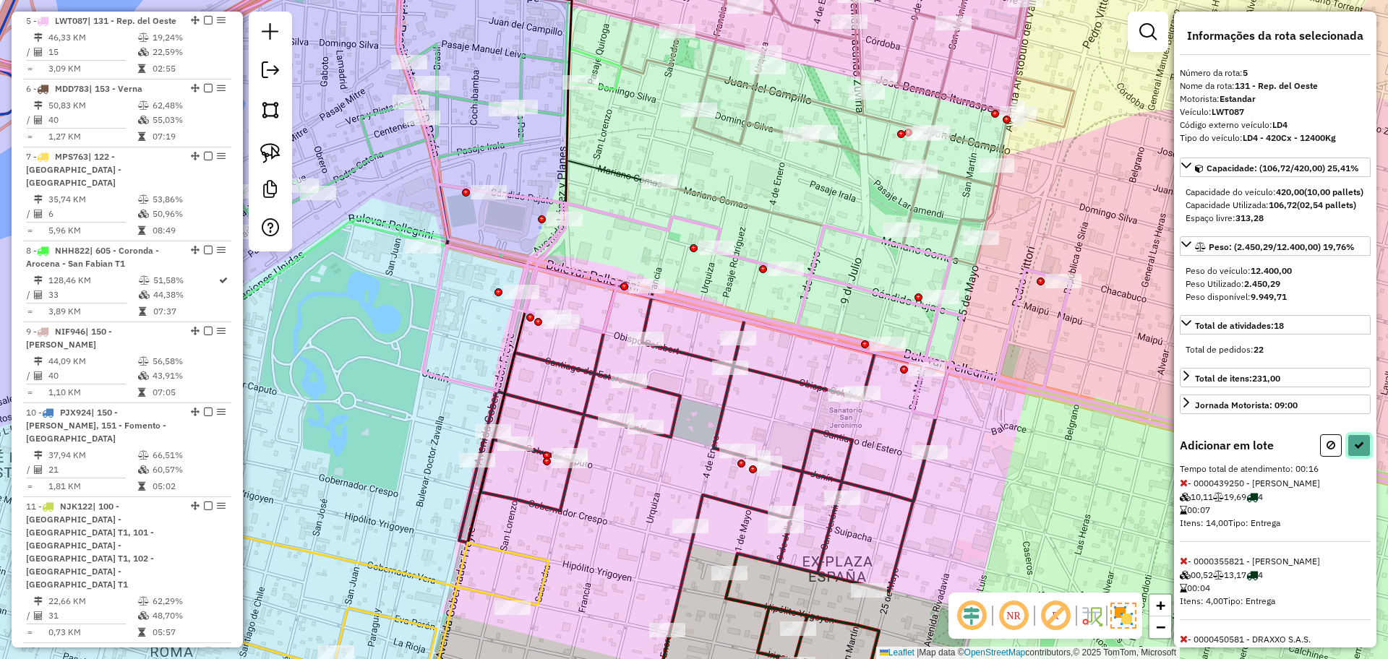
click at [1359, 457] on button at bounding box center [1358, 445] width 23 height 22
select select "**********"
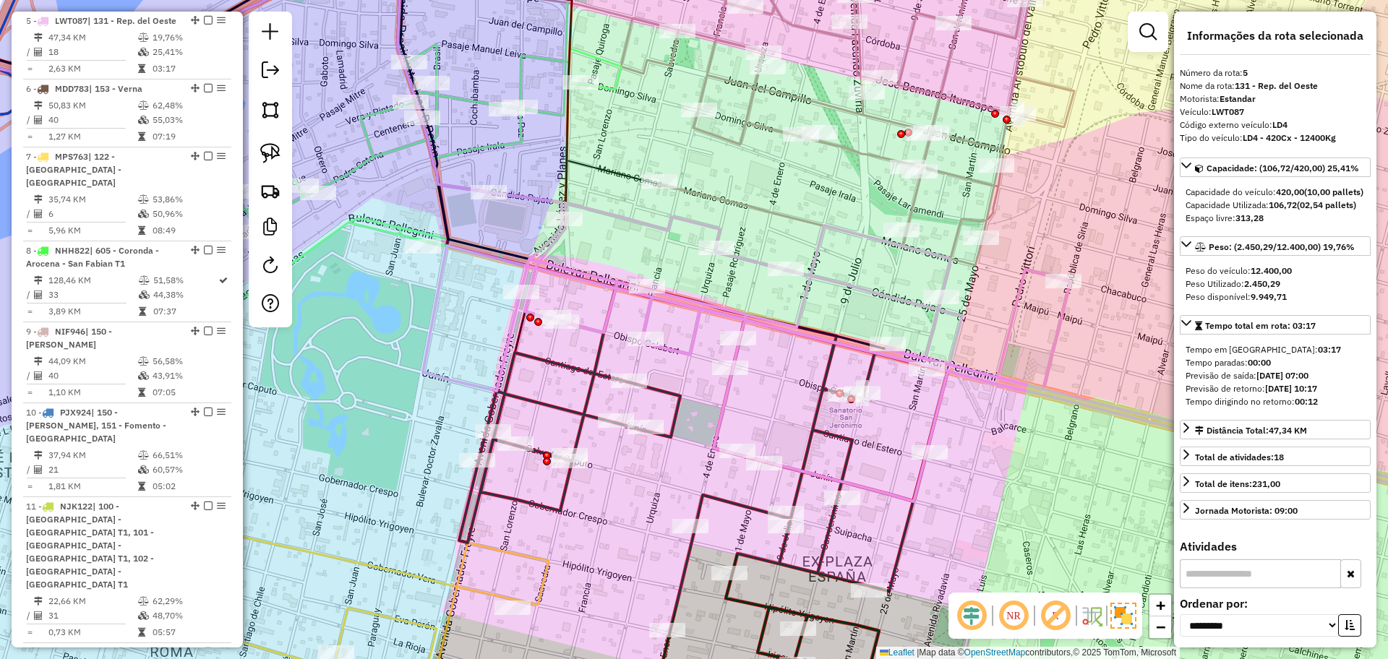
click at [825, 543] on icon at bounding box center [404, 349] width 1086 height 752
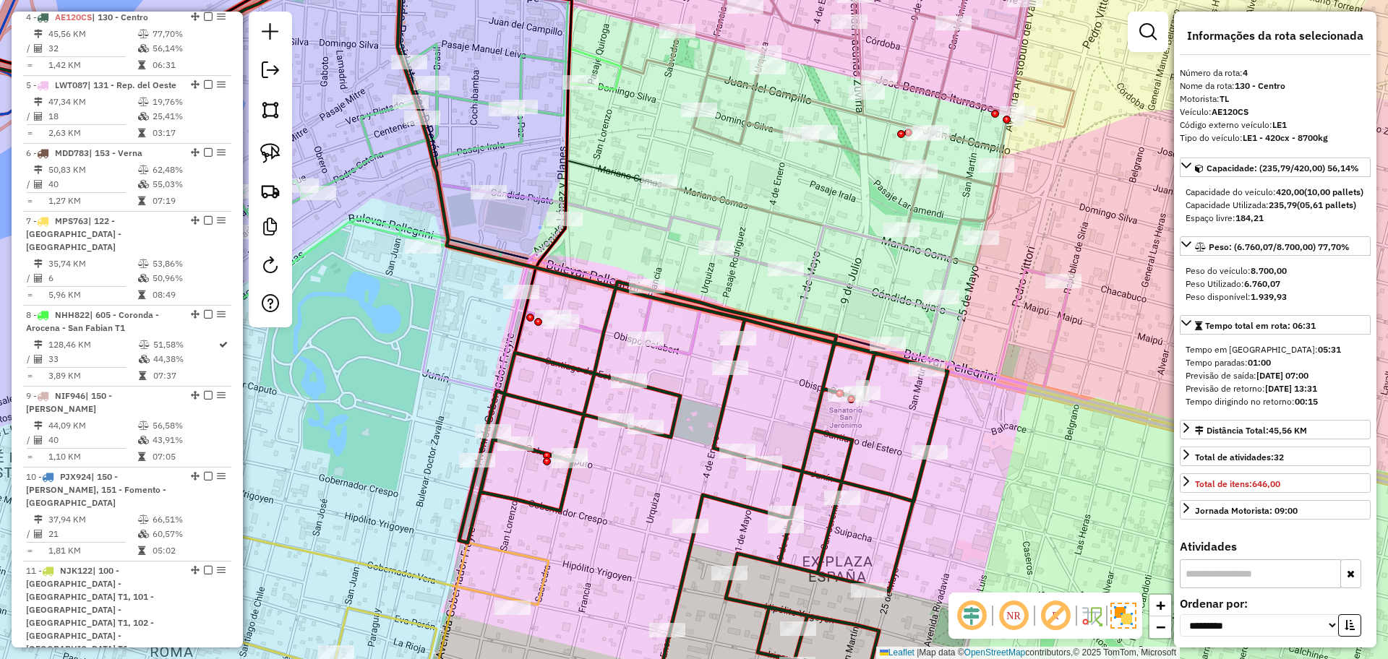
scroll to position [799, 0]
click at [686, 348] on icon at bounding box center [975, 354] width 1104 height 325
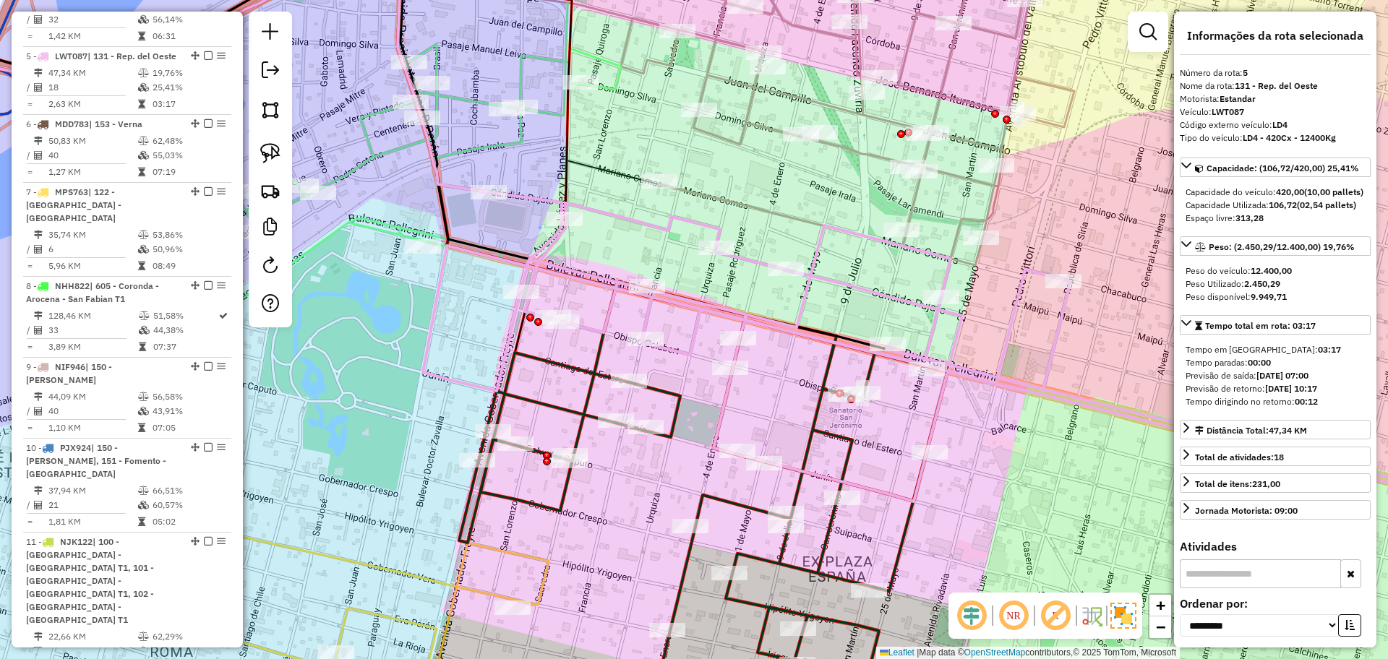
scroll to position [867, 0]
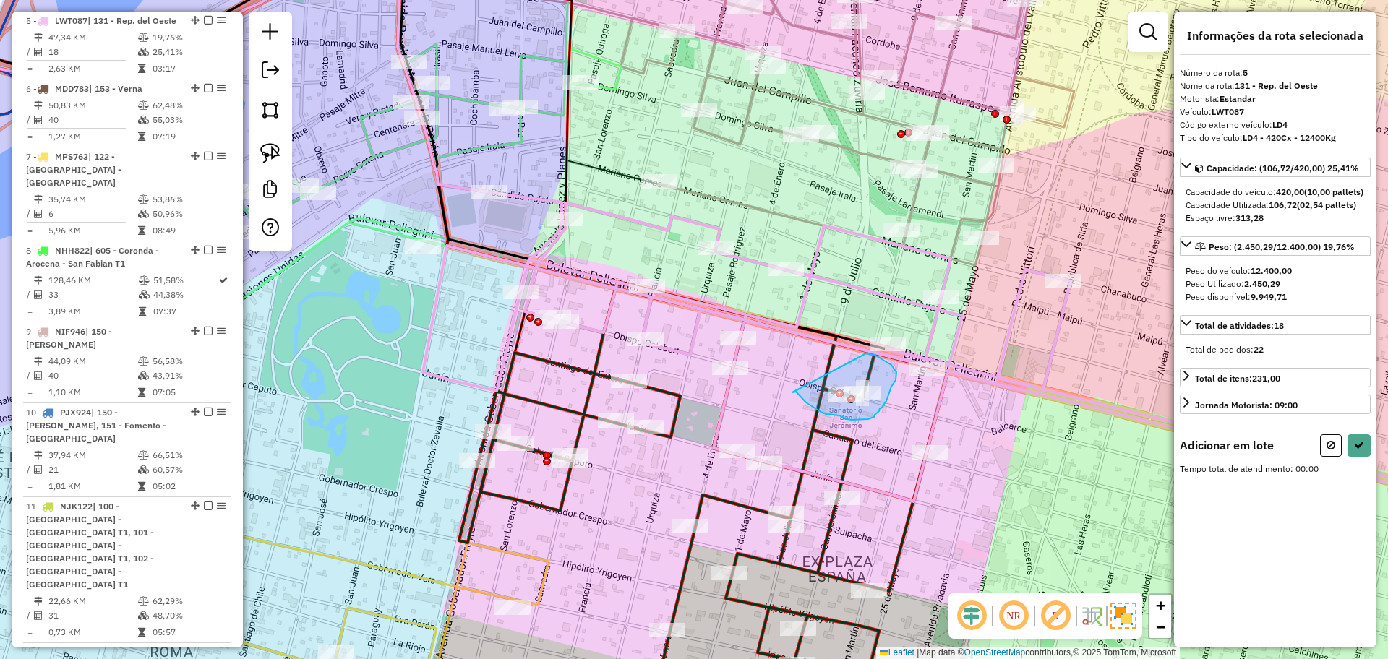
drag, startPoint x: 794, startPoint y: 392, endPoint x: 867, endPoint y: 353, distance: 82.8
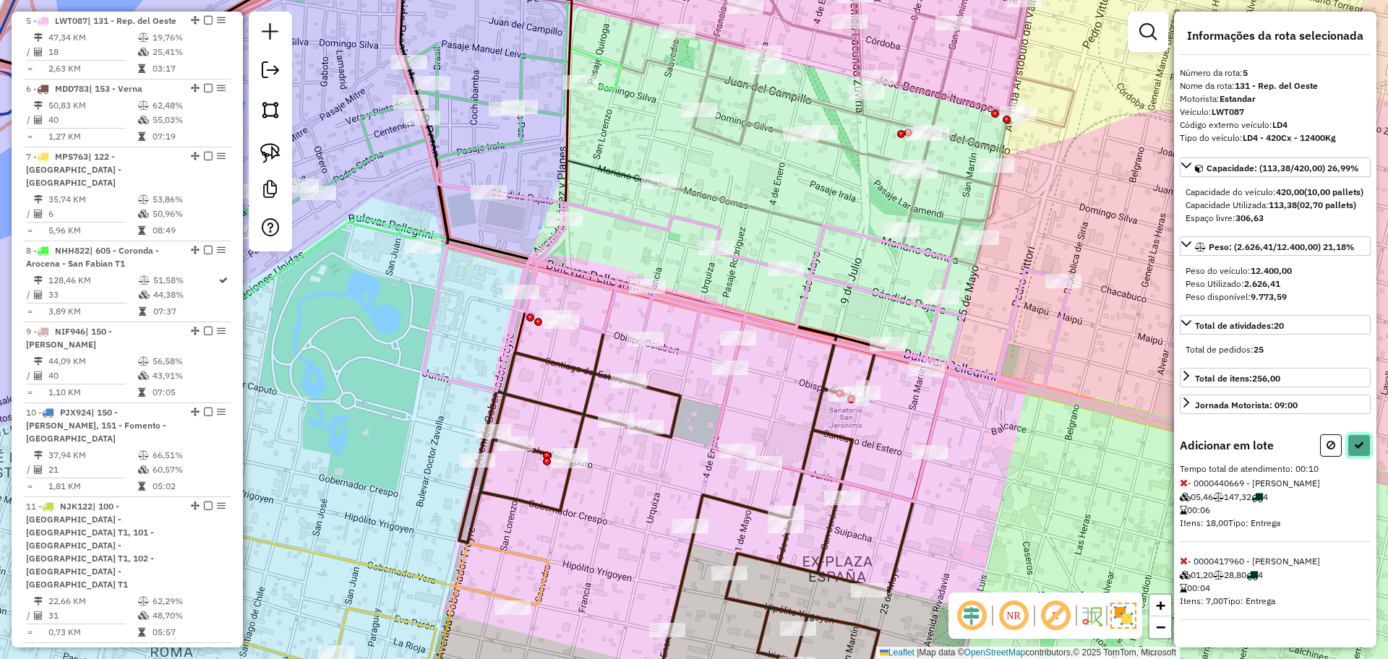
click at [1357, 457] on button at bounding box center [1358, 445] width 23 height 22
select select "**********"
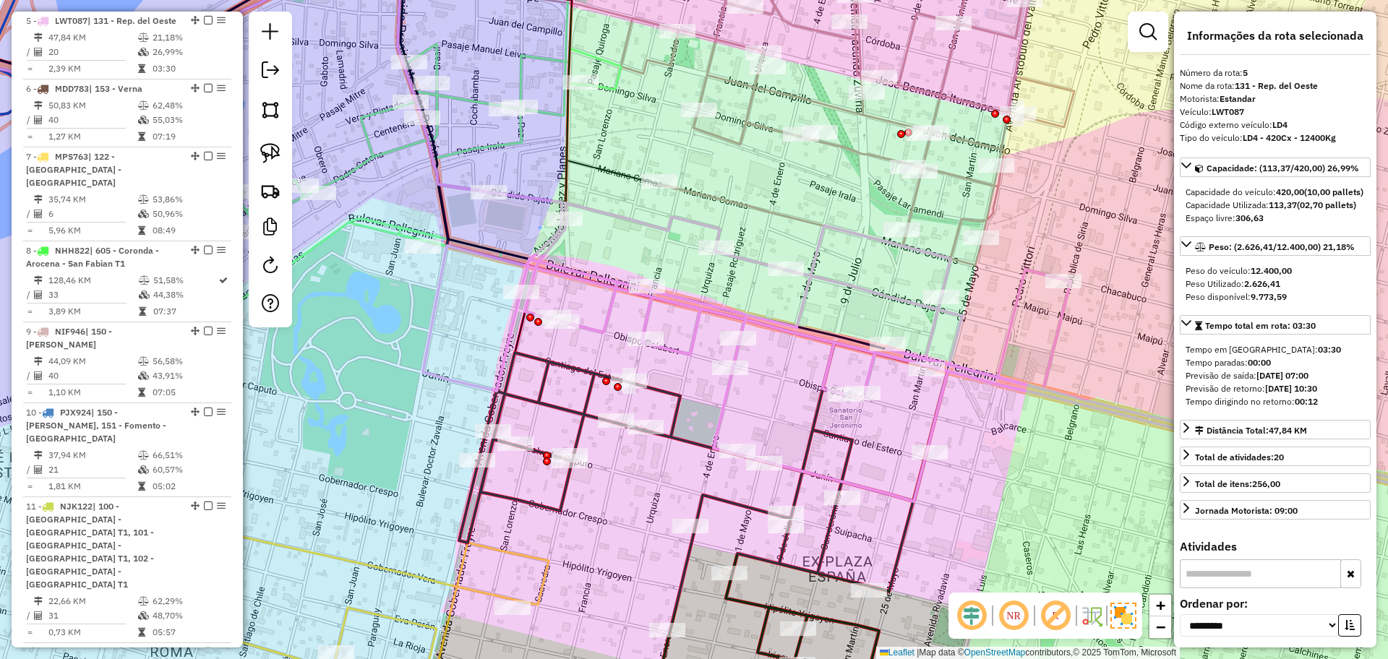
click at [674, 408] on icon at bounding box center [404, 349] width 1086 height 752
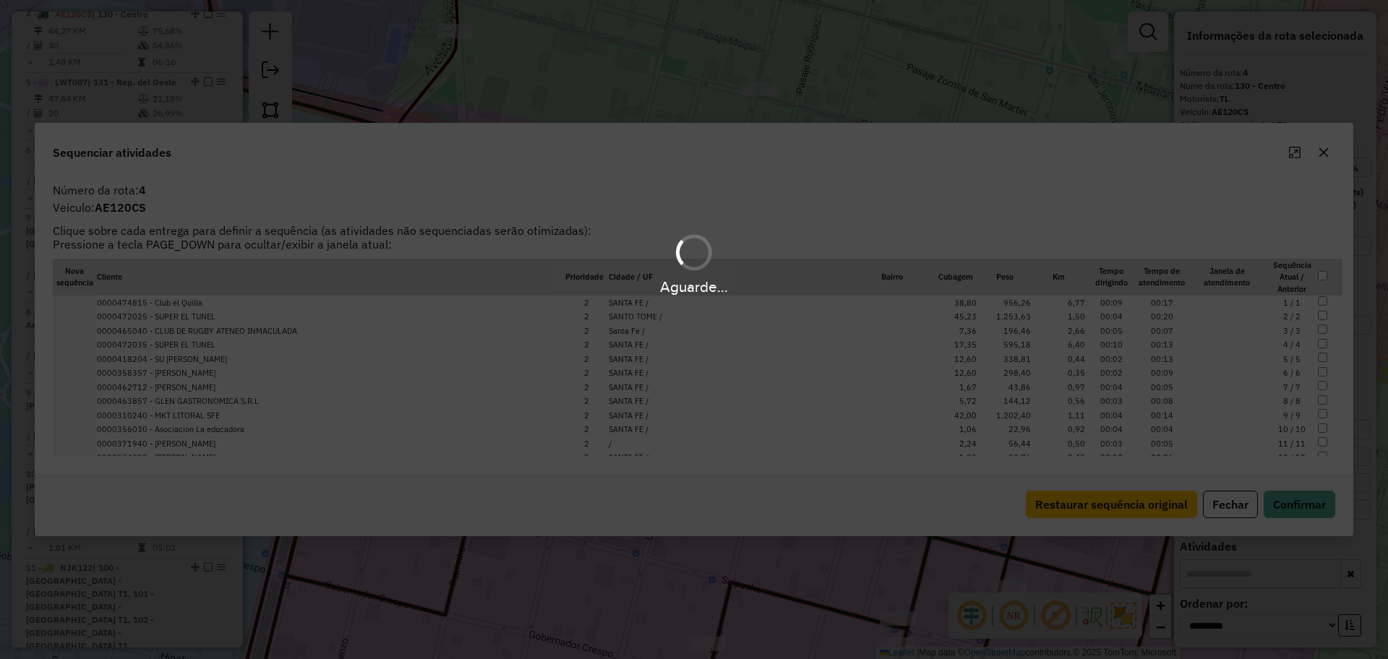
scroll to position [799, 0]
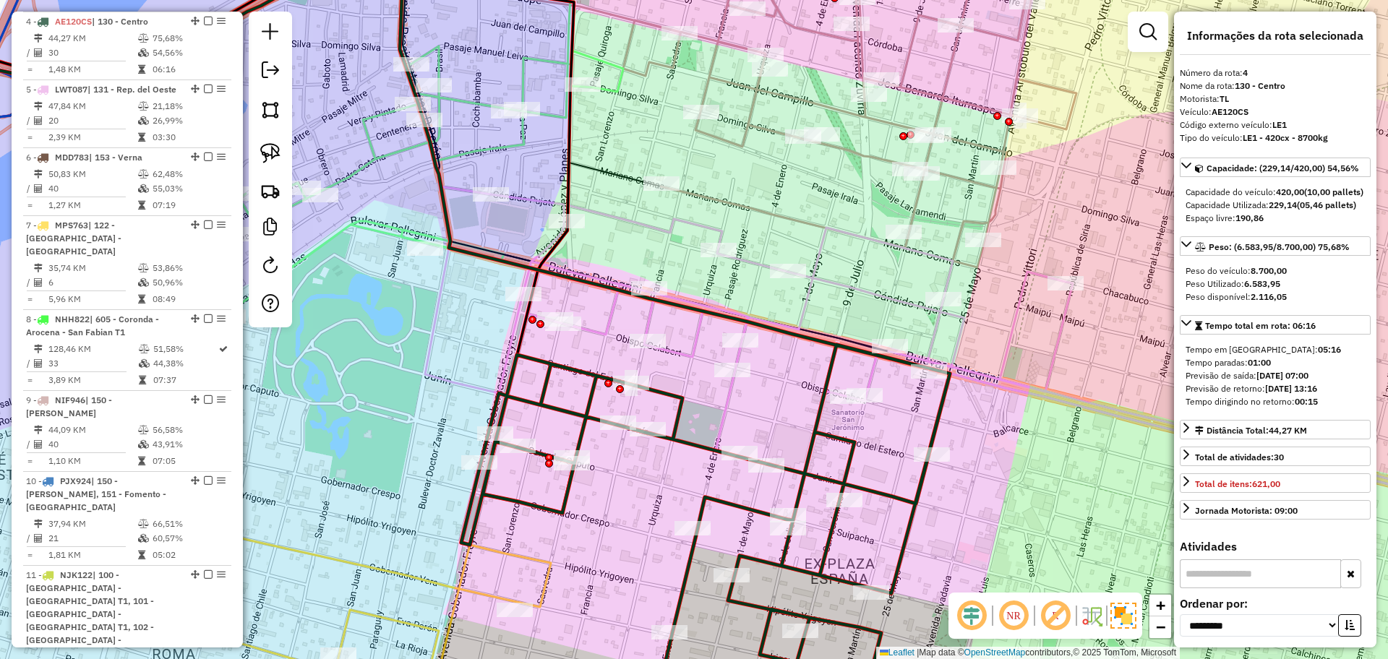
click at [725, 408] on icon at bounding box center [975, 356] width 1101 height 325
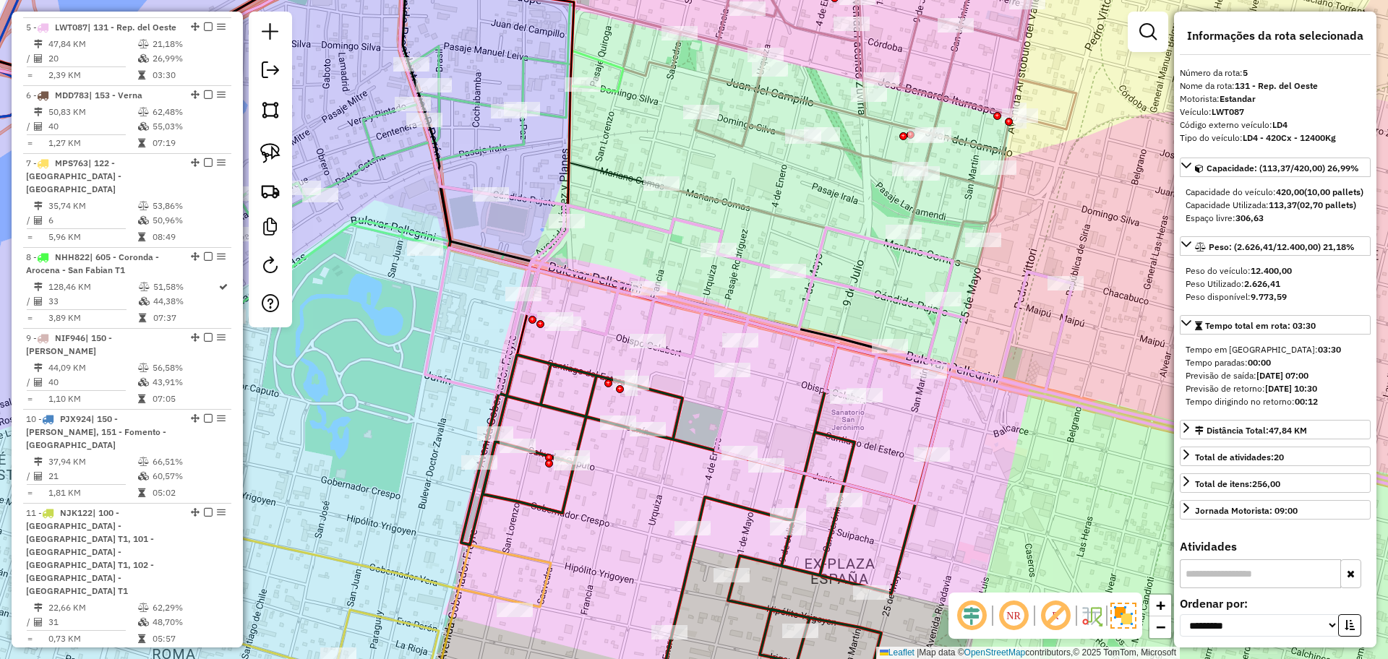
scroll to position [867, 0]
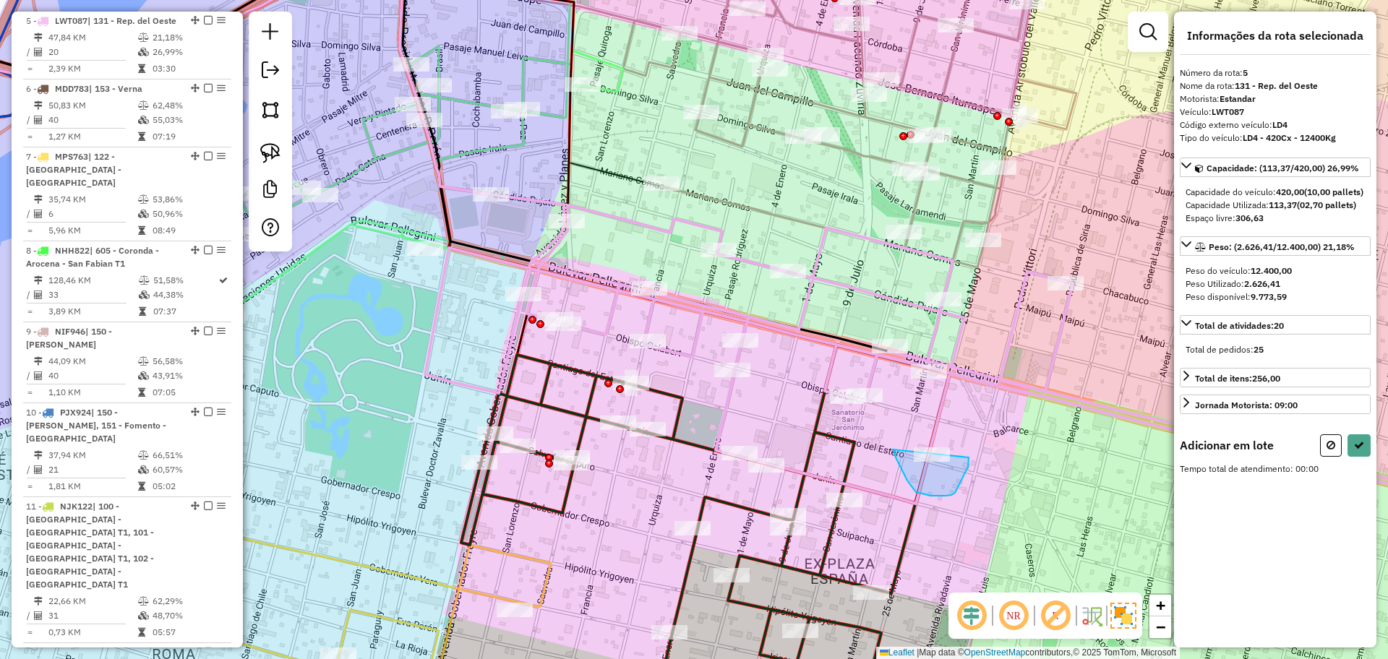
drag, startPoint x: 892, startPoint y: 450, endPoint x: 948, endPoint y: 413, distance: 67.0
click at [951, 415] on hb-app "Aguarde... Pop-up bloqueado! Seu navegador bloqueou automáticamente a abertura …" at bounding box center [694, 329] width 1388 height 659
click at [0, 0] on div "Aguarde..." at bounding box center [0, 0] width 0 height 0
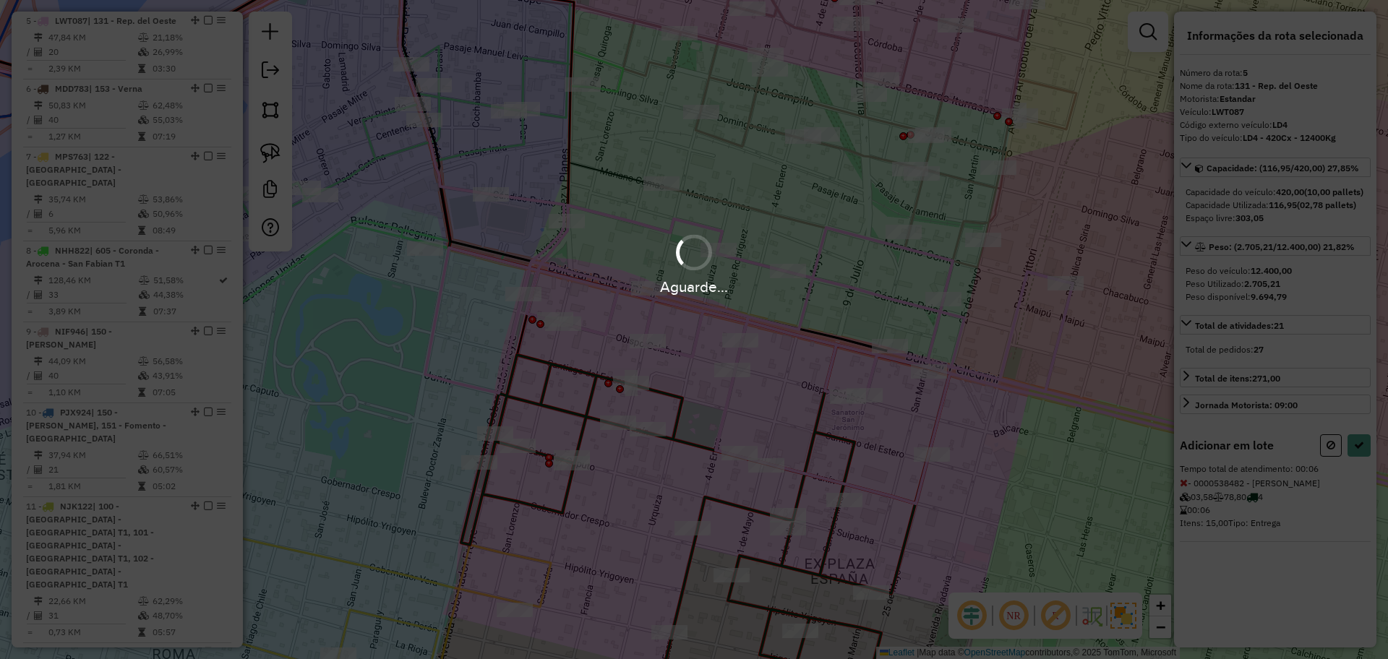
click at [948, 413] on div "Aguarde..." at bounding box center [694, 329] width 1388 height 659
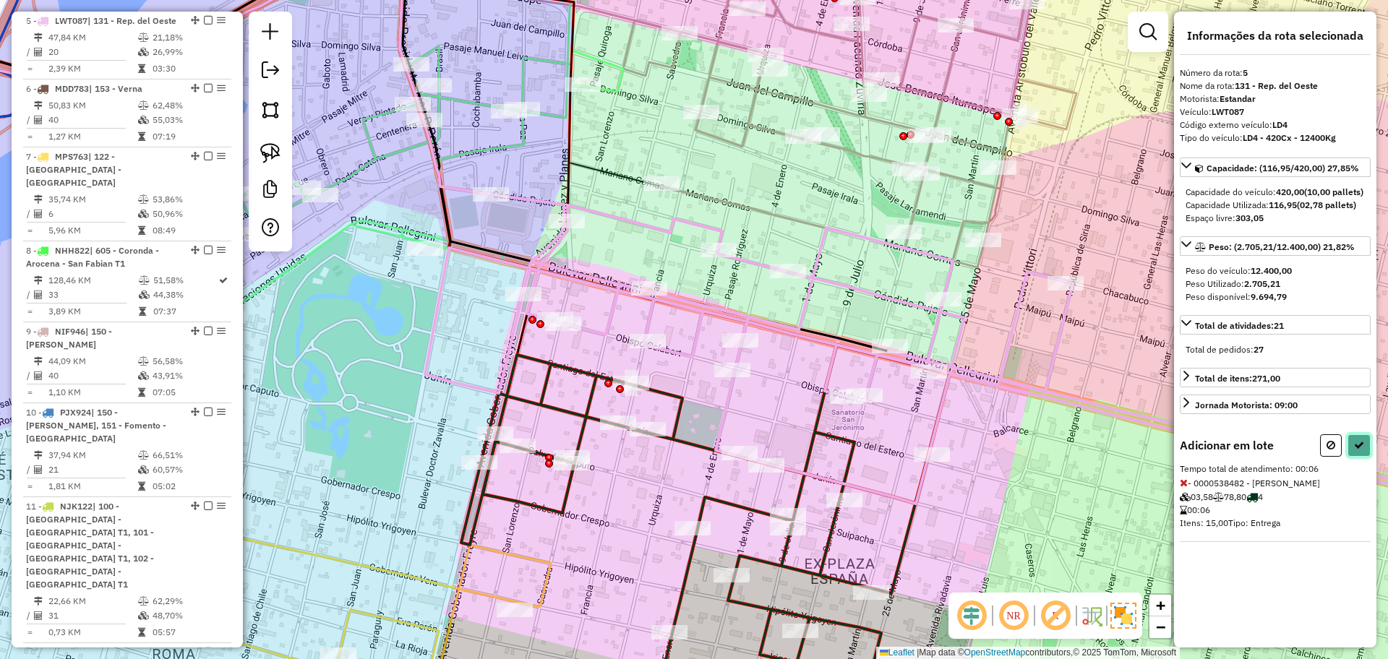
click at [1354, 447] on button at bounding box center [1358, 445] width 23 height 22
select select "**********"
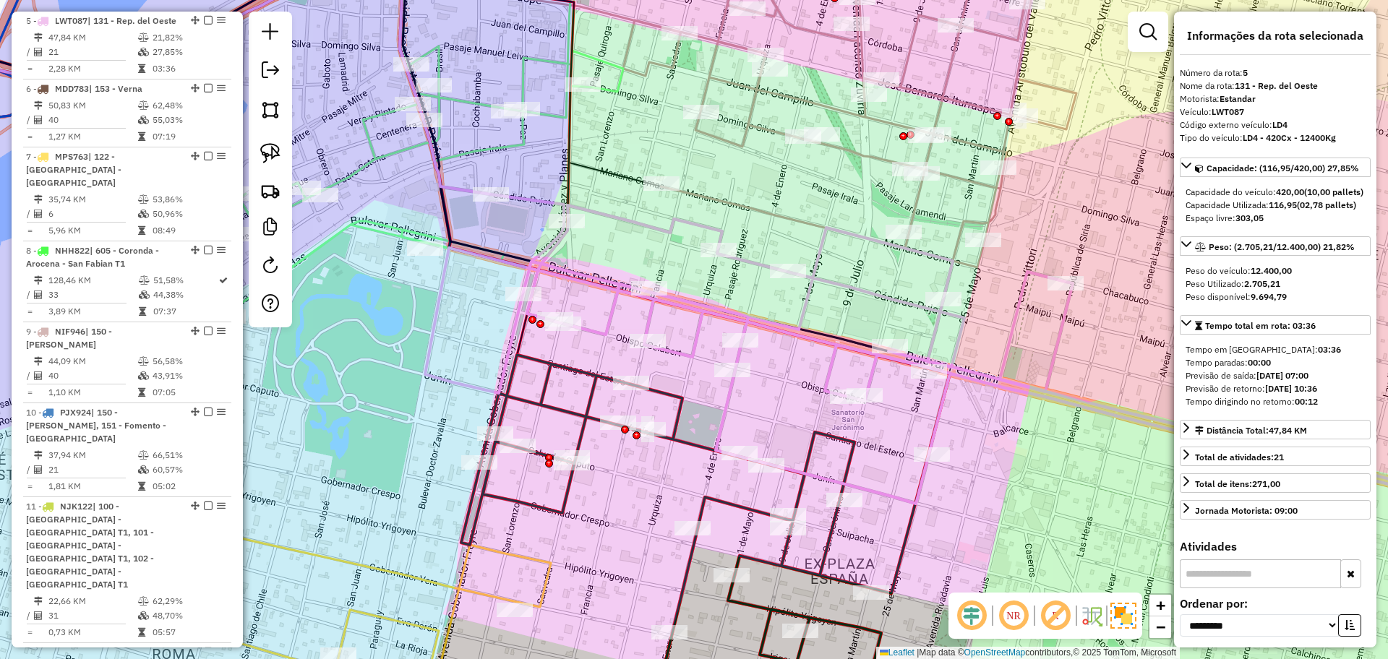
click at [726, 401] on icon at bounding box center [975, 356] width 1101 height 325
click at [725, 401] on icon at bounding box center [975, 356] width 1101 height 325
click at [679, 416] on icon at bounding box center [405, 350] width 1088 height 750
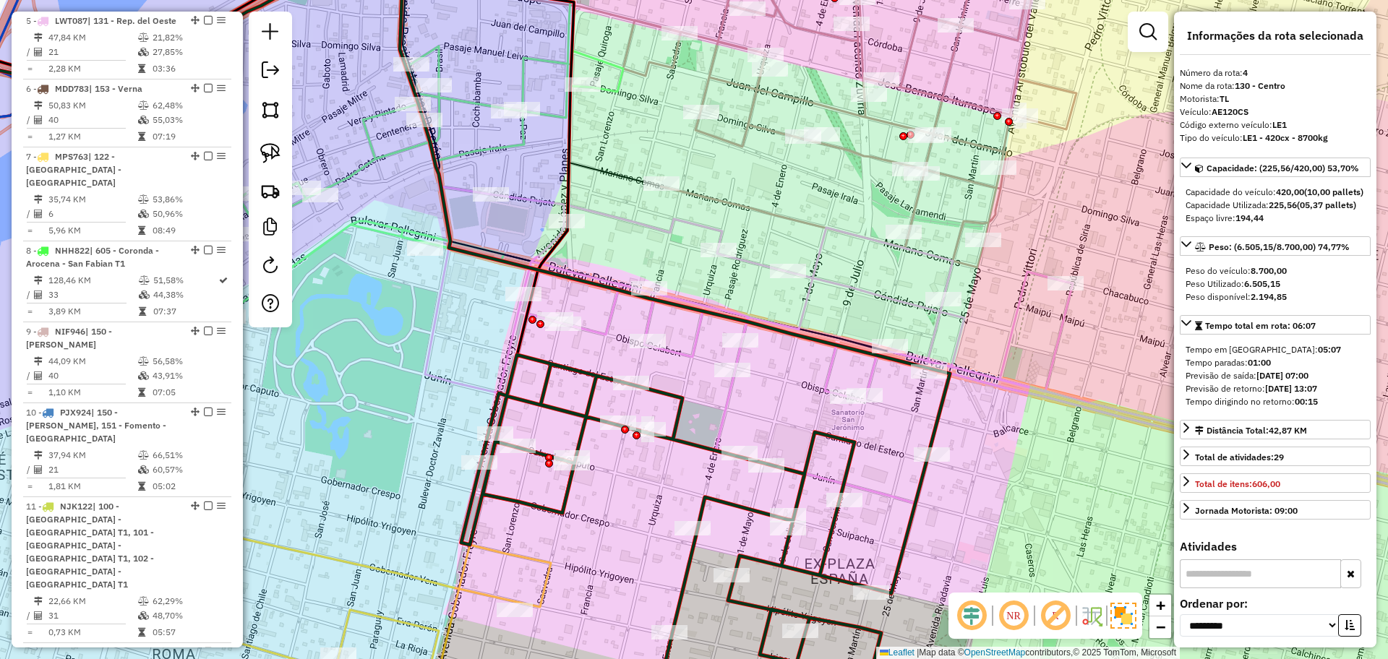
scroll to position [799, 0]
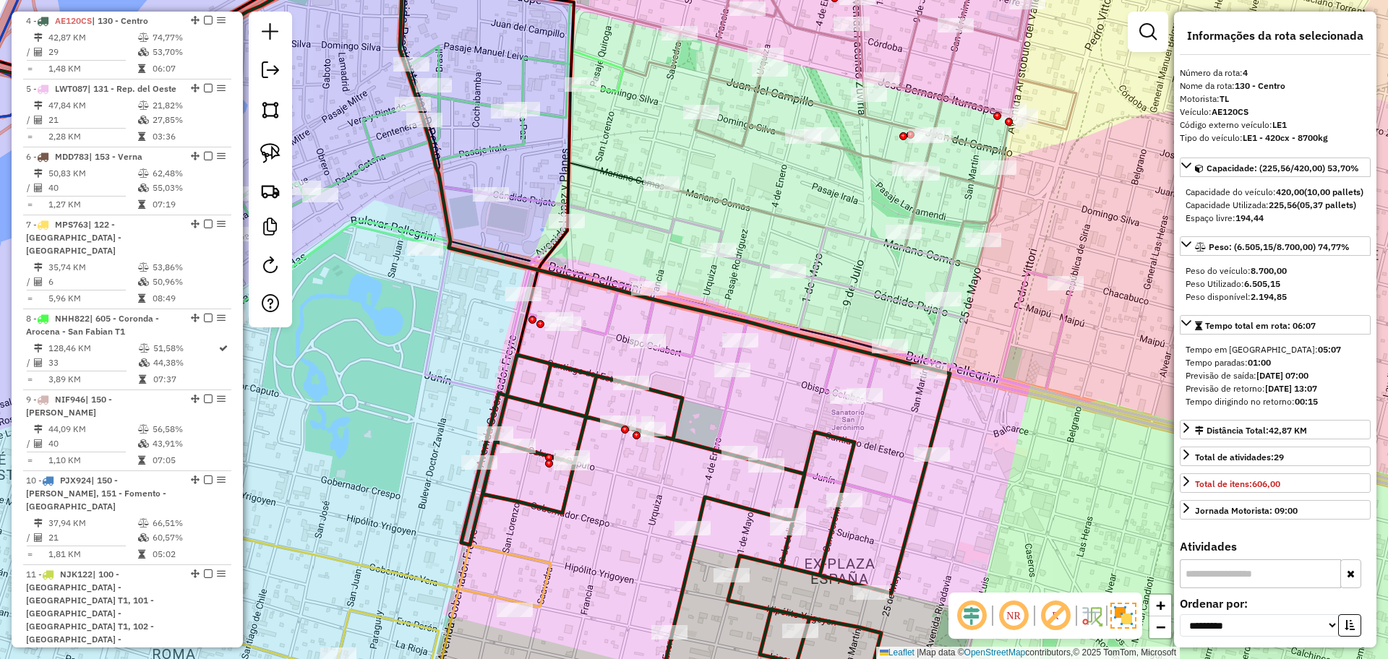
click at [875, 375] on icon at bounding box center [975, 356] width 1101 height 325
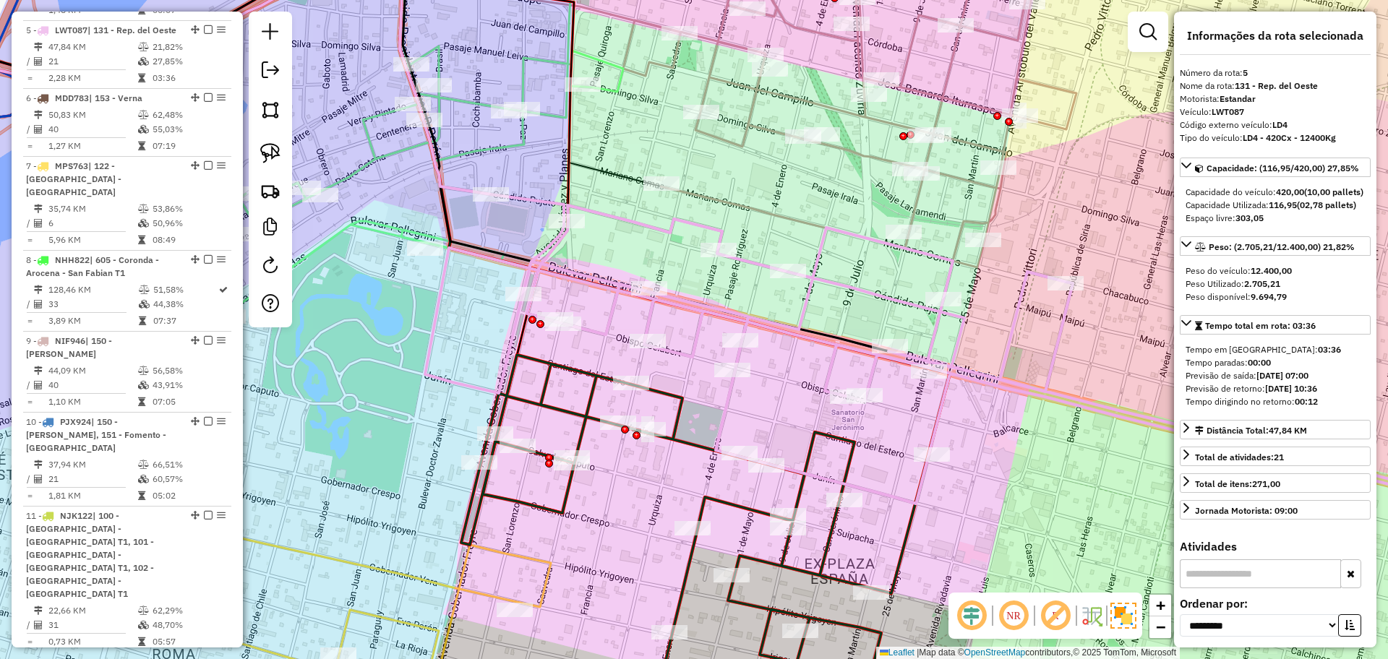
scroll to position [867, 0]
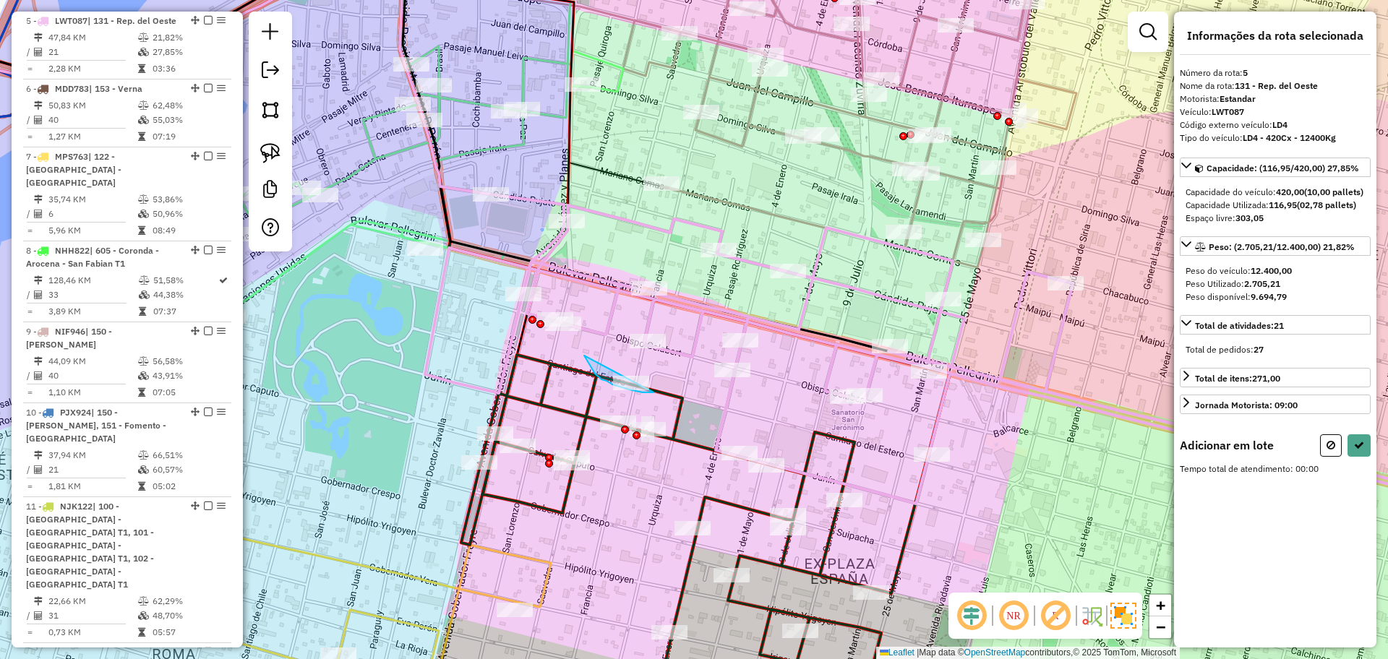
drag, startPoint x: 584, startPoint y: 356, endPoint x: 681, endPoint y: 369, distance: 97.7
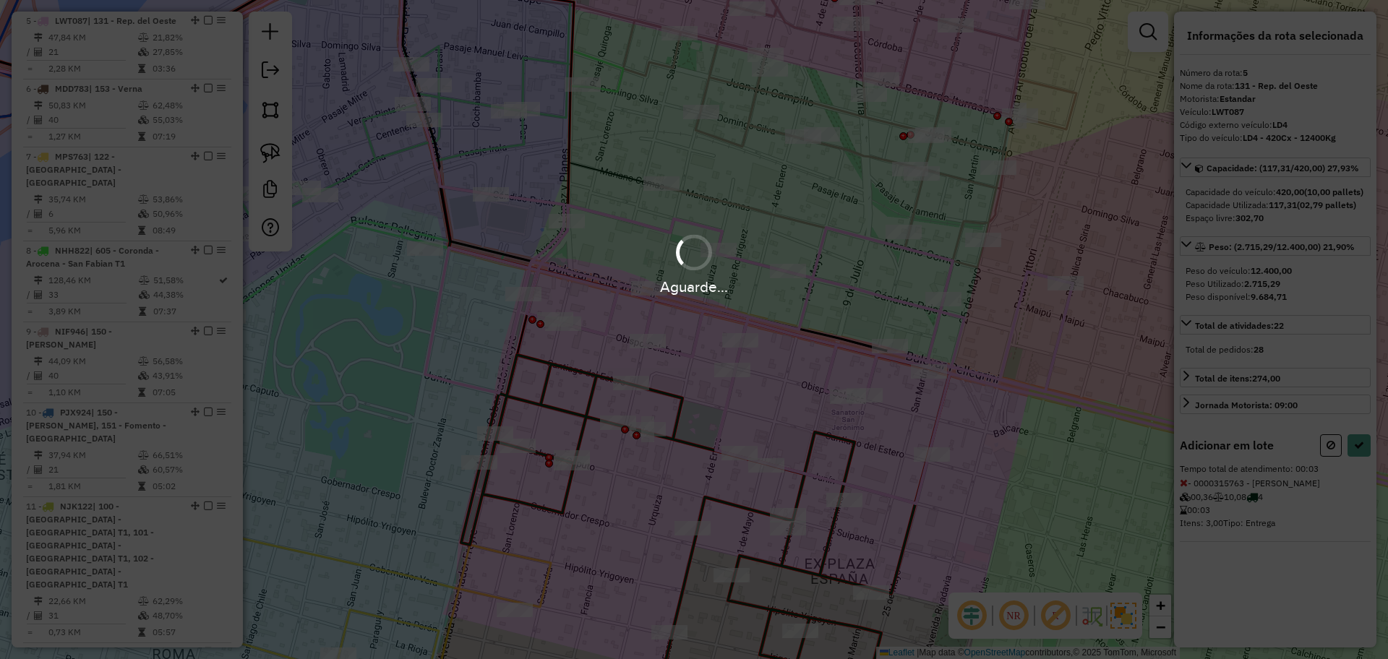
click at [681, 369] on div "Aguarde..." at bounding box center [694, 329] width 1388 height 659
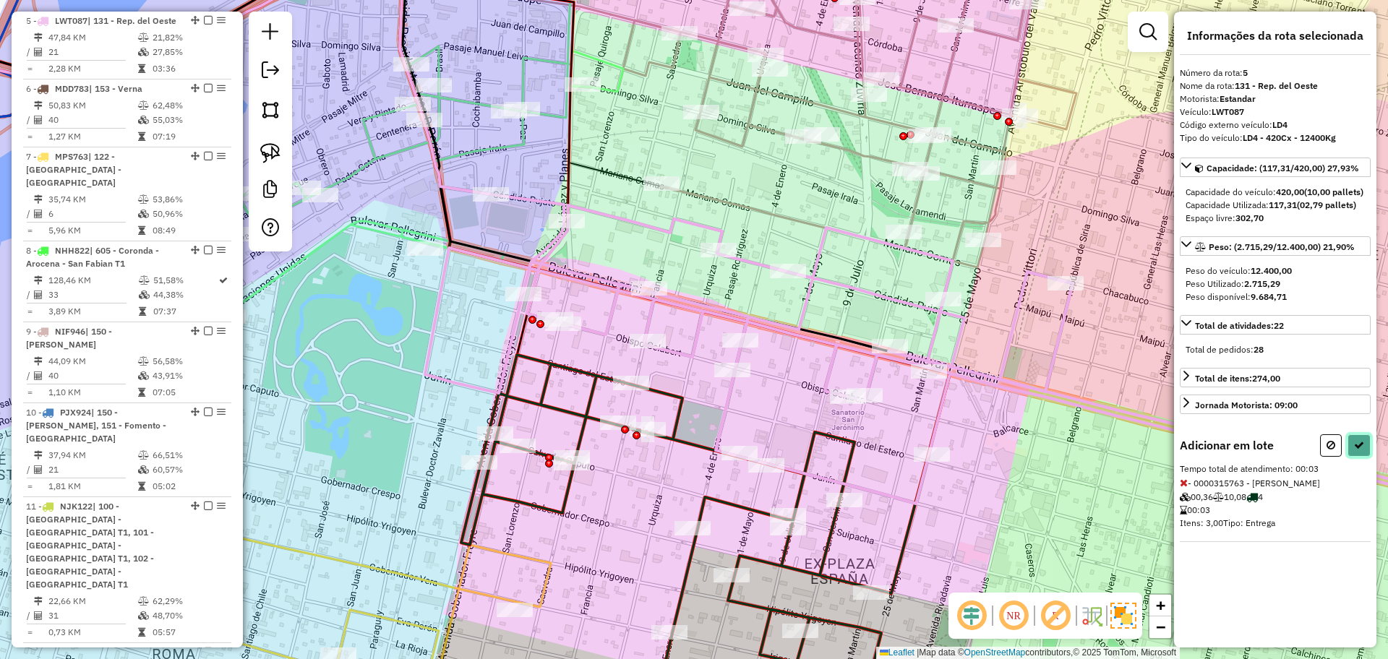
click at [1352, 455] on button at bounding box center [1358, 445] width 23 height 22
select select "**********"
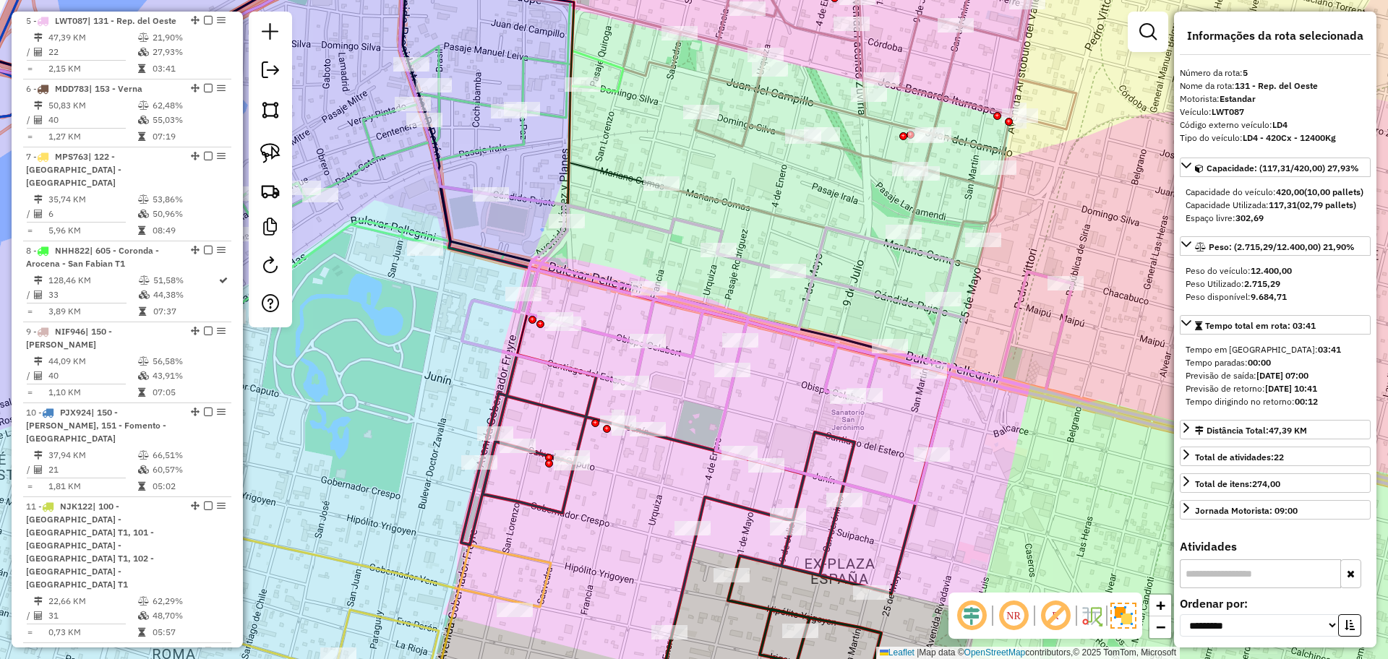
click at [730, 507] on icon at bounding box center [405, 350] width 1088 height 750
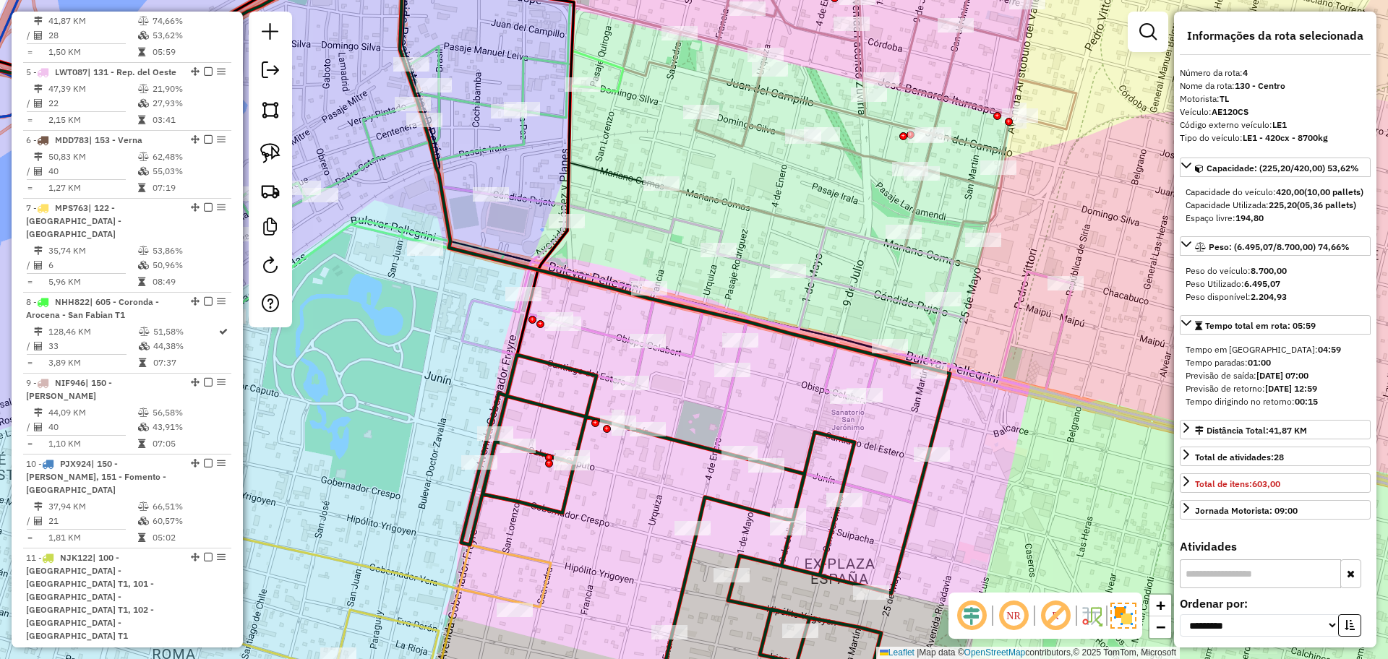
scroll to position [799, 0]
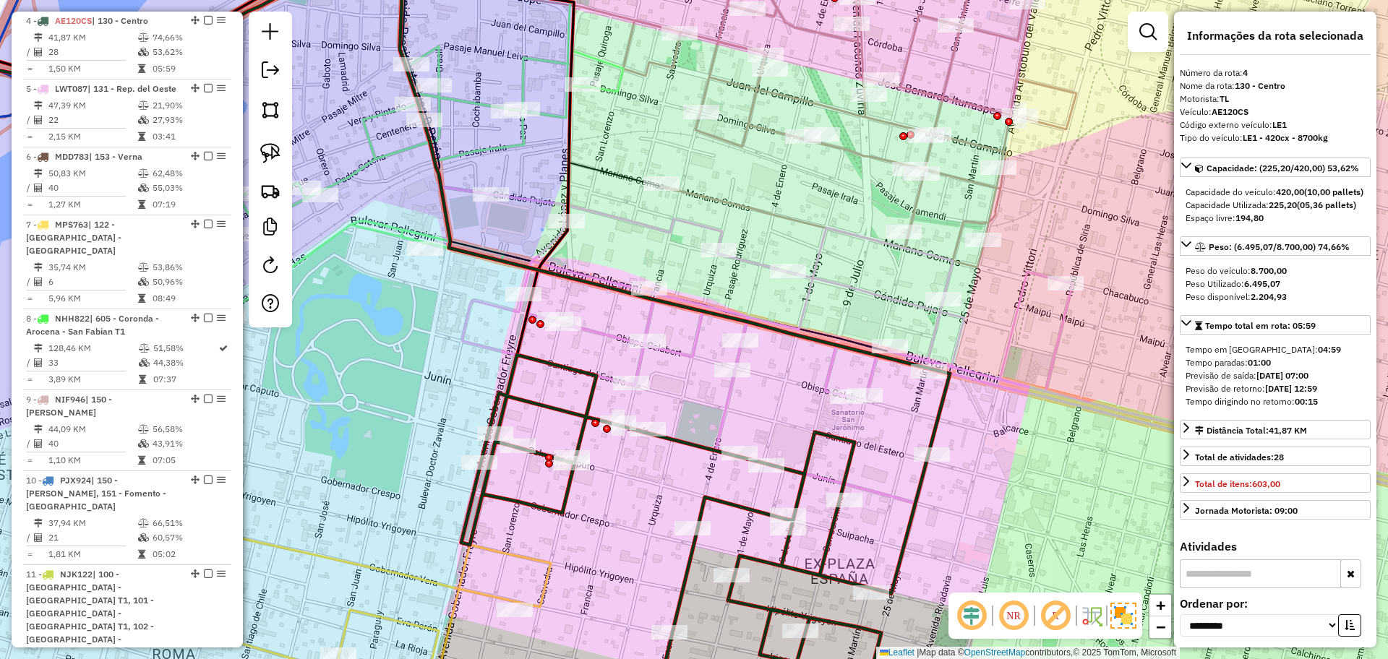
click at [689, 437] on icon at bounding box center [405, 350] width 1088 height 750
click at [886, 502] on icon at bounding box center [994, 356] width 1065 height 325
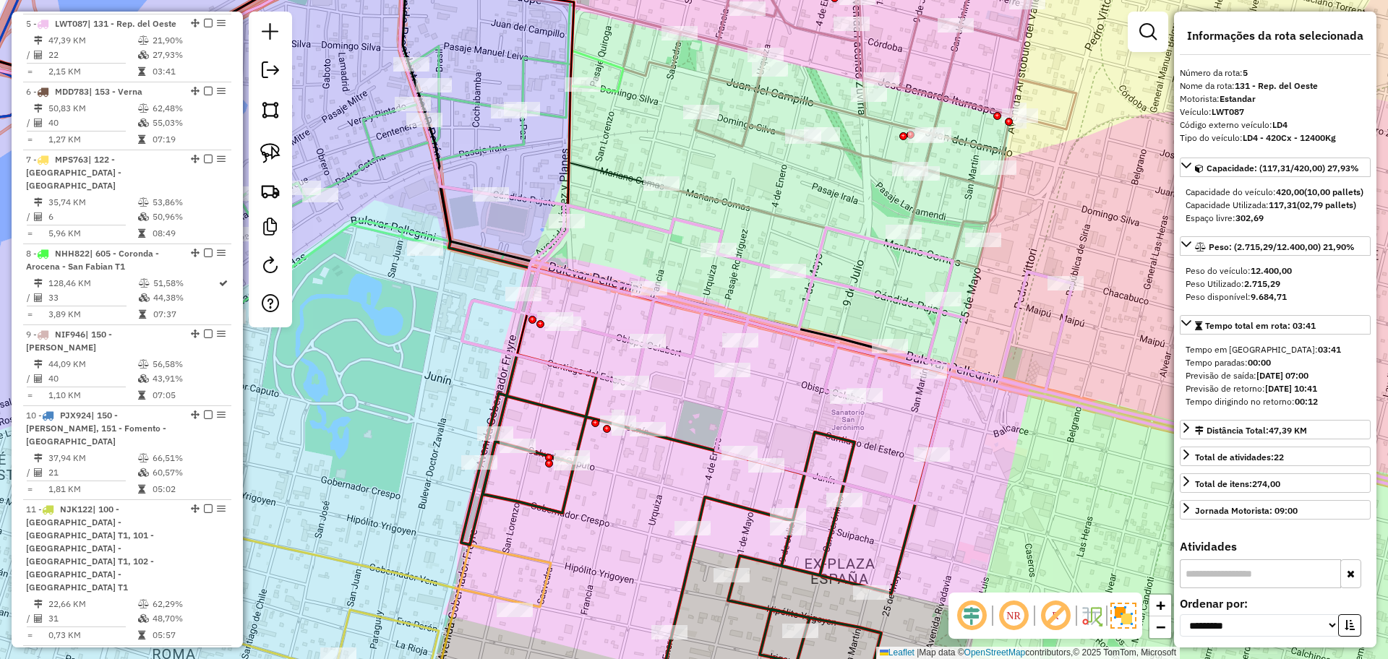
scroll to position [867, 0]
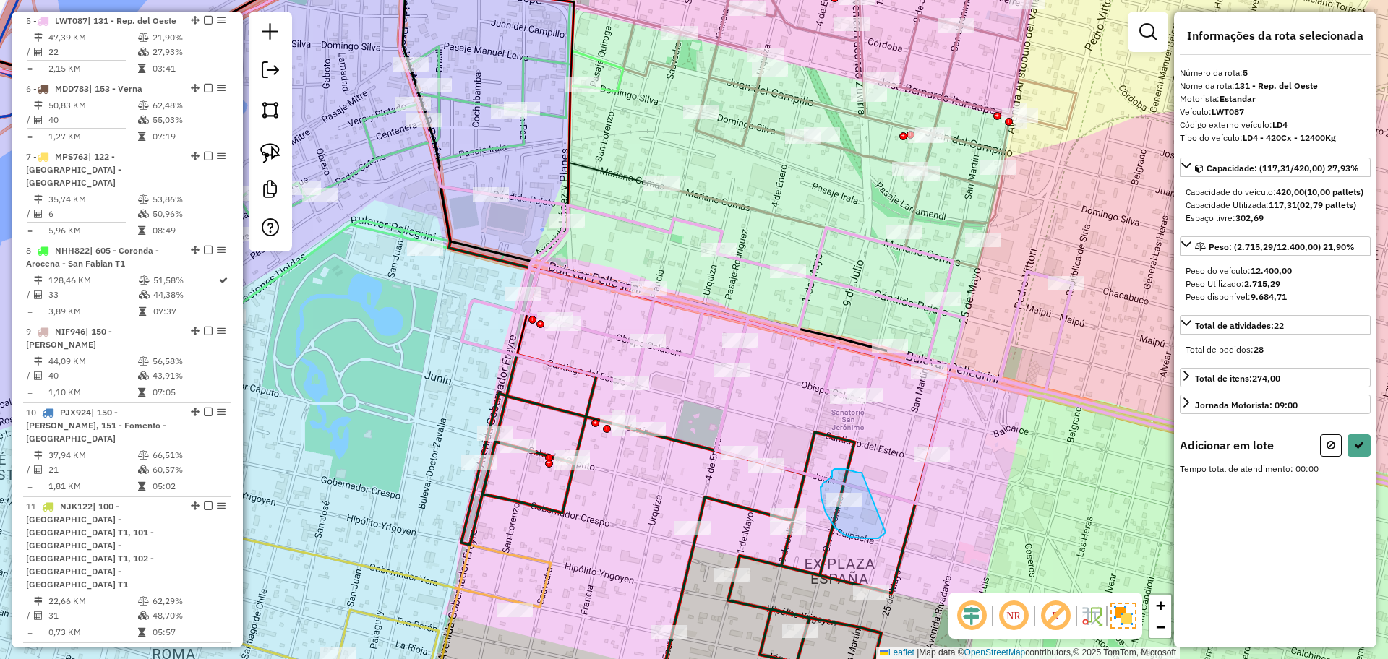
drag, startPoint x: 862, startPoint y: 473, endPoint x: 900, endPoint y: 523, distance: 62.9
click at [1352, 457] on button at bounding box center [1358, 445] width 23 height 22
select select "**********"
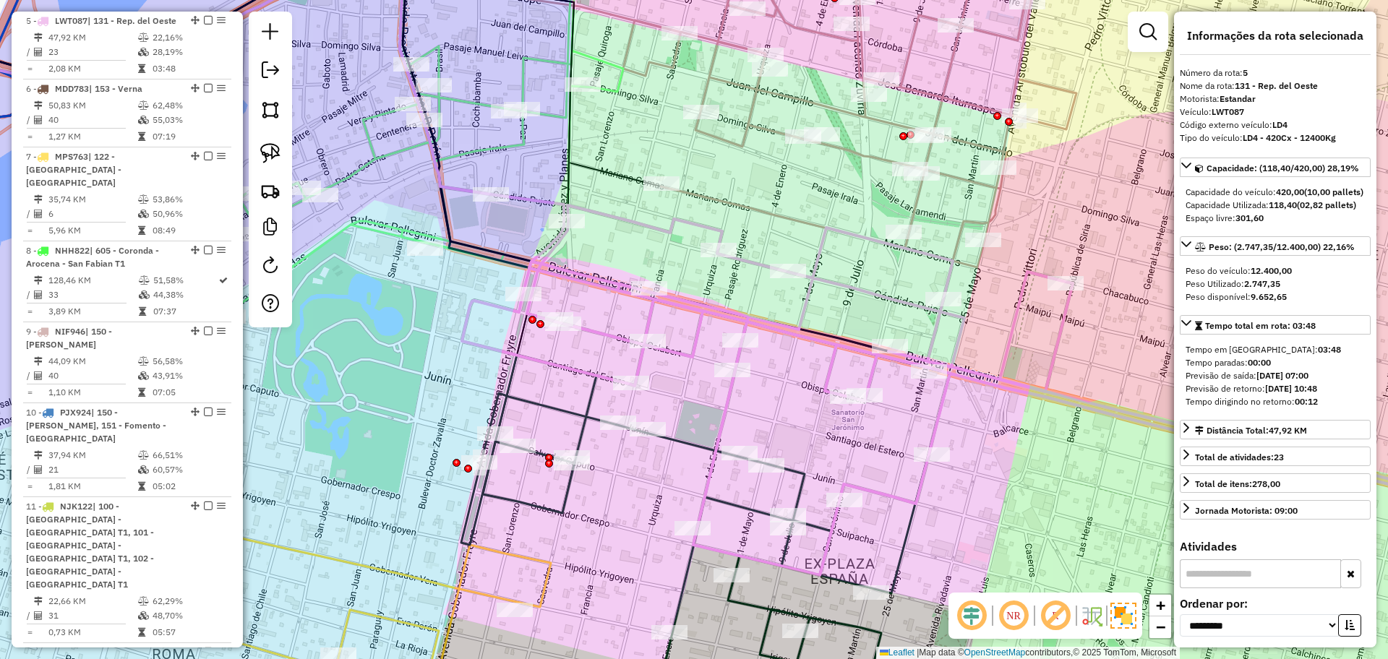
click at [728, 499] on icon at bounding box center [405, 350] width 1088 height 750
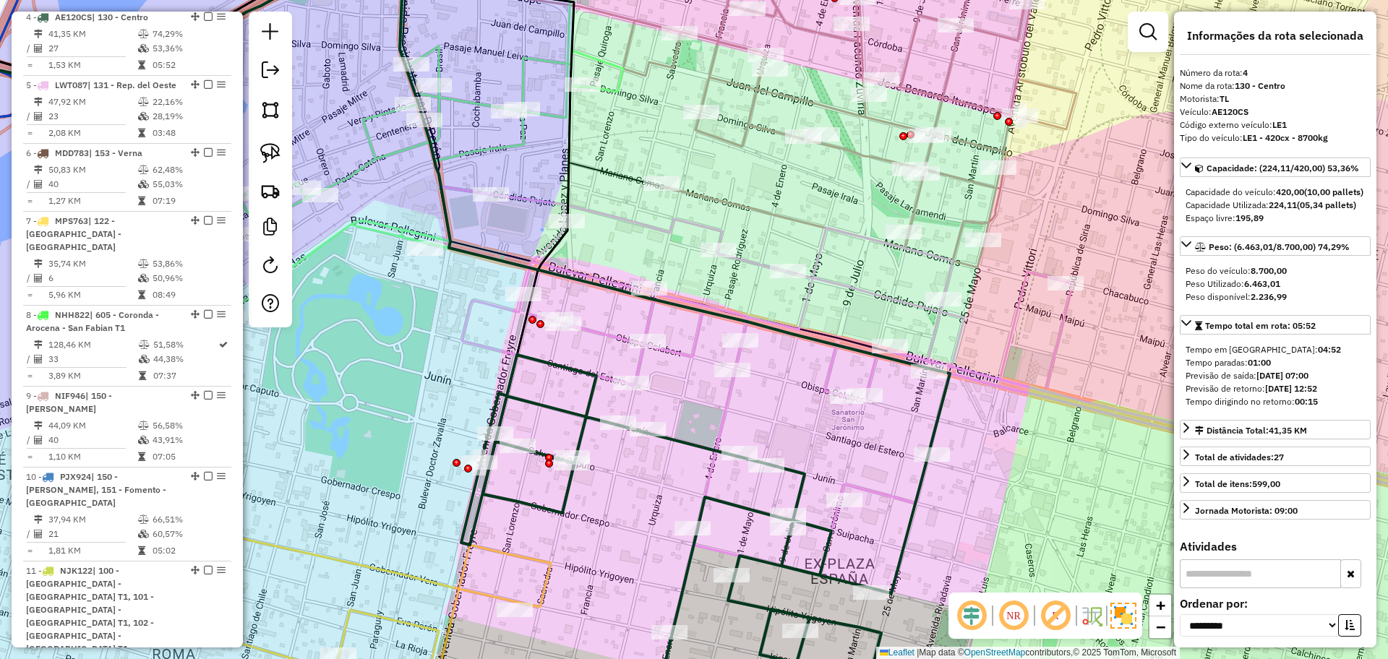
scroll to position [799, 0]
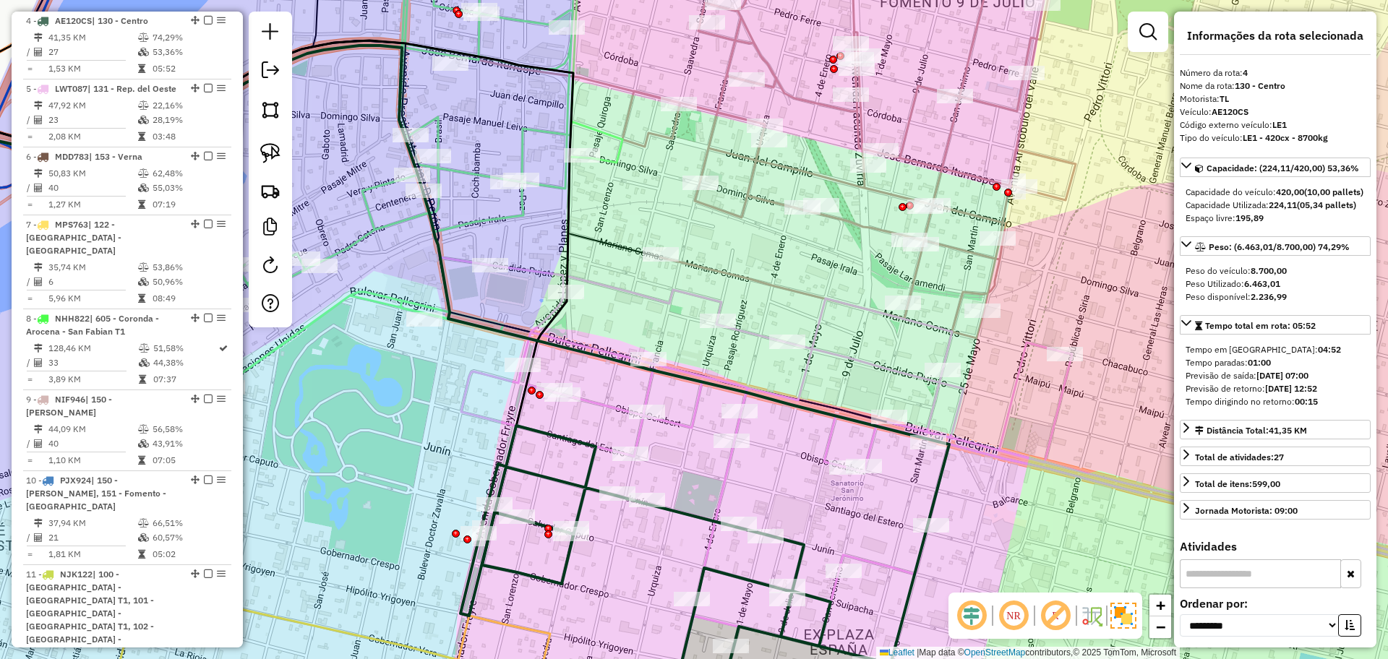
click at [770, 281] on icon at bounding box center [848, 136] width 453 height 404
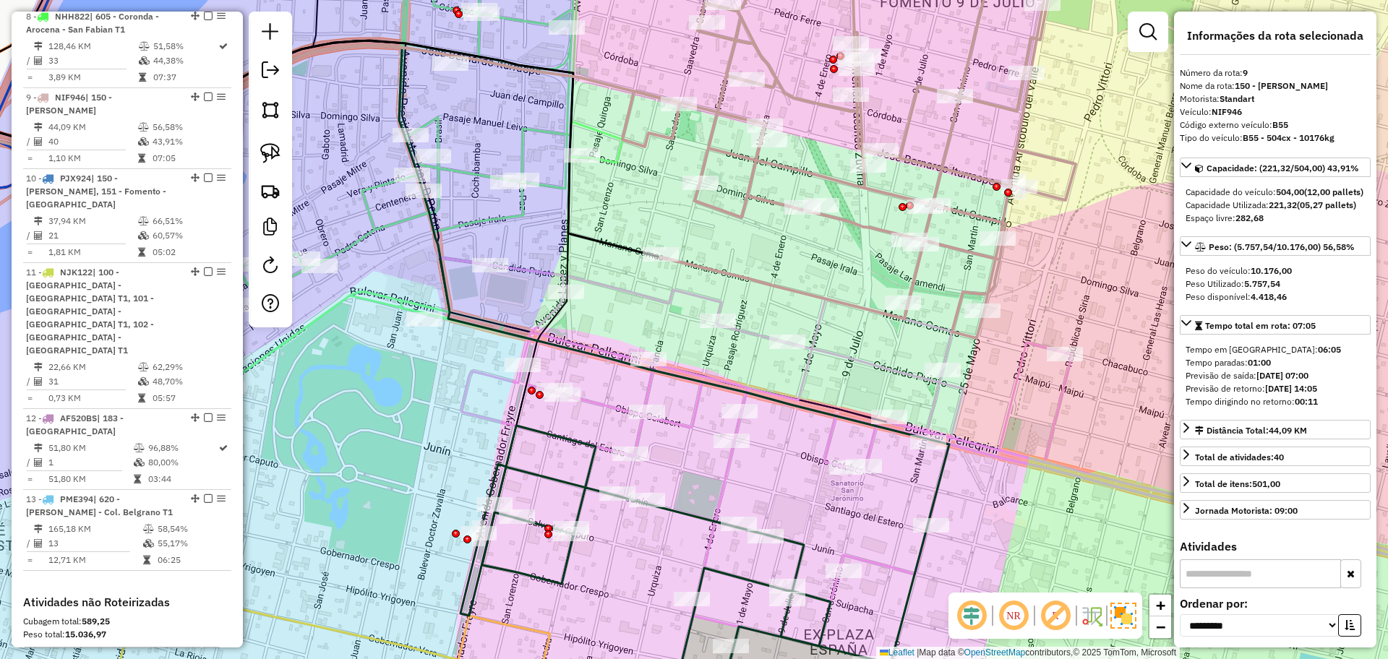
scroll to position [1178, 0]
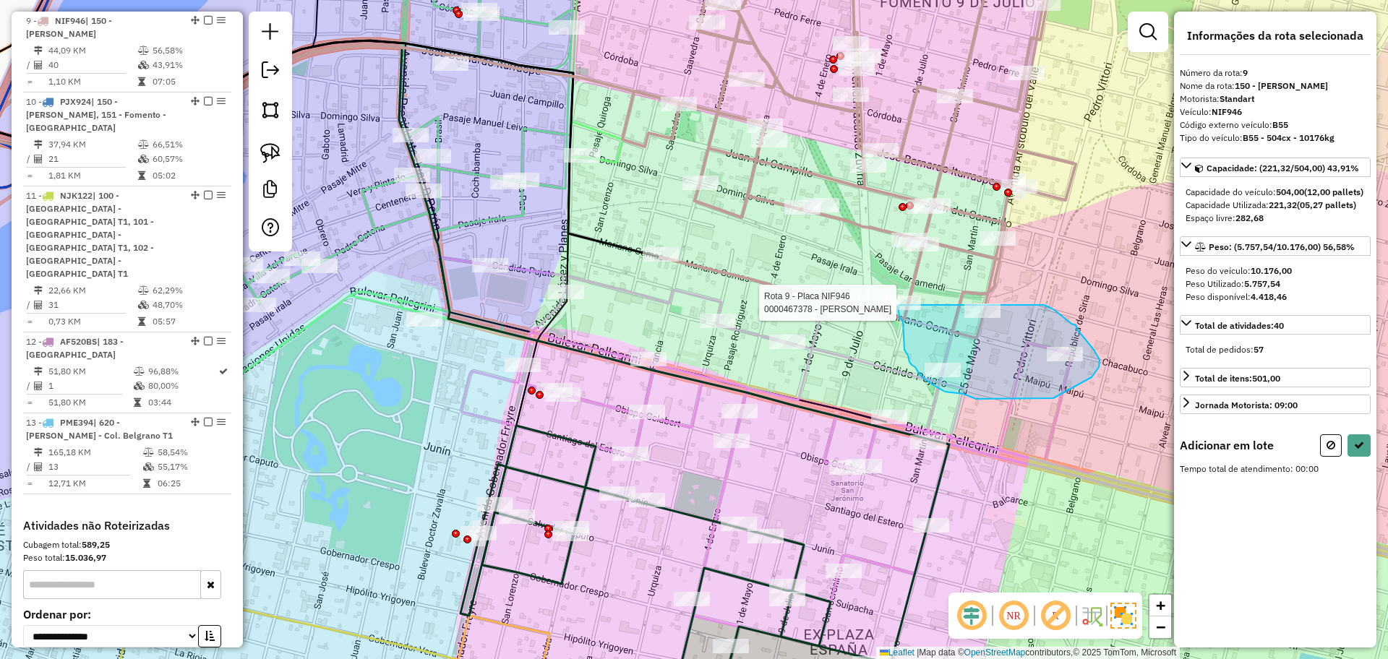
click at [896, 305] on div "Rota 9 - Placa NIF946 0000467378 - [PERSON_NAME] Janela de atendimento Grade de…" at bounding box center [694, 329] width 1388 height 659
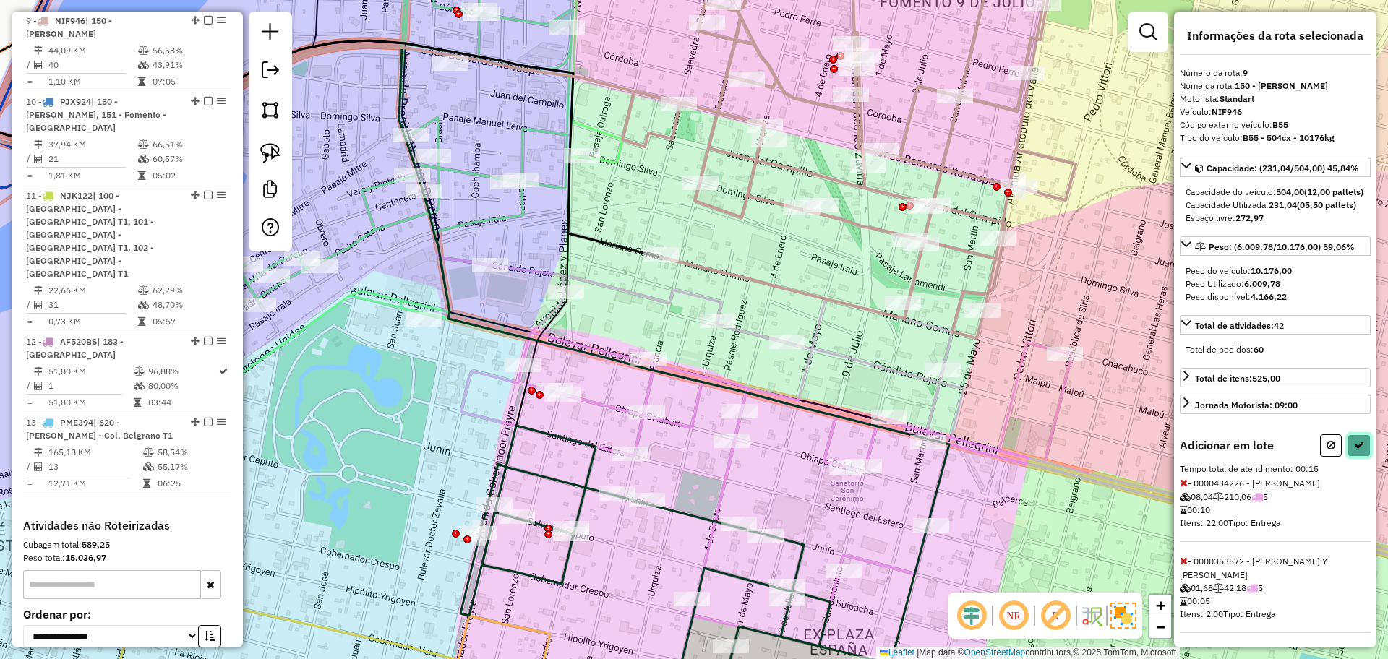
click at [1349, 457] on button at bounding box center [1358, 445] width 23 height 22
select select "**********"
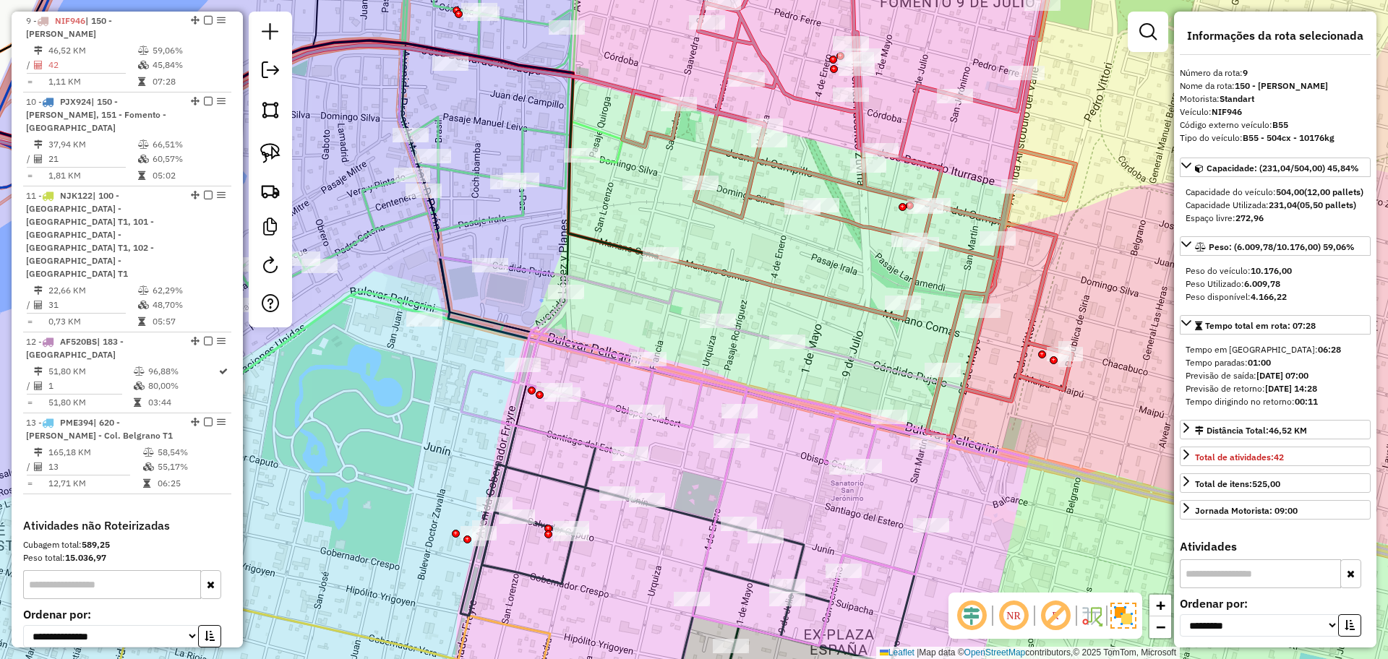
click at [700, 398] on icon at bounding box center [993, 455] width 1065 height 381
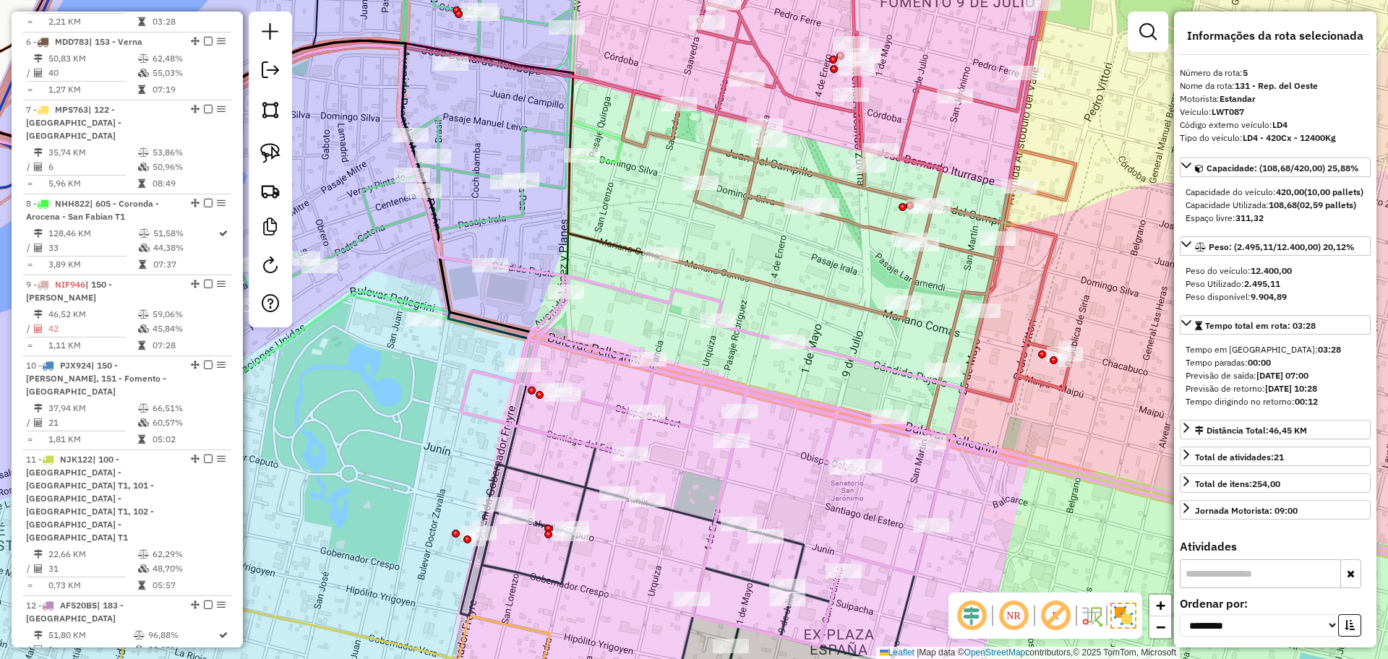
scroll to position [867, 0]
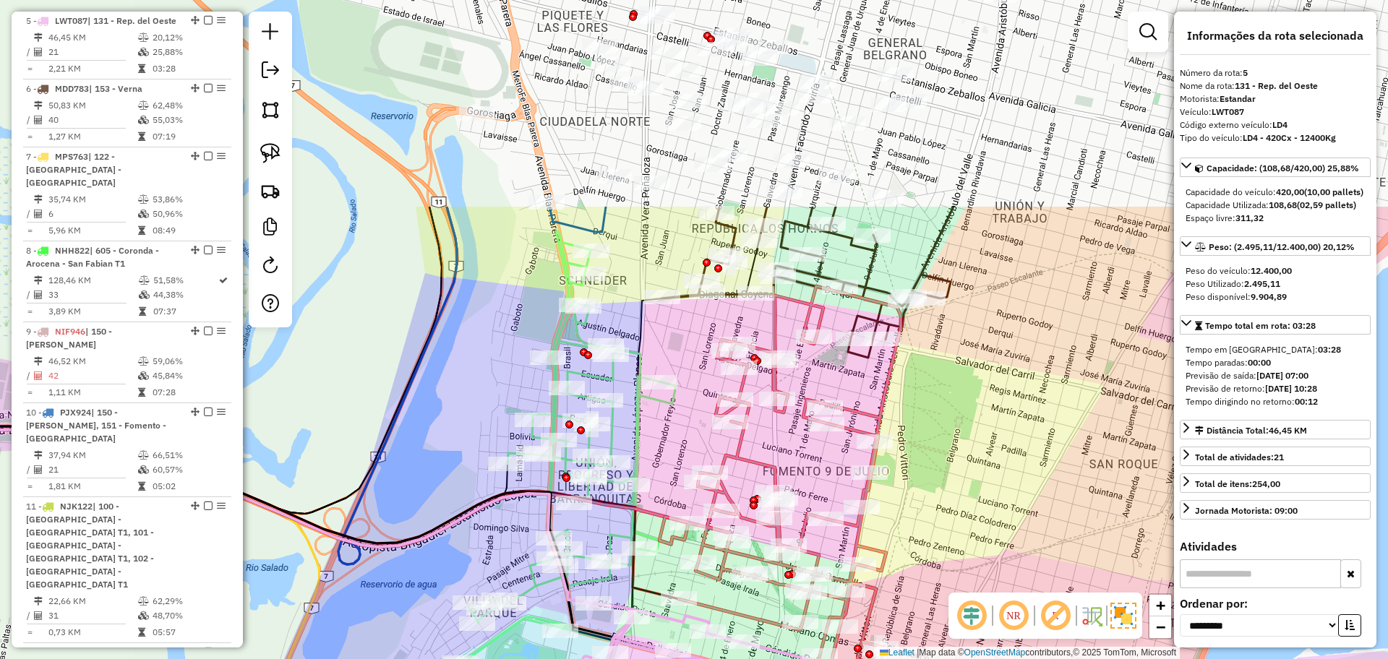
drag, startPoint x: 991, startPoint y: 212, endPoint x: 989, endPoint y: 485, distance: 272.5
click at [989, 485] on div "Janela de atendimento Grade de atendimento Capacidade Transportadoras Veículos …" at bounding box center [694, 329] width 1388 height 659
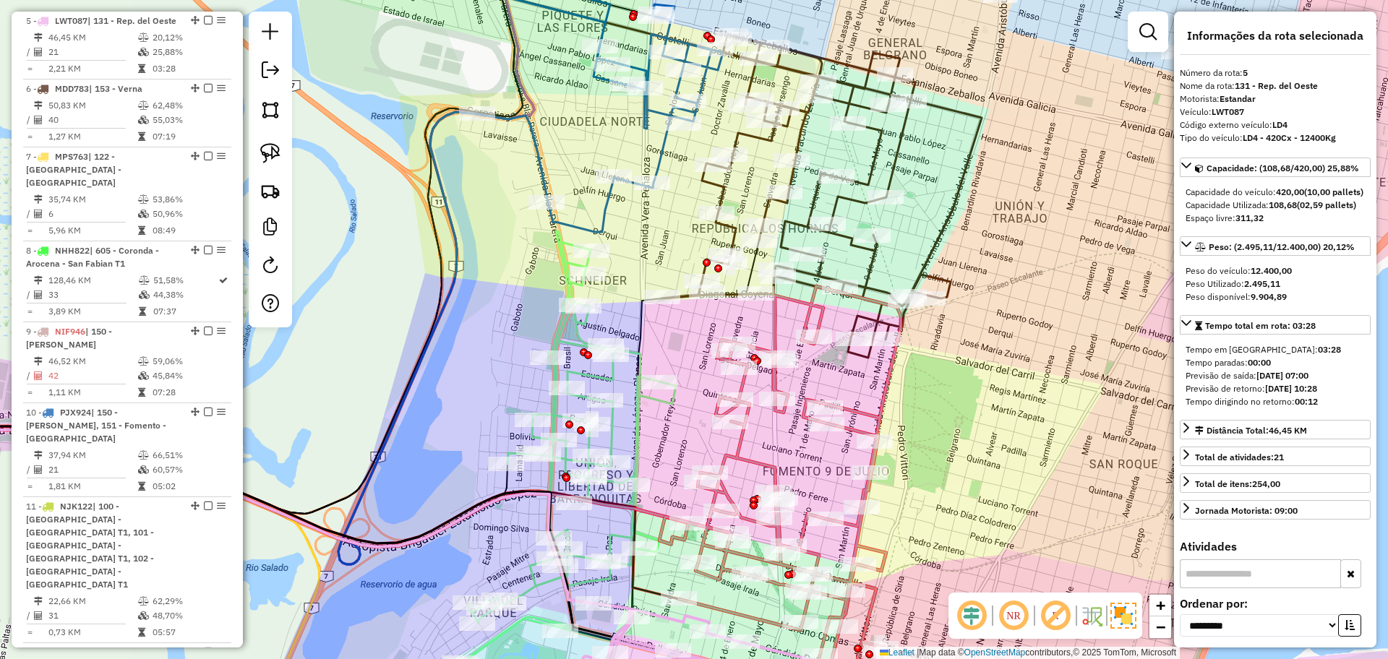
click at [875, 267] on icon at bounding box center [821, 196] width 319 height 323
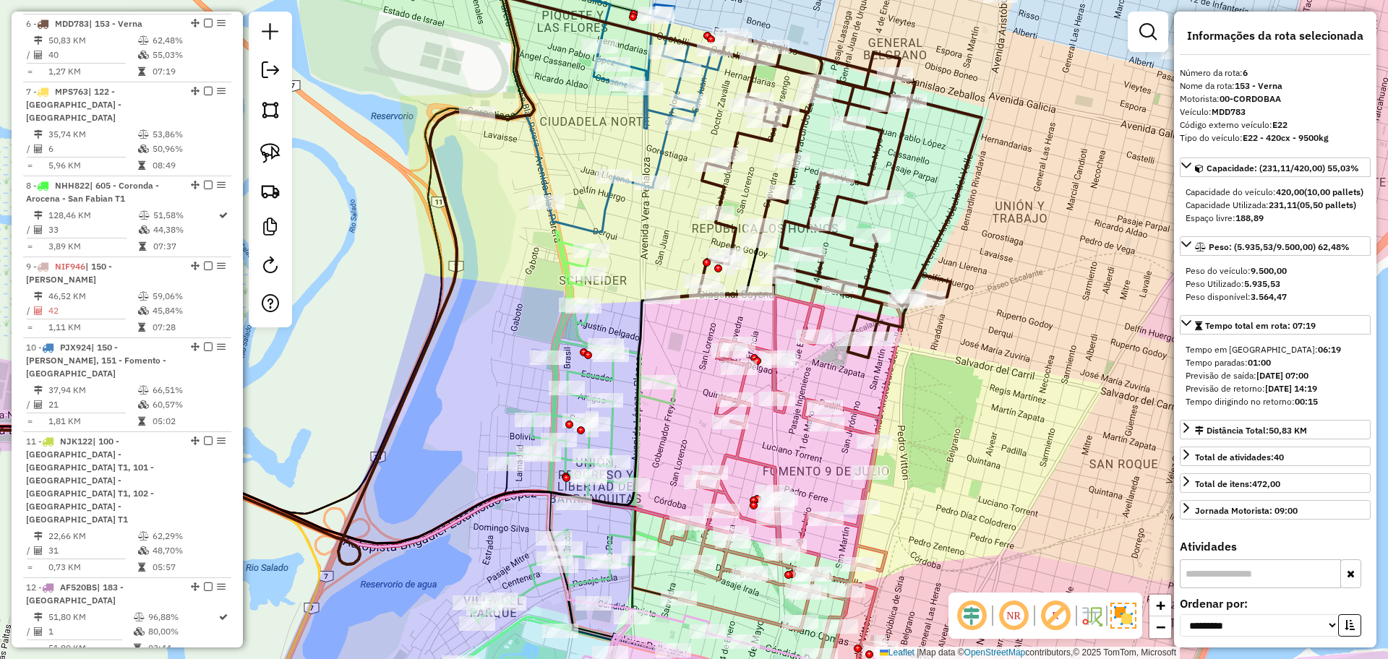
scroll to position [948, 0]
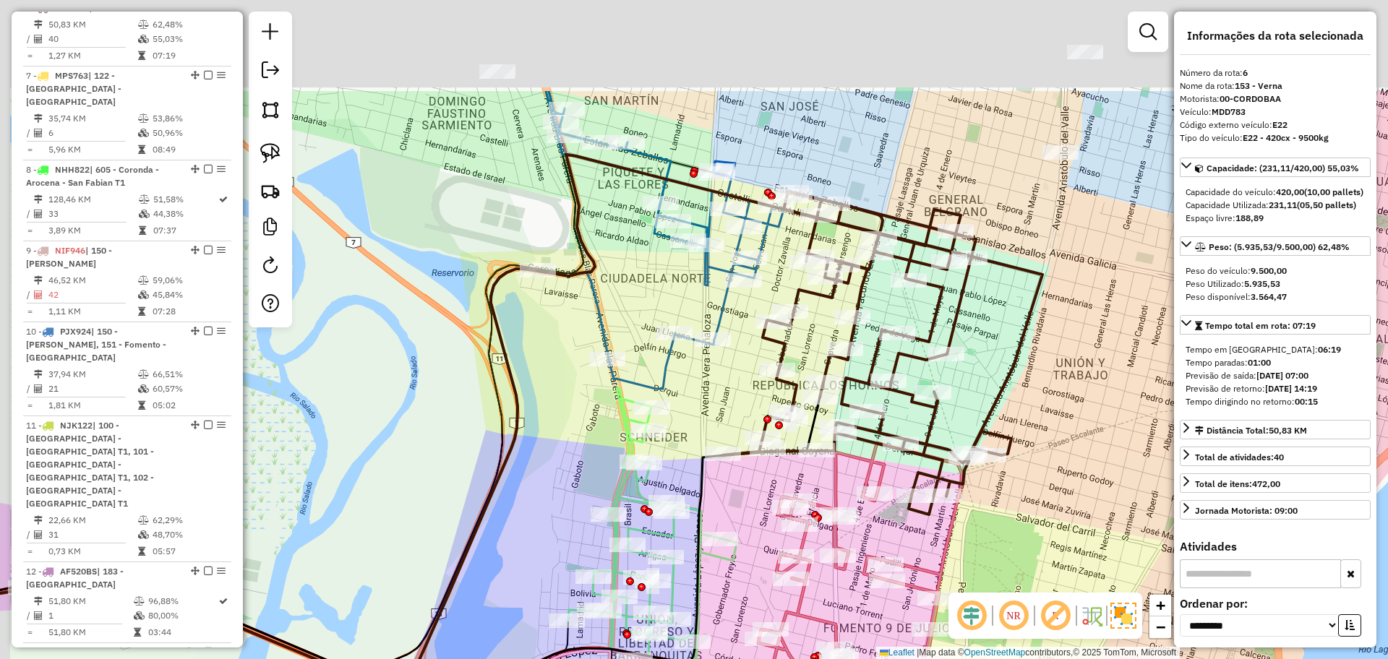
drag, startPoint x: 939, startPoint y: 443, endPoint x: 999, endPoint y: 600, distance: 167.9
click at [999, 600] on hb-router-mapa "Informações da Sessão 1229413 - [DATE] Criação: [DATE] 16:22 Depósito: SAZ AR S…" at bounding box center [694, 329] width 1388 height 659
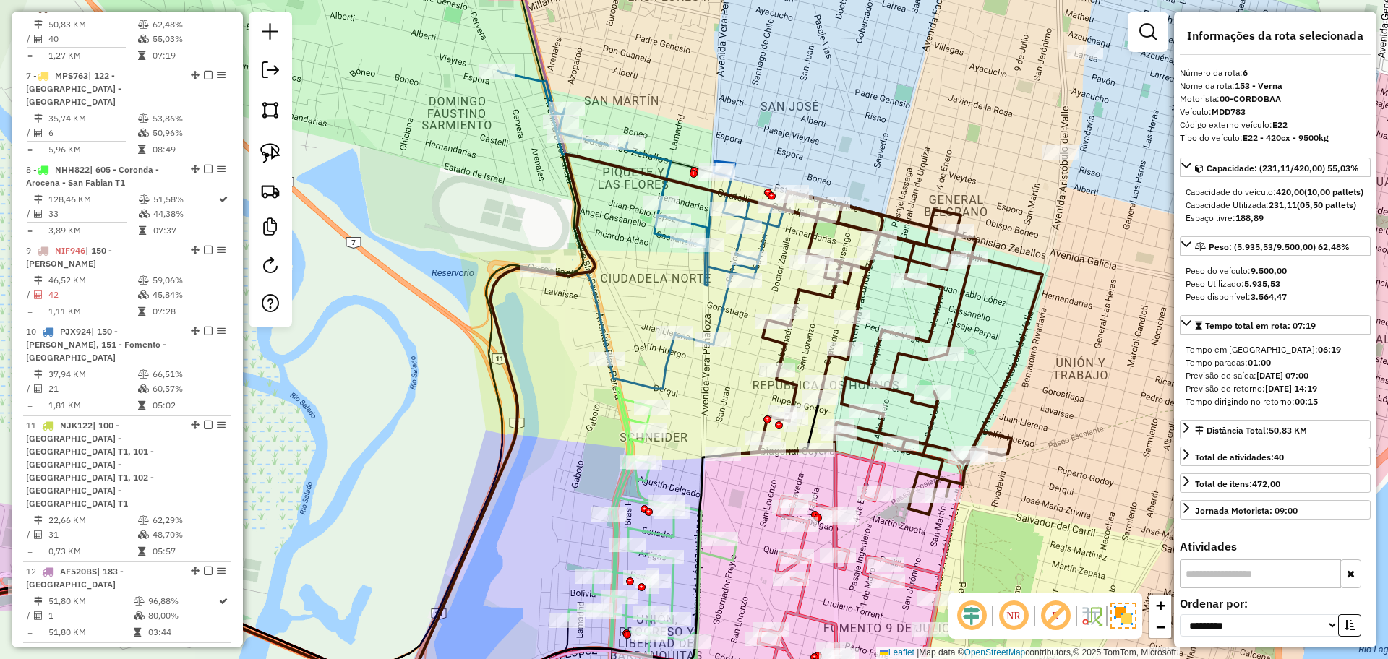
click at [670, 370] on icon at bounding box center [640, 230] width 285 height 318
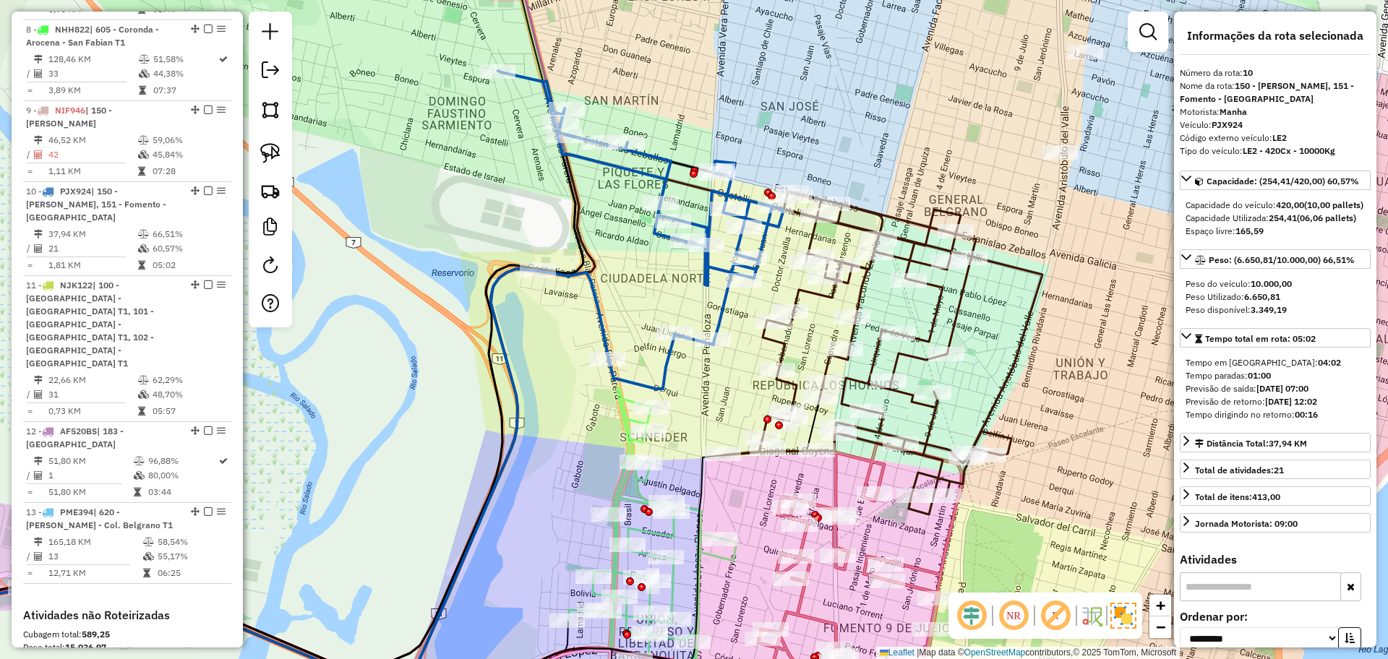
scroll to position [1259, 0]
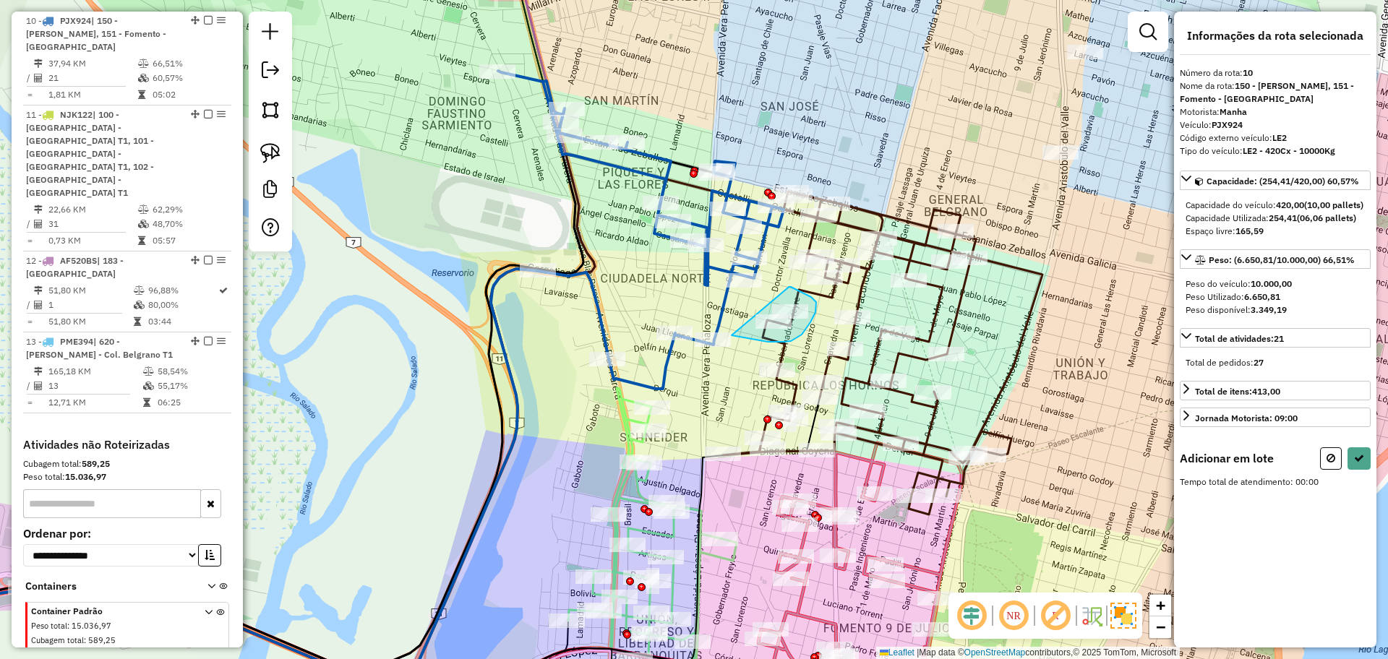
drag, startPoint x: 789, startPoint y: 287, endPoint x: 722, endPoint y: 330, distance: 79.6
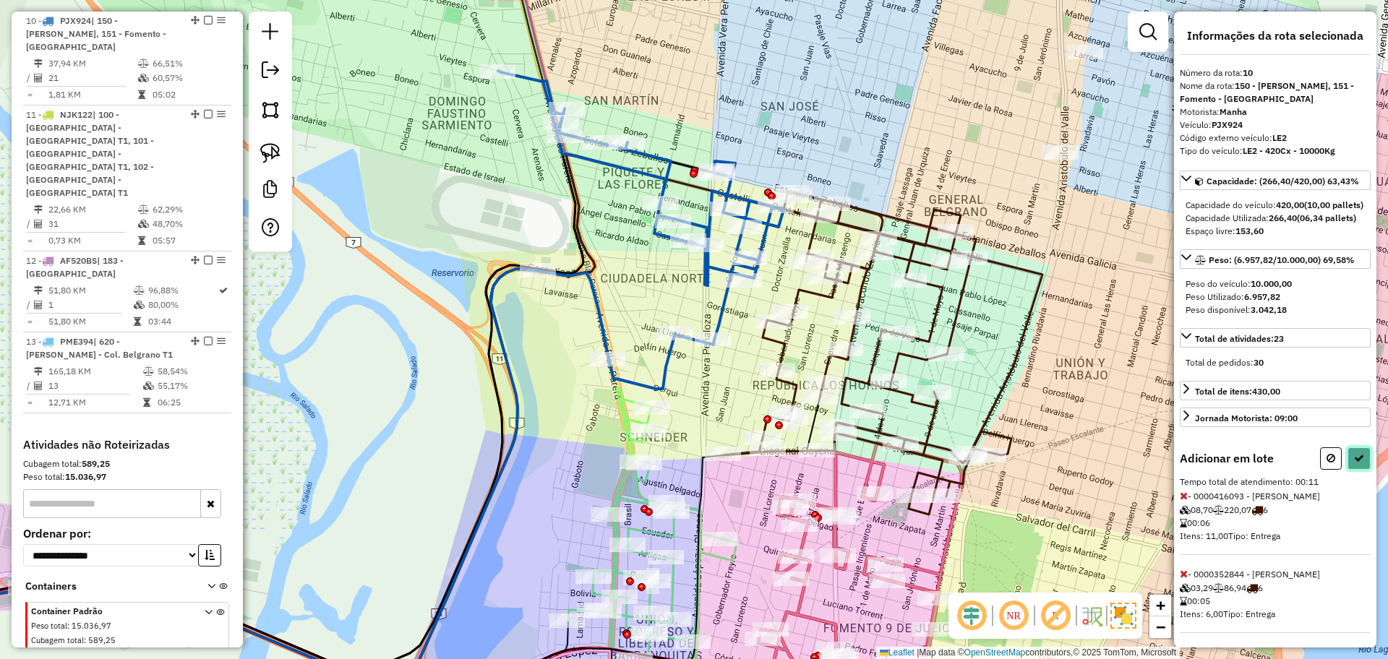
click at [1354, 463] on icon at bounding box center [1359, 458] width 10 height 10
select select "**********"
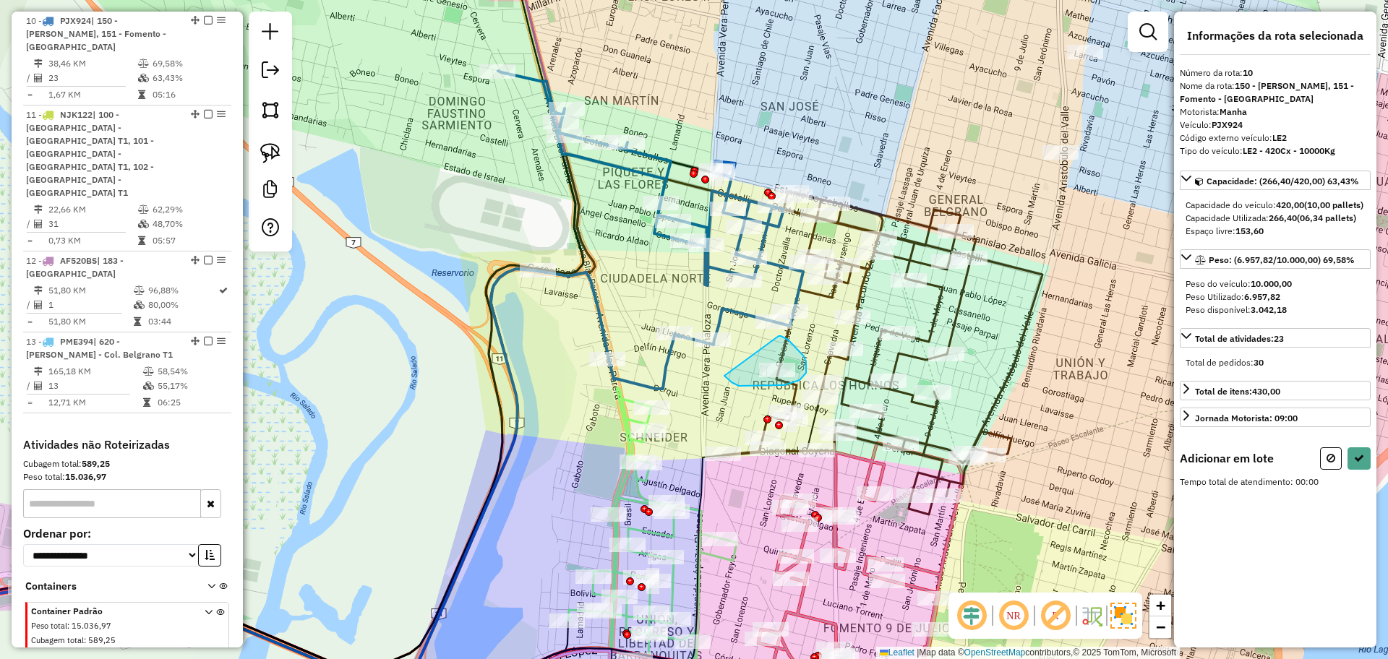
drag, startPoint x: 784, startPoint y: 338, endPoint x: 721, endPoint y: 374, distance: 73.2
click at [1360, 470] on button at bounding box center [1358, 458] width 23 height 22
select select "**********"
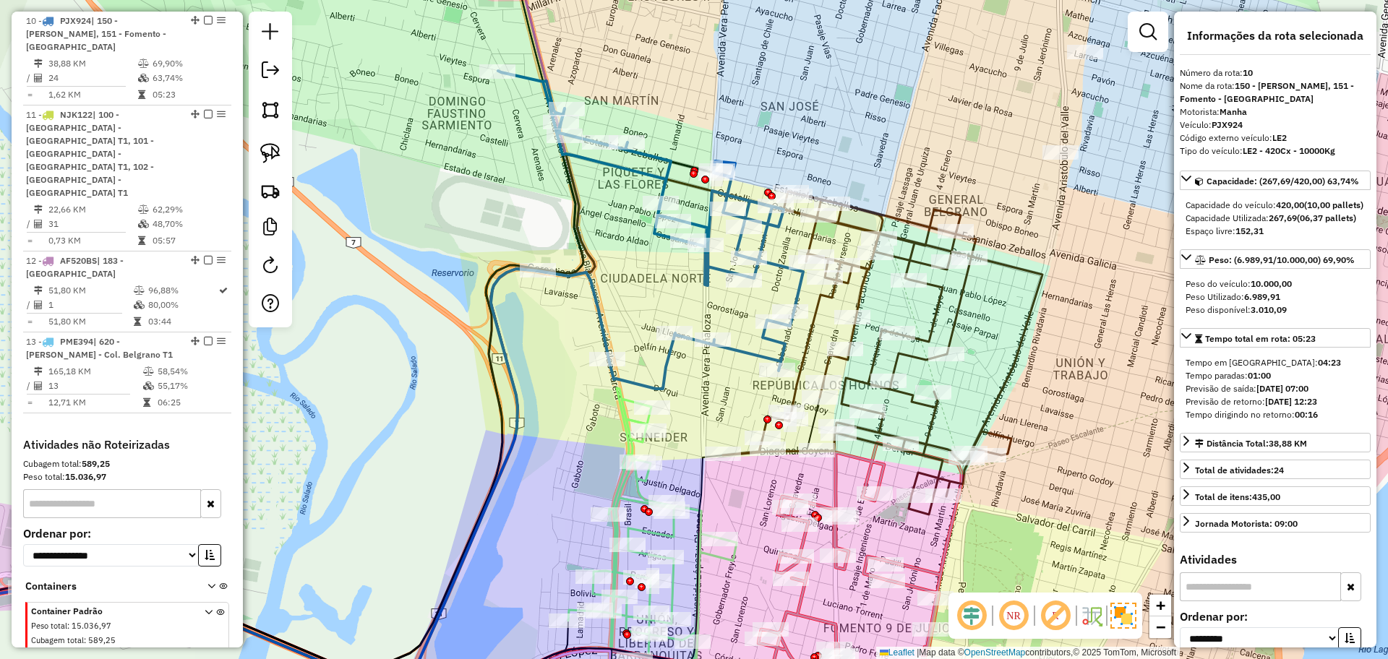
click at [622, 497] on icon at bounding box center [652, 556] width 168 height 337
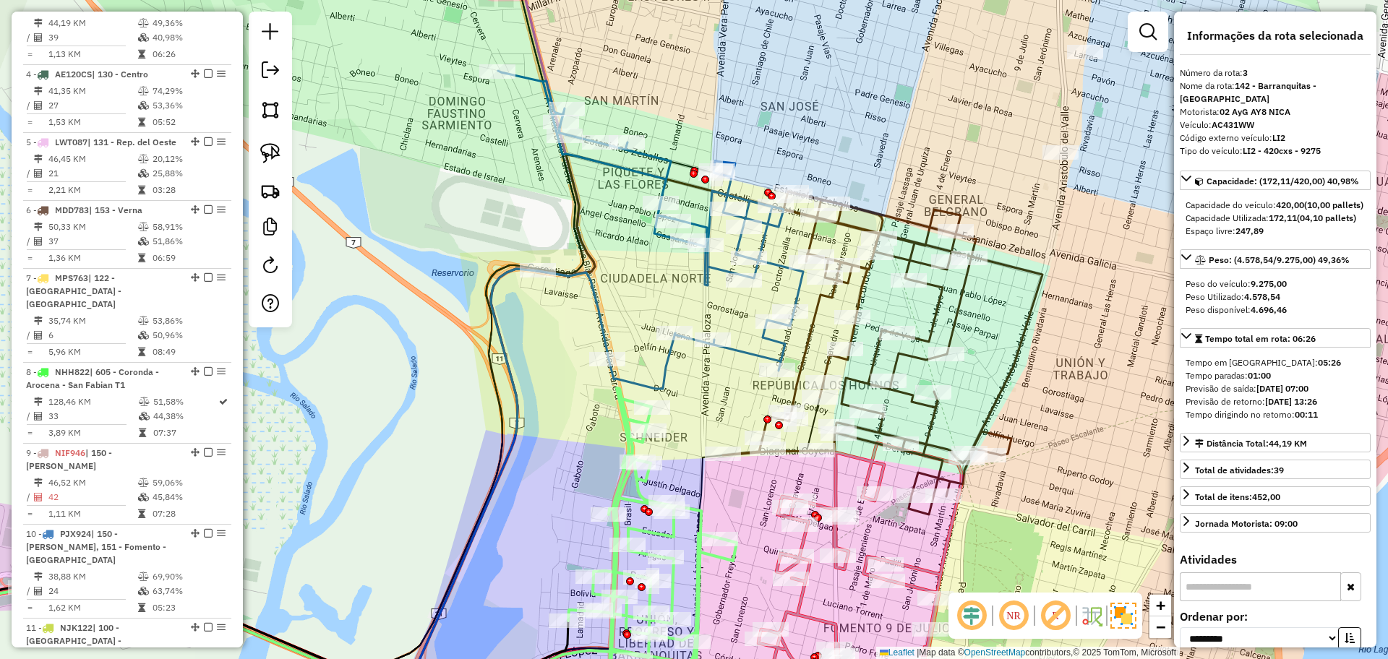
scroll to position [718, 0]
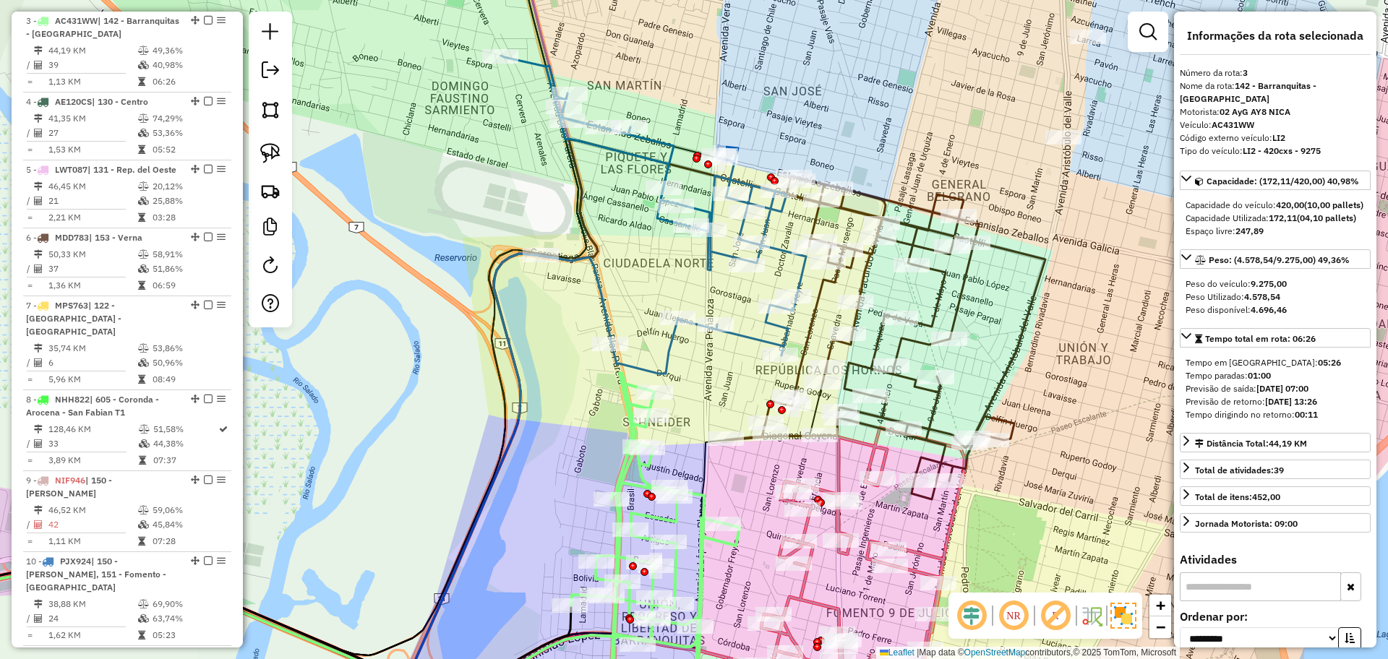
drag, startPoint x: 751, startPoint y: 533, endPoint x: 731, endPoint y: 427, distance: 108.2
click at [731, 427] on div "Janela de atendimento Grade de atendimento Capacidade Transportadoras Veículos …" at bounding box center [694, 329] width 1388 height 659
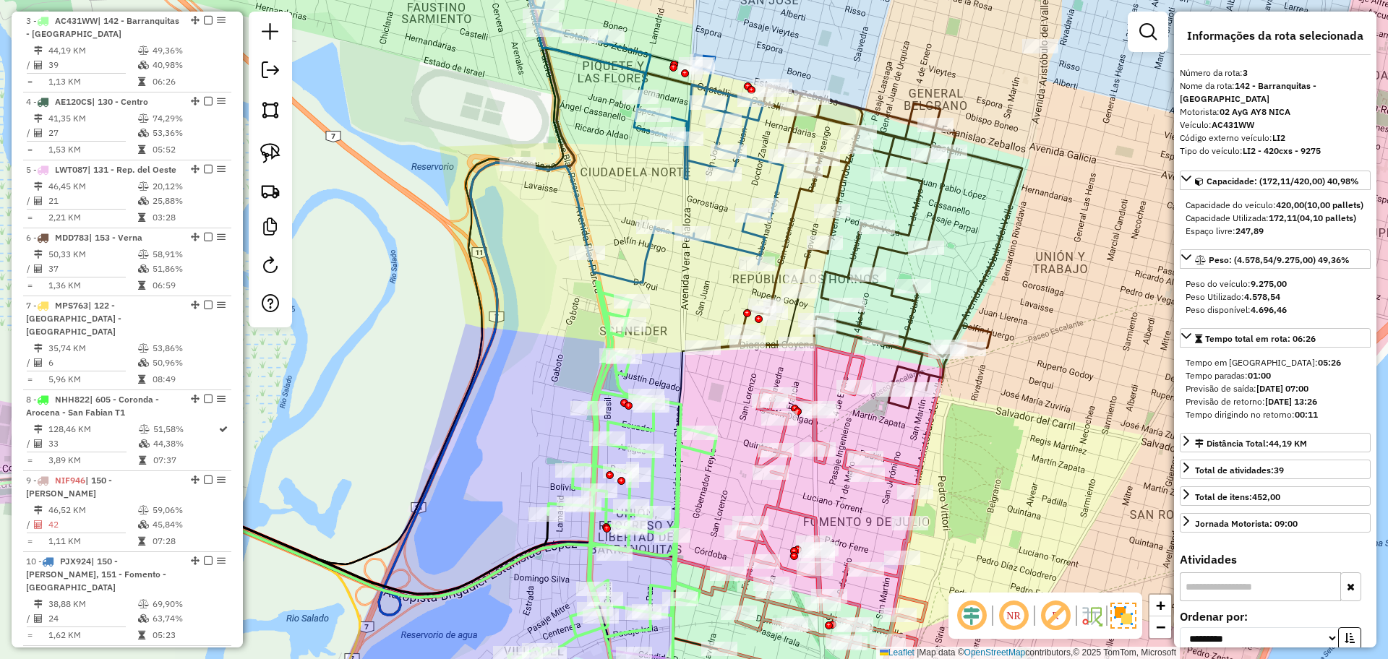
click at [913, 331] on icon at bounding box center [862, 246] width 319 height 323
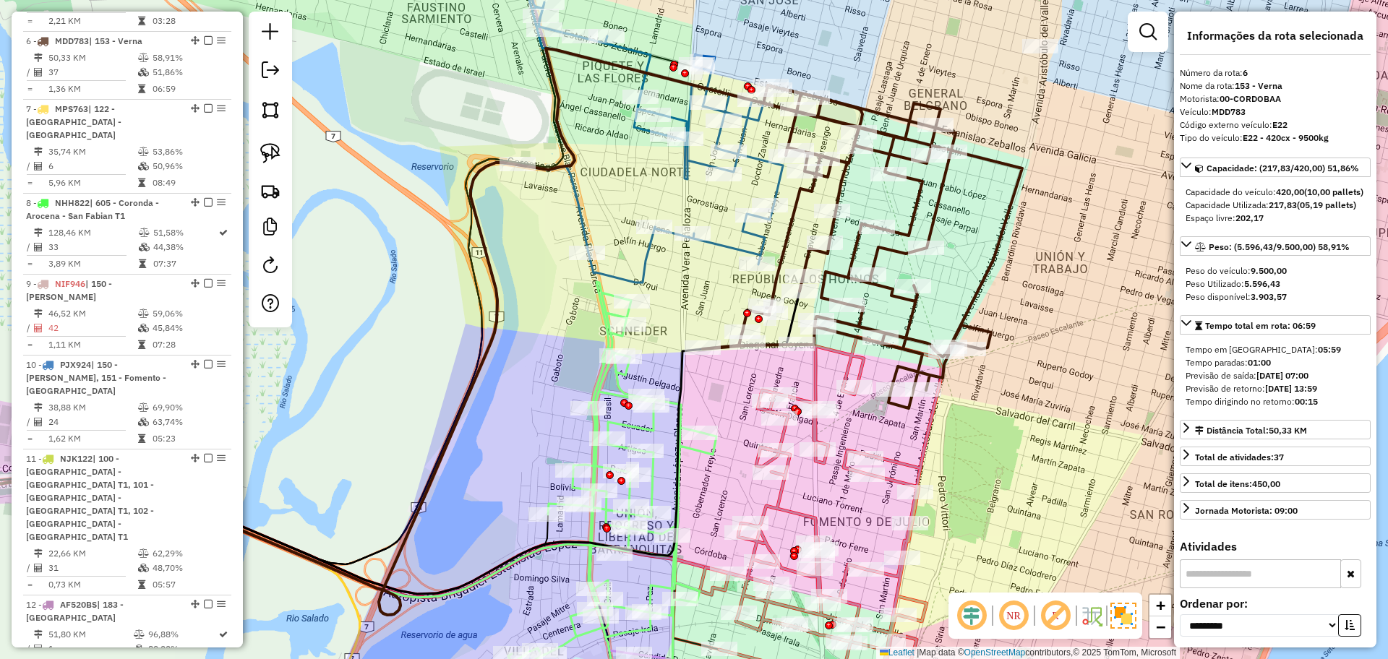
scroll to position [948, 0]
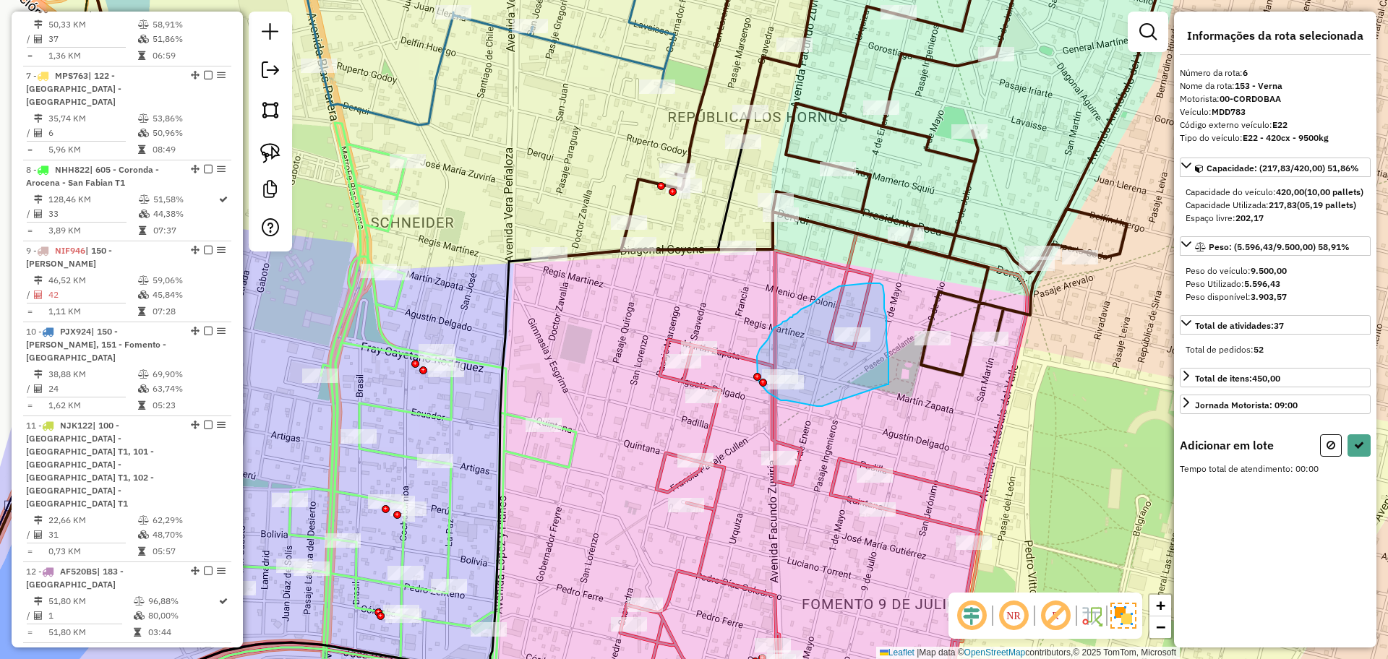
drag, startPoint x: 888, startPoint y: 383, endPoint x: 862, endPoint y: 406, distance: 34.8
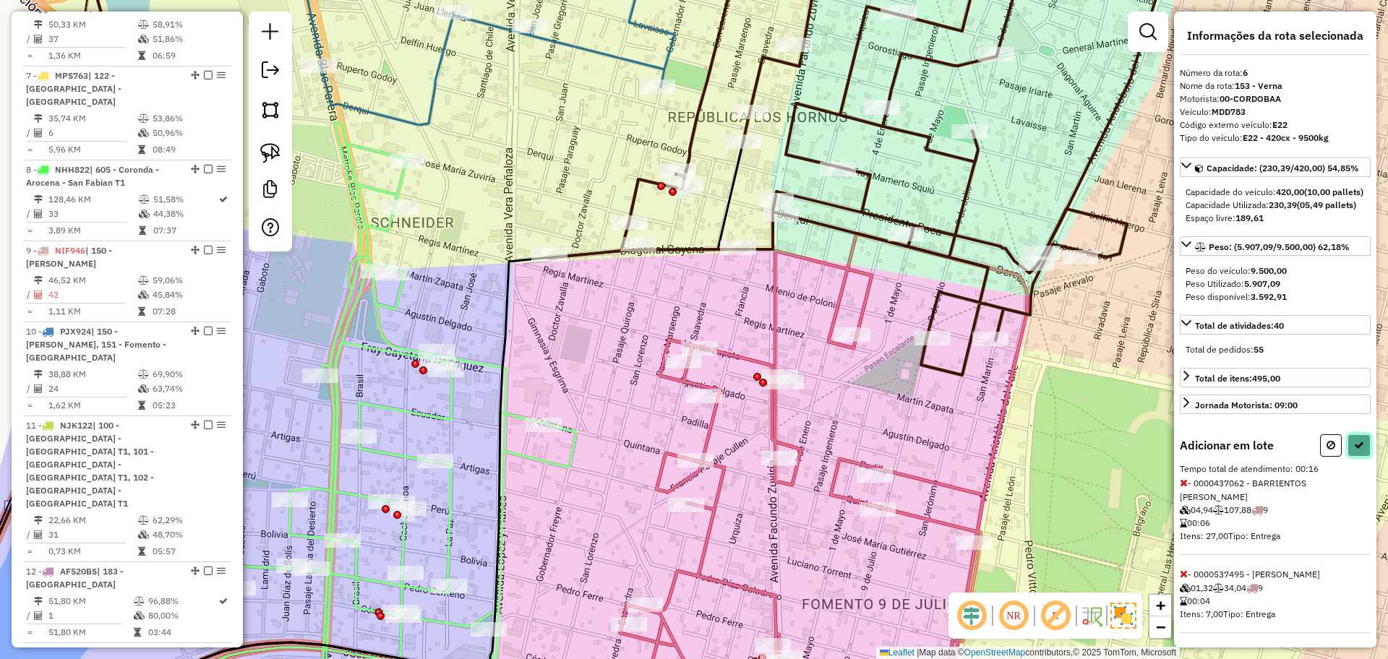
click at [1355, 457] on button at bounding box center [1358, 445] width 23 height 22
select select "**********"
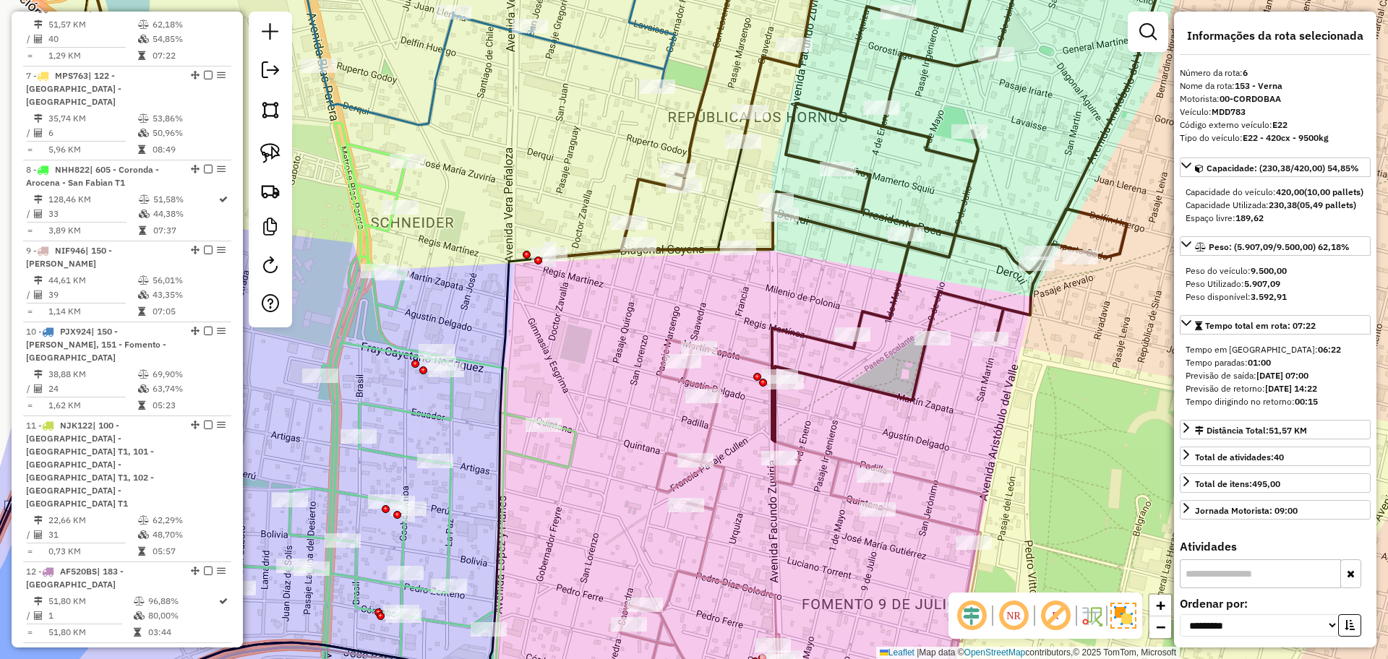
click at [937, 483] on icon at bounding box center [766, 532] width 436 height 385
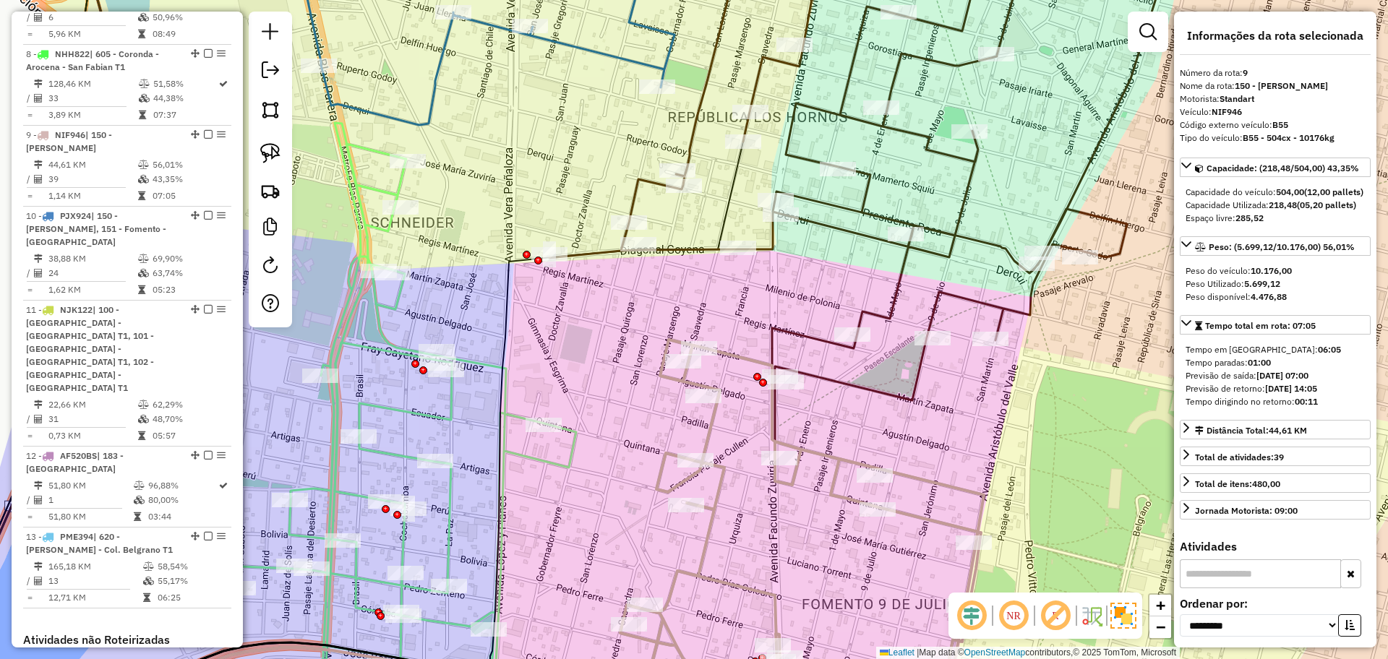
scroll to position [1178, 0]
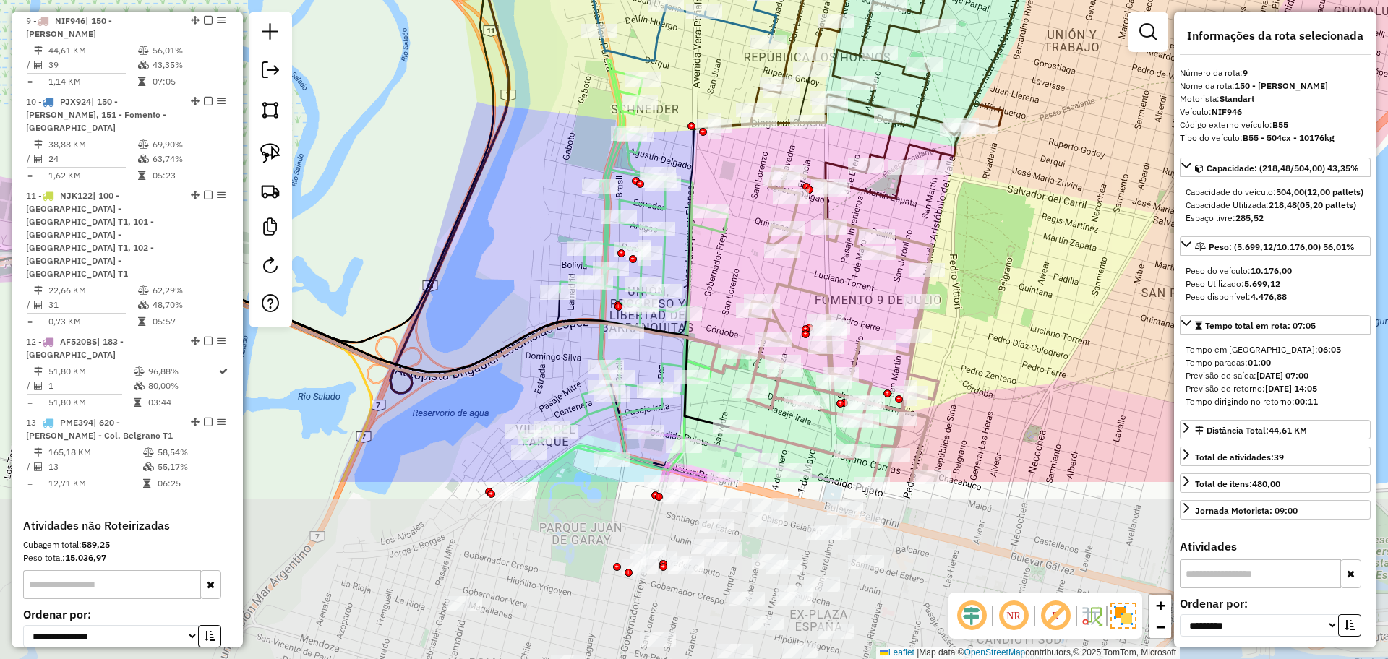
drag, startPoint x: 1026, startPoint y: 490, endPoint x: 996, endPoint y: 239, distance: 252.6
click at [996, 239] on div "Janela de atendimento Grade de atendimento Capacidade Transportadoras Veículos …" at bounding box center [694, 329] width 1388 height 659
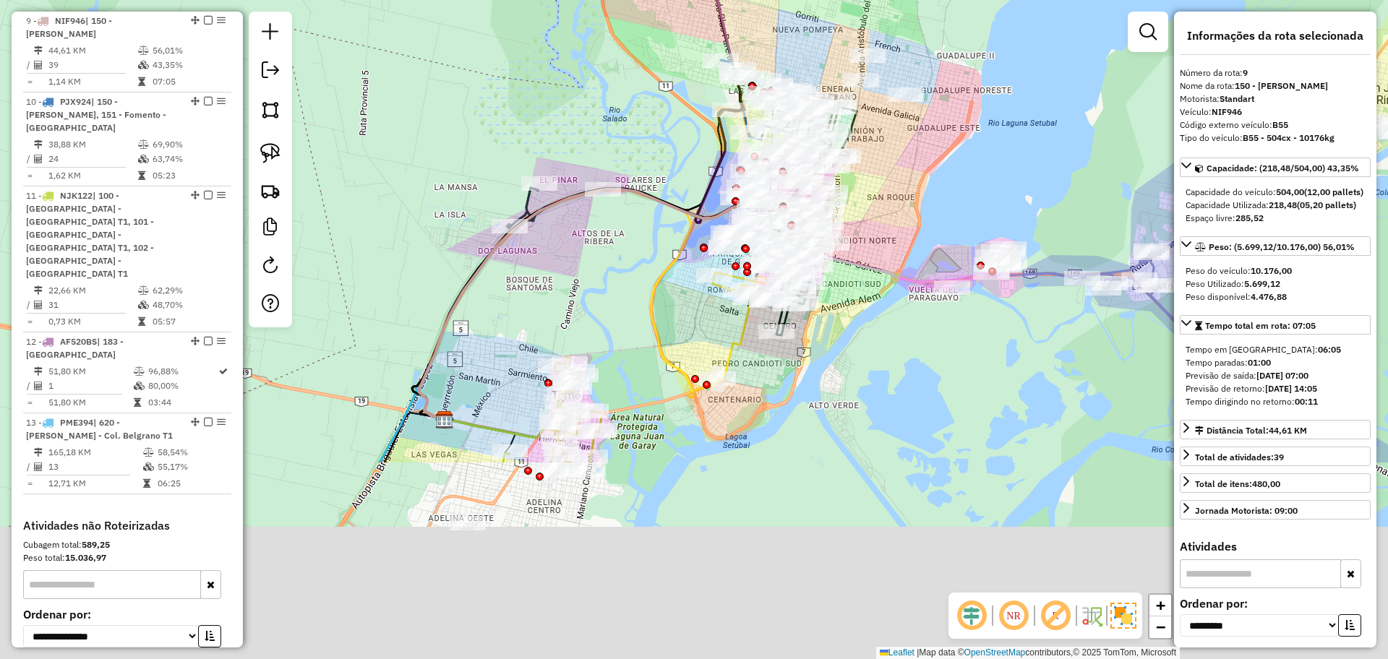
drag, startPoint x: 614, startPoint y: 403, endPoint x: 489, endPoint y: 113, distance: 315.3
click at [489, 113] on div "Janela de atendimento Grade de atendimento Capacidade Transportadoras Veículos …" at bounding box center [694, 329] width 1388 height 659
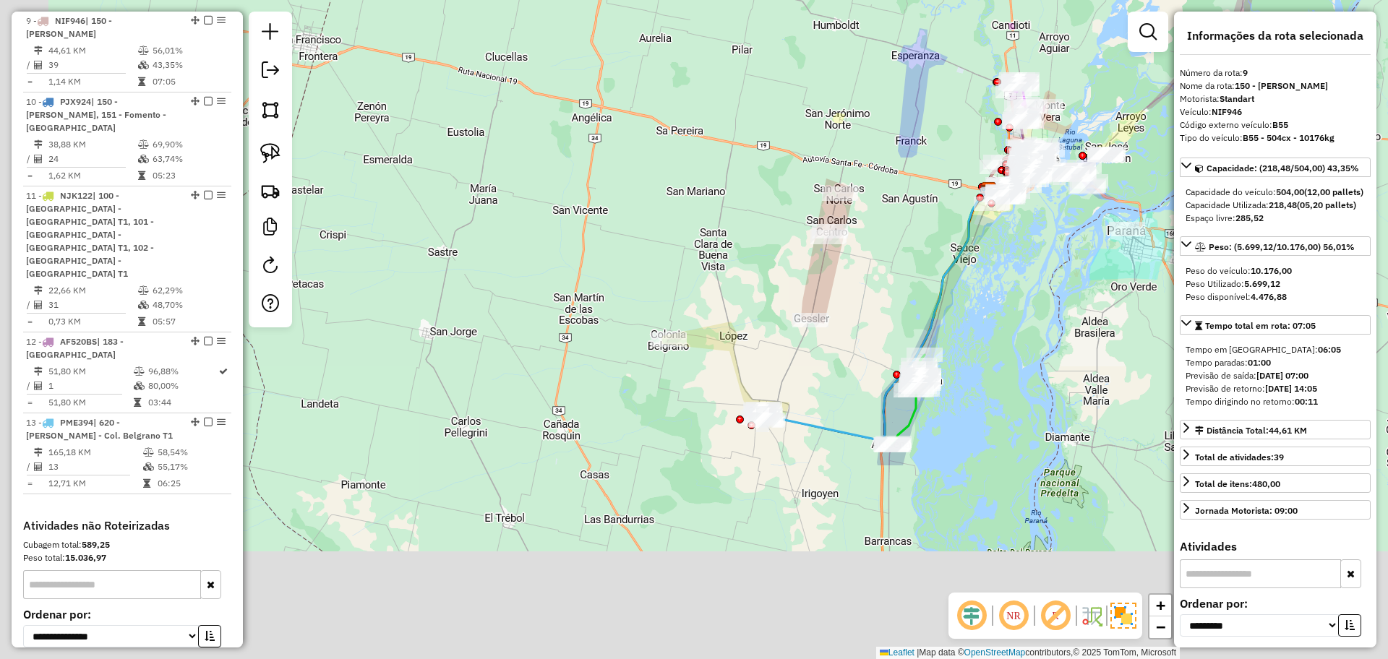
drag, startPoint x: 915, startPoint y: 541, endPoint x: 1062, endPoint y: 241, distance: 333.9
click at [1060, 241] on div "Janela de atendimento Grade de atendimento Capacidade Transportadoras Veículos …" at bounding box center [694, 329] width 1388 height 659
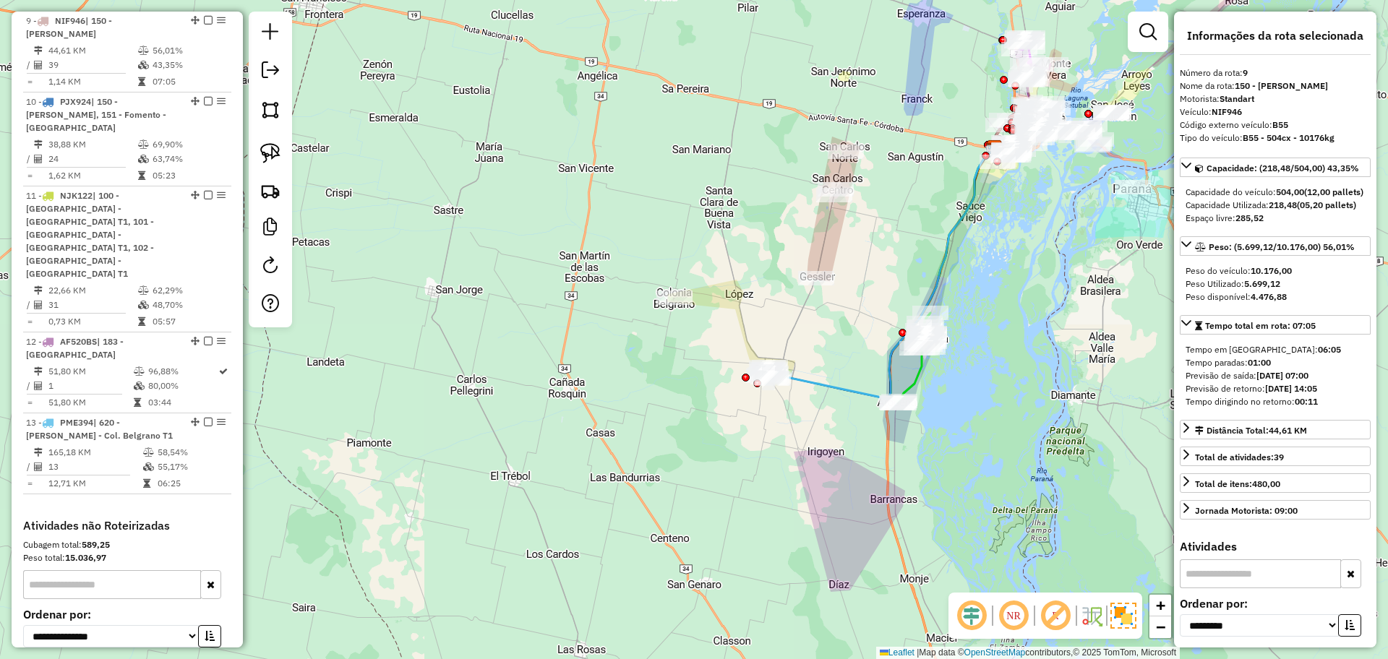
click at [846, 390] on icon at bounding box center [887, 271] width 246 height 257
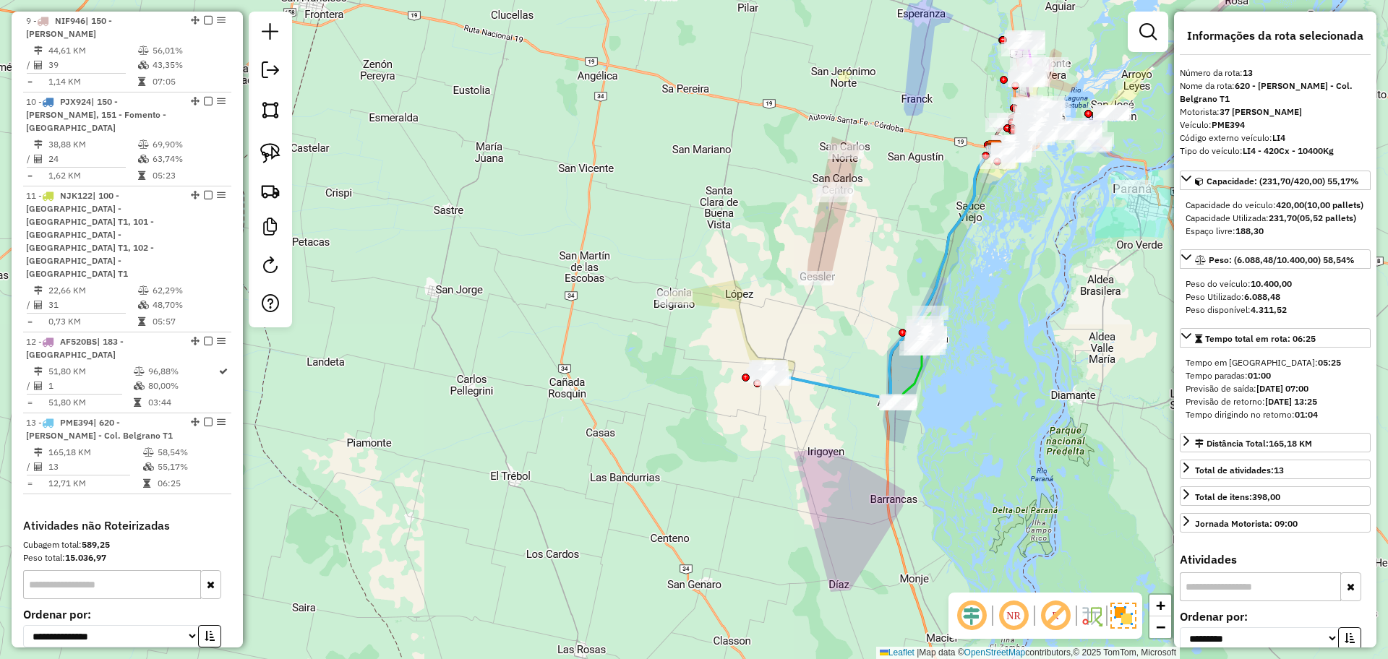
scroll to position [1323, 0]
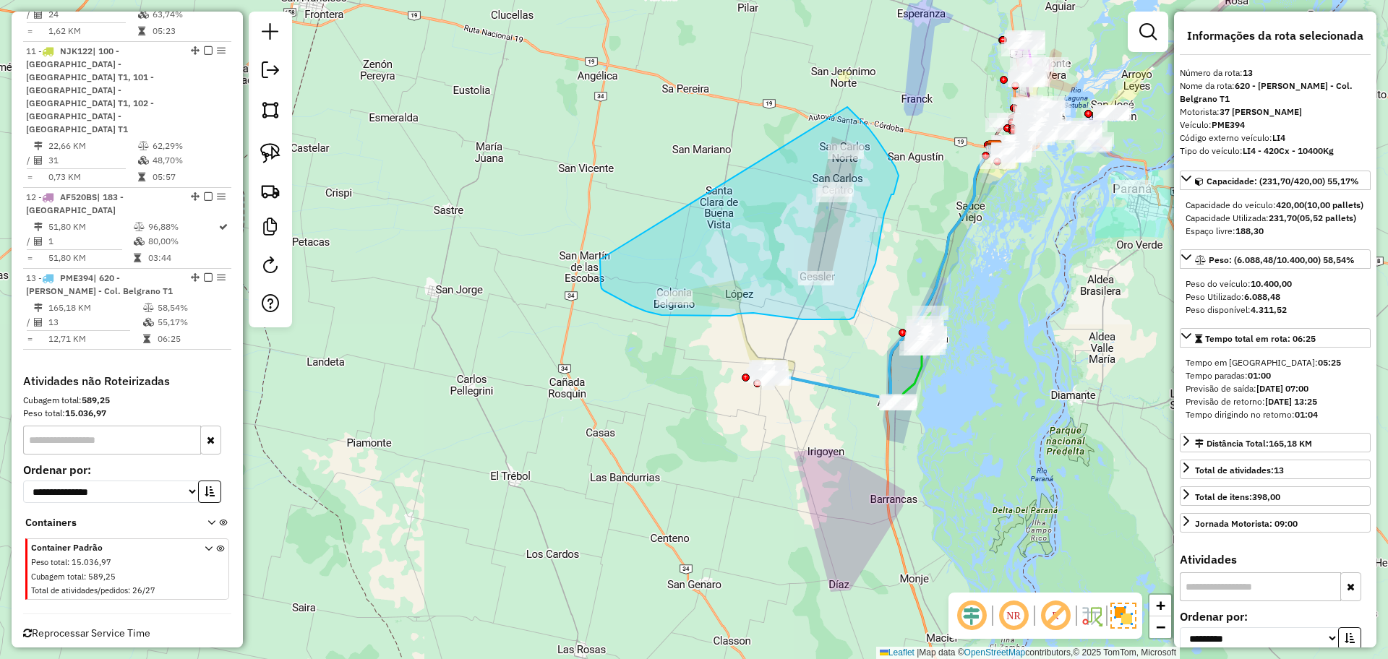
drag, startPoint x: 600, startPoint y: 259, endPoint x: 844, endPoint y: 106, distance: 288.4
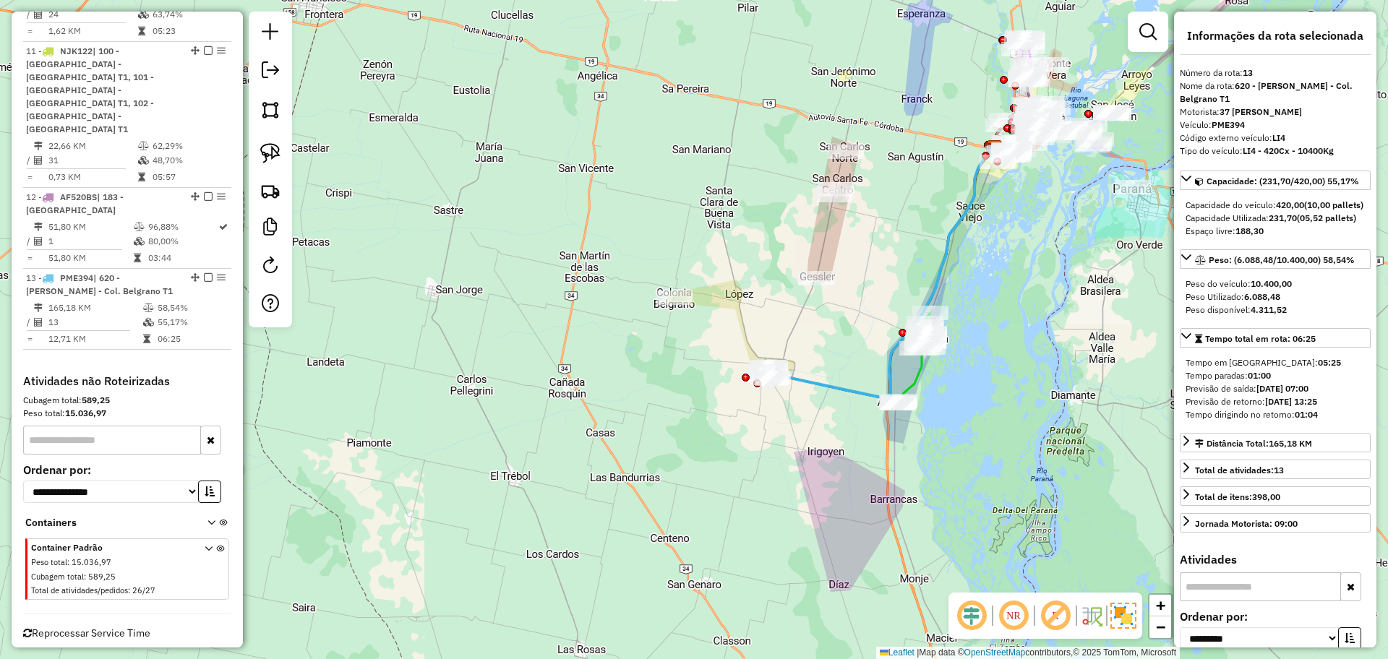
click at [832, 391] on icon at bounding box center [887, 271] width 246 height 257
click at [920, 371] on icon at bounding box center [913, 358] width 33 height 90
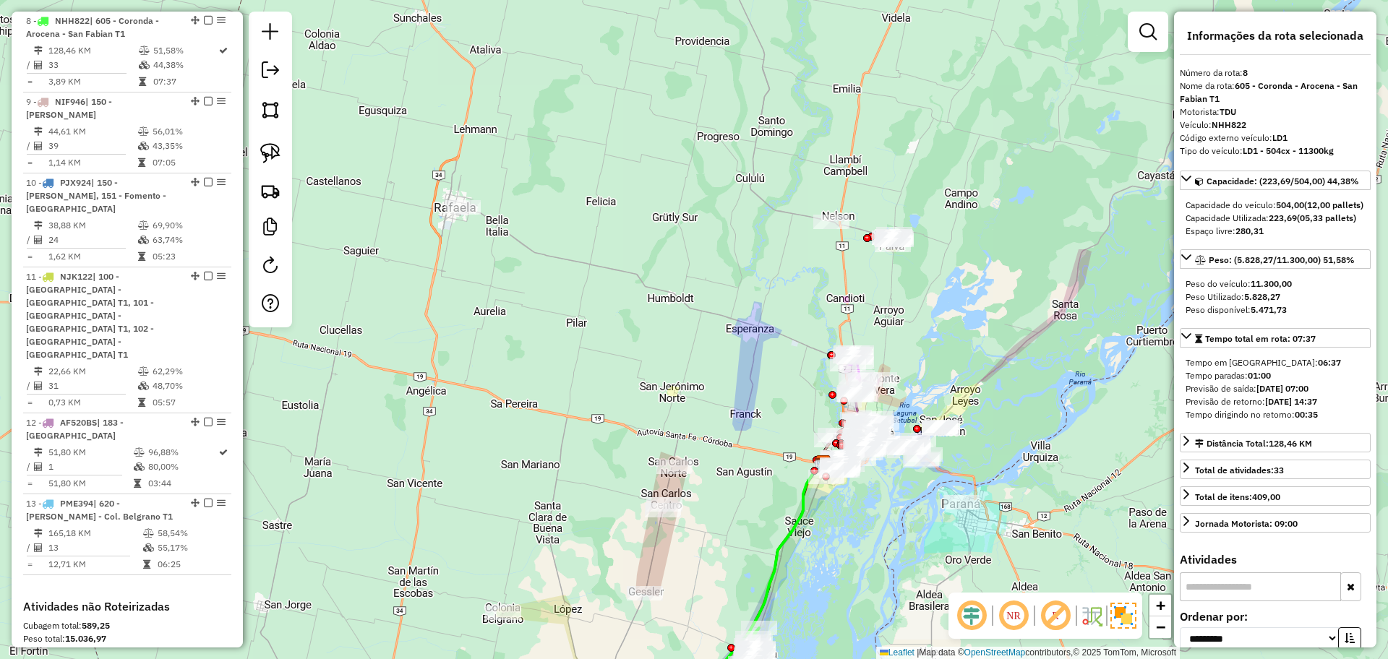
drag, startPoint x: 1021, startPoint y: 270, endPoint x: 846, endPoint y: 596, distance: 370.9
click at [846, 596] on div "Janela de atendimento Grade de atendimento Capacidade Transportadoras Veículos …" at bounding box center [694, 329] width 1388 height 659
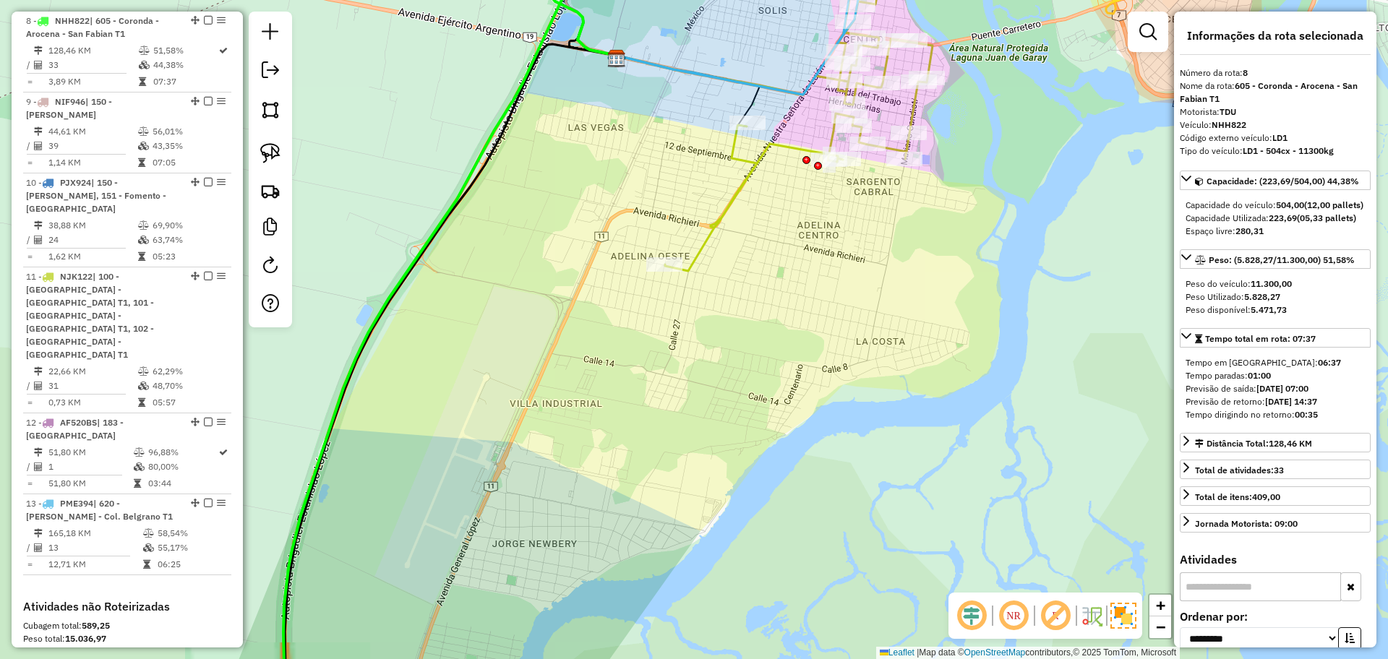
click at [727, 209] on icon at bounding box center [798, 102] width 267 height 337
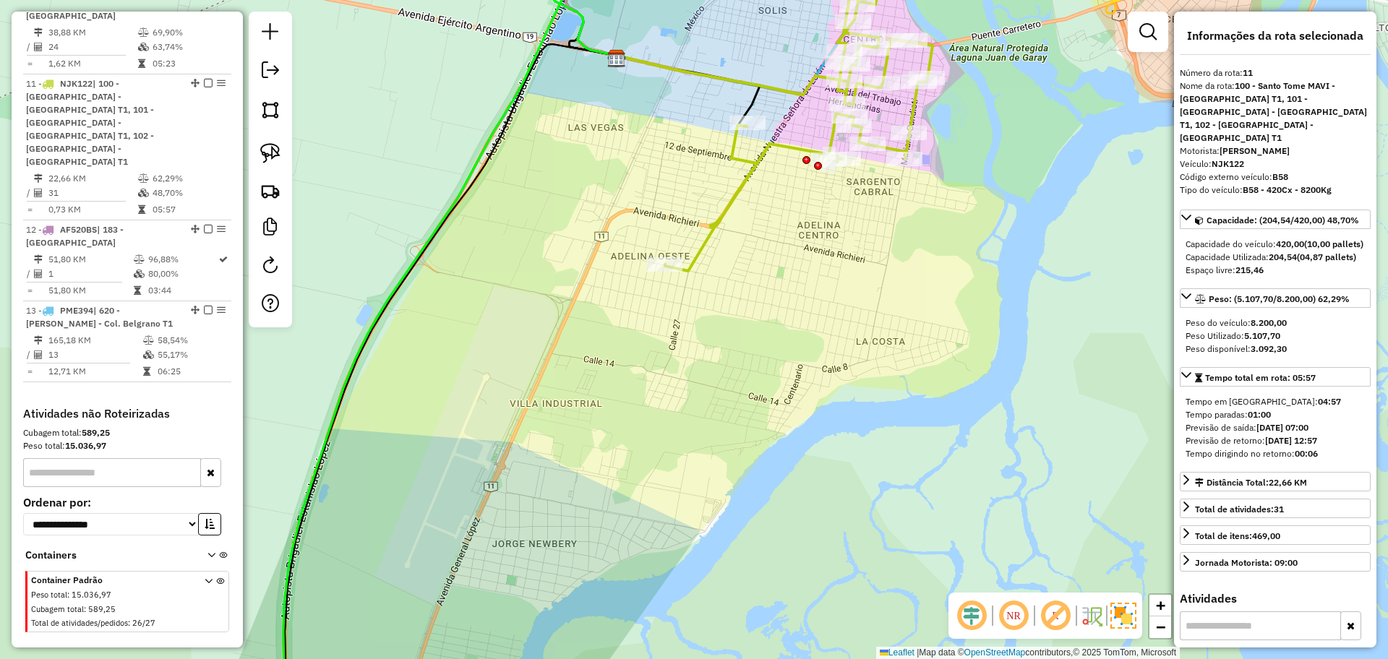
scroll to position [1323, 0]
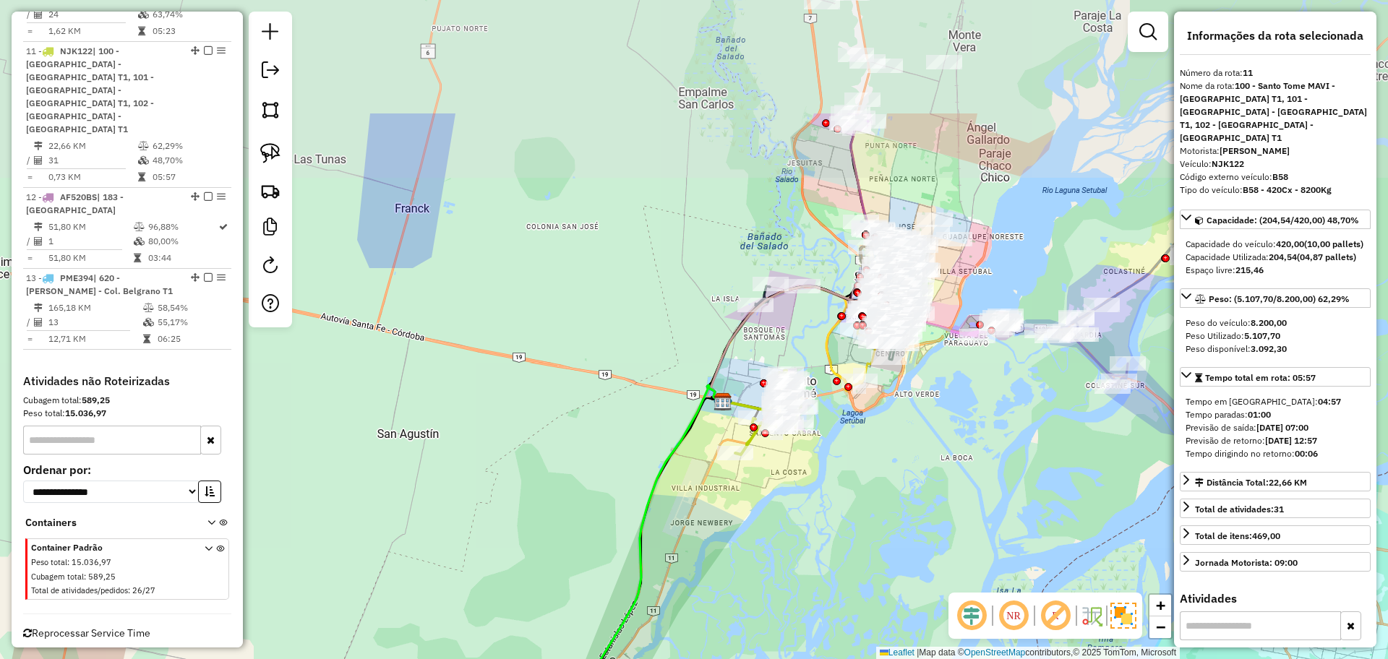
drag, startPoint x: 910, startPoint y: 320, endPoint x: 842, endPoint y: 587, distance: 275.2
click at [842, 587] on div "Janela de atendimento Grade de atendimento Capacidade Transportadoras Veículos …" at bounding box center [694, 329] width 1388 height 659
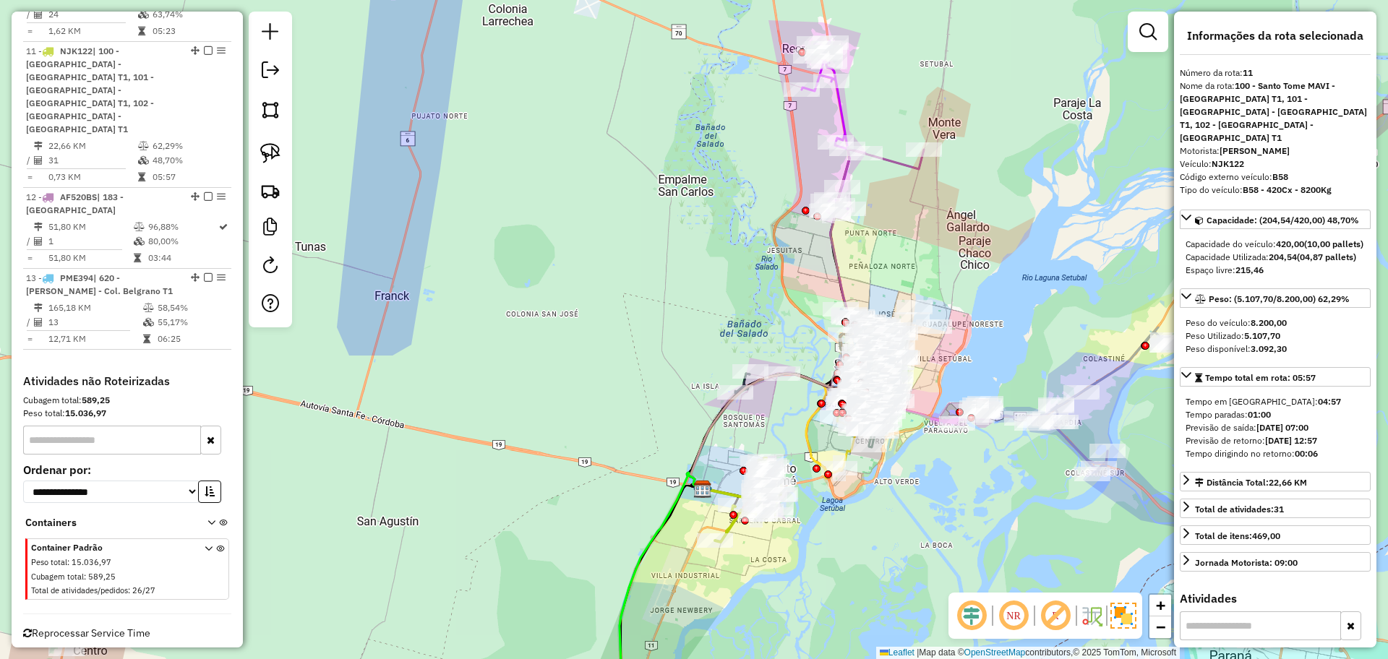
click at [810, 445] on icon at bounding box center [766, 431] width 152 height 115
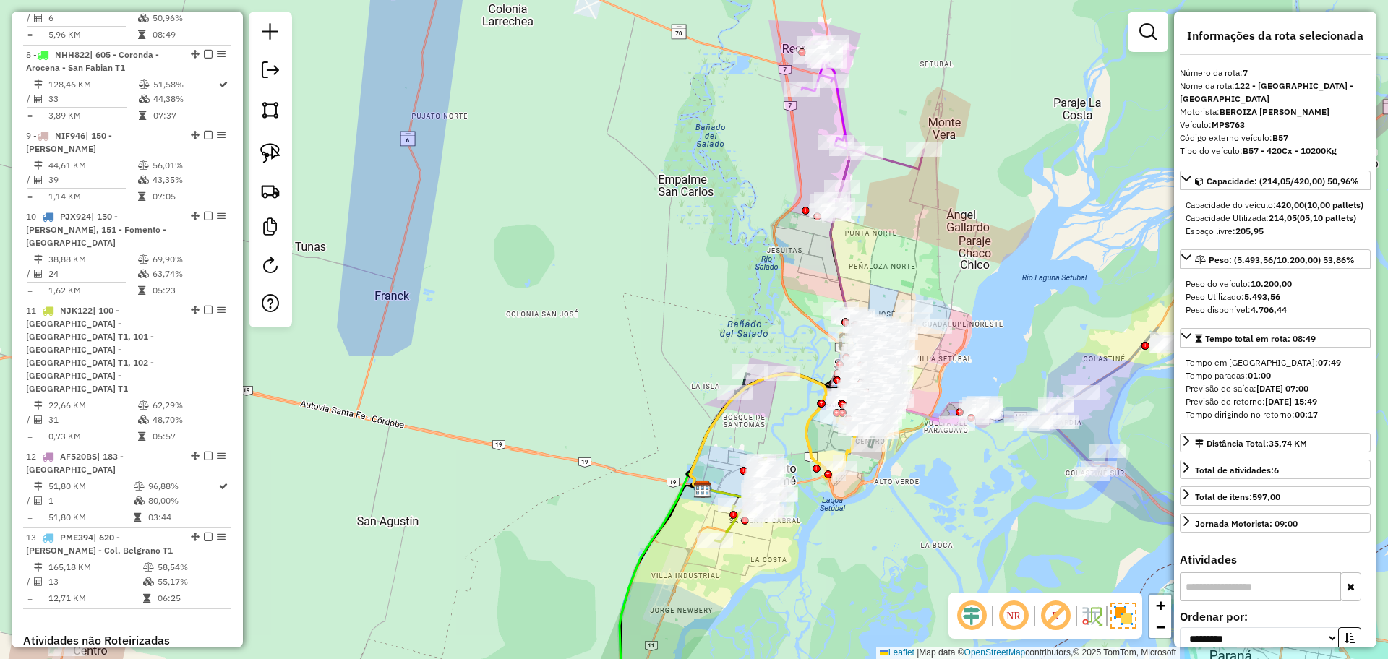
scroll to position [1016, 0]
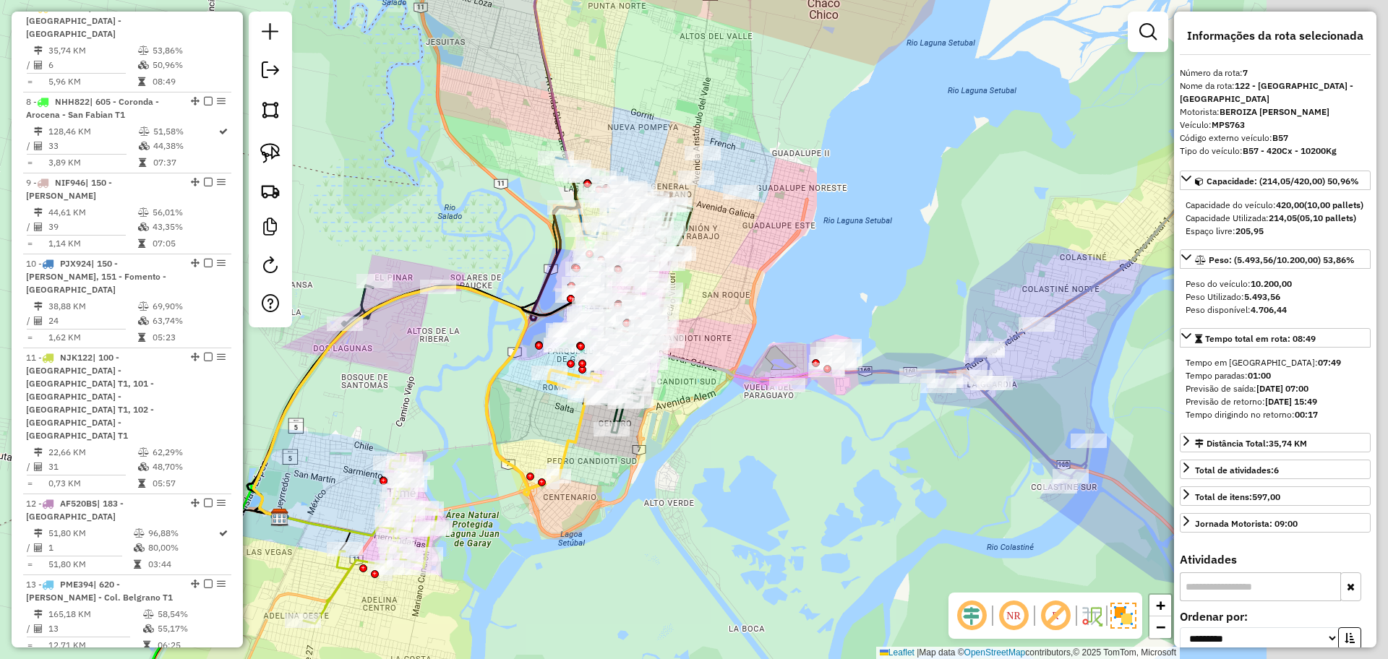
drag, startPoint x: 1000, startPoint y: 480, endPoint x: 512, endPoint y: 441, distance: 488.7
click at [512, 441] on div "Janela de atendimento Grade de atendimento Capacidade Transportadoras Veículos …" at bounding box center [694, 329] width 1388 height 659
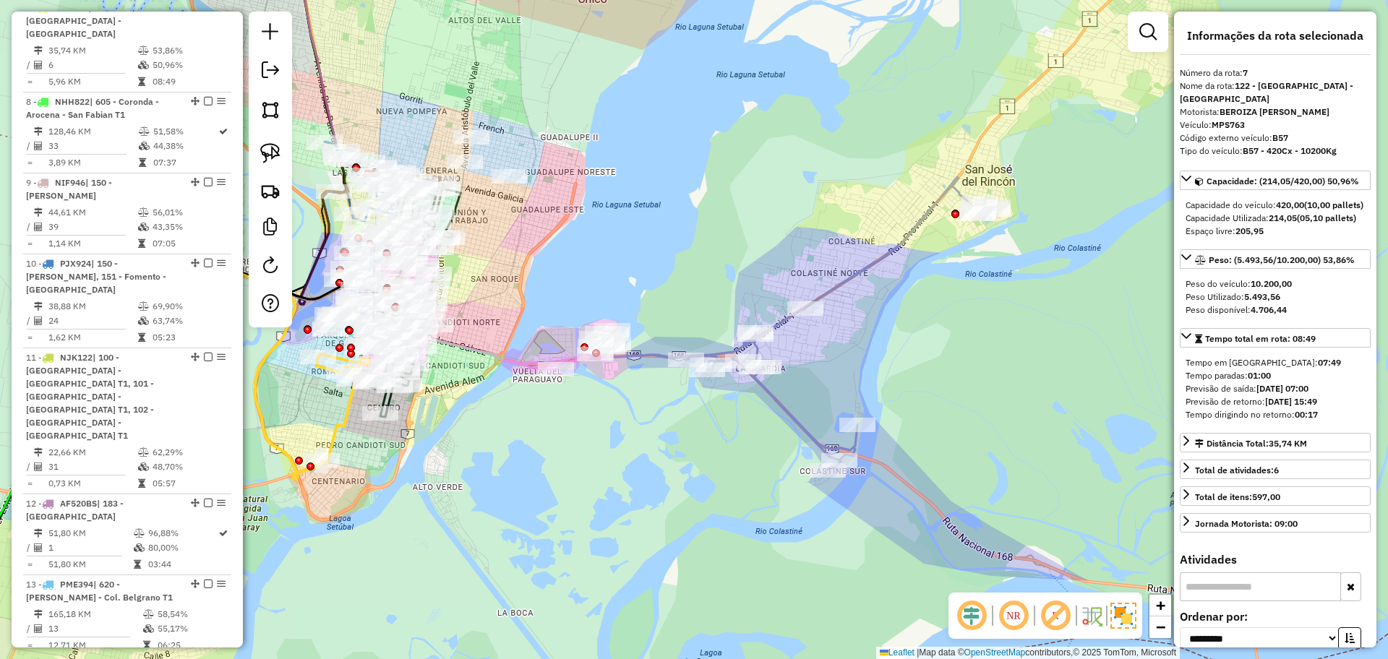
click at [864, 267] on icon at bounding box center [793, 323] width 399 height 293
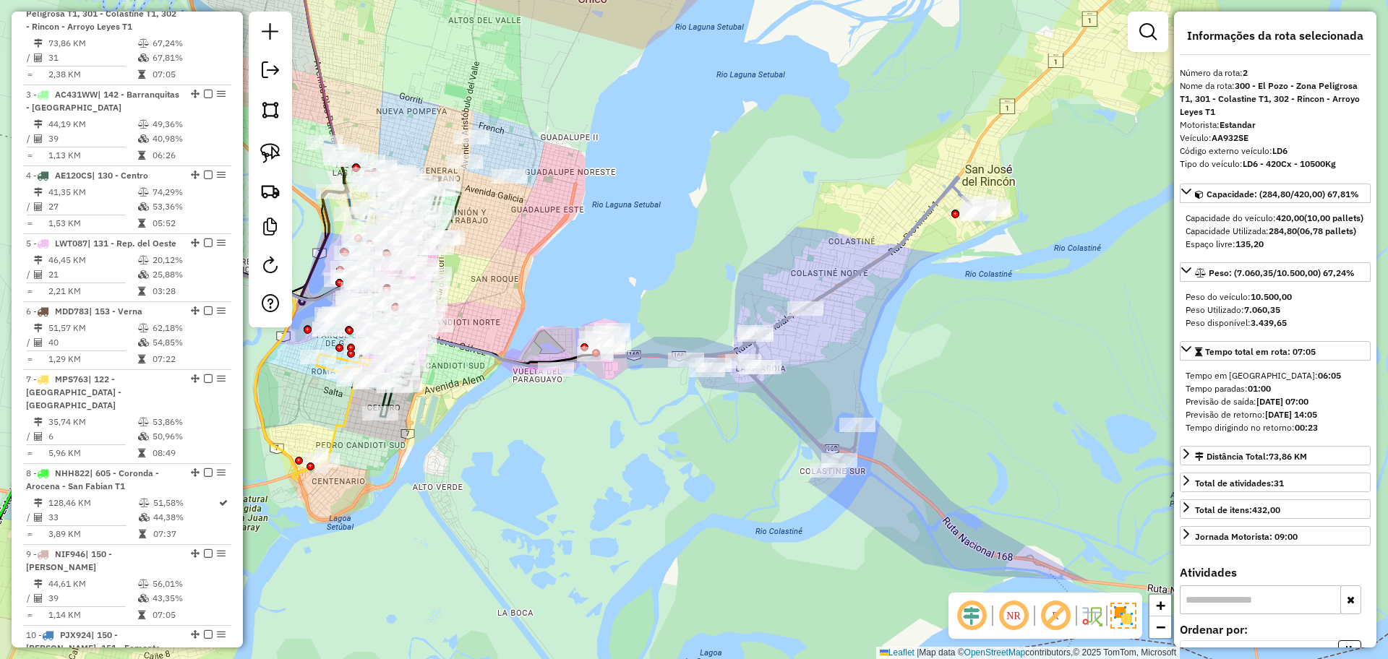
scroll to position [624, 0]
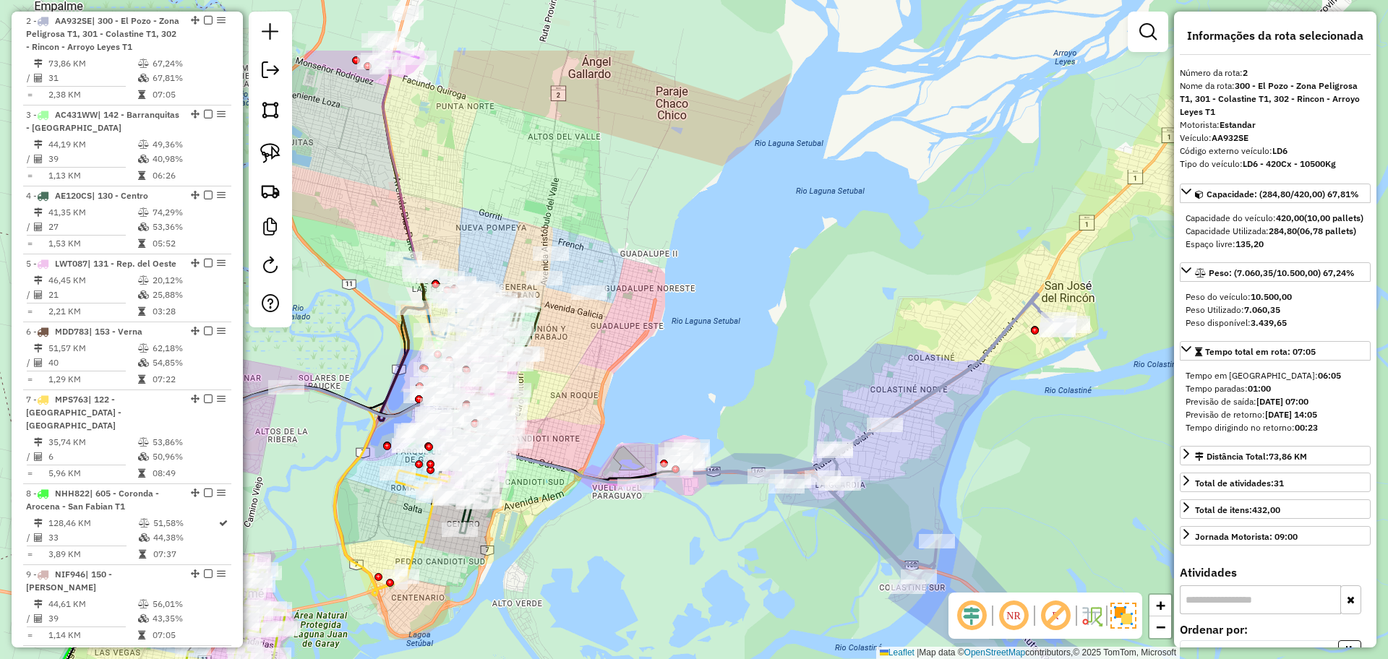
drag, startPoint x: 627, startPoint y: 452, endPoint x: 723, endPoint y: 580, distance: 160.2
click at [723, 580] on div "Janela de atendimento Grade de atendimento Capacidade Transportadoras Veículos …" at bounding box center [694, 329] width 1388 height 659
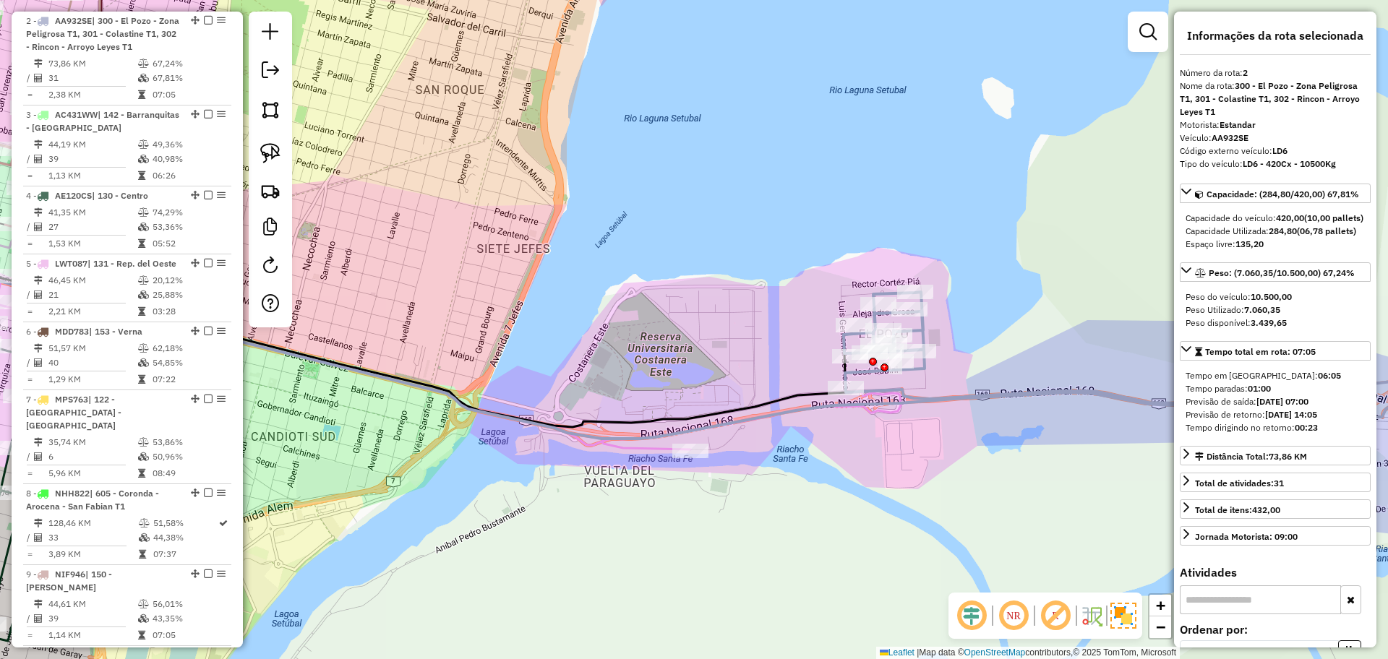
click at [634, 450] on icon at bounding box center [402, 339] width 995 height 220
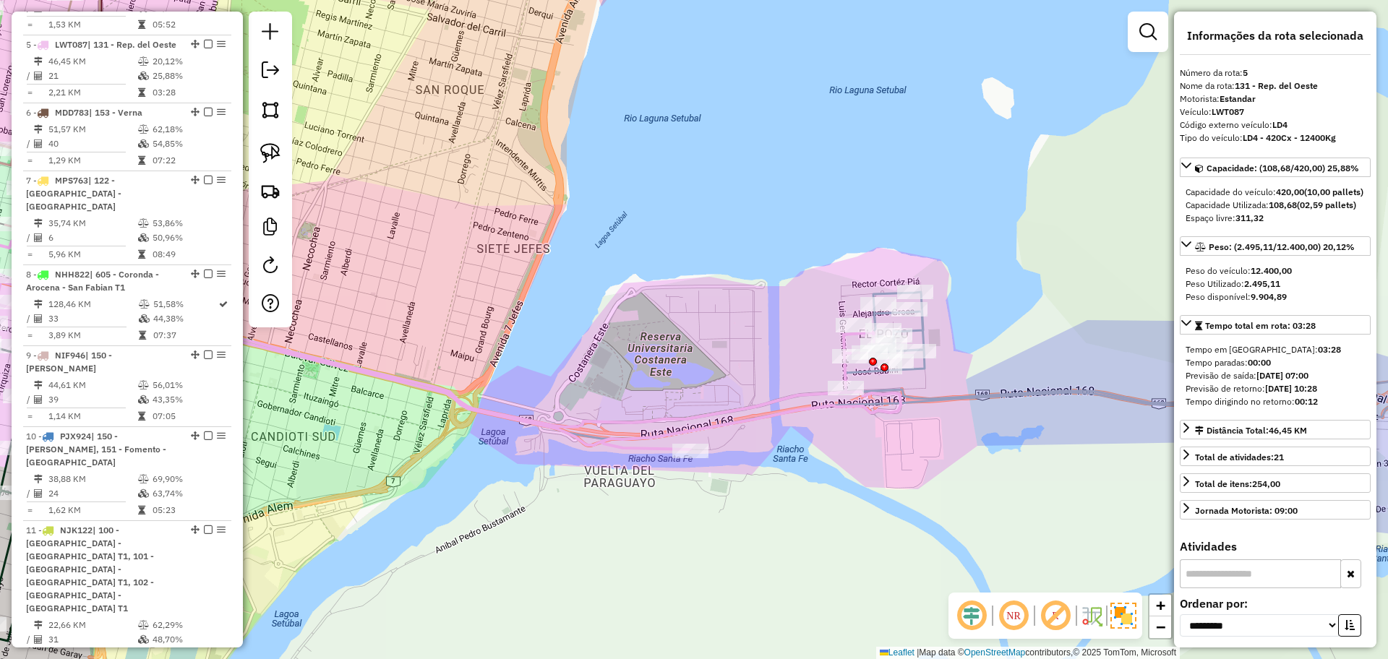
scroll to position [867, 0]
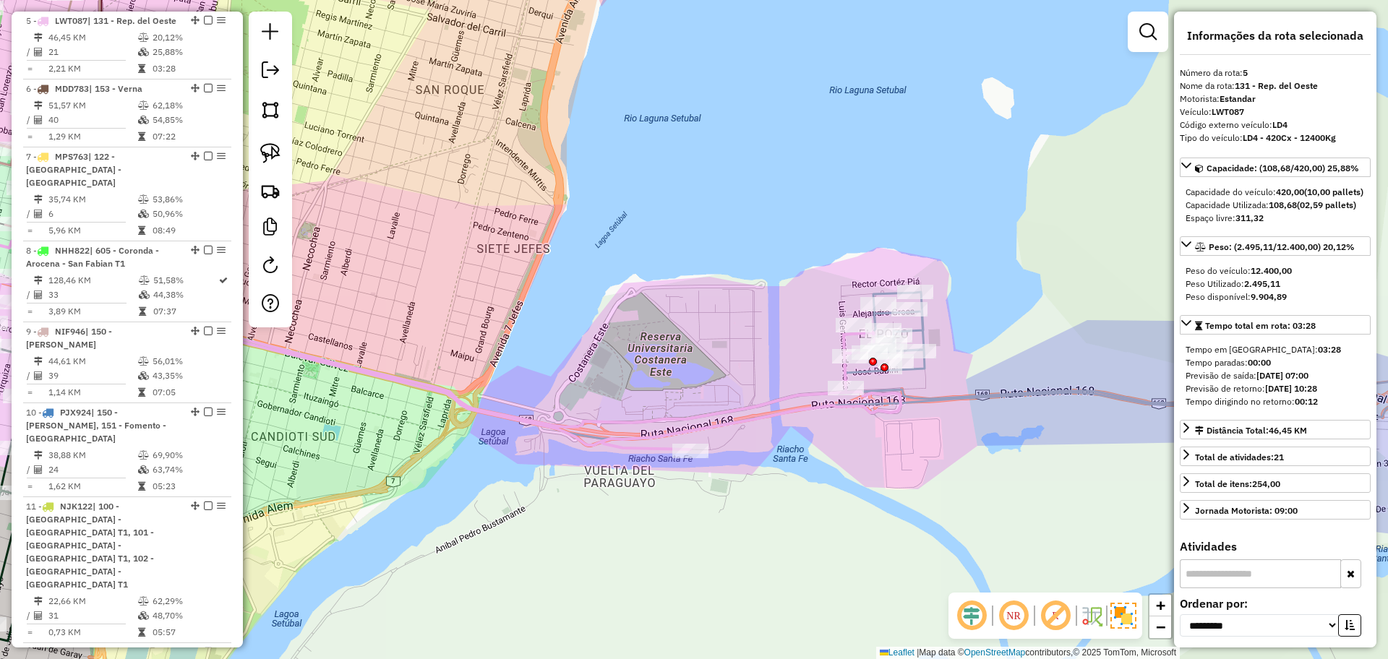
click at [916, 364] on icon at bounding box center [1184, 411] width 683 height 239
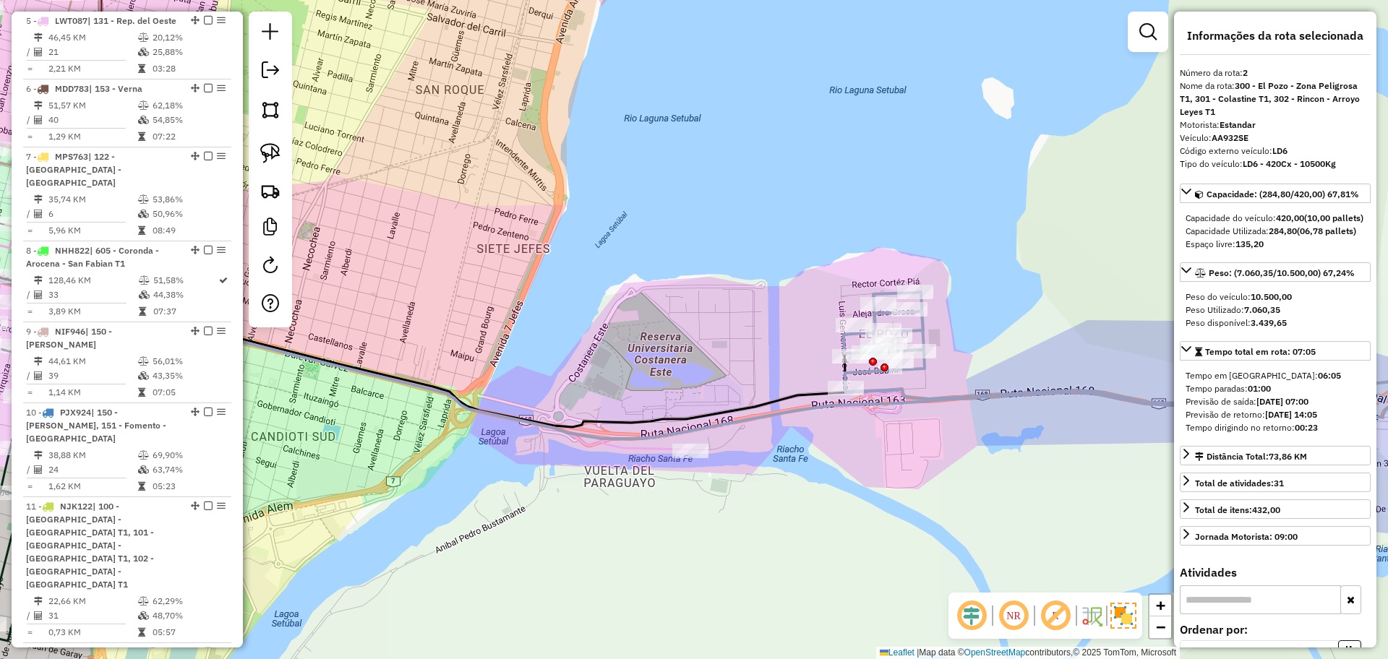
scroll to position [624, 0]
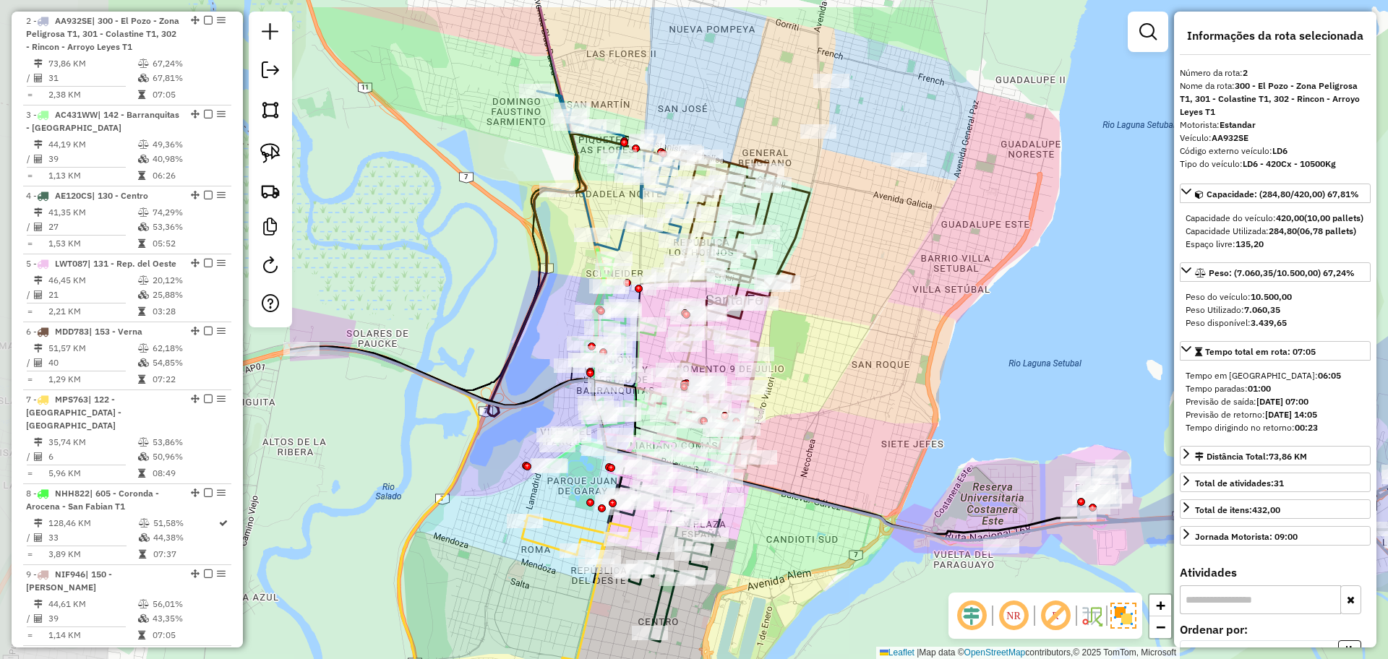
drag, startPoint x: 500, startPoint y: 520, endPoint x: 948, endPoint y: 588, distance: 453.1
click at [948, 590] on div "Janela de atendimento Grade de atendimento Capacidade Transportadoras Veículos …" at bounding box center [694, 329] width 1388 height 659
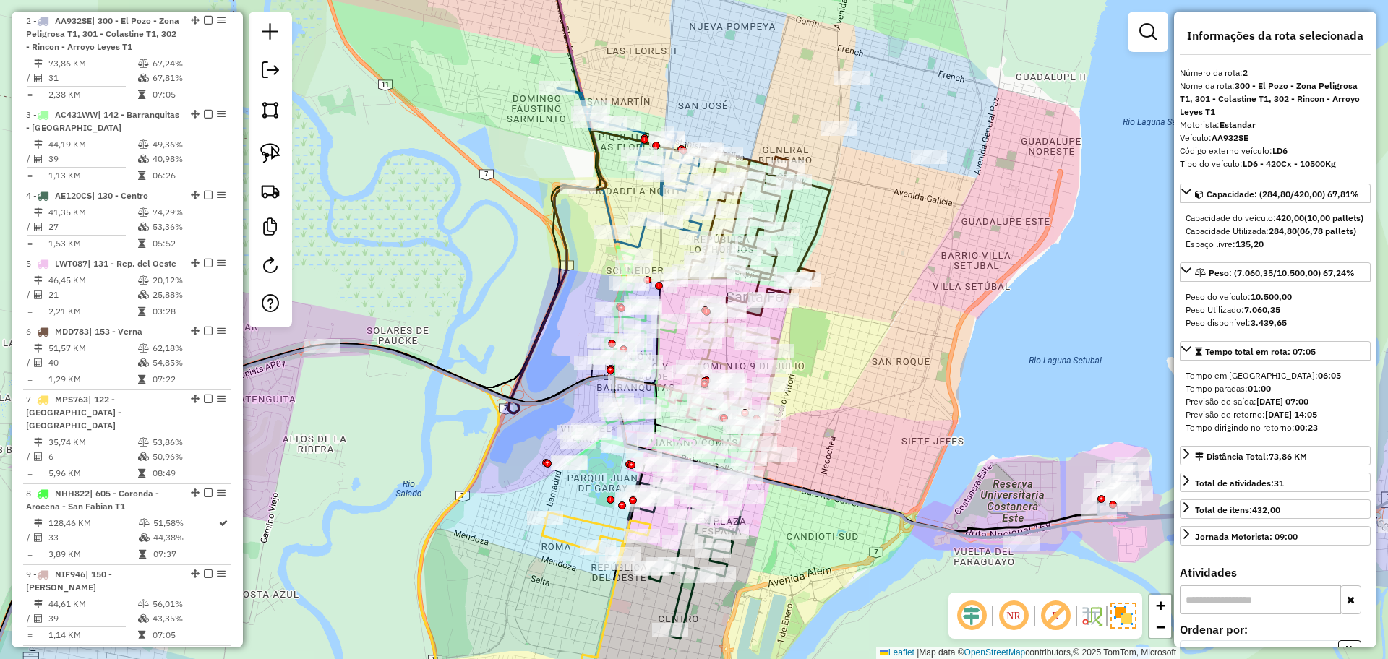
click at [595, 518] on icon at bounding box center [596, 618] width 108 height 212
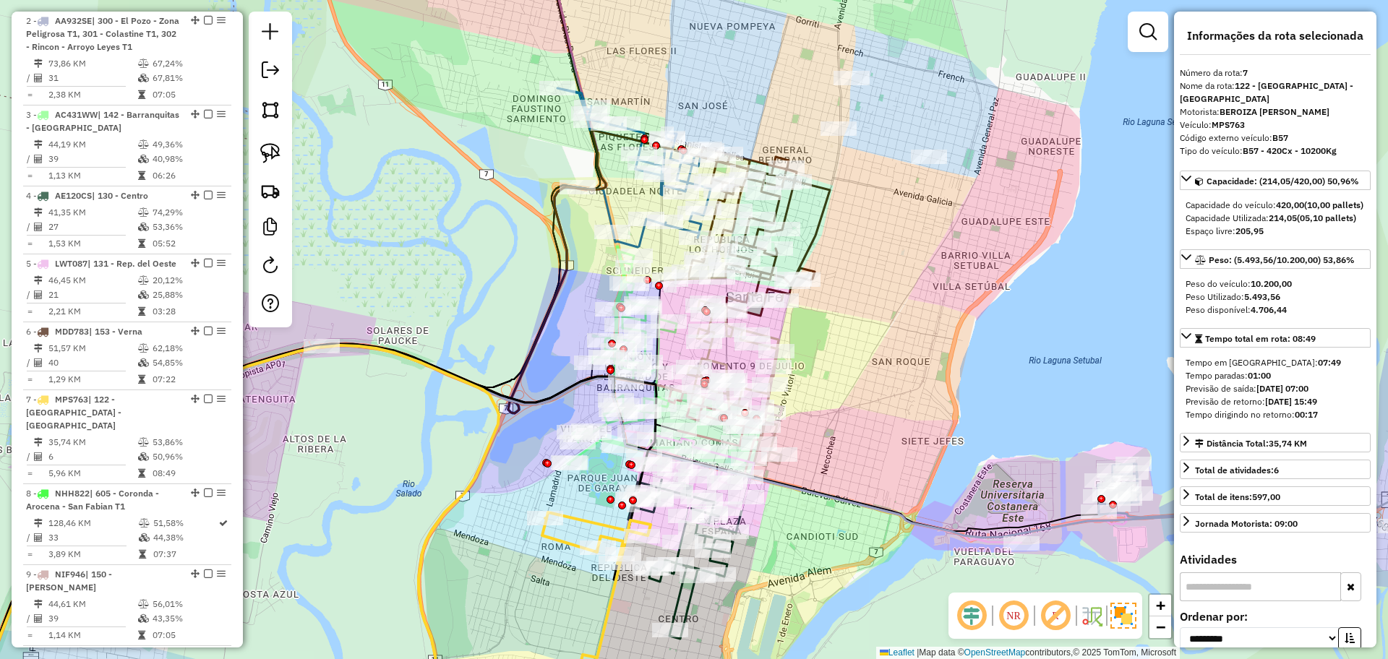
scroll to position [1016, 0]
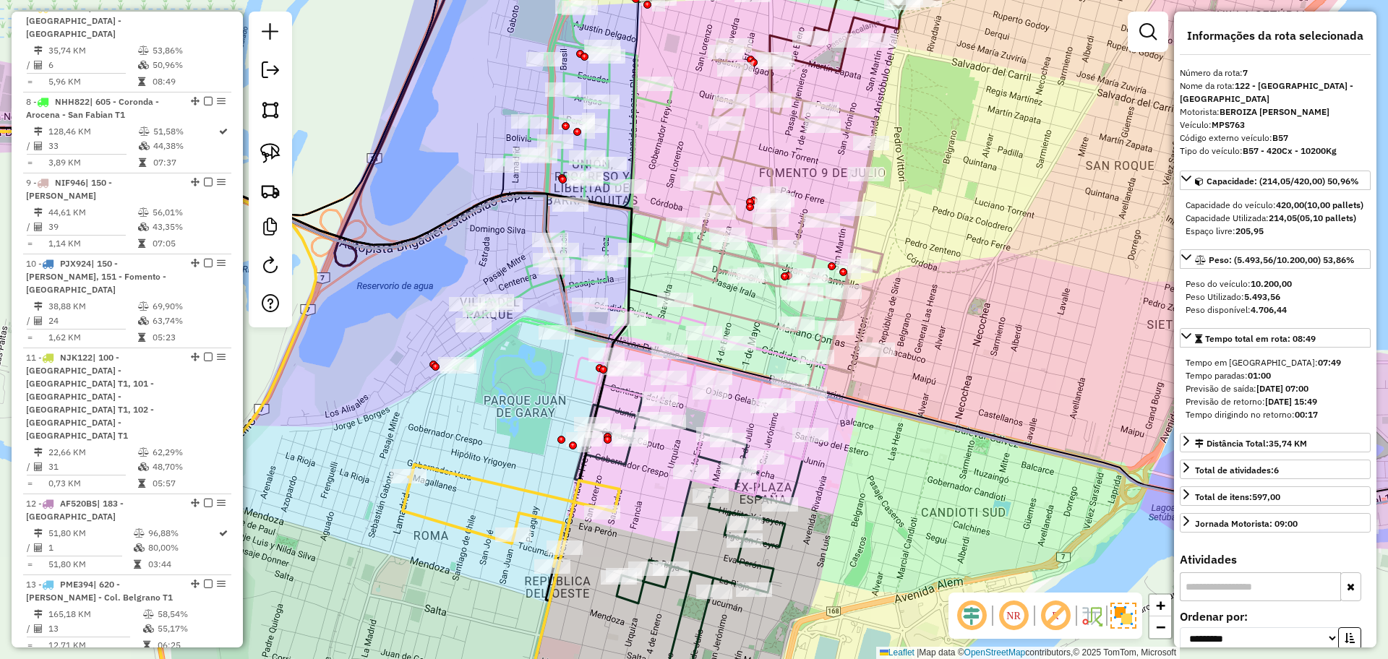
click at [710, 619] on icon at bounding box center [340, 424] width 958 height 585
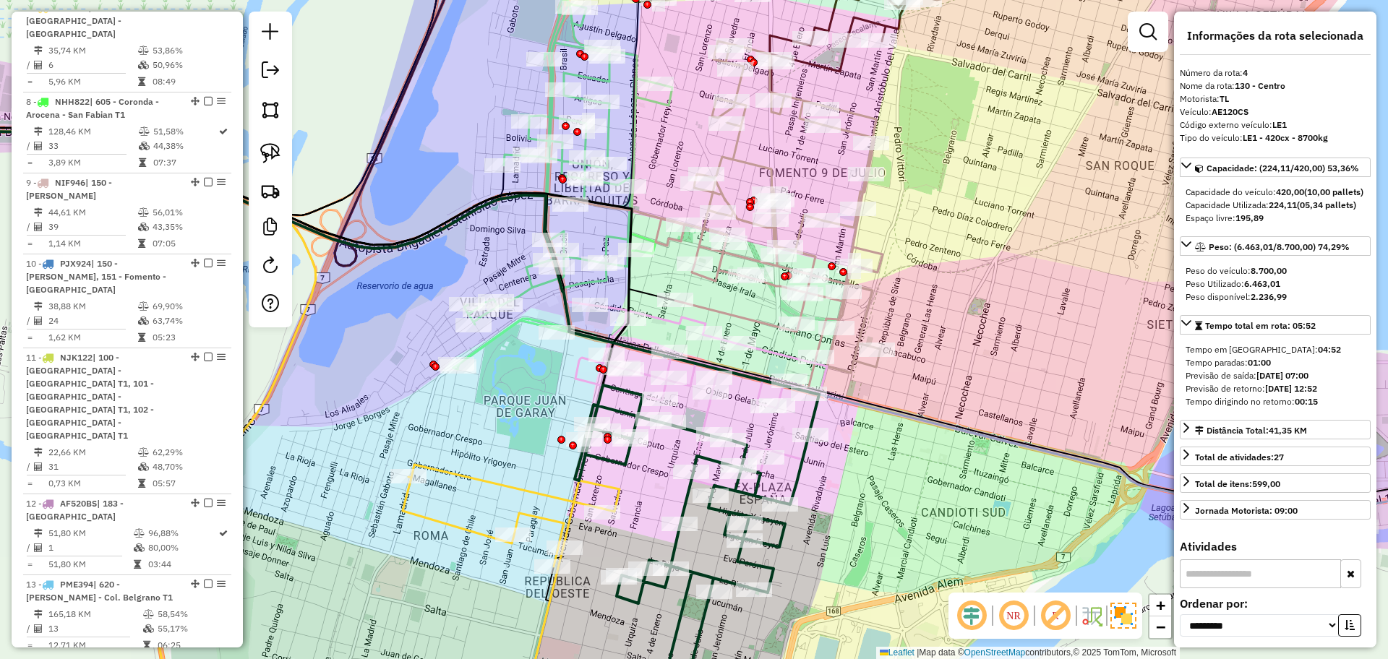
scroll to position [799, 0]
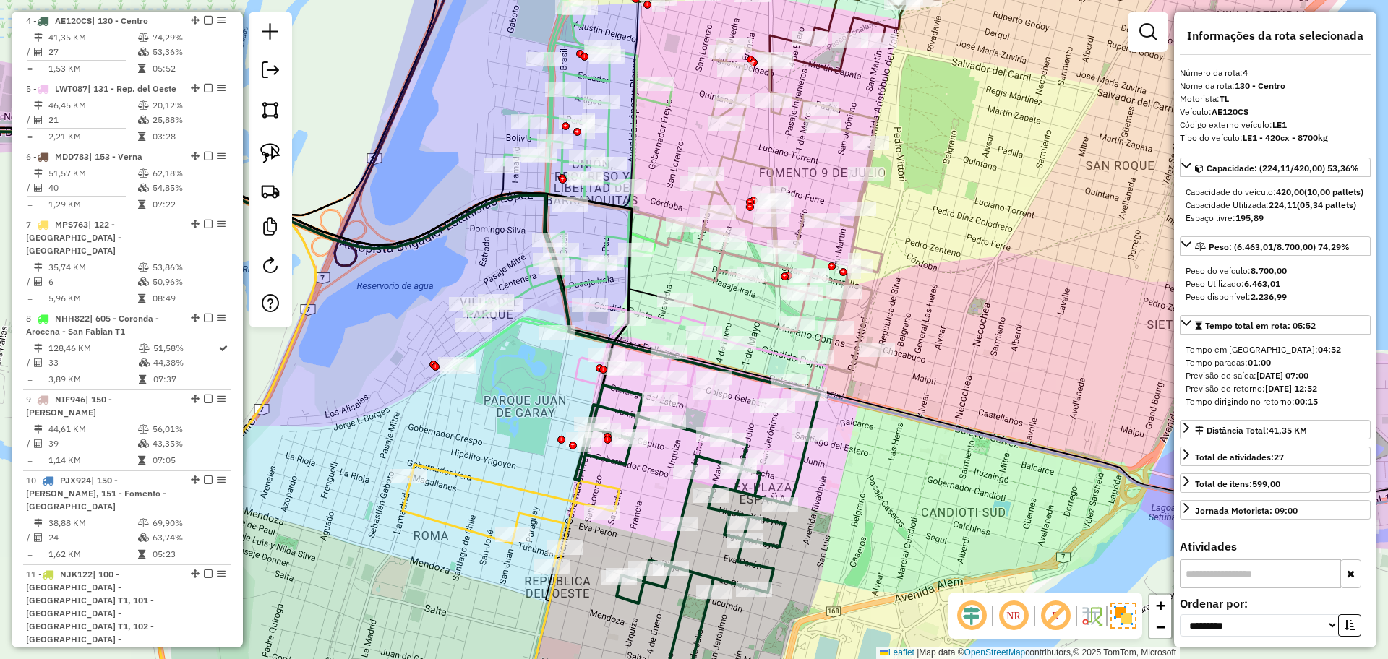
click at [663, 320] on icon at bounding box center [1050, 415] width 951 height 220
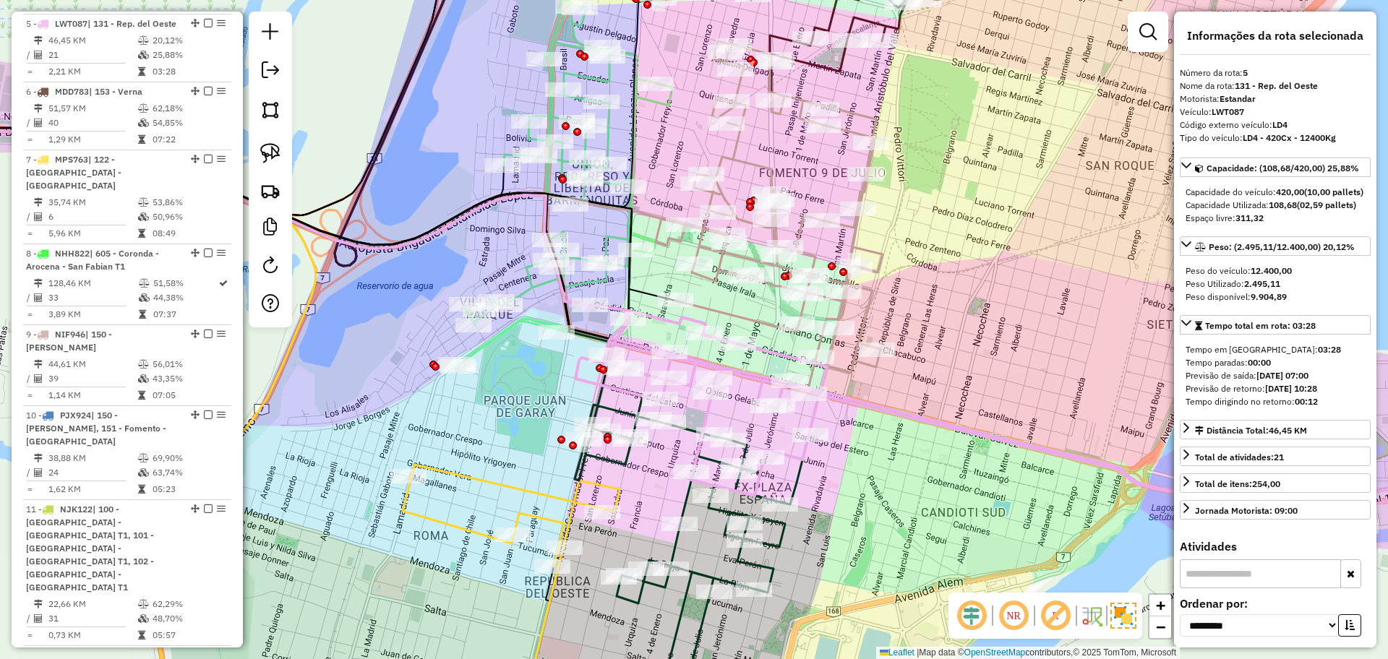
scroll to position [867, 0]
click at [534, 288] on icon at bounding box center [562, 151] width 219 height 435
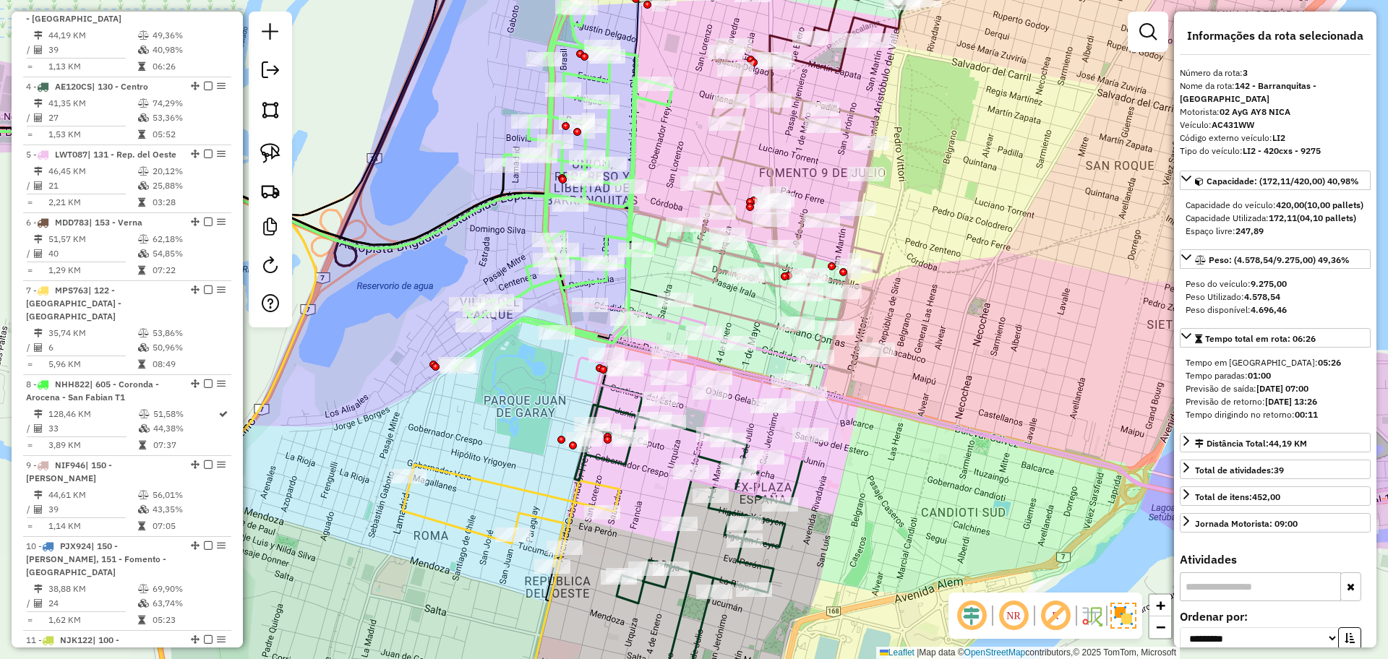
scroll to position [718, 0]
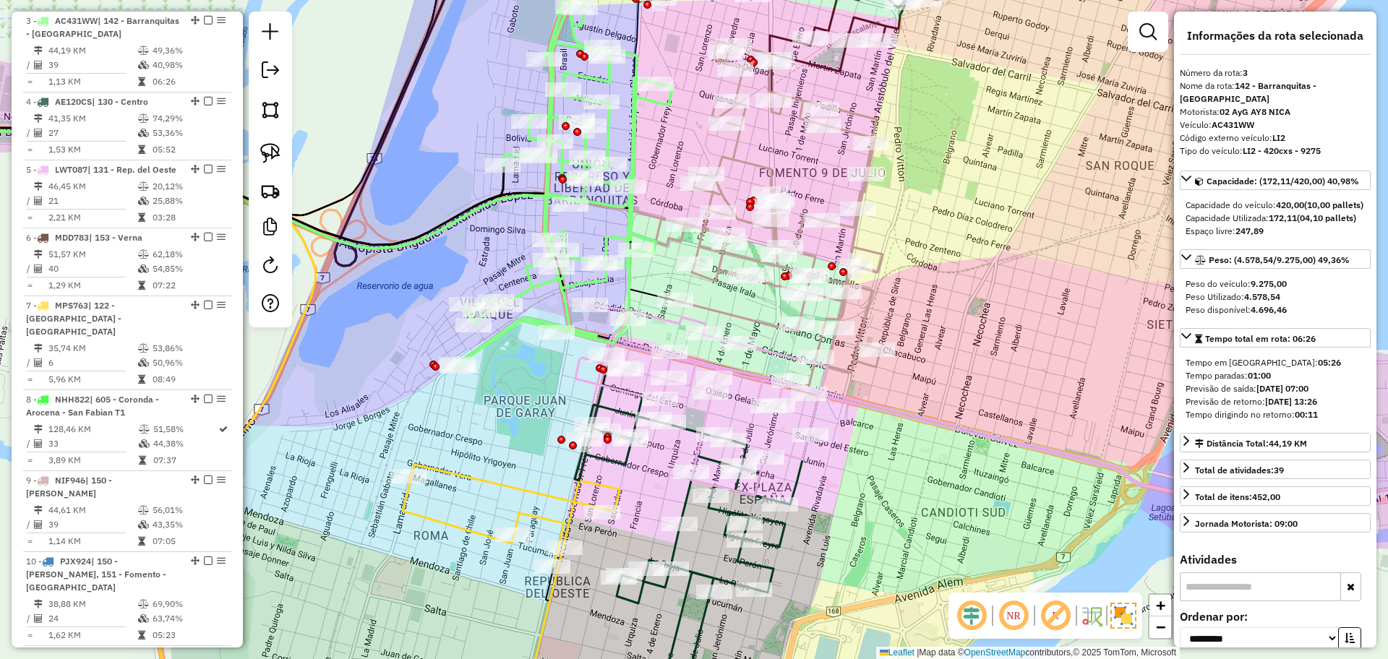
click at [757, 316] on icon at bounding box center [769, 216] width 227 height 351
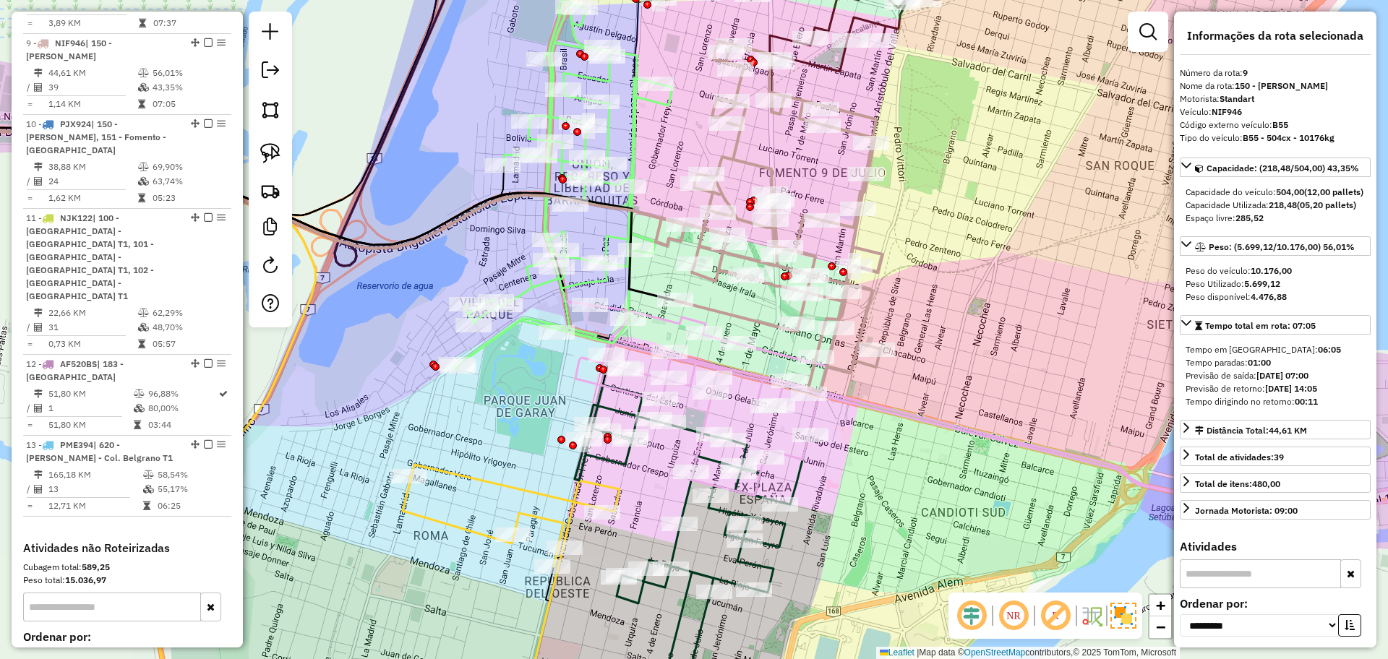
scroll to position [1178, 0]
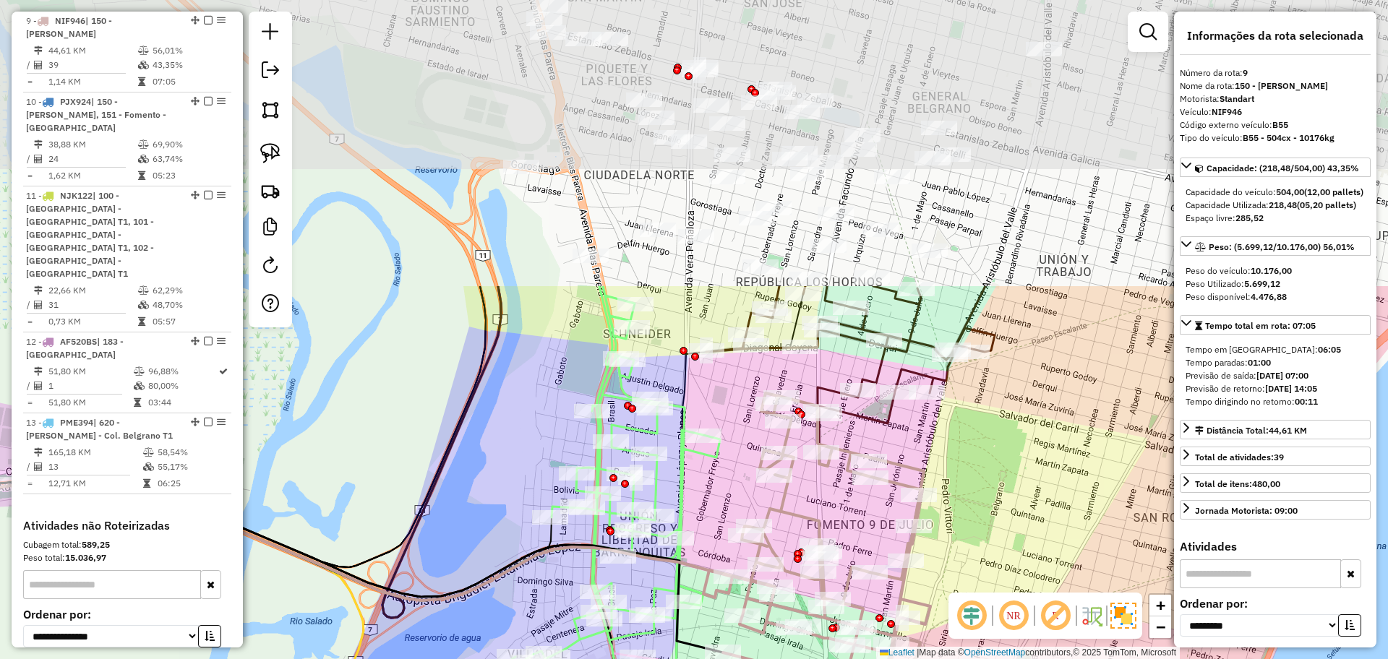
drag, startPoint x: 941, startPoint y: 201, endPoint x: 985, endPoint y: 582, distance: 383.4
click at [985, 582] on div "Janela de atendimento Grade de atendimento Capacidade Transportadoras Veículos …" at bounding box center [694, 329] width 1388 height 659
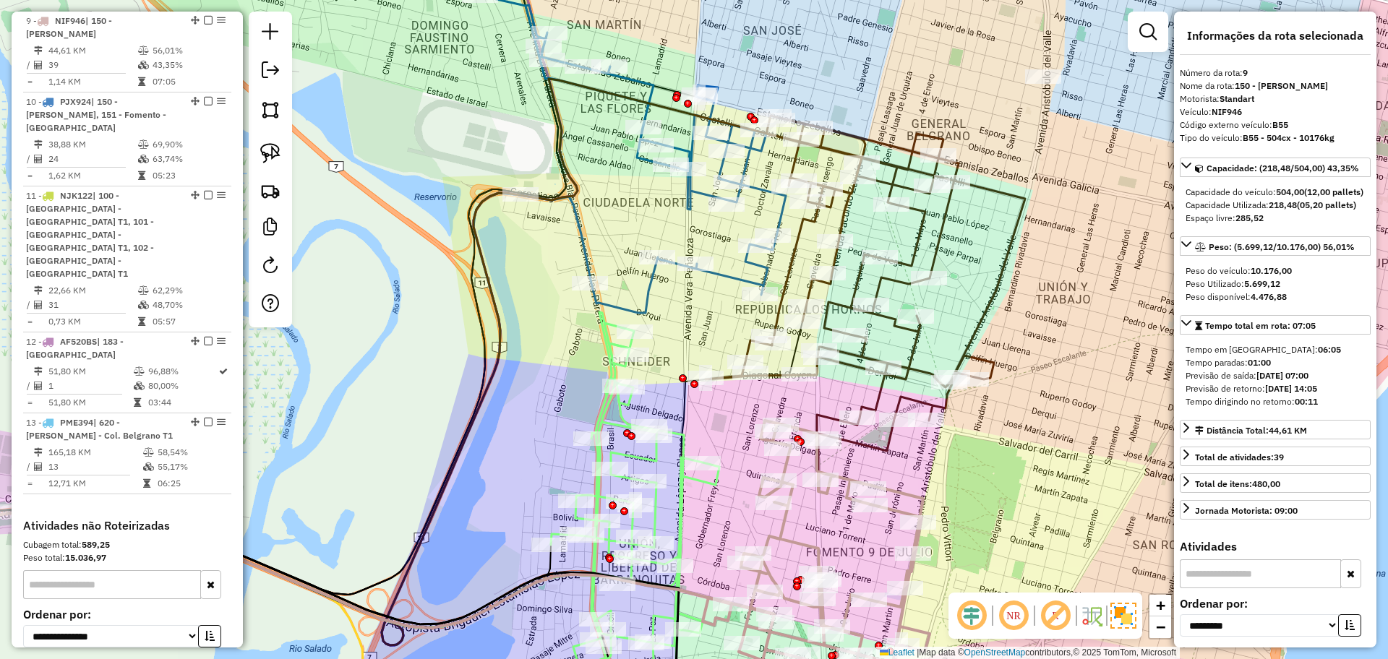
click at [906, 340] on div "Janela de atendimento Grade de atendimento Capacidade Transportadoras Veículos …" at bounding box center [694, 329] width 1388 height 659
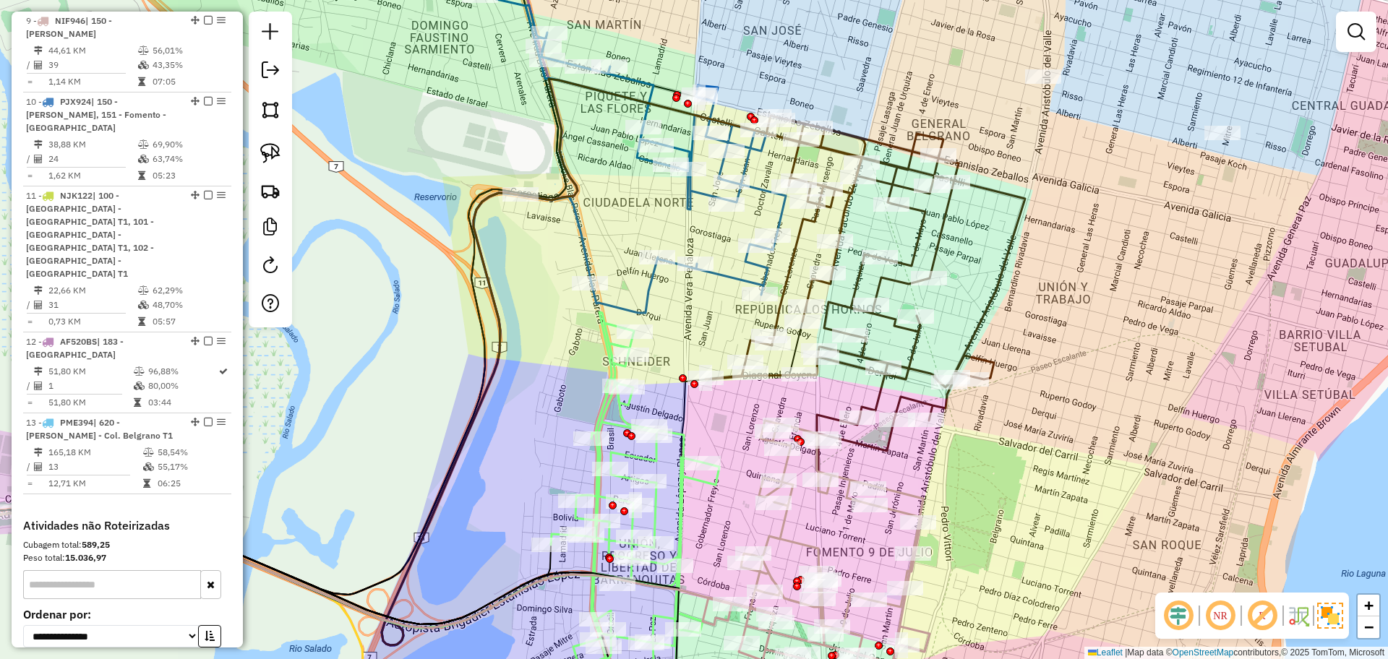
click at [916, 354] on icon at bounding box center [864, 294] width 319 height 356
select select "**********"
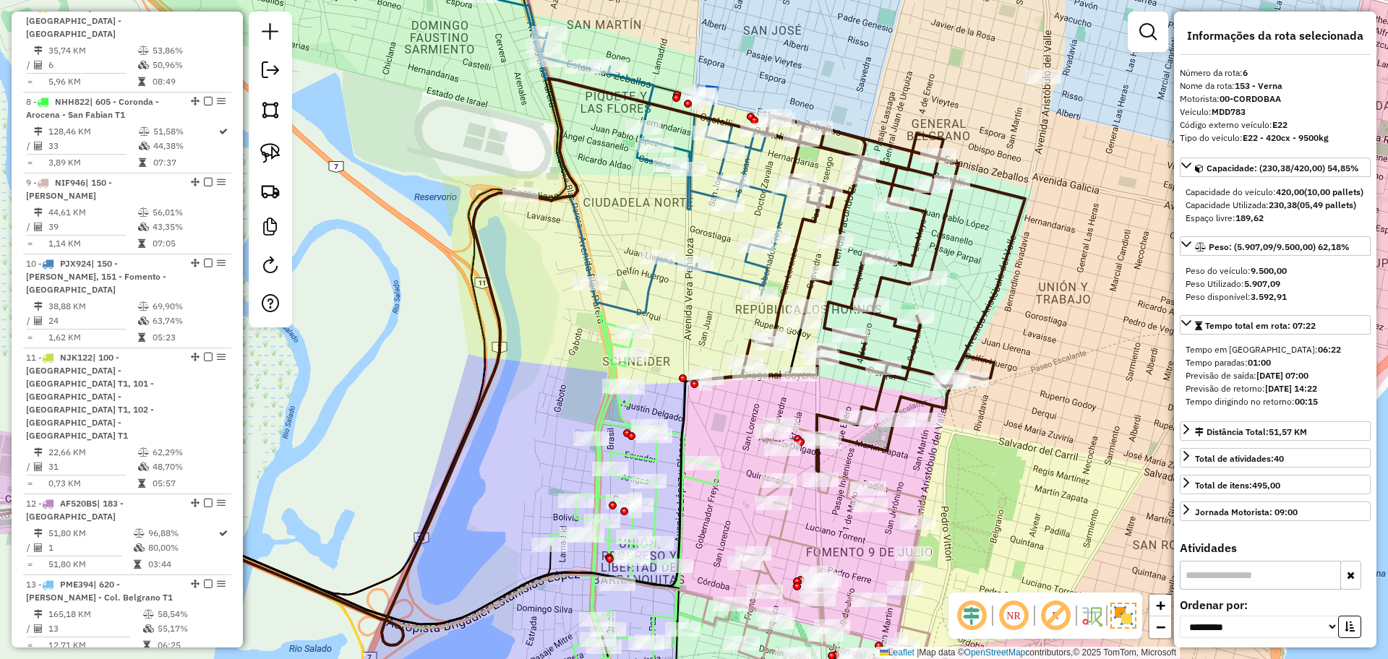
scroll to position [948, 0]
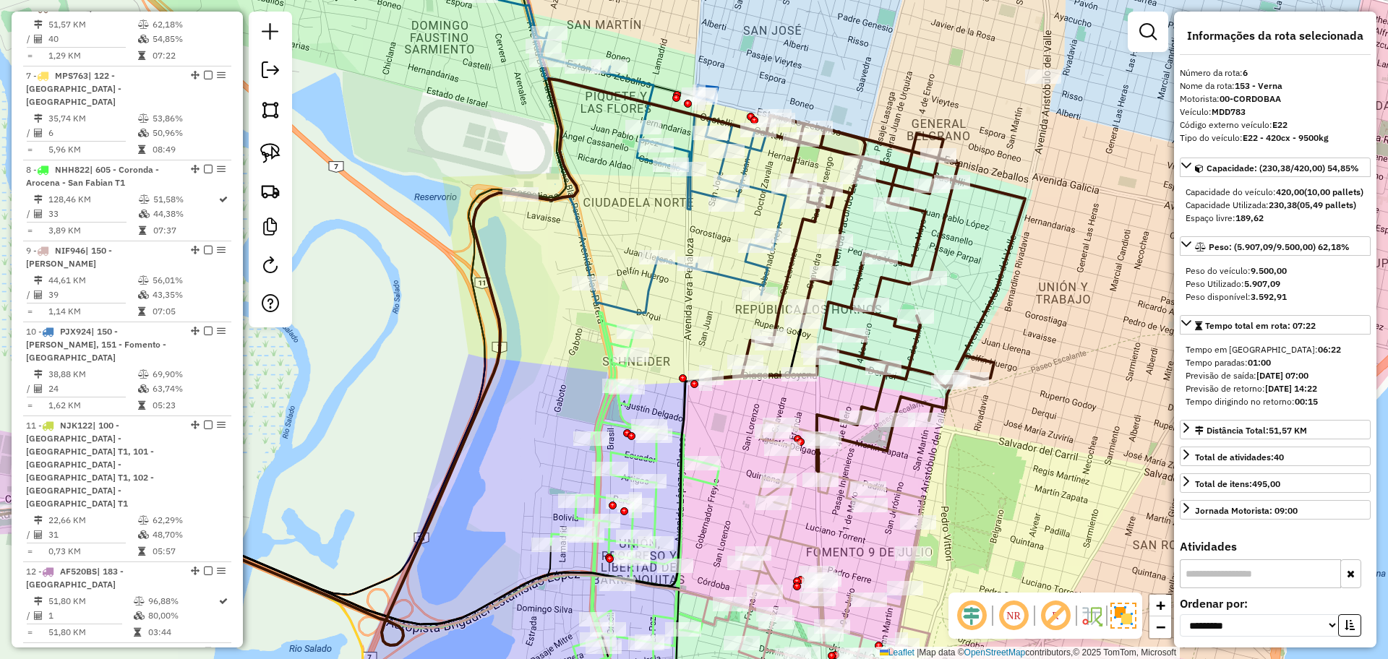
click at [731, 281] on icon at bounding box center [633, 154] width 305 height 318
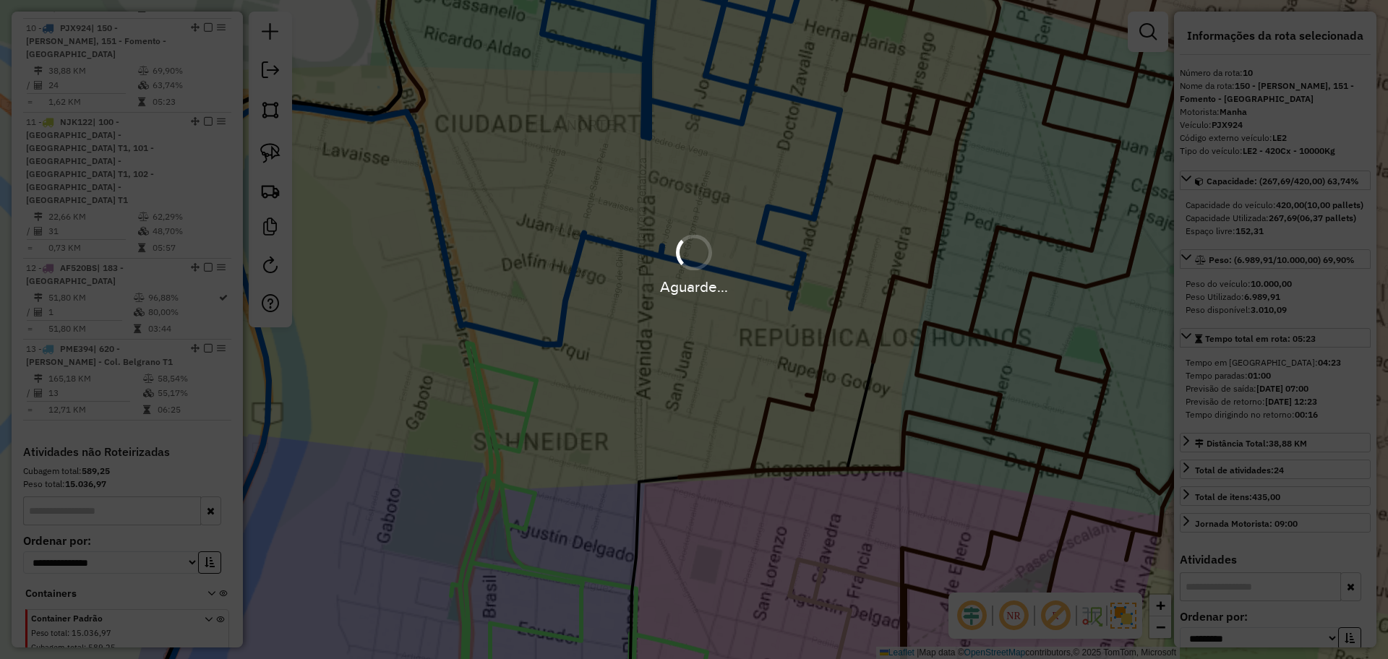
scroll to position [1259, 0]
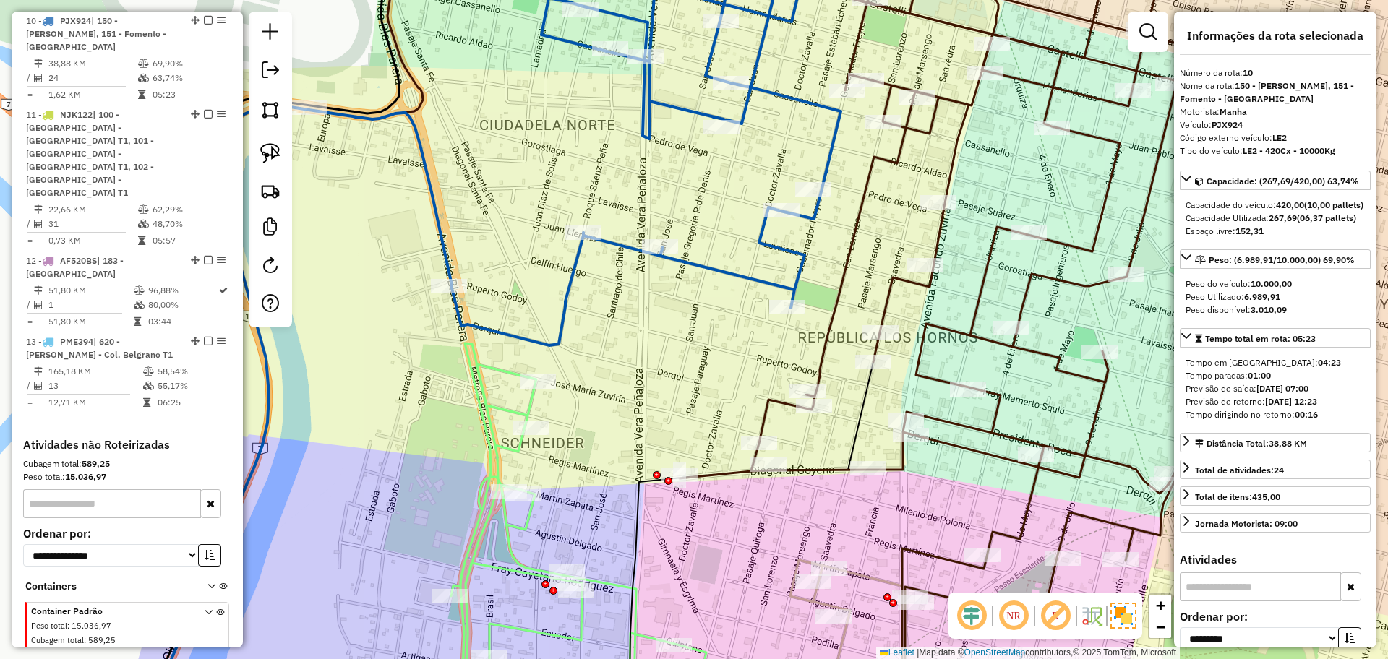
click at [760, 280] on icon at bounding box center [575, 139] width 532 height 411
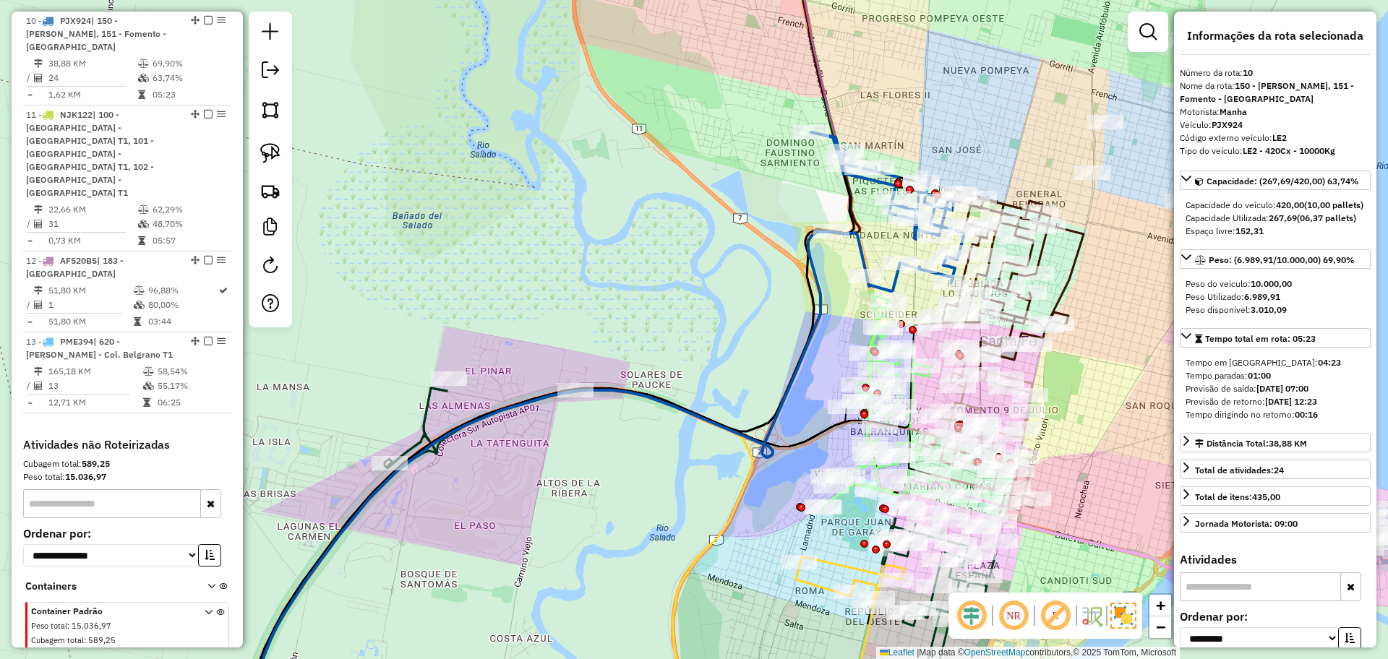
click at [427, 418] on icon at bounding box center [693, 535] width 619 height 295
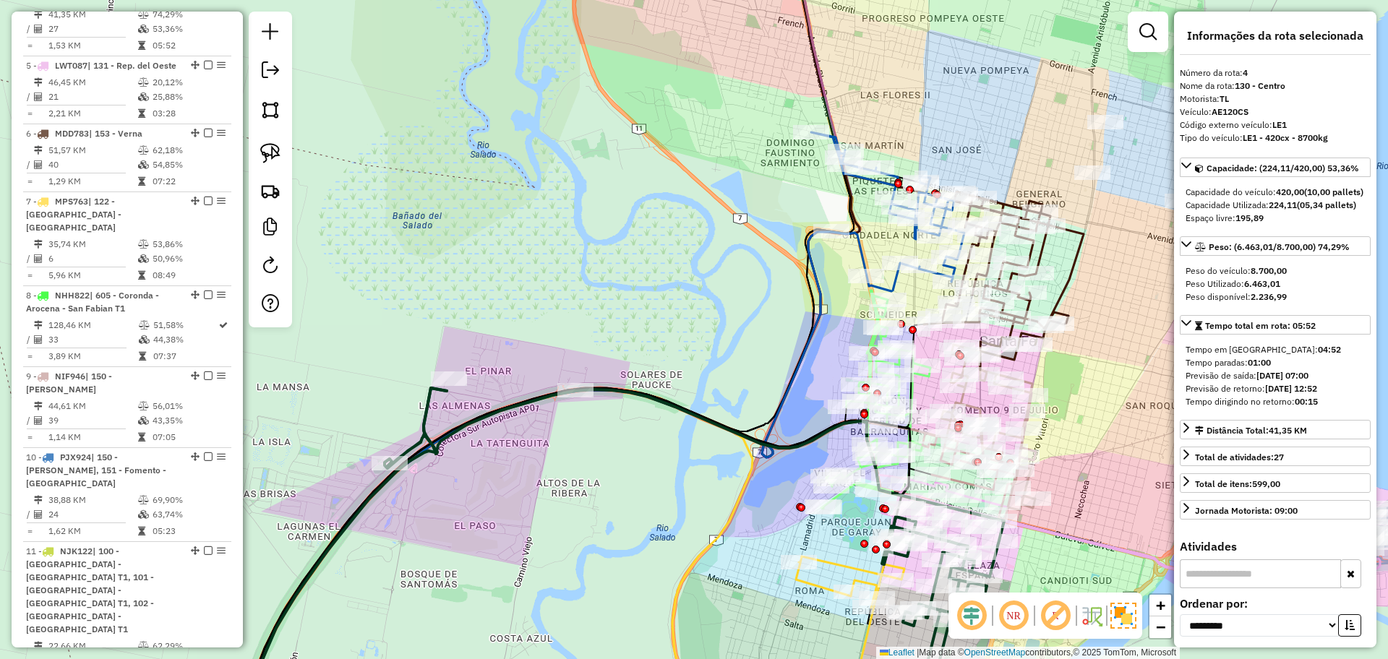
scroll to position [799, 0]
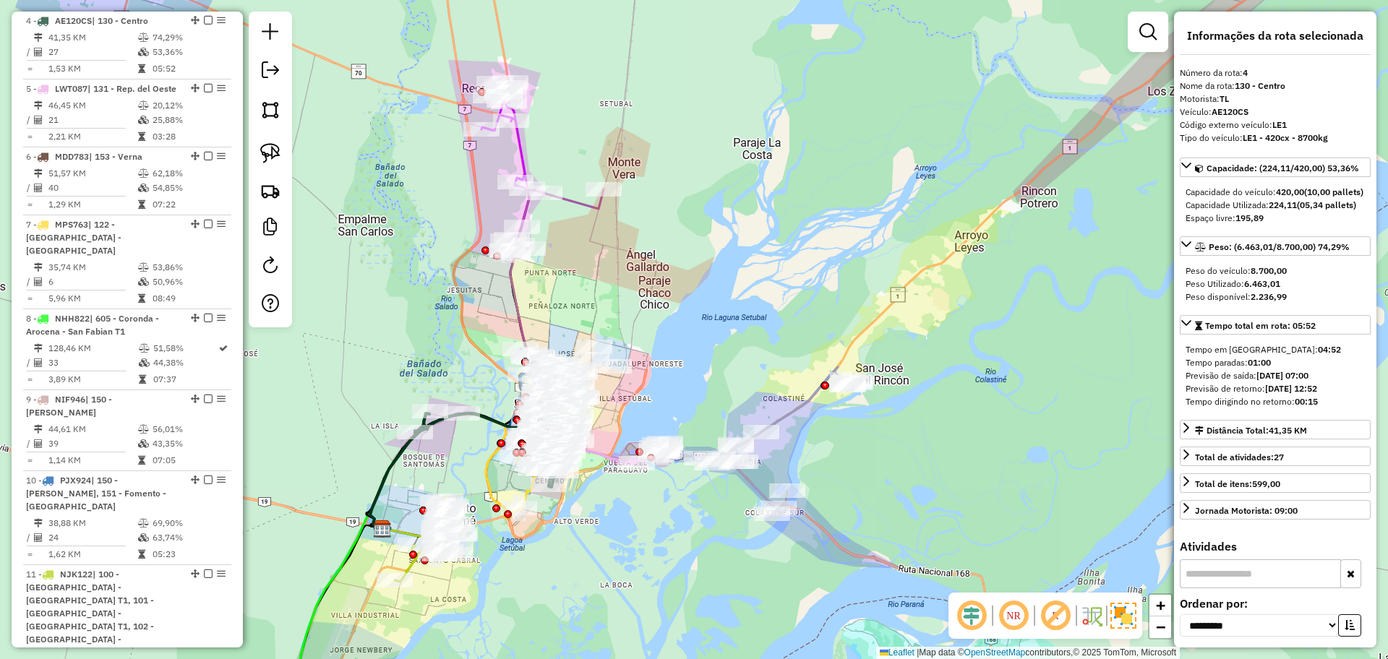
click at [520, 152] on icon at bounding box center [512, 167] width 63 height 173
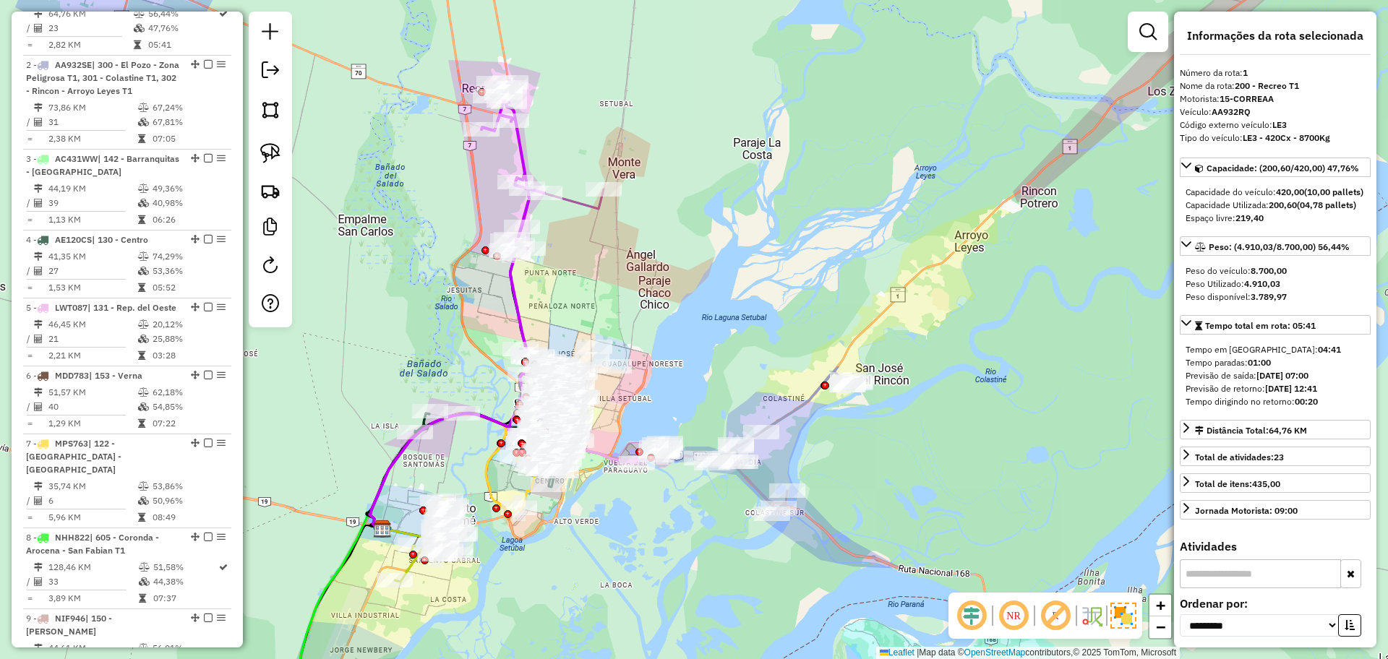
scroll to position [557, 0]
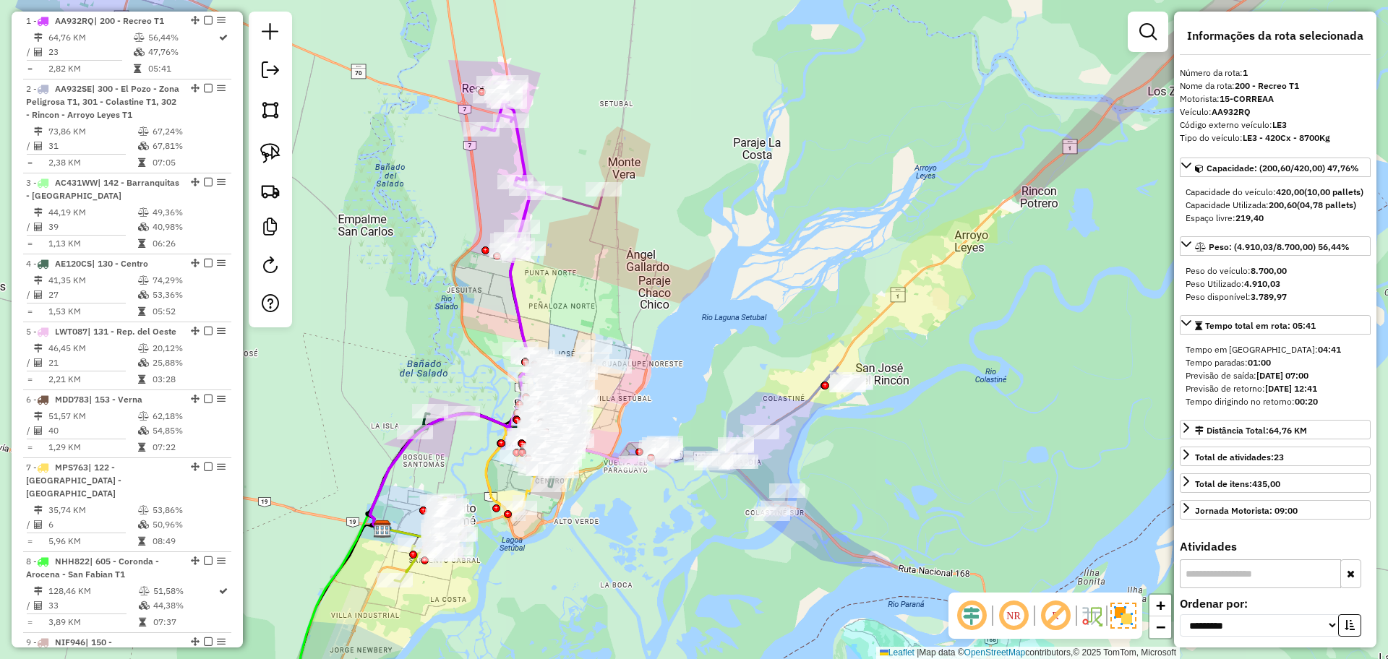
click at [585, 205] on icon at bounding box center [486, 359] width 233 height 340
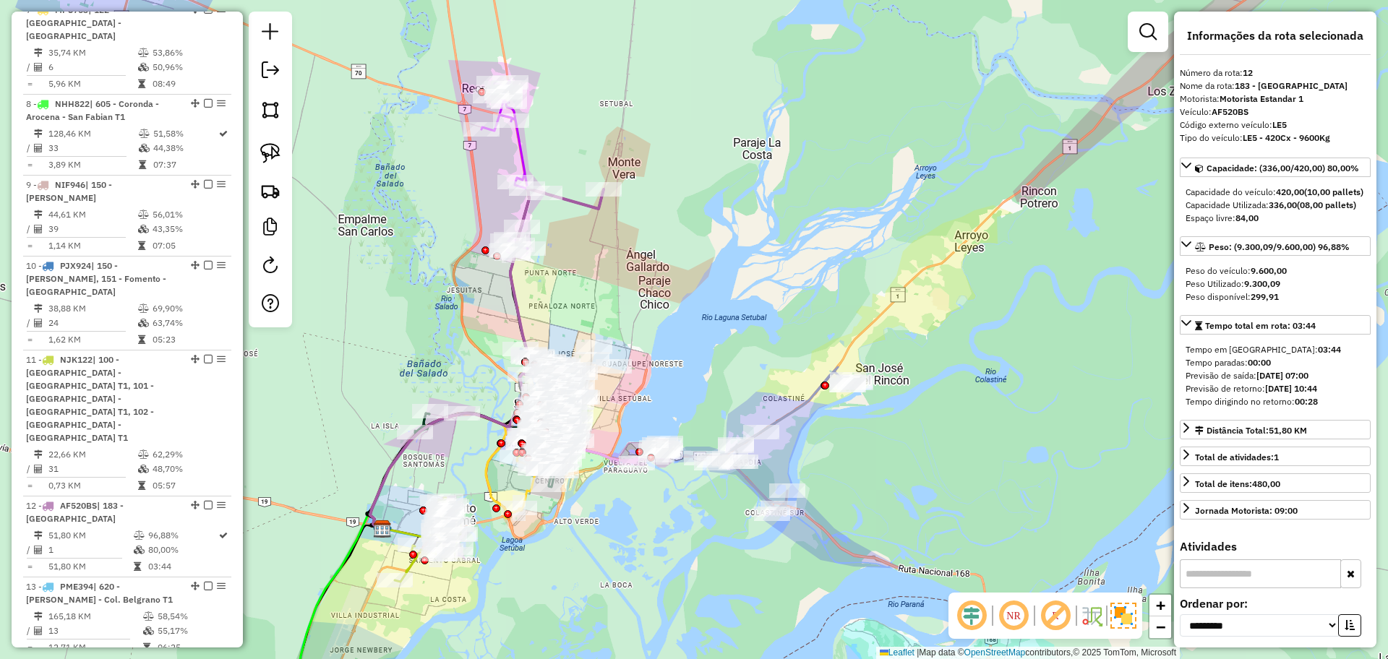
scroll to position [1323, 0]
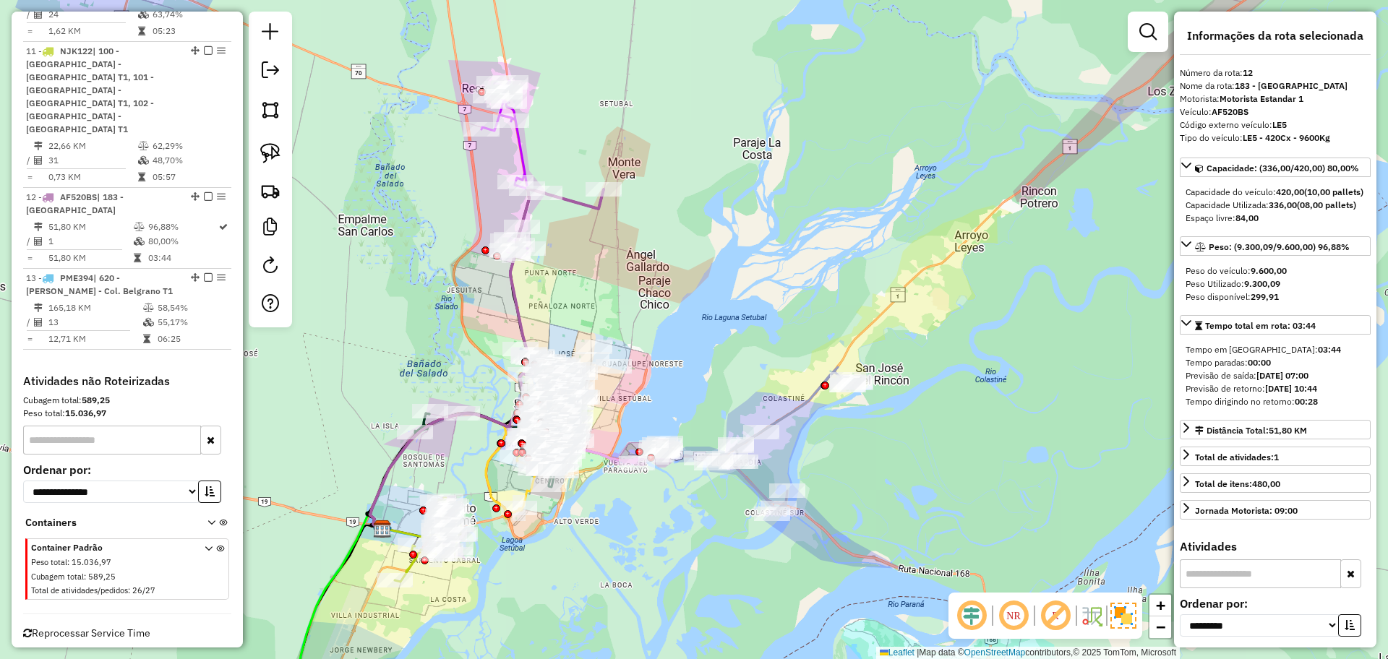
click at [355, 348] on div "Janela de atendimento Grade de atendimento Capacidade Transportadoras Veículos …" at bounding box center [694, 329] width 1388 height 659
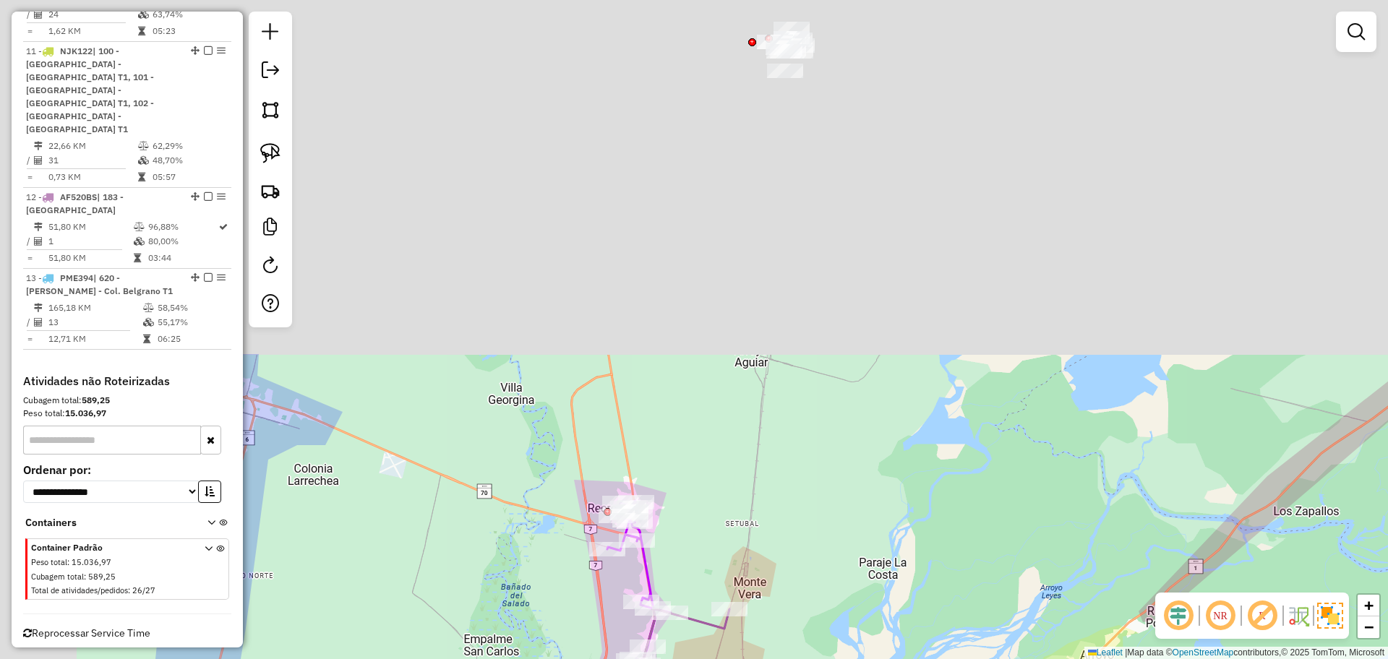
drag, startPoint x: 704, startPoint y: 134, endPoint x: 859, endPoint y: 701, distance: 588.2
click at [859, 658] on html "Aguarde... Pop-up bloqueado! Seu navegador bloqueou automáticamente a abertura …" at bounding box center [694, 329] width 1388 height 659
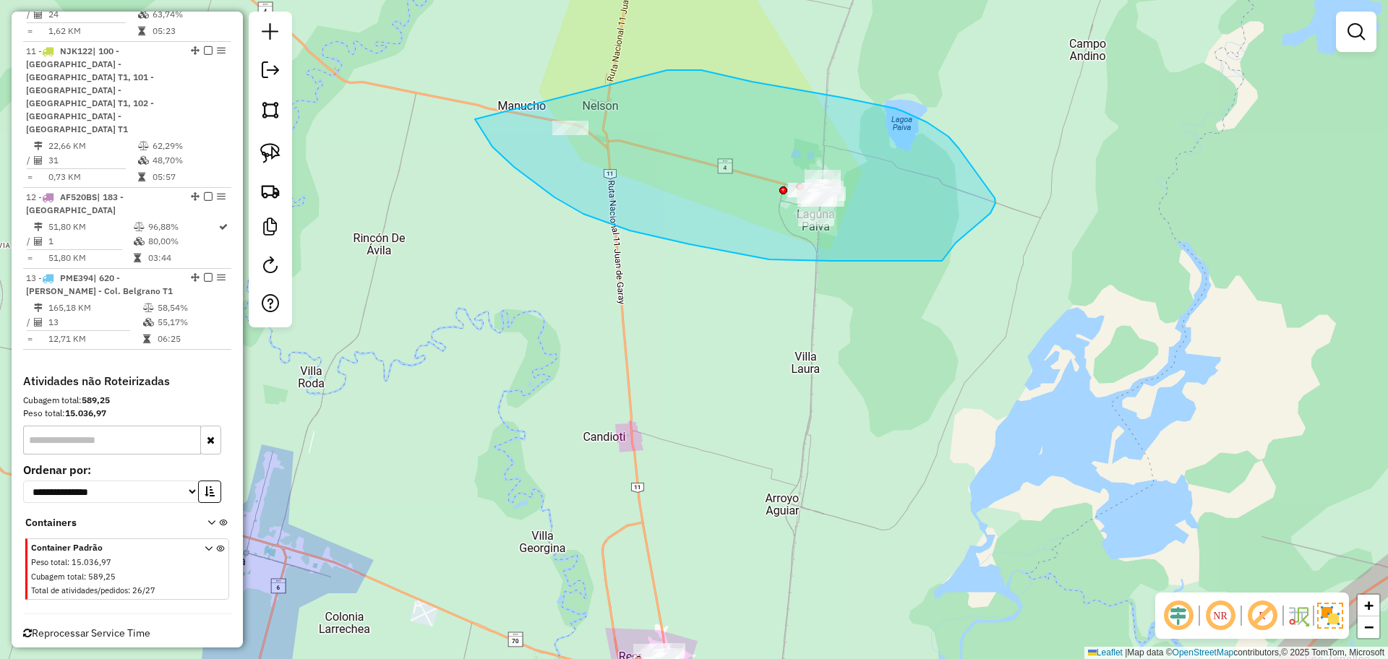
drag, startPoint x: 475, startPoint y: 119, endPoint x: 572, endPoint y: 70, distance: 109.2
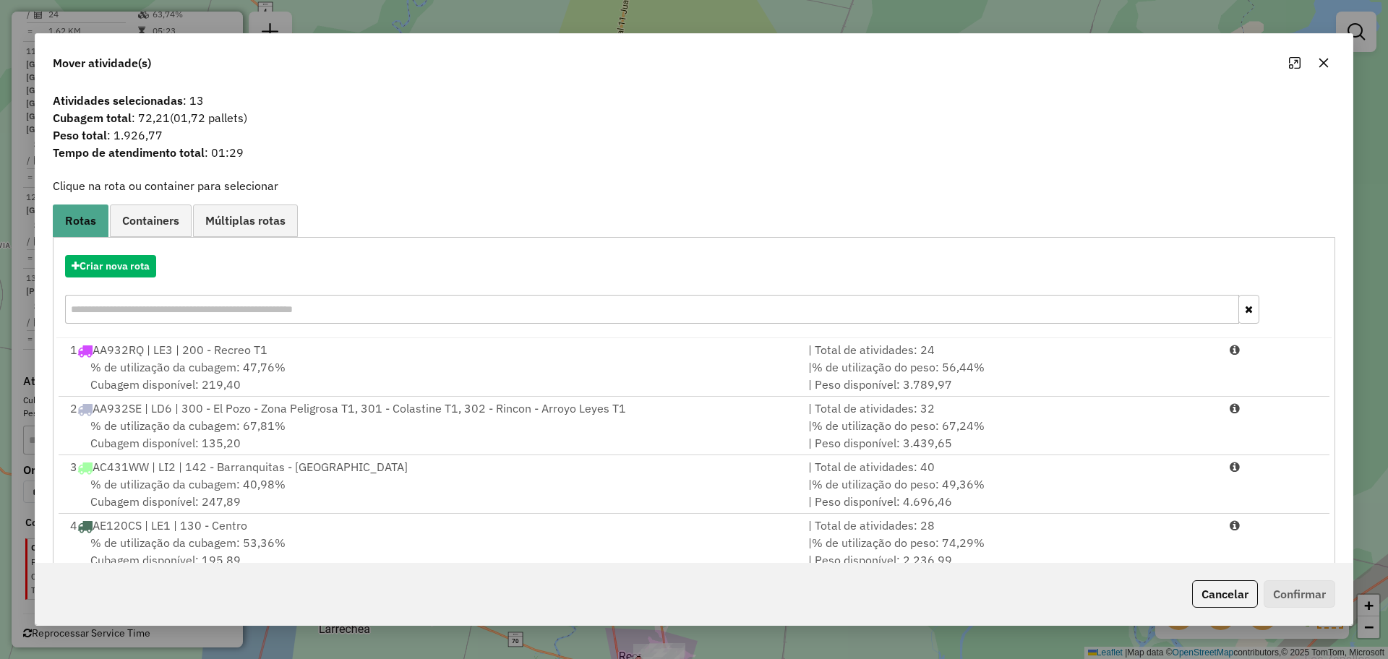
drag, startPoint x: 245, startPoint y: 116, endPoint x: 179, endPoint y: 119, distance: 66.6
click at [179, 119] on span "(01,72 pallets)" at bounding box center [208, 118] width 77 height 14
copy span "01,72 pallets"
click at [1325, 59] on icon "button" at bounding box center [1324, 63] width 12 height 12
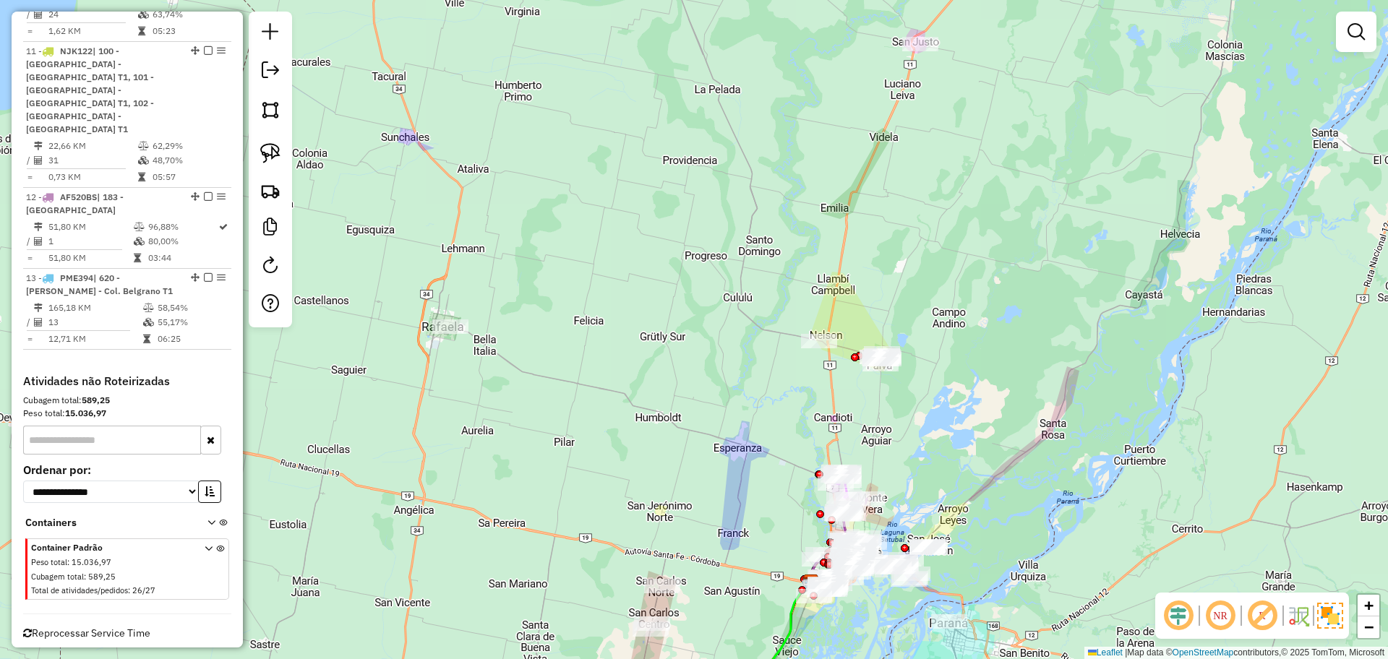
click at [395, 454] on div "Janela de atendimento Grade de atendimento Capacidade Transportadoras Veículos …" at bounding box center [694, 329] width 1388 height 659
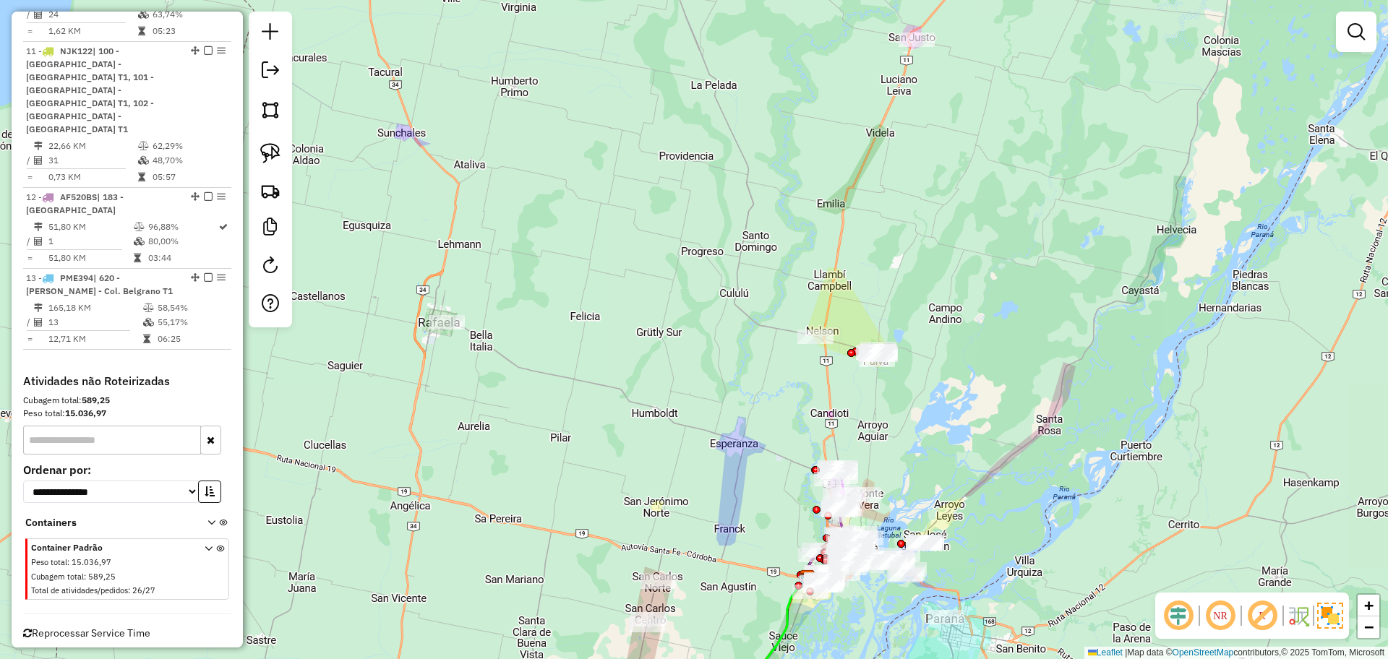
drag, startPoint x: 740, startPoint y: 510, endPoint x: 630, endPoint y: 306, distance: 230.9
click at [630, 306] on div "Janela de atendimento Grade de atendimento Capacidade Transportadoras Veículos …" at bounding box center [694, 329] width 1388 height 659
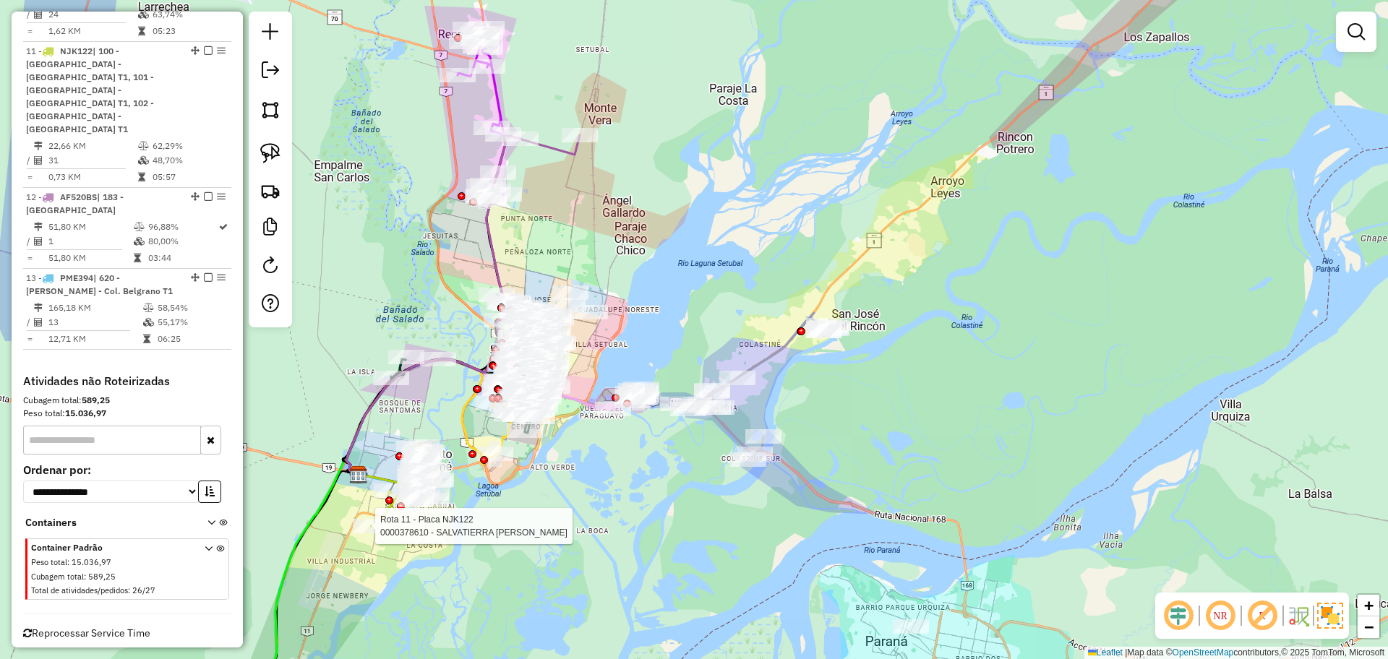
select select "**********"
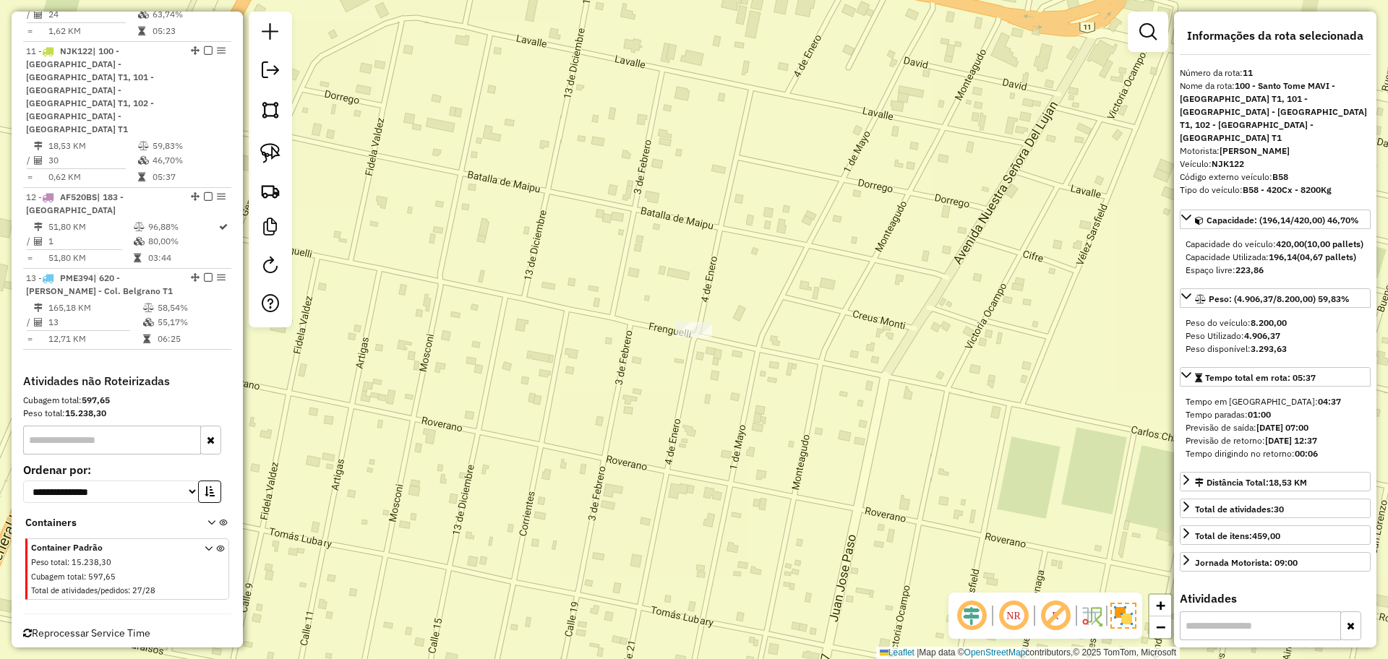
click at [366, 417] on div "Janela de atendimento Grade de atendimento Capacidade Transportadoras Veículos …" at bounding box center [694, 329] width 1388 height 659
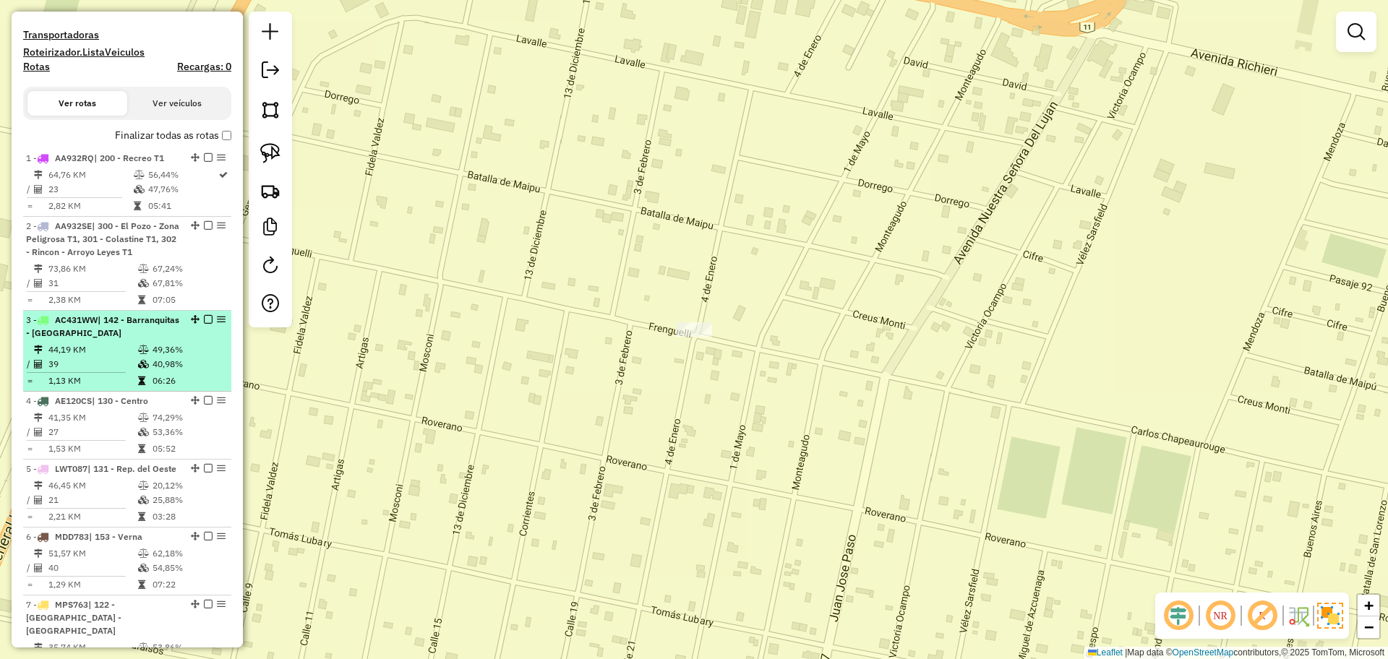
scroll to position [329, 0]
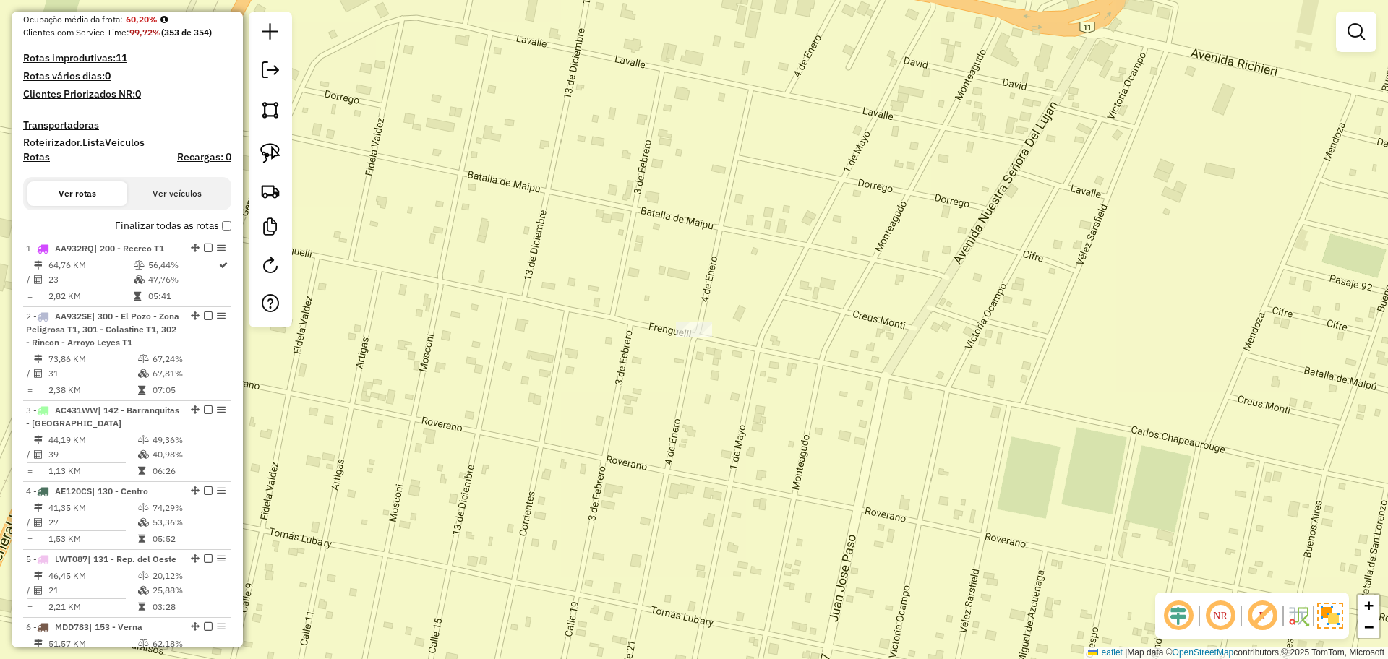
click at [38, 153] on h4 "Rotas" at bounding box center [36, 157] width 27 height 12
select select
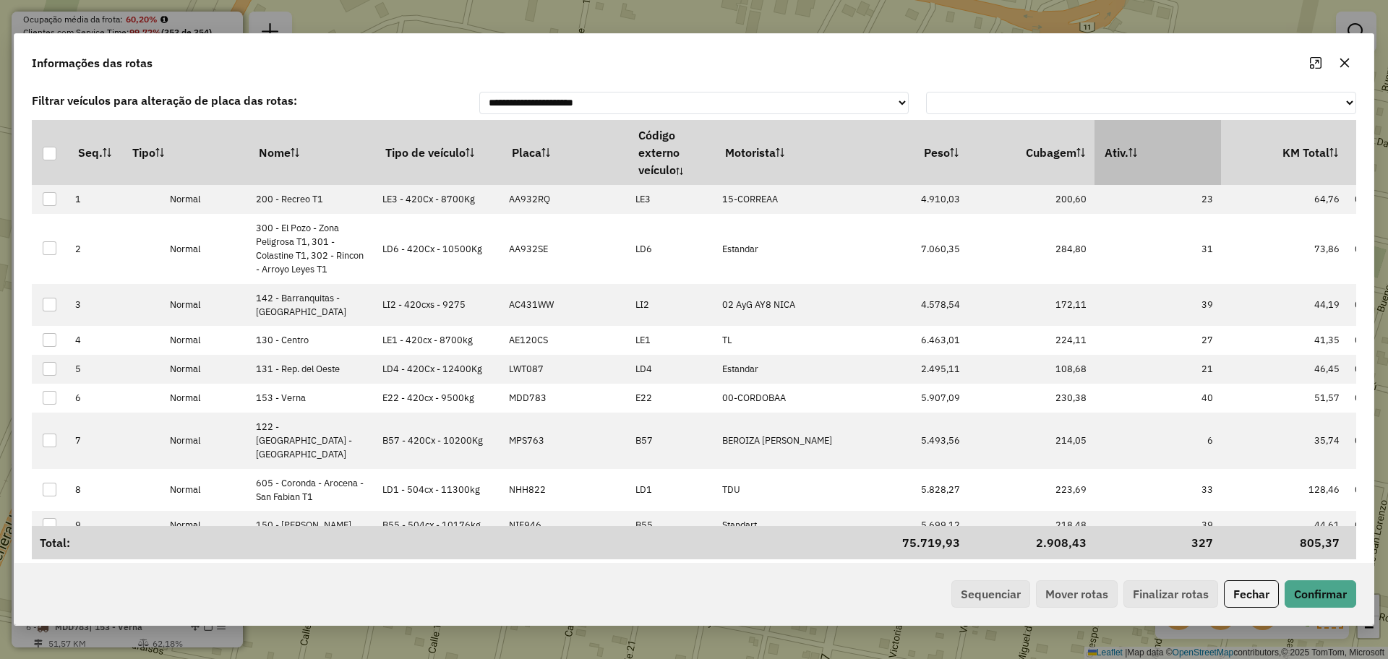
click at [1164, 145] on th "Ativ." at bounding box center [1157, 152] width 126 height 65
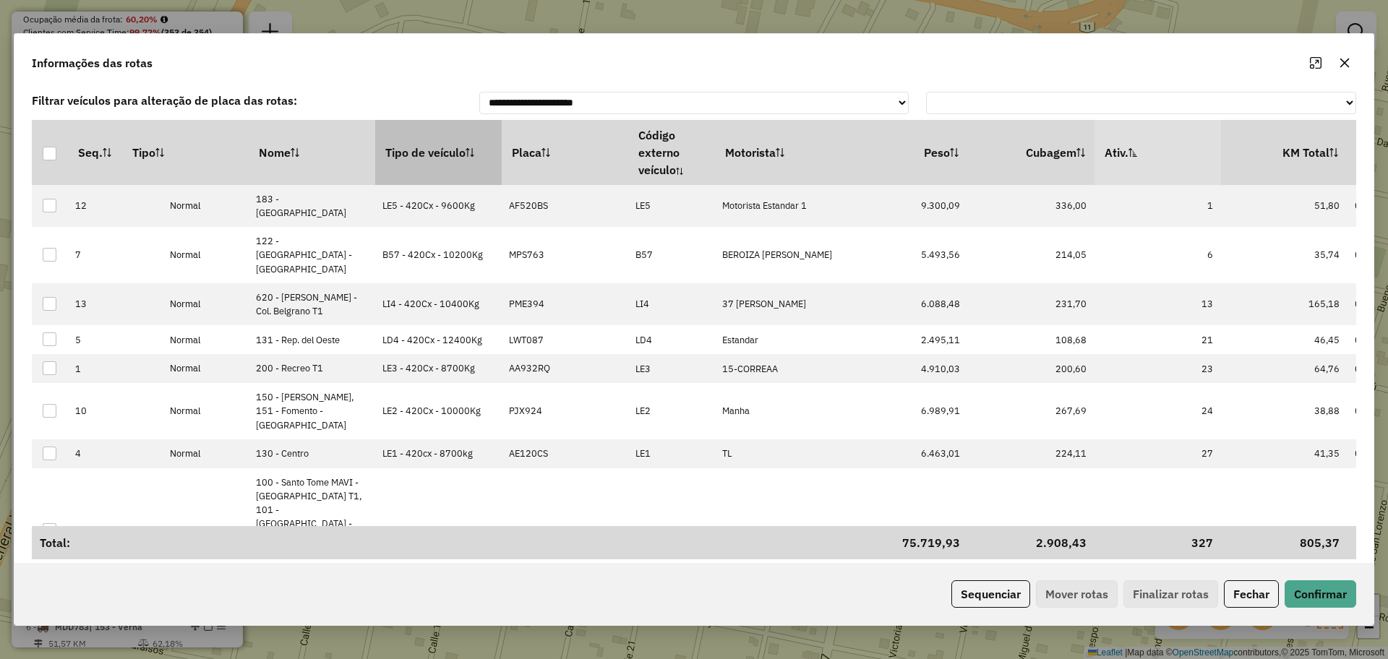
click at [414, 163] on th "Tipo de veículo" at bounding box center [438, 152] width 126 height 65
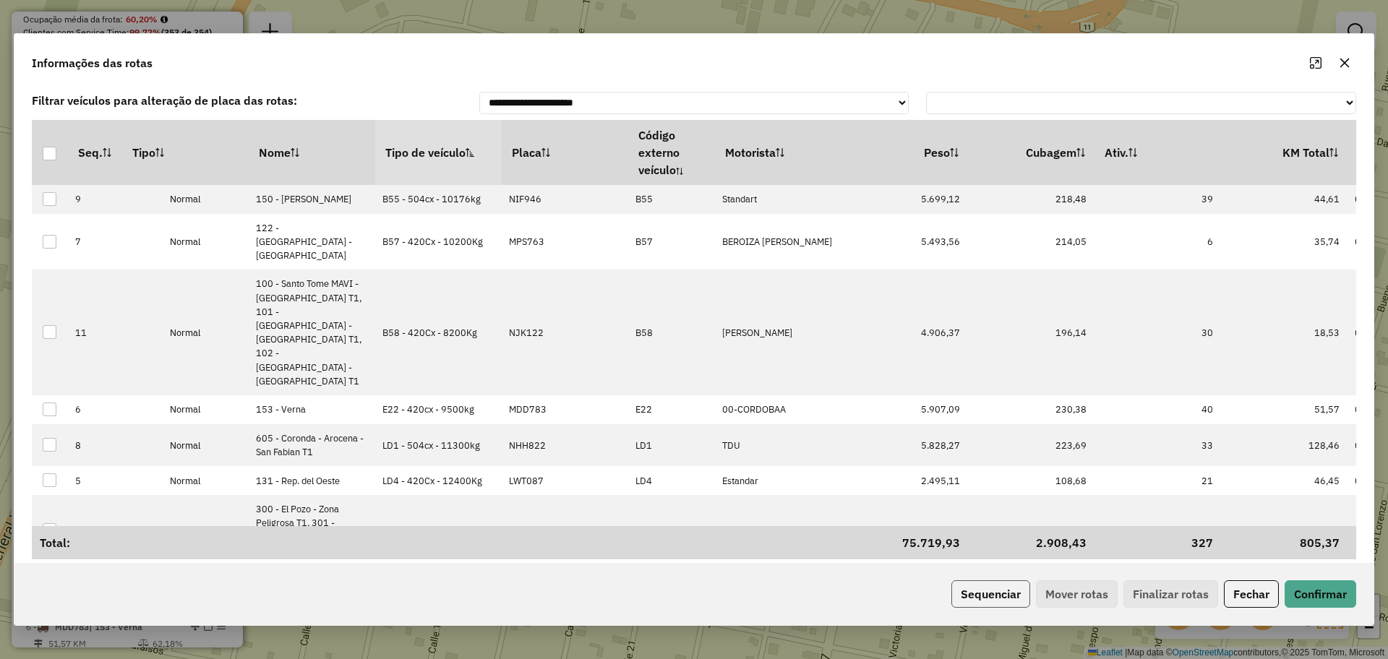
click at [1011, 596] on button "Sequenciar" at bounding box center [990, 593] width 79 height 27
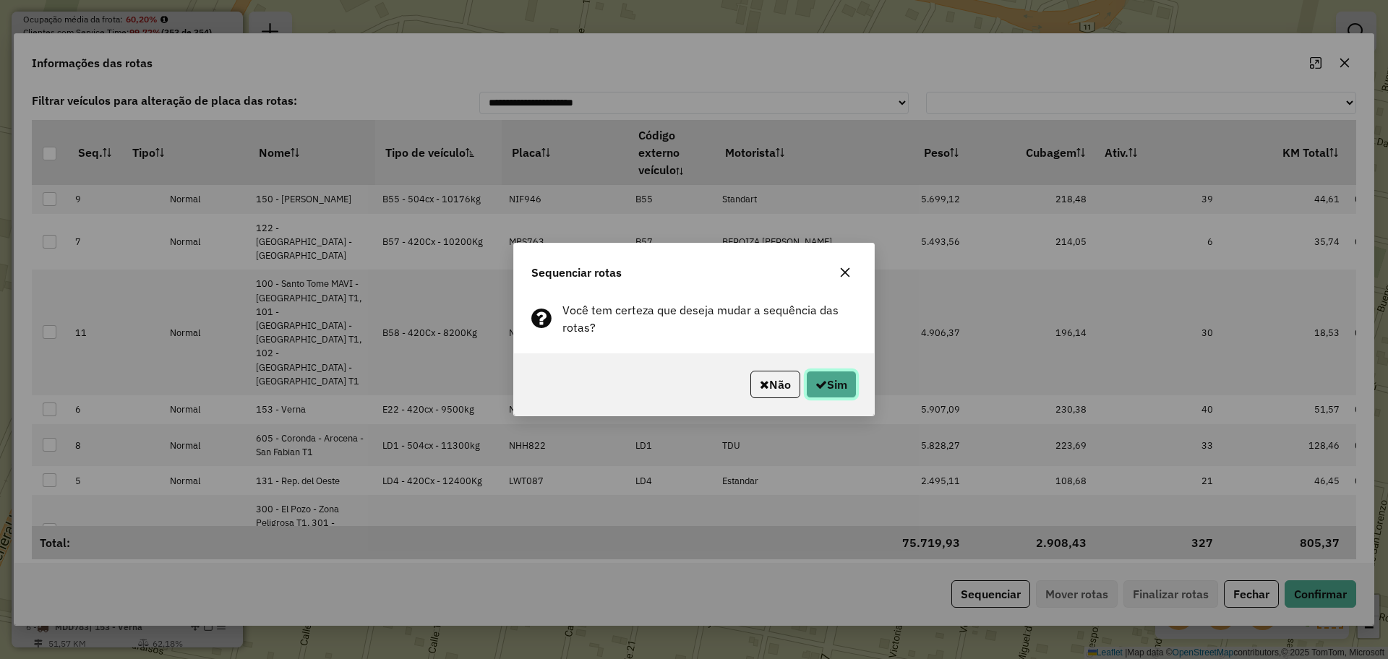
click at [822, 384] on icon "button" at bounding box center [821, 385] width 12 height 12
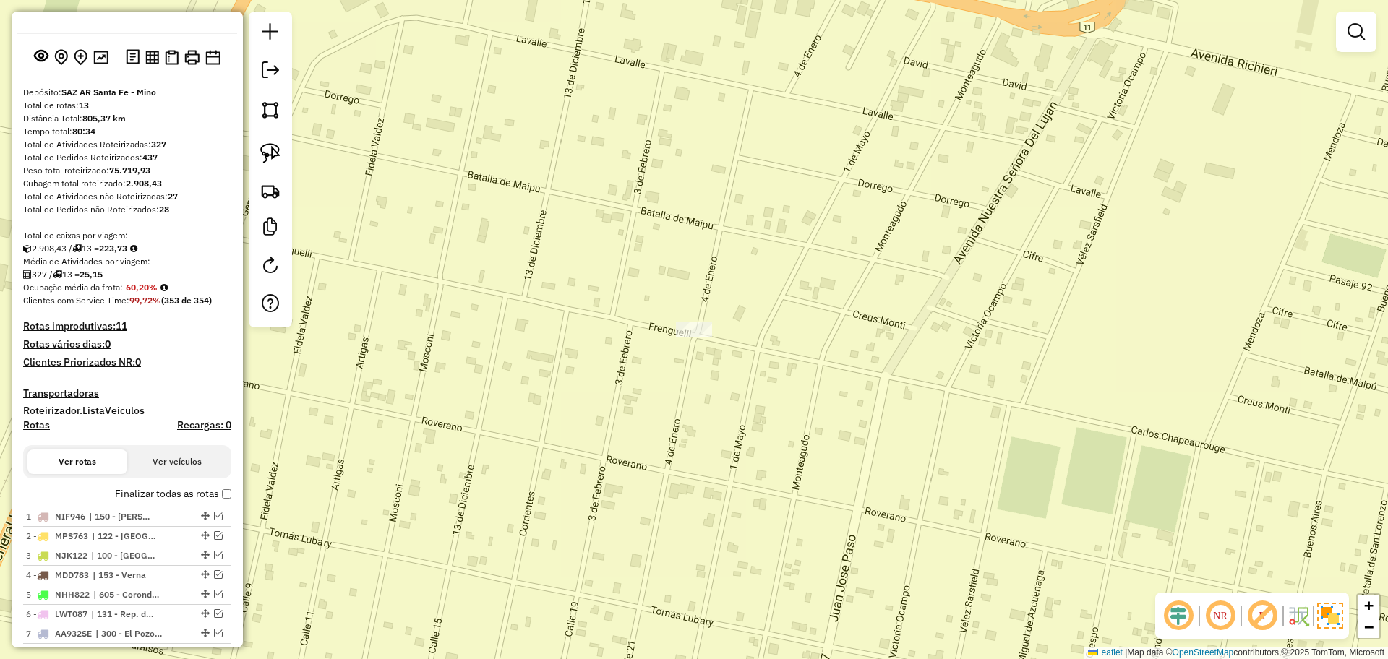
scroll to position [0, 0]
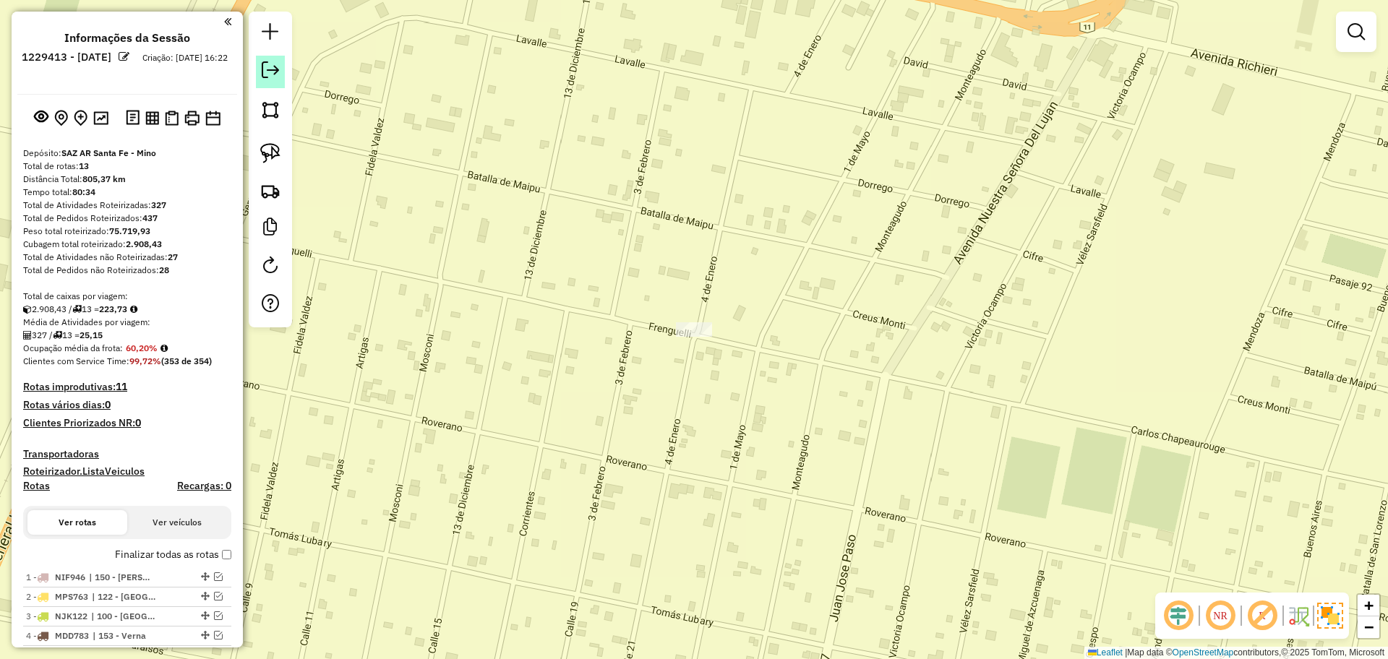
click at [273, 72] on em at bounding box center [270, 69] width 17 height 17
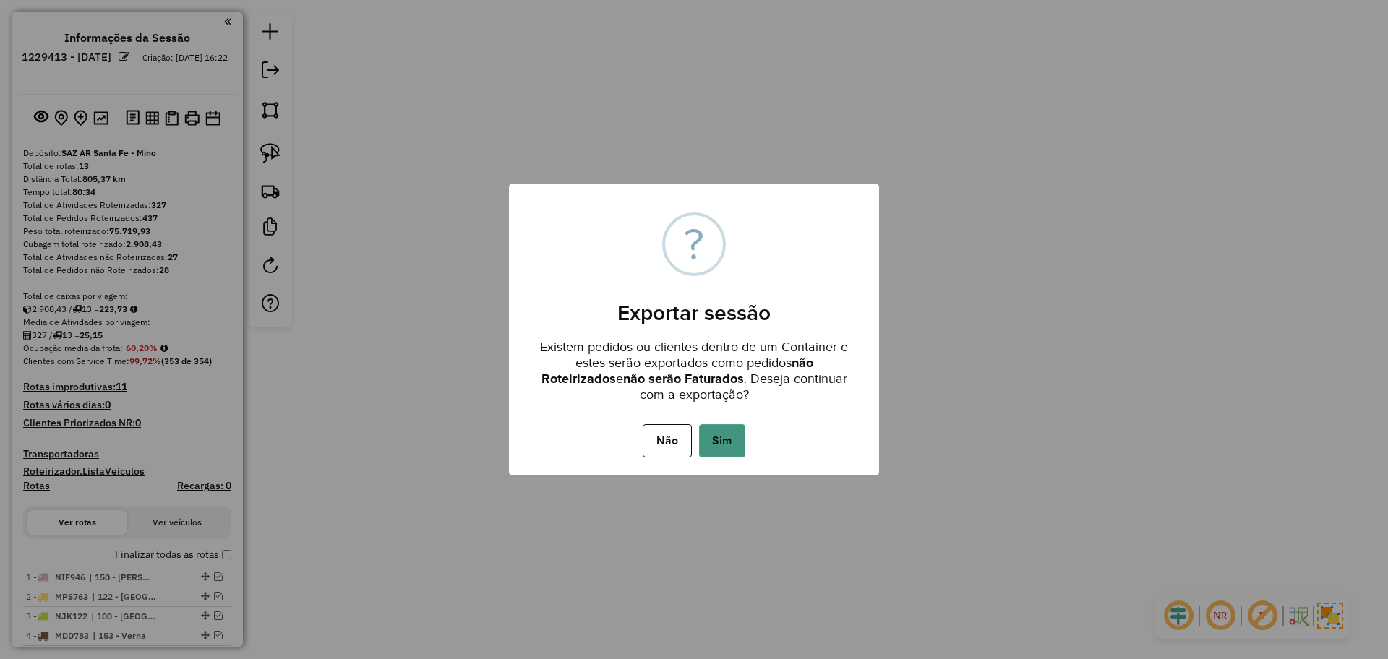
click at [719, 429] on button "Sim" at bounding box center [722, 440] width 46 height 33
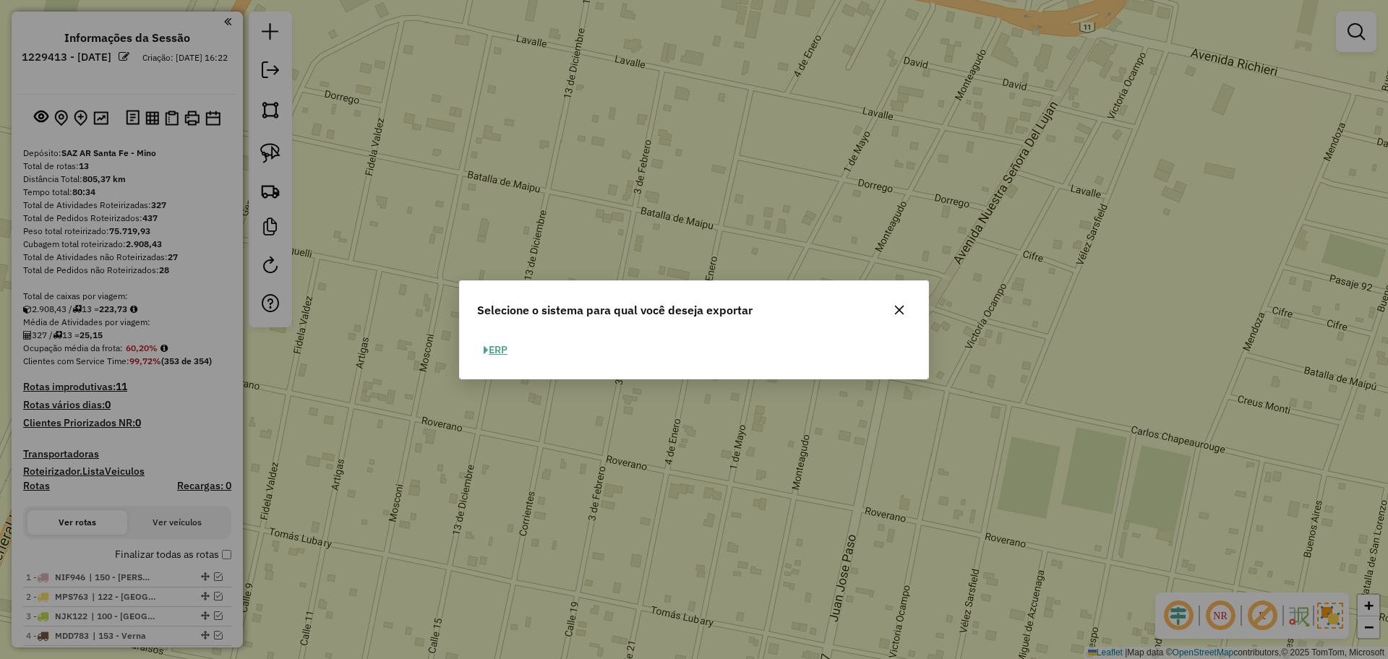
click at [494, 348] on button "ERP" at bounding box center [495, 350] width 37 height 22
select select "**"
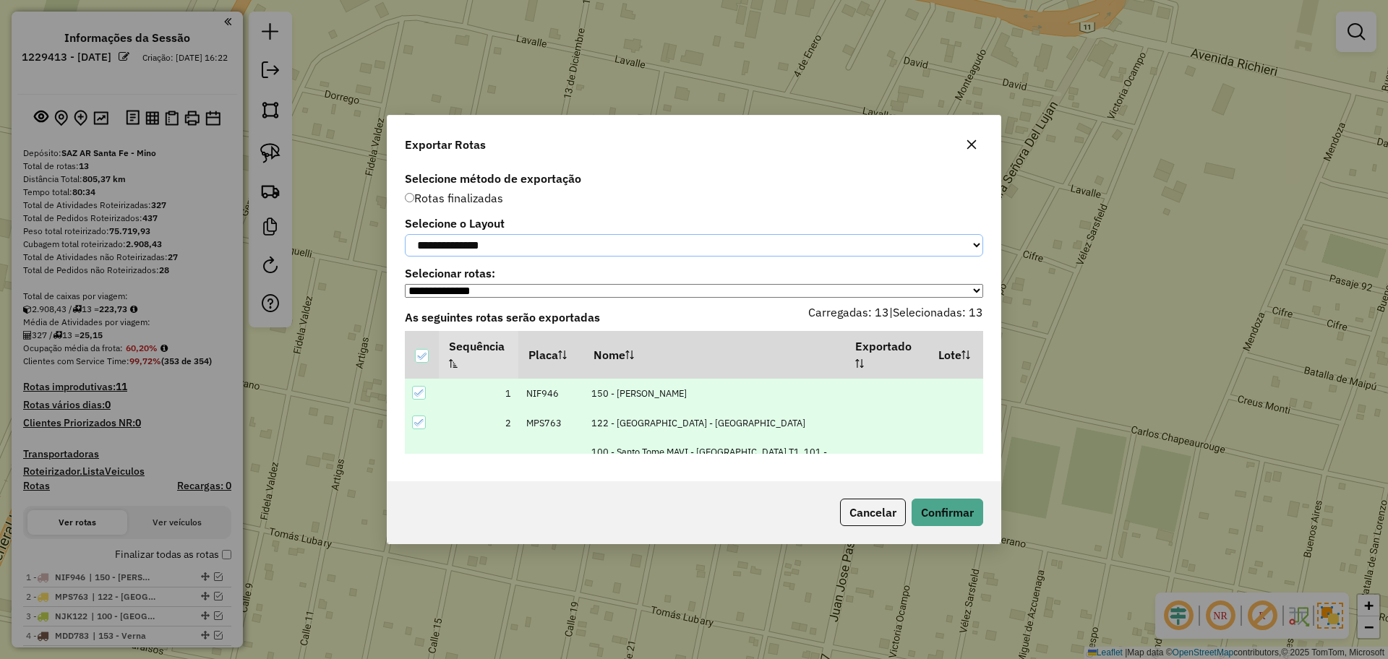
click at [508, 246] on select "**********" at bounding box center [694, 245] width 578 height 22
select select "*********"
click at [405, 234] on select "**********" at bounding box center [694, 245] width 578 height 22
click at [930, 525] on button "Confirmar" at bounding box center [947, 512] width 72 height 27
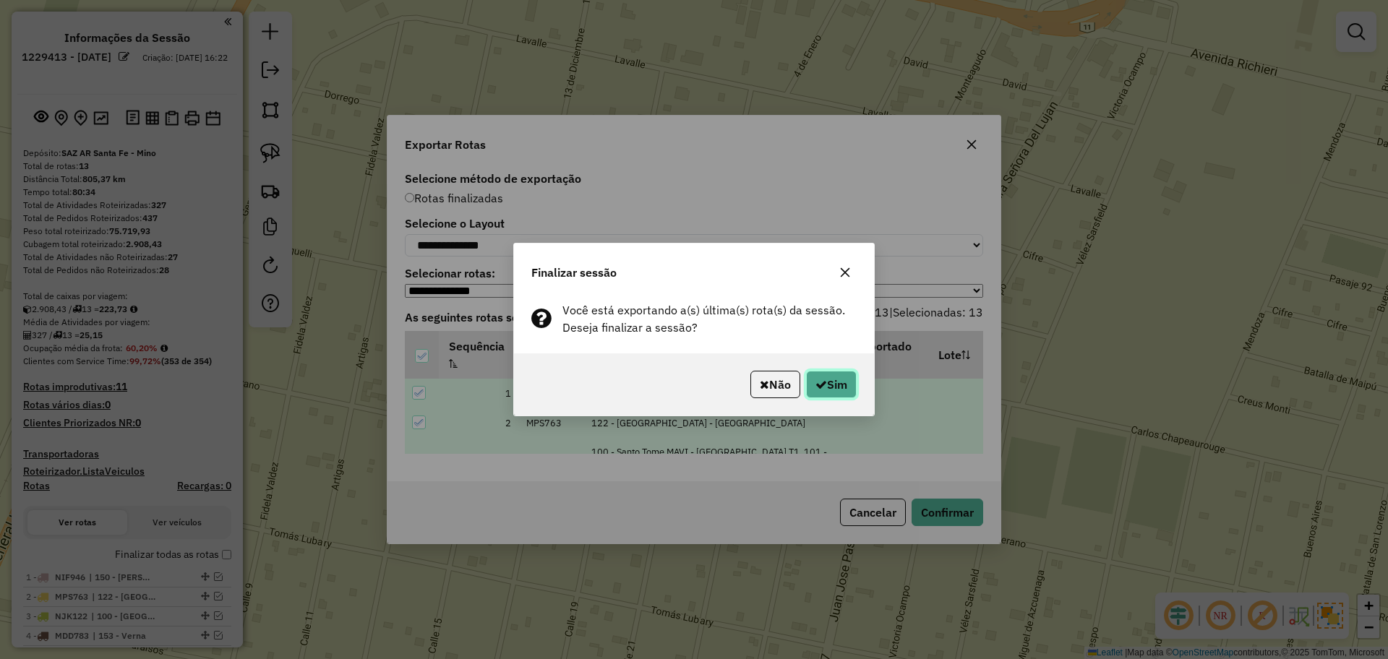
click at [833, 385] on button "Sim" at bounding box center [831, 384] width 51 height 27
